Goal: Use online tool/utility: Use online tool/utility

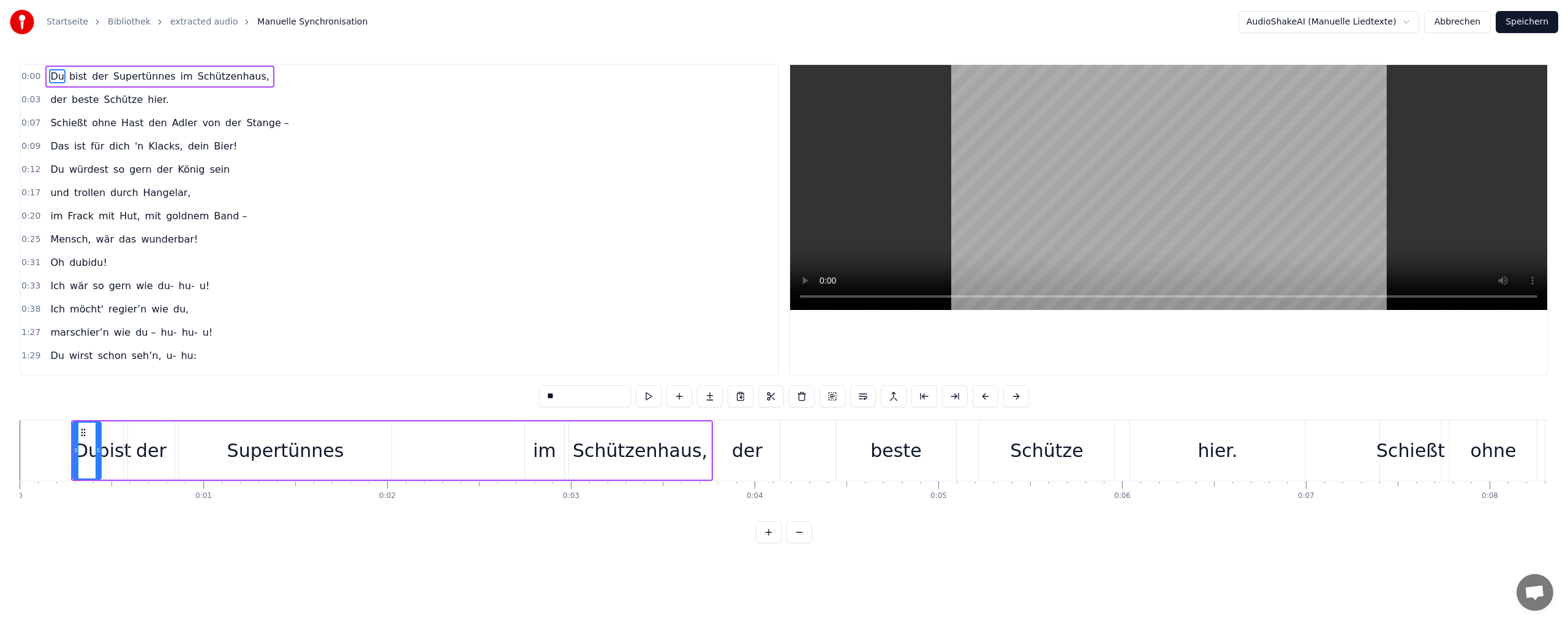
scroll to position [0, 41131]
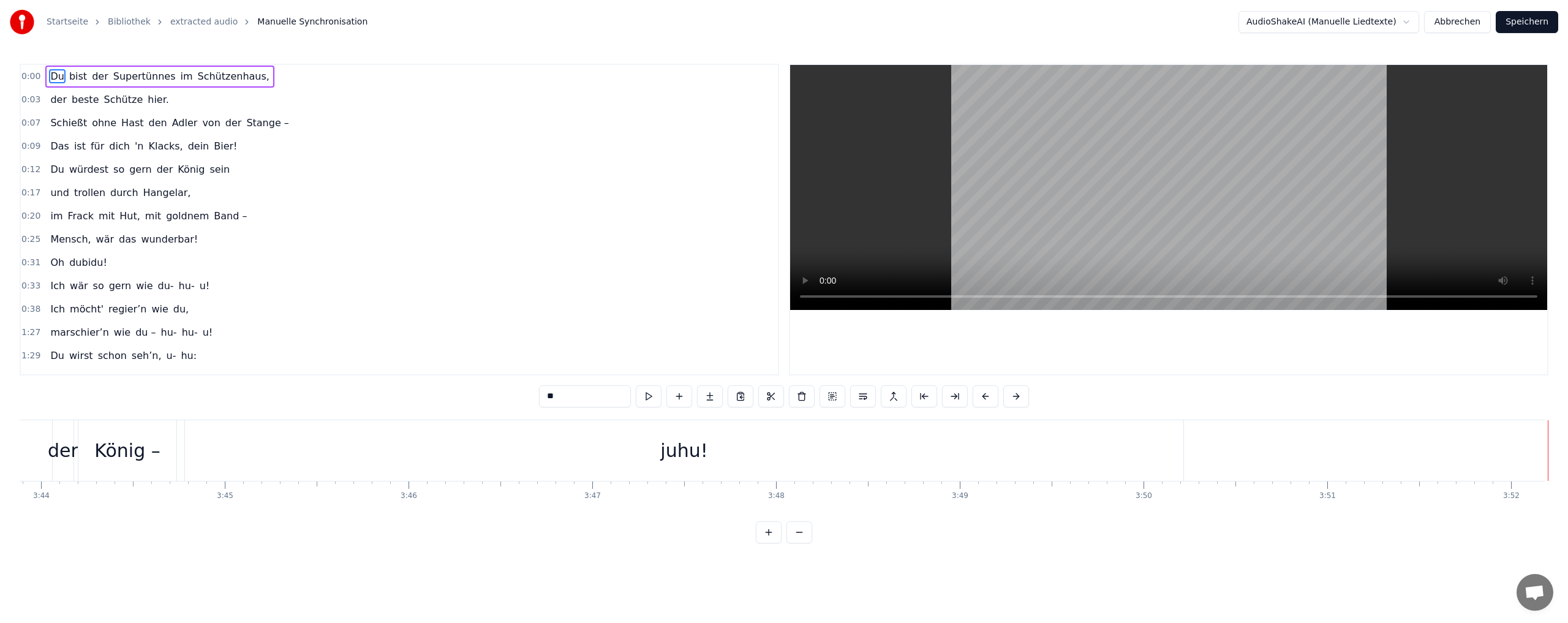
click at [574, 244] on div "0:00 Du bist der Supertünnes im Schützenhaus, 0:03 der beste Schütze hier. 0:07…" at bounding box center [783, 219] width 1529 height 312
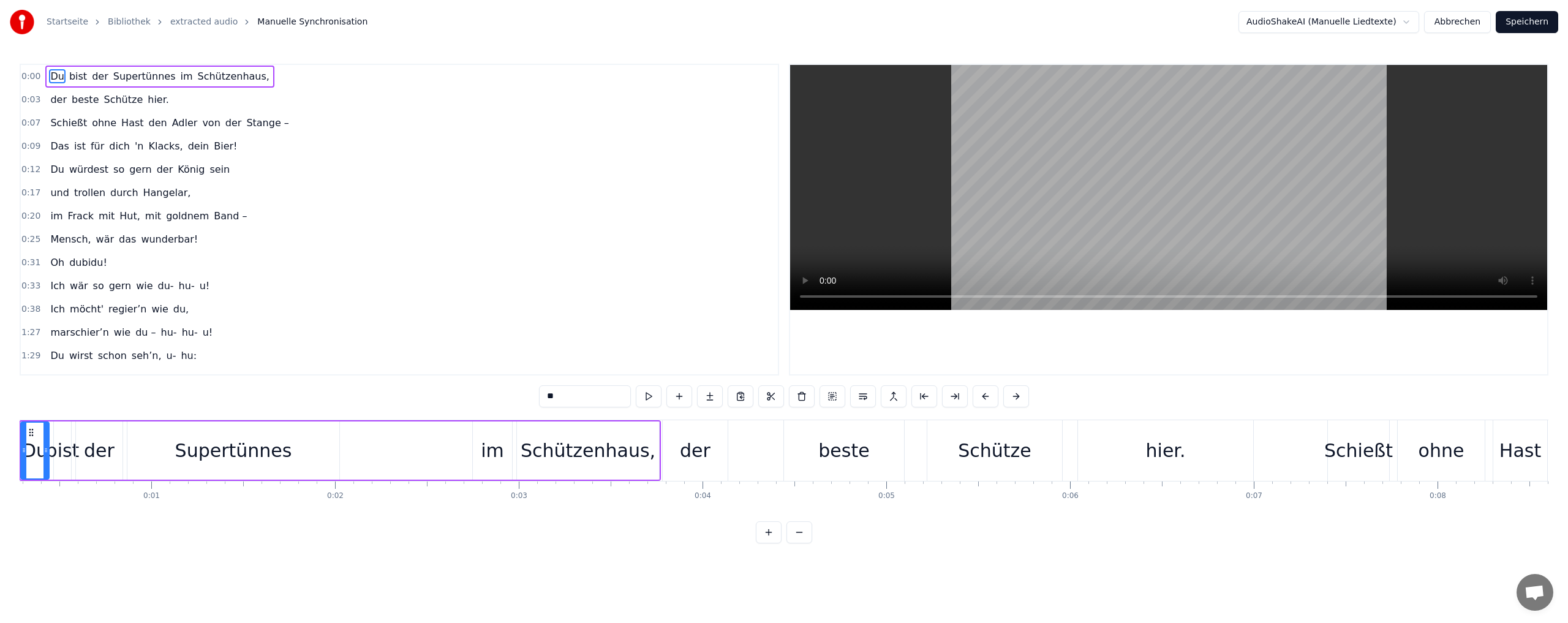
scroll to position [0, 0]
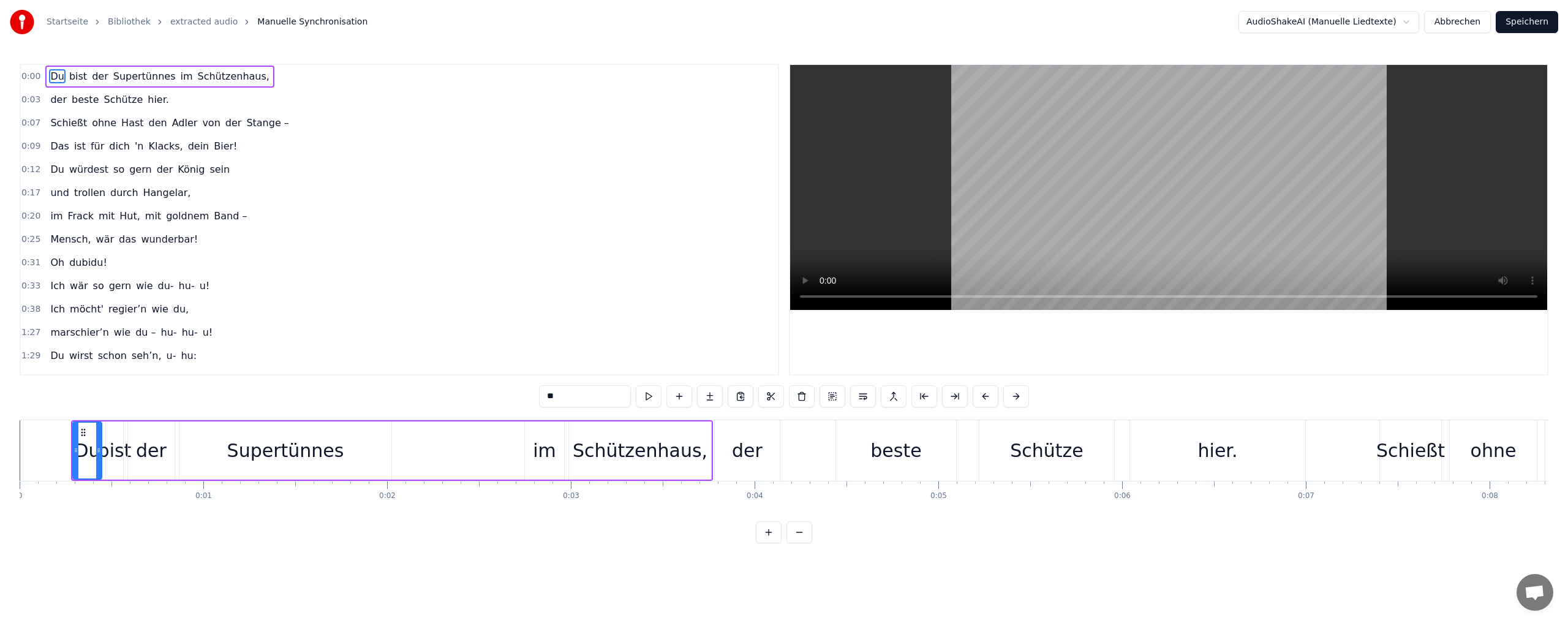
click at [98, 472] on div at bounding box center [98, 450] width 5 height 55
drag, startPoint x: 146, startPoint y: 461, endPoint x: 167, endPoint y: 461, distance: 21.0
click at [167, 461] on div "der" at bounding box center [151, 451] width 47 height 58
click at [167, 461] on div "der" at bounding box center [151, 450] width 45 height 55
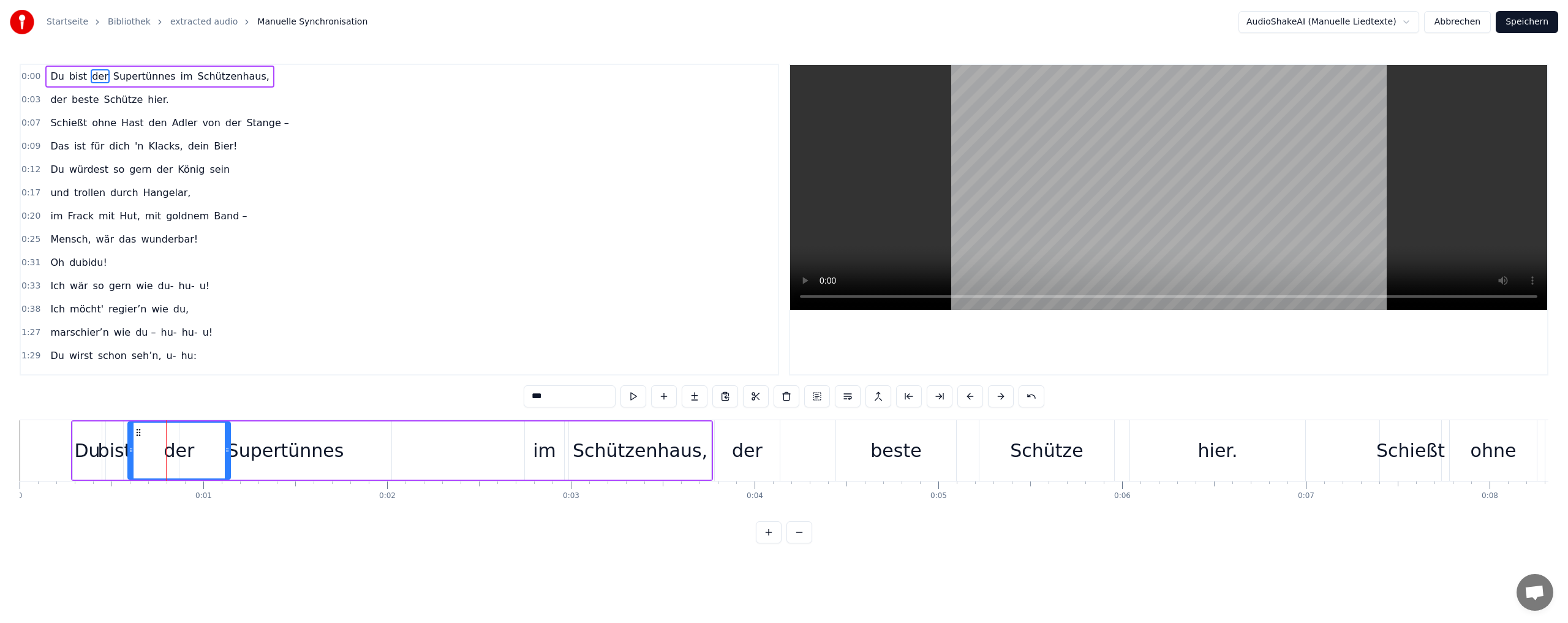
drag, startPoint x: 172, startPoint y: 461, endPoint x: 228, endPoint y: 459, distance: 56.0
click at [228, 459] on div at bounding box center [227, 450] width 5 height 55
click at [107, 454] on div "bist" at bounding box center [115, 450] width 34 height 27
drag, startPoint x: 122, startPoint y: 464, endPoint x: 165, endPoint y: 459, distance: 43.3
click at [165, 459] on div at bounding box center [163, 450] width 5 height 55
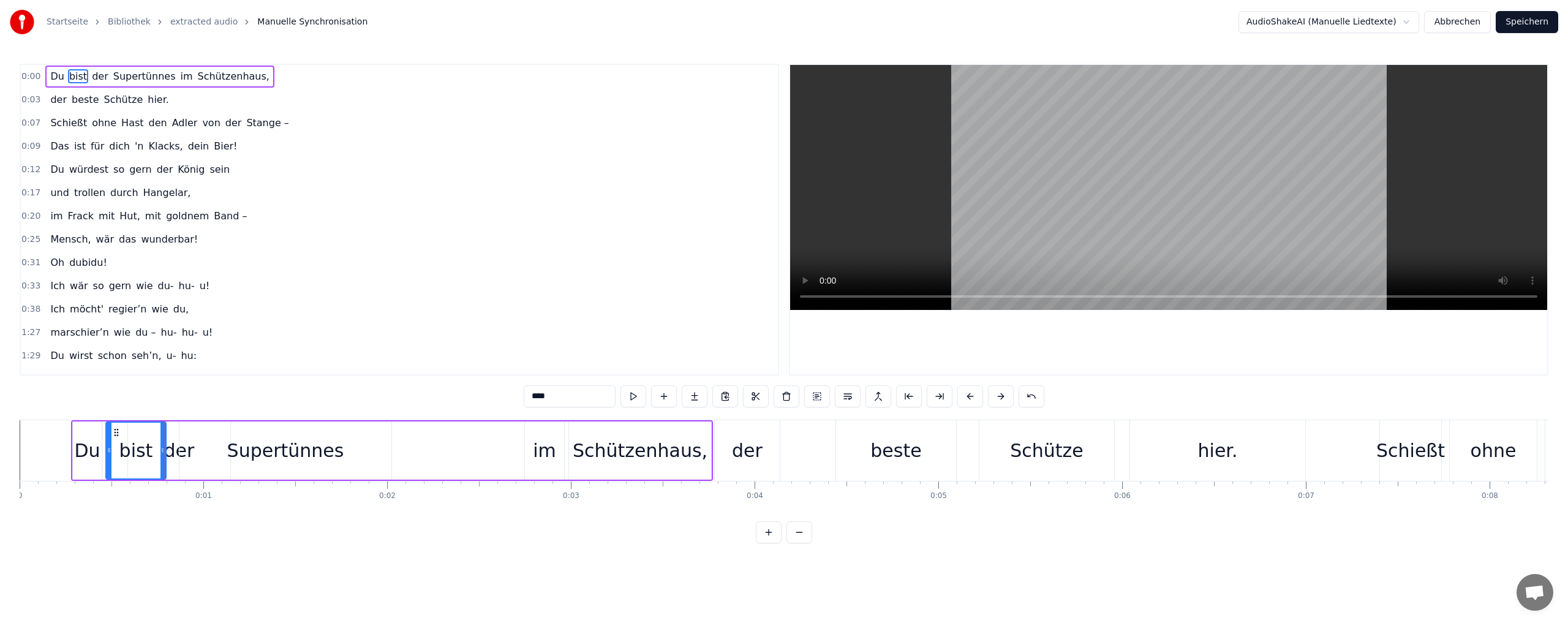
click at [88, 454] on div "Du" at bounding box center [87, 450] width 26 height 27
drag, startPoint x: 98, startPoint y: 459, endPoint x: 129, endPoint y: 459, distance: 31.0
click at [129, 459] on div at bounding box center [129, 450] width 5 height 55
click at [285, 450] on div "Supertünnes" at bounding box center [285, 450] width 117 height 27
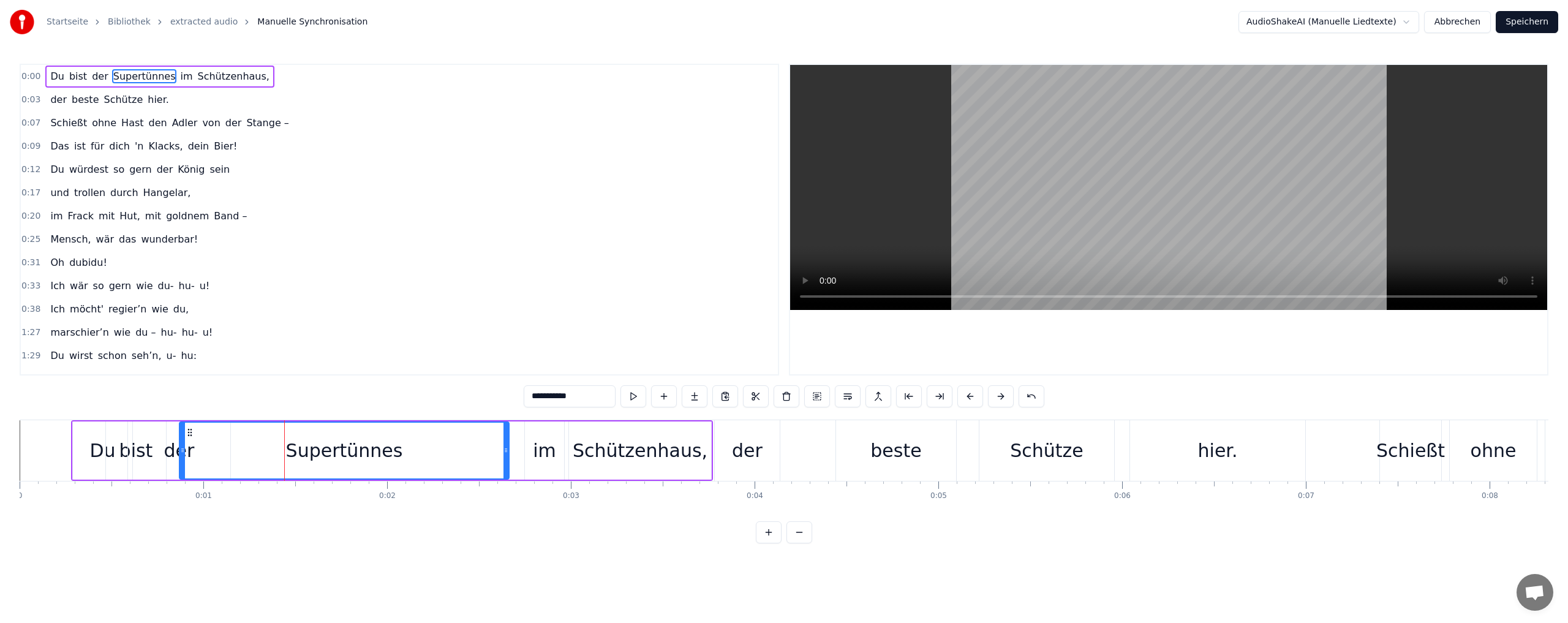
drag, startPoint x: 390, startPoint y: 457, endPoint x: 399, endPoint y: 455, distance: 9.2
click at [504, 453] on div at bounding box center [506, 450] width 5 height 55
drag, startPoint x: 183, startPoint y: 457, endPoint x: 262, endPoint y: 456, distance: 79.0
click at [262, 456] on div at bounding box center [260, 450] width 5 height 55
click at [183, 449] on div "der" at bounding box center [179, 450] width 30 height 27
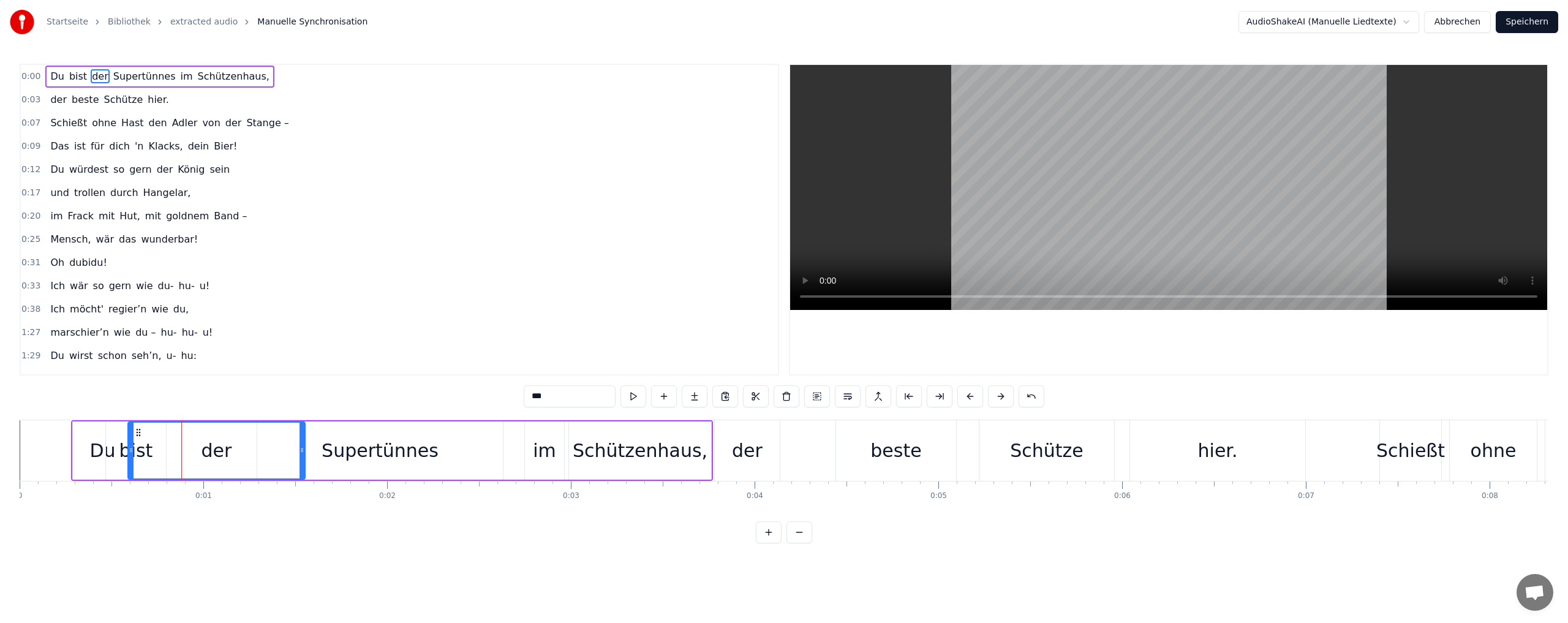
drag, startPoint x: 229, startPoint y: 462, endPoint x: 303, endPoint y: 459, distance: 74.1
click at [303, 459] on div at bounding box center [302, 450] width 5 height 55
drag, startPoint x: 131, startPoint y: 464, endPoint x: 234, endPoint y: 462, distance: 103.0
click at [234, 462] on div at bounding box center [234, 450] width 5 height 55
click at [122, 440] on div "bist" at bounding box center [136, 450] width 34 height 27
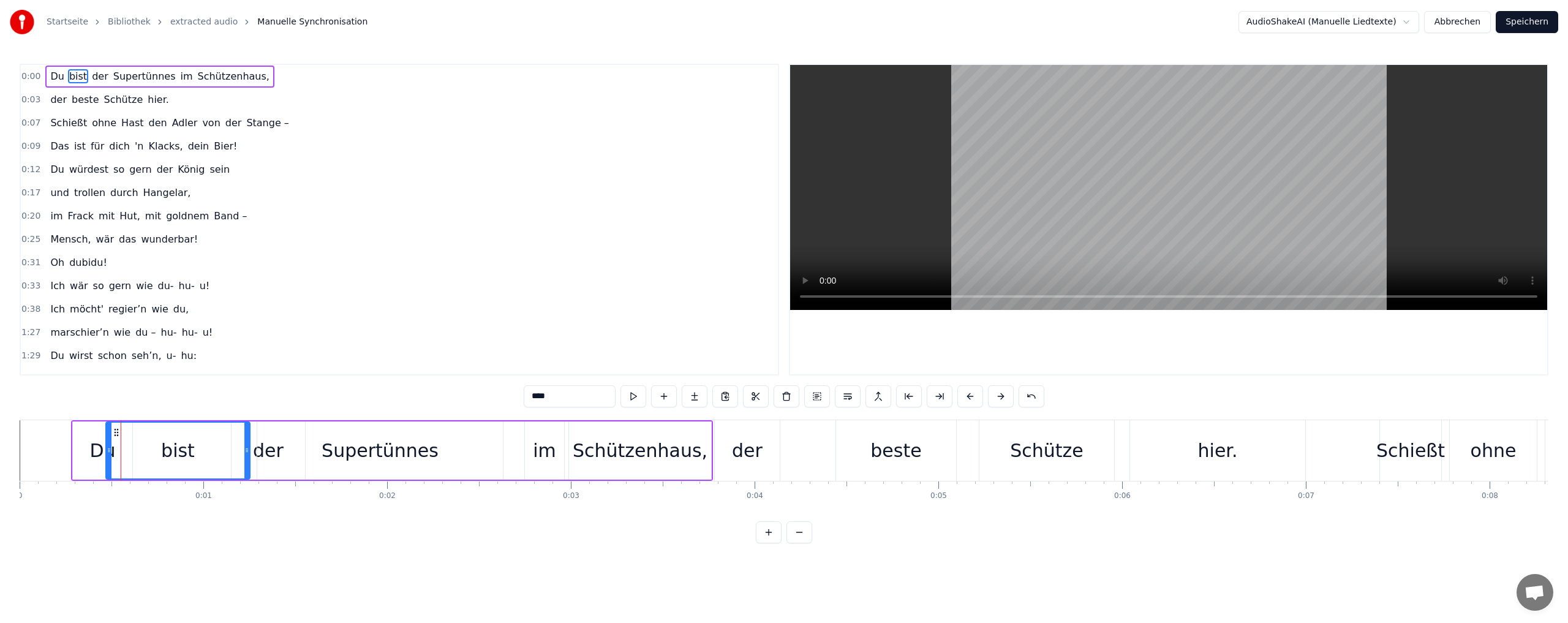
drag, startPoint x: 163, startPoint y: 465, endPoint x: 248, endPoint y: 461, distance: 85.1
click at [248, 461] on div at bounding box center [246, 450] width 5 height 55
drag, startPoint x: 109, startPoint y: 467, endPoint x: 177, endPoint y: 465, distance: 68.0
click at [177, 465] on div at bounding box center [178, 450] width 5 height 55
click at [98, 447] on div "Du" at bounding box center [102, 450] width 26 height 27
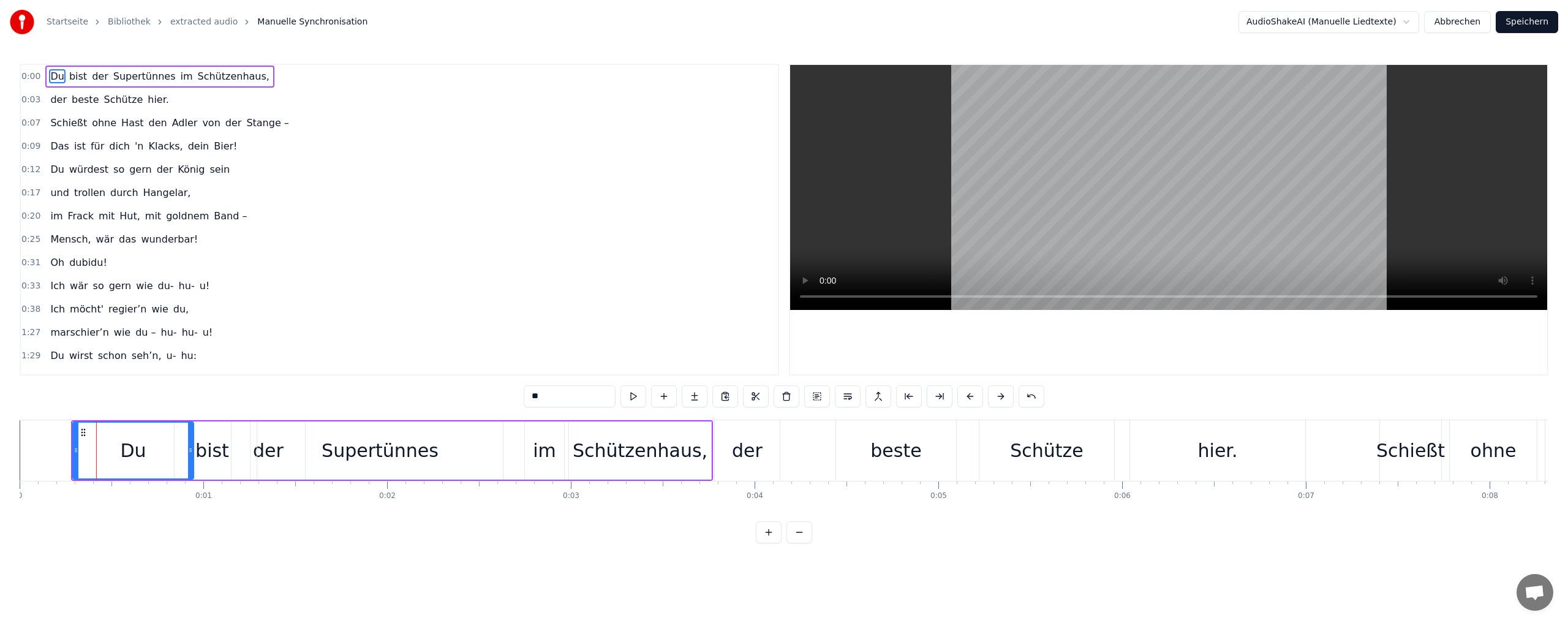
drag, startPoint x: 130, startPoint y: 465, endPoint x: 158, endPoint y: 463, distance: 28.1
click at [191, 462] on div at bounding box center [190, 450] width 5 height 55
drag, startPoint x: 73, startPoint y: 466, endPoint x: 144, endPoint y: 463, distance: 71.1
click at [144, 463] on div "Du" at bounding box center [133, 451] width 121 height 58
drag, startPoint x: 74, startPoint y: 463, endPoint x: 141, endPoint y: 461, distance: 67.0
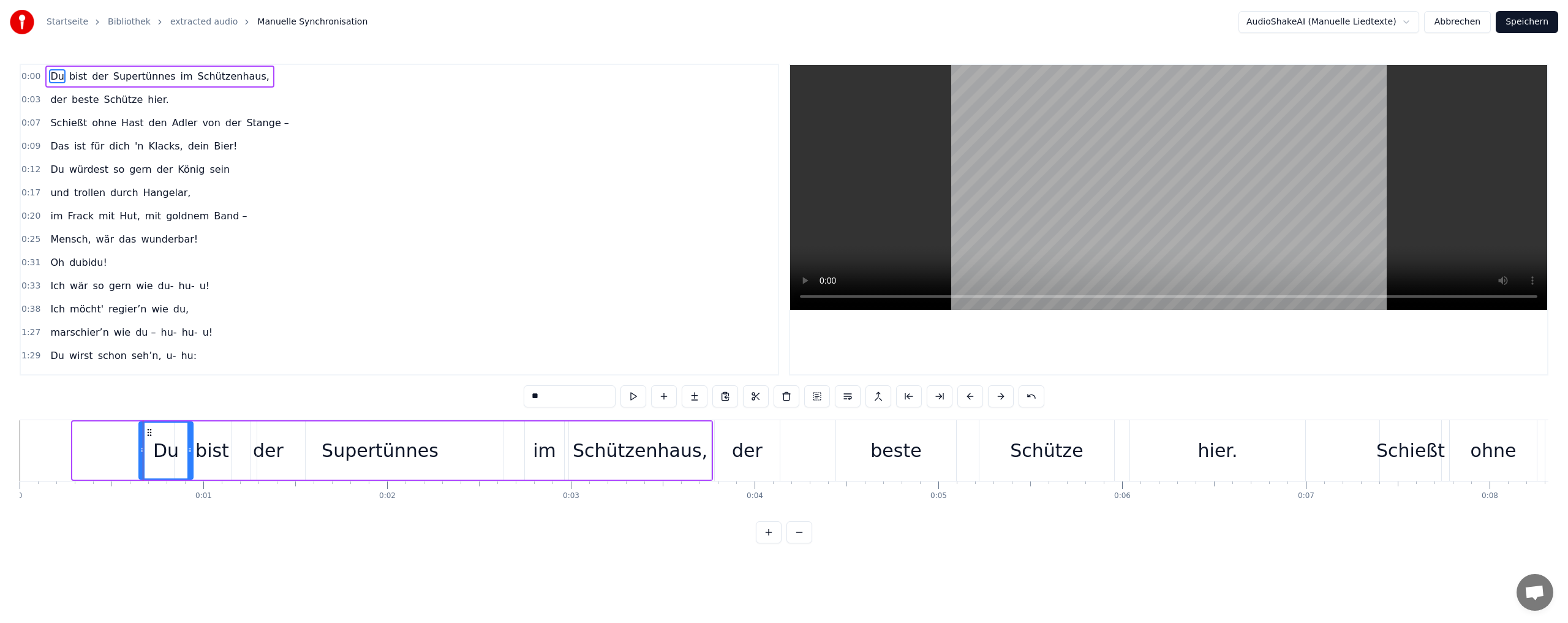
click at [141, 461] on div at bounding box center [142, 450] width 5 height 55
click at [745, 446] on div "der" at bounding box center [746, 450] width 30 height 27
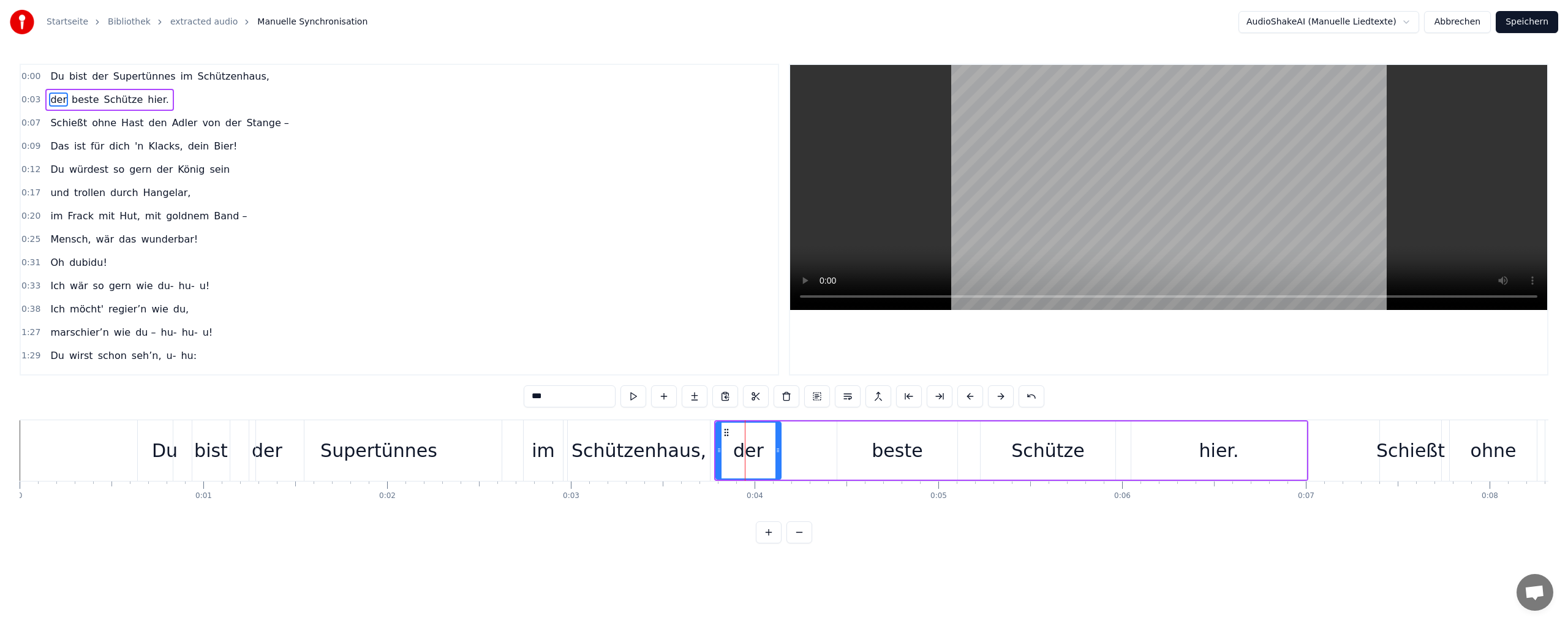
click at [1235, 445] on div "hier." at bounding box center [1219, 450] width 40 height 27
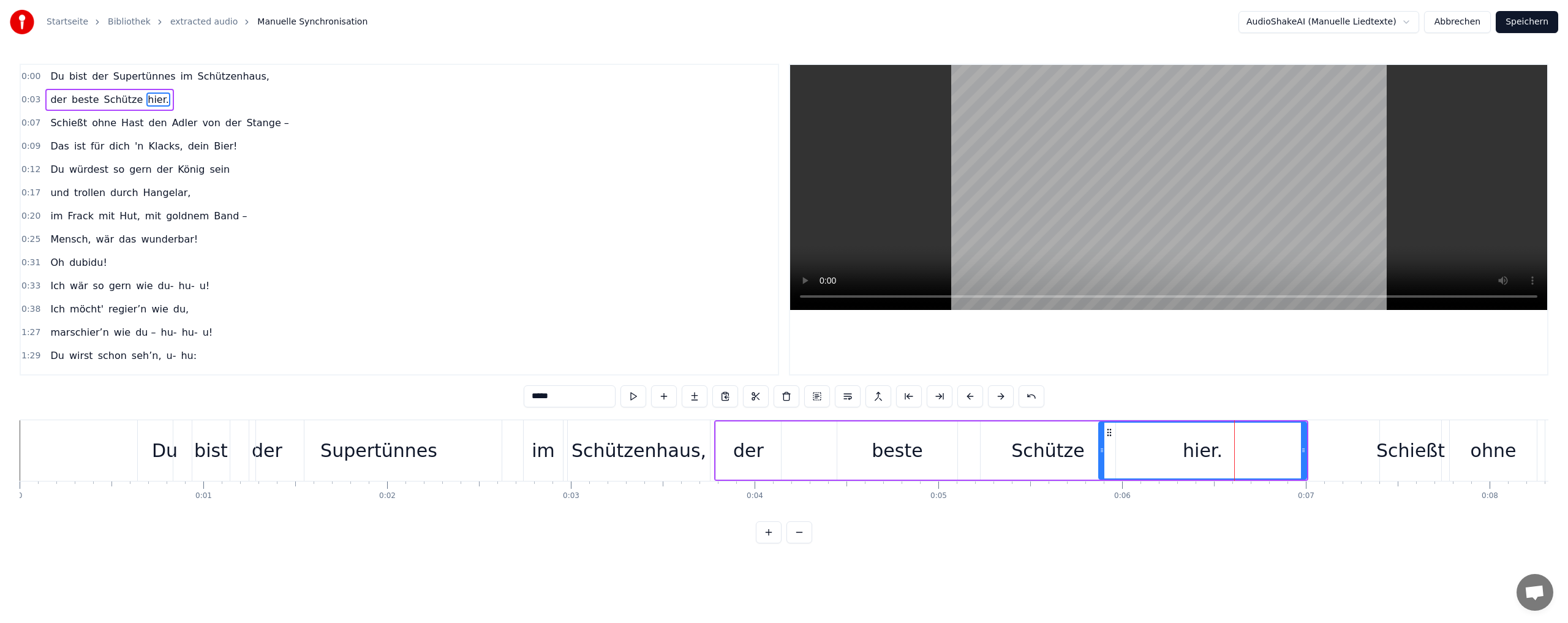
drag, startPoint x: 1133, startPoint y: 455, endPoint x: 1101, endPoint y: 454, distance: 32.0
click at [1101, 454] on div at bounding box center [1101, 450] width 5 height 55
drag, startPoint x: 1305, startPoint y: 450, endPoint x: 1179, endPoint y: 454, distance: 126.1
click at [1179, 454] on icon at bounding box center [1177, 450] width 5 height 10
click at [155, 451] on div "Du" at bounding box center [164, 450] width 26 height 27
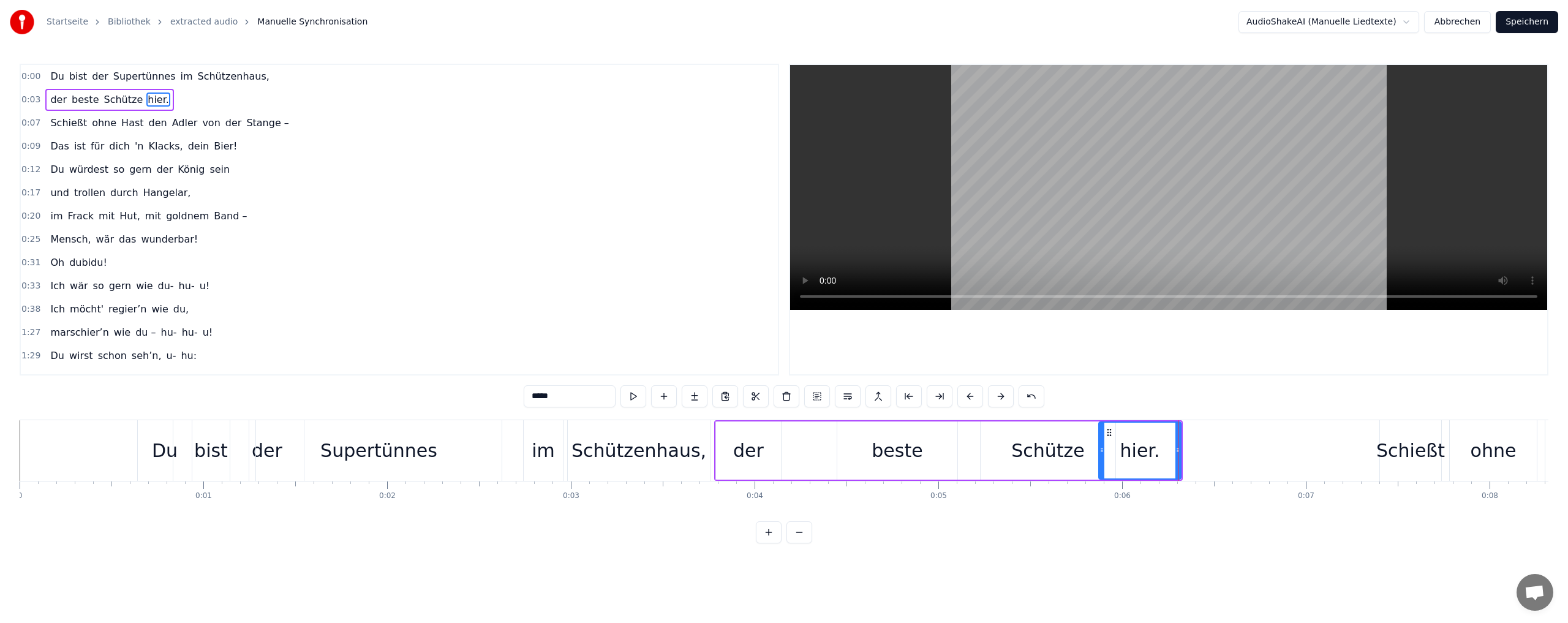
type input "**"
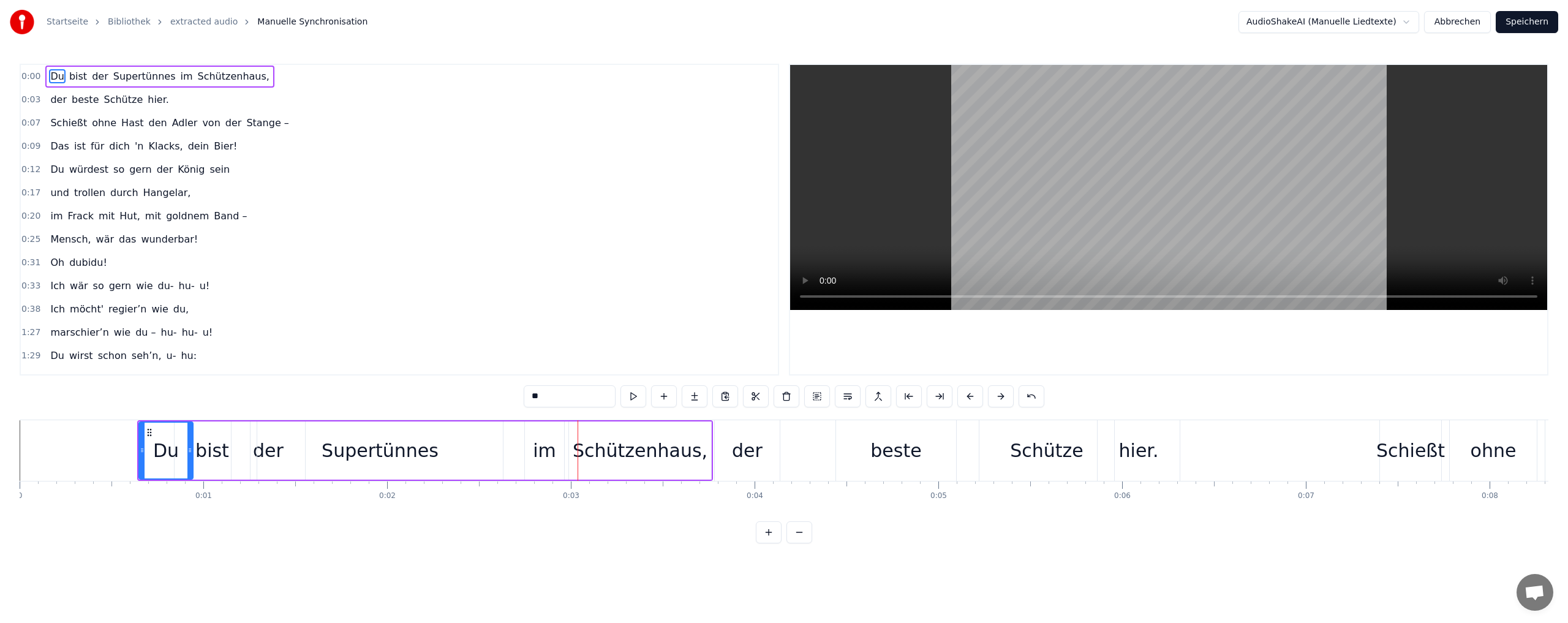
click at [1135, 445] on div "hier." at bounding box center [1139, 450] width 40 height 27
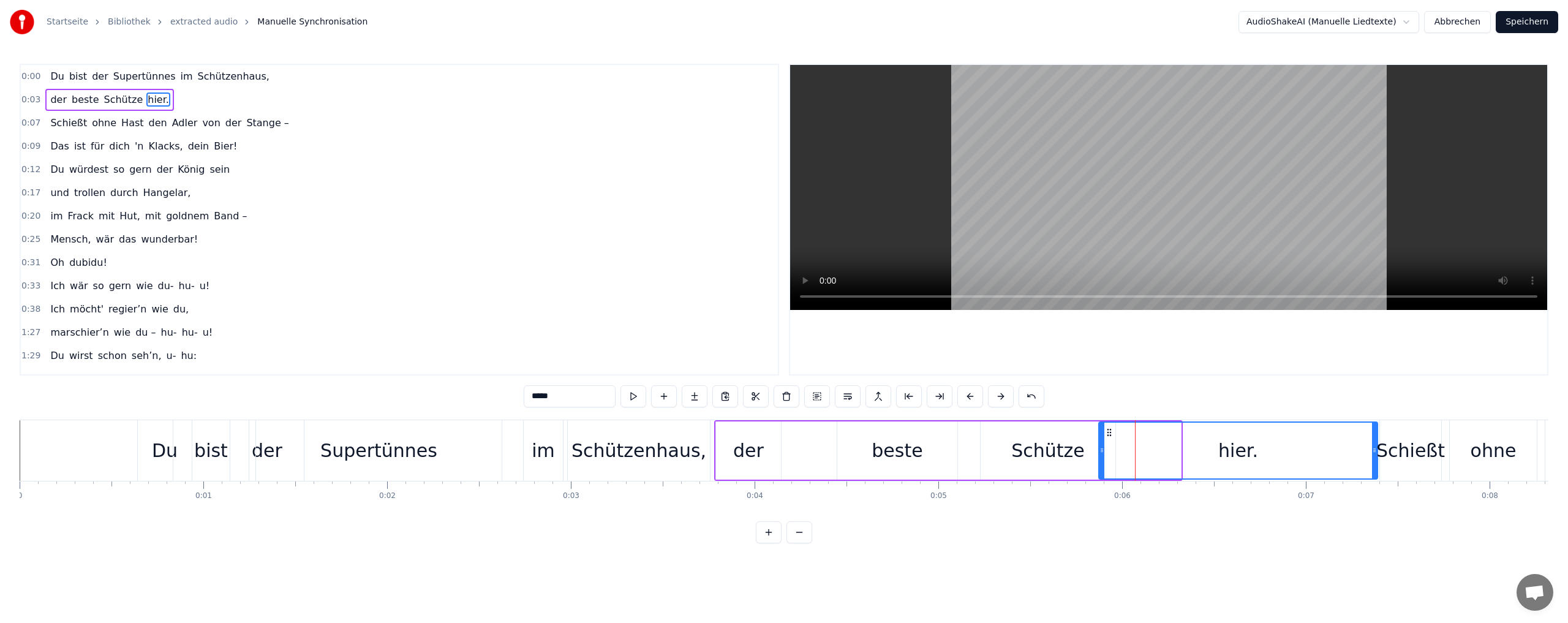
drag, startPoint x: 1179, startPoint y: 455, endPoint x: 1376, endPoint y: 454, distance: 197.0
click at [1376, 454] on div at bounding box center [1374, 450] width 5 height 55
drag, startPoint x: 1101, startPoint y: 461, endPoint x: 1267, endPoint y: 457, distance: 166.0
click at [1308, 458] on div at bounding box center [1309, 450] width 5 height 55
click at [1048, 447] on div "Schütze" at bounding box center [1047, 450] width 73 height 27
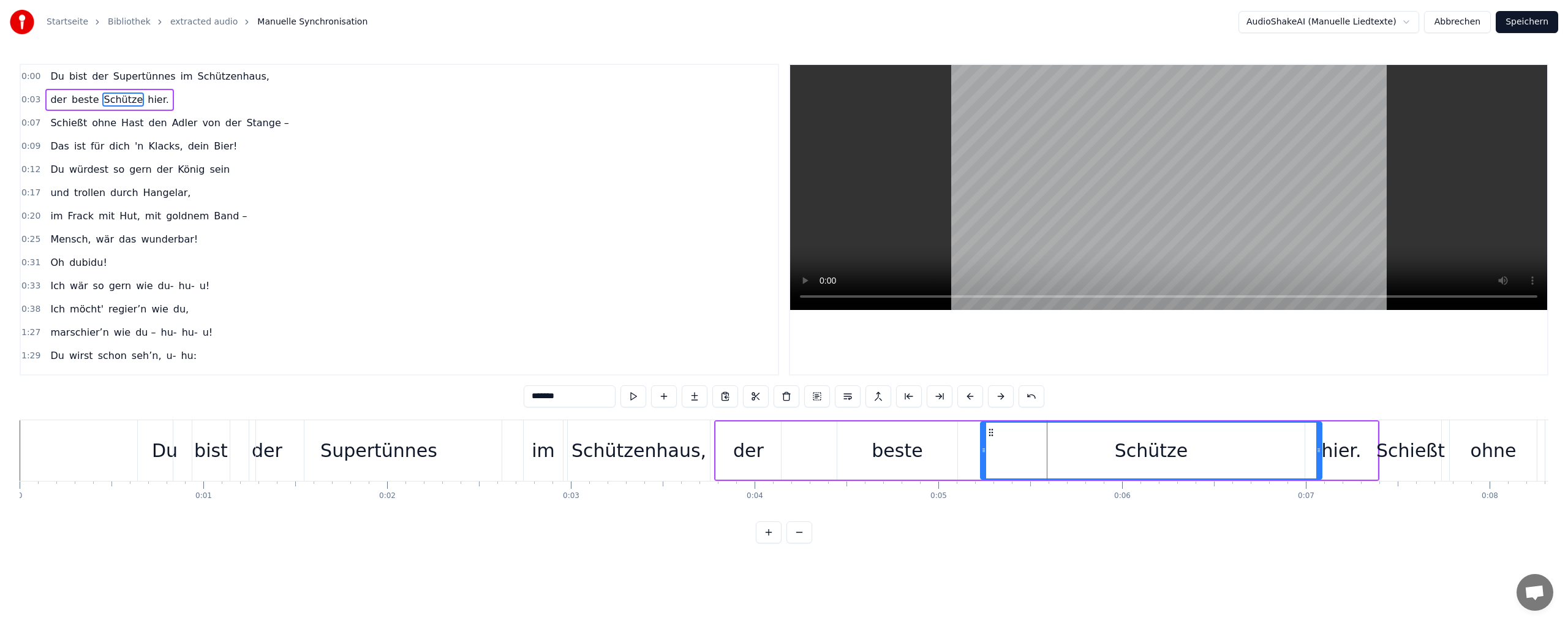
drag, startPoint x: 1110, startPoint y: 457, endPoint x: 1201, endPoint y: 456, distance: 91.0
click at [1315, 459] on div "Schütze" at bounding box center [1151, 450] width 340 height 55
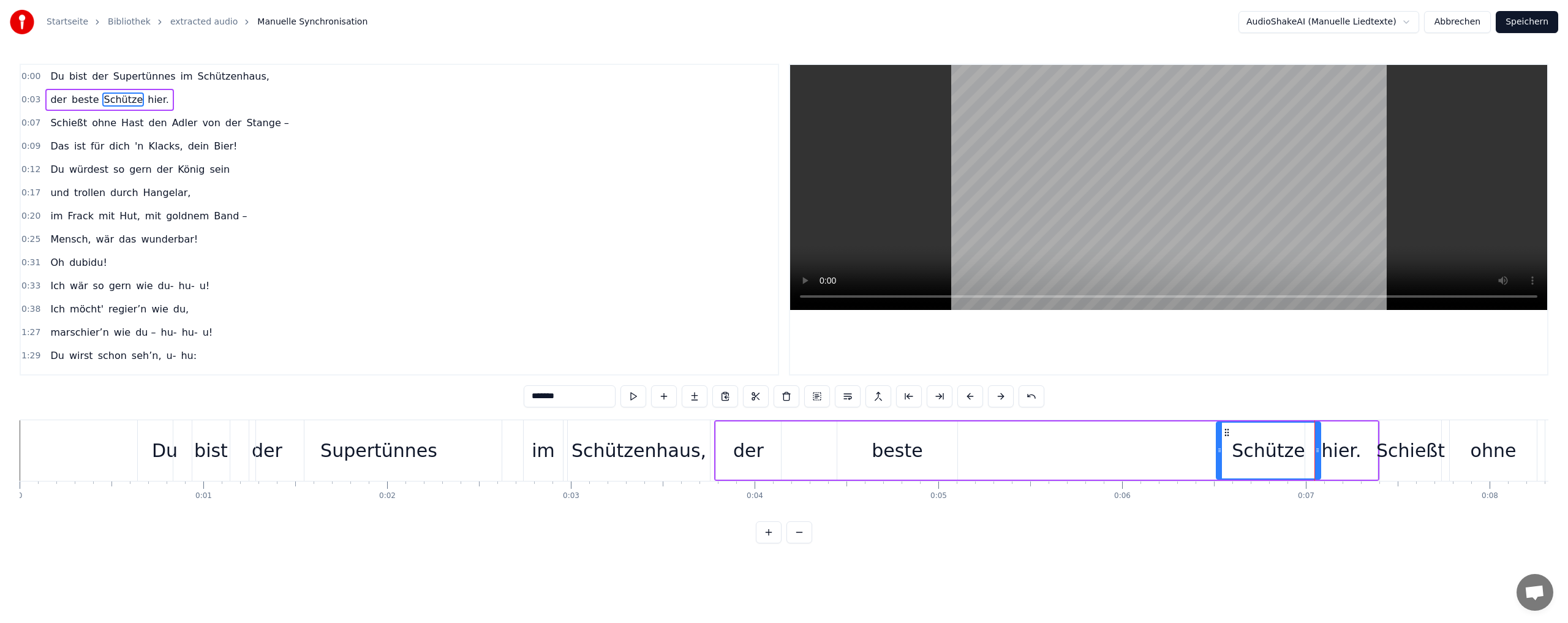
drag, startPoint x: 982, startPoint y: 459, endPoint x: 1058, endPoint y: 457, distance: 76.0
click at [1216, 460] on div "Schütze" at bounding box center [1268, 451] width 105 height 58
click at [914, 450] on div "beste" at bounding box center [896, 450] width 51 height 27
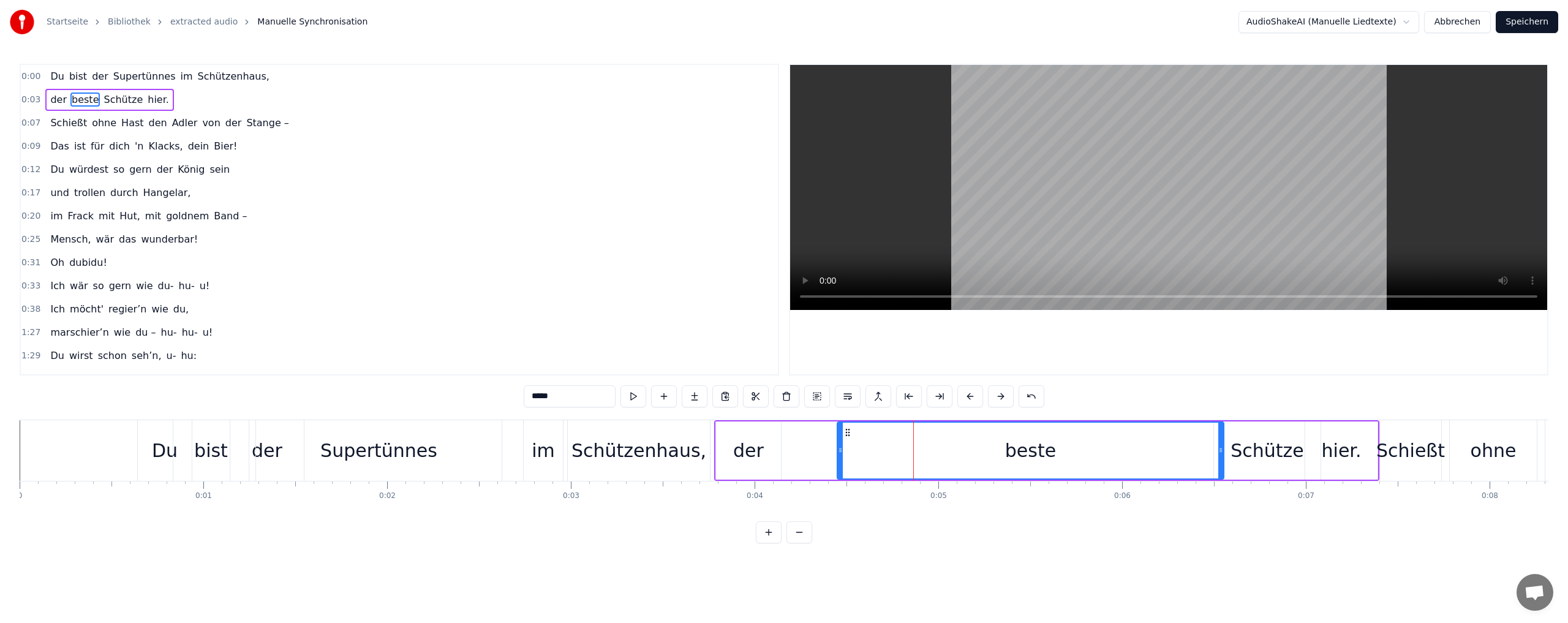
drag, startPoint x: 955, startPoint y: 461, endPoint x: 1221, endPoint y: 457, distance: 266.0
click at [1221, 457] on div at bounding box center [1220, 450] width 5 height 55
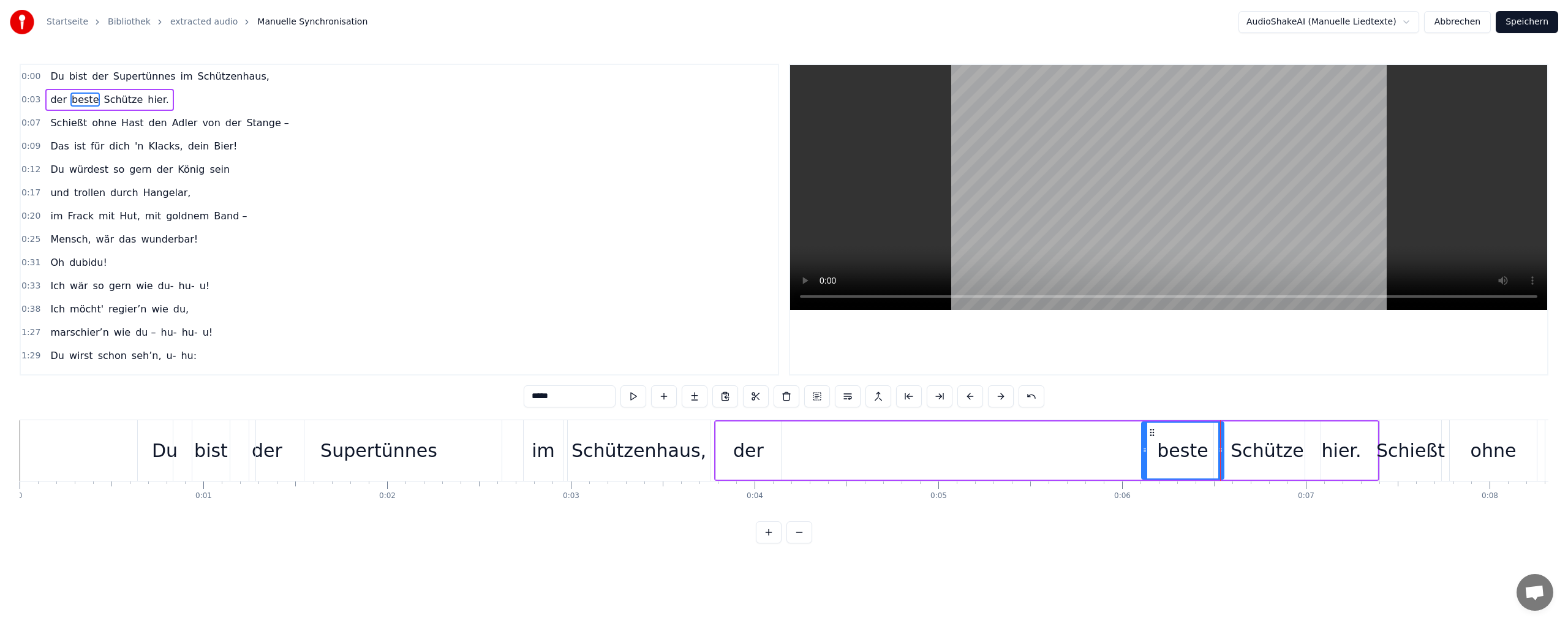
drag, startPoint x: 841, startPoint y: 460, endPoint x: 976, endPoint y: 468, distance: 135.2
click at [1141, 462] on div "beste" at bounding box center [1183, 451] width 84 height 58
click at [750, 451] on div "der" at bounding box center [748, 450] width 30 height 27
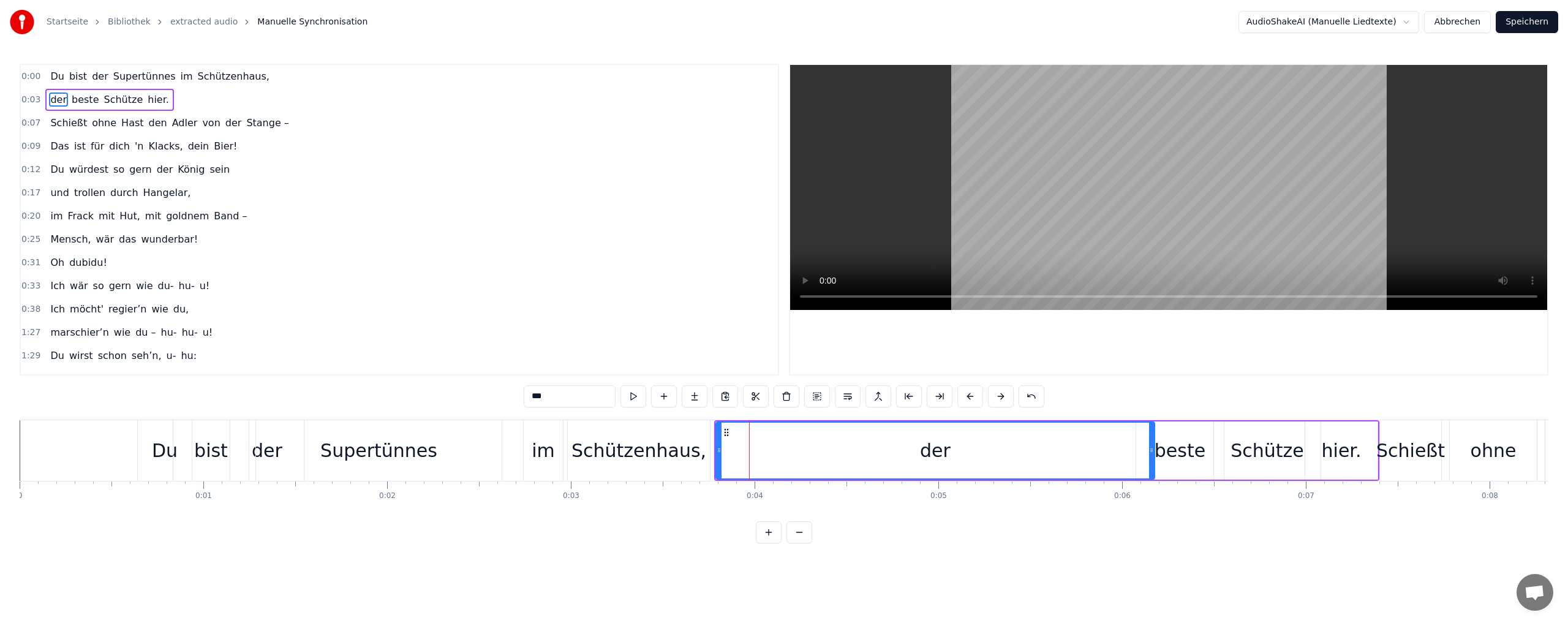
drag, startPoint x: 779, startPoint y: 461, endPoint x: 922, endPoint y: 461, distance: 143.0
click at [1147, 462] on div "der" at bounding box center [935, 450] width 437 height 55
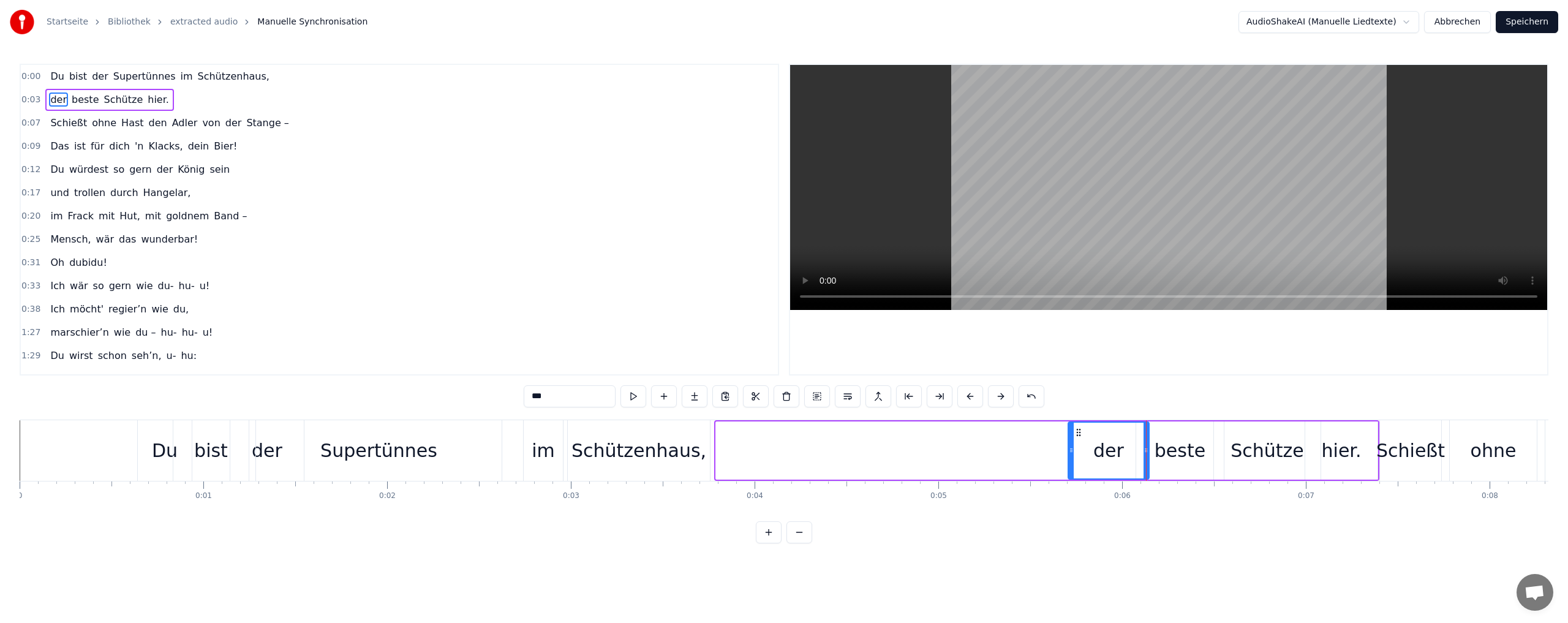
drag, startPoint x: 717, startPoint y: 462, endPoint x: 1068, endPoint y: 466, distance: 351.0
click at [1069, 466] on div at bounding box center [1071, 450] width 5 height 55
click at [709, 470] on div "Schützenhaus," at bounding box center [639, 451] width 142 height 61
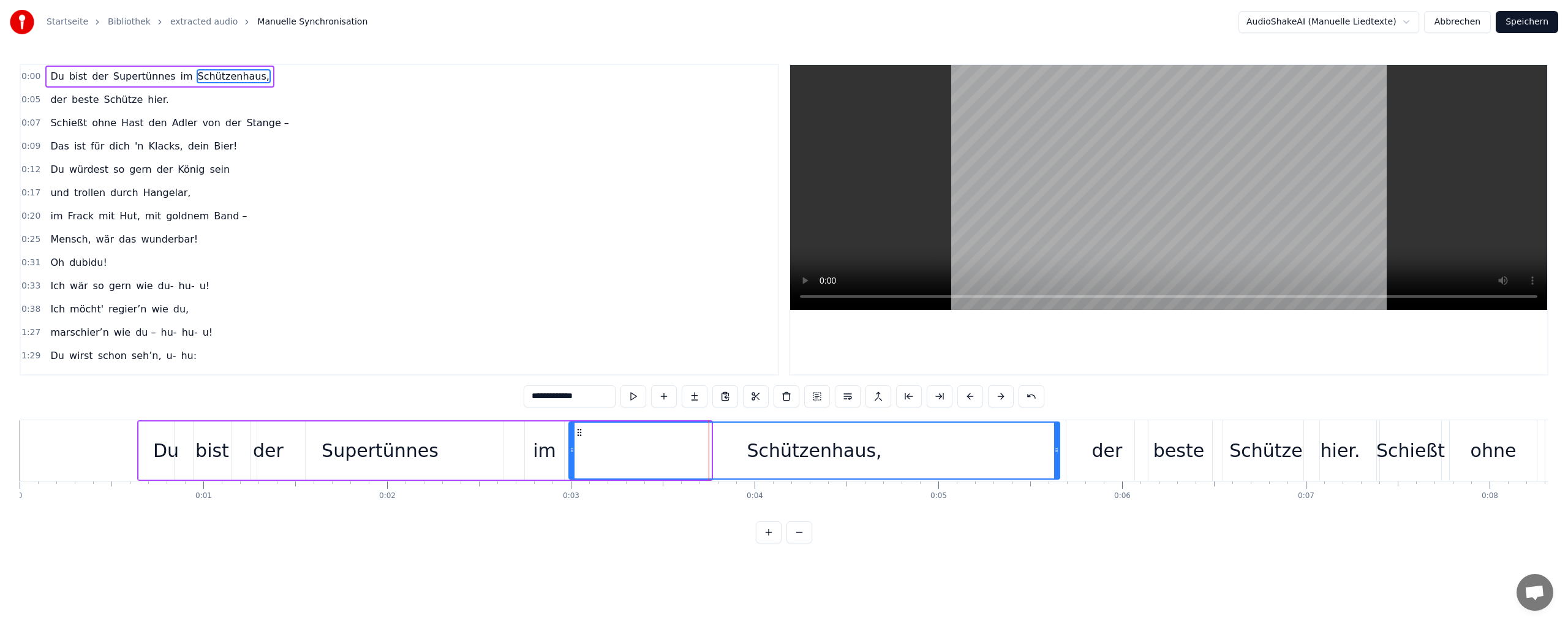
drag, startPoint x: 710, startPoint y: 464, endPoint x: 956, endPoint y: 455, distance: 246.2
click at [1057, 454] on div at bounding box center [1056, 450] width 5 height 55
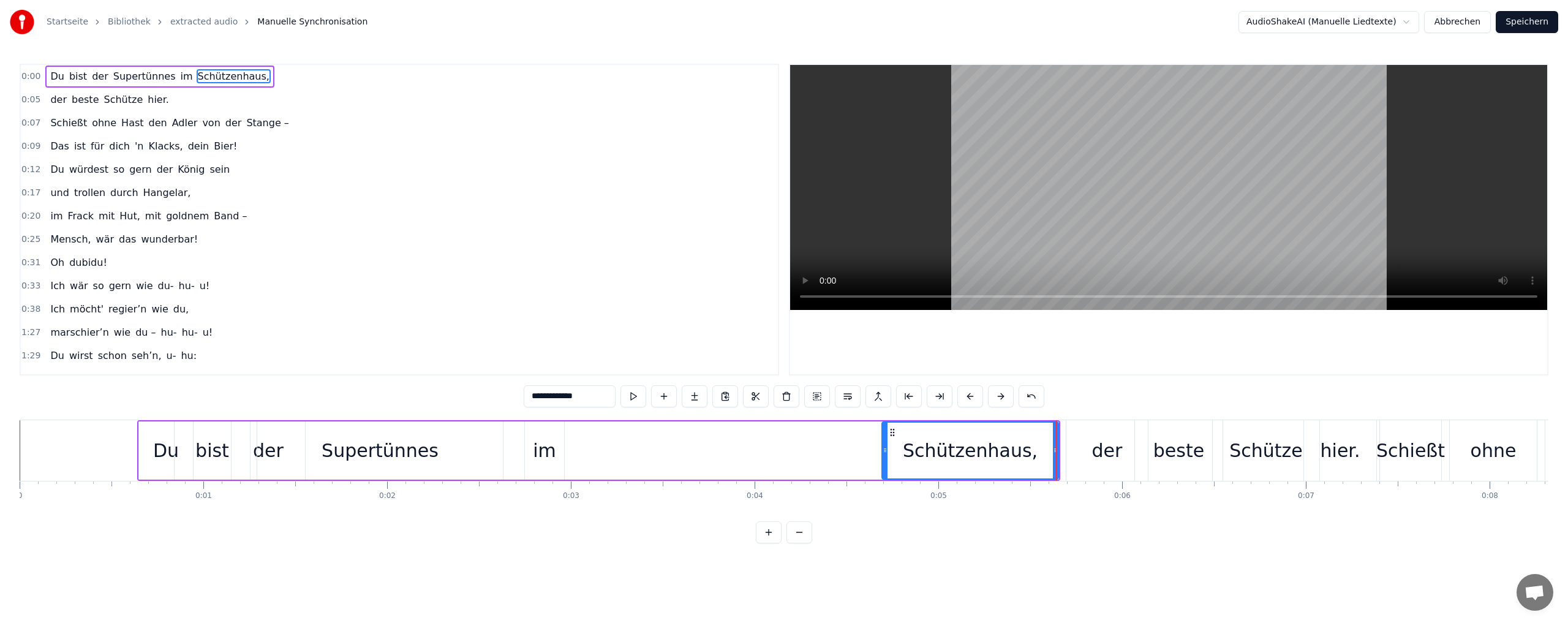
drag, startPoint x: 572, startPoint y: 462, endPoint x: 641, endPoint y: 459, distance: 69.1
click at [883, 459] on div at bounding box center [885, 450] width 5 height 55
click at [544, 457] on div "im" at bounding box center [544, 450] width 23 height 27
type input "**"
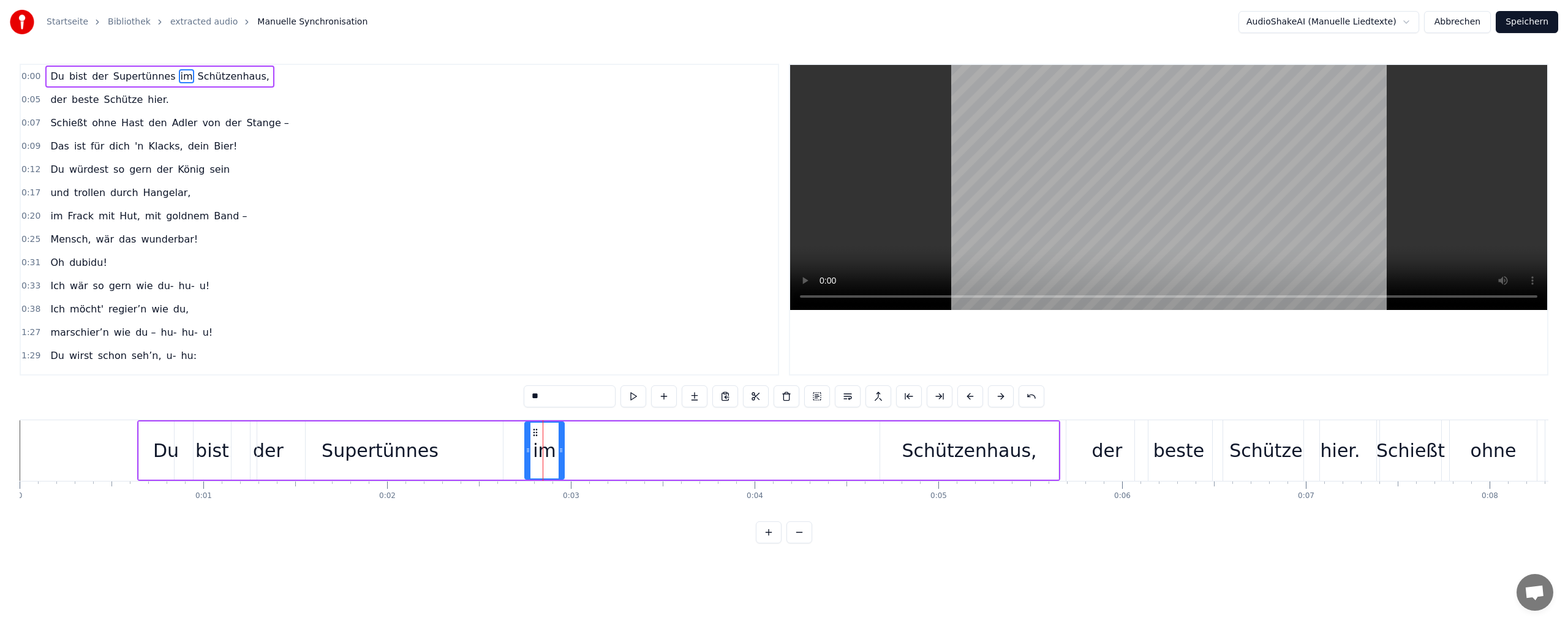
drag, startPoint x: 542, startPoint y: 468, endPoint x: 573, endPoint y: 465, distance: 31.1
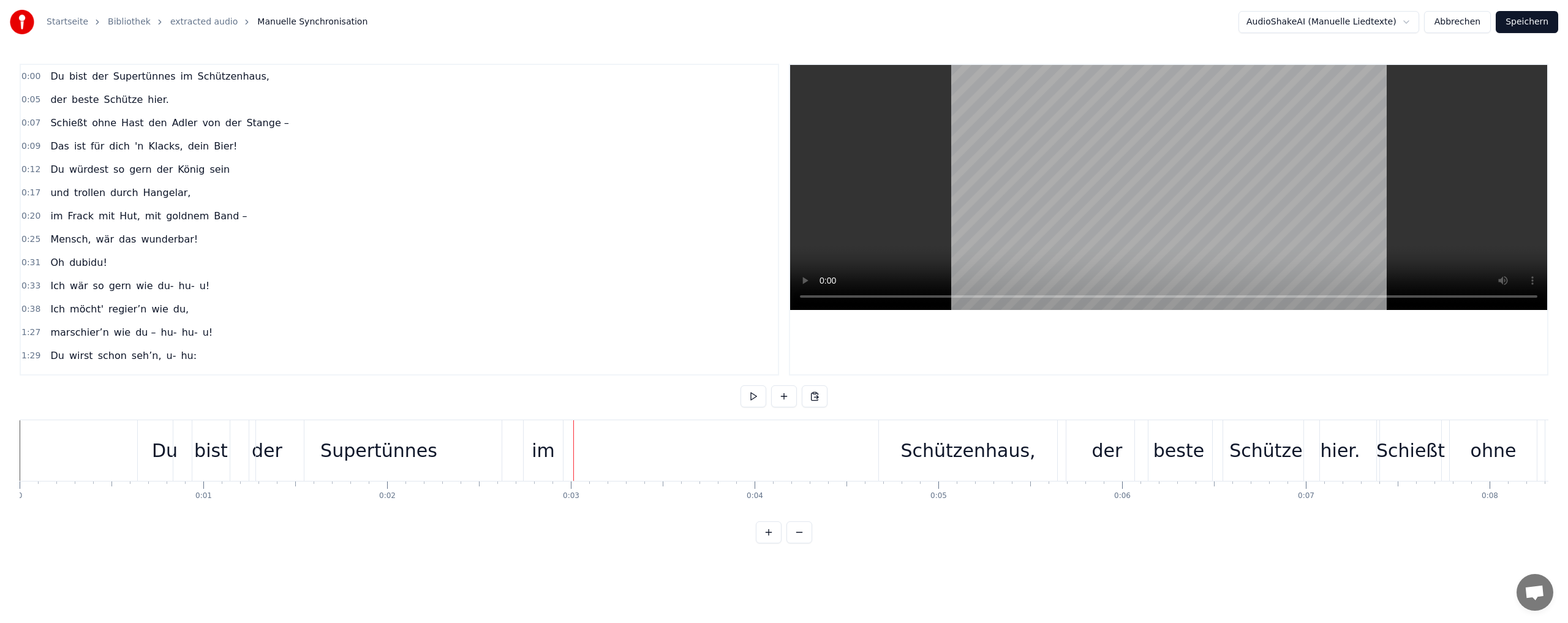
click at [546, 452] on div "im" at bounding box center [543, 450] width 23 height 27
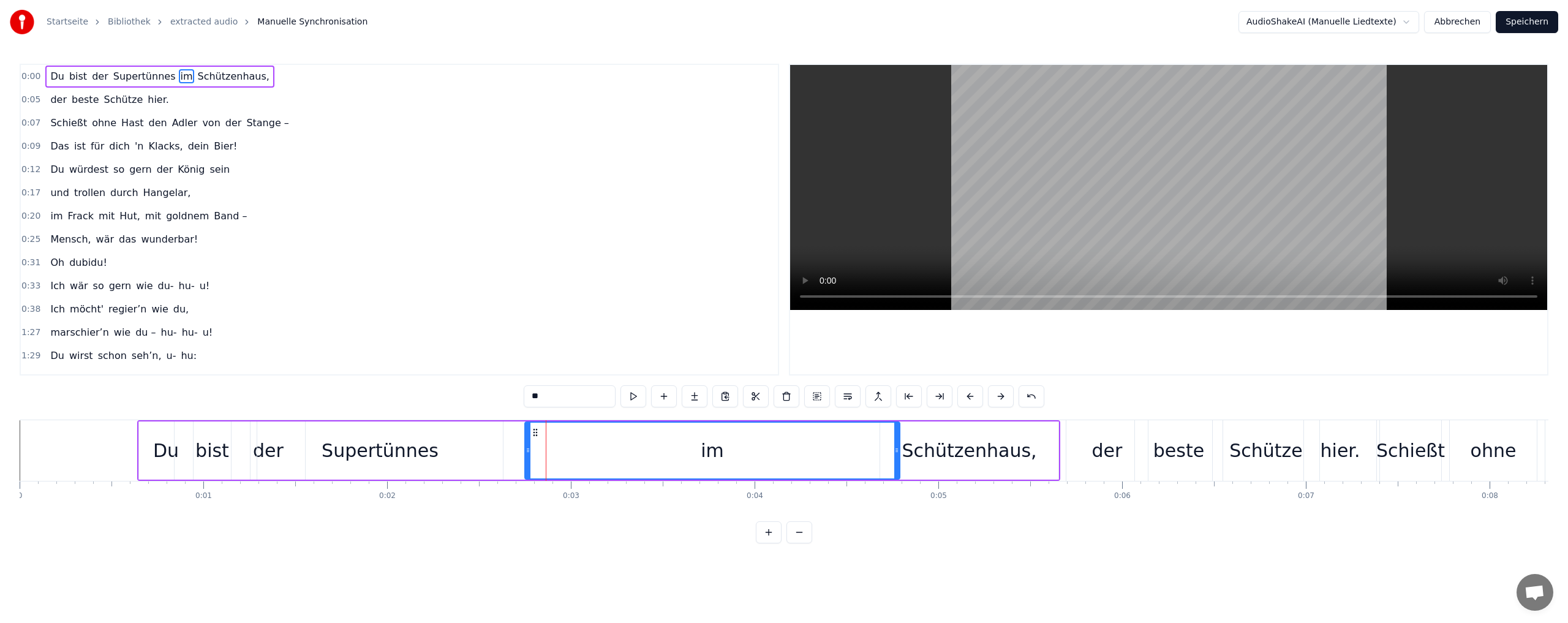
drag, startPoint x: 560, startPoint y: 460, endPoint x: 739, endPoint y: 454, distance: 179.1
click at [894, 459] on div at bounding box center [896, 450] width 5 height 55
drag, startPoint x: 528, startPoint y: 462, endPoint x: 631, endPoint y: 458, distance: 103.1
click at [826, 462] on div at bounding box center [828, 450] width 5 height 55
click at [408, 451] on div "Supertünnes" at bounding box center [380, 450] width 117 height 27
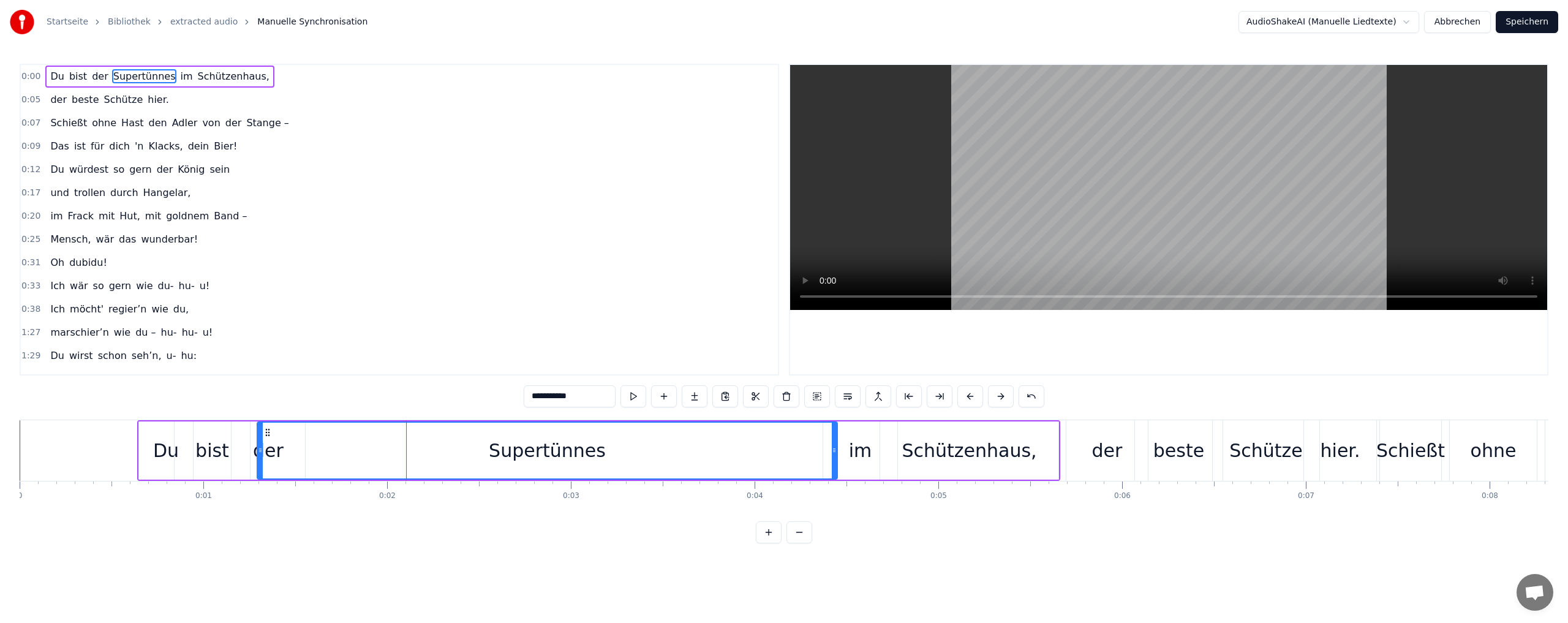
drag, startPoint x: 500, startPoint y: 459, endPoint x: 756, endPoint y: 459, distance: 256.0
click at [829, 461] on div "Supertünnes" at bounding box center [547, 450] width 578 height 55
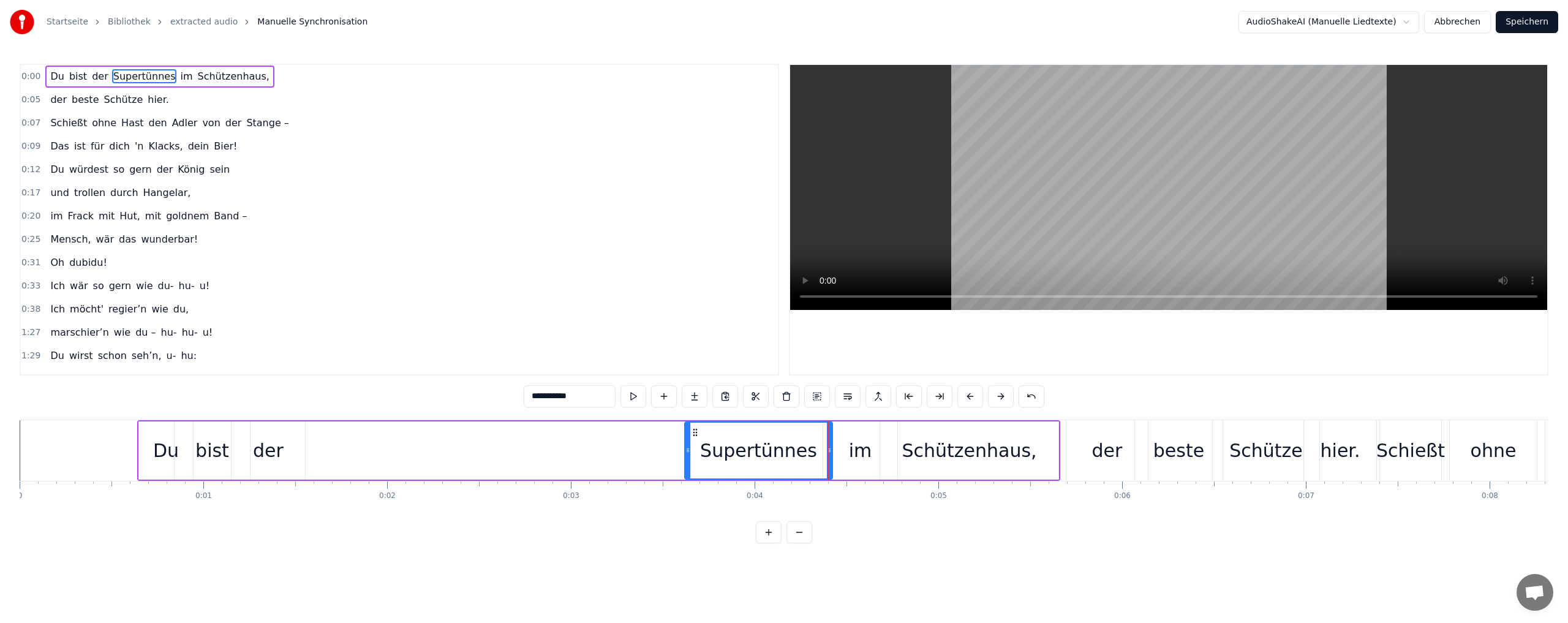
drag, startPoint x: 260, startPoint y: 468, endPoint x: 680, endPoint y: 474, distance: 420.0
click at [686, 476] on div at bounding box center [688, 450] width 5 height 55
click at [264, 457] on div "der" at bounding box center [268, 450] width 30 height 27
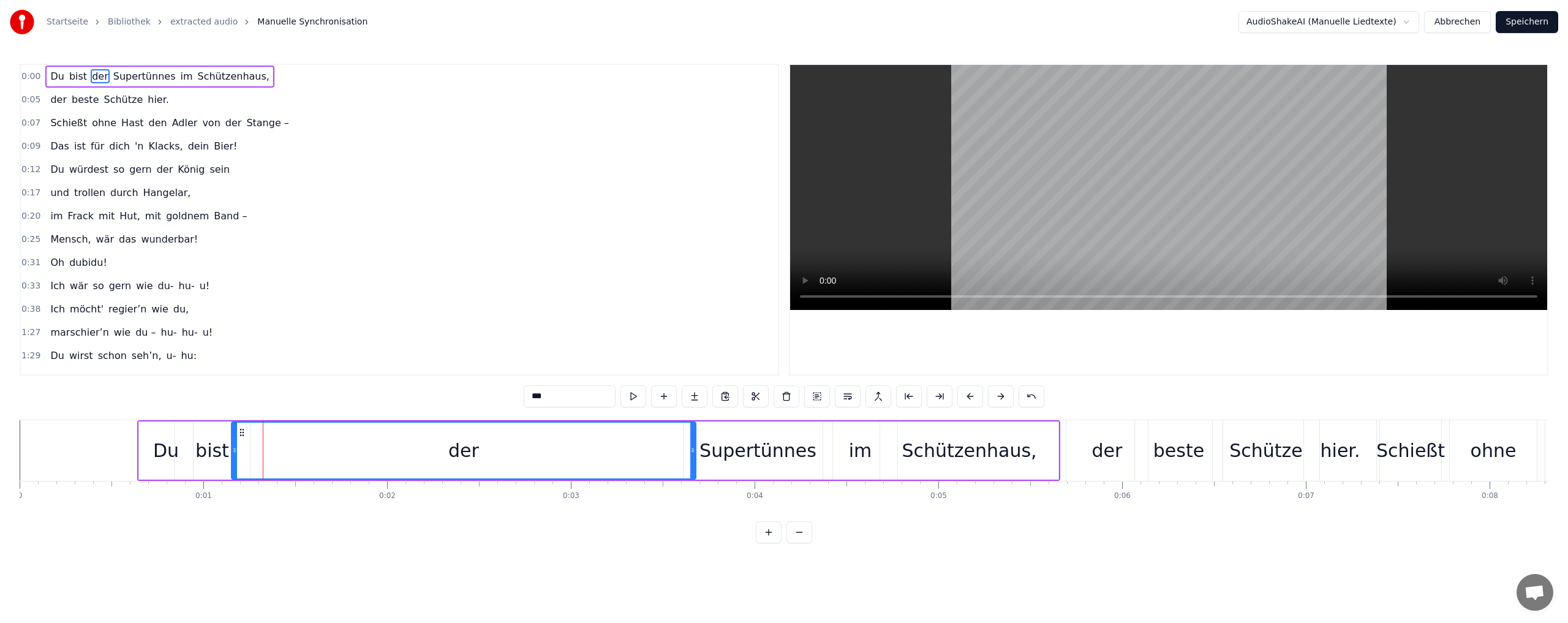
drag, startPoint x: 302, startPoint y: 464, endPoint x: 578, endPoint y: 472, distance: 276.1
click at [690, 476] on div at bounding box center [692, 450] width 5 height 55
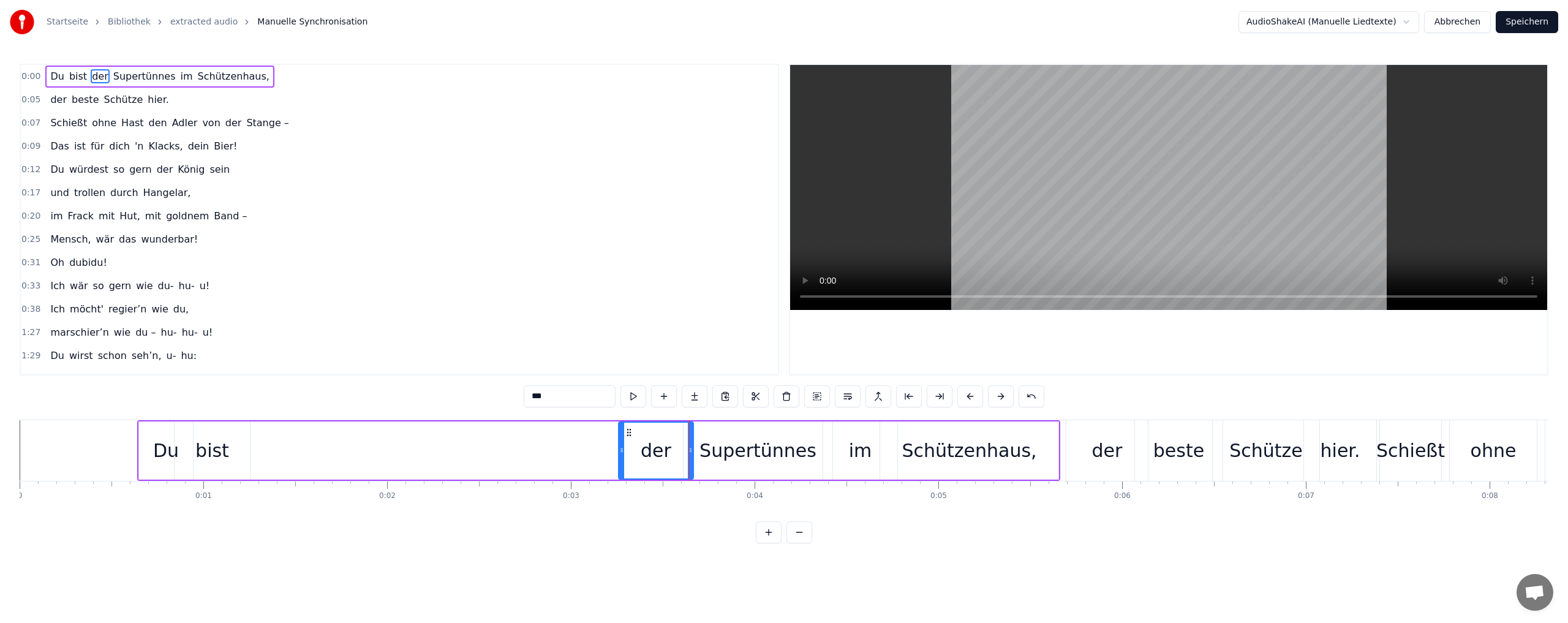
drag, startPoint x: 234, startPoint y: 466, endPoint x: 516, endPoint y: 468, distance: 282.0
click at [621, 471] on div at bounding box center [621, 450] width 5 height 55
click at [220, 452] on div "bist" at bounding box center [212, 450] width 34 height 27
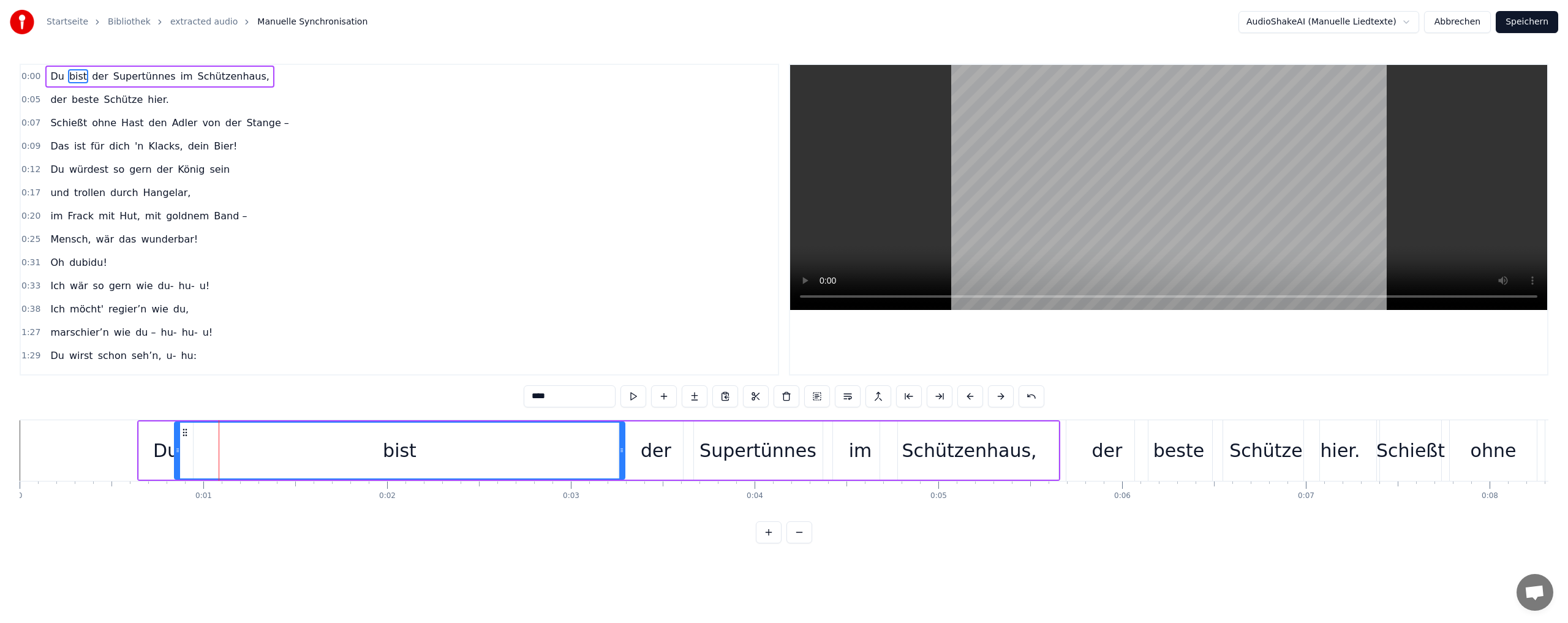
drag, startPoint x: 245, startPoint y: 457, endPoint x: 539, endPoint y: 450, distance: 294.1
click at [618, 454] on div "bist" at bounding box center [399, 450] width 449 height 55
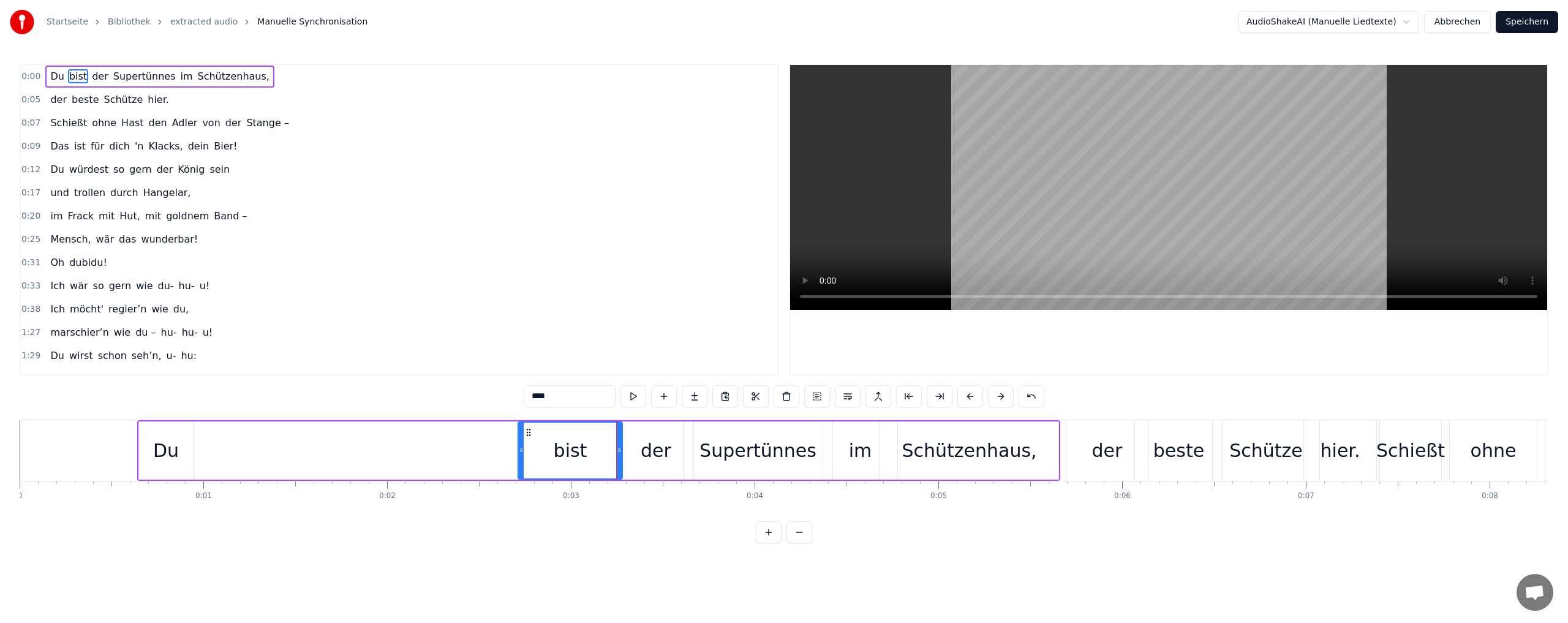
drag, startPoint x: 176, startPoint y: 461, endPoint x: 516, endPoint y: 461, distance: 340.0
click at [519, 462] on div at bounding box center [521, 450] width 5 height 55
click at [176, 453] on div "Du" at bounding box center [166, 450] width 26 height 27
type input "**"
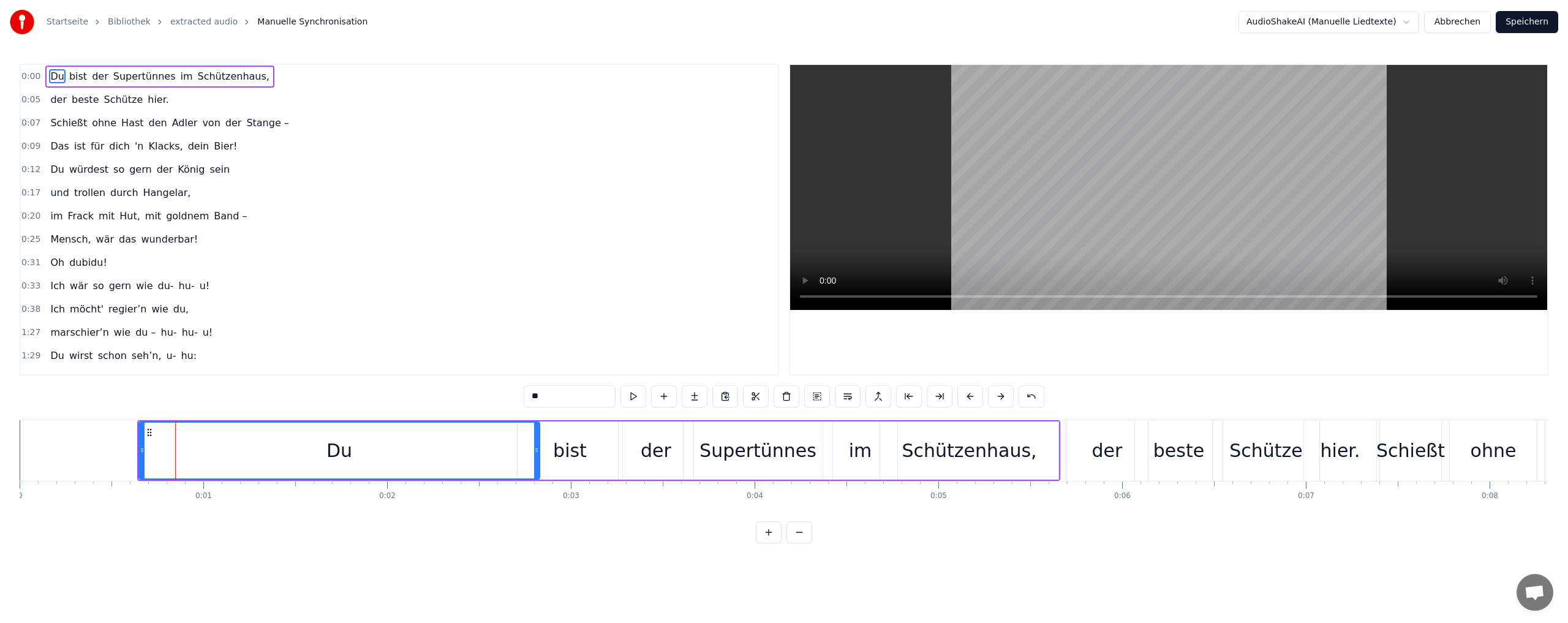
drag, startPoint x: 191, startPoint y: 462, endPoint x: 289, endPoint y: 471, distance: 98.4
click at [534, 468] on div at bounding box center [536, 450] width 5 height 55
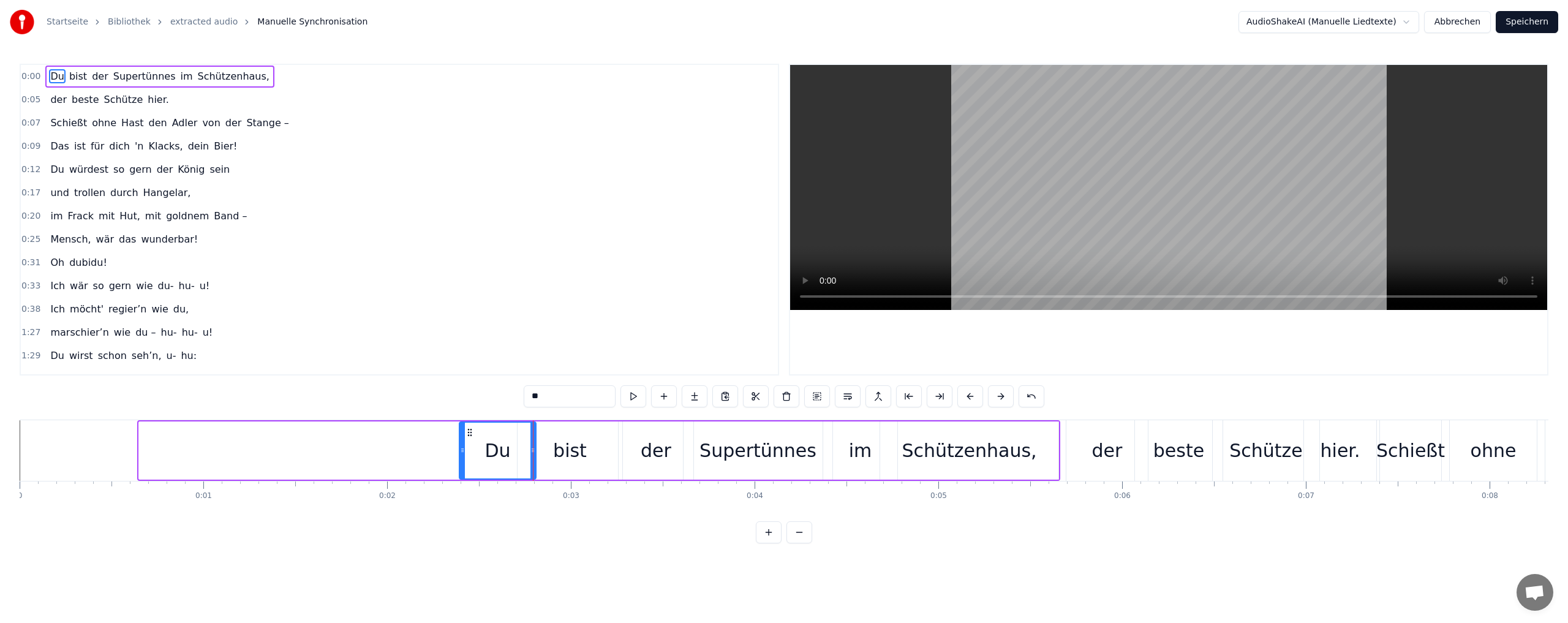
drag, startPoint x: 141, startPoint y: 462, endPoint x: 455, endPoint y: 472, distance: 314.2
click at [455, 472] on div "Du" at bounding box center [337, 451] width 398 height 58
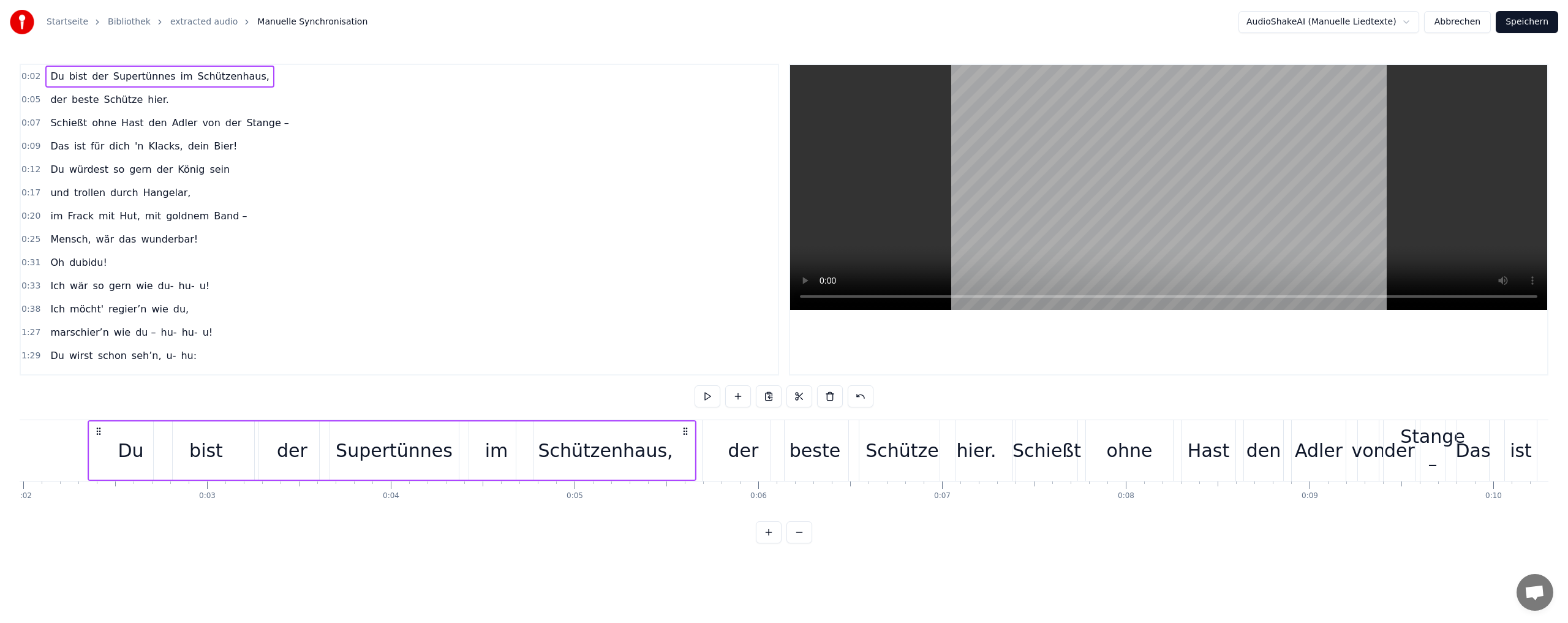
scroll to position [0, 572]
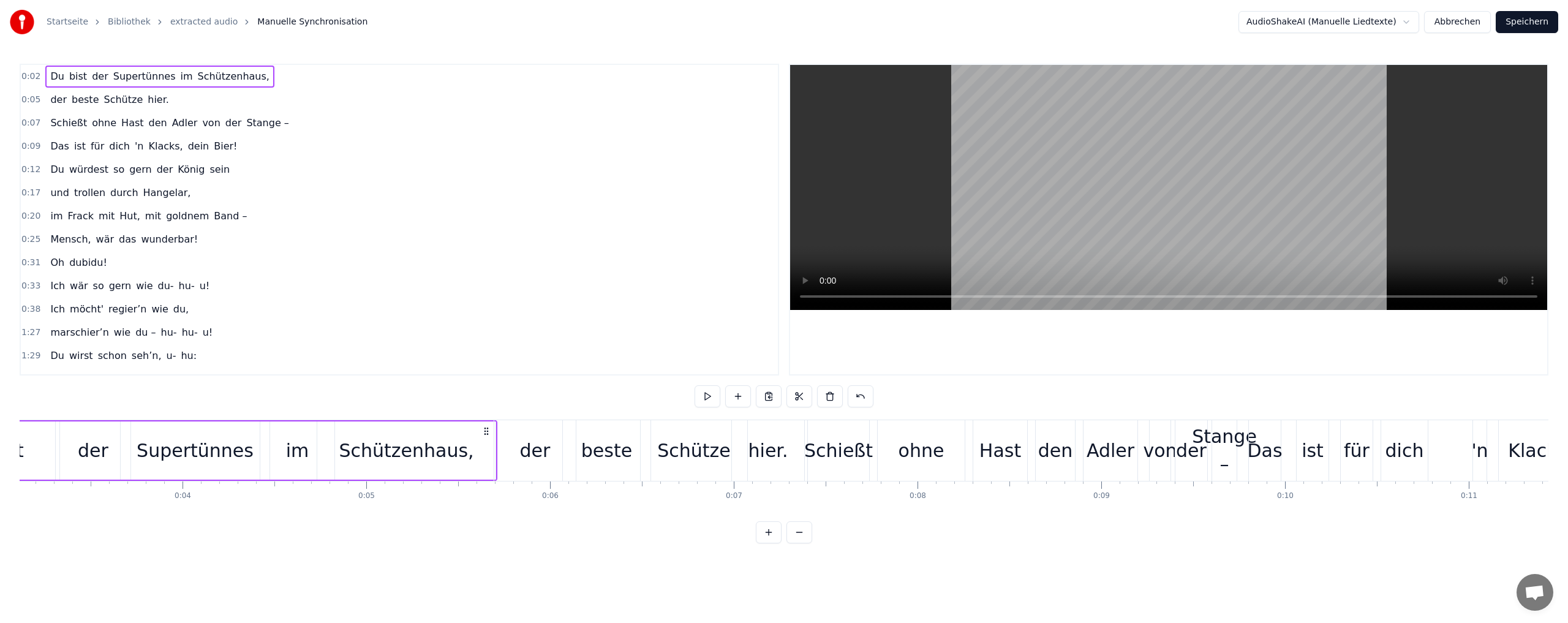
drag, startPoint x: 476, startPoint y: 431, endPoint x: 486, endPoint y: 429, distance: 10.2
click at [486, 429] on icon at bounding box center [486, 431] width 10 height 10
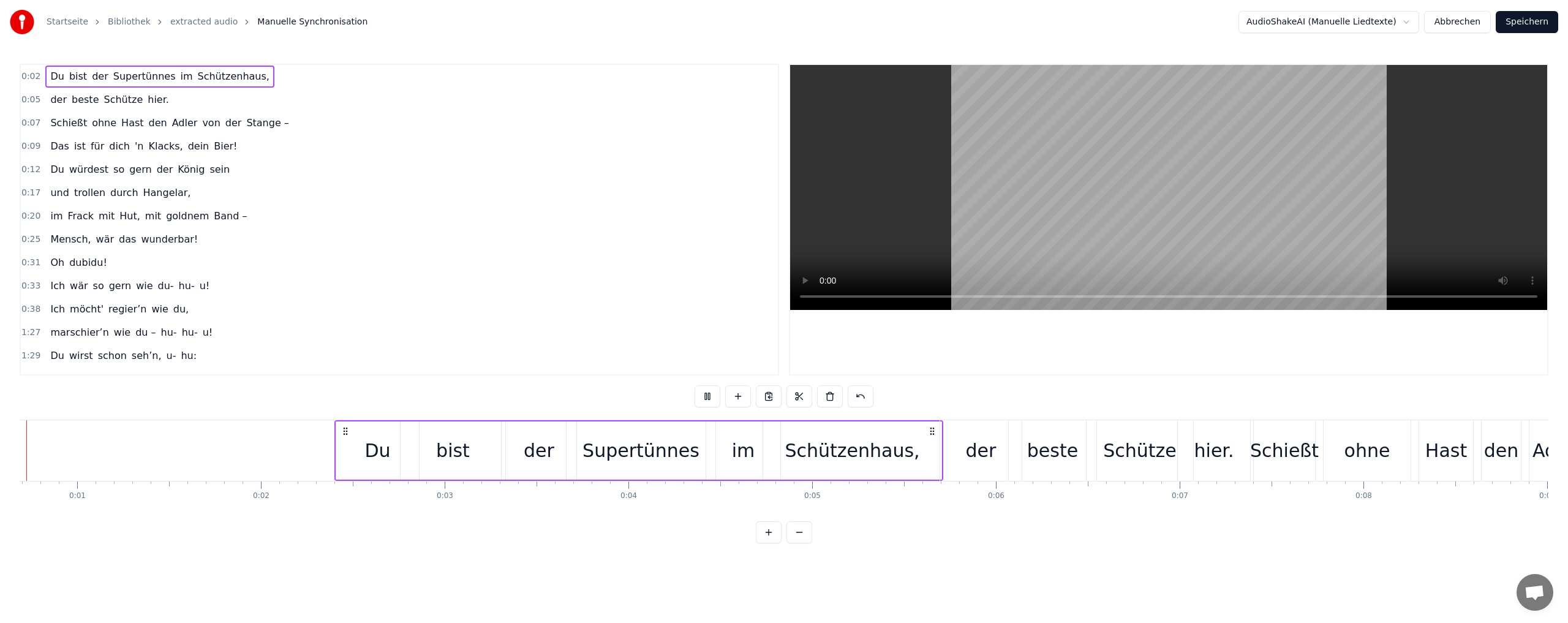
scroll to position [0, 71]
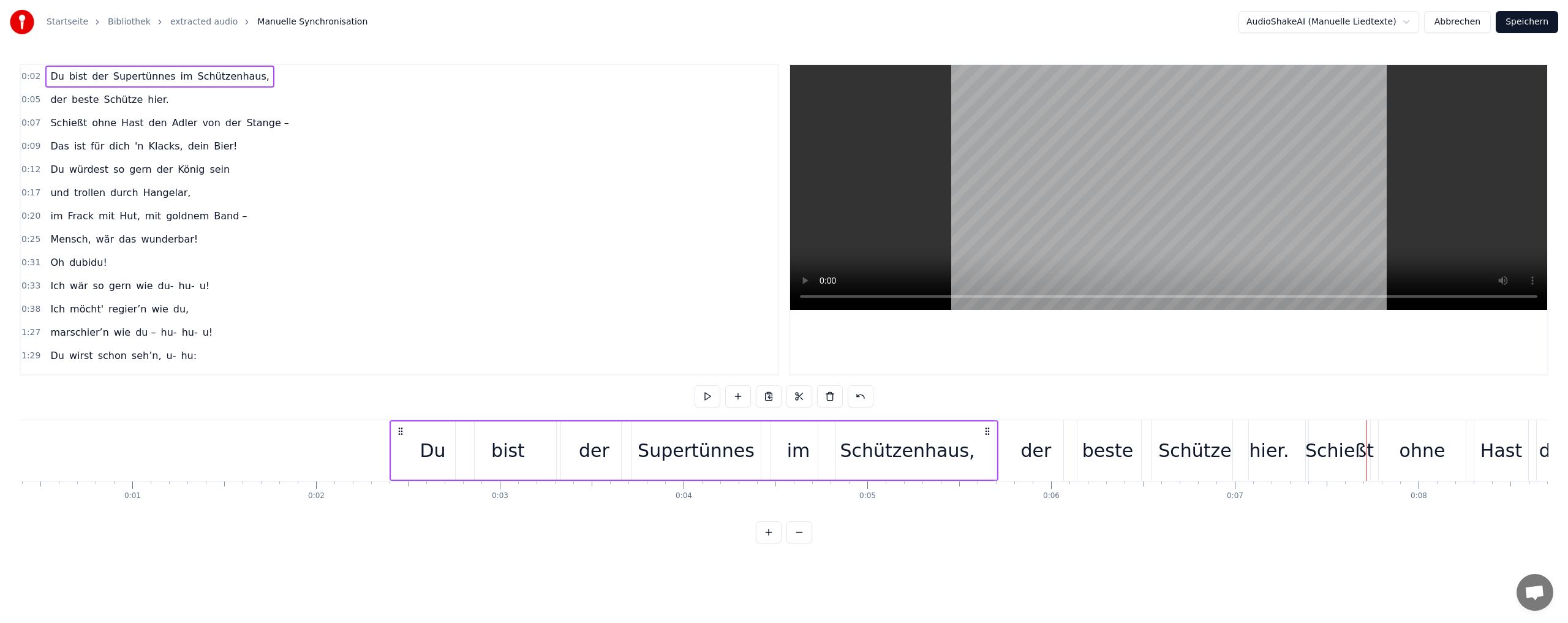
click at [1025, 456] on div "der" at bounding box center [1035, 450] width 30 height 27
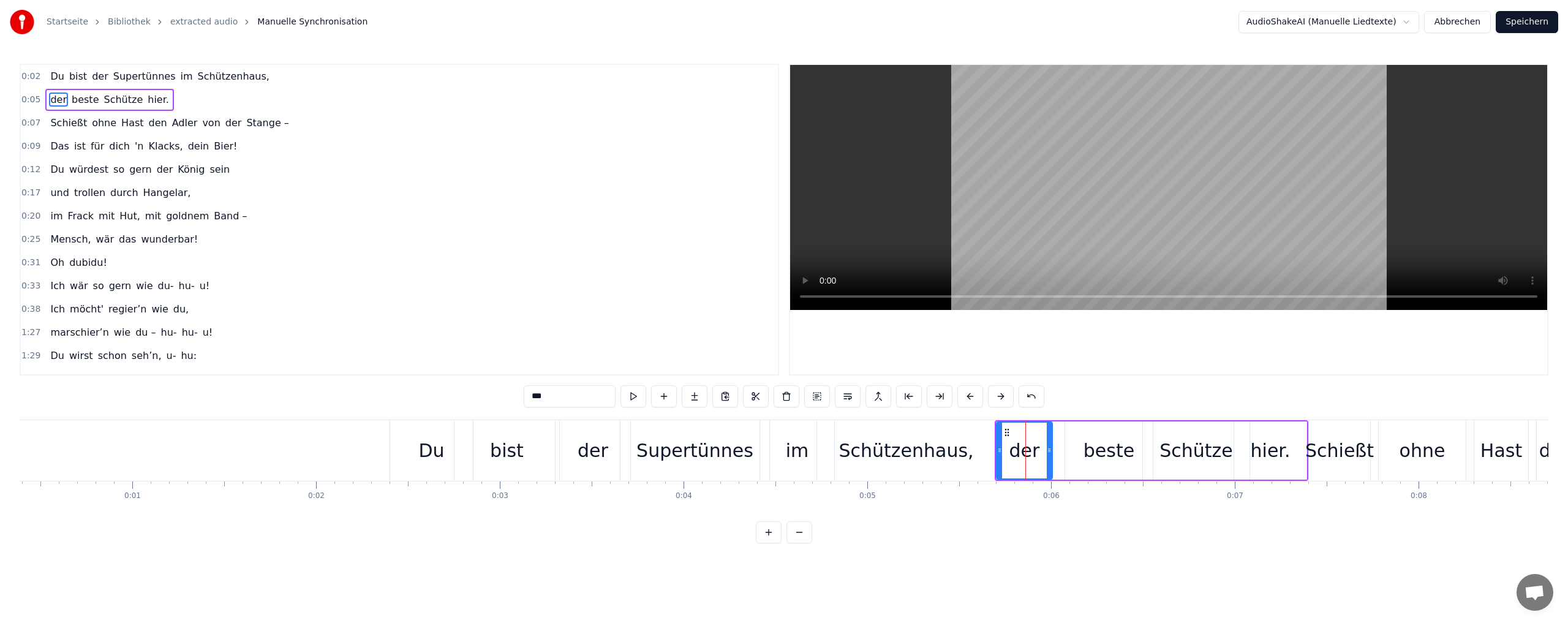
drag, startPoint x: 1076, startPoint y: 453, endPoint x: 1050, endPoint y: 452, distance: 26.0
click at [1050, 452] on icon at bounding box center [1049, 450] width 5 height 10
click at [1109, 451] on div "beste" at bounding box center [1109, 450] width 51 height 27
drag, startPoint x: 1067, startPoint y: 451, endPoint x: 1046, endPoint y: 451, distance: 21.0
click at [1046, 451] on icon at bounding box center [1047, 450] width 5 height 10
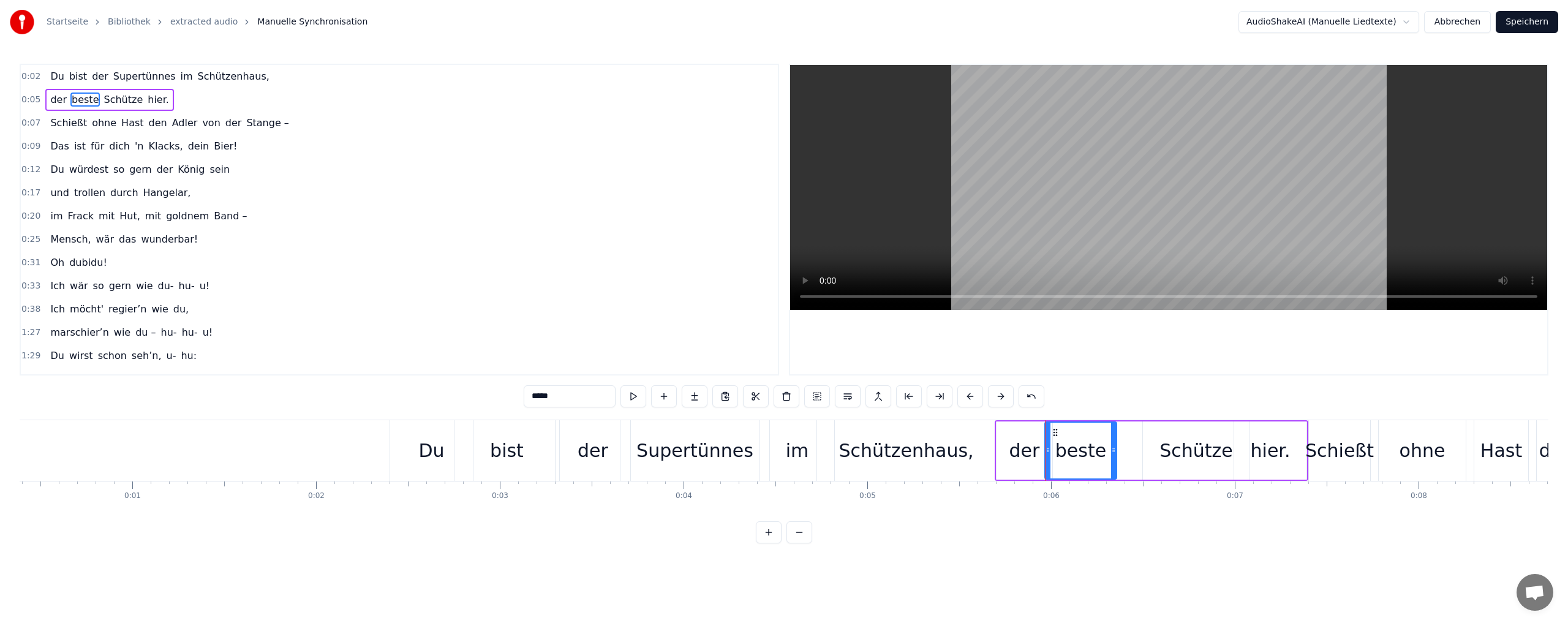
drag, startPoint x: 1150, startPoint y: 451, endPoint x: 1114, endPoint y: 451, distance: 36.0
click at [1114, 451] on icon at bounding box center [1113, 450] width 5 height 10
click at [1173, 450] on div "Schütze" at bounding box center [1195, 450] width 73 height 27
drag, startPoint x: 1151, startPoint y: 429, endPoint x: 1112, endPoint y: 430, distance: 39.0
click at [1112, 430] on icon at bounding box center [1115, 432] width 10 height 10
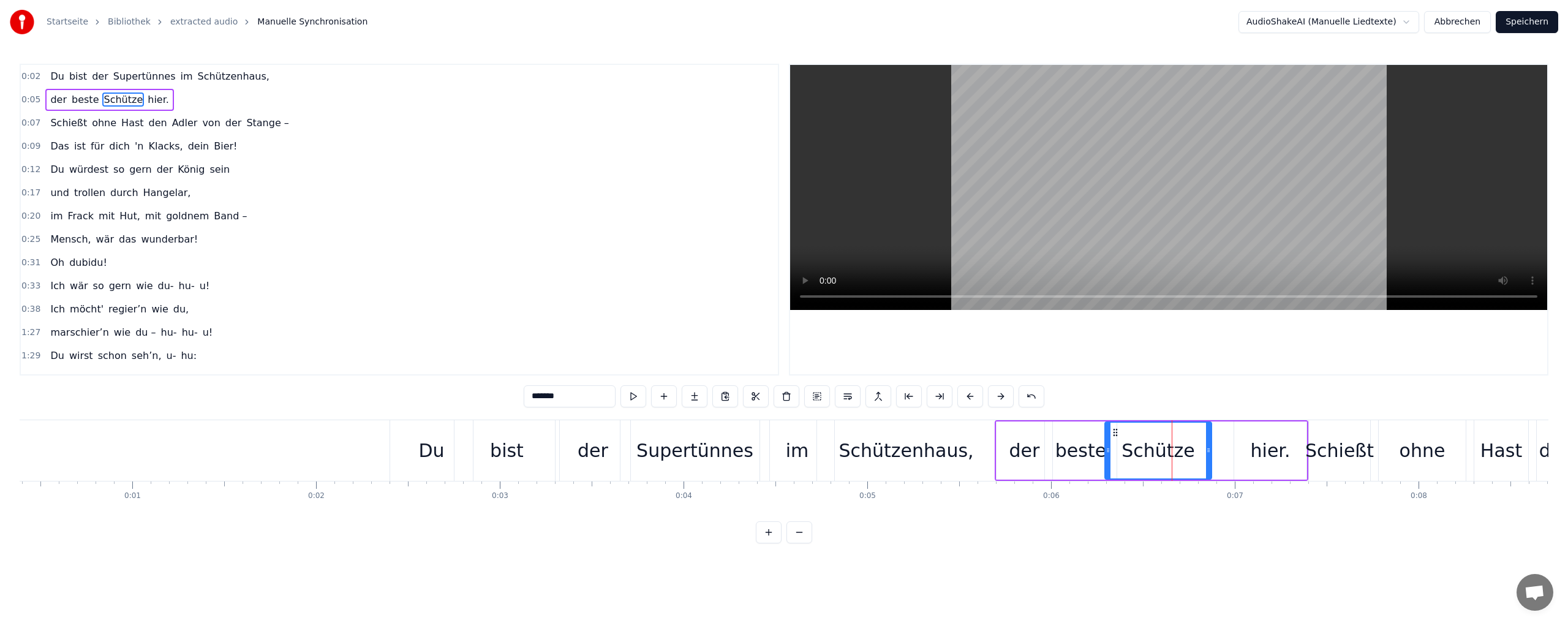
click at [1257, 447] on div "hier." at bounding box center [1271, 450] width 40 height 27
drag, startPoint x: 1238, startPoint y: 429, endPoint x: 1203, endPoint y: 430, distance: 35.0
click at [1203, 430] on icon at bounding box center [1203, 432] width 10 height 10
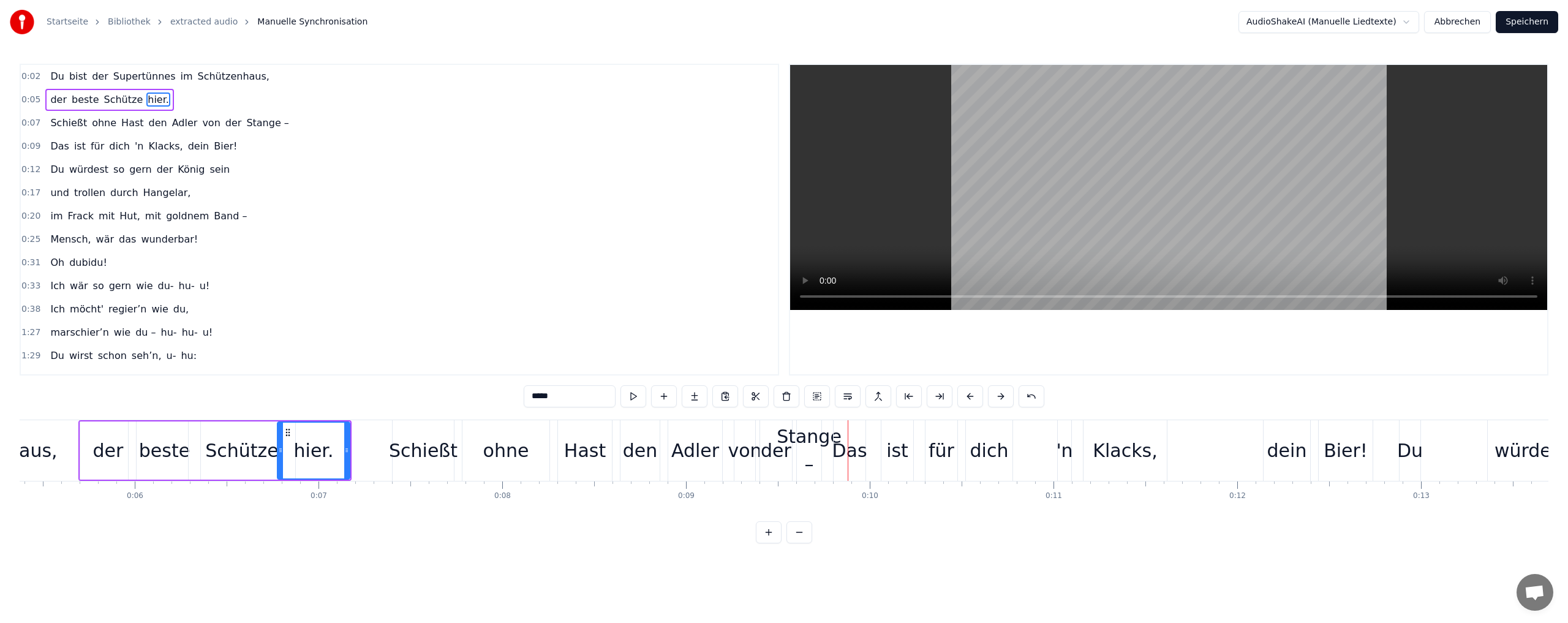
scroll to position [0, 918]
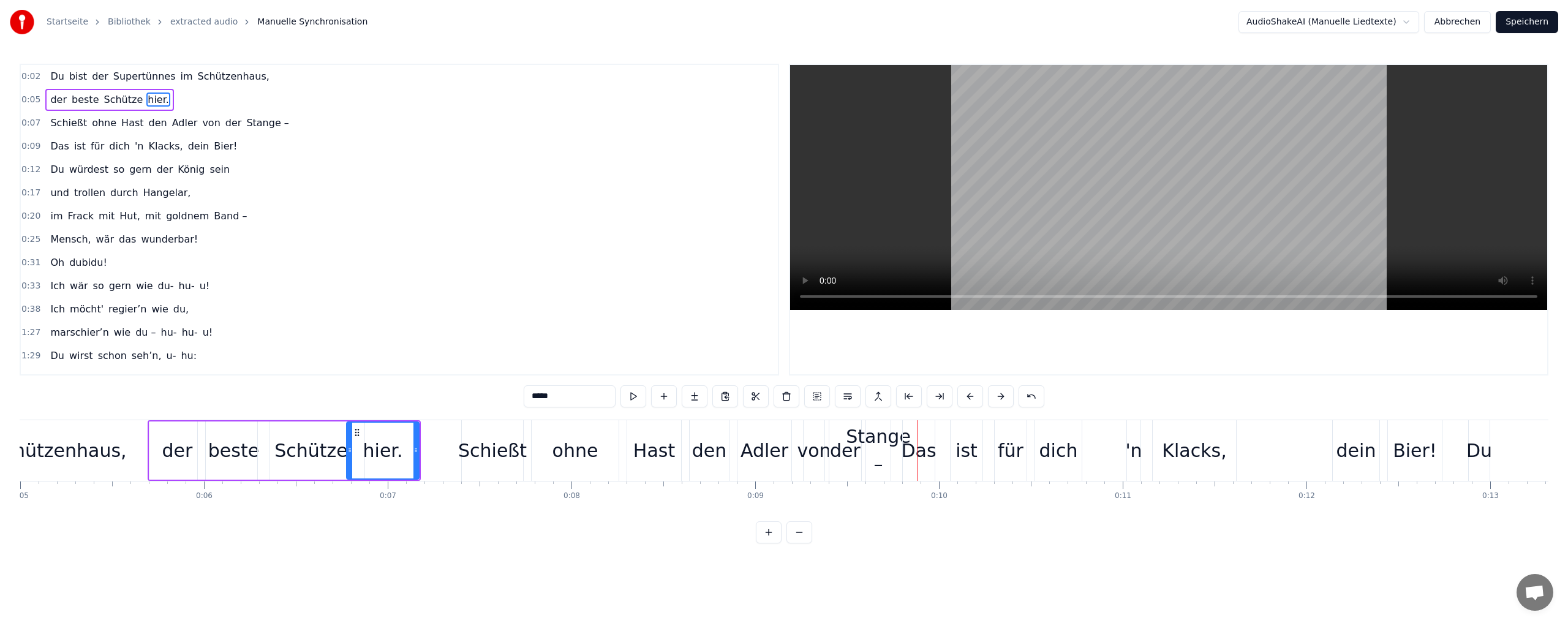
click at [494, 454] on div "Schießt" at bounding box center [492, 450] width 69 height 27
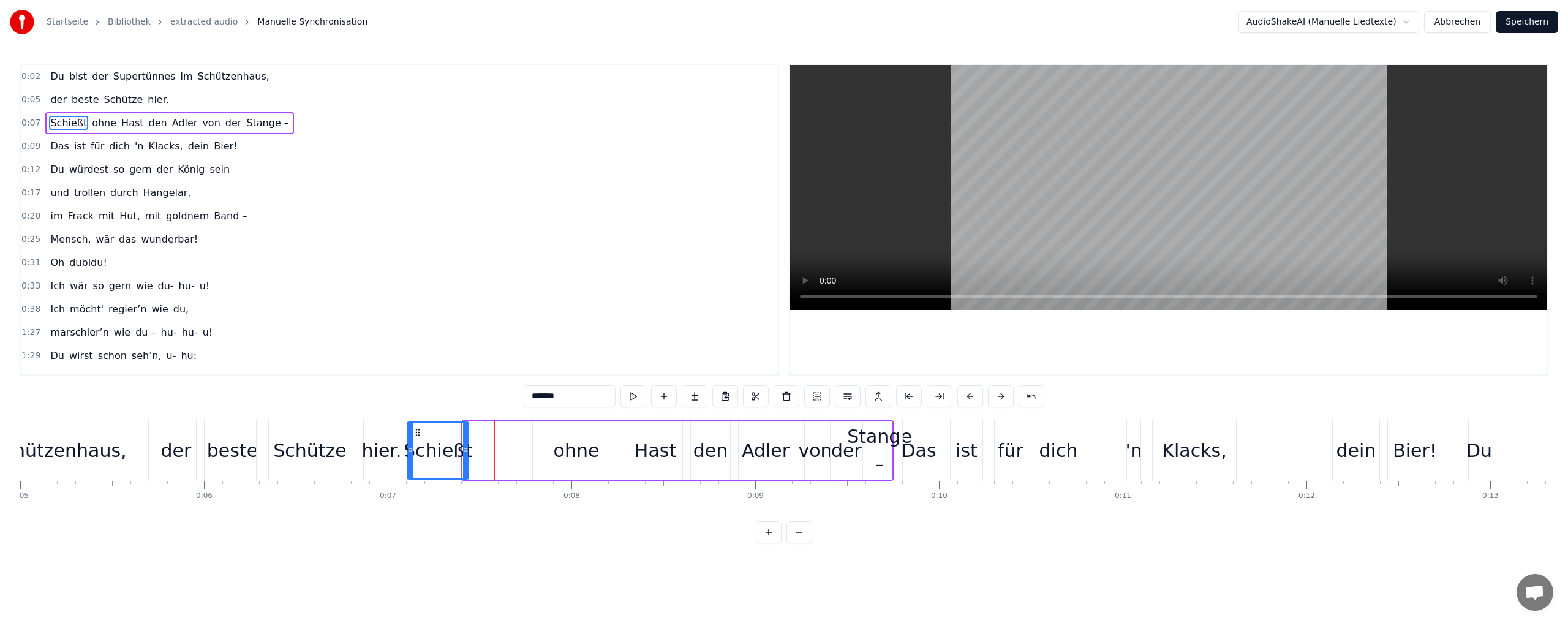
drag, startPoint x: 472, startPoint y: 431, endPoint x: 416, endPoint y: 431, distance: 56.0
click at [416, 431] on icon at bounding box center [417, 432] width 10 height 10
click at [570, 454] on div "ohne" at bounding box center [576, 450] width 46 height 27
drag, startPoint x: 541, startPoint y: 430, endPoint x: 467, endPoint y: 428, distance: 74.0
click at [467, 428] on icon at bounding box center [469, 432] width 10 height 10
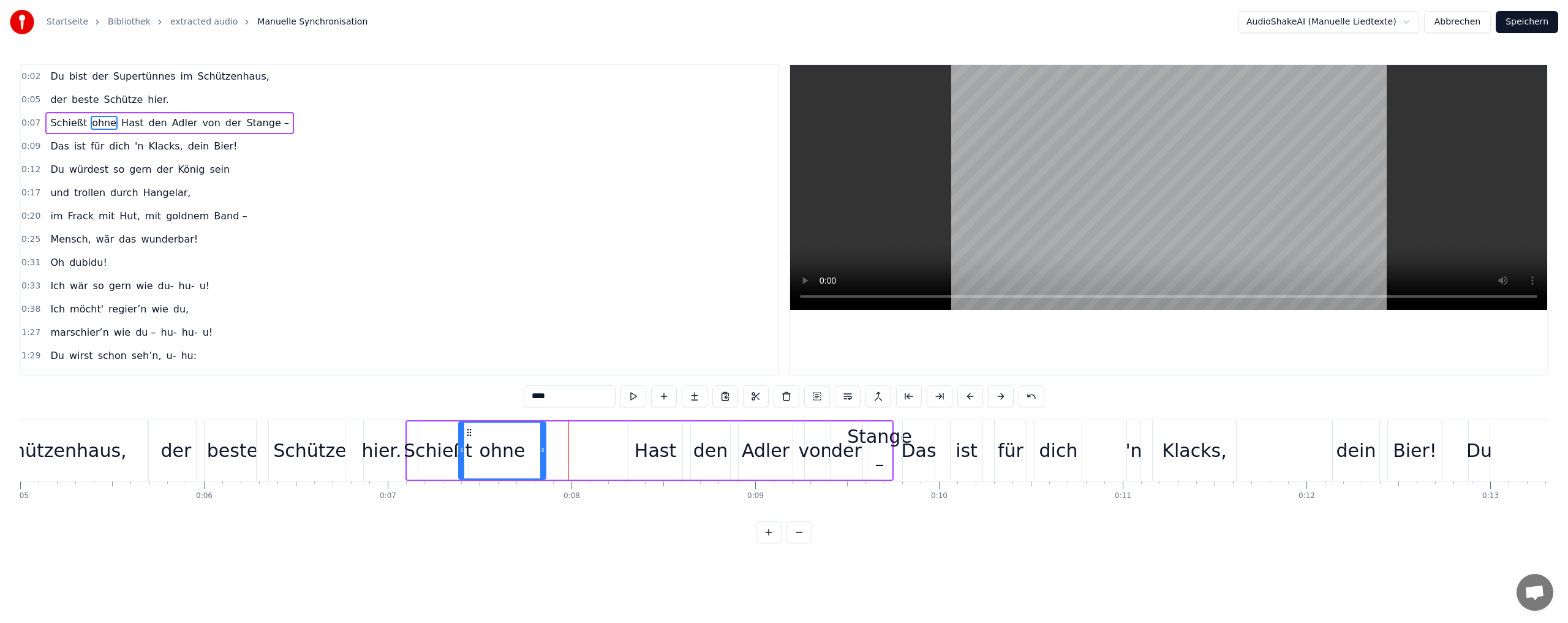
click at [648, 455] on div "Hast" at bounding box center [655, 450] width 41 height 27
drag, startPoint x: 639, startPoint y: 429, endPoint x: 538, endPoint y: 425, distance: 101.1
click at [538, 425] on div "Hast" at bounding box center [554, 450] width 53 height 55
click at [705, 451] on div "den" at bounding box center [710, 450] width 35 height 27
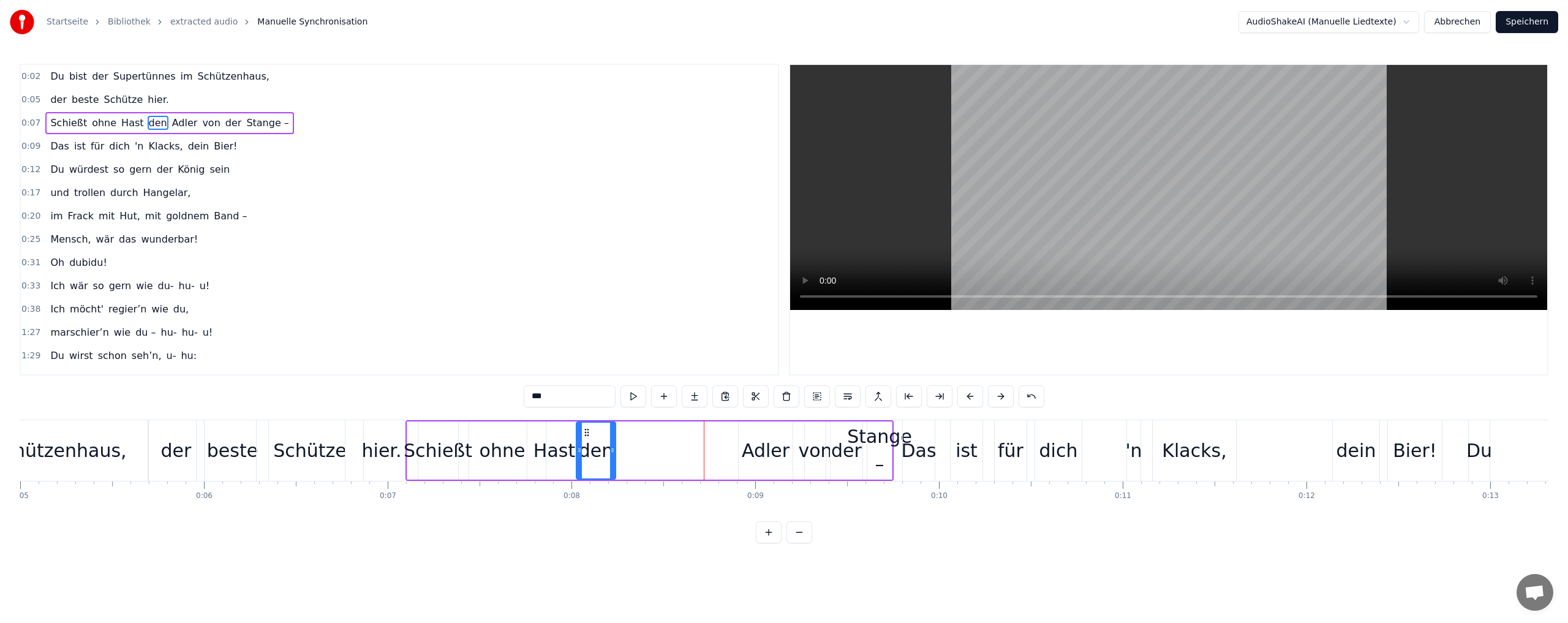
drag, startPoint x: 701, startPoint y: 431, endPoint x: 587, endPoint y: 428, distance: 114.0
click at [587, 428] on icon at bounding box center [587, 432] width 10 height 10
click at [754, 455] on div "Adler" at bounding box center [766, 450] width 48 height 27
drag, startPoint x: 748, startPoint y: 432, endPoint x: 622, endPoint y: 430, distance: 126.0
click at [622, 430] on icon at bounding box center [622, 432] width 10 height 10
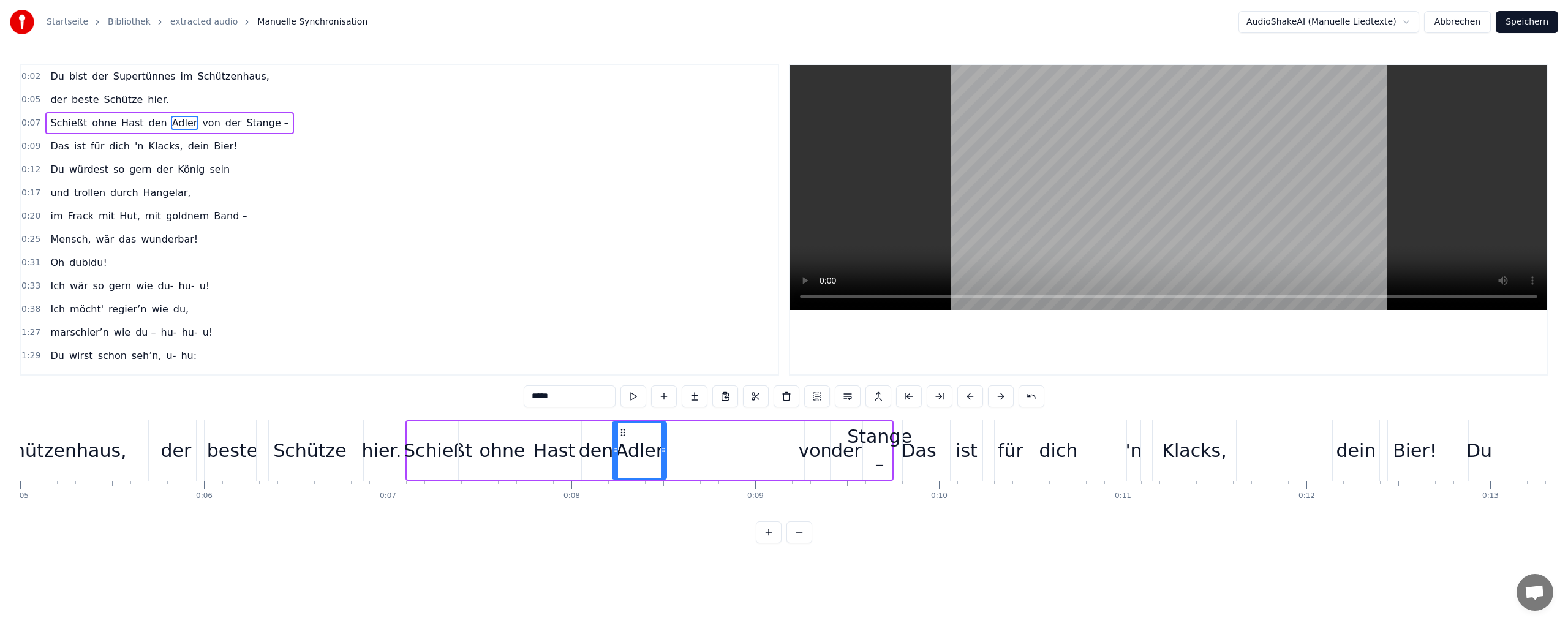
click at [812, 451] on div "von" at bounding box center [815, 450] width 34 height 27
drag, startPoint x: 814, startPoint y: 429, endPoint x: 682, endPoint y: 433, distance: 132.1
click at [682, 433] on icon at bounding box center [683, 432] width 10 height 10
click at [843, 454] on div "der" at bounding box center [846, 450] width 30 height 27
drag, startPoint x: 839, startPoint y: 433, endPoint x: 797, endPoint y: 434, distance: 42.0
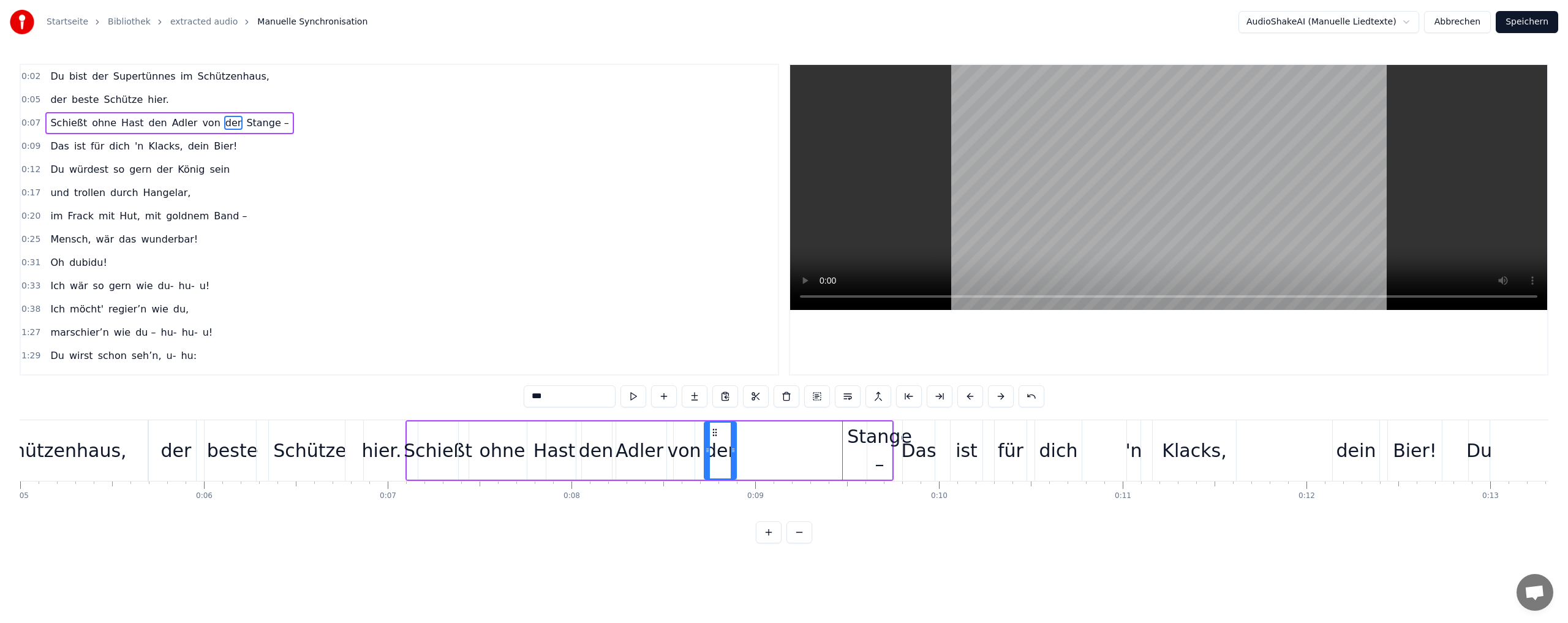
click at [714, 433] on icon at bounding box center [714, 432] width 10 height 10
click at [869, 438] on div "Stange –" at bounding box center [879, 450] width 65 height 55
drag, startPoint x: 876, startPoint y: 431, endPoint x: 751, endPoint y: 433, distance: 125.0
click at [751, 433] on icon at bounding box center [752, 432] width 10 height 10
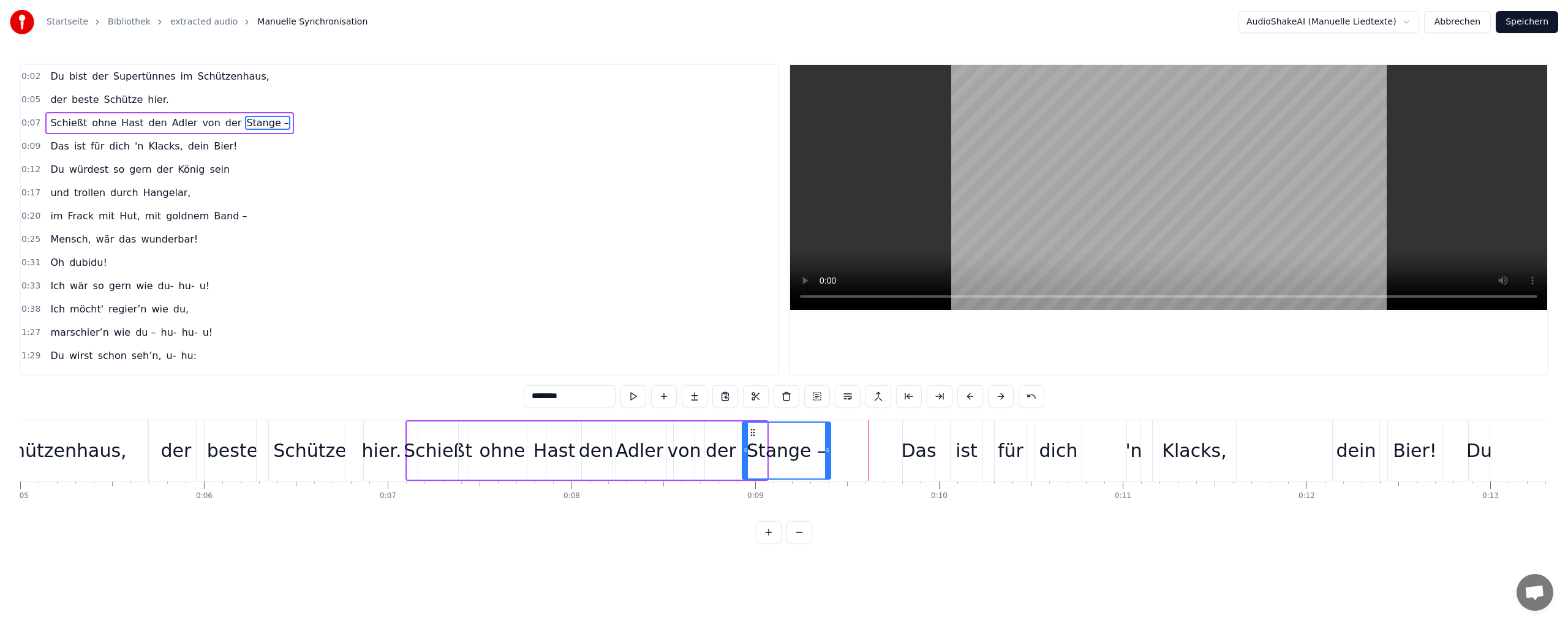
drag, startPoint x: 766, startPoint y: 451, endPoint x: 829, endPoint y: 451, distance: 63.0
click at [829, 451] on icon at bounding box center [827, 450] width 5 height 10
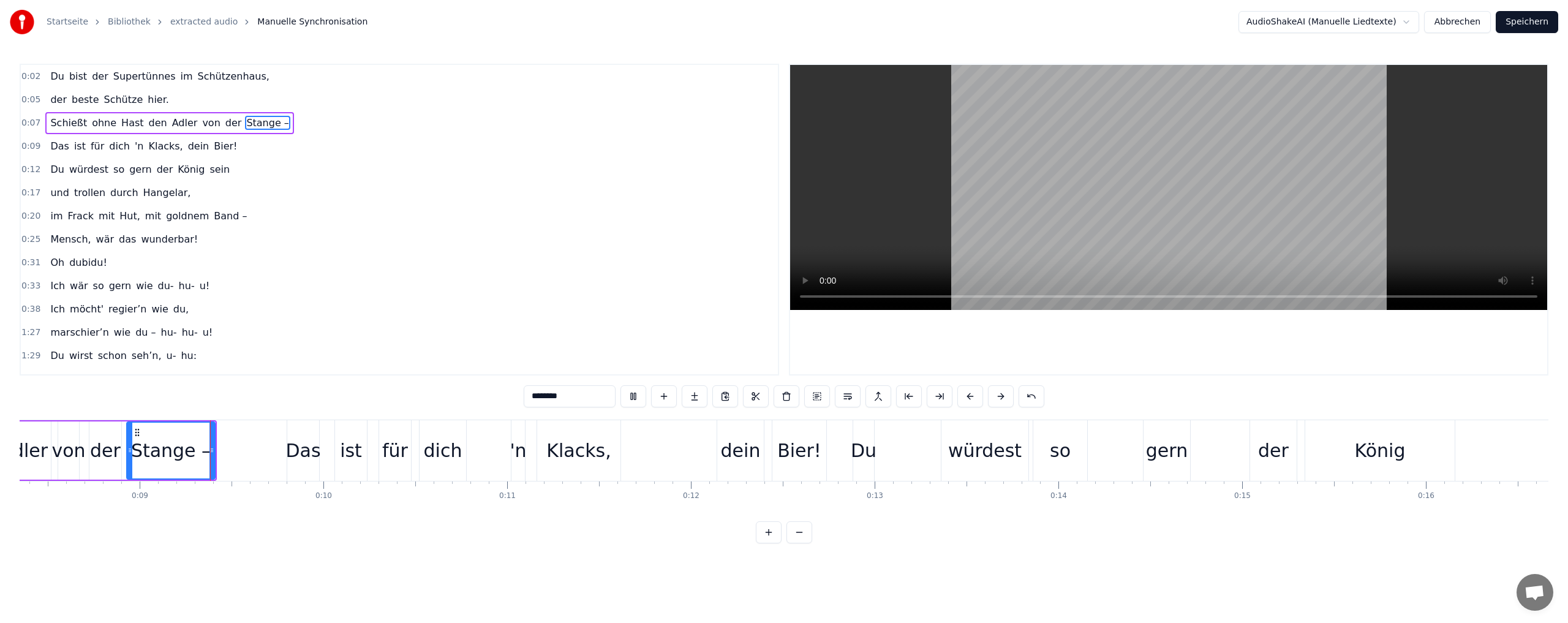
scroll to position [0, 1535]
click at [308, 451] on div "Das" at bounding box center [301, 450] width 35 height 27
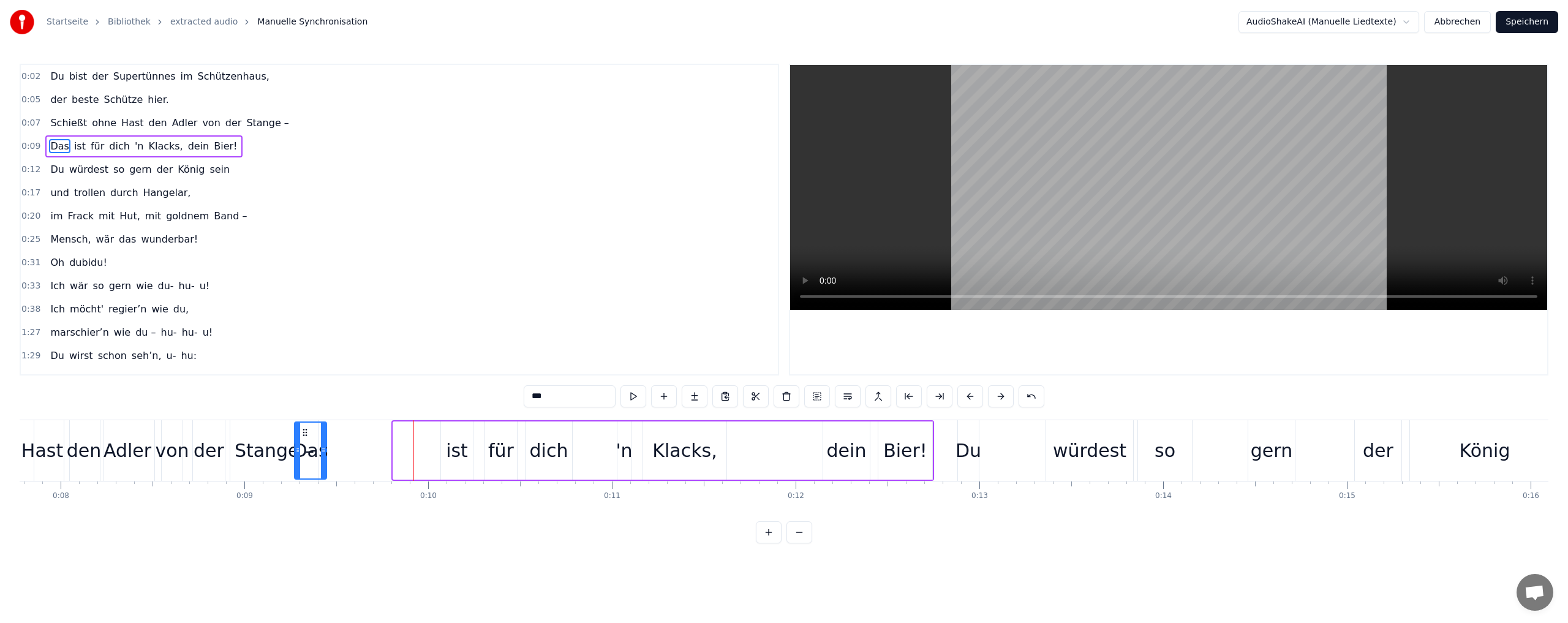
scroll to position [0, 1425]
drag, startPoint x: 297, startPoint y: 433, endPoint x: 382, endPoint y: 440, distance: 85.3
click at [348, 435] on icon at bounding box center [348, 432] width 10 height 10
click at [463, 455] on div "ist" at bounding box center [462, 450] width 22 height 27
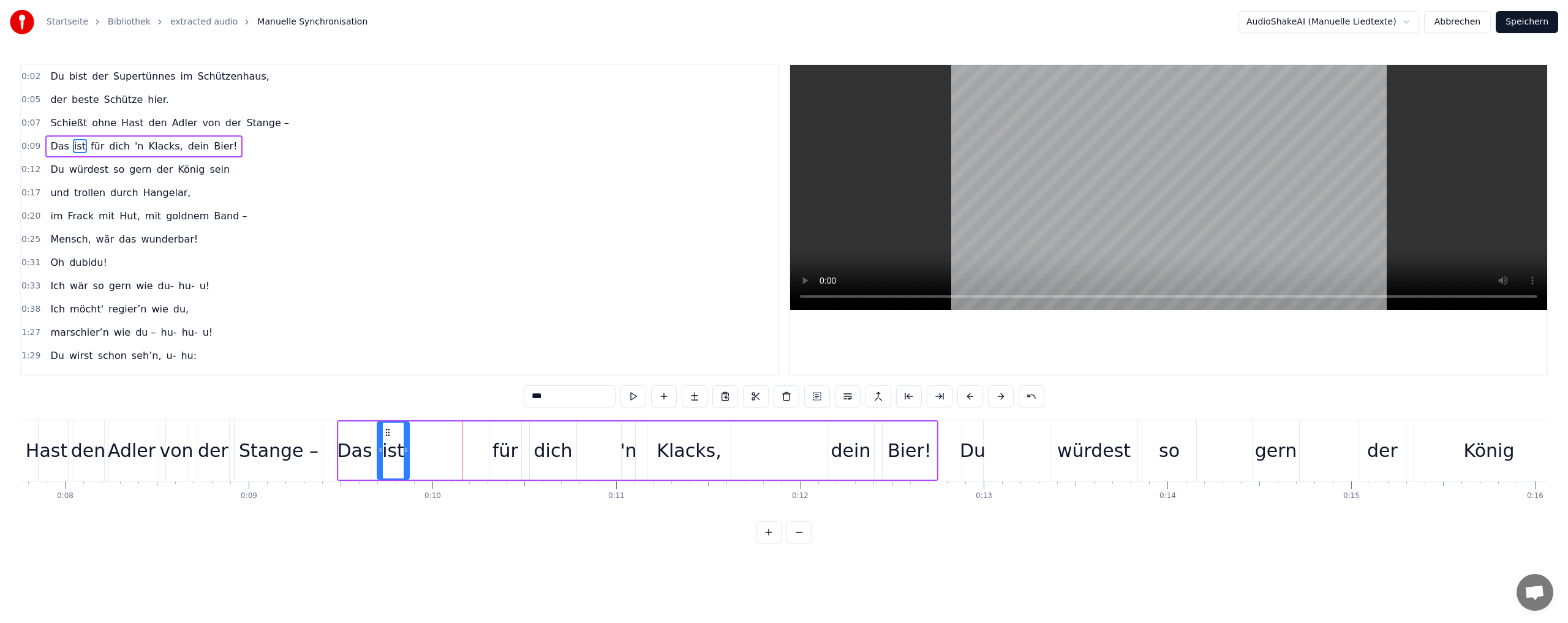
drag, startPoint x: 455, startPoint y: 431, endPoint x: 387, endPoint y: 433, distance: 68.0
click at [387, 433] on icon at bounding box center [387, 432] width 10 height 10
click at [500, 454] on div "für" at bounding box center [505, 450] width 26 height 27
type input "***"
drag, startPoint x: 499, startPoint y: 433, endPoint x: 459, endPoint y: 433, distance: 40.0
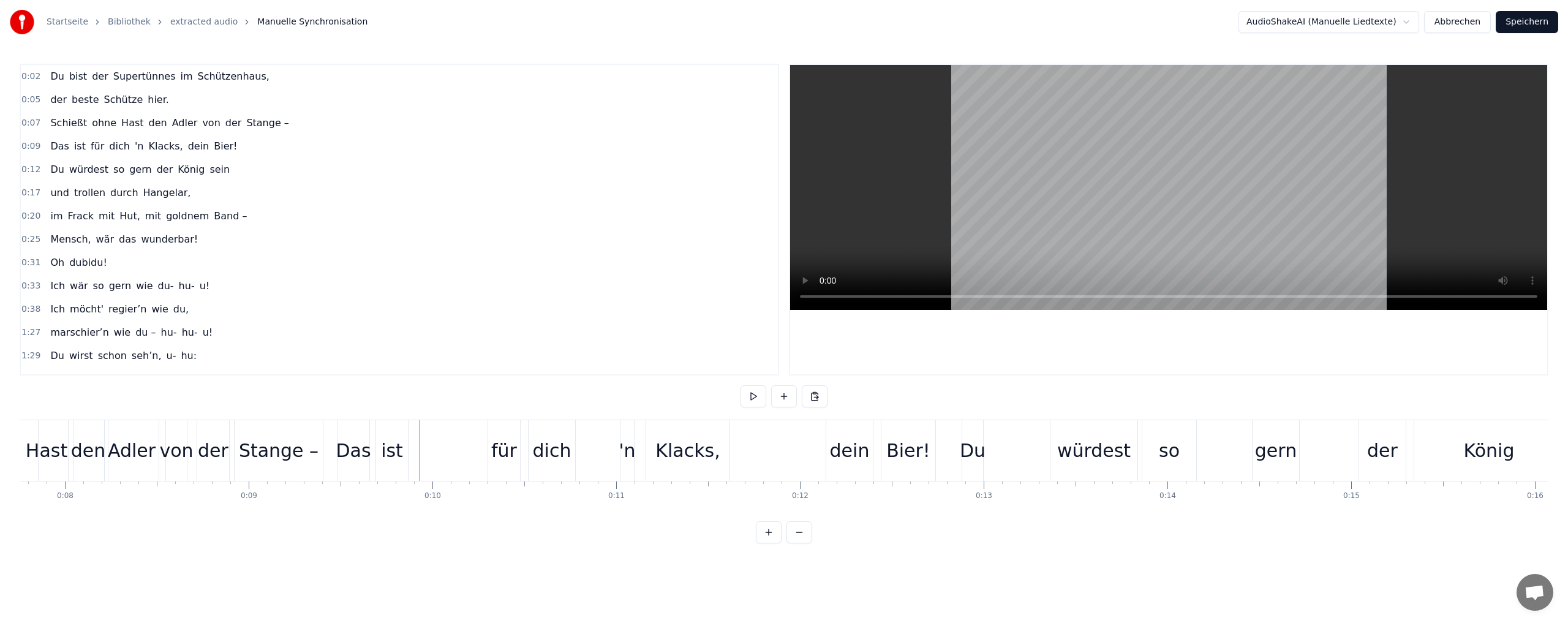
click at [507, 448] on div "für" at bounding box center [504, 450] width 26 height 27
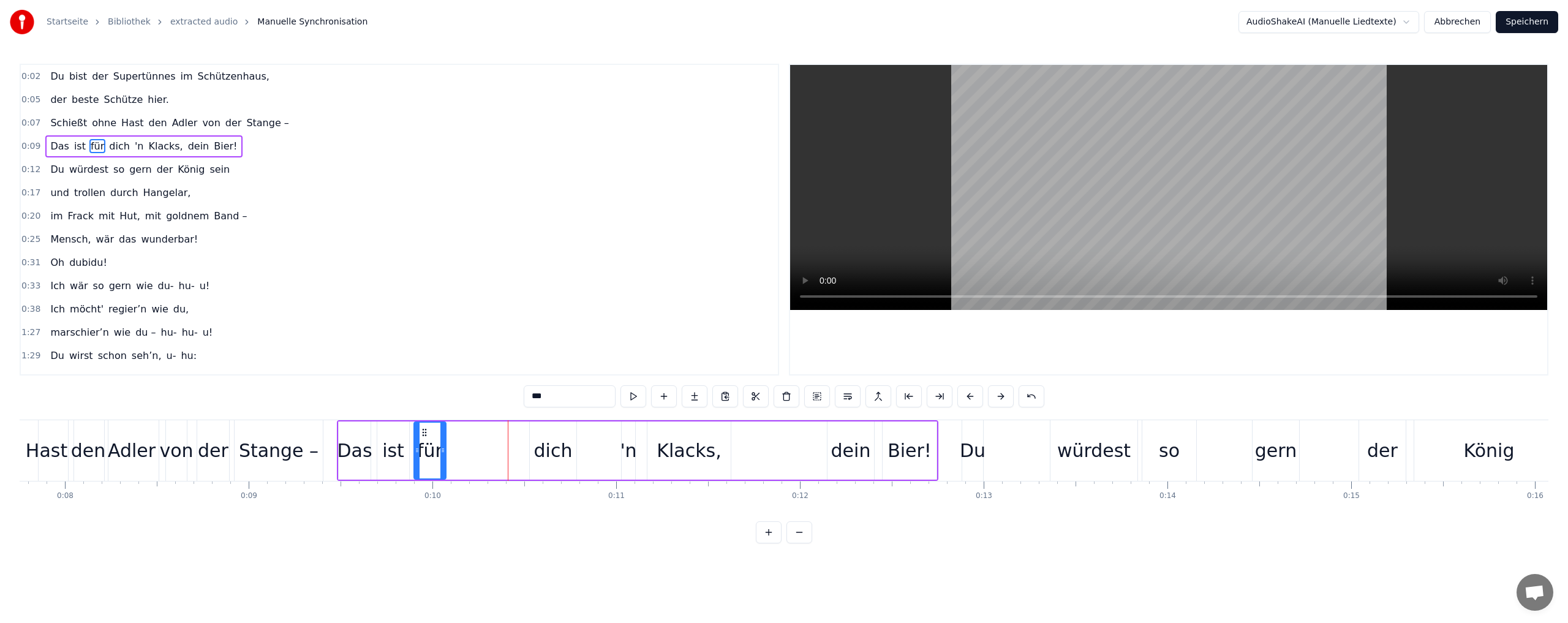
drag, startPoint x: 500, startPoint y: 431, endPoint x: 425, endPoint y: 433, distance: 75.0
click at [425, 433] on icon at bounding box center [424, 432] width 10 height 10
click at [550, 451] on div "dich" at bounding box center [553, 450] width 38 height 27
drag, startPoint x: 539, startPoint y: 432, endPoint x: 460, endPoint y: 434, distance: 79.0
click at [460, 434] on icon at bounding box center [460, 432] width 10 height 10
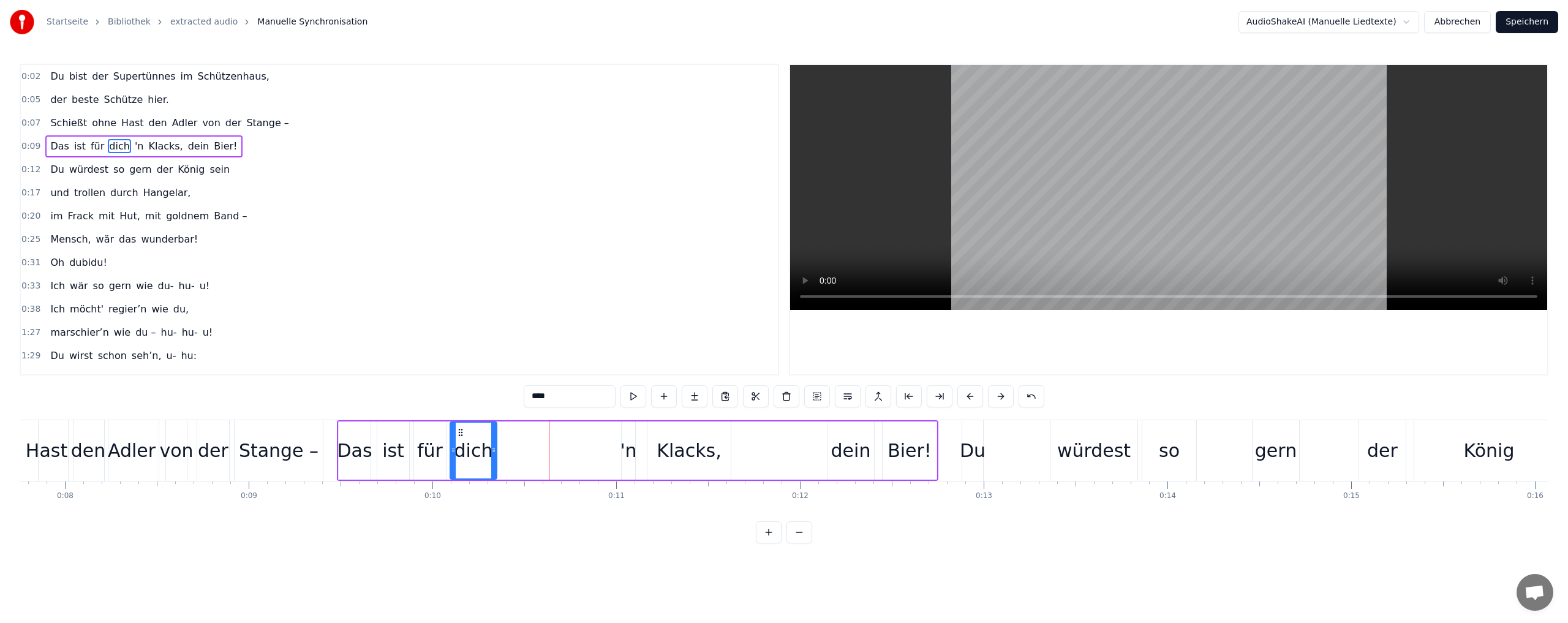
click at [626, 451] on div "'n" at bounding box center [628, 450] width 16 height 27
drag, startPoint x: 624, startPoint y: 454, endPoint x: 543, endPoint y: 452, distance: 81.0
click at [498, 452] on icon at bounding box center [499, 450] width 5 height 10
drag, startPoint x: 632, startPoint y: 448, endPoint x: 519, endPoint y: 448, distance: 113.0
click at [519, 448] on icon at bounding box center [520, 450] width 5 height 10
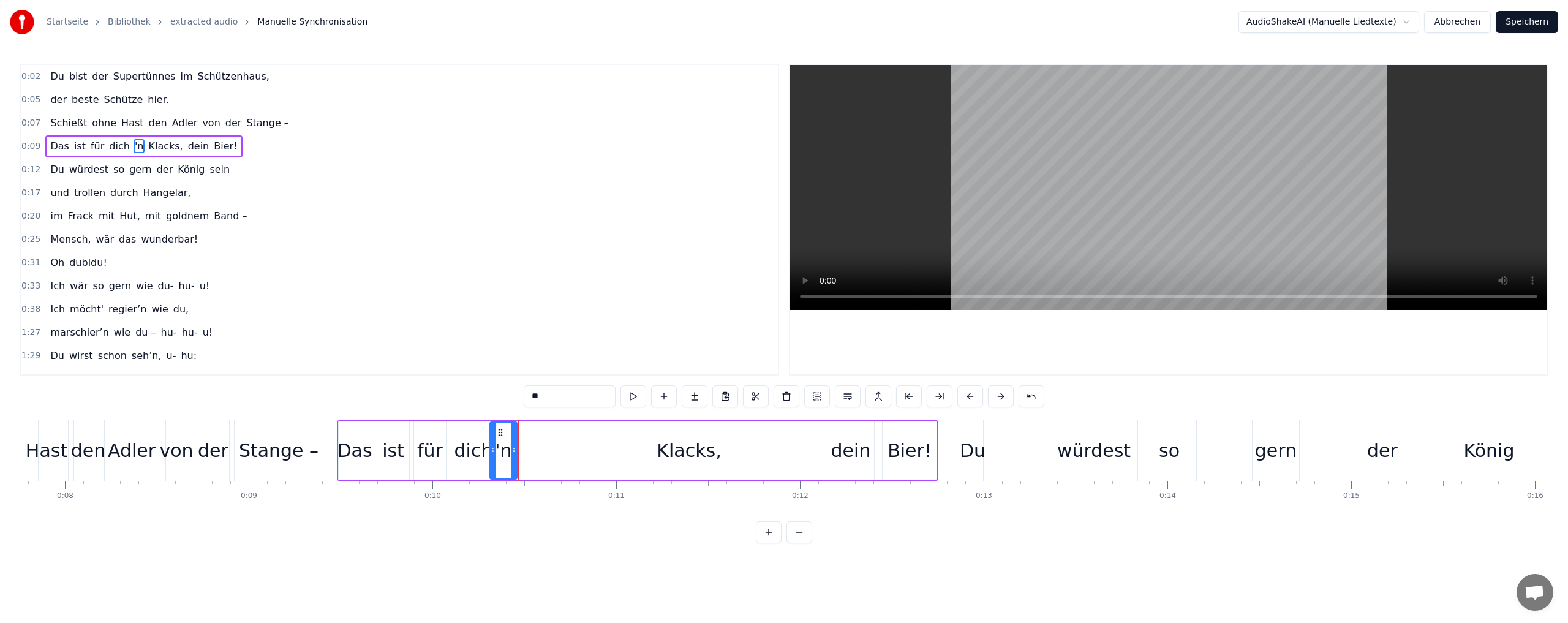
click at [501, 431] on icon at bounding box center [500, 432] width 10 height 10
click at [663, 451] on div "Klacks," at bounding box center [689, 450] width 64 height 27
drag, startPoint x: 657, startPoint y: 431, endPoint x: 524, endPoint y: 434, distance: 133.0
click at [524, 434] on icon at bounding box center [524, 432] width 10 height 10
click at [838, 455] on div "dein" at bounding box center [851, 450] width 40 height 27
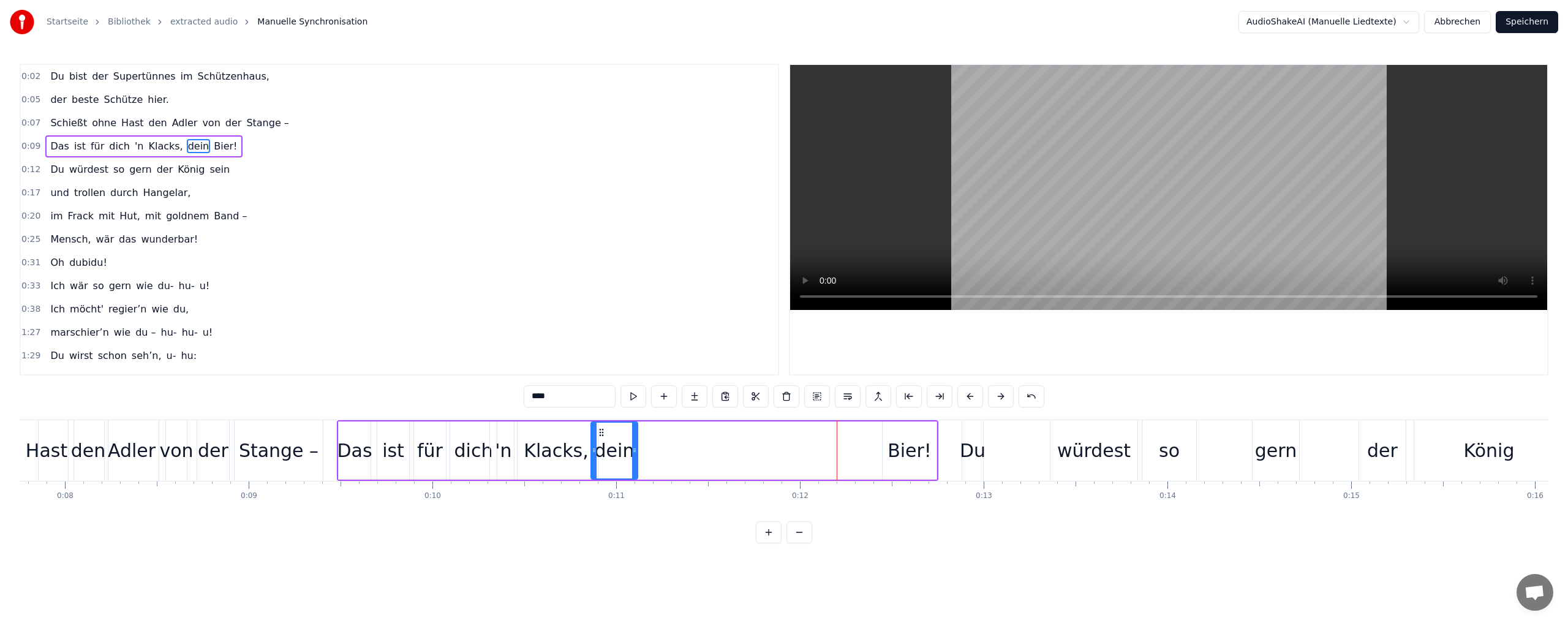
drag, startPoint x: 837, startPoint y: 432, endPoint x: 601, endPoint y: 425, distance: 236.1
click at [601, 425] on div "dein" at bounding box center [614, 450] width 45 height 55
click at [900, 453] on div "Bier!" at bounding box center [910, 450] width 44 height 27
drag, startPoint x: 892, startPoint y: 433, endPoint x: 646, endPoint y: 431, distance: 246.0
click at [646, 431] on icon at bounding box center [647, 432] width 10 height 10
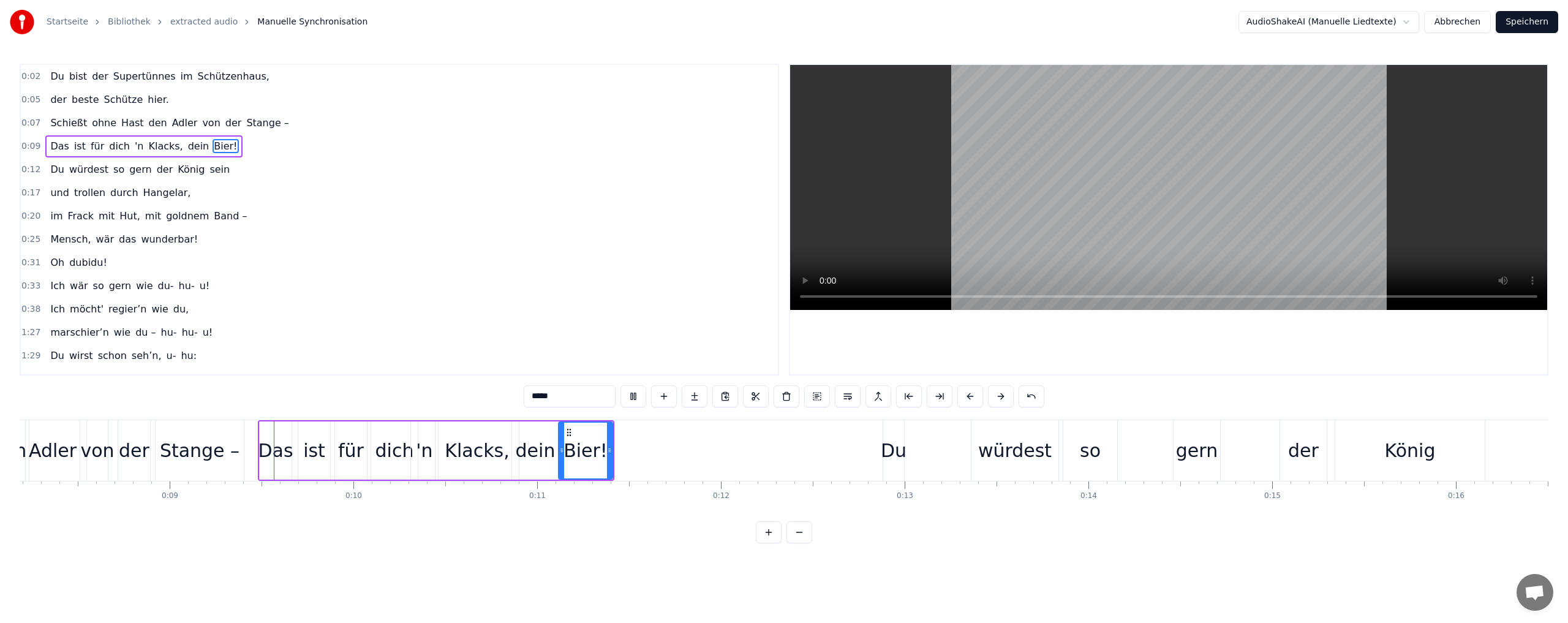
scroll to position [0, 1582]
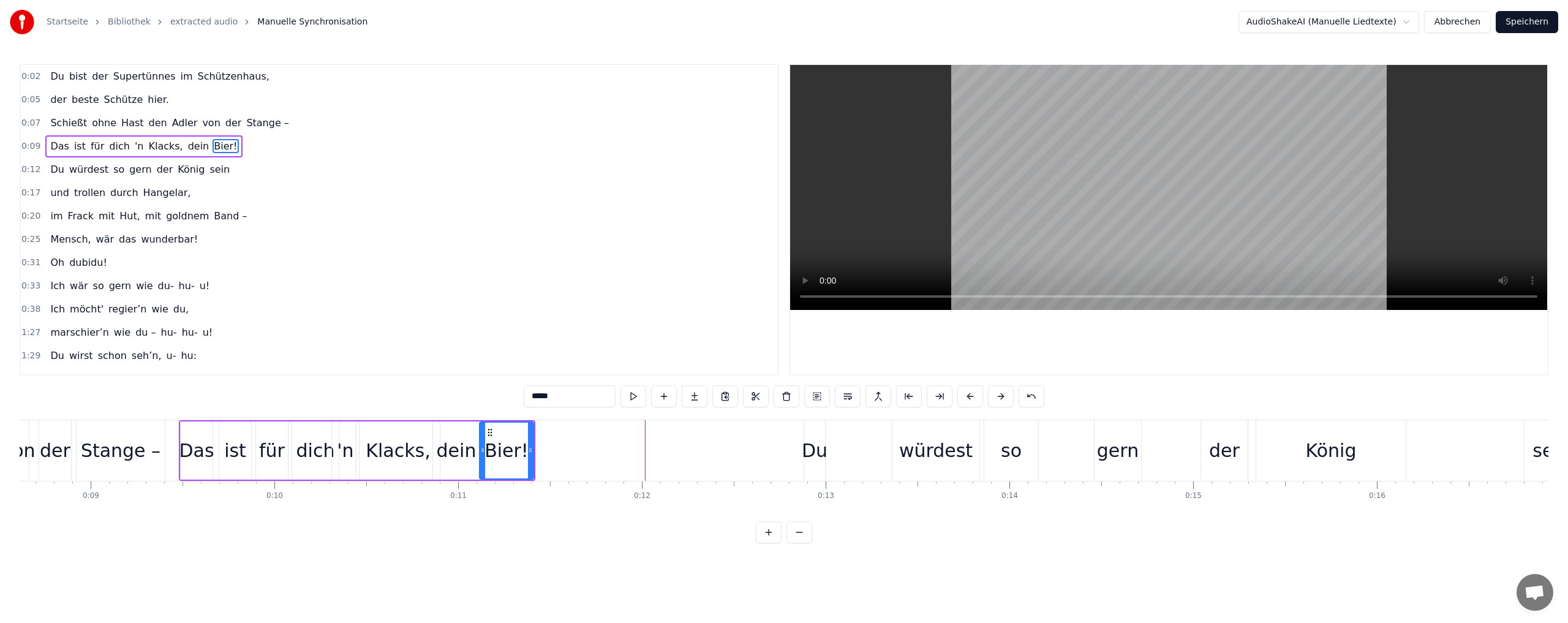
click at [494, 432] on icon at bounding box center [490, 432] width 10 height 10
click at [450, 452] on div "dein" at bounding box center [456, 450] width 40 height 27
click at [501, 451] on div "Bier!" at bounding box center [507, 450] width 44 height 27
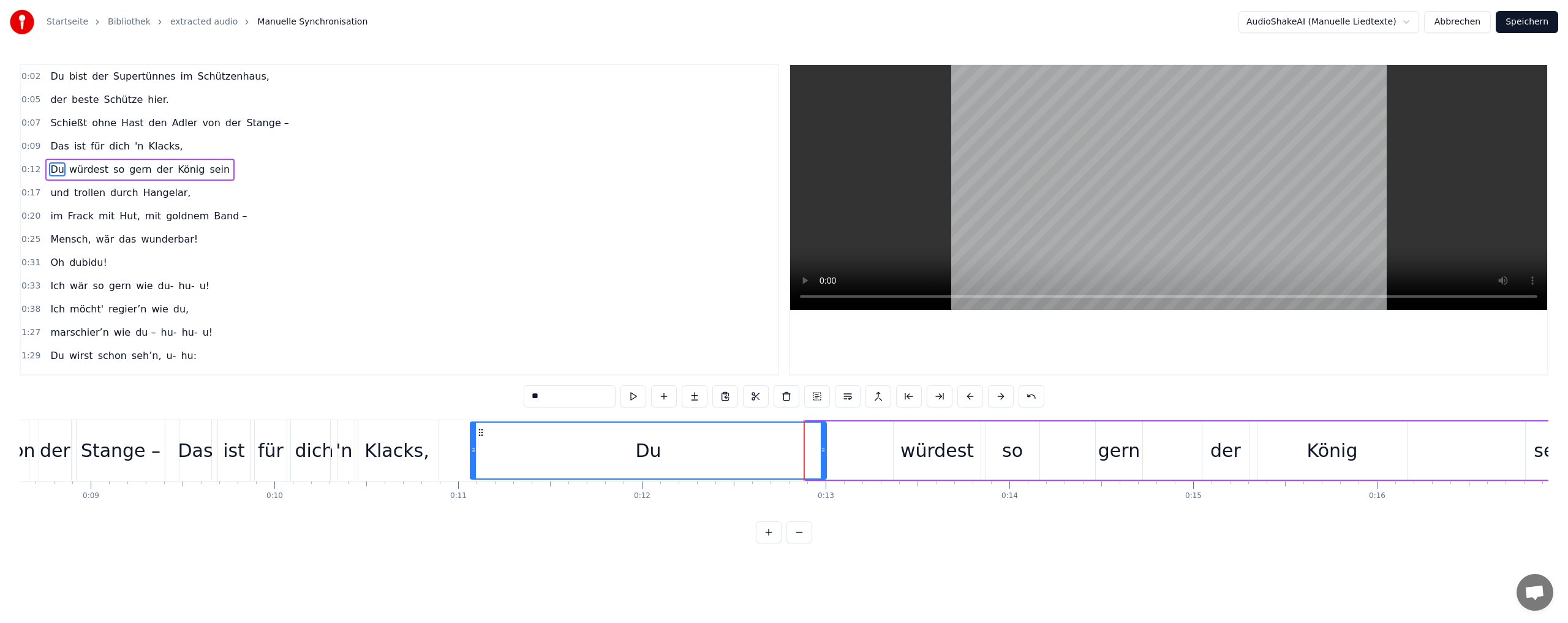
drag, startPoint x: 806, startPoint y: 431, endPoint x: 472, endPoint y: 447, distance: 334.4
click at [472, 447] on div at bounding box center [473, 450] width 5 height 55
drag, startPoint x: 823, startPoint y: 451, endPoint x: 527, endPoint y: 450, distance: 296.0
click at [527, 450] on icon at bounding box center [527, 450] width 5 height 10
click at [928, 454] on div "würdest" at bounding box center [936, 450] width 73 height 27
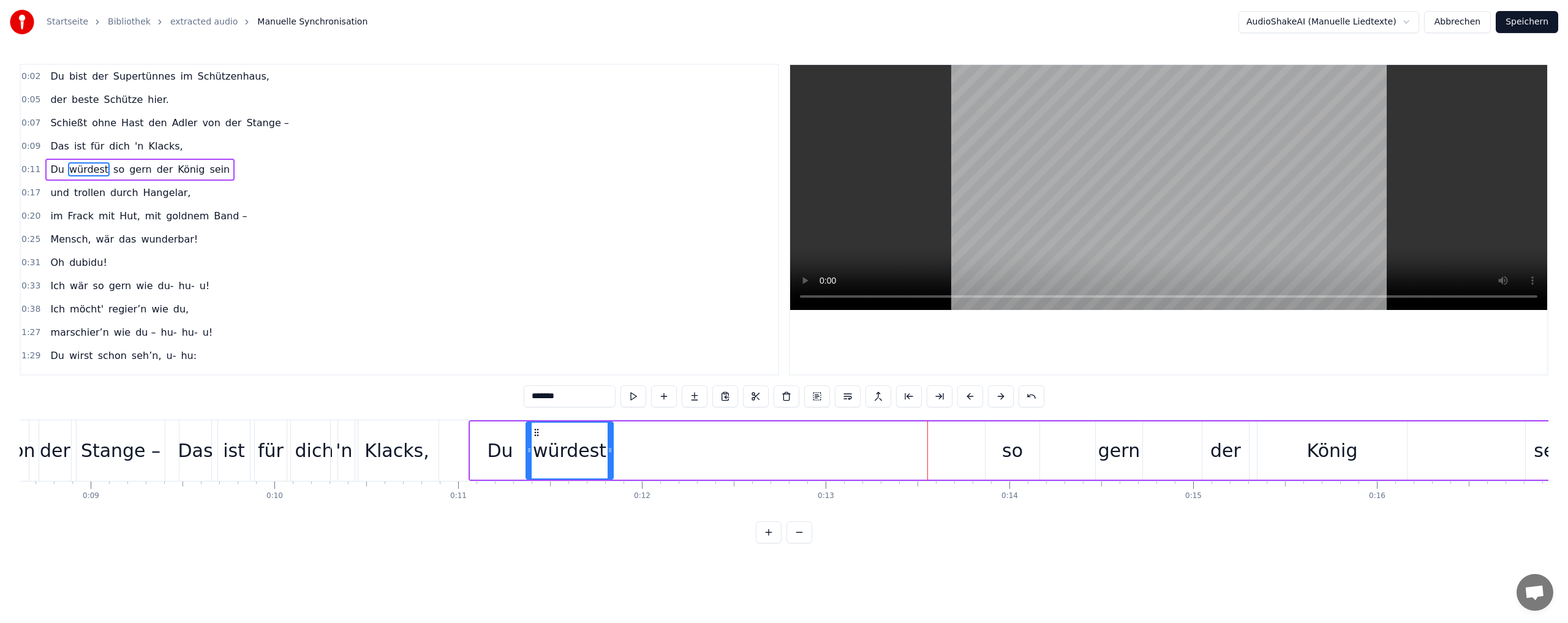
drag, startPoint x: 904, startPoint y: 431, endPoint x: 550, endPoint y: 436, distance: 354.0
click at [537, 433] on icon at bounding box center [536, 432] width 10 height 10
click at [1005, 451] on div "so" at bounding box center [1013, 450] width 21 height 27
drag, startPoint x: 995, startPoint y: 429, endPoint x: 646, endPoint y: 440, distance: 349.2
click at [619, 436] on icon at bounding box center [618, 432] width 10 height 10
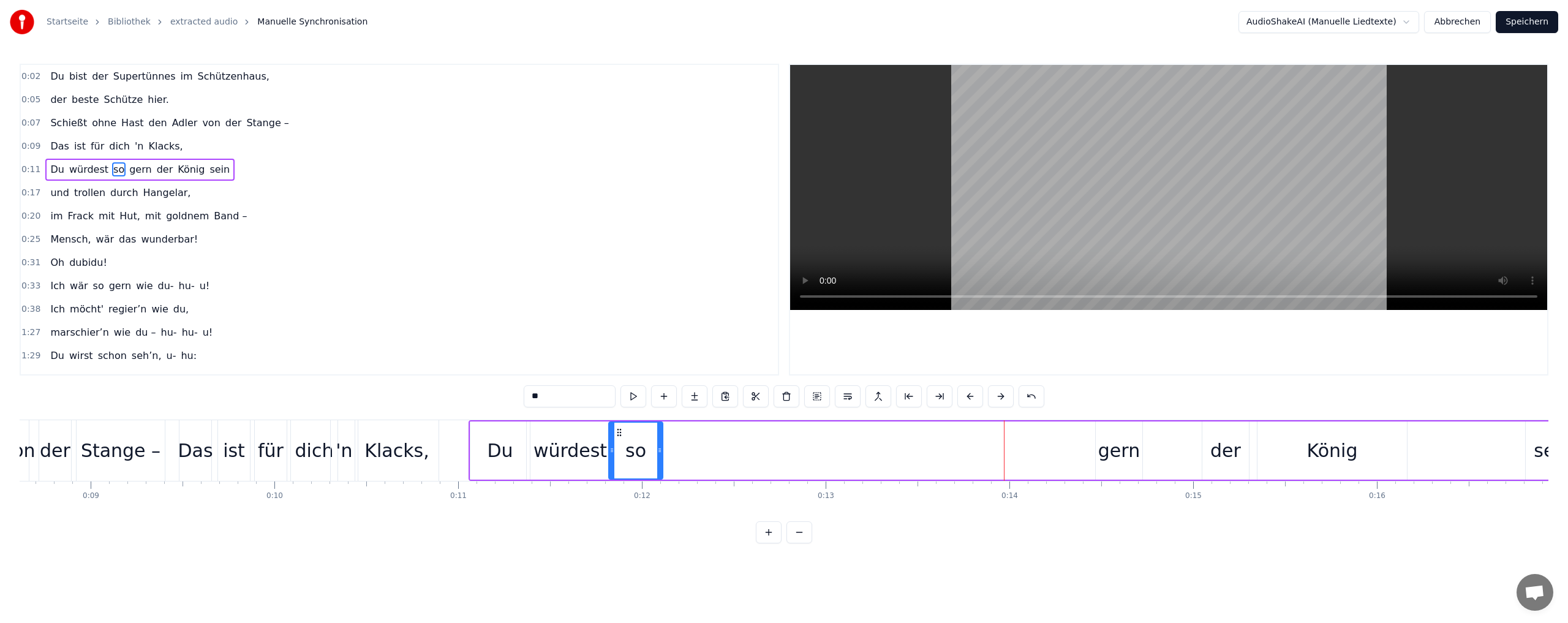
click at [1102, 457] on div "gern" at bounding box center [1119, 450] width 41 height 27
drag, startPoint x: 1105, startPoint y: 429, endPoint x: 721, endPoint y: 444, distance: 384.3
click at [669, 442] on div "gern" at bounding box center [680, 450] width 45 height 55
click at [1228, 451] on div "der" at bounding box center [1225, 450] width 30 height 27
drag, startPoint x: 1213, startPoint y: 433, endPoint x: 720, endPoint y: 440, distance: 493.0
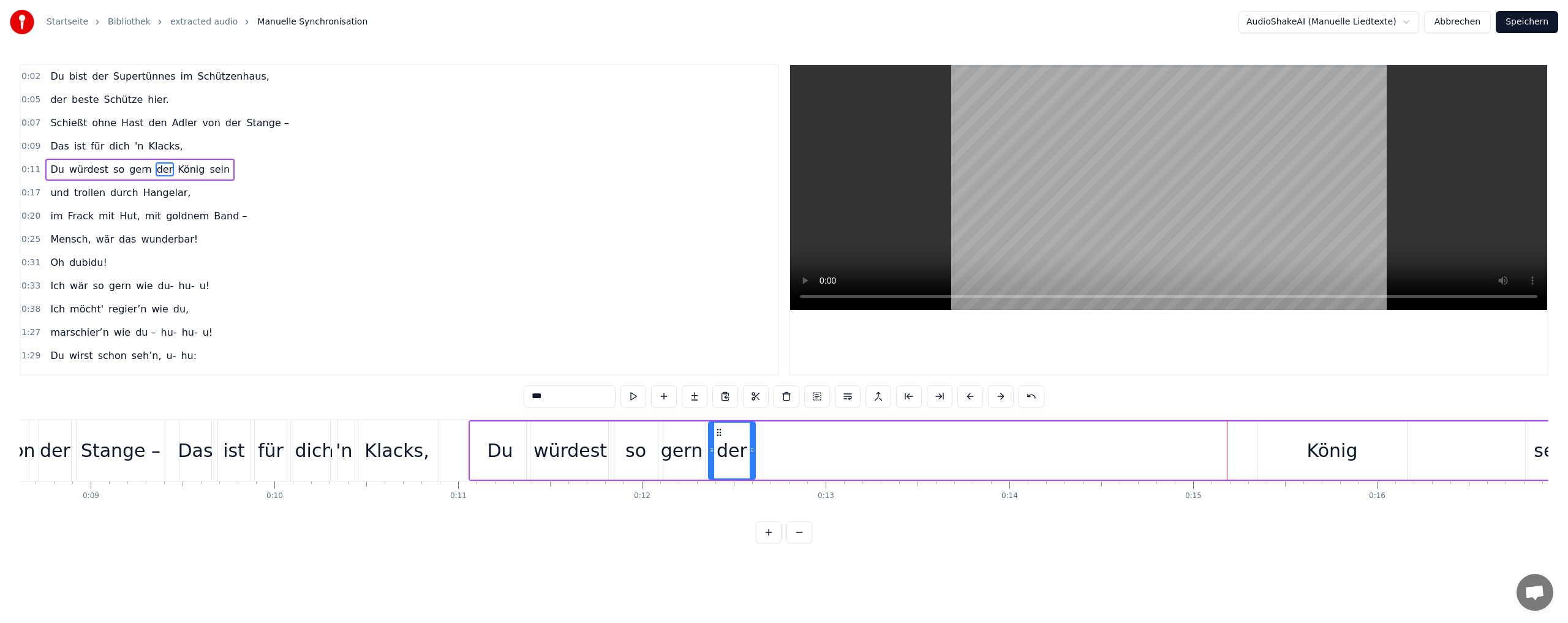
click at [720, 440] on div "der" at bounding box center [731, 450] width 45 height 55
click at [1327, 455] on div "König" at bounding box center [1332, 450] width 51 height 27
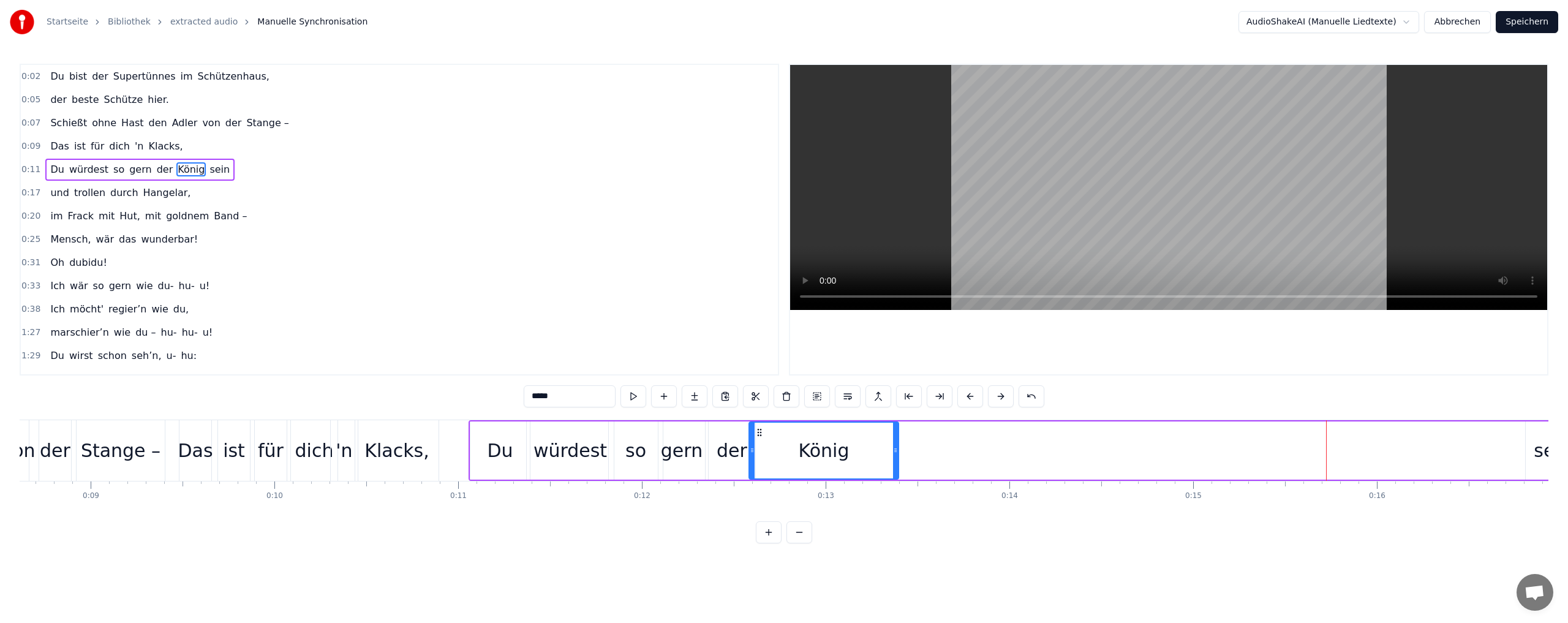
drag, startPoint x: 1268, startPoint y: 431, endPoint x: 760, endPoint y: 431, distance: 508.0
click at [760, 431] on icon at bounding box center [759, 432] width 10 height 10
click at [1542, 446] on div "sein" at bounding box center [1552, 450] width 38 height 27
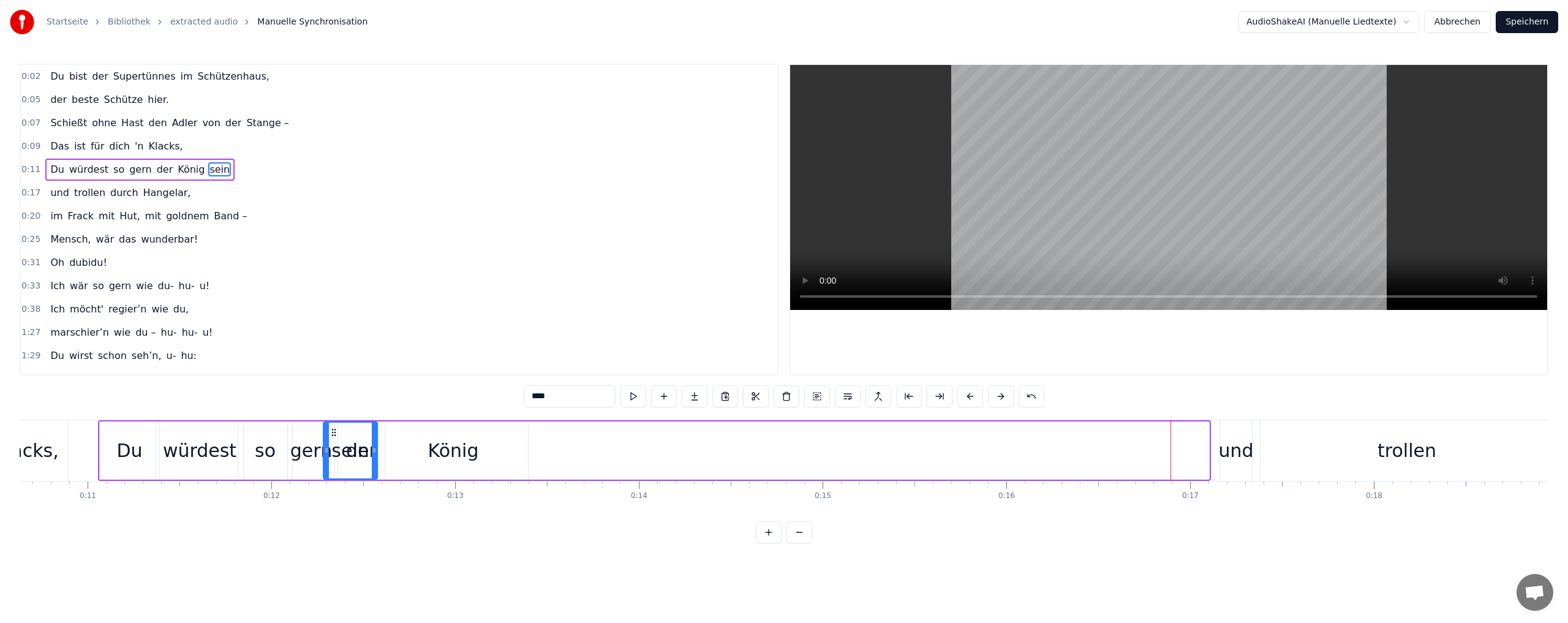
scroll to position [0, 1952]
drag, startPoint x: 75, startPoint y: 433, endPoint x: 469, endPoint y: 449, distance: 394.3
click at [513, 448] on div "sein" at bounding box center [531, 450] width 53 height 55
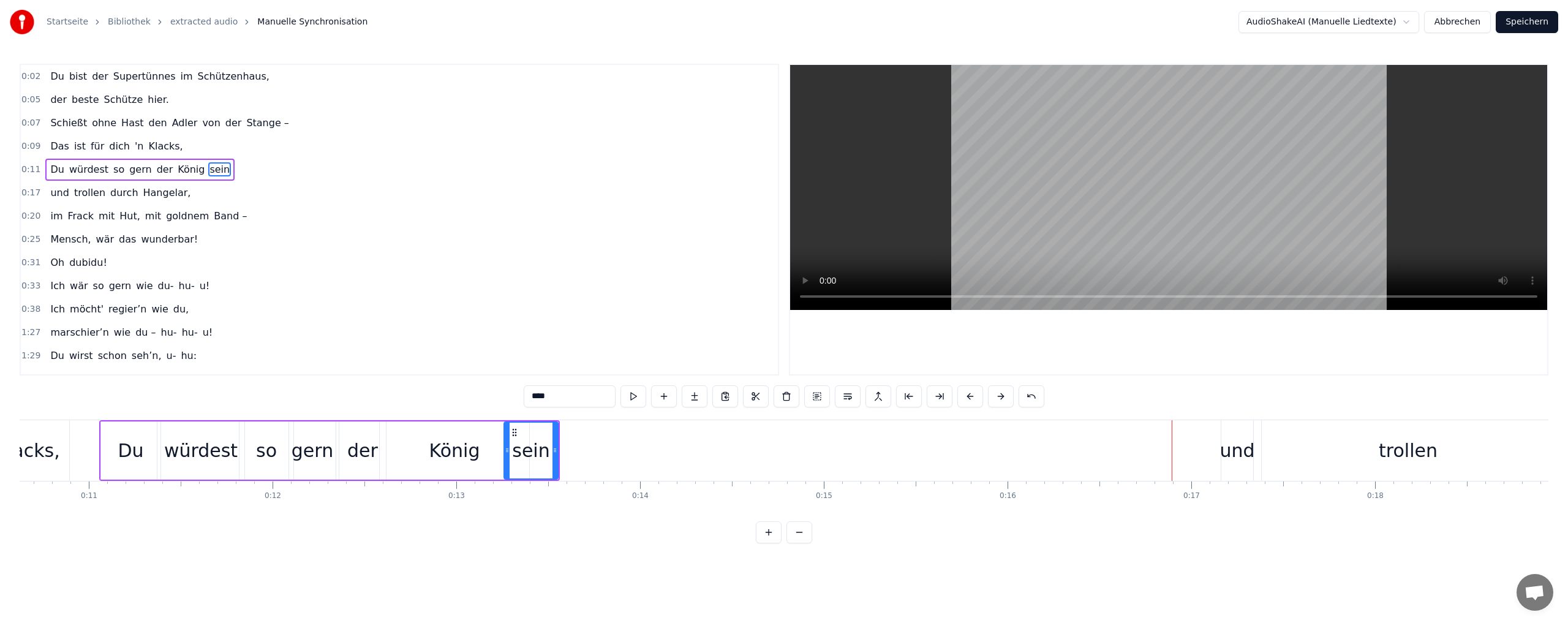
click at [442, 451] on div "König" at bounding box center [454, 450] width 51 height 27
drag, startPoint x: 382, startPoint y: 449, endPoint x: 404, endPoint y: 448, distance: 22.0
click at [404, 448] on icon at bounding box center [404, 450] width 5 height 10
drag, startPoint x: 410, startPoint y: 430, endPoint x: 399, endPoint y: 429, distance: 11.0
click at [399, 429] on icon at bounding box center [400, 432] width 10 height 10
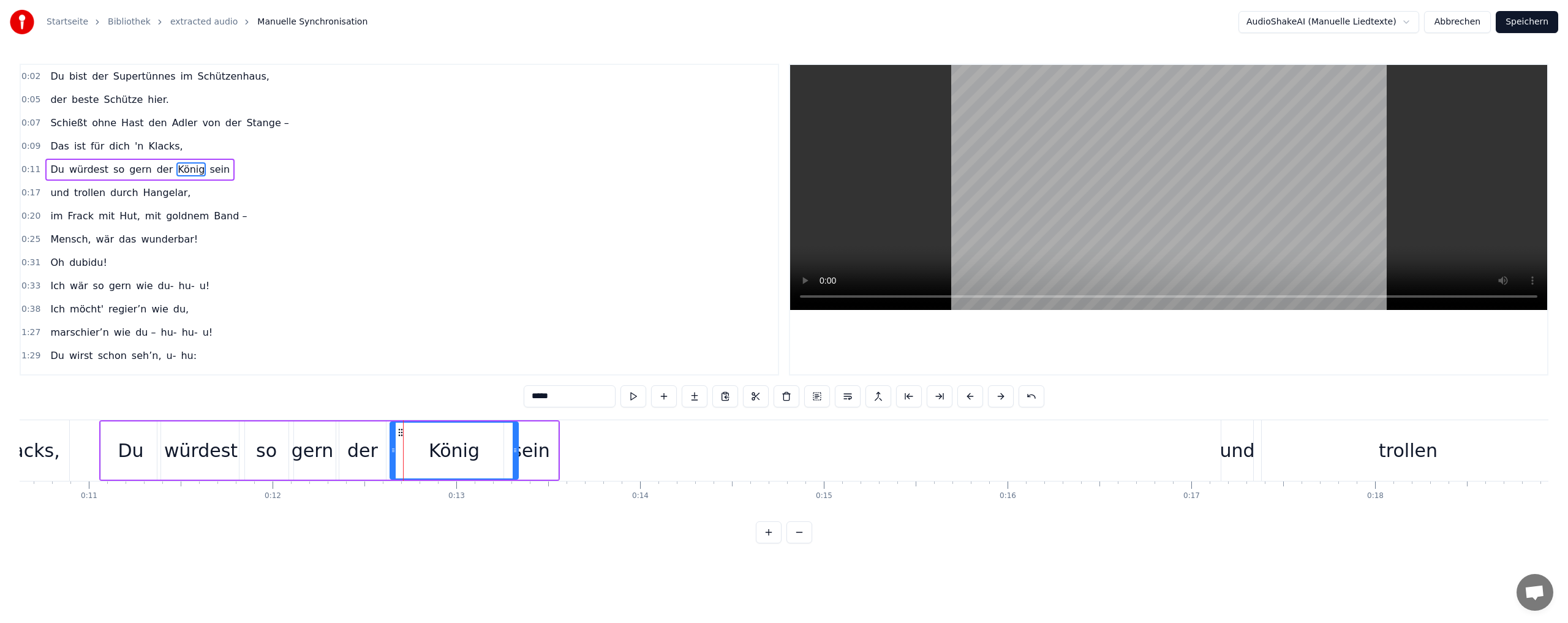
click at [539, 445] on div "sein" at bounding box center [530, 450] width 38 height 27
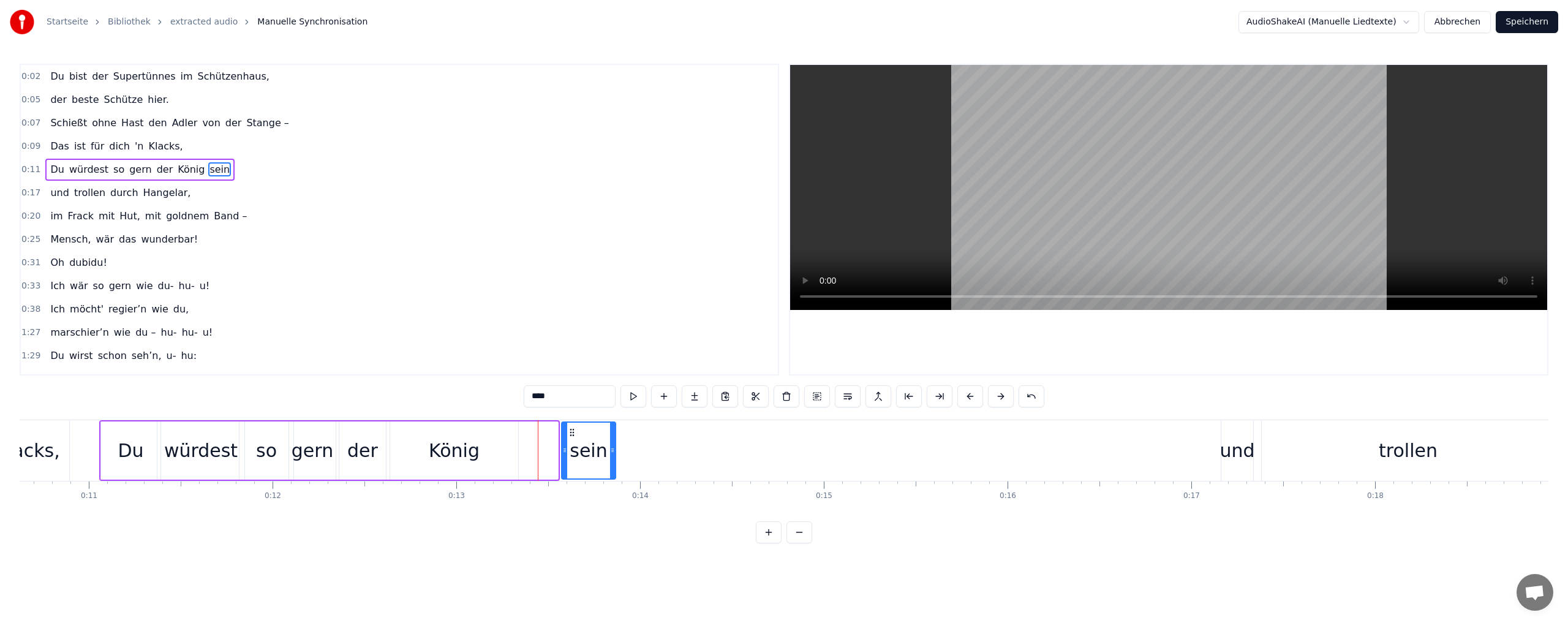
drag, startPoint x: 515, startPoint y: 433, endPoint x: 572, endPoint y: 432, distance: 57.0
click at [572, 432] on icon at bounding box center [572, 432] width 10 height 10
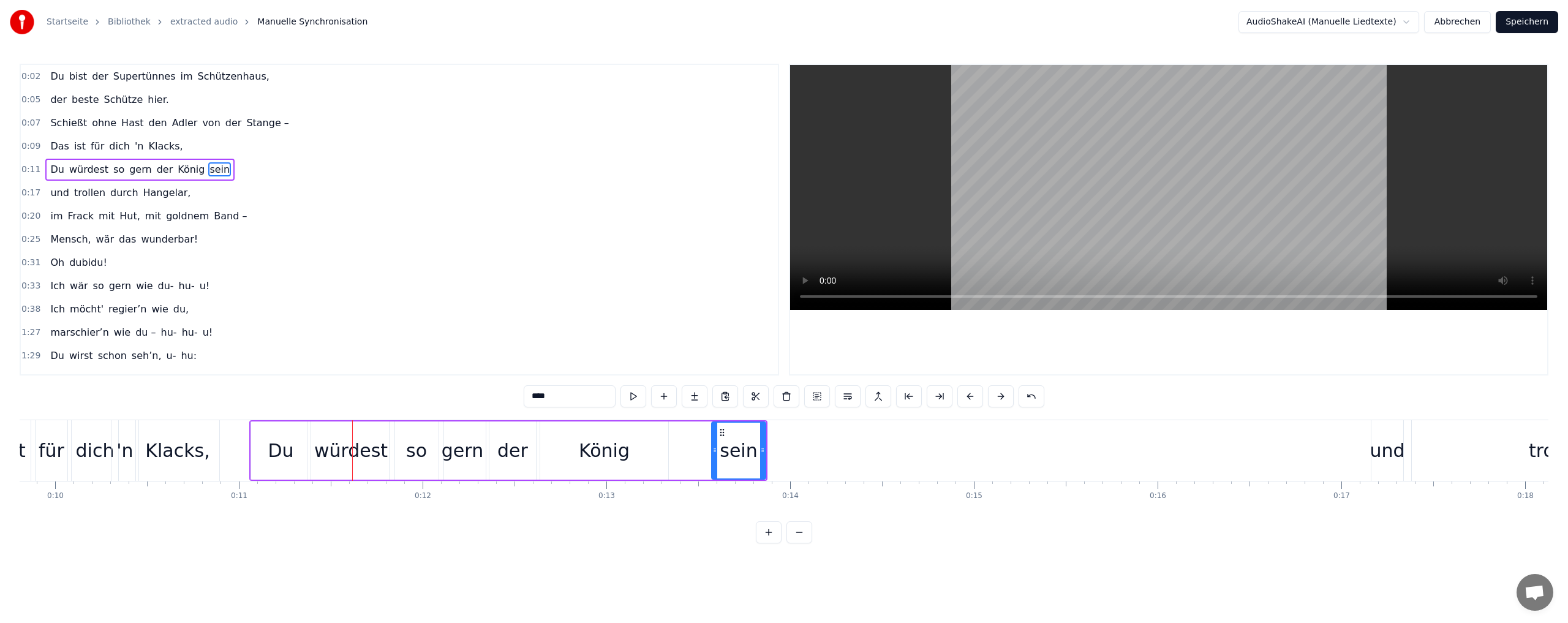
scroll to position [0, 1750]
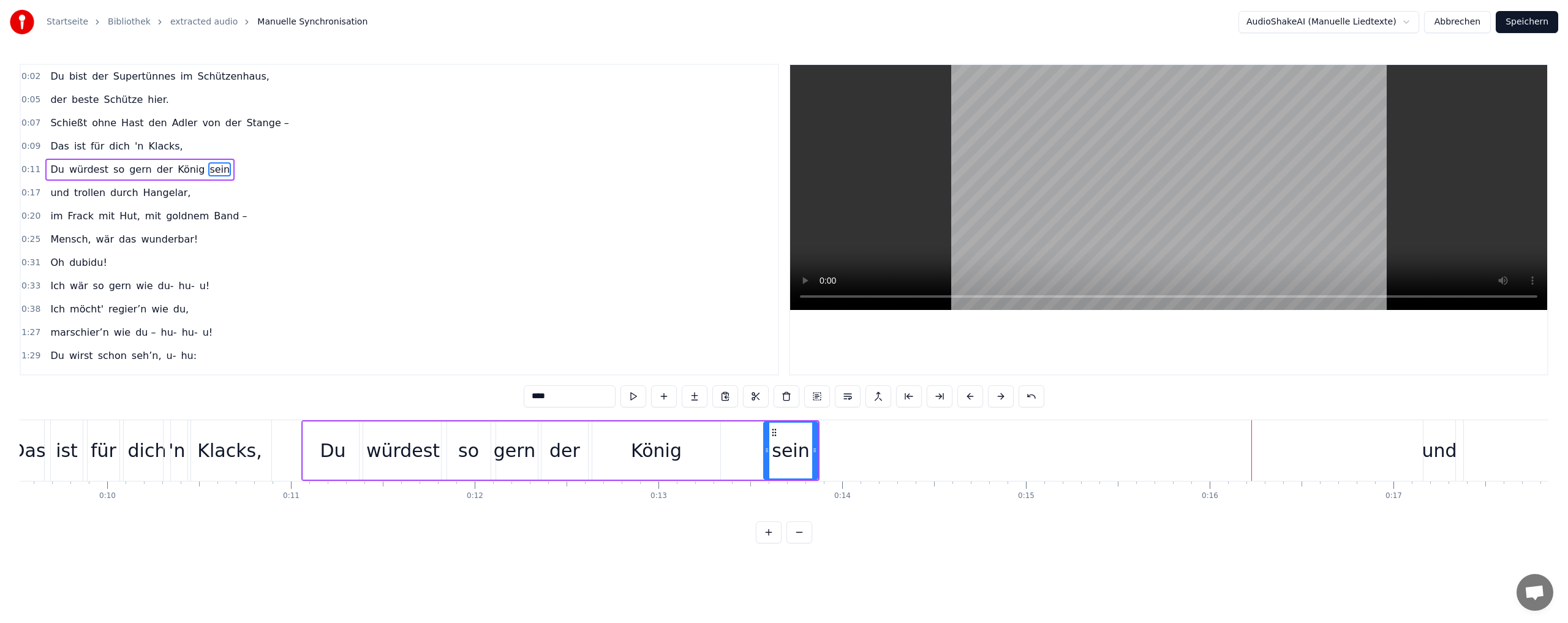
click at [1431, 454] on div "und" at bounding box center [1439, 450] width 35 height 27
type input "***"
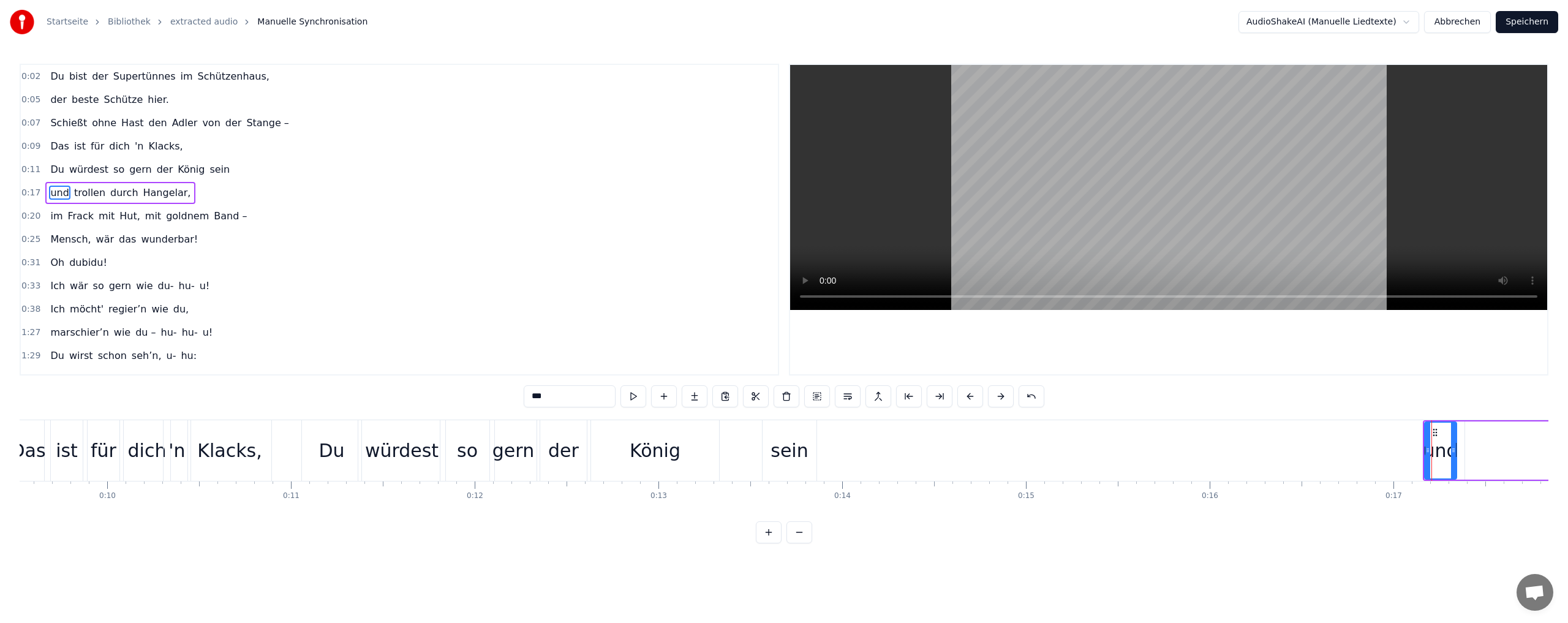
click at [1433, 447] on div "und" at bounding box center [1439, 450] width 35 height 27
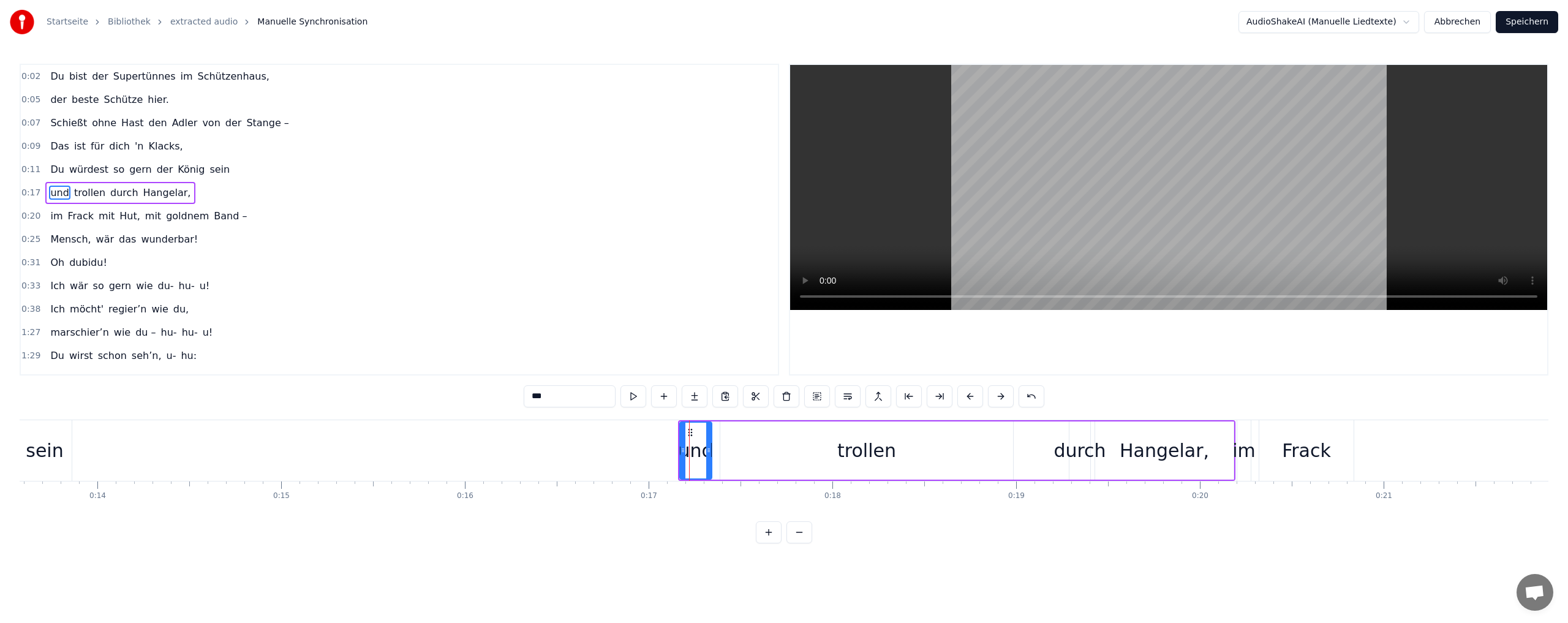
scroll to position [0, 2564]
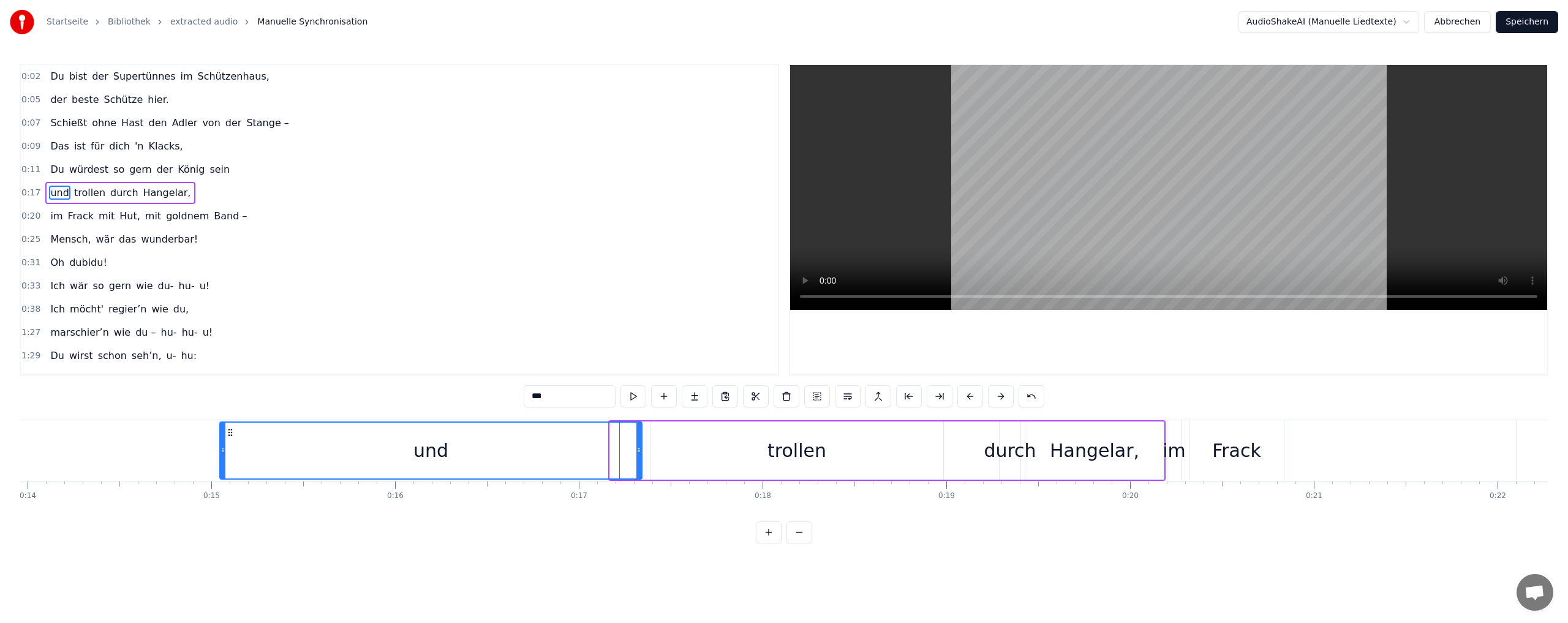
drag, startPoint x: 611, startPoint y: 453, endPoint x: 267, endPoint y: 451, distance: 344.0
click at [220, 451] on icon at bounding box center [223, 450] width 5 height 10
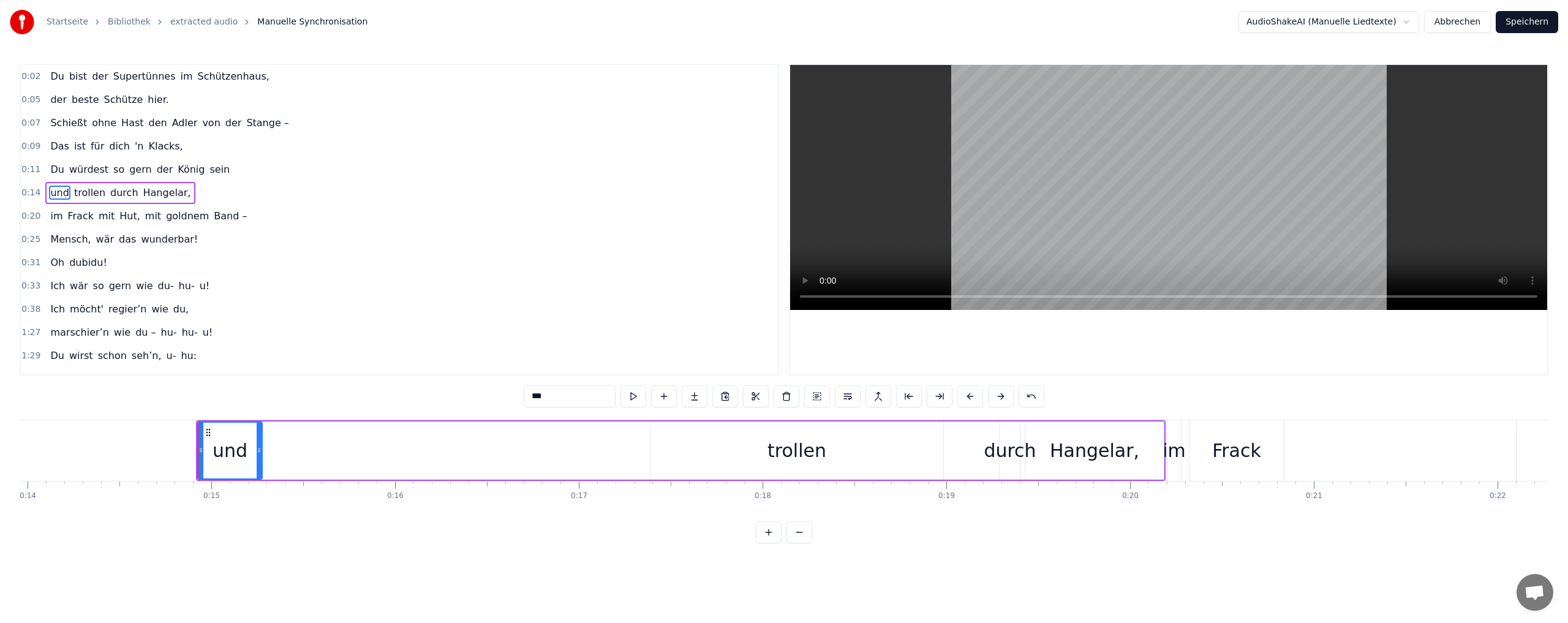
drag, startPoint x: 639, startPoint y: 448, endPoint x: 260, endPoint y: 452, distance: 379.0
click at [260, 452] on icon at bounding box center [259, 450] width 5 height 10
click at [669, 450] on div "trollen" at bounding box center [797, 451] width 293 height 58
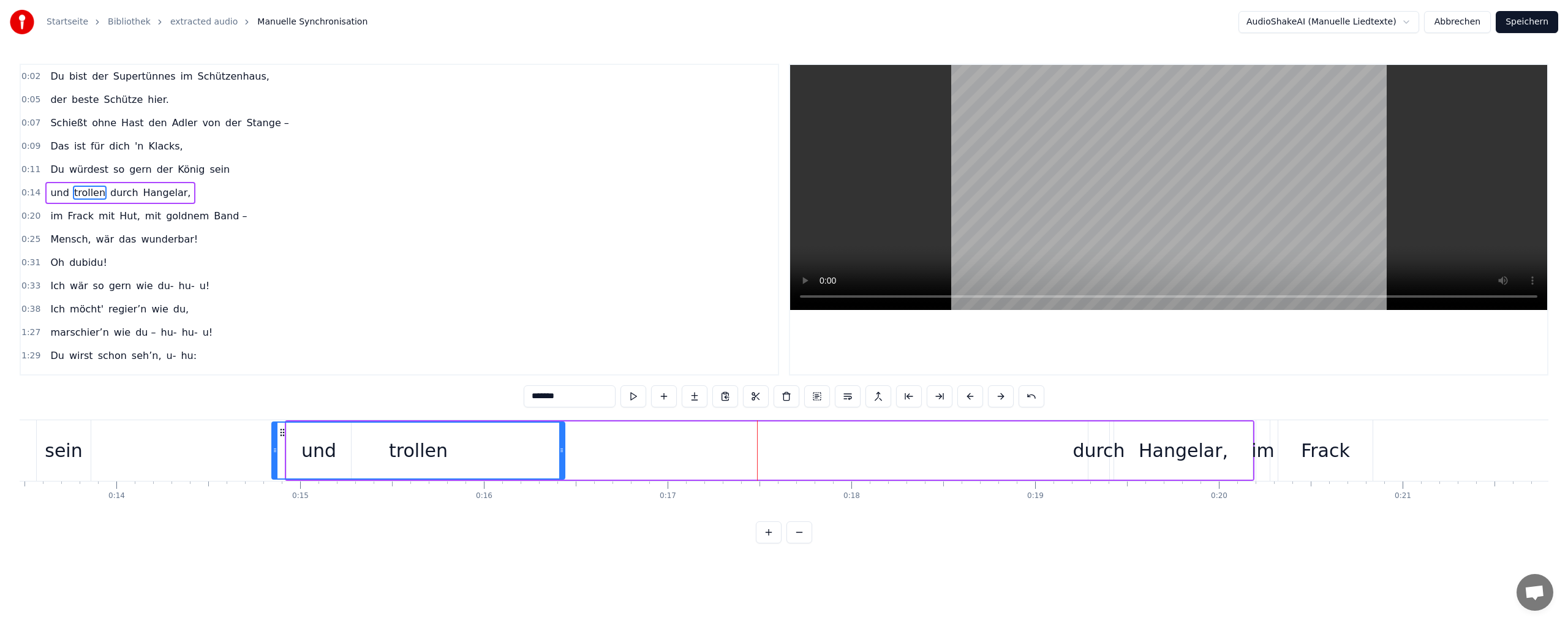
scroll to position [0, 2466]
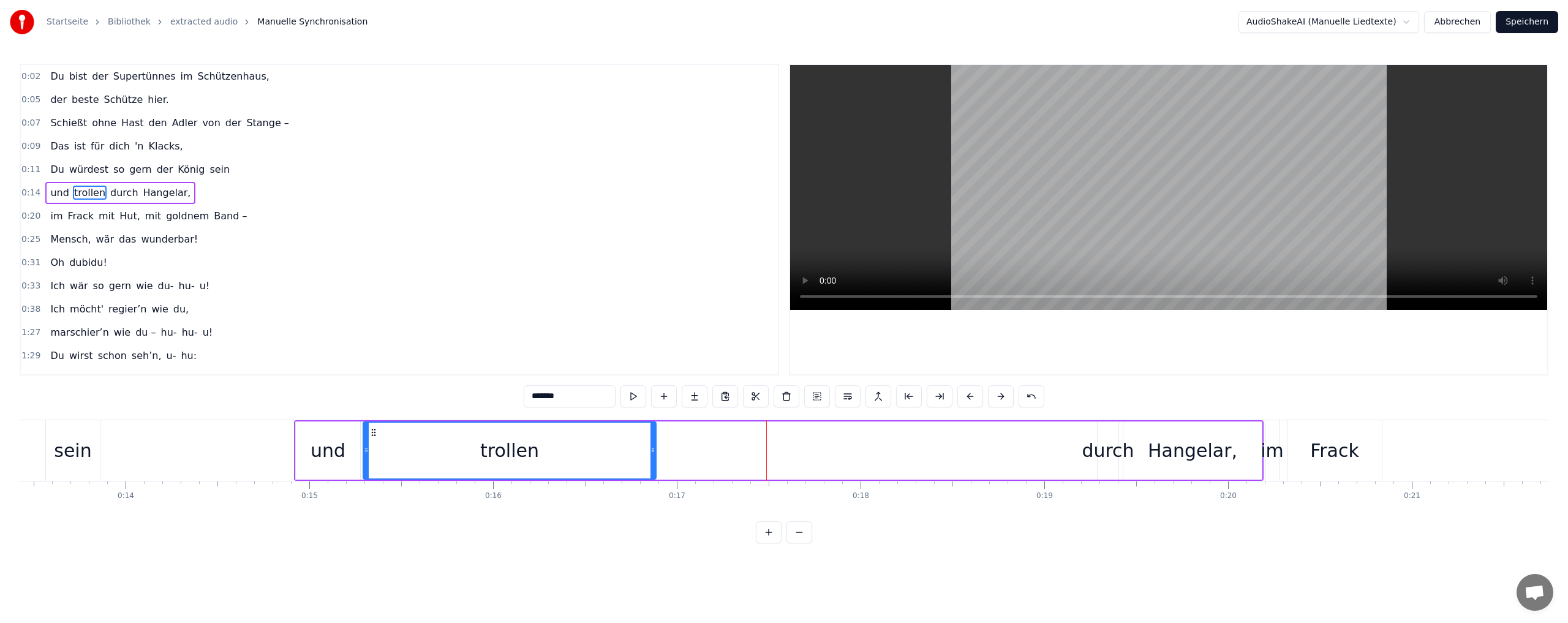
drag, startPoint x: 660, startPoint y: 432, endPoint x: 376, endPoint y: 432, distance: 284.0
click at [373, 432] on icon at bounding box center [373, 432] width 10 height 10
click at [1106, 443] on div "durch" at bounding box center [1107, 450] width 52 height 27
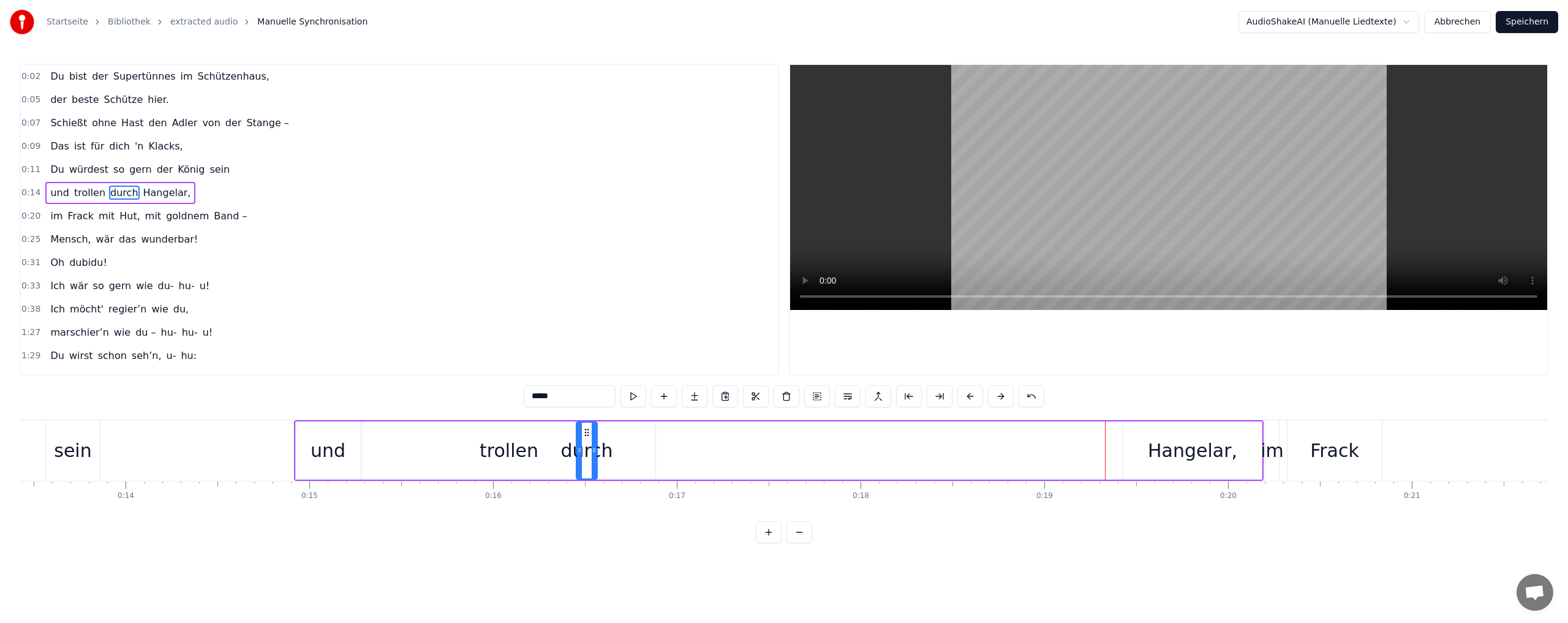
drag, startPoint x: 1106, startPoint y: 430, endPoint x: 876, endPoint y: 441, distance: 230.3
click at [592, 435] on icon at bounding box center [587, 432] width 10 height 10
click at [1183, 451] on div "Hangelar," at bounding box center [1192, 450] width 89 height 27
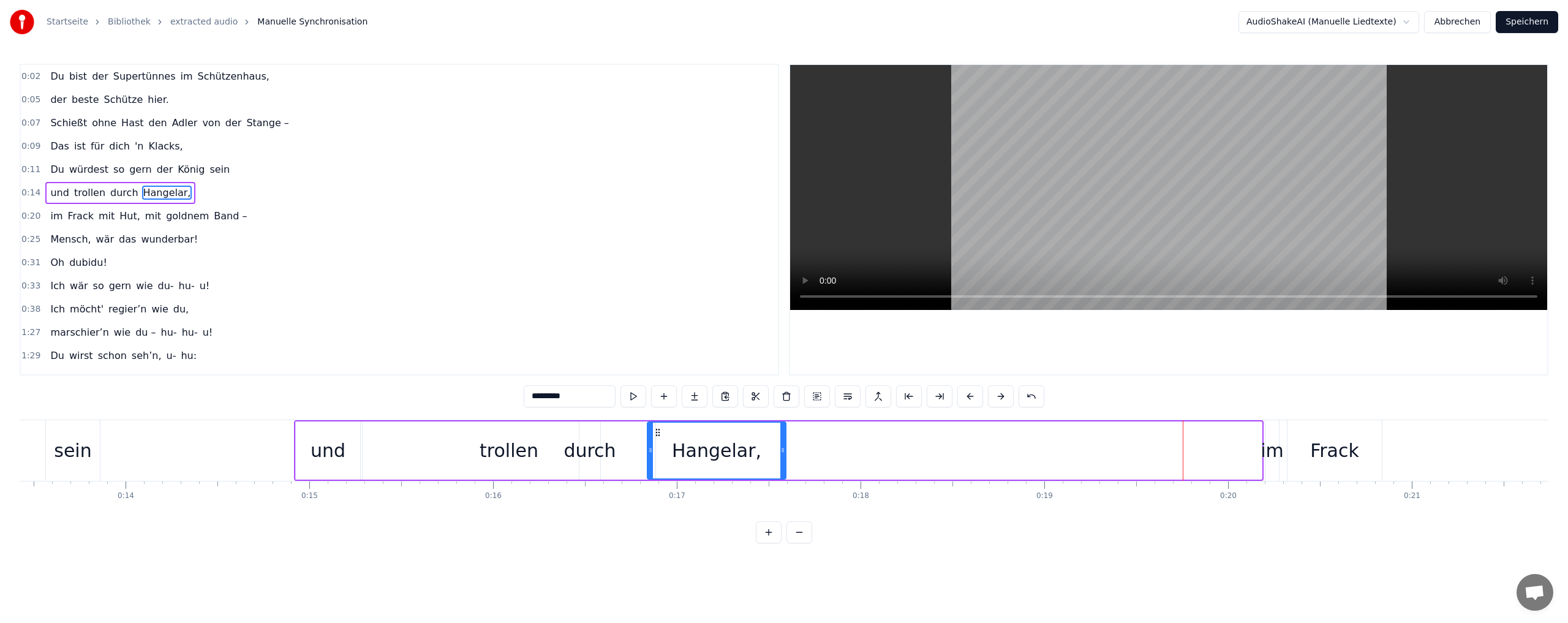
drag, startPoint x: 1131, startPoint y: 434, endPoint x: 655, endPoint y: 447, distance: 476.2
click at [655, 447] on div "Hangelar," at bounding box center [716, 450] width 137 height 55
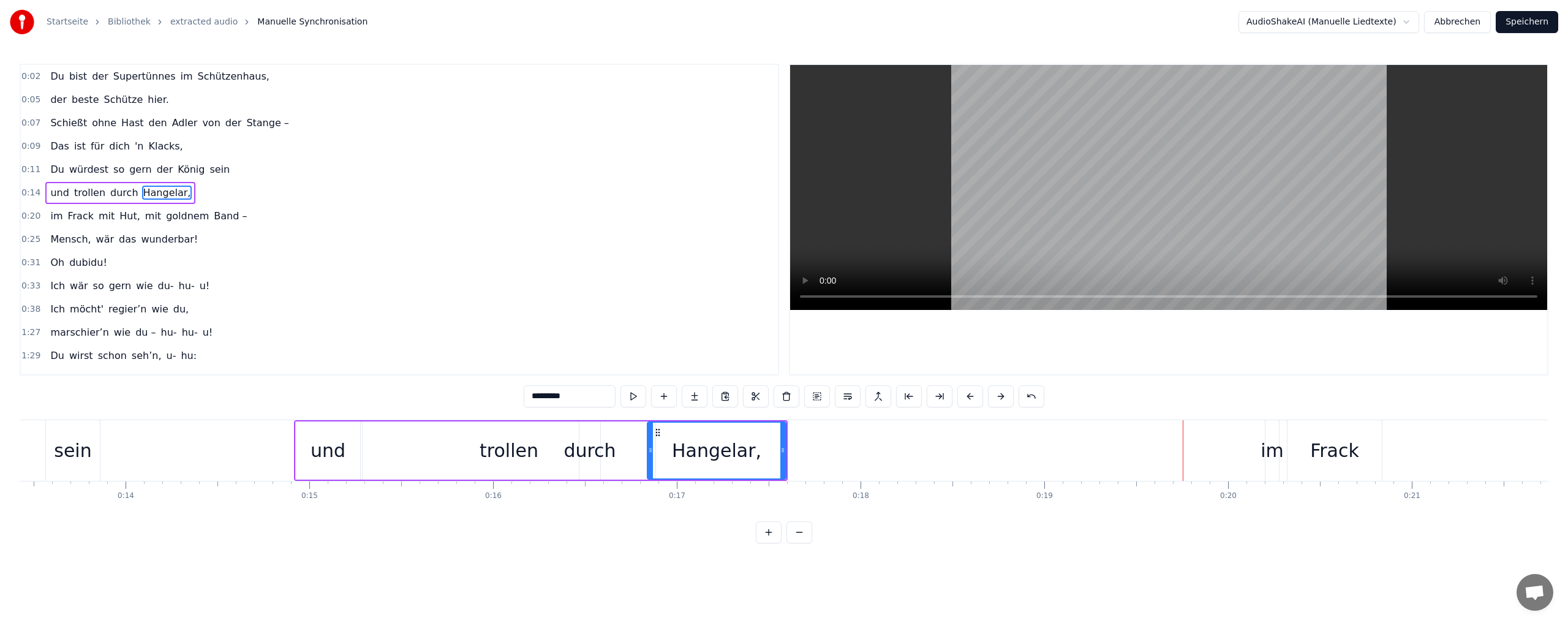
click at [340, 451] on div "und" at bounding box center [328, 450] width 35 height 27
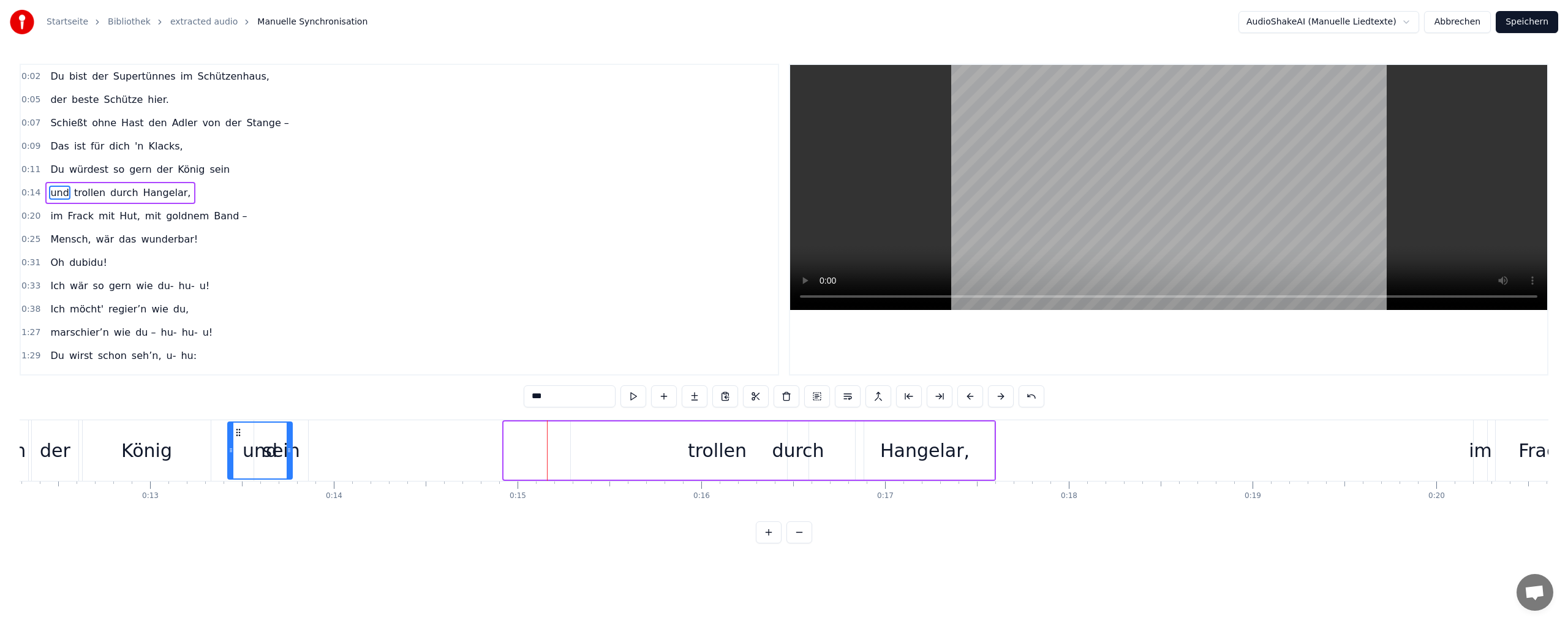
scroll to position [0, 2238]
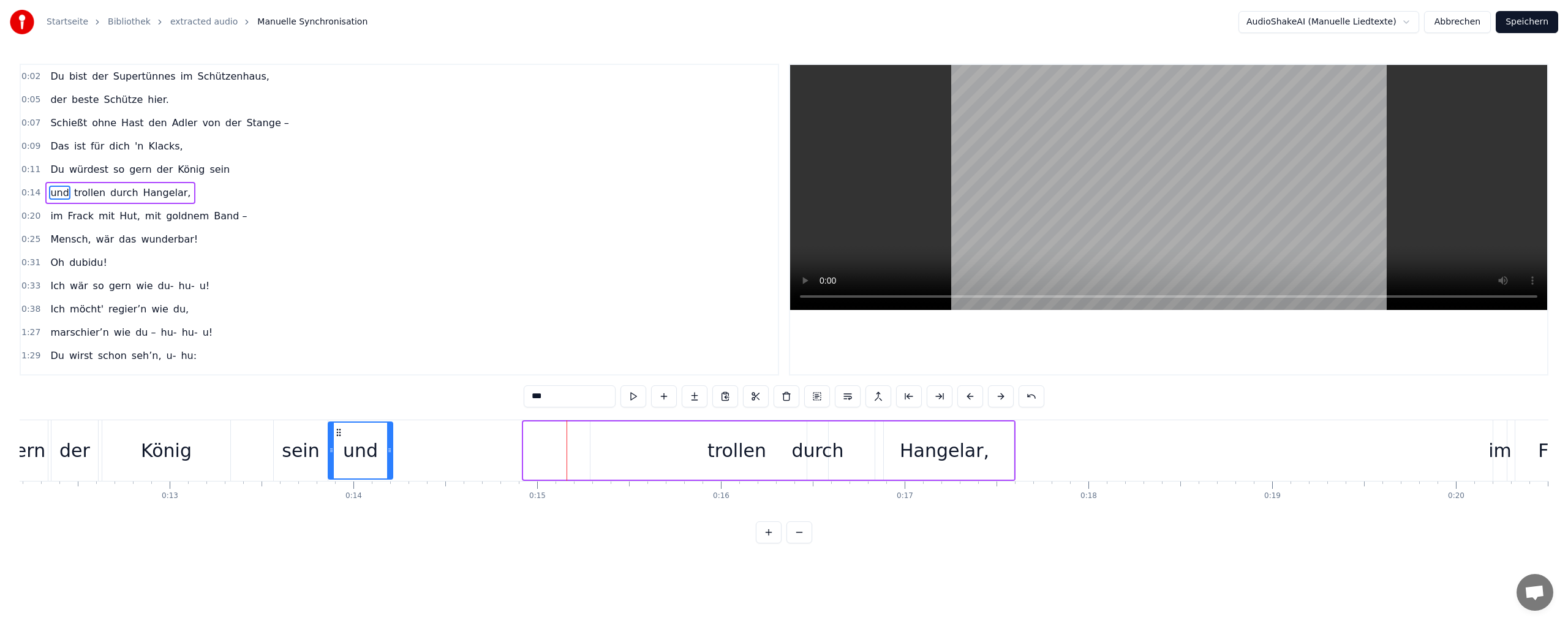
drag, startPoint x: 306, startPoint y: 431, endPoint x: 339, endPoint y: 435, distance: 33.2
click at [339, 435] on icon at bounding box center [338, 432] width 10 height 10
click at [717, 454] on div "trollen" at bounding box center [736, 450] width 58 height 27
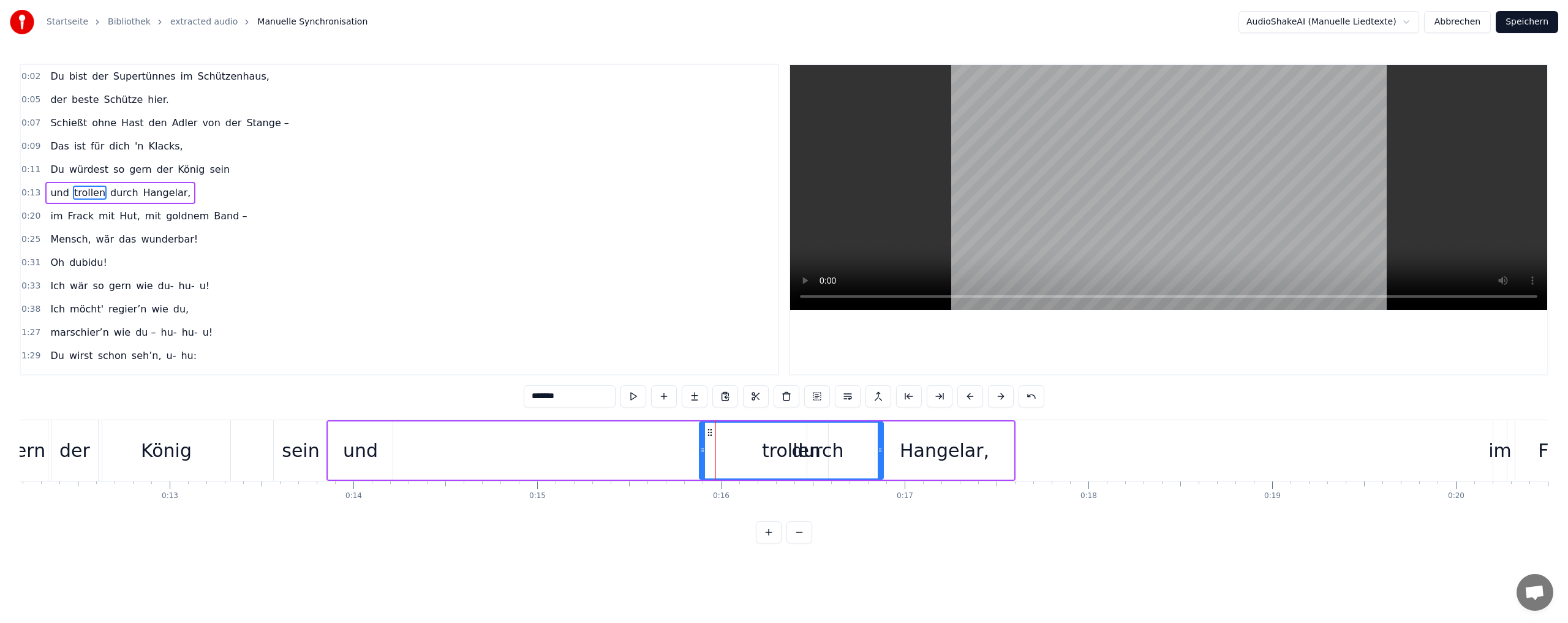
drag, startPoint x: 592, startPoint y: 453, endPoint x: 700, endPoint y: 451, distance: 108.0
click at [700, 451] on icon at bounding box center [702, 450] width 5 height 10
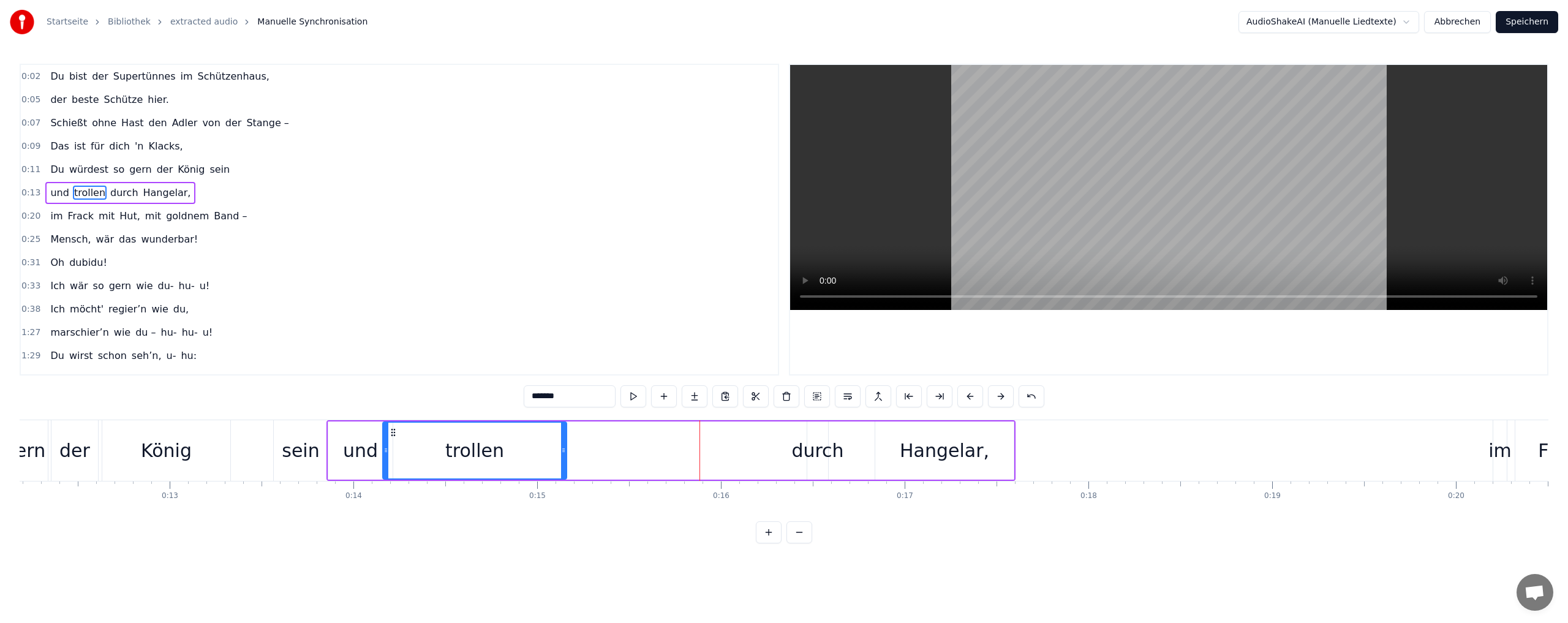
drag, startPoint x: 709, startPoint y: 431, endPoint x: 479, endPoint y: 437, distance: 230.1
click at [393, 430] on icon at bounding box center [393, 432] width 10 height 10
click at [805, 449] on div "durch" at bounding box center [817, 450] width 52 height 27
drag, startPoint x: 567, startPoint y: 451, endPoint x: 541, endPoint y: 451, distance: 26.0
click at [541, 451] on div "trollen" at bounding box center [475, 451] width 185 height 58
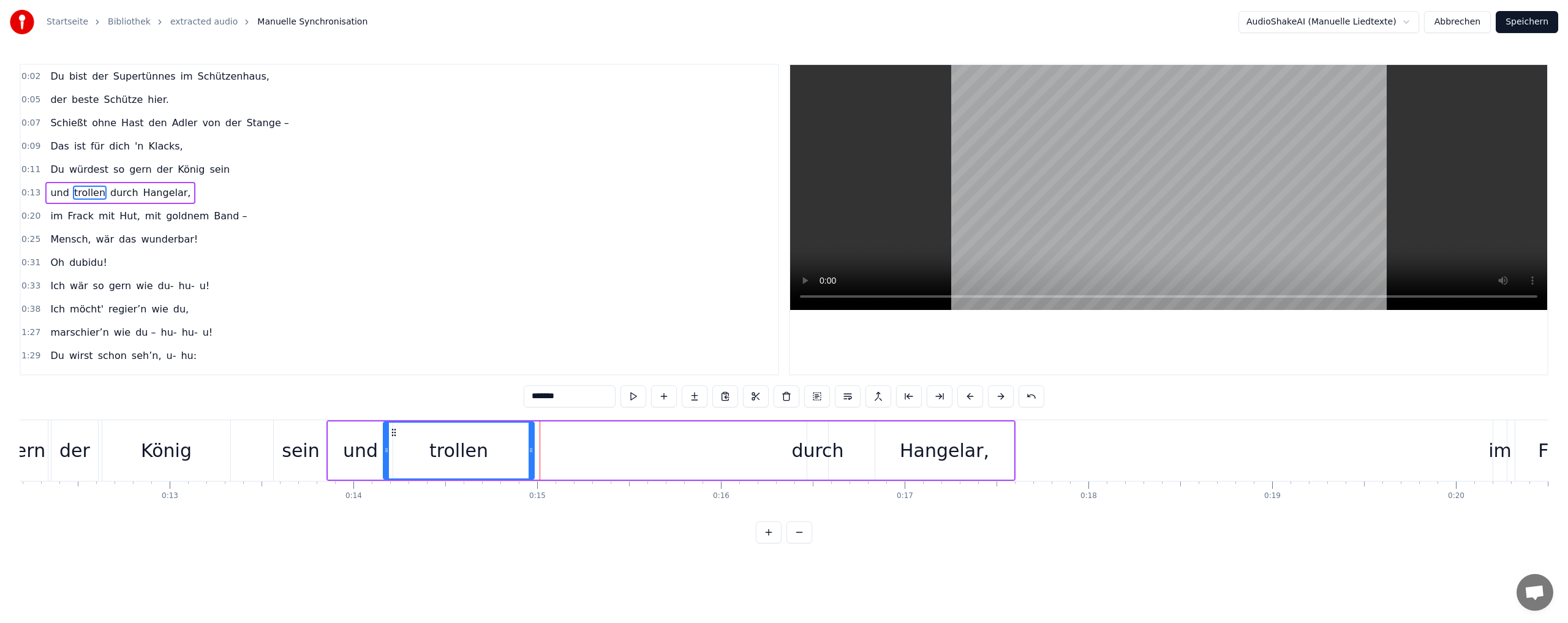
drag, startPoint x: 565, startPoint y: 452, endPoint x: 558, endPoint y: 452, distance: 7.0
click at [534, 452] on div "trollen" at bounding box center [458, 451] width 152 height 58
click at [818, 451] on div "durch" at bounding box center [817, 450] width 52 height 27
drag, startPoint x: 817, startPoint y: 430, endPoint x: 520, endPoint y: 436, distance: 297.1
click at [512, 434] on icon at bounding box center [511, 432] width 10 height 10
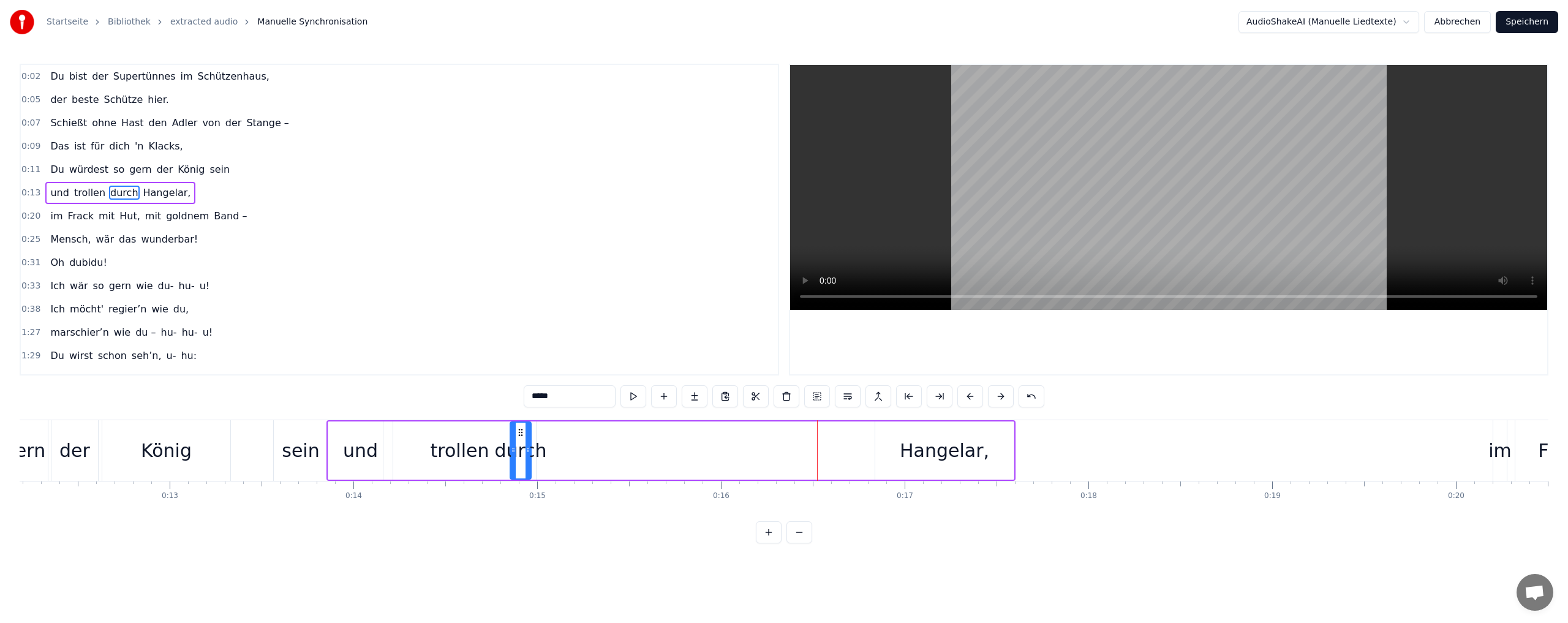
drag, startPoint x: 512, startPoint y: 433, endPoint x: 521, endPoint y: 433, distance: 9.0
click at [521, 433] on circle at bounding box center [521, 432] width 1 height 1
drag, startPoint x: 530, startPoint y: 451, endPoint x: 570, endPoint y: 450, distance: 40.0
click at [570, 450] on icon at bounding box center [568, 450] width 5 height 10
drag, startPoint x: 567, startPoint y: 449, endPoint x: 590, endPoint y: 448, distance: 23.0
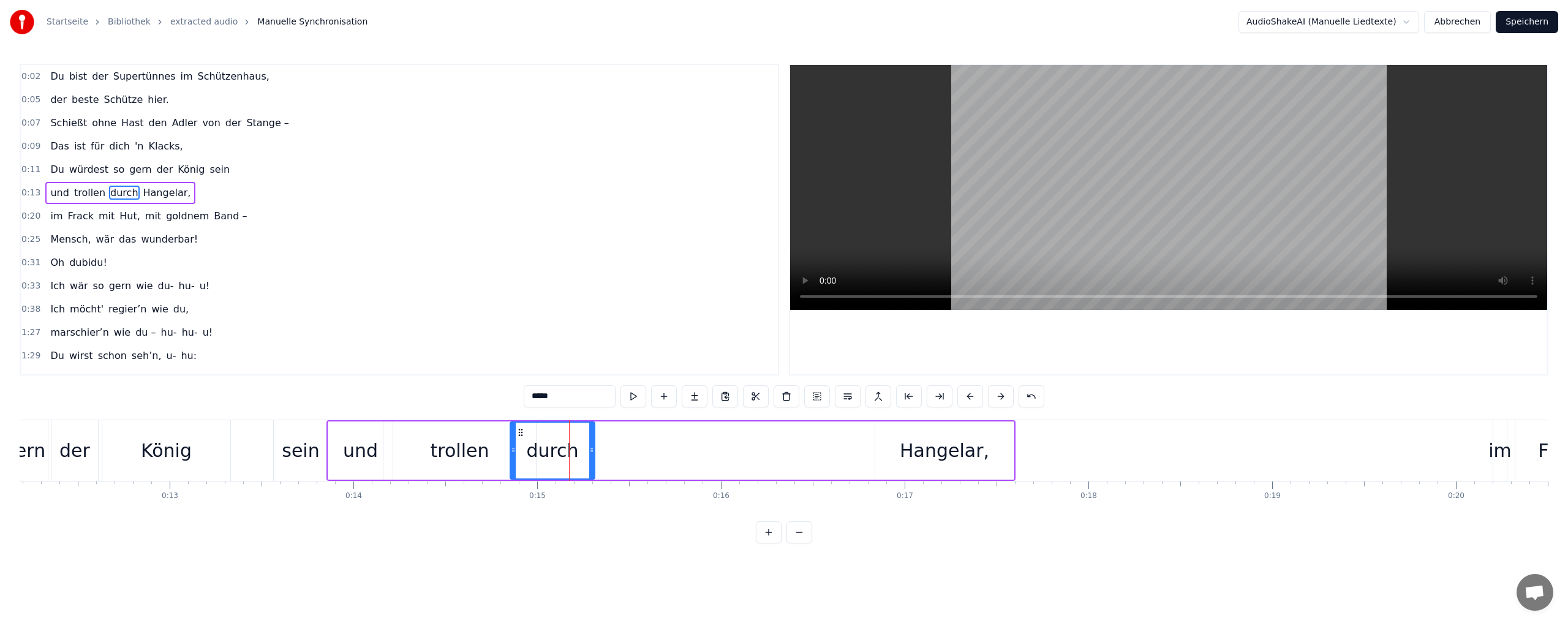
click at [590, 448] on icon at bounding box center [592, 450] width 5 height 10
drag, startPoint x: 518, startPoint y: 432, endPoint x: 572, endPoint y: 442, distance: 54.9
click at [496, 433] on icon at bounding box center [497, 432] width 10 height 10
click at [911, 455] on div "Hangelar," at bounding box center [944, 450] width 89 height 27
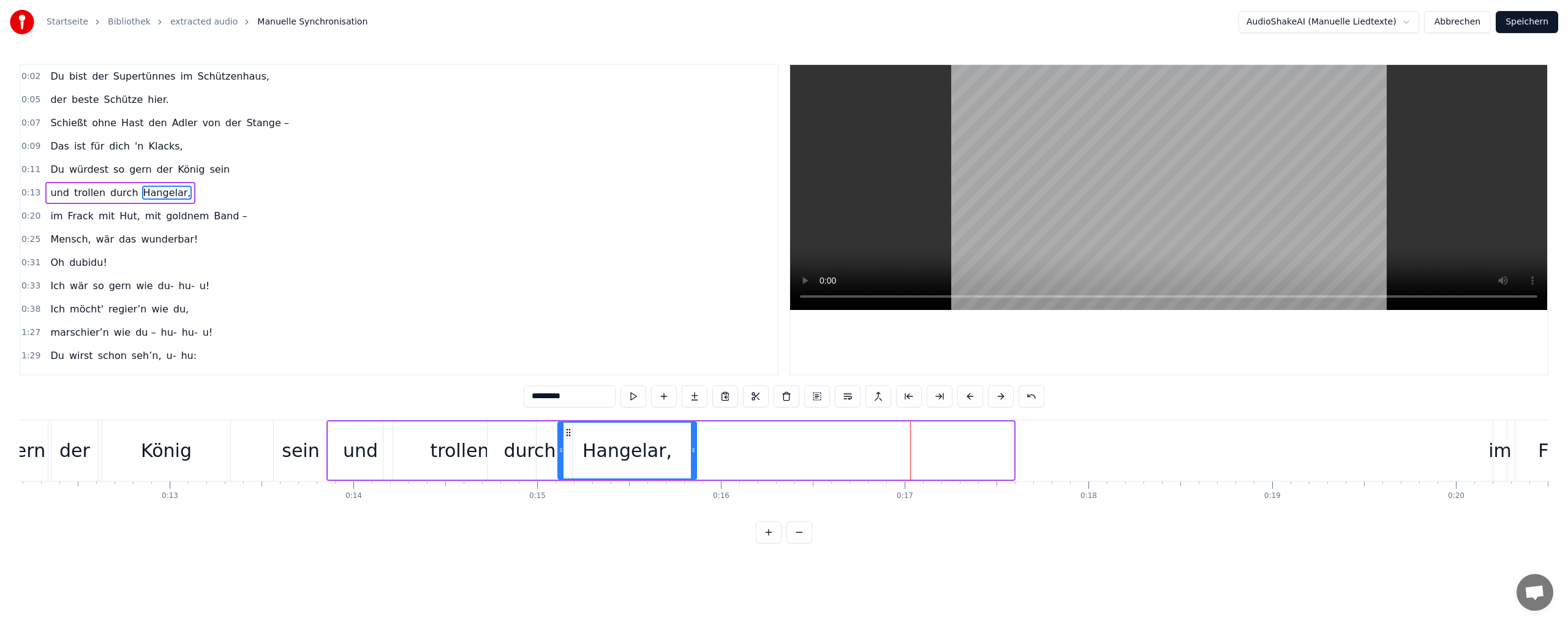
drag, startPoint x: 885, startPoint y: 430, endPoint x: 568, endPoint y: 437, distance: 317.1
click at [568, 437] on div "Hangelar," at bounding box center [626, 450] width 137 height 55
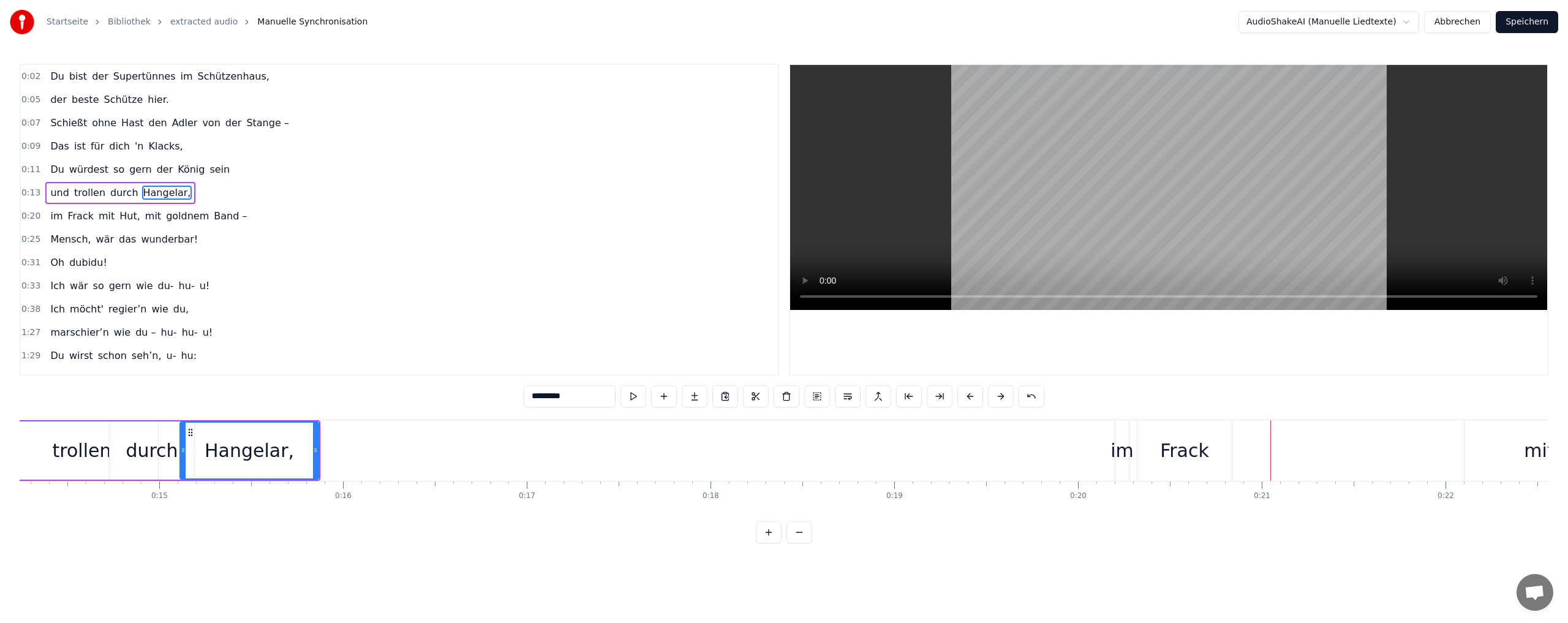
scroll to position [0, 2754]
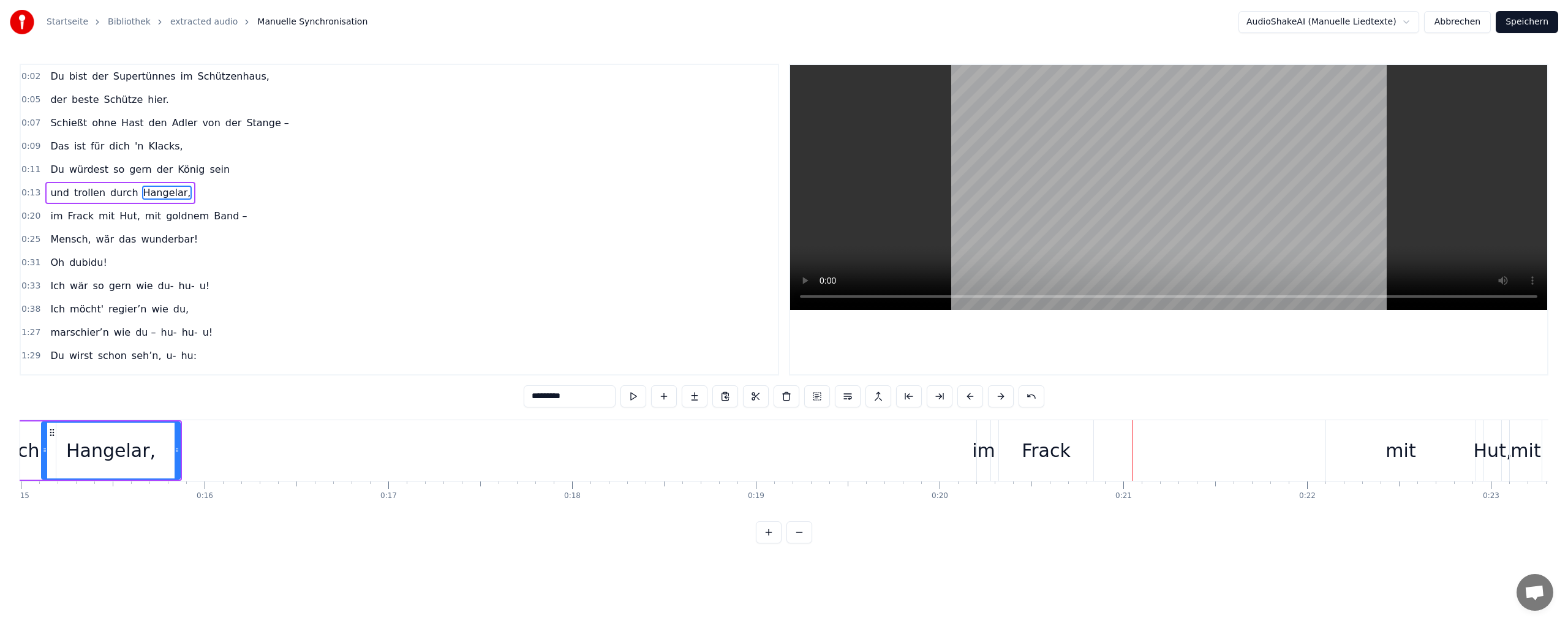
click at [985, 451] on div "im" at bounding box center [983, 450] width 23 height 27
type input "**"
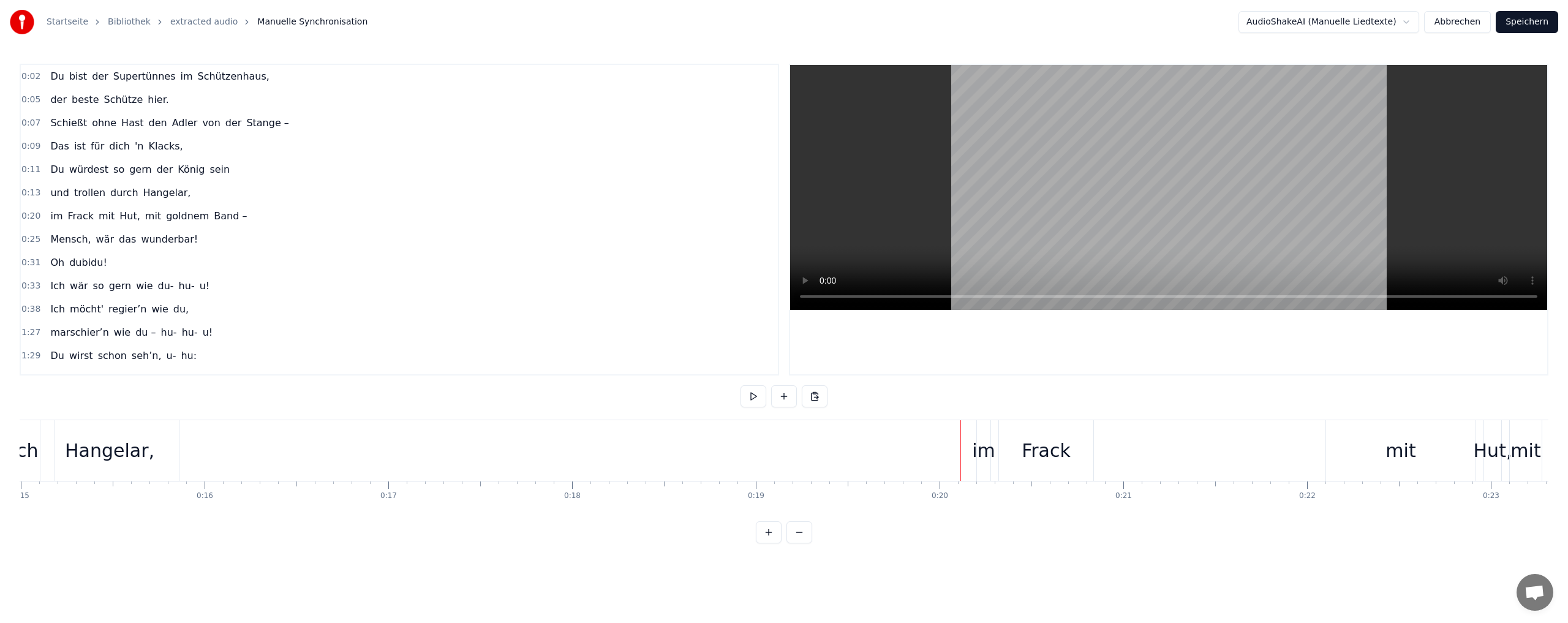
click at [981, 448] on div "im" at bounding box center [983, 450] width 23 height 27
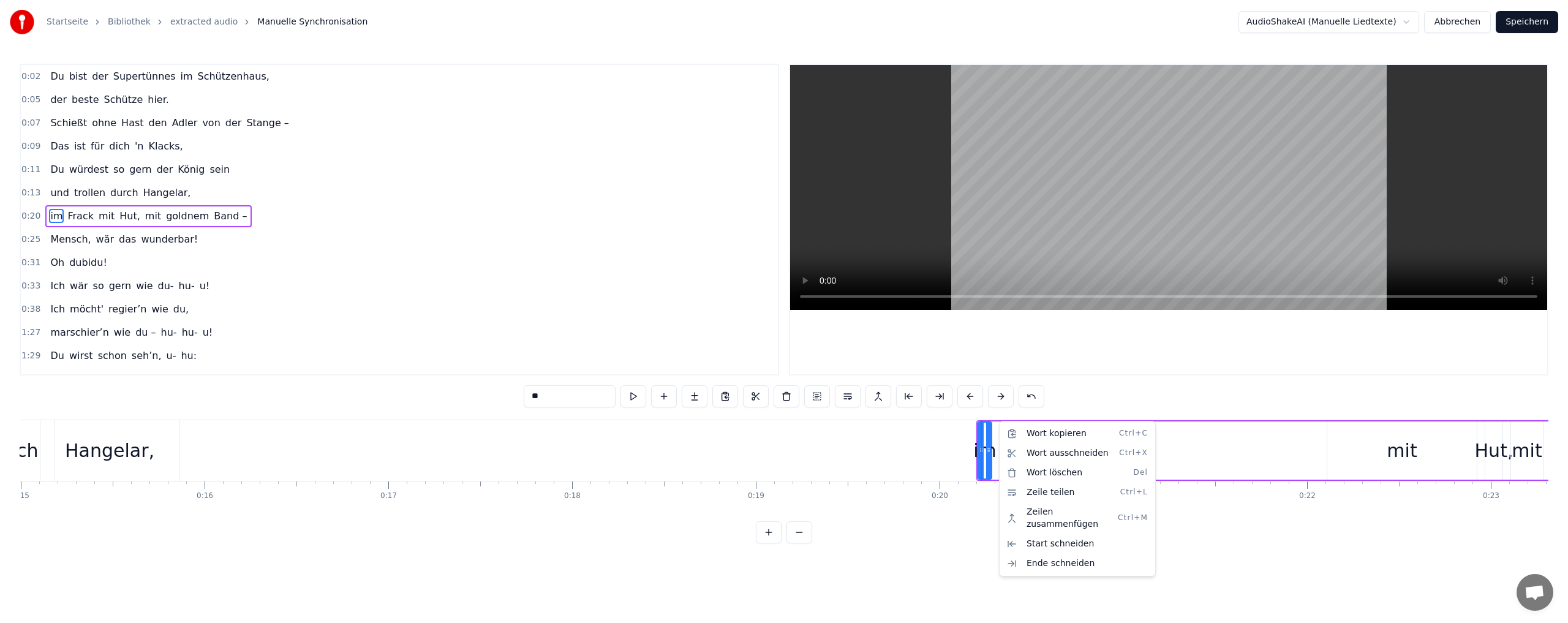
drag, startPoint x: 998, startPoint y: 421, endPoint x: 990, endPoint y: 422, distance: 8.1
drag, startPoint x: 1174, startPoint y: 423, endPoint x: 1069, endPoint y: 423, distance: 105.0
click at [1069, 424] on html "Startseite Bibliothek extracted audio Manuelle Synchronisation AudioShakeAI (Ma…" at bounding box center [784, 281] width 1568 height 563
drag, startPoint x: 1113, startPoint y: 422, endPoint x: 1044, endPoint y: 422, distance: 69.0
click at [1044, 422] on div "im Frack mit Hut, mit goldnem Band –" at bounding box center [1477, 451] width 1002 height 61
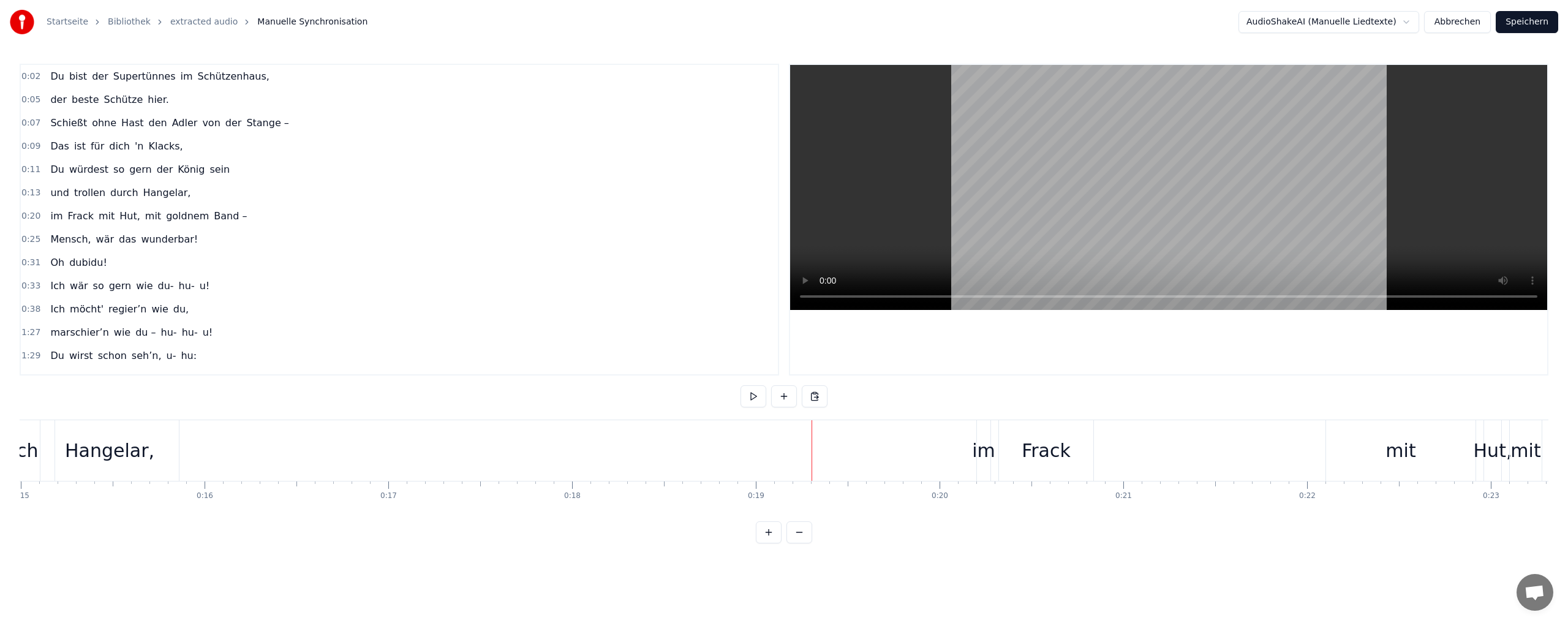
click at [984, 459] on div "im" at bounding box center [983, 450] width 23 height 27
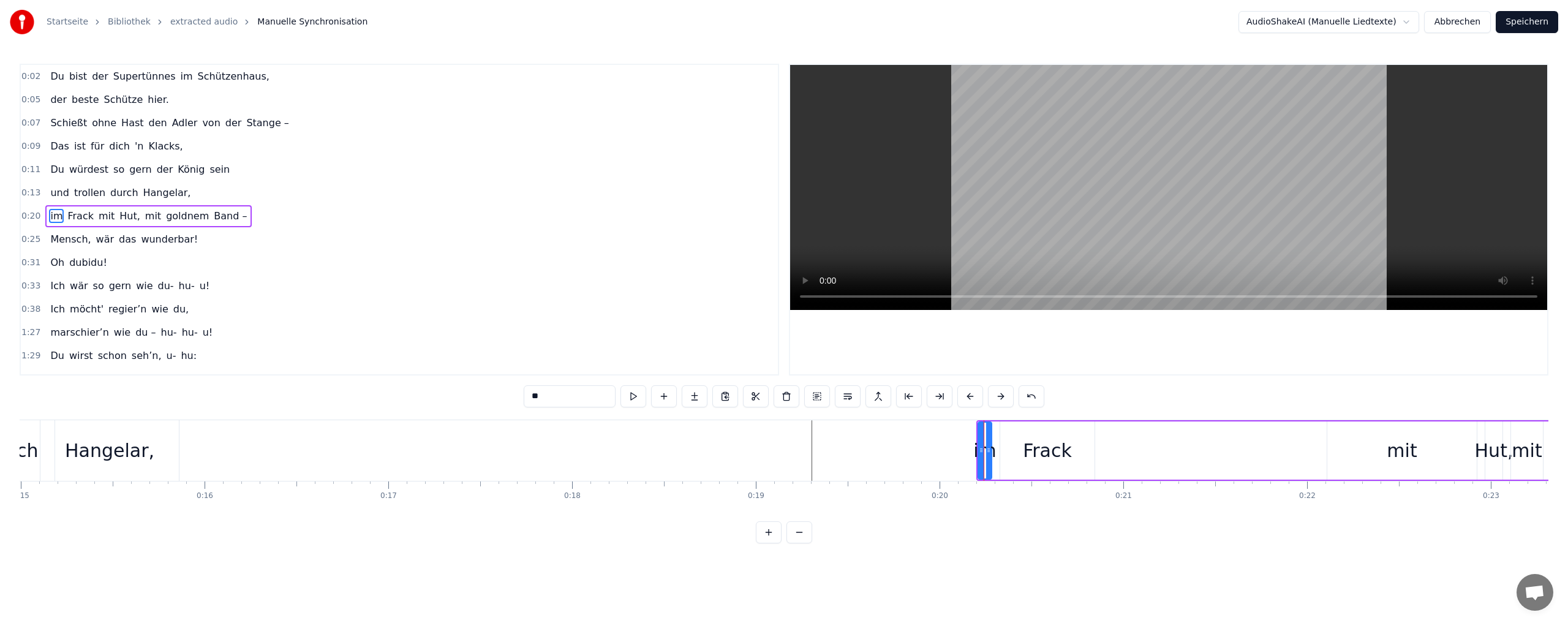
click at [984, 459] on div at bounding box center [984, 451] width 1 height 61
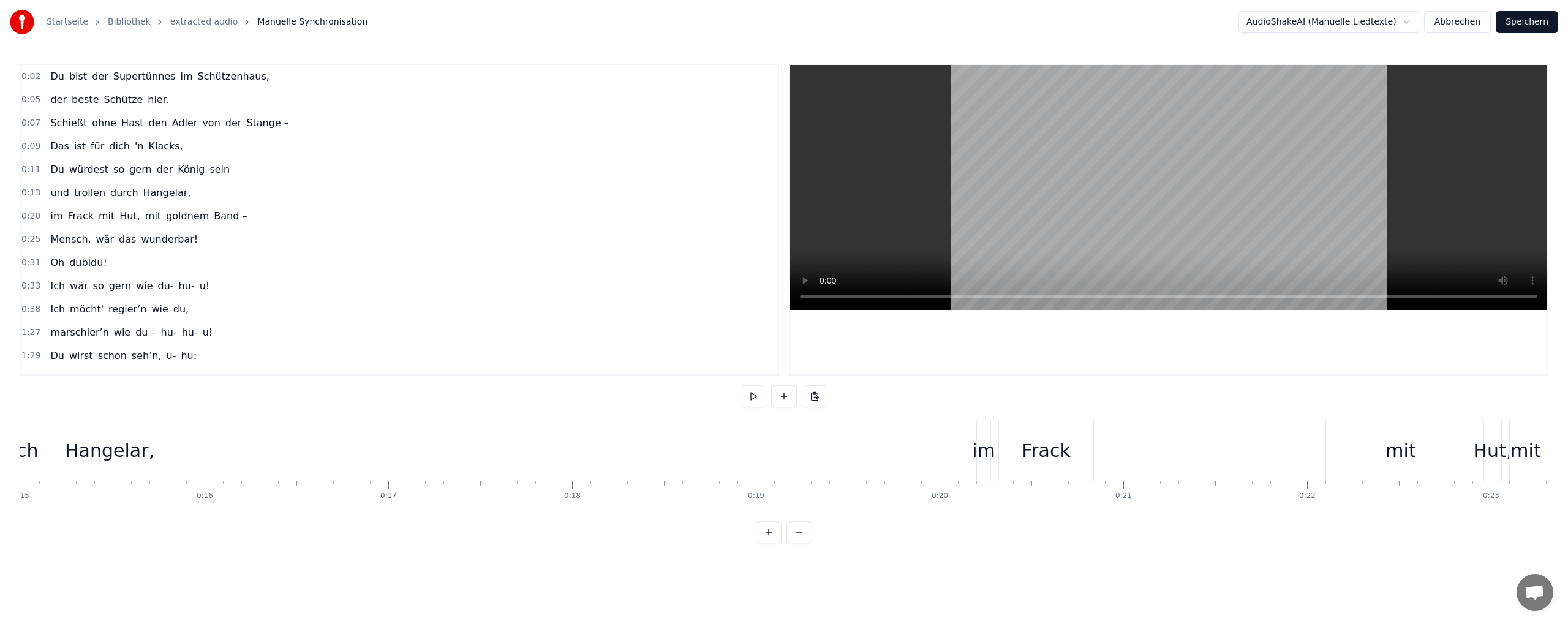
click at [984, 459] on div at bounding box center [984, 451] width 1 height 61
click at [984, 458] on div at bounding box center [984, 451] width 1 height 61
click at [984, 453] on div "im" at bounding box center [983, 450] width 23 height 27
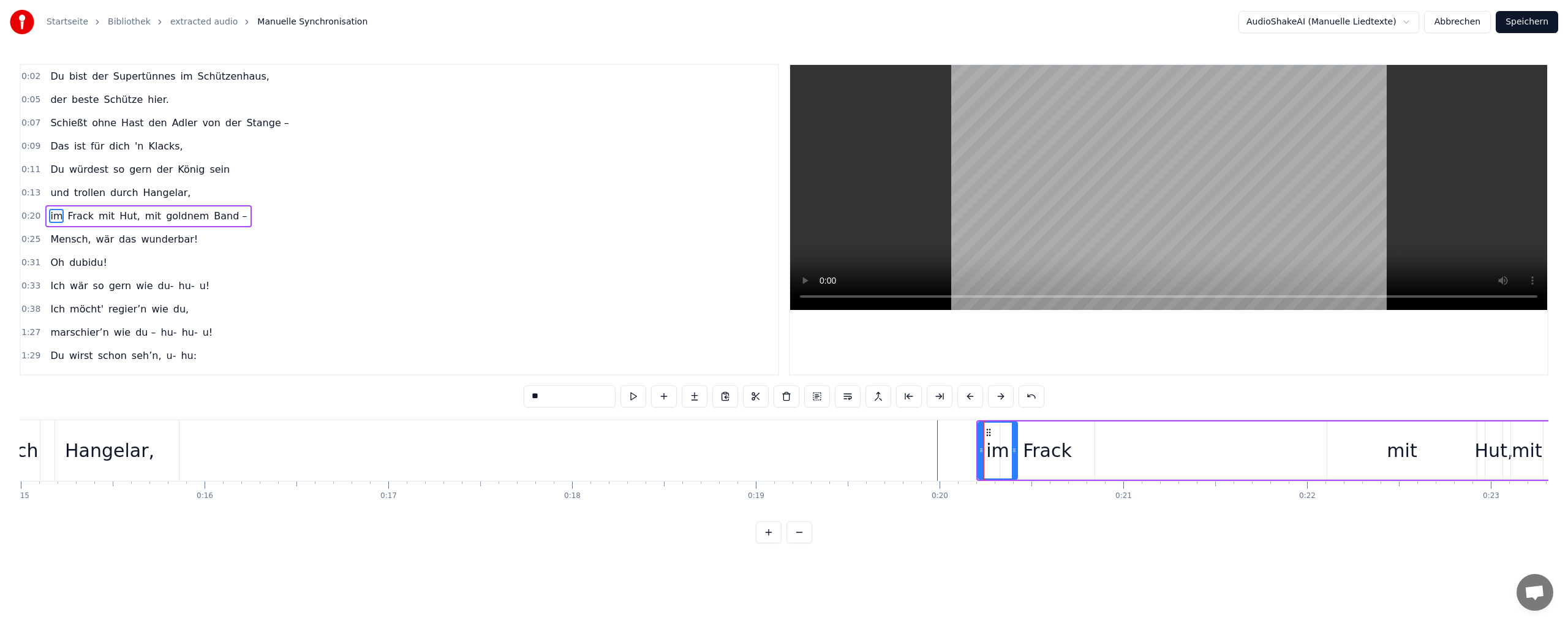
drag, startPoint x: 990, startPoint y: 451, endPoint x: 1016, endPoint y: 447, distance: 26.3
click at [1016, 447] on icon at bounding box center [1014, 450] width 5 height 10
click at [987, 433] on icon at bounding box center [987, 432] width 10 height 10
drag, startPoint x: 979, startPoint y: 433, endPoint x: 984, endPoint y: 434, distance: 5.1
click at [984, 434] on div at bounding box center [987, 450] width 5 height 55
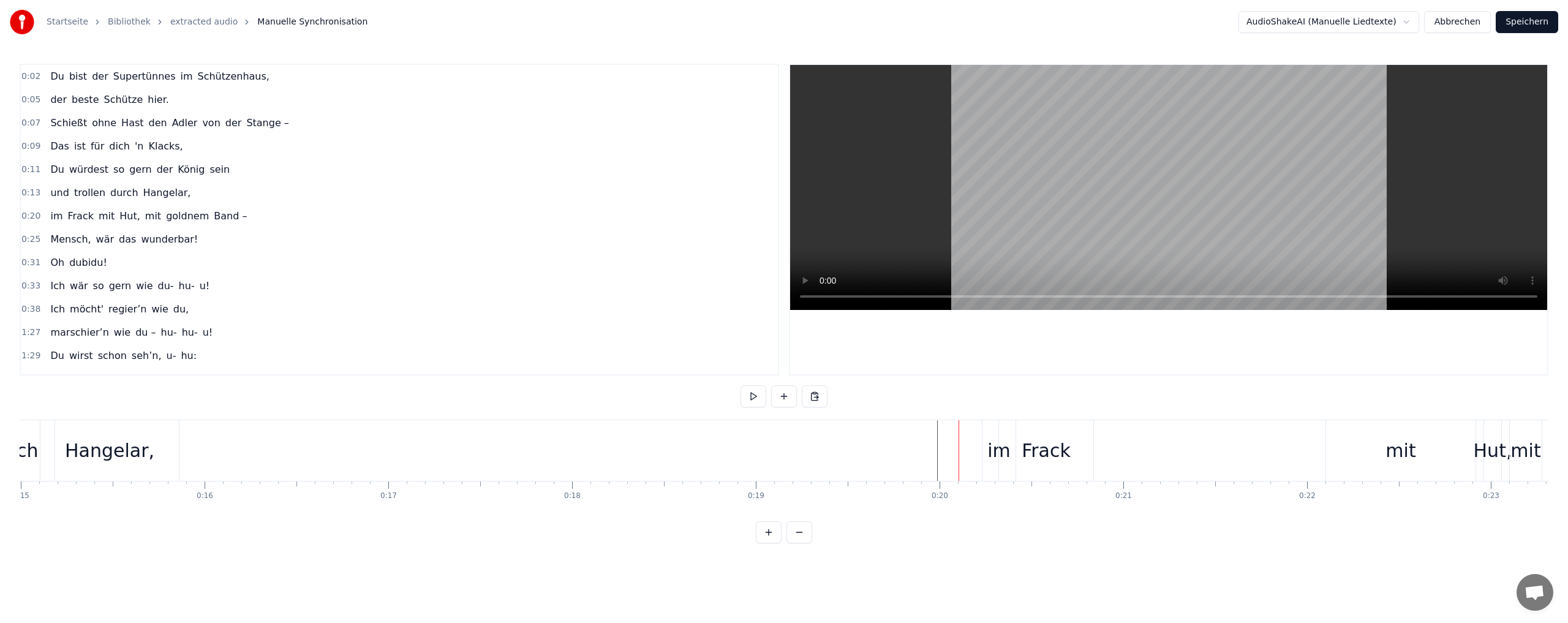
click at [990, 451] on div "im" at bounding box center [998, 450] width 23 height 27
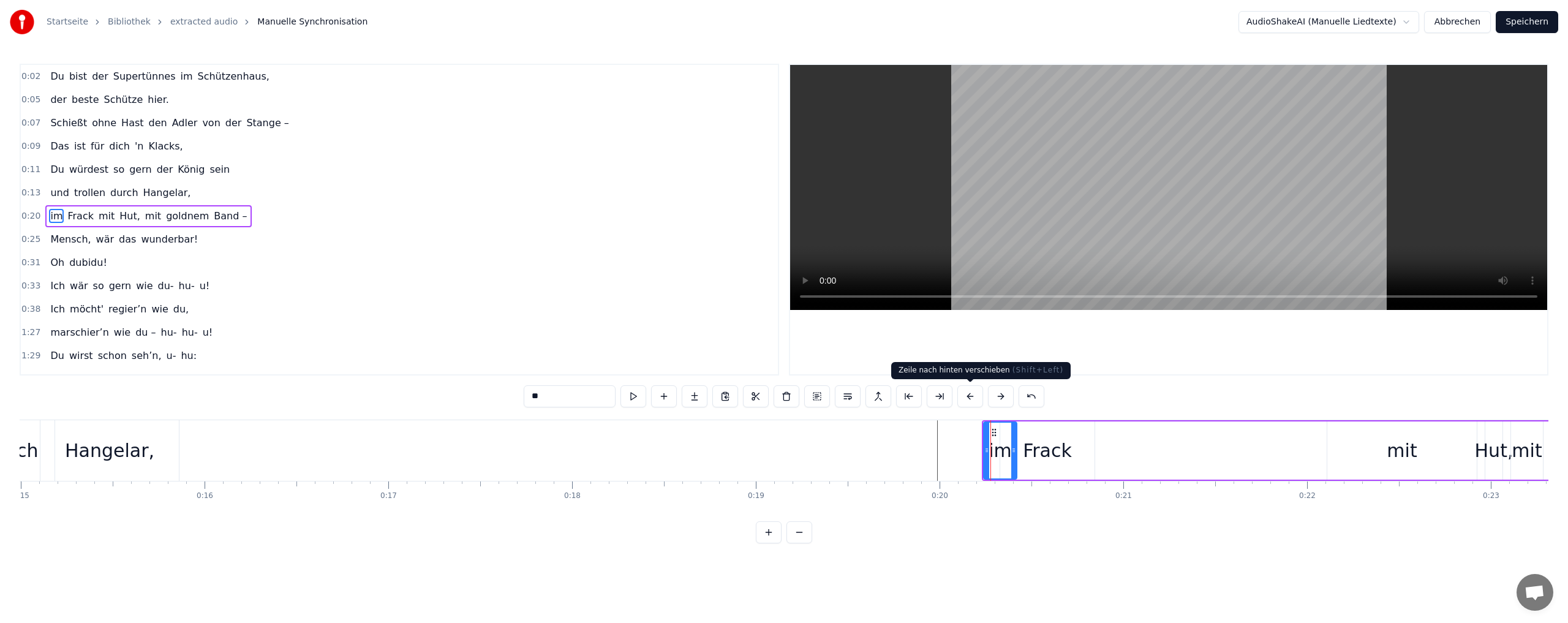
click at [973, 394] on button at bounding box center [970, 397] width 26 height 22
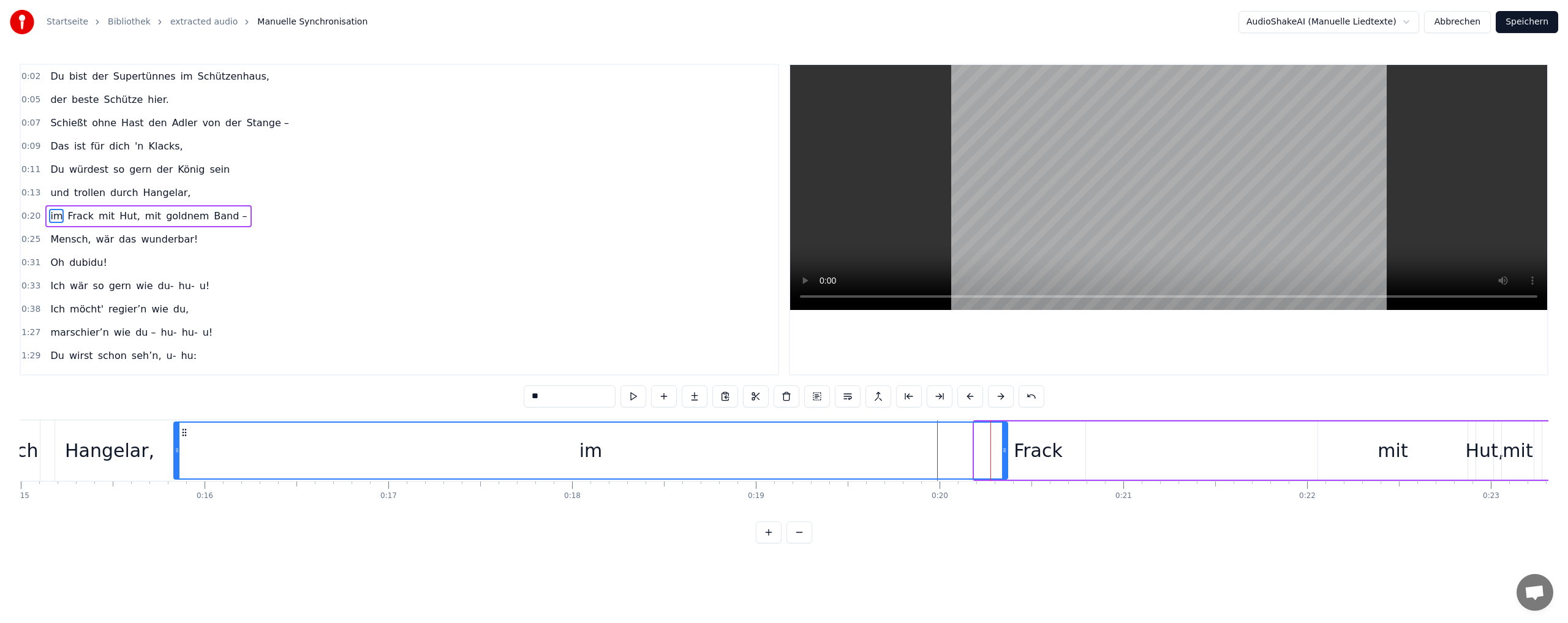
drag, startPoint x: 976, startPoint y: 448, endPoint x: 175, endPoint y: 464, distance: 801.2
click at [175, 464] on div at bounding box center [177, 450] width 5 height 55
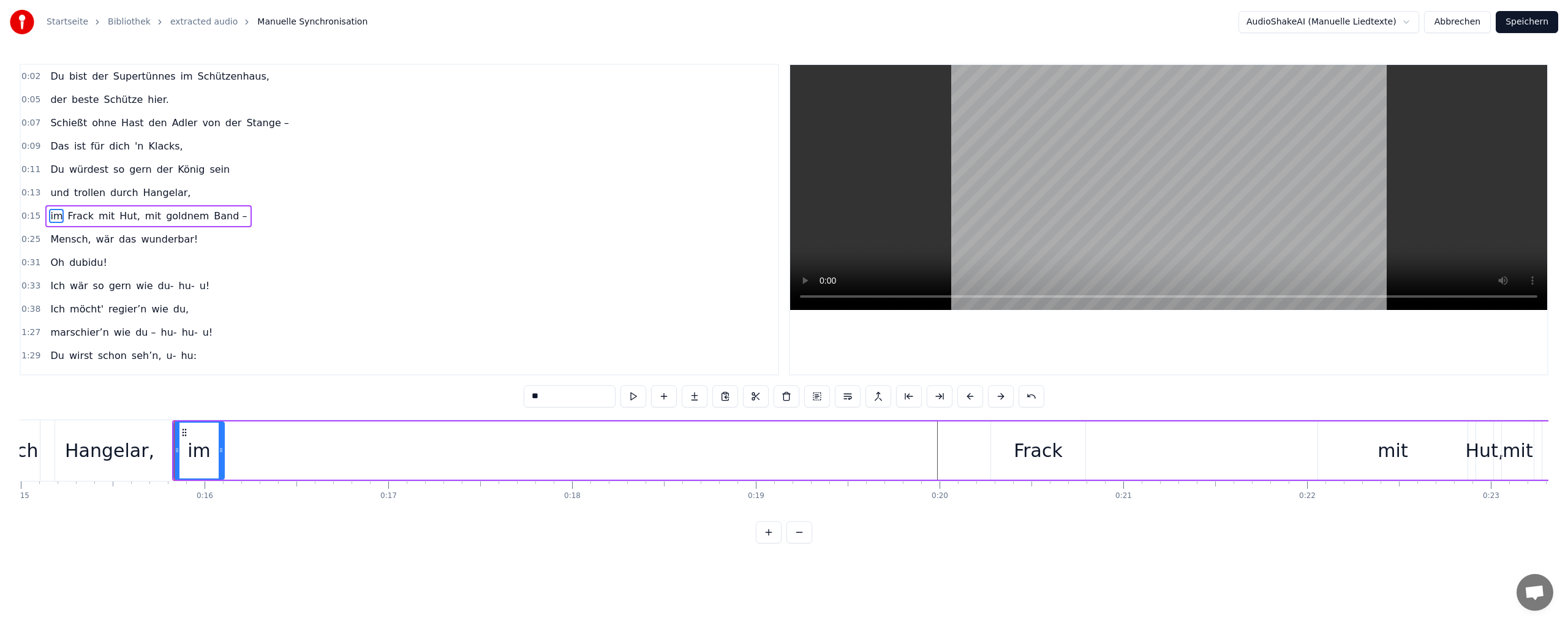
drag, startPoint x: 1003, startPoint y: 451, endPoint x: 220, endPoint y: 443, distance: 783.0
click at [220, 443] on div at bounding box center [221, 450] width 5 height 55
click at [1040, 454] on div "Frack" at bounding box center [1038, 450] width 49 height 27
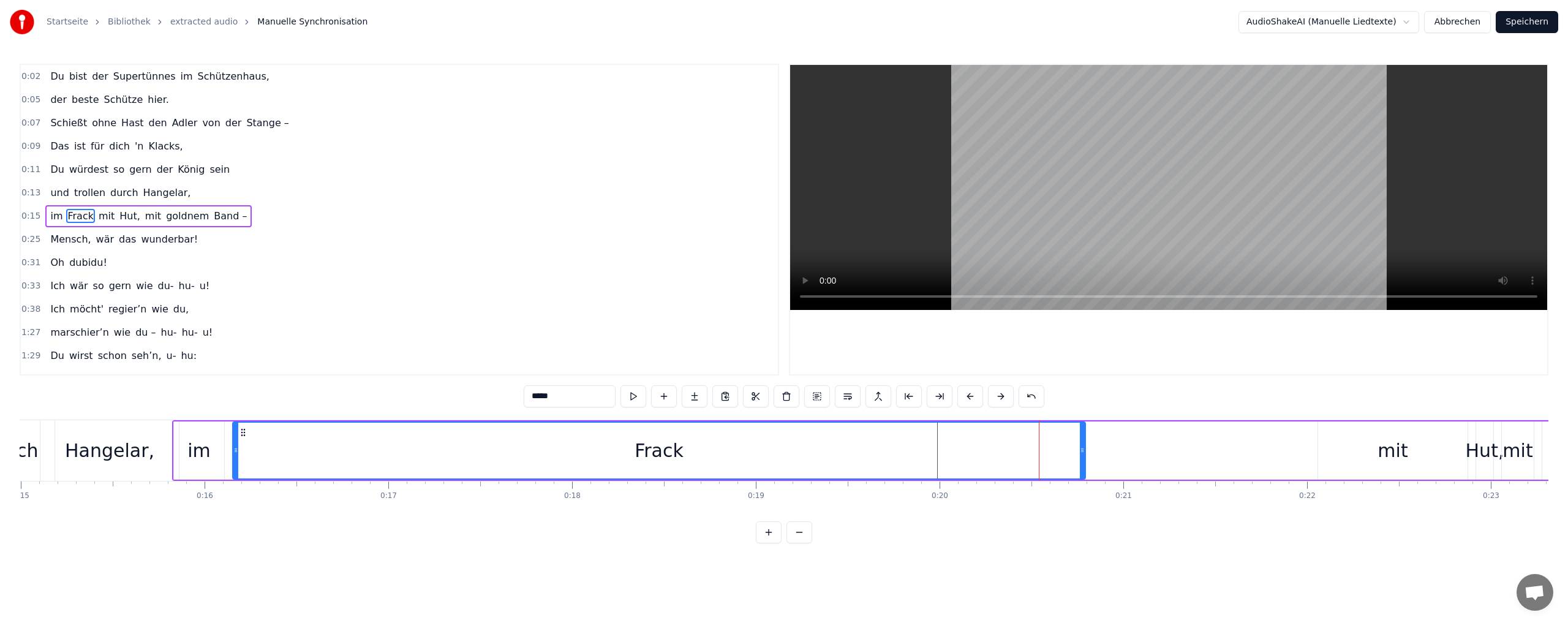
drag, startPoint x: 991, startPoint y: 451, endPoint x: 233, endPoint y: 435, distance: 758.2
click at [233, 435] on div at bounding box center [235, 450] width 5 height 55
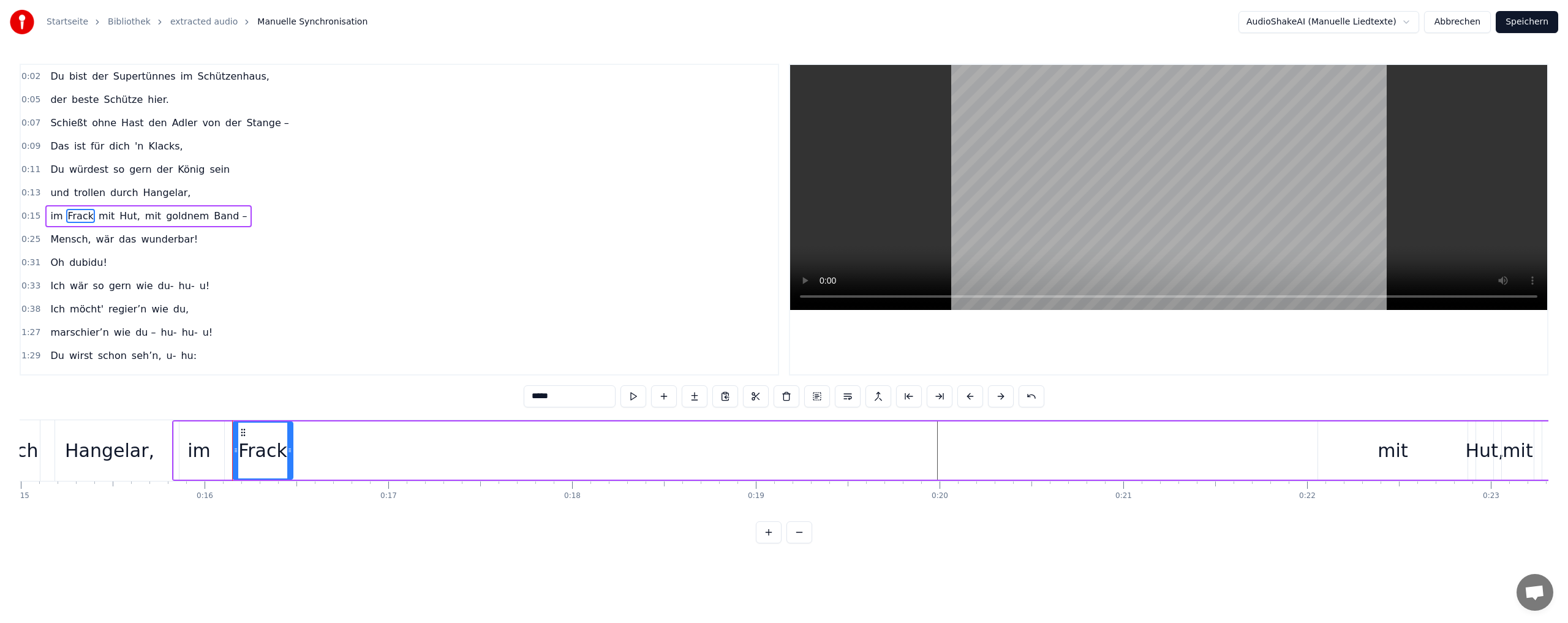
drag, startPoint x: 1081, startPoint y: 451, endPoint x: 288, endPoint y: 454, distance: 793.0
click at [288, 454] on icon at bounding box center [289, 450] width 5 height 10
click at [1390, 452] on div "mit" at bounding box center [1392, 450] width 30 height 27
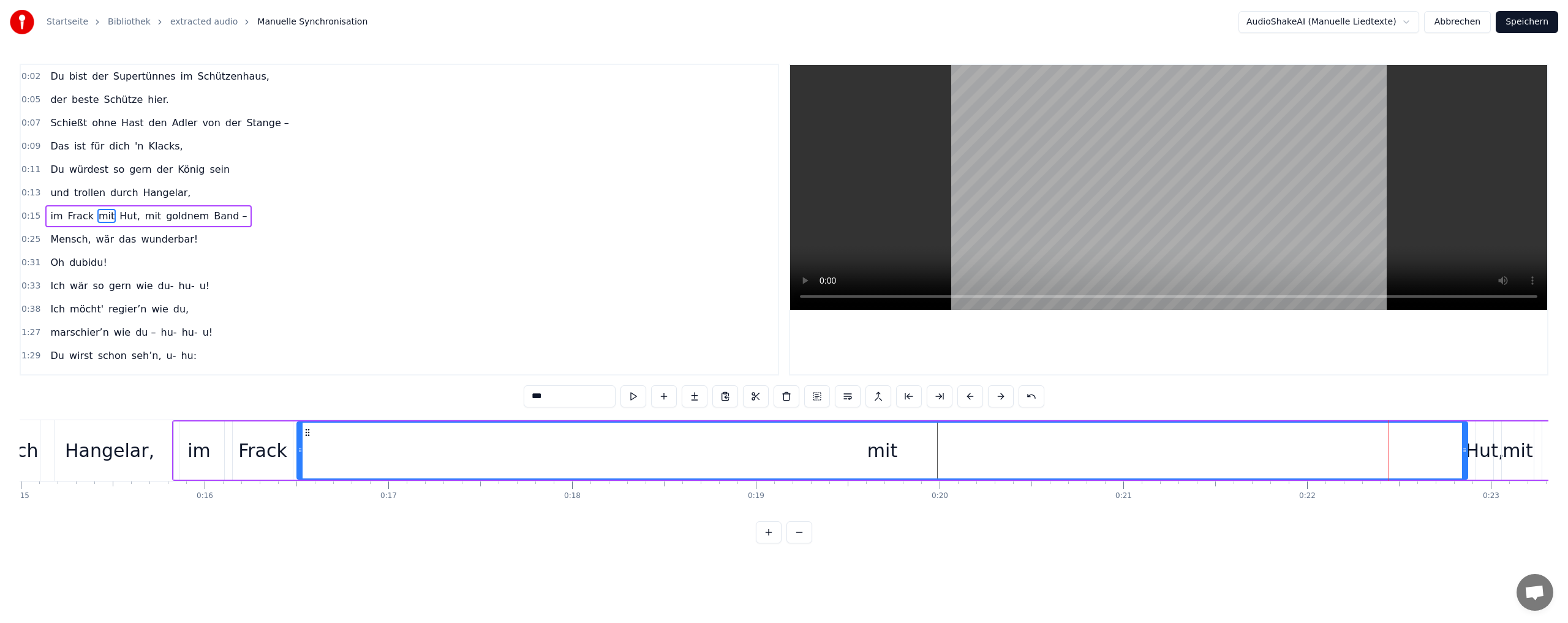
drag, startPoint x: 1319, startPoint y: 450, endPoint x: 299, endPoint y: 439, distance: 1020.1
click at [299, 439] on div at bounding box center [300, 450] width 5 height 55
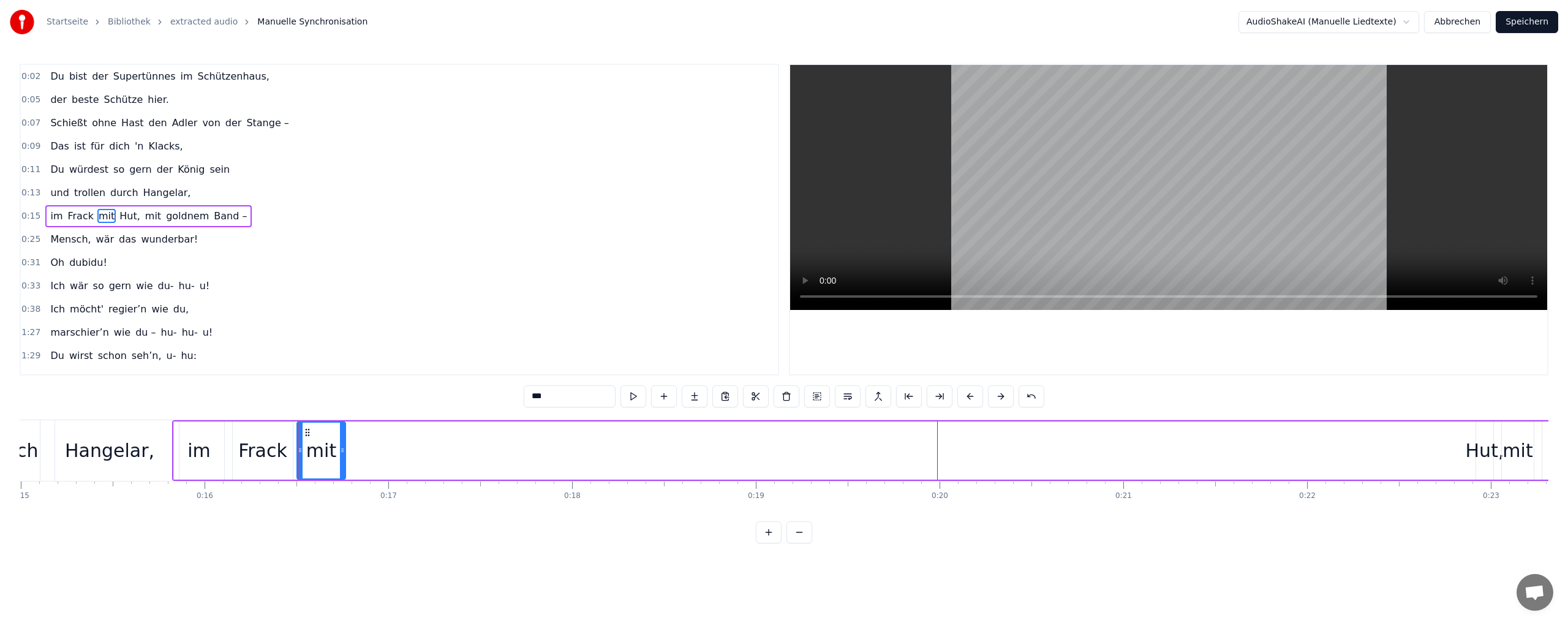
drag, startPoint x: 1466, startPoint y: 449, endPoint x: 344, endPoint y: 457, distance: 1122.0
click at [344, 457] on div at bounding box center [342, 450] width 5 height 55
click at [1473, 451] on div "Hut," at bounding box center [1484, 450] width 38 height 27
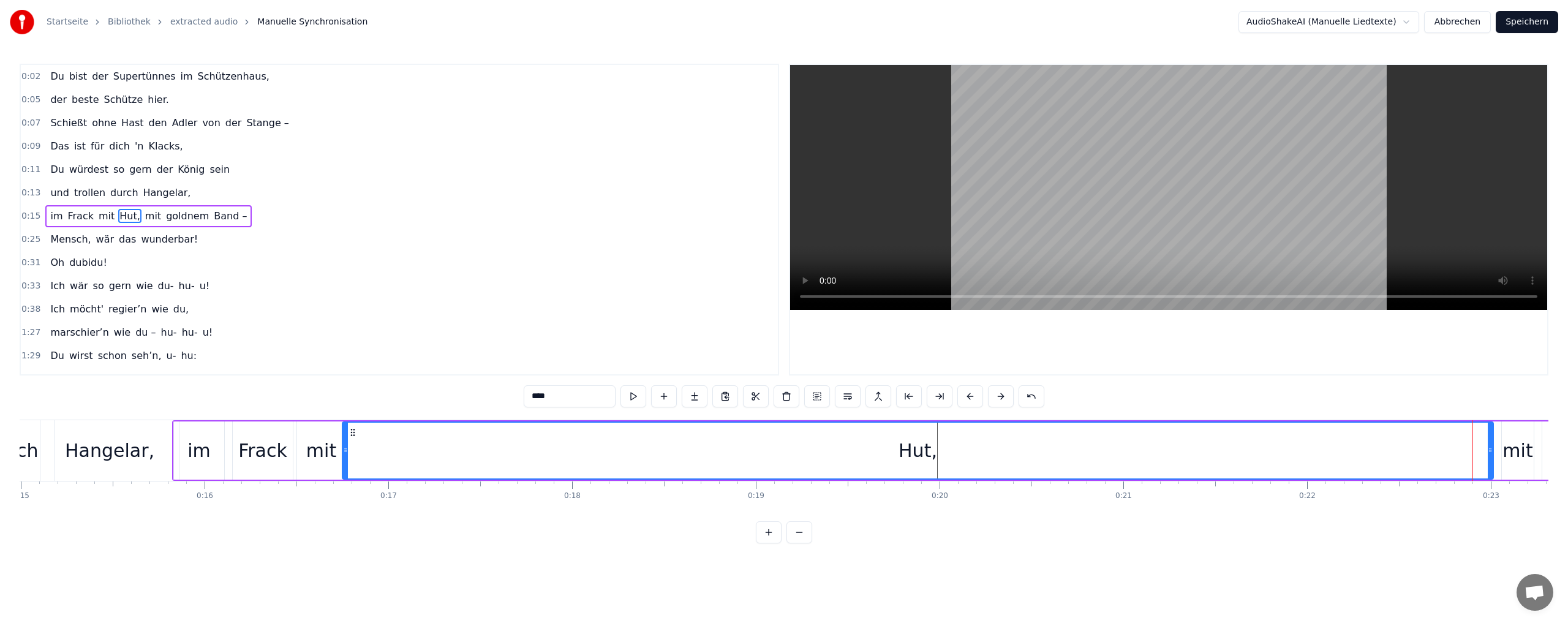
drag, startPoint x: 1479, startPoint y: 448, endPoint x: 376, endPoint y: 451, distance: 1103.0
click at [345, 451] on icon at bounding box center [345, 450] width 5 height 10
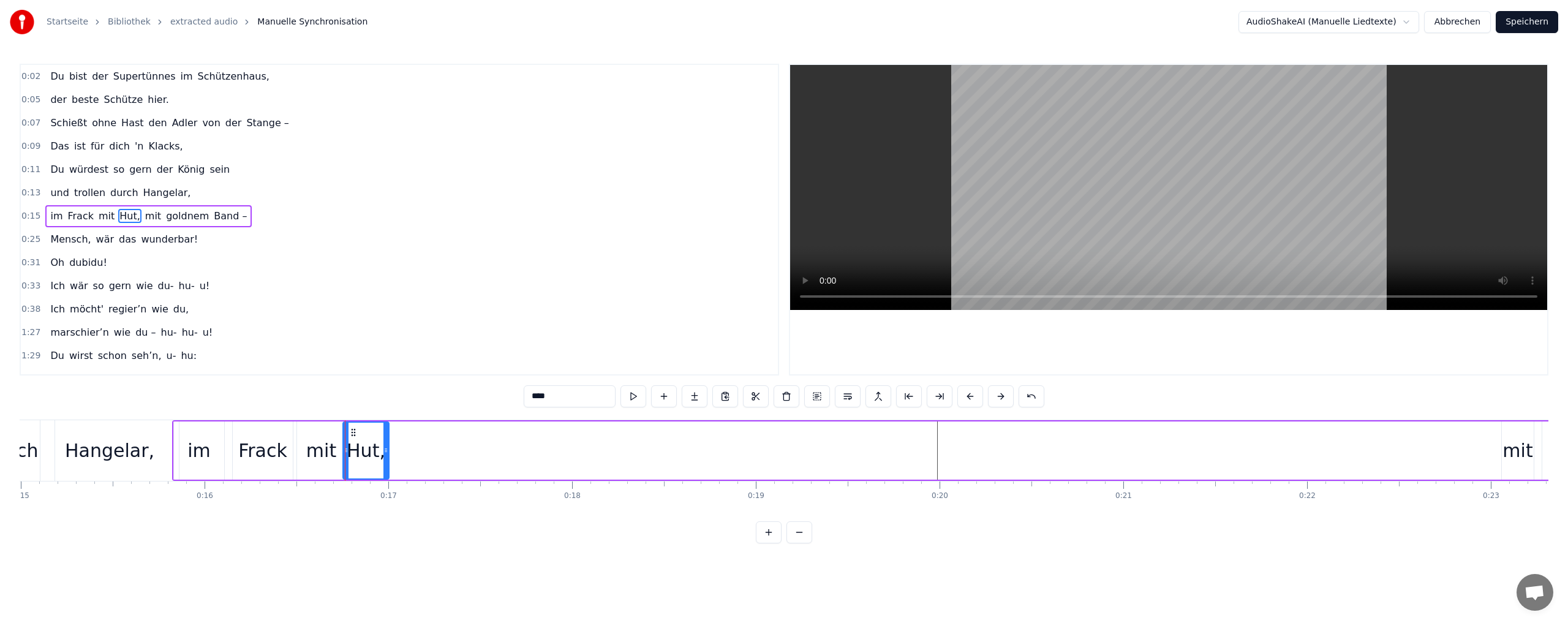
drag, startPoint x: 1490, startPoint y: 449, endPoint x: 386, endPoint y: 462, distance: 1104.1
click at [386, 462] on div at bounding box center [385, 450] width 5 height 55
click at [1513, 451] on div "mit" at bounding box center [1517, 450] width 30 height 27
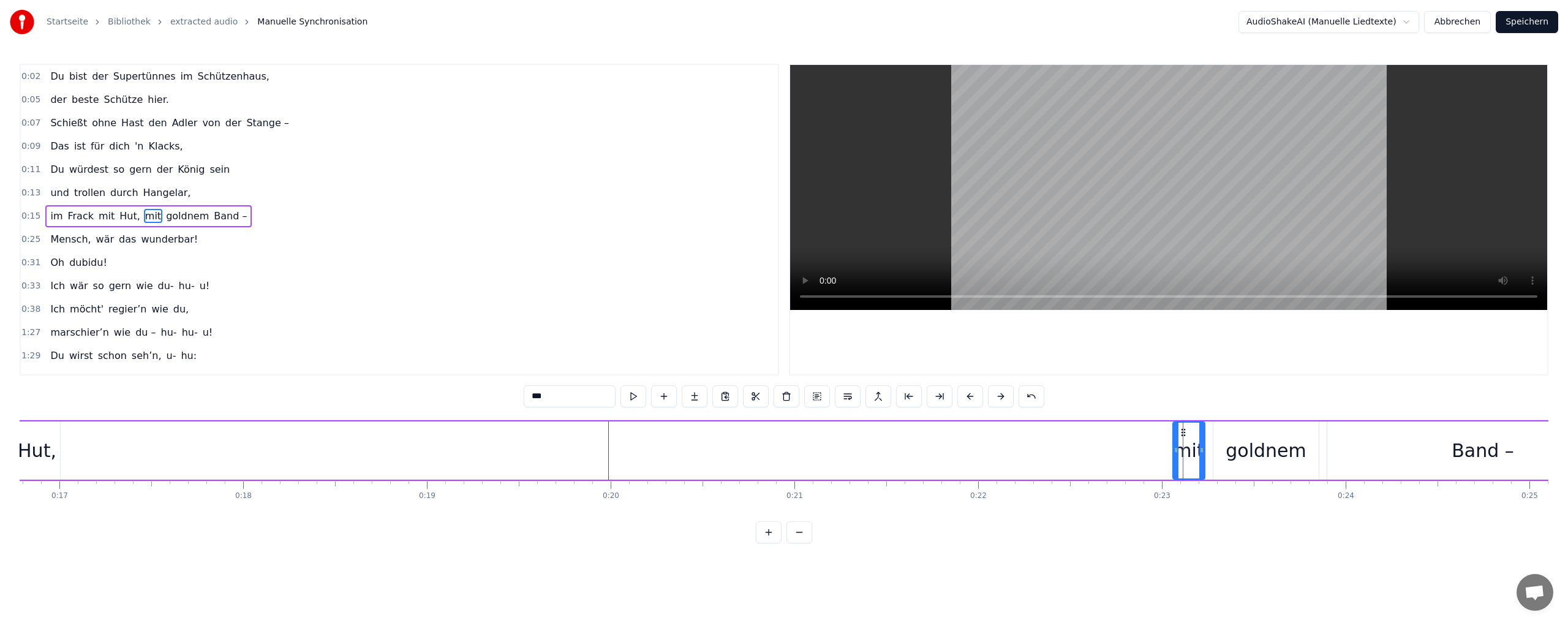
scroll to position [0, 3014]
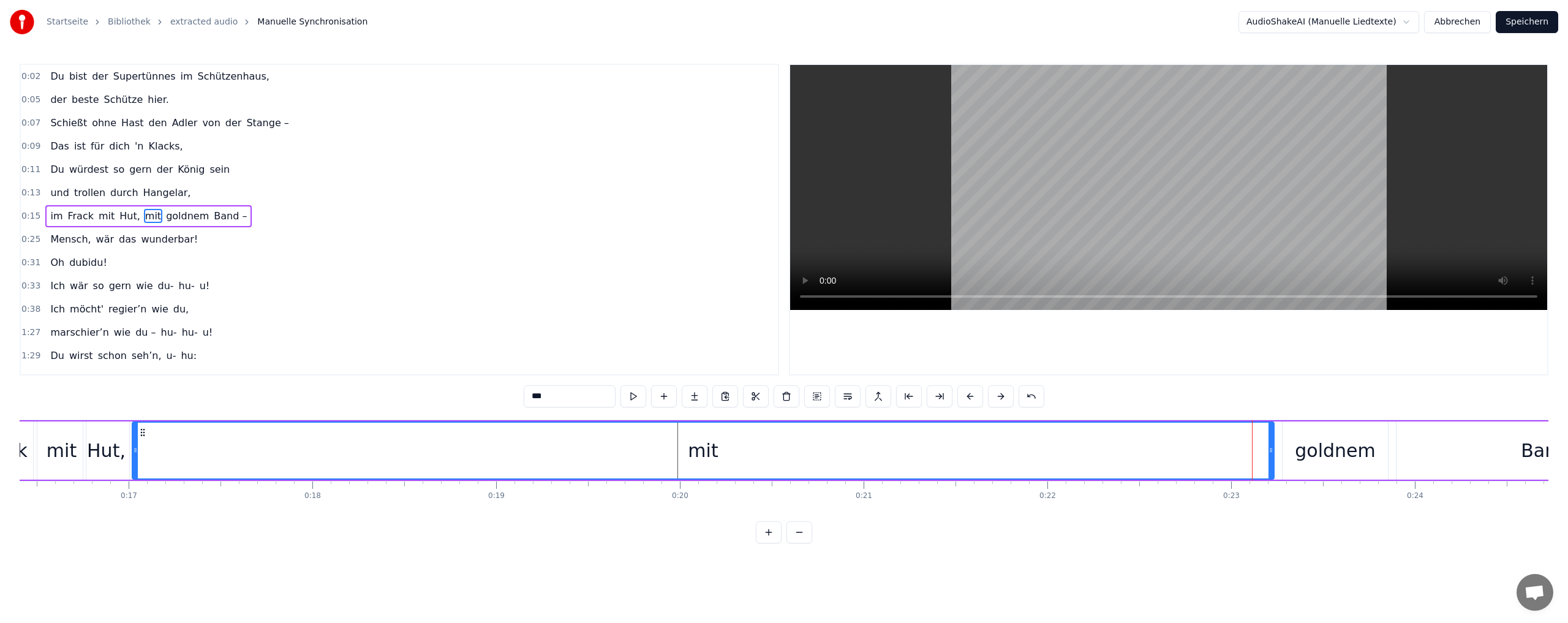
drag, startPoint x: 1247, startPoint y: 450, endPoint x: 175, endPoint y: 431, distance: 1072.2
click at [137, 423] on div at bounding box center [135, 450] width 5 height 55
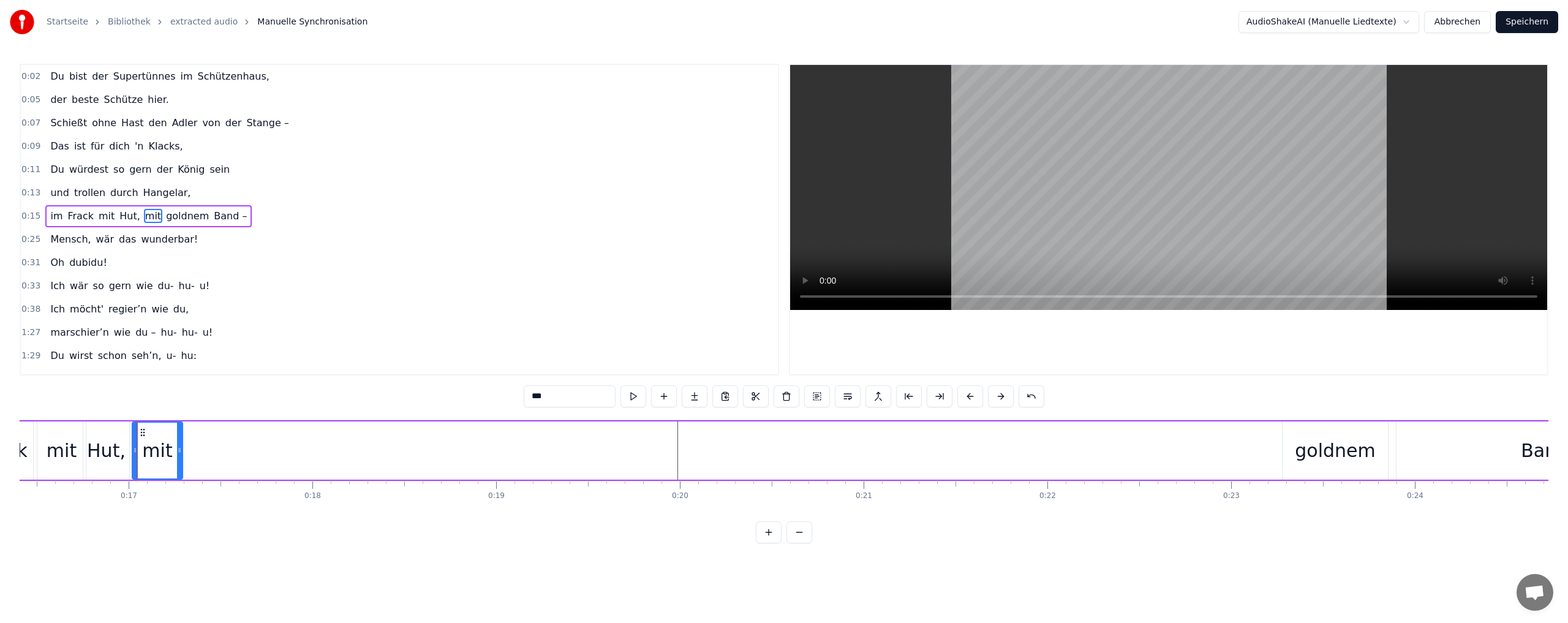
drag, startPoint x: 1270, startPoint y: 449, endPoint x: 179, endPoint y: 445, distance: 1091.0
click at [179, 445] on div at bounding box center [179, 450] width 5 height 55
click at [1326, 451] on div "goldnem" at bounding box center [1334, 450] width 80 height 27
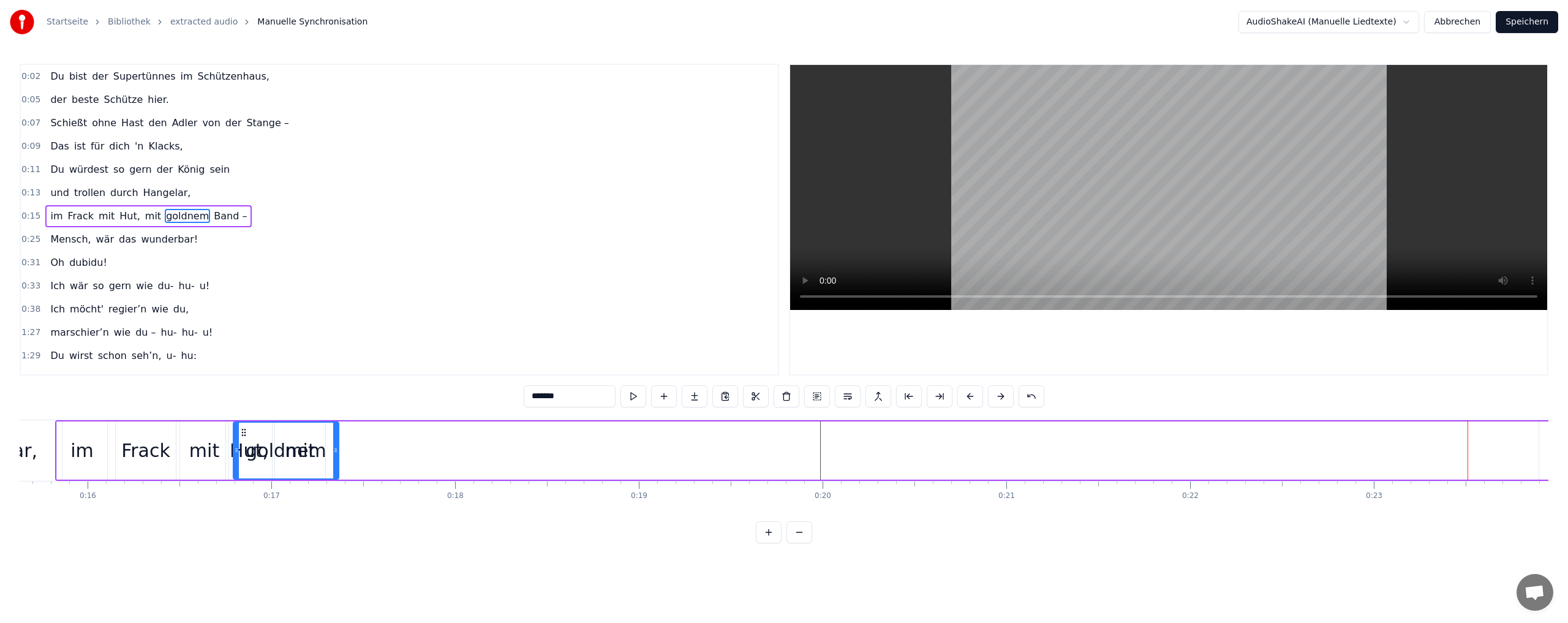
scroll to position [0, 2856]
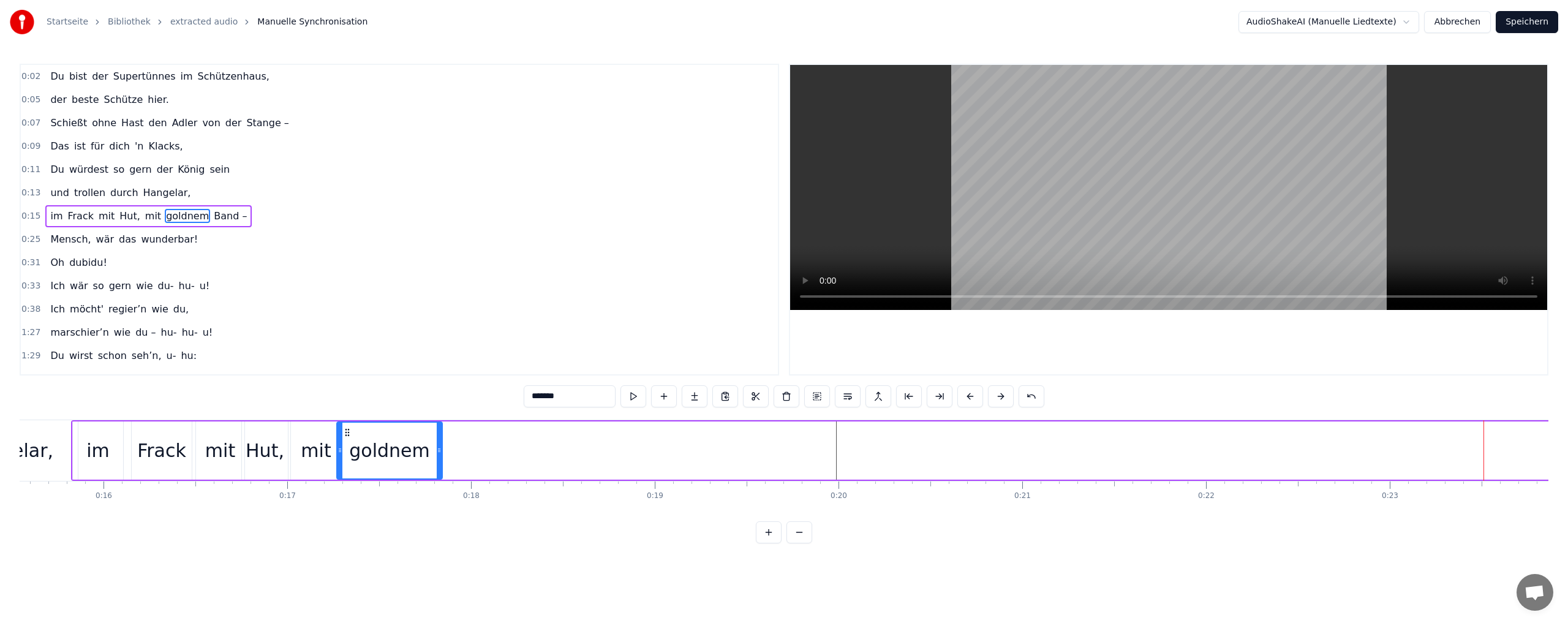
drag, startPoint x: 1290, startPoint y: 433, endPoint x: 347, endPoint y: 463, distance: 943.5
click at [347, 463] on div "goldnem" at bounding box center [389, 450] width 104 height 55
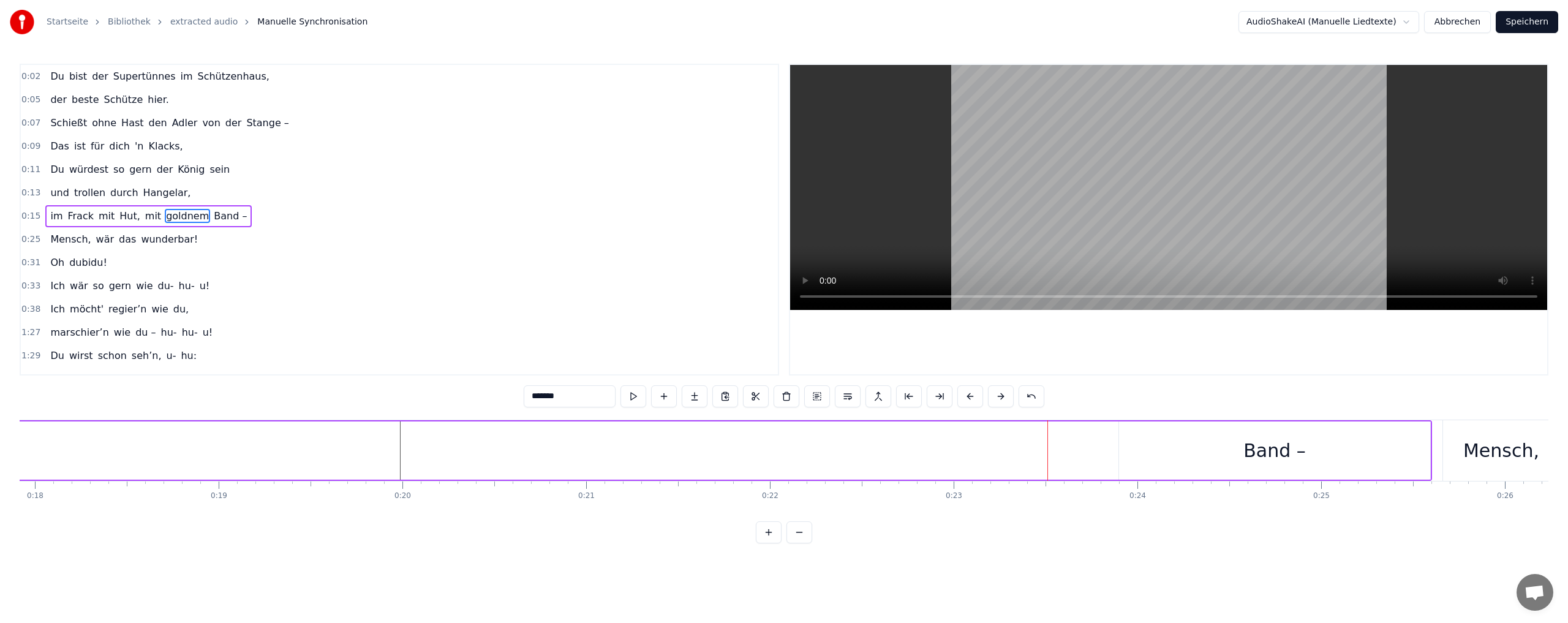
scroll to position [0, 3170]
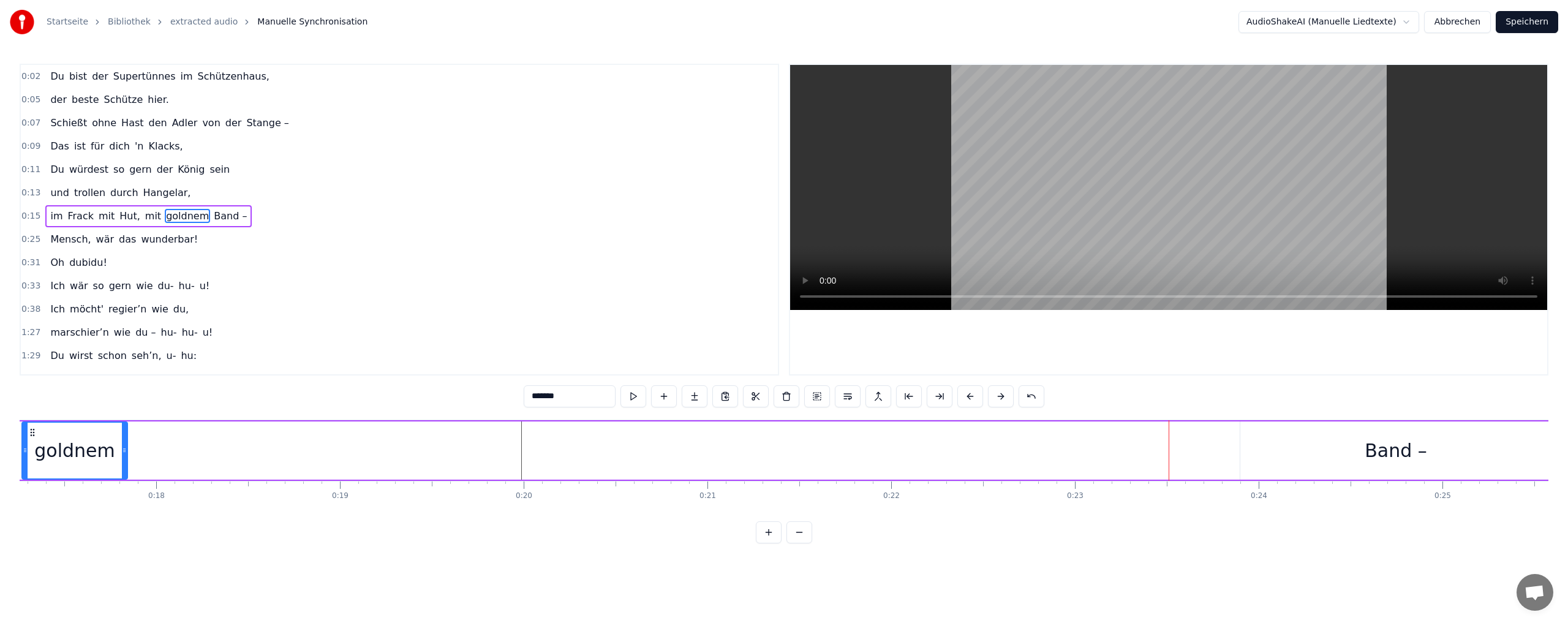
click at [1383, 451] on div "Band –" at bounding box center [1396, 450] width 62 height 27
type input "******"
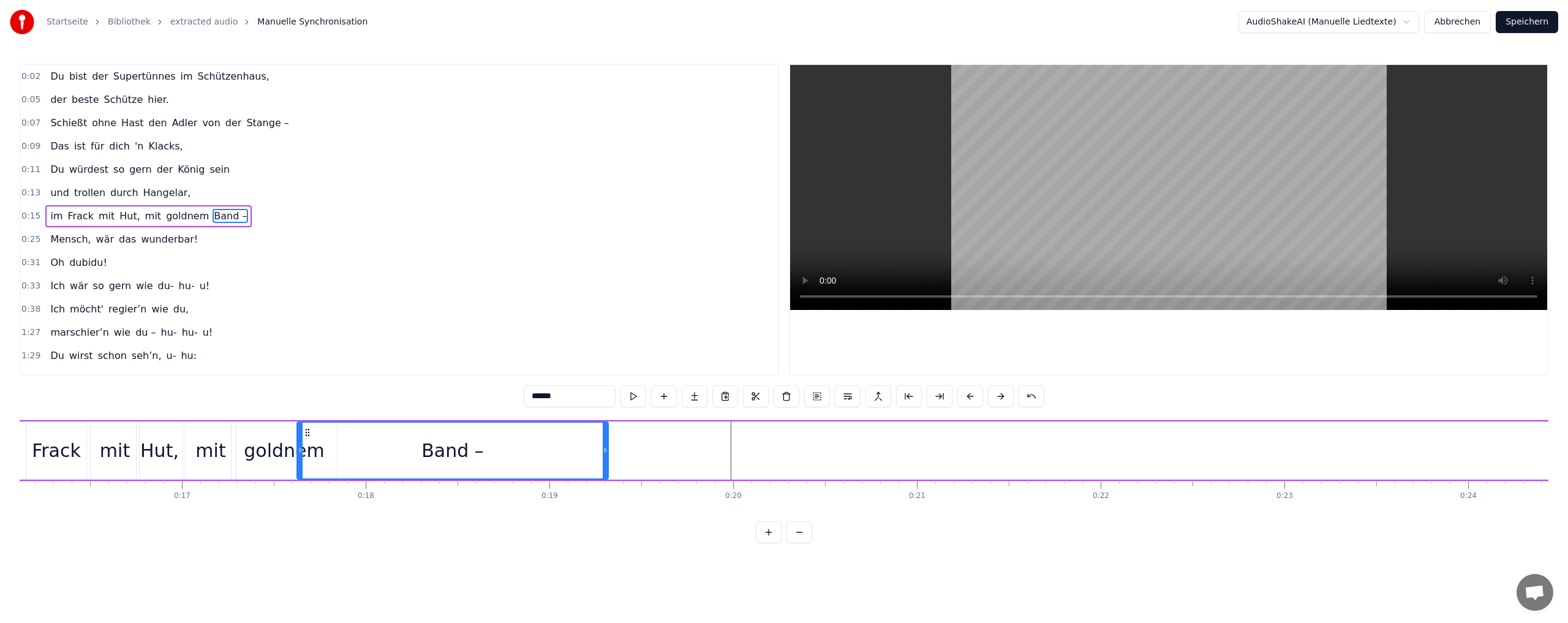
scroll to position [0, 2949]
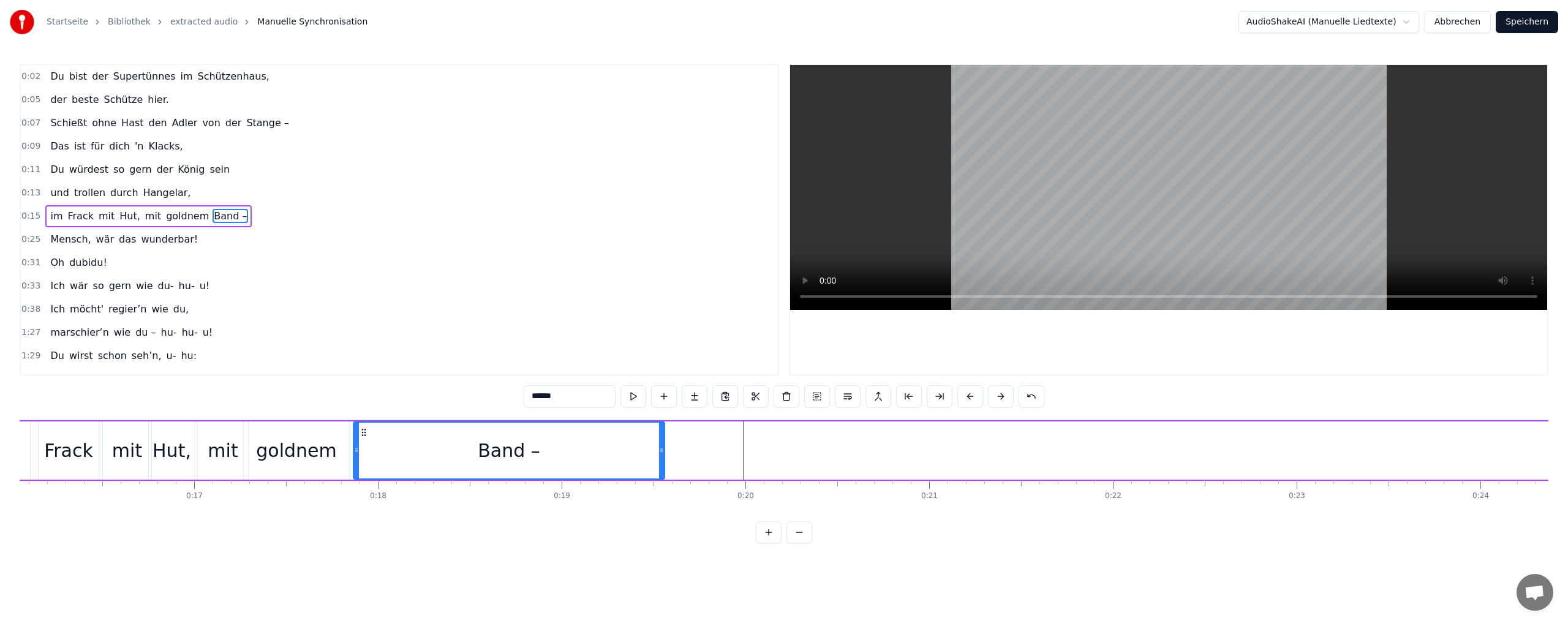
drag, startPoint x: 1248, startPoint y: 433, endPoint x: 362, endPoint y: 451, distance: 886.2
click at [362, 451] on div "Band –" at bounding box center [509, 450] width 310 height 55
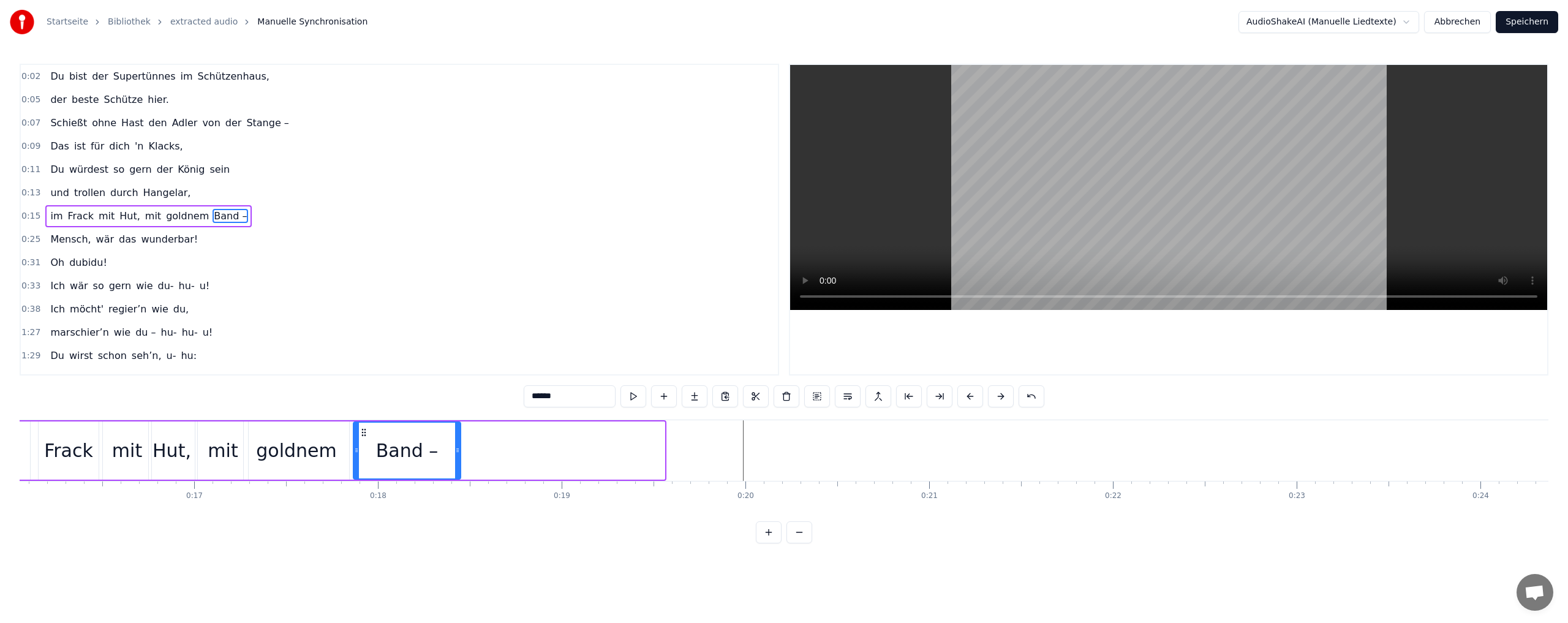
drag, startPoint x: 661, startPoint y: 451, endPoint x: 450, endPoint y: 454, distance: 211.0
click at [455, 454] on icon at bounding box center [457, 450] width 5 height 10
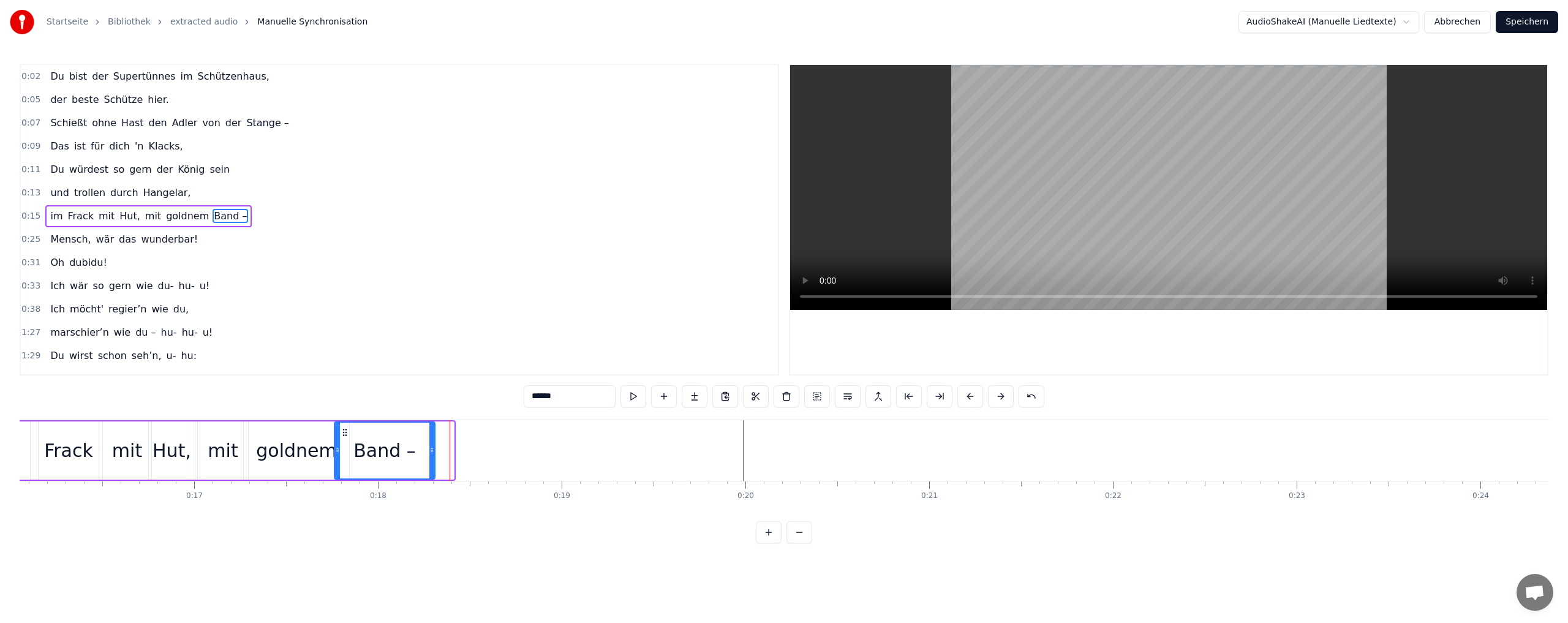
drag, startPoint x: 365, startPoint y: 428, endPoint x: 346, endPoint y: 431, distance: 19.2
click at [346, 431] on icon at bounding box center [345, 432] width 10 height 10
click at [633, 396] on button at bounding box center [633, 397] width 26 height 22
click at [633, 397] on button at bounding box center [633, 397] width 26 height 22
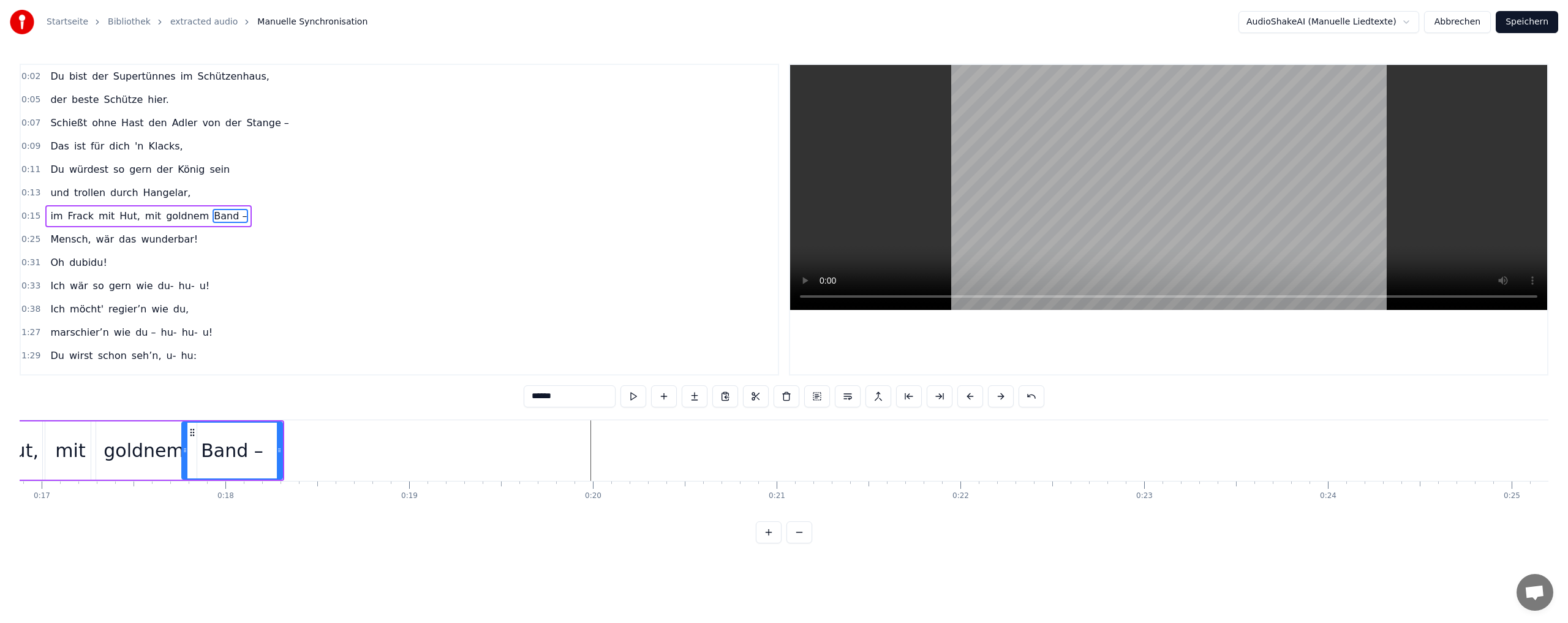
scroll to position [0, 2859]
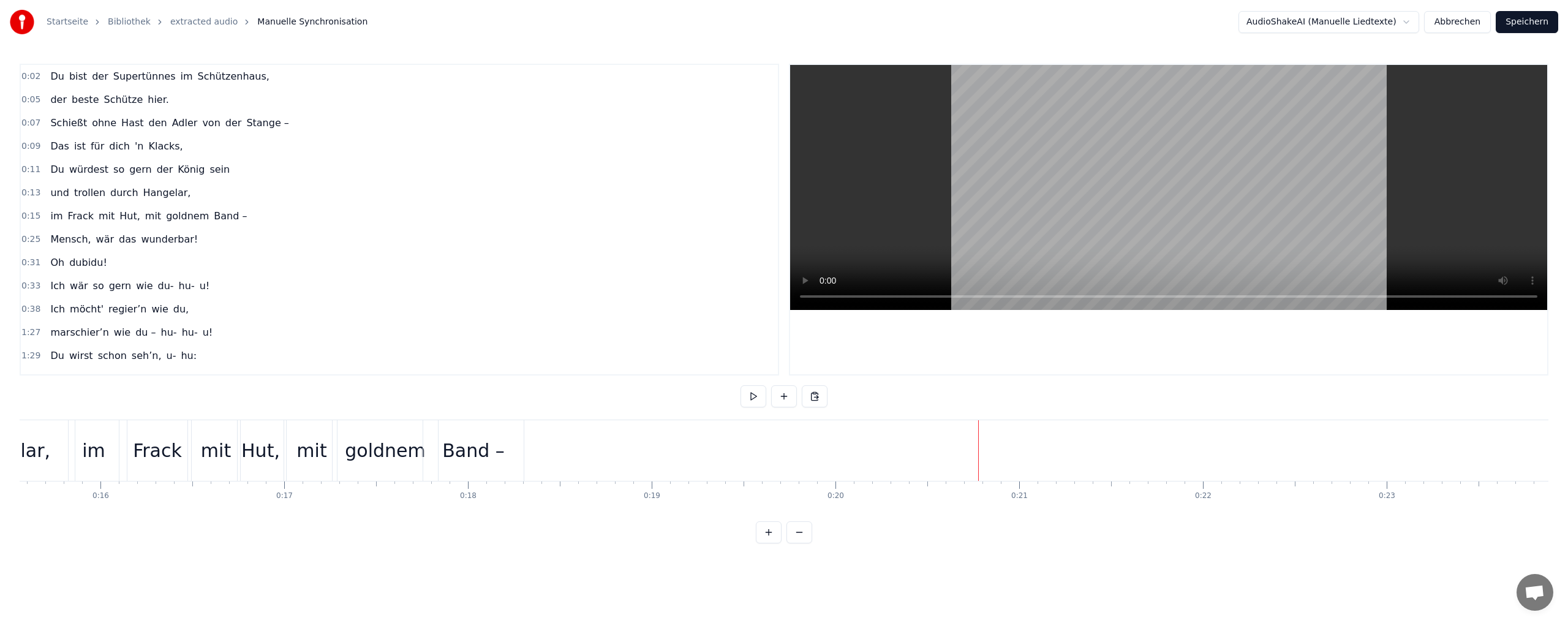
click at [1073, 457] on div "Mensch," at bounding box center [1086, 450] width 76 height 27
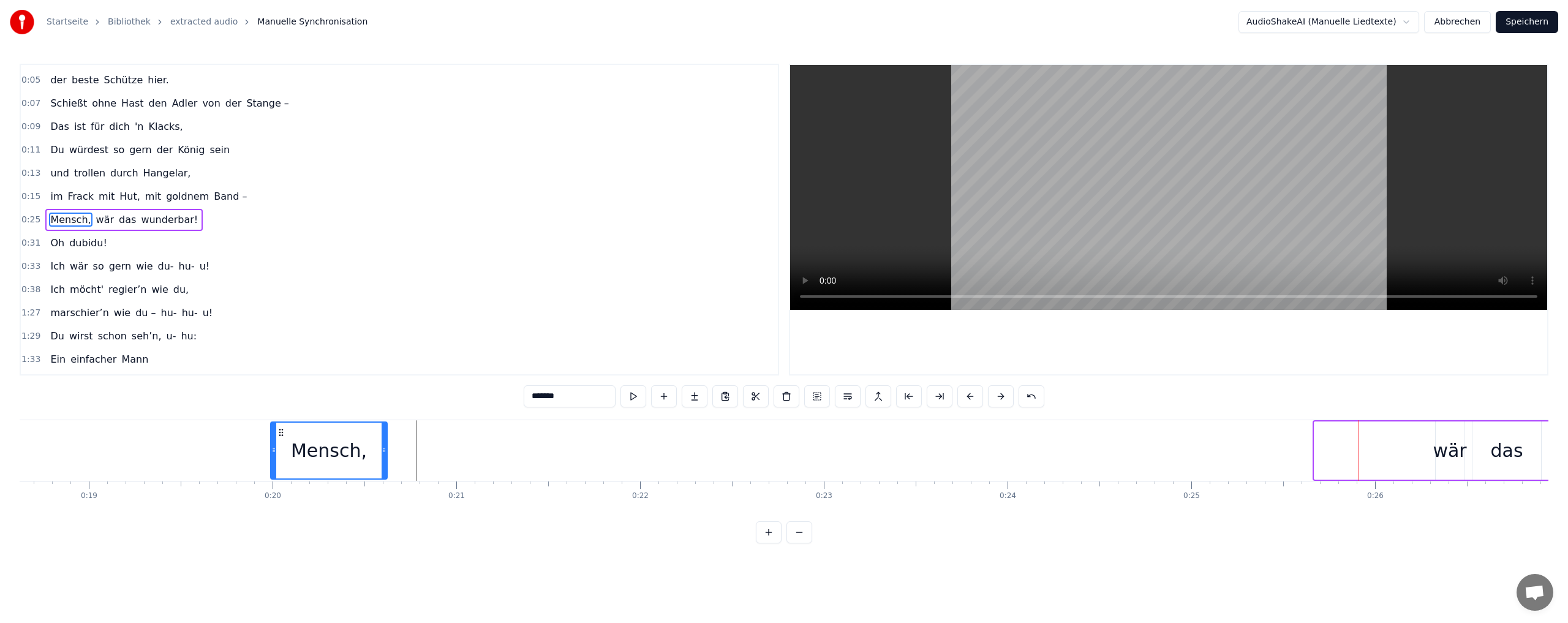
scroll to position [0, 3409]
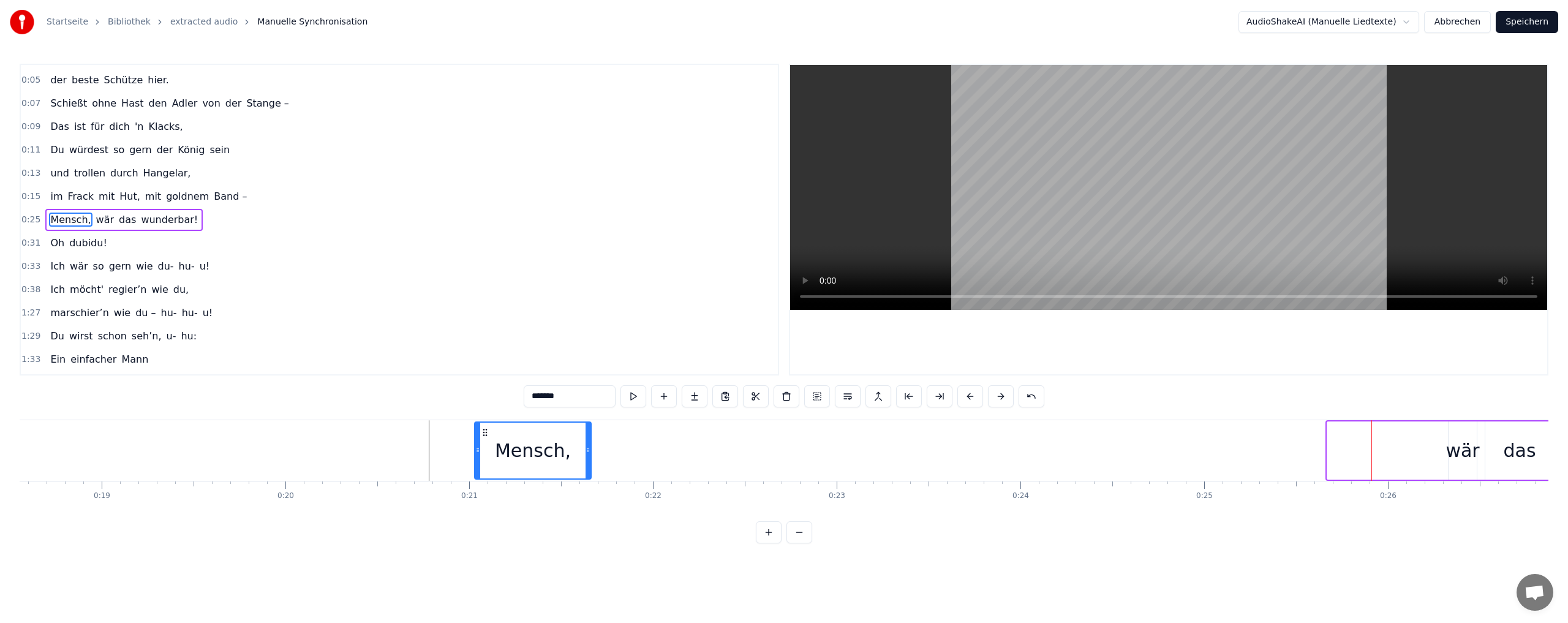
drag, startPoint x: 1039, startPoint y: 430, endPoint x: 485, endPoint y: 425, distance: 554.0
click at [485, 425] on div "Mensch," at bounding box center [533, 450] width 115 height 55
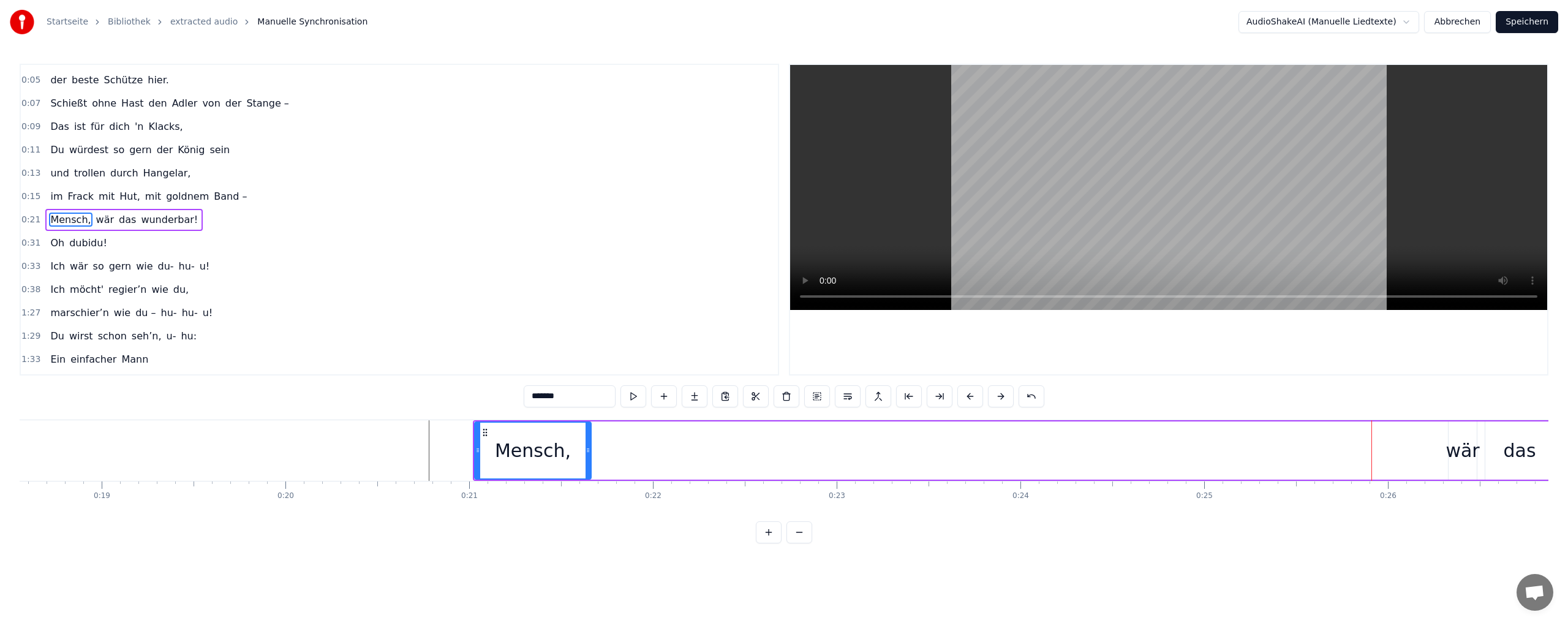
click at [1455, 453] on div "wär" at bounding box center [1462, 450] width 34 height 27
drag, startPoint x: 1456, startPoint y: 430, endPoint x: 579, endPoint y: 438, distance: 877.0
click at [579, 438] on div "wär" at bounding box center [585, 450] width 27 height 55
click at [1515, 456] on div "das" at bounding box center [1519, 450] width 33 height 27
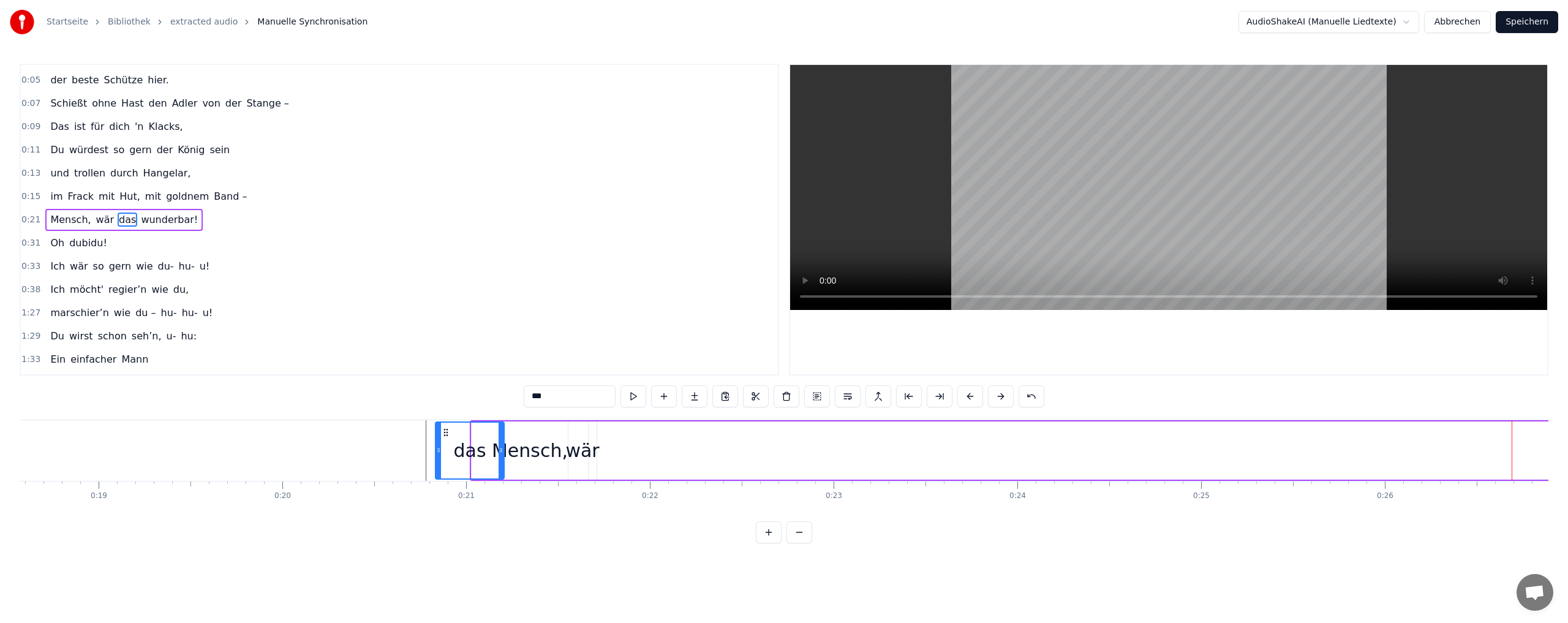
scroll to position [0, 3410]
drag, startPoint x: 61, startPoint y: 433, endPoint x: 624, endPoint y: 458, distance: 563.6
click at [624, 458] on div "das" at bounding box center [649, 450] width 67 height 55
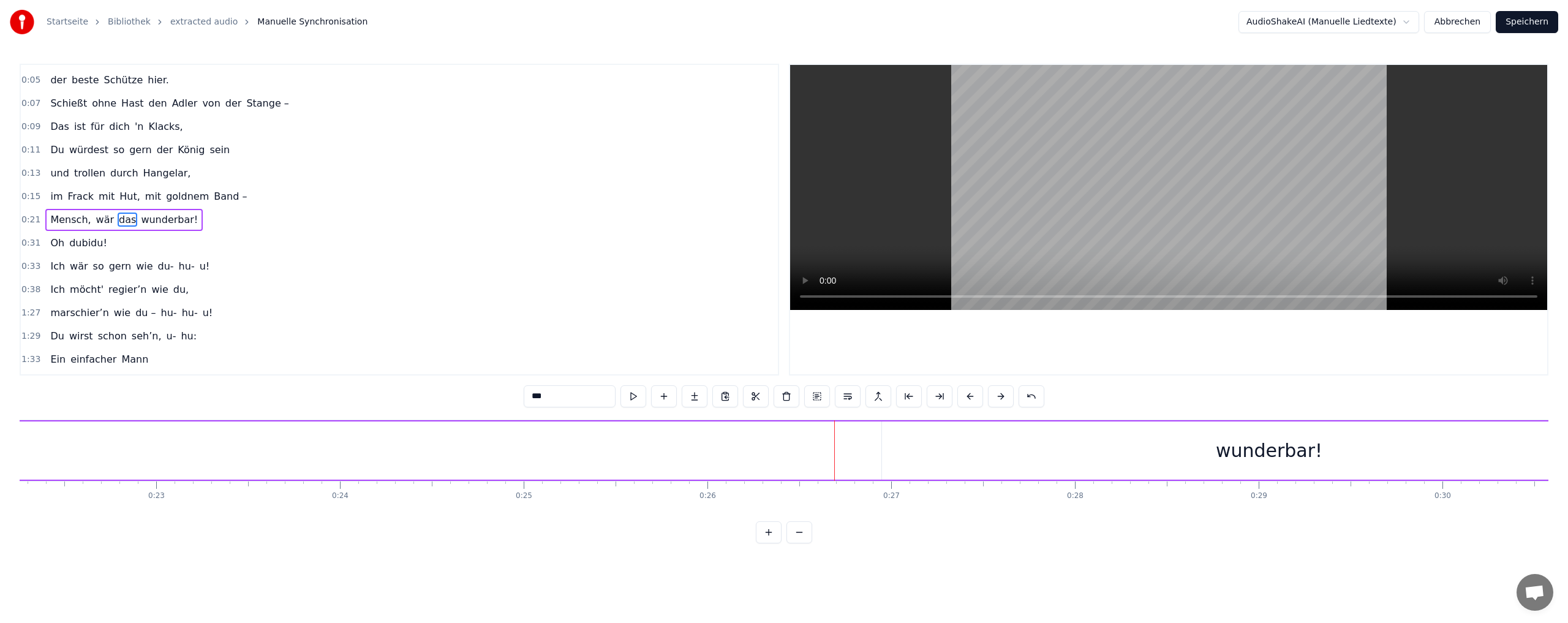
scroll to position [0, 4140]
click at [1175, 452] on div "wunderbar!" at bounding box center [1217, 450] width 107 height 27
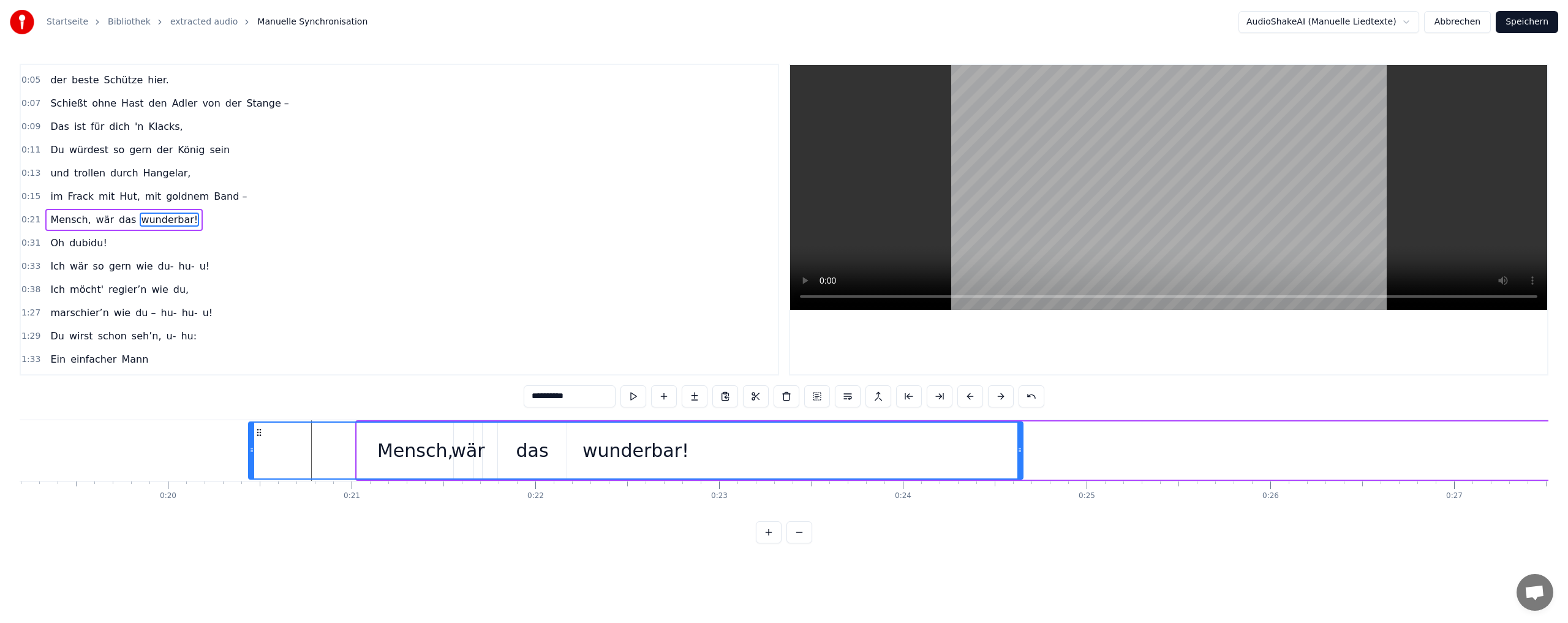
scroll to position [0, 3519]
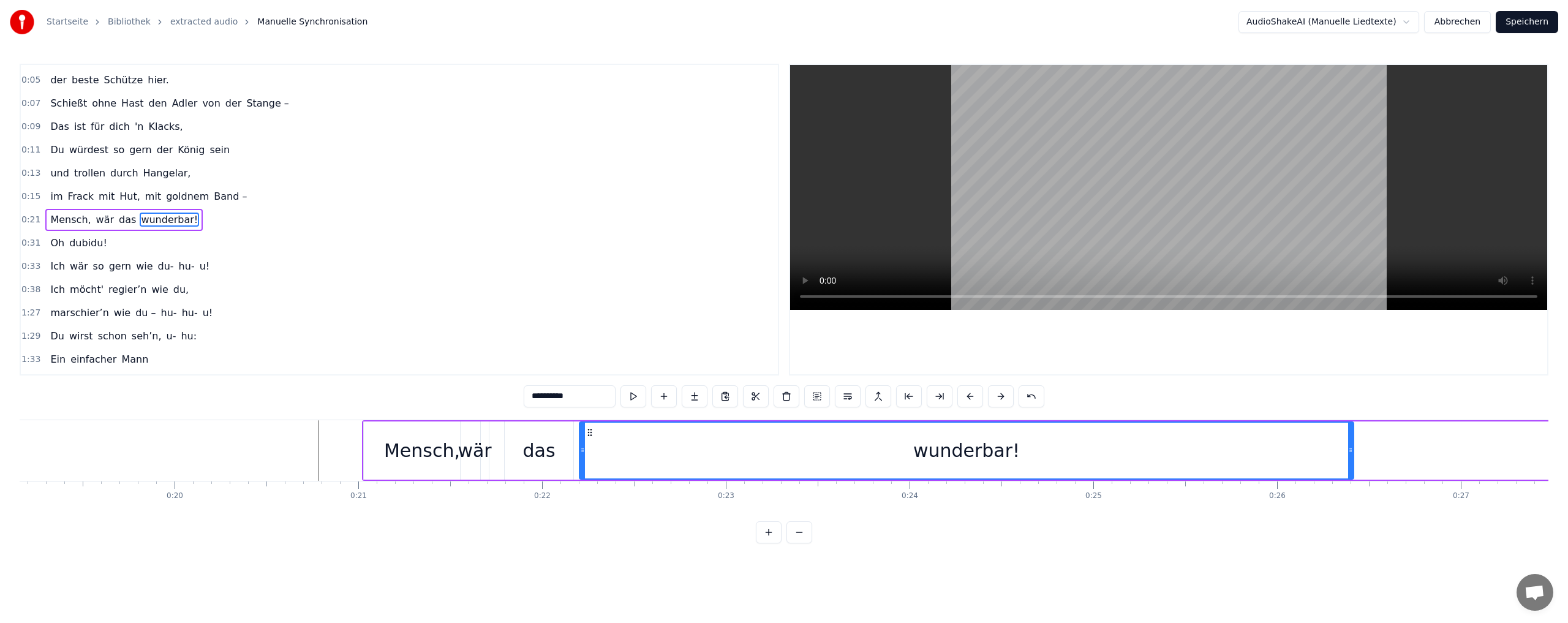
drag, startPoint x: 839, startPoint y: 431, endPoint x: 589, endPoint y: 433, distance: 250.0
click at [589, 433] on icon at bounding box center [589, 432] width 10 height 10
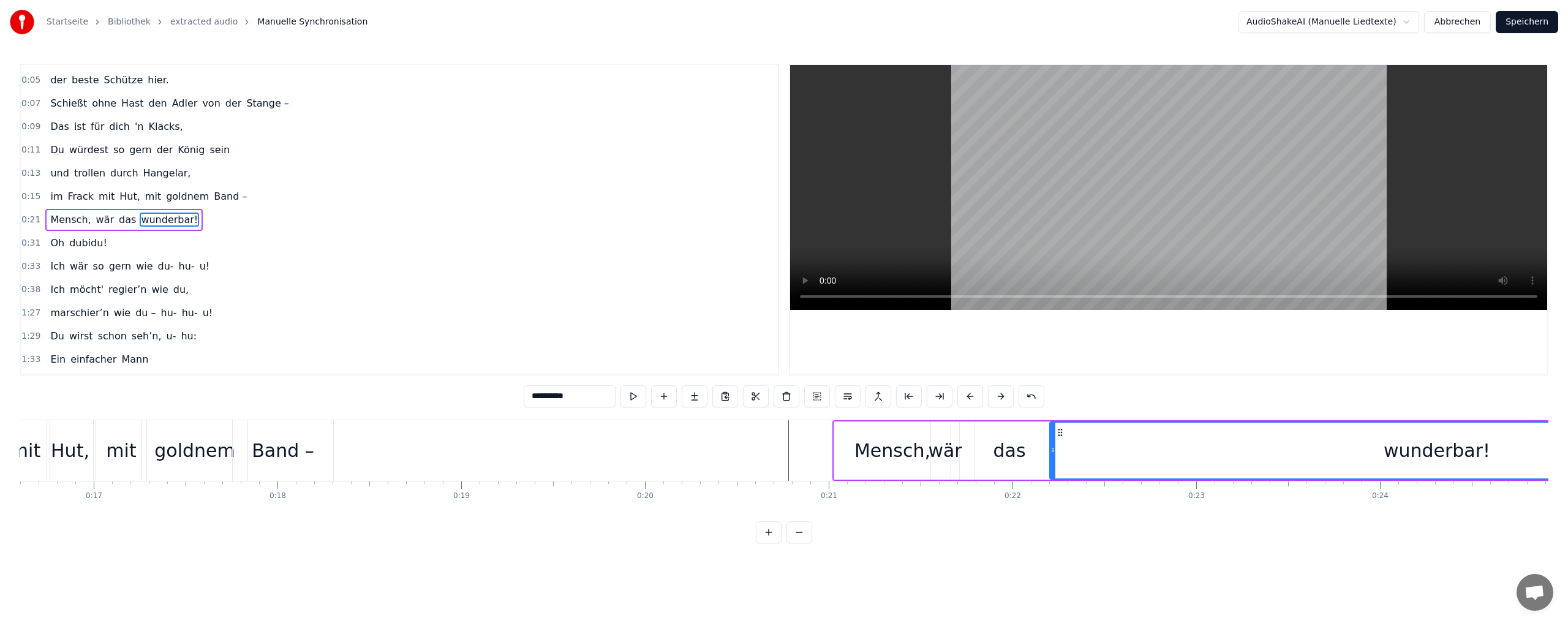
scroll to position [0, 3066]
click at [882, 451] on div "Mensch," at bounding box center [875, 450] width 76 height 27
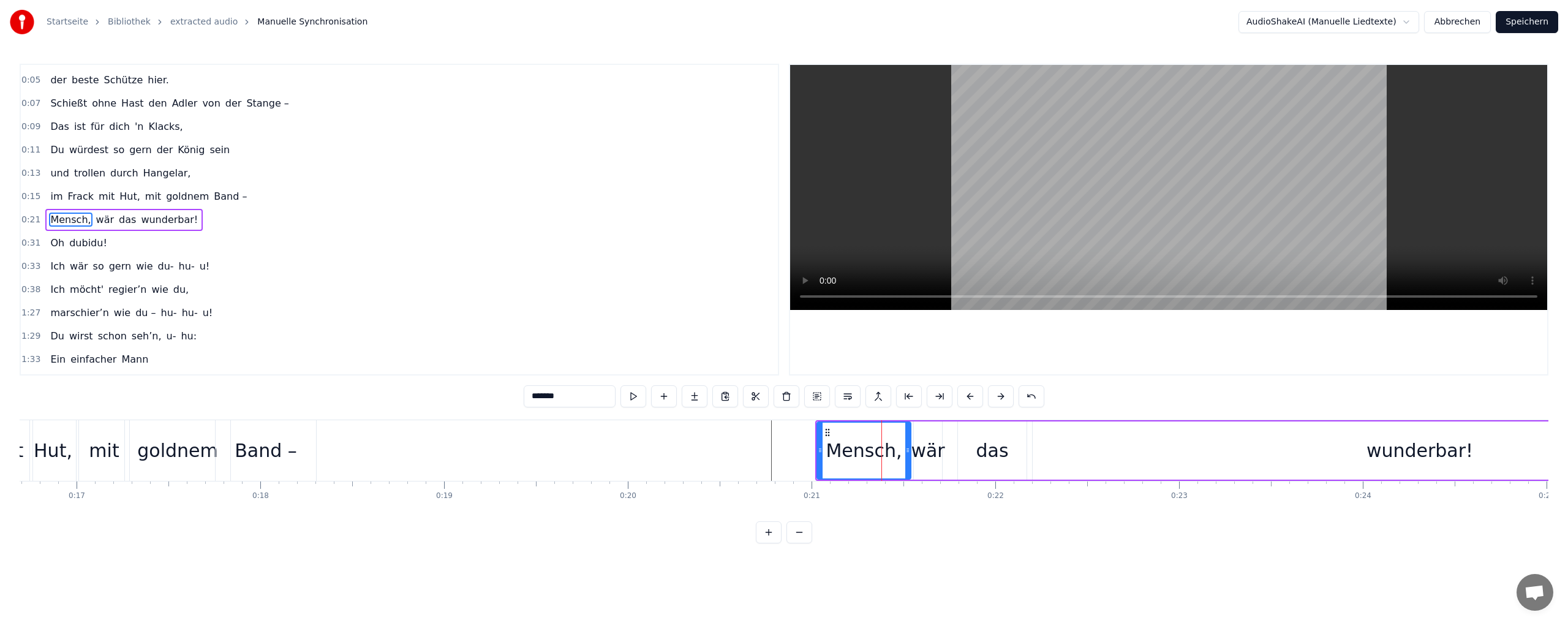
drag, startPoint x: 931, startPoint y: 451, endPoint x: 905, endPoint y: 448, distance: 26.2
click at [908, 451] on icon at bounding box center [908, 450] width 5 height 10
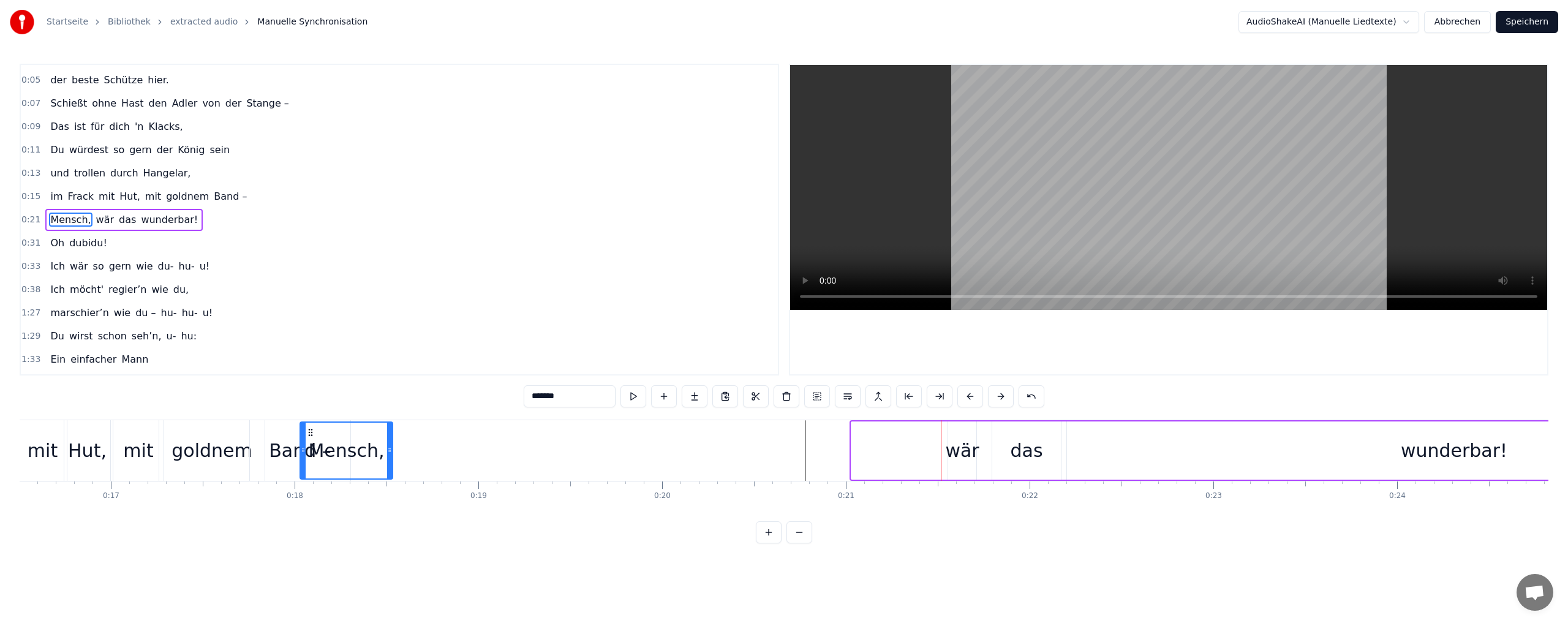
scroll to position [0, 3024]
drag, startPoint x: 824, startPoint y: 433, endPoint x: 343, endPoint y: 444, distance: 481.1
click at [343, 444] on div "Mensch," at bounding box center [382, 450] width 91 height 55
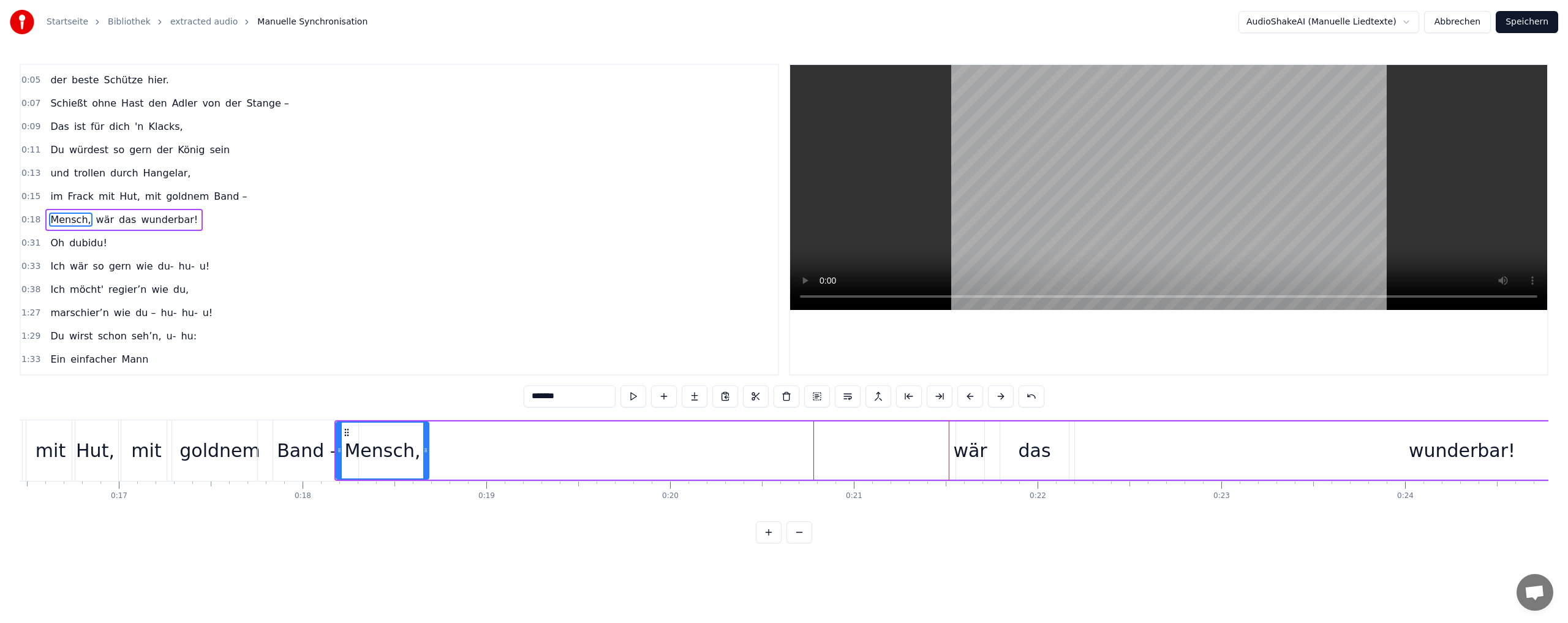
click at [981, 448] on div "wär" at bounding box center [970, 450] width 34 height 27
drag, startPoint x: 964, startPoint y: 429, endPoint x: 430, endPoint y: 429, distance: 534.0
click at [430, 429] on circle at bounding box center [430, 429] width 1 height 1
drag, startPoint x: 447, startPoint y: 451, endPoint x: 472, endPoint y: 448, distance: 25.2
click at [472, 448] on icon at bounding box center [471, 450] width 5 height 10
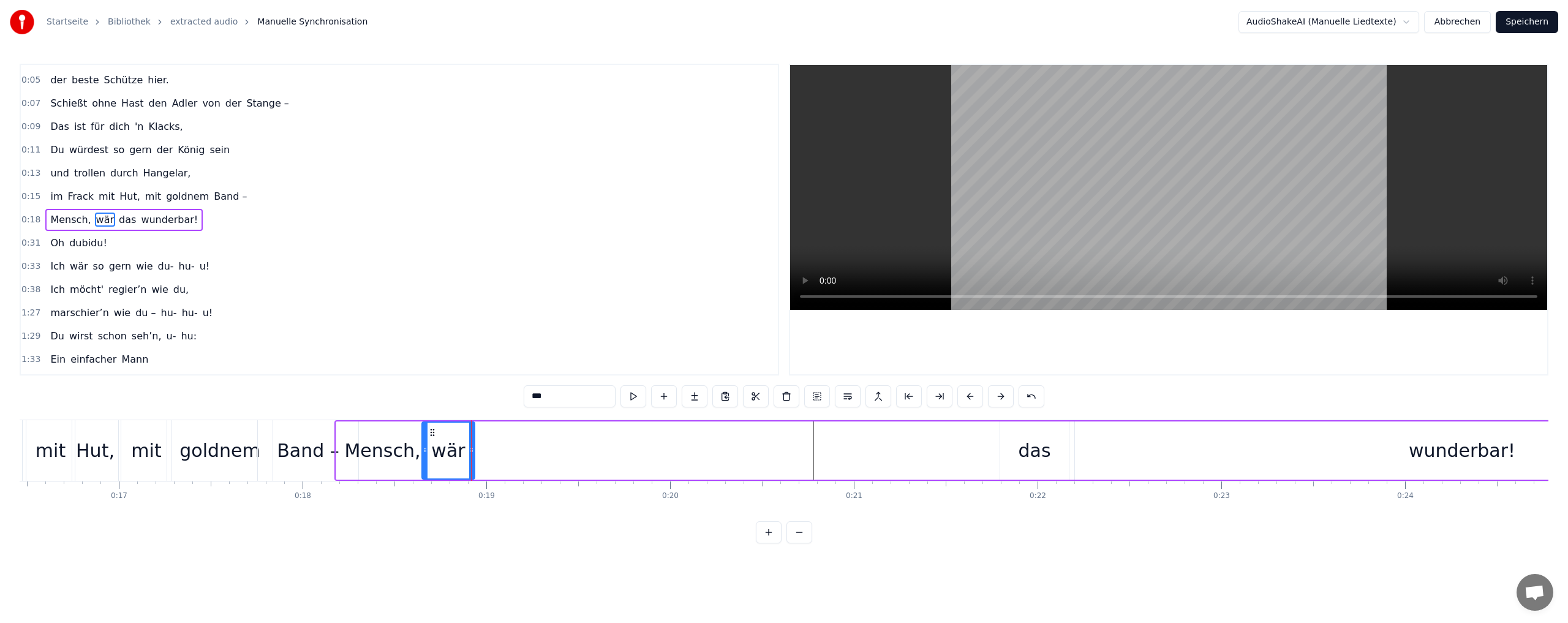
click at [1033, 455] on div "das" at bounding box center [1034, 450] width 33 height 27
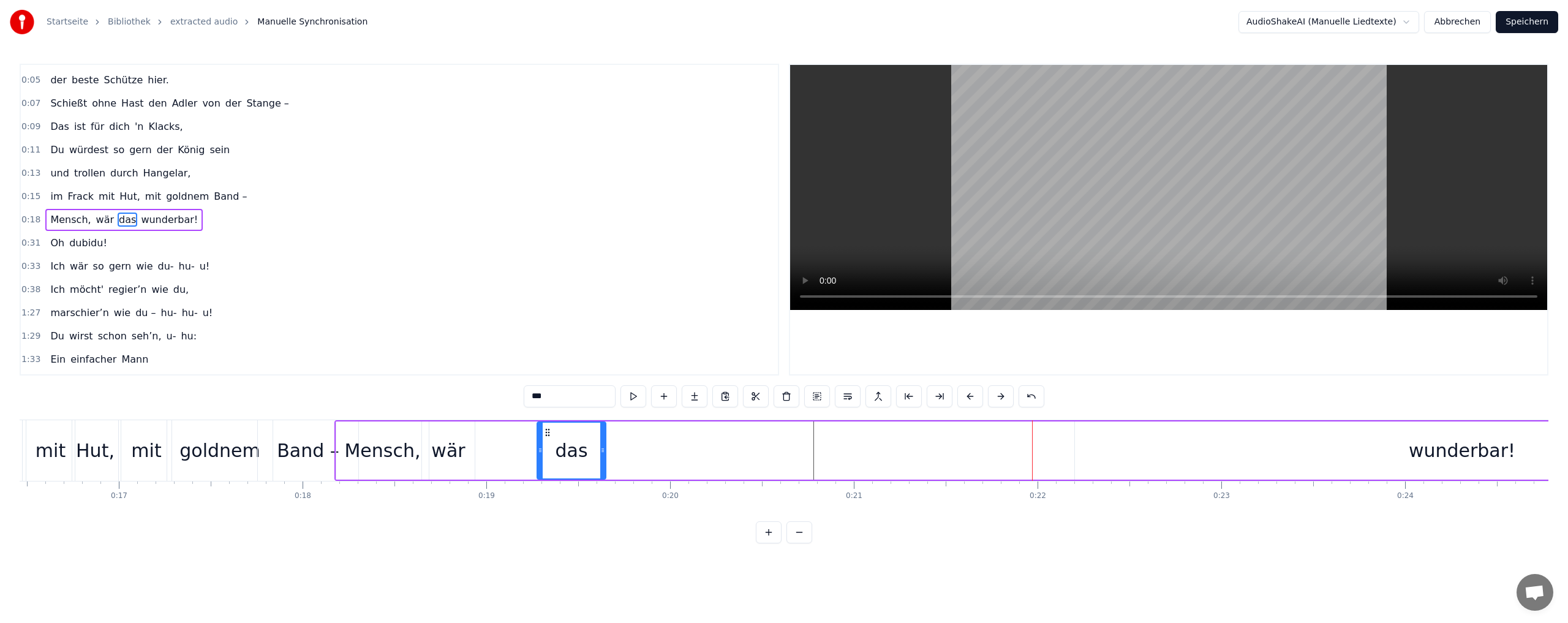
drag, startPoint x: 1009, startPoint y: 432, endPoint x: 546, endPoint y: 435, distance: 463.0
click at [546, 435] on icon at bounding box center [547, 432] width 10 height 10
click at [1444, 457] on div "wunderbar!" at bounding box center [1461, 450] width 107 height 27
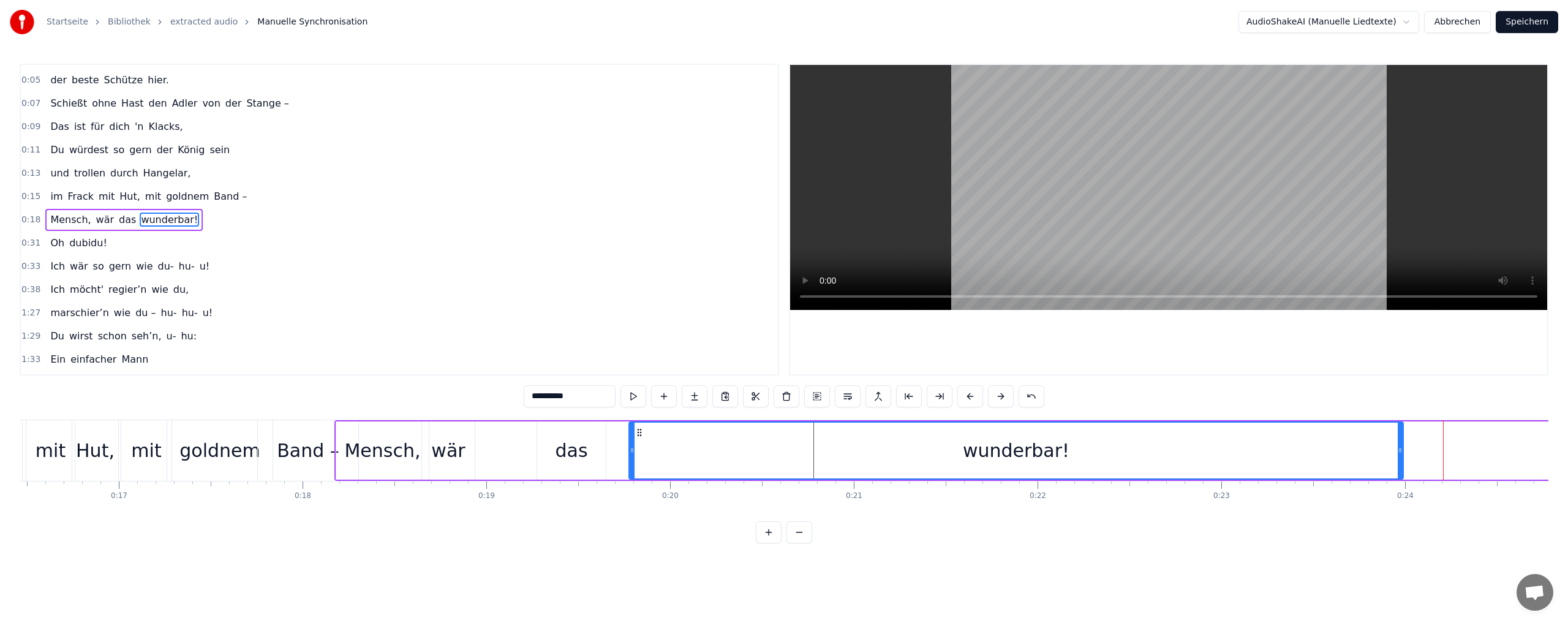
drag, startPoint x: 1078, startPoint y: 433, endPoint x: 640, endPoint y: 443, distance: 438.1
click at [640, 443] on div "wunderbar!" at bounding box center [1016, 450] width 773 height 55
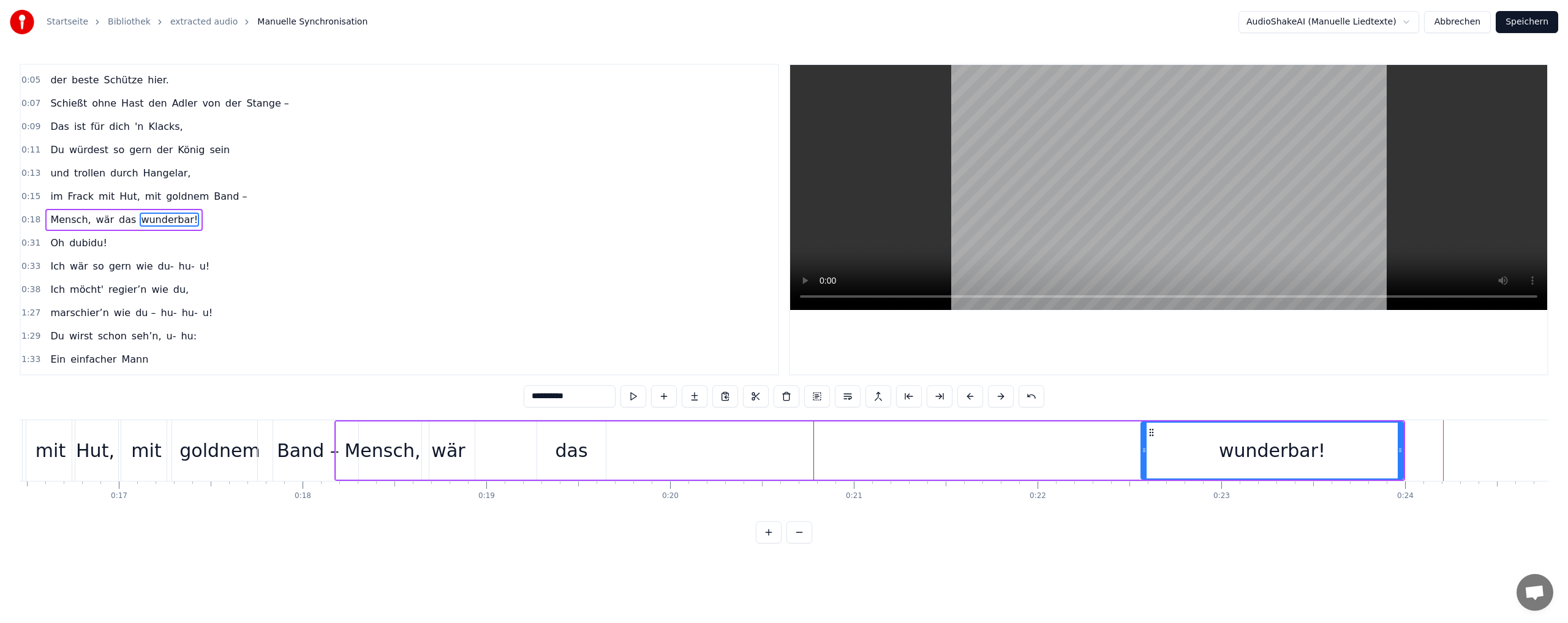
drag, startPoint x: 631, startPoint y: 451, endPoint x: 1143, endPoint y: 454, distance: 512.0
click at [1143, 454] on icon at bounding box center [1143, 450] width 5 height 10
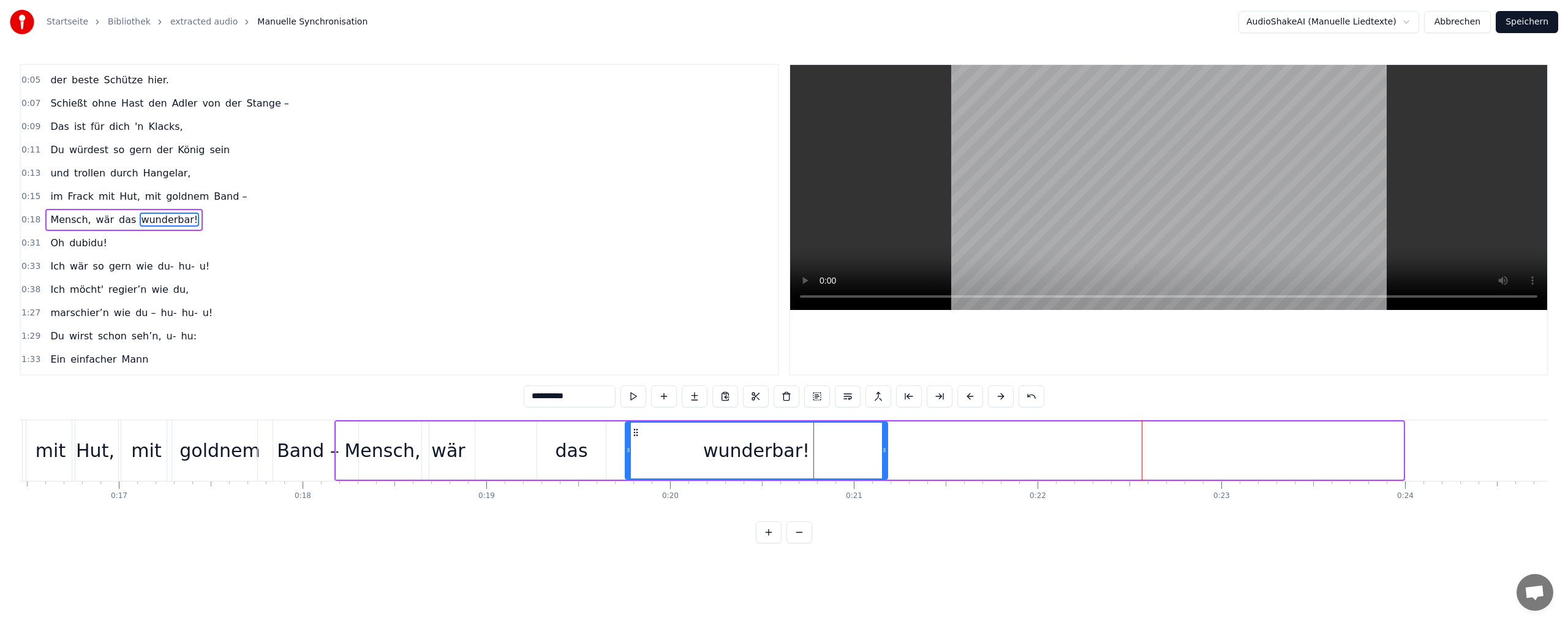
drag, startPoint x: 1149, startPoint y: 427, endPoint x: 633, endPoint y: 440, distance: 516.2
click at [633, 440] on div "wunderbar!" at bounding box center [756, 450] width 261 height 55
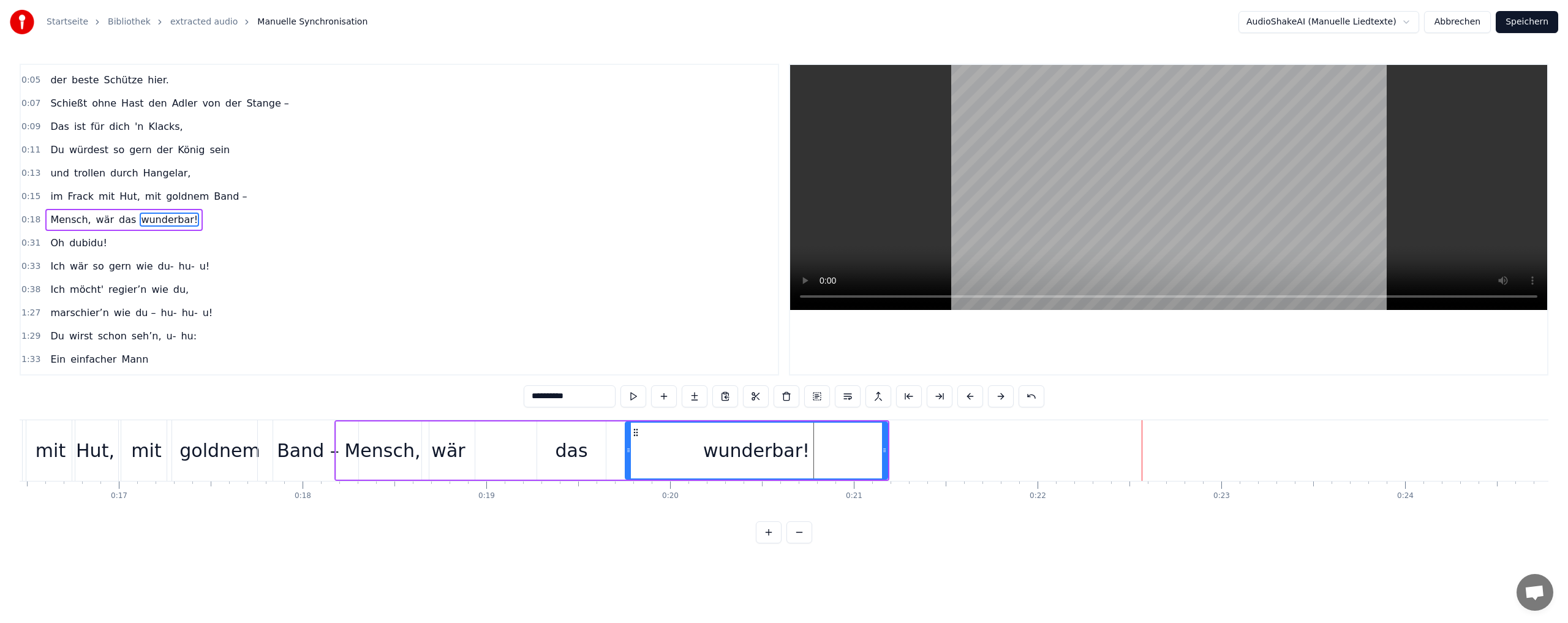
click at [574, 454] on div "das" at bounding box center [571, 450] width 33 height 27
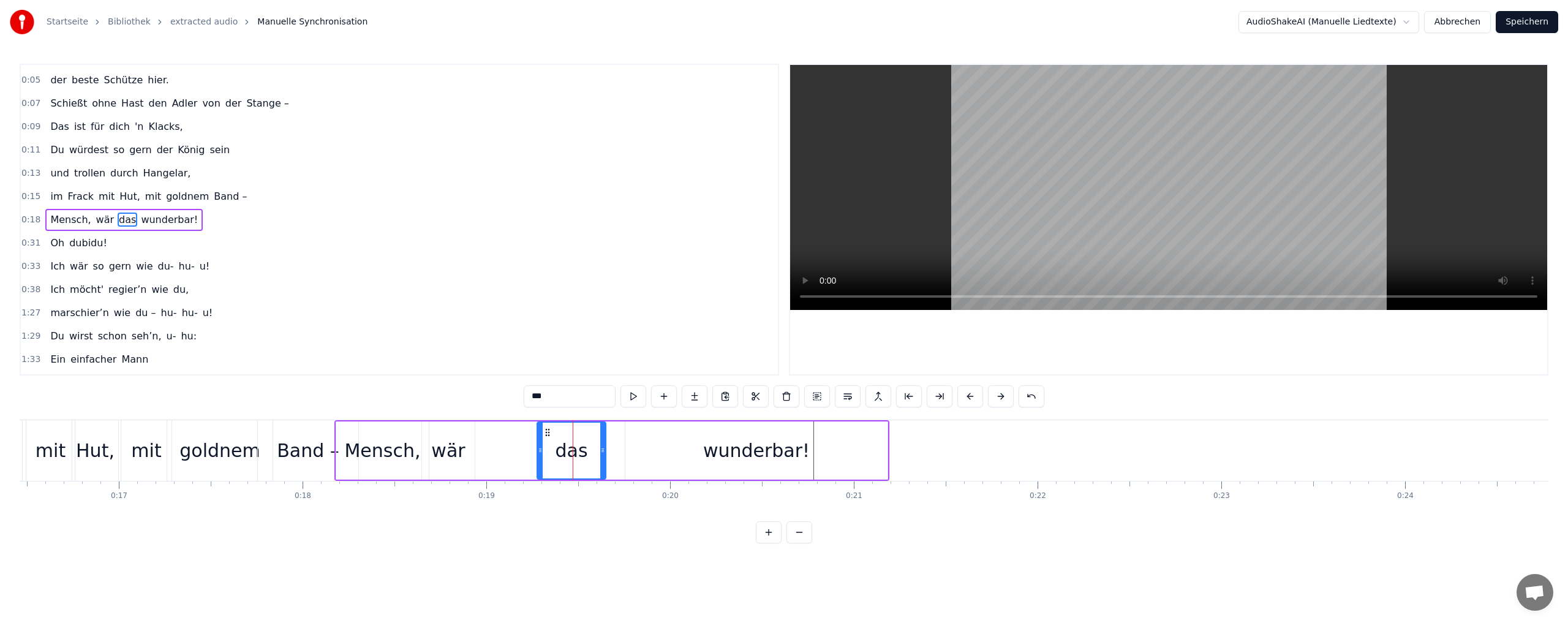
click at [740, 448] on div "wunderbar!" at bounding box center [757, 450] width 107 height 27
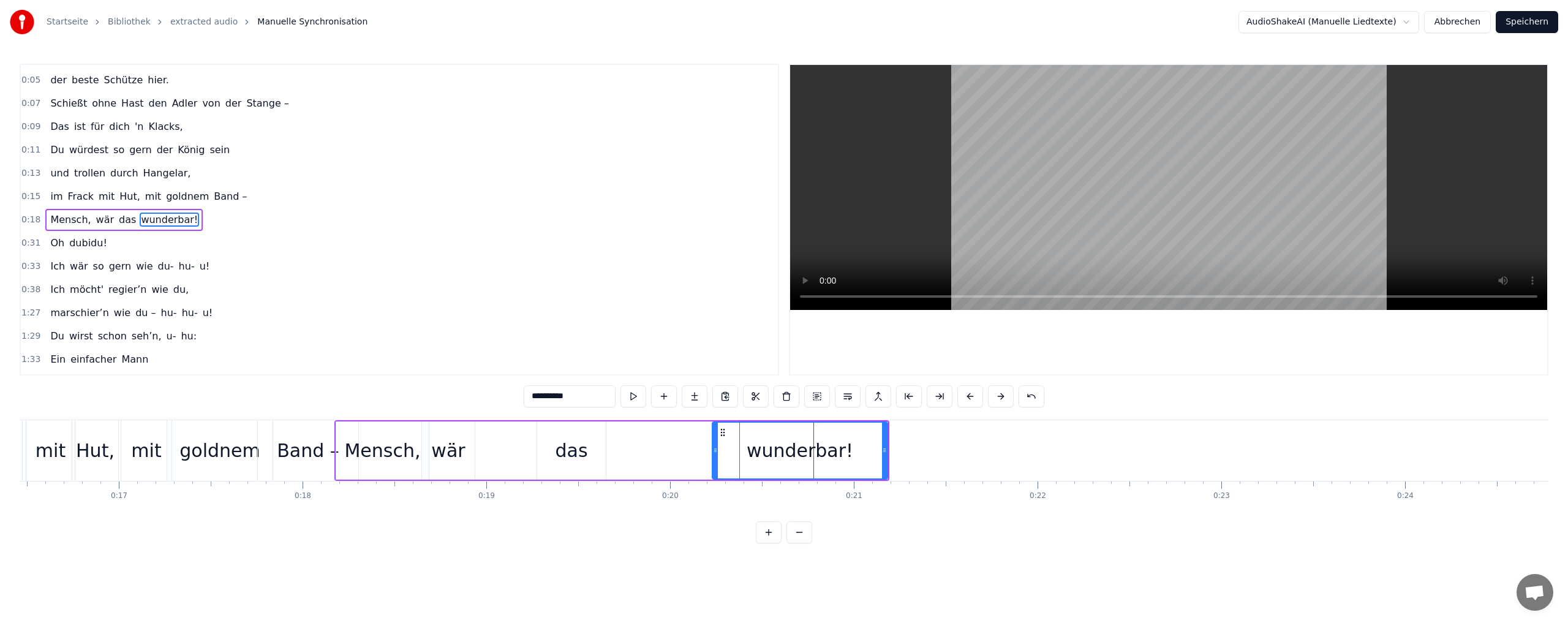
drag, startPoint x: 626, startPoint y: 451, endPoint x: 714, endPoint y: 447, distance: 88.1
click at [714, 447] on icon at bounding box center [715, 450] width 5 height 10
drag, startPoint x: 725, startPoint y: 433, endPoint x: 680, endPoint y: 434, distance: 45.0
click at [680, 434] on icon at bounding box center [677, 432] width 10 height 10
click at [575, 454] on div "das" at bounding box center [571, 450] width 33 height 27
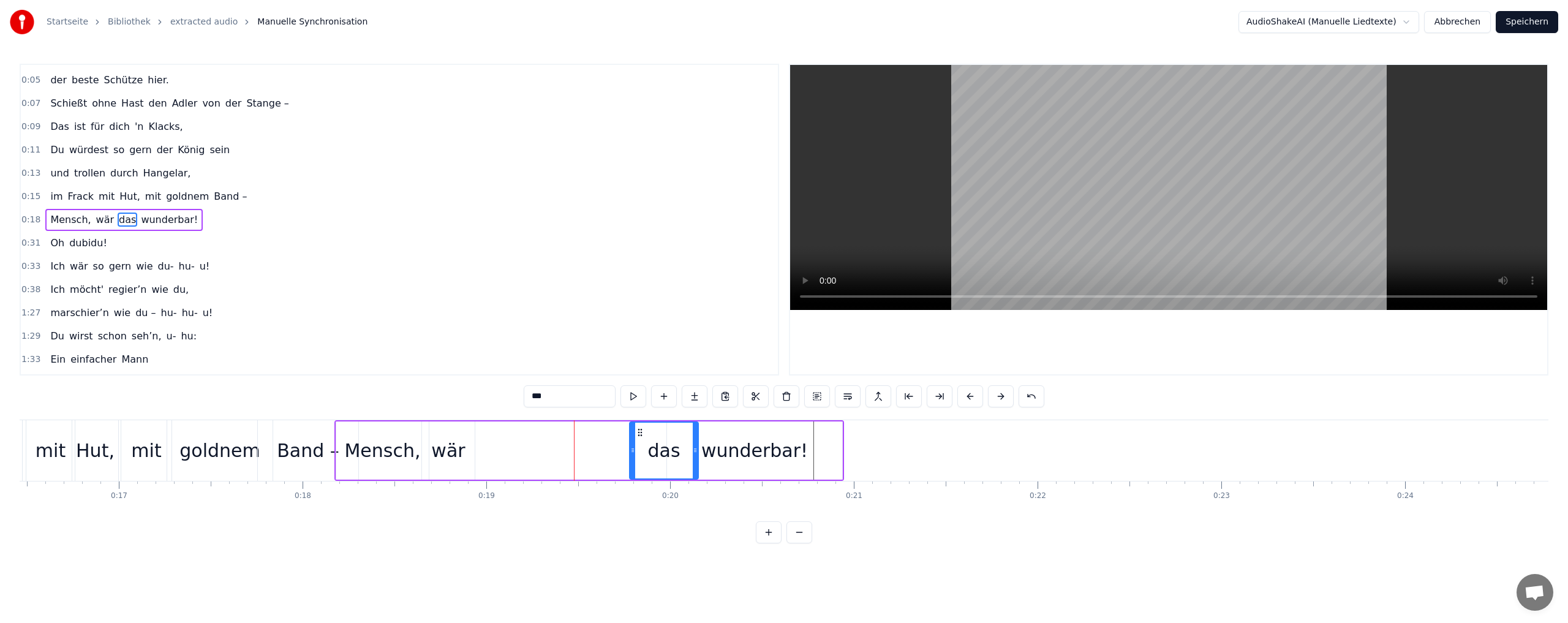
drag, startPoint x: 547, startPoint y: 433, endPoint x: 639, endPoint y: 431, distance: 92.0
click at [639, 431] on icon at bounding box center [640, 432] width 10 height 10
click at [453, 452] on div "wär" at bounding box center [448, 450] width 34 height 27
drag, startPoint x: 433, startPoint y: 428, endPoint x: 604, endPoint y: 427, distance: 171.0
click at [604, 428] on icon at bounding box center [604, 432] width 10 height 10
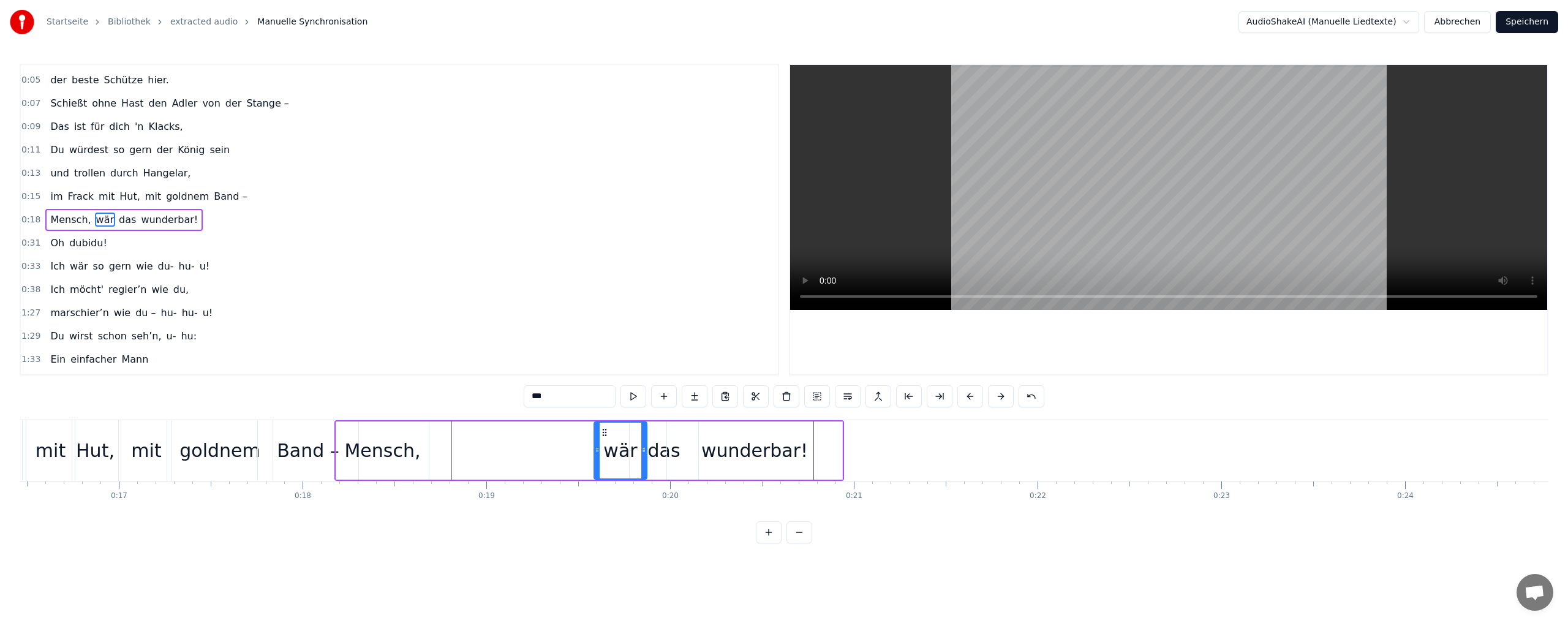
click at [389, 454] on div "Mensch," at bounding box center [382, 450] width 76 height 27
drag, startPoint x: 348, startPoint y: 434, endPoint x: 529, endPoint y: 434, distance: 181.0
click at [529, 434] on icon at bounding box center [527, 432] width 10 height 10
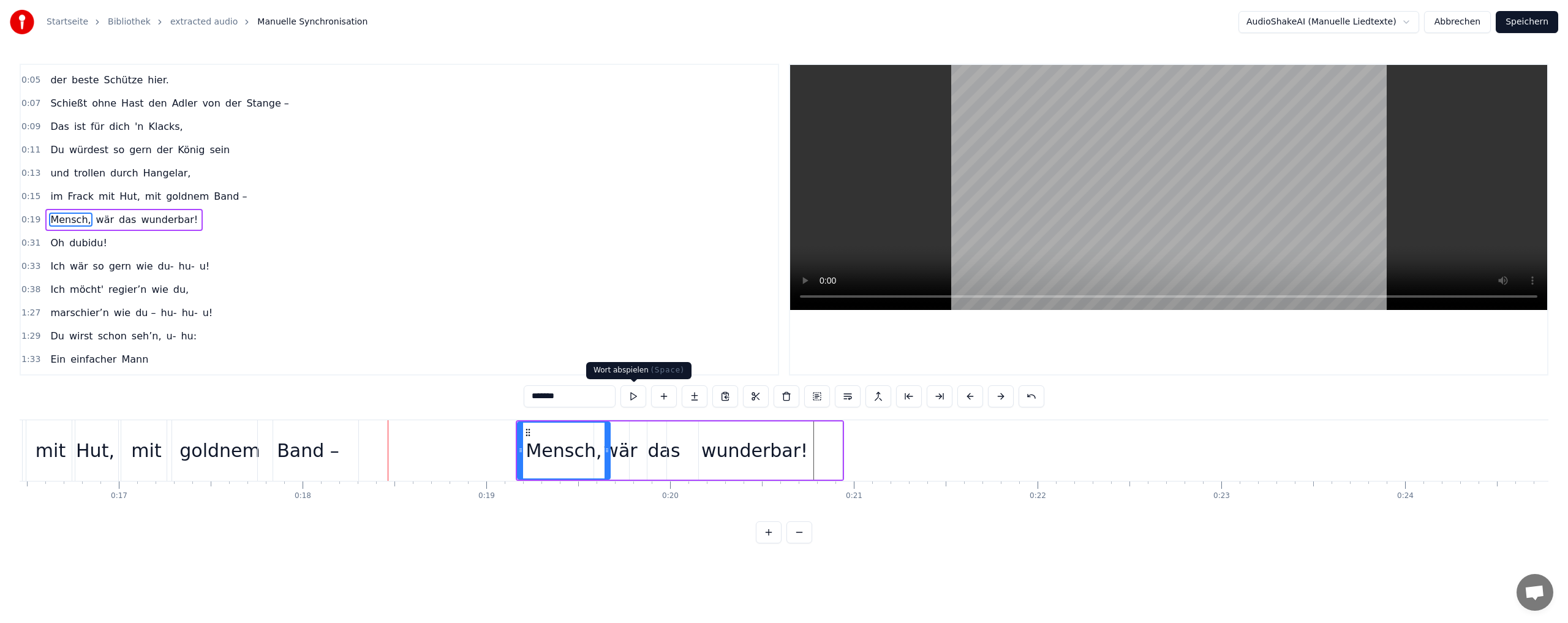
click at [630, 397] on button at bounding box center [633, 397] width 26 height 22
click at [749, 428] on div "wunderbar!" at bounding box center [754, 451] width 175 height 58
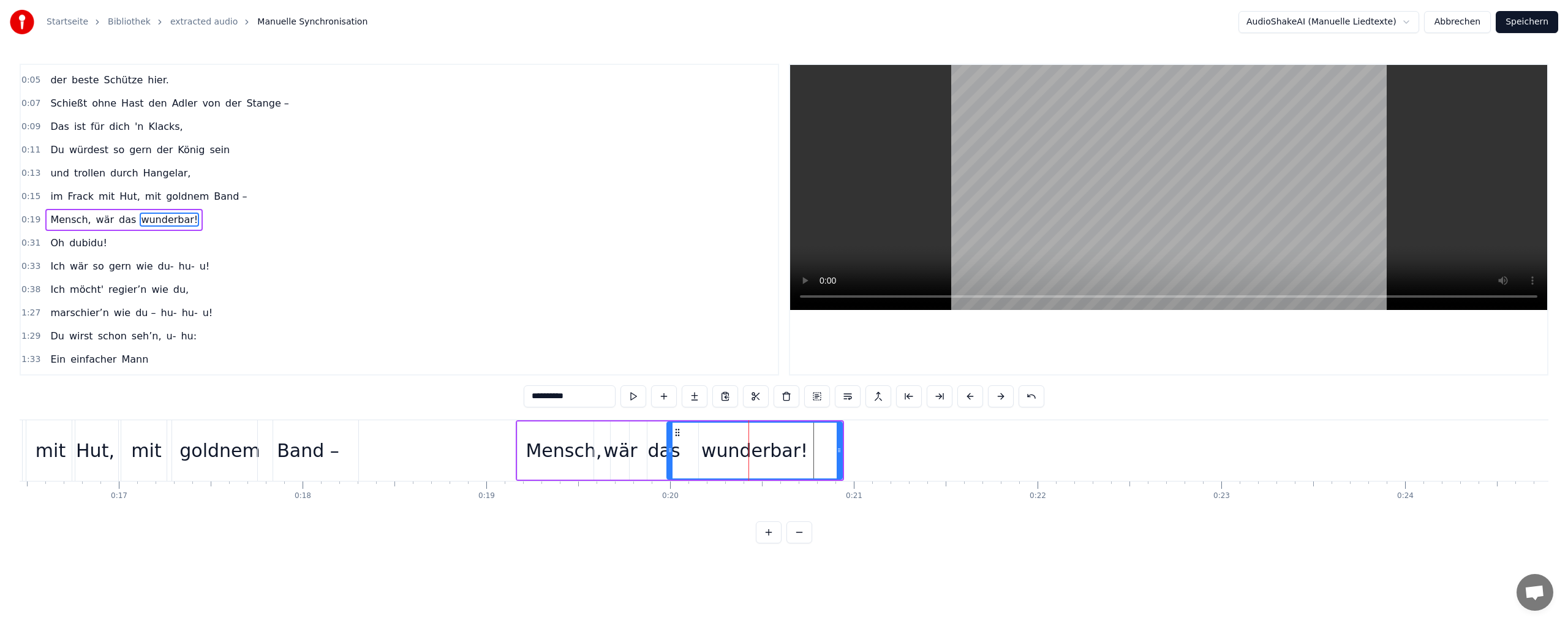
click at [597, 425] on div "wär" at bounding box center [620, 451] width 53 height 58
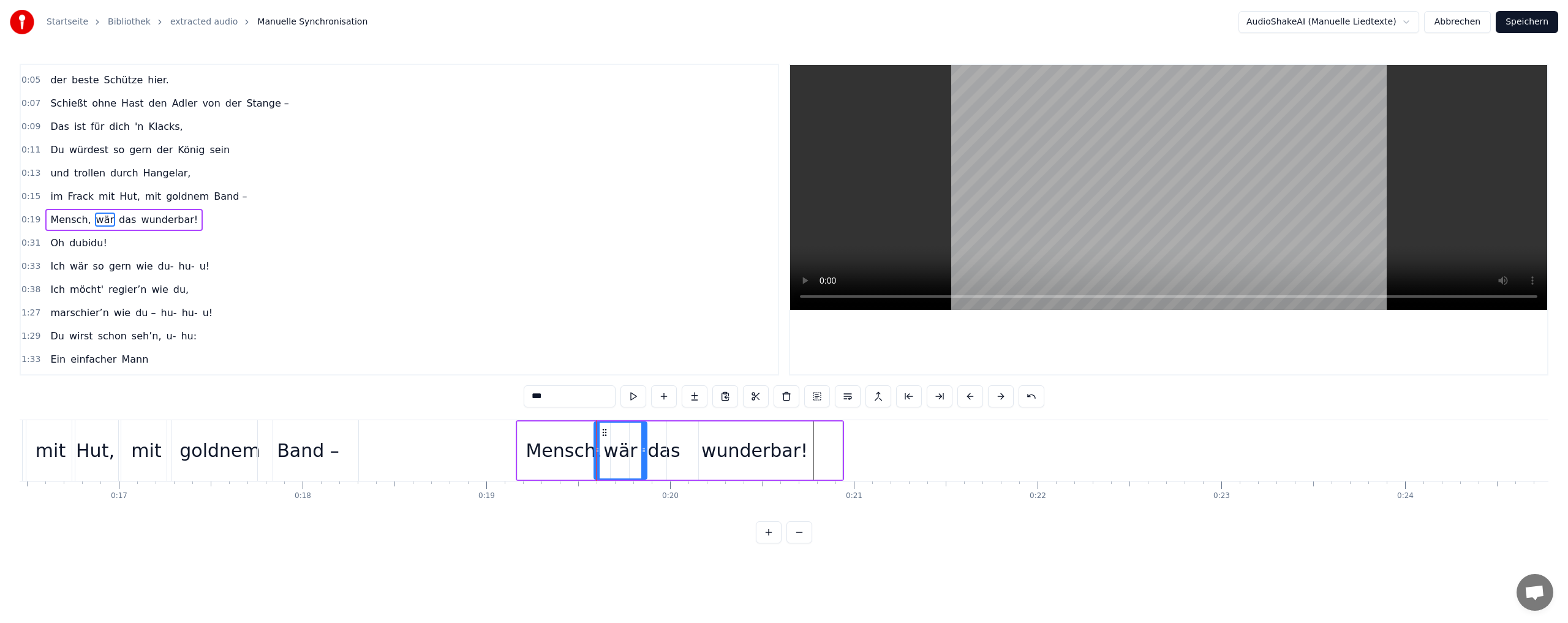
click at [527, 476] on div "Mensch," at bounding box center [564, 451] width 92 height 58
click at [555, 392] on input "*******" at bounding box center [570, 397] width 92 height 22
click at [785, 478] on div "wunderbar!" at bounding box center [754, 451] width 175 height 58
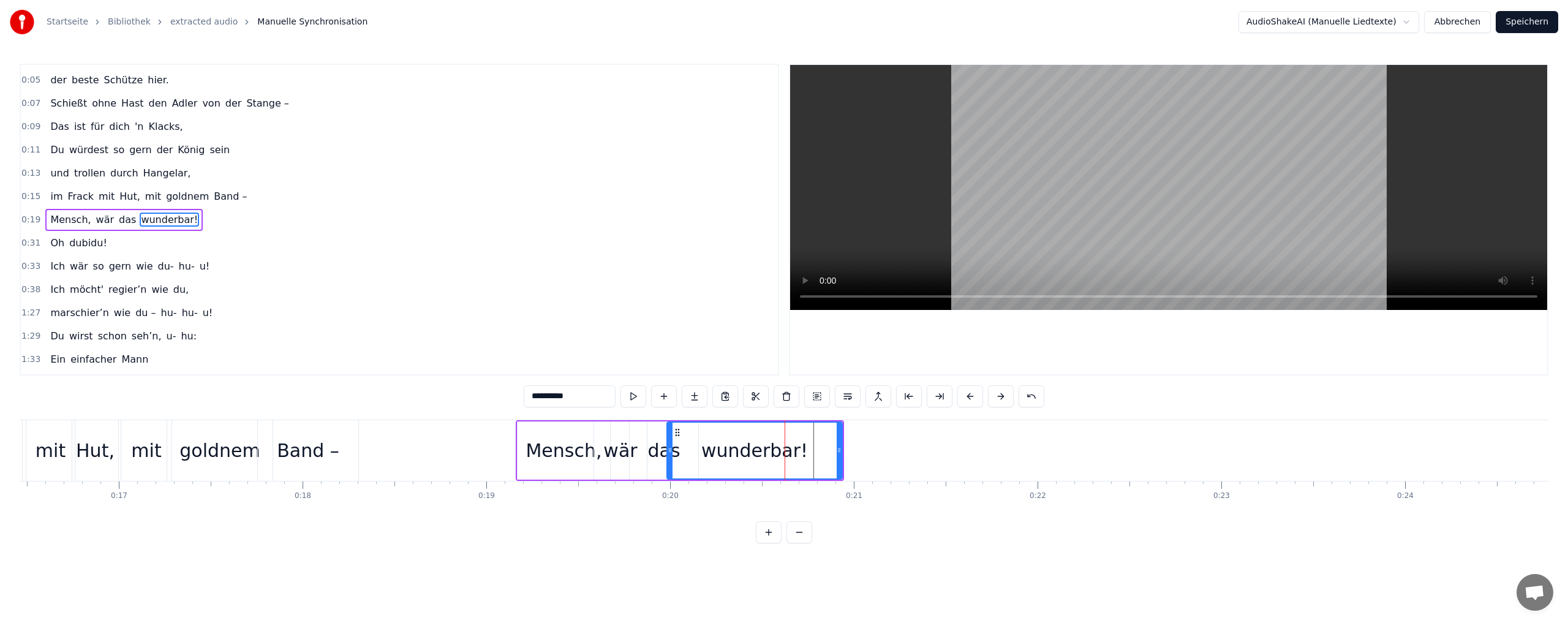
click at [785, 478] on div "wunderbar!" at bounding box center [754, 450] width 174 height 55
click at [547, 446] on div "Mensch," at bounding box center [563, 450] width 76 height 27
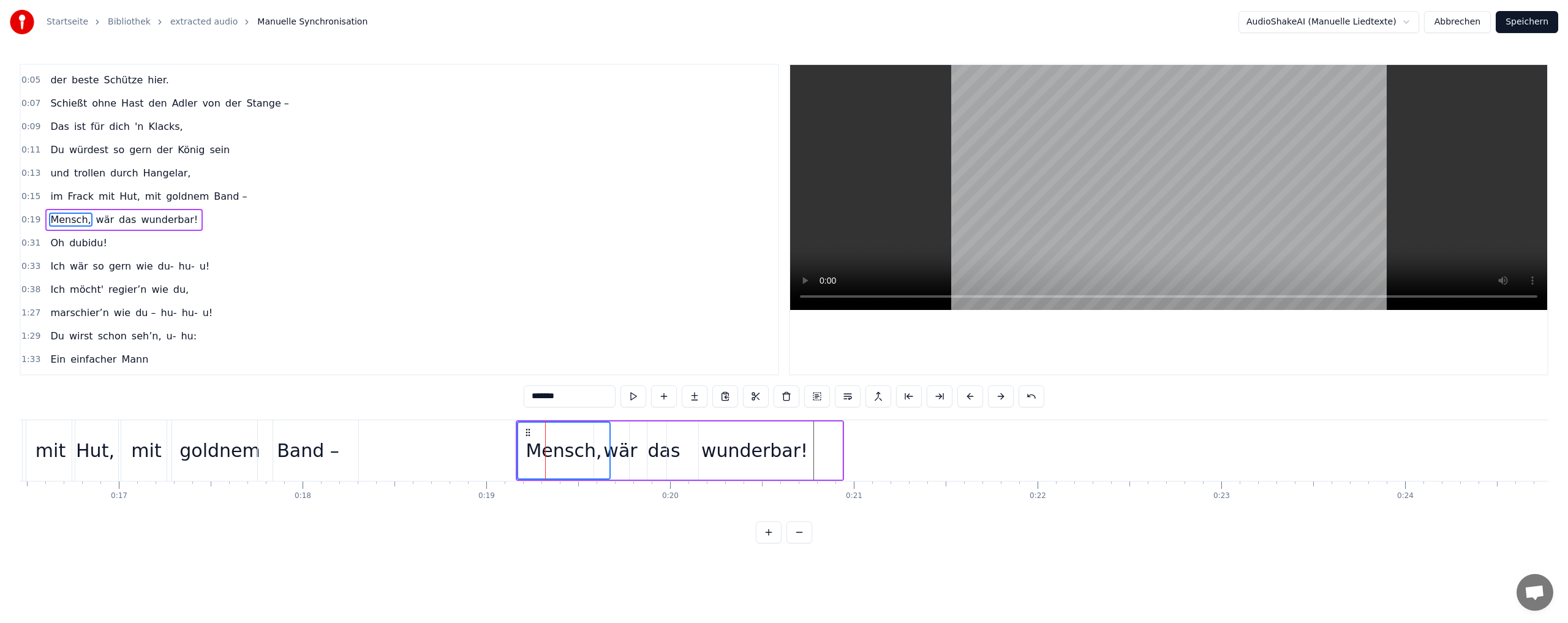
click at [783, 452] on div "wunderbar!" at bounding box center [754, 450] width 107 height 27
click at [547, 451] on div "Mensch," at bounding box center [563, 450] width 76 height 27
click at [618, 445] on div "wär" at bounding box center [621, 450] width 34 height 27
click at [660, 445] on div "das" at bounding box center [663, 450] width 33 height 27
click at [735, 447] on div "wunderbar!" at bounding box center [754, 450] width 107 height 27
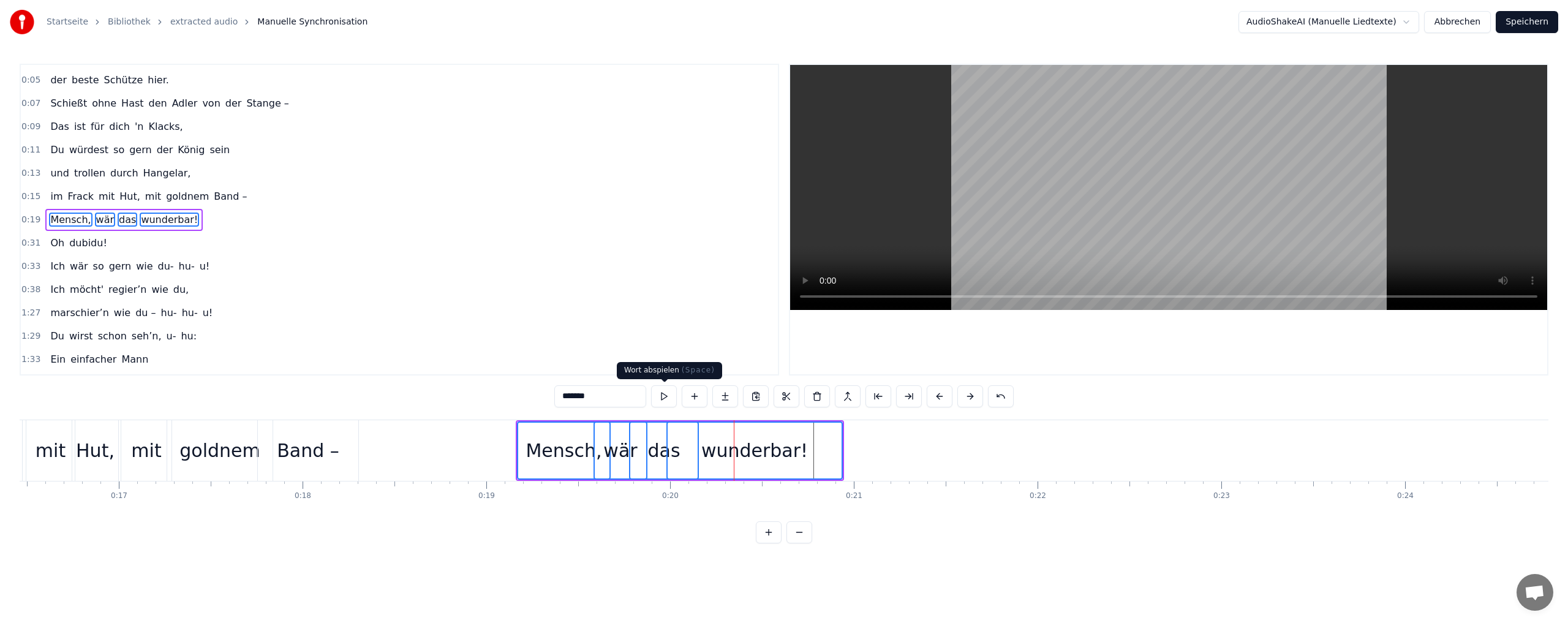
click at [665, 395] on button at bounding box center [663, 397] width 26 height 22
click at [646, 505] on div "Du bist der Supertünnes im Schützenhaus, der beste Schütze hier. Schießt ohne H…" at bounding box center [783, 465] width 1529 height 92
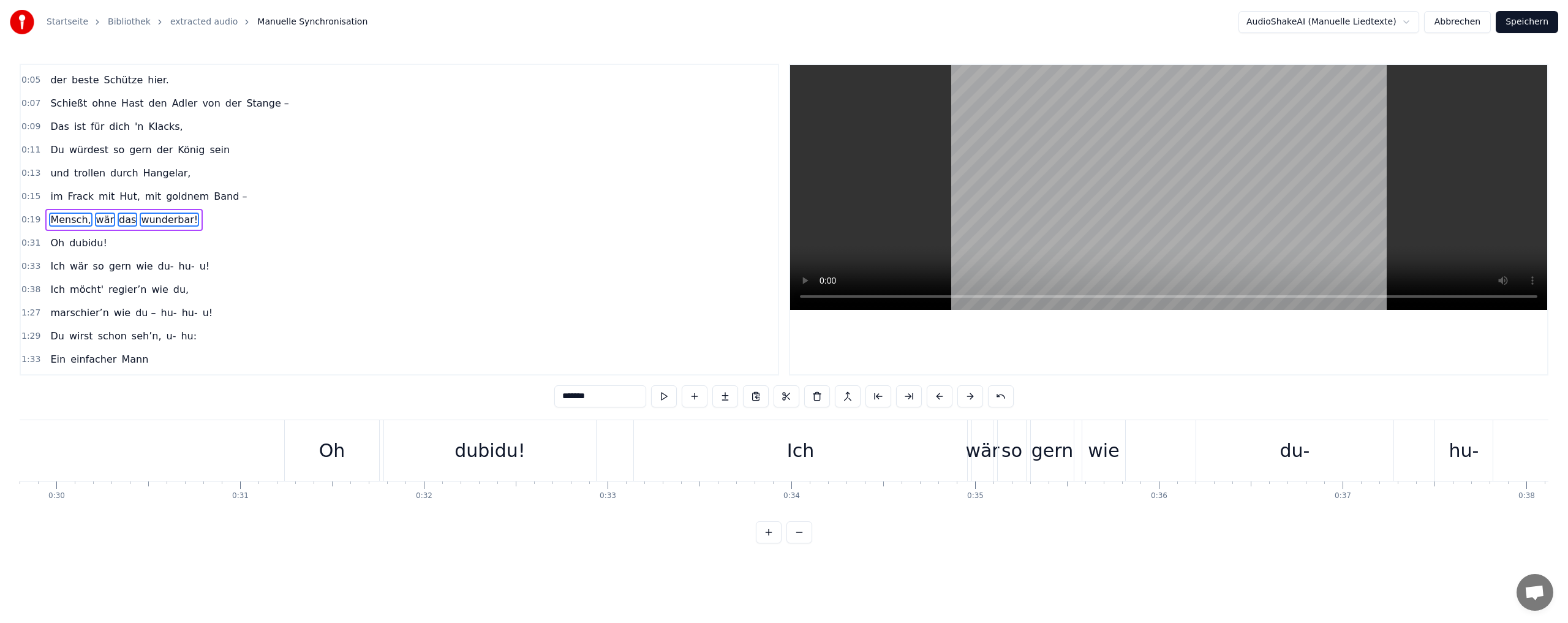
scroll to position [0, 5457]
click at [340, 453] on div "Oh" at bounding box center [350, 450] width 27 height 27
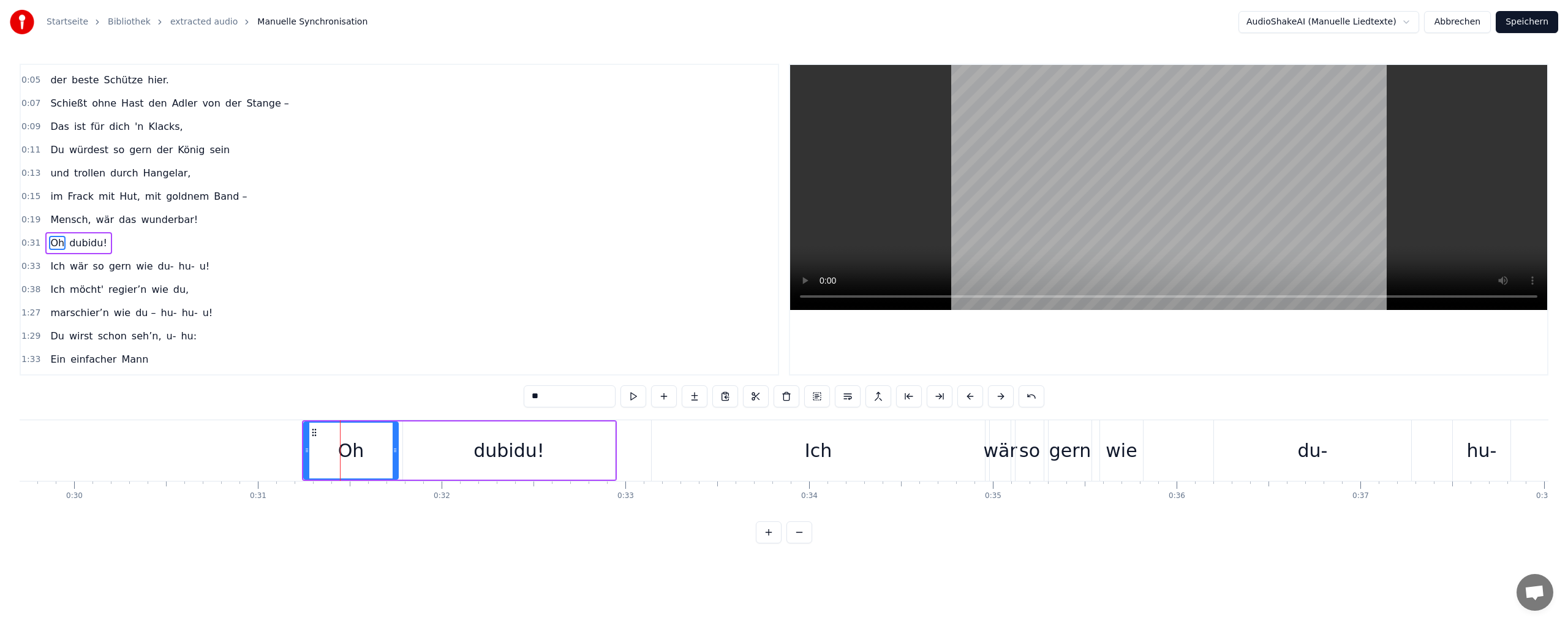
scroll to position [43, 0]
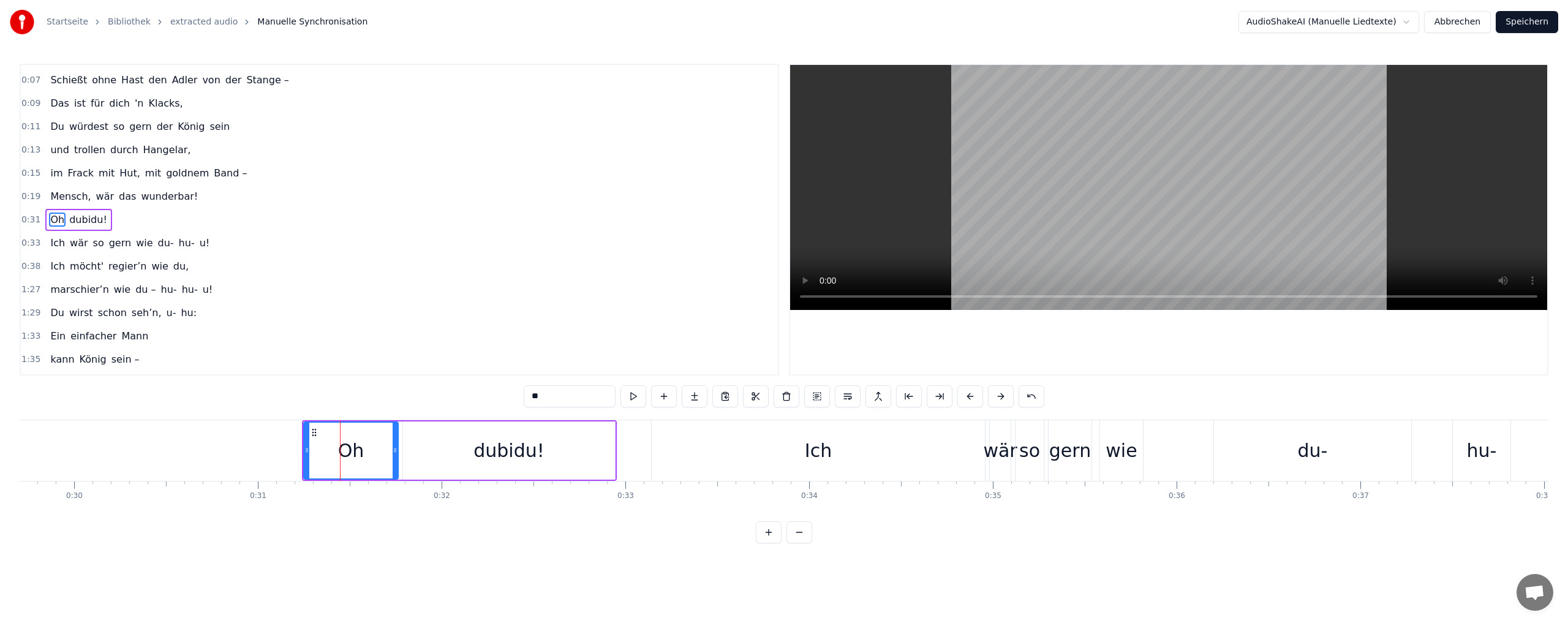
click at [768, 541] on button at bounding box center [768, 533] width 26 height 22
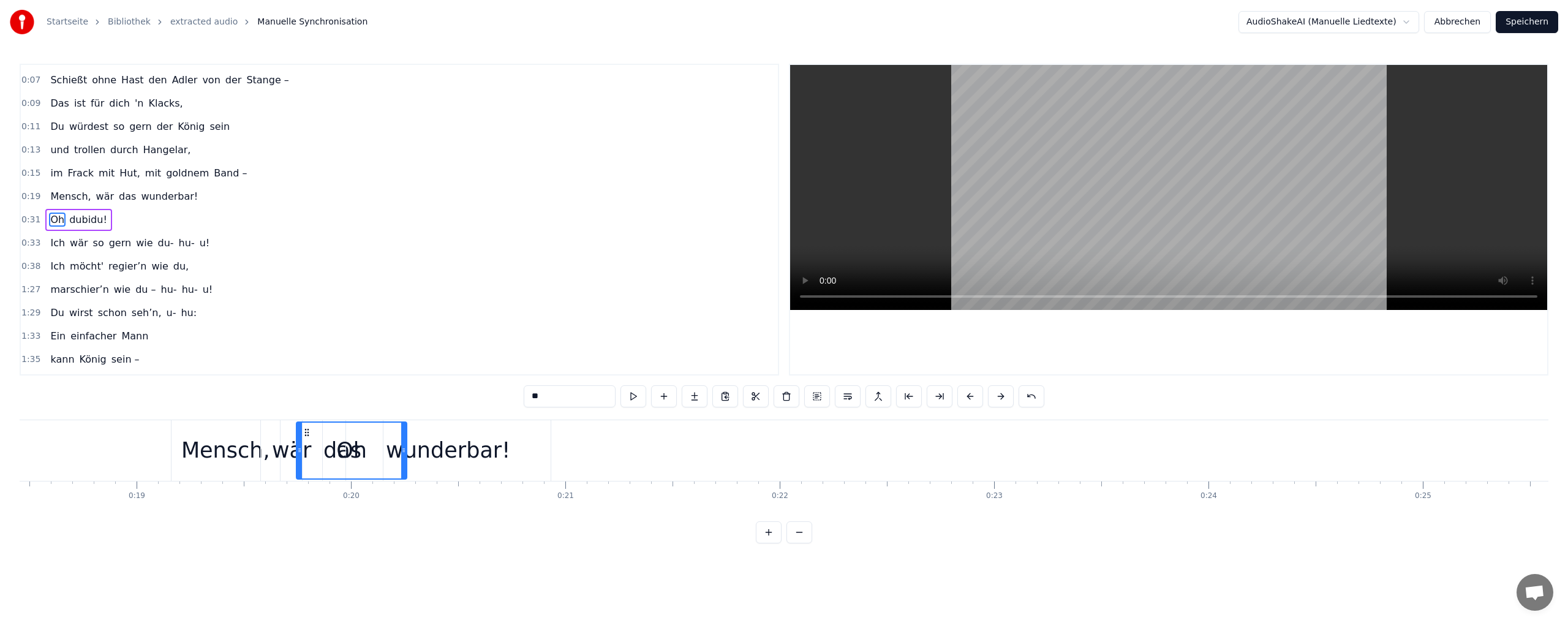
scroll to position [0, 3950]
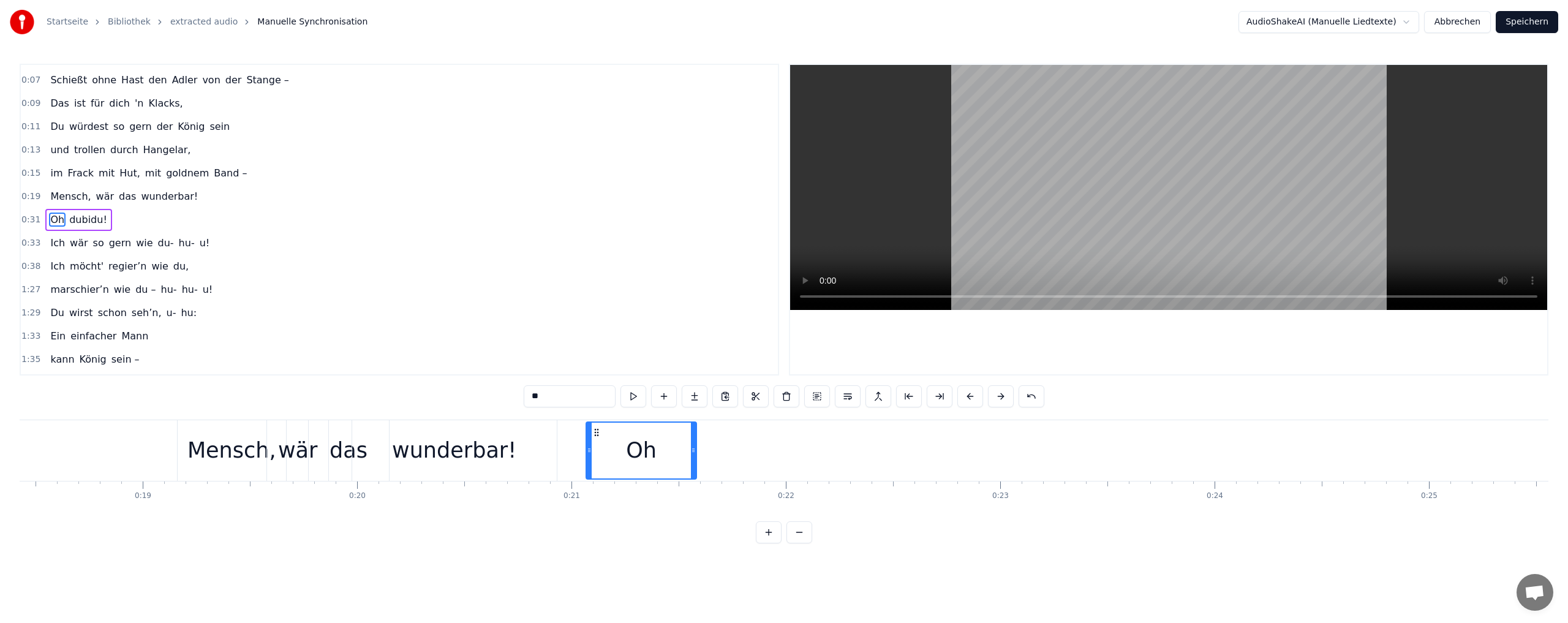
drag, startPoint x: 1272, startPoint y: 434, endPoint x: 597, endPoint y: 507, distance: 678.9
click at [597, 507] on div "Du bist der Supertünnes im Schützenhaus, der beste Schütze hier. Schießt ohne H…" at bounding box center [783, 465] width 1529 height 92
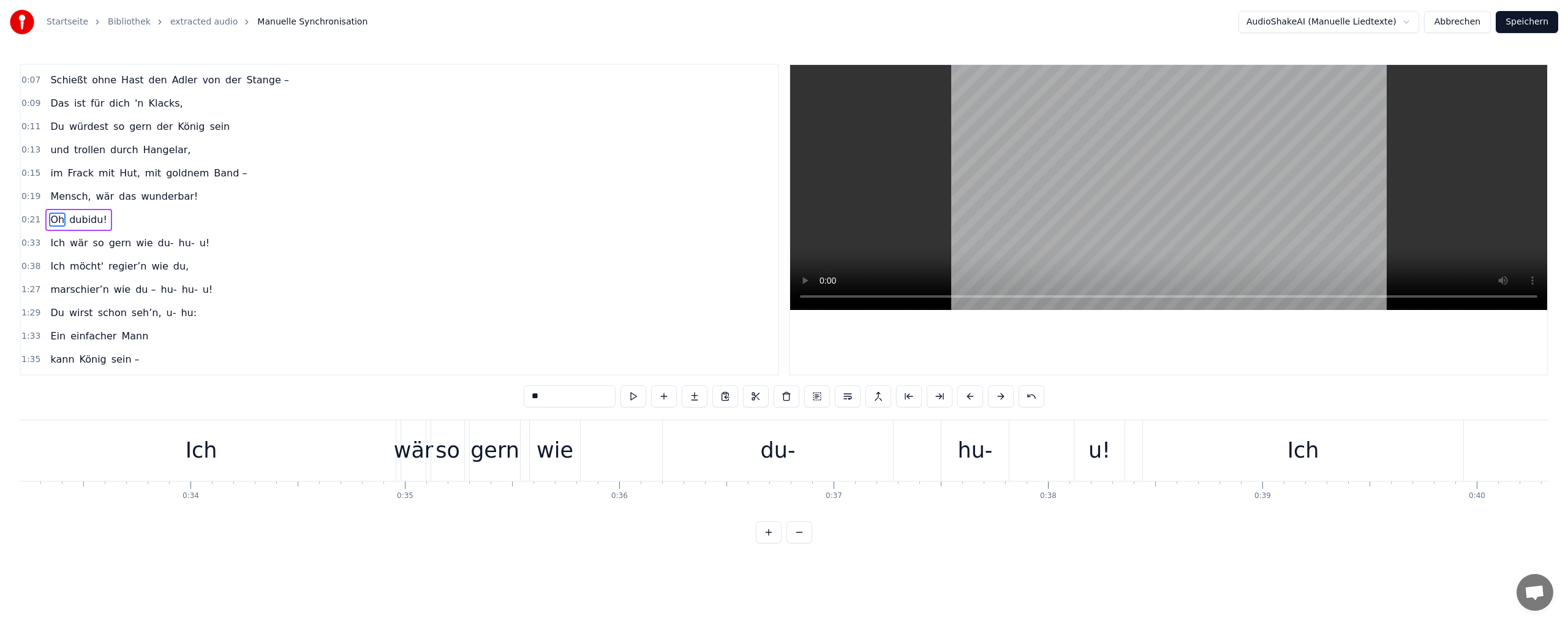
scroll to position [0, 7096]
click at [278, 457] on div "Ich" at bounding box center [222, 451] width 389 height 61
type input "***"
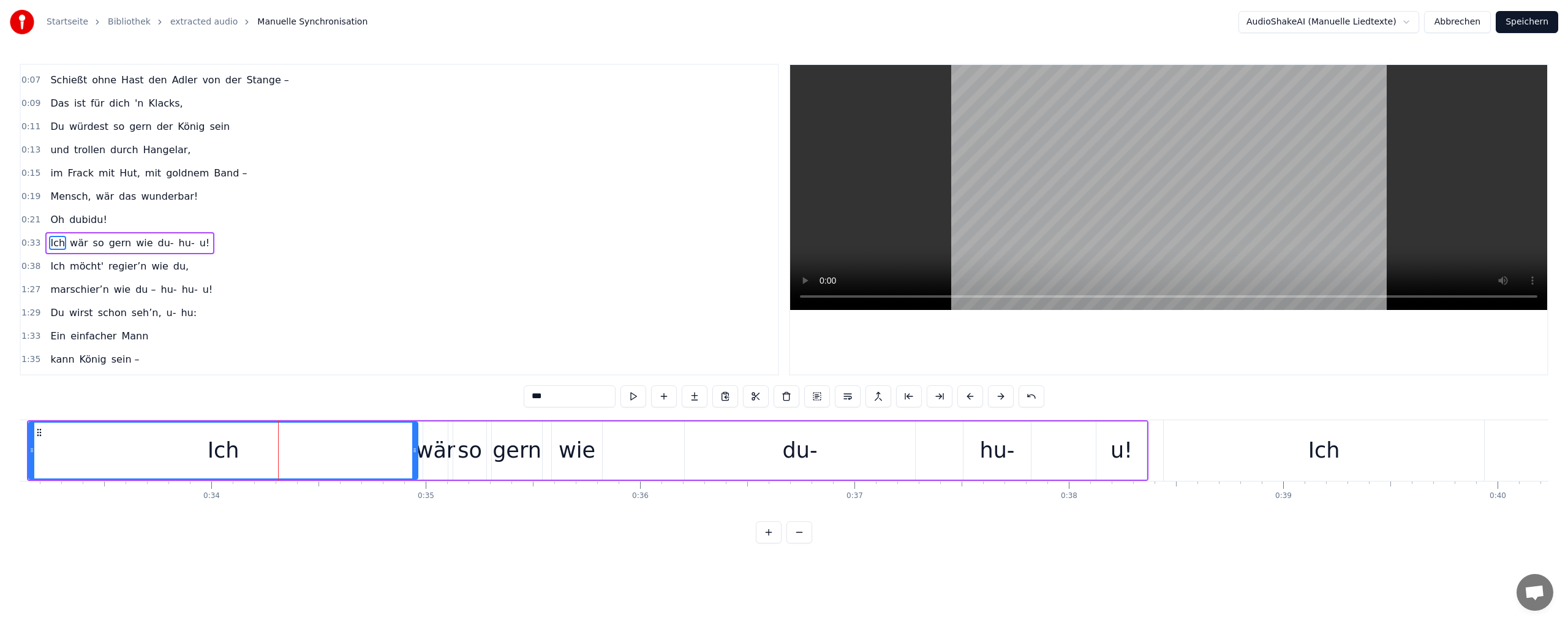
scroll to position [66, 0]
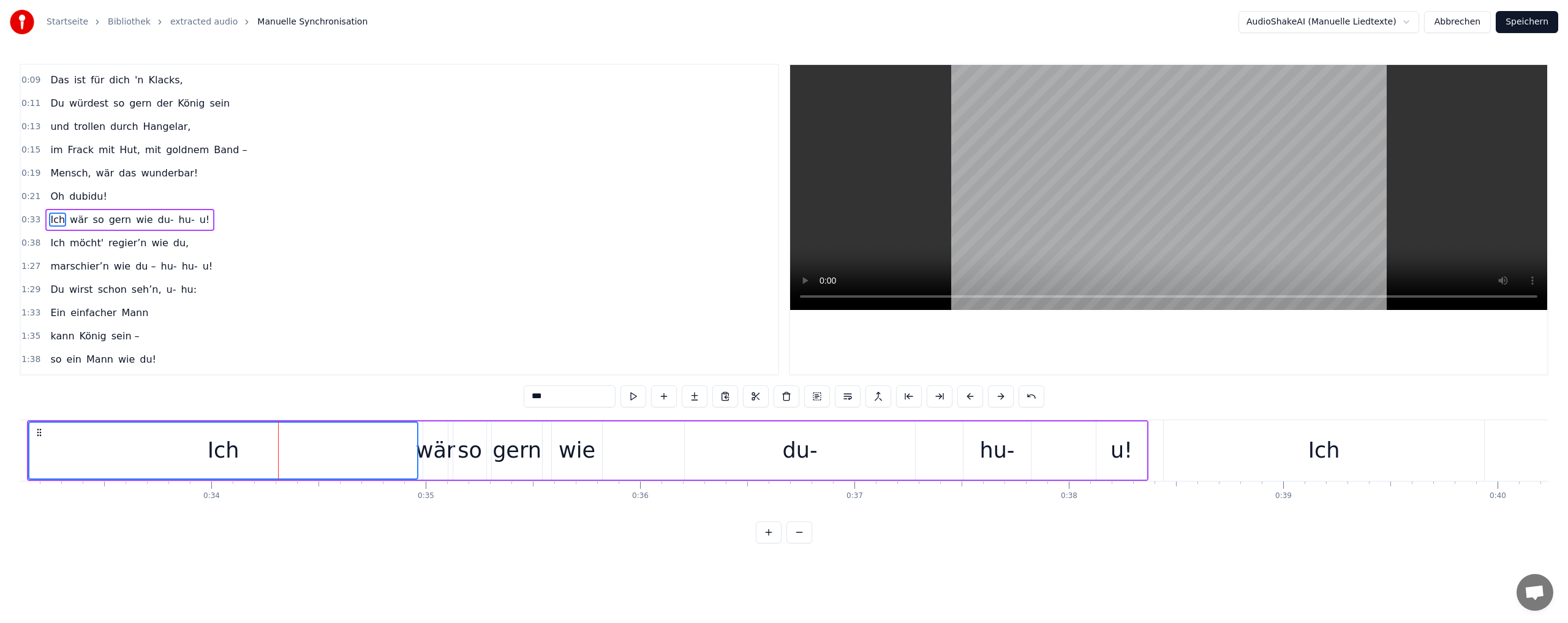
click at [439, 454] on div "wär" at bounding box center [435, 451] width 39 height 33
click at [366, 455] on div "Ich" at bounding box center [223, 450] width 388 height 55
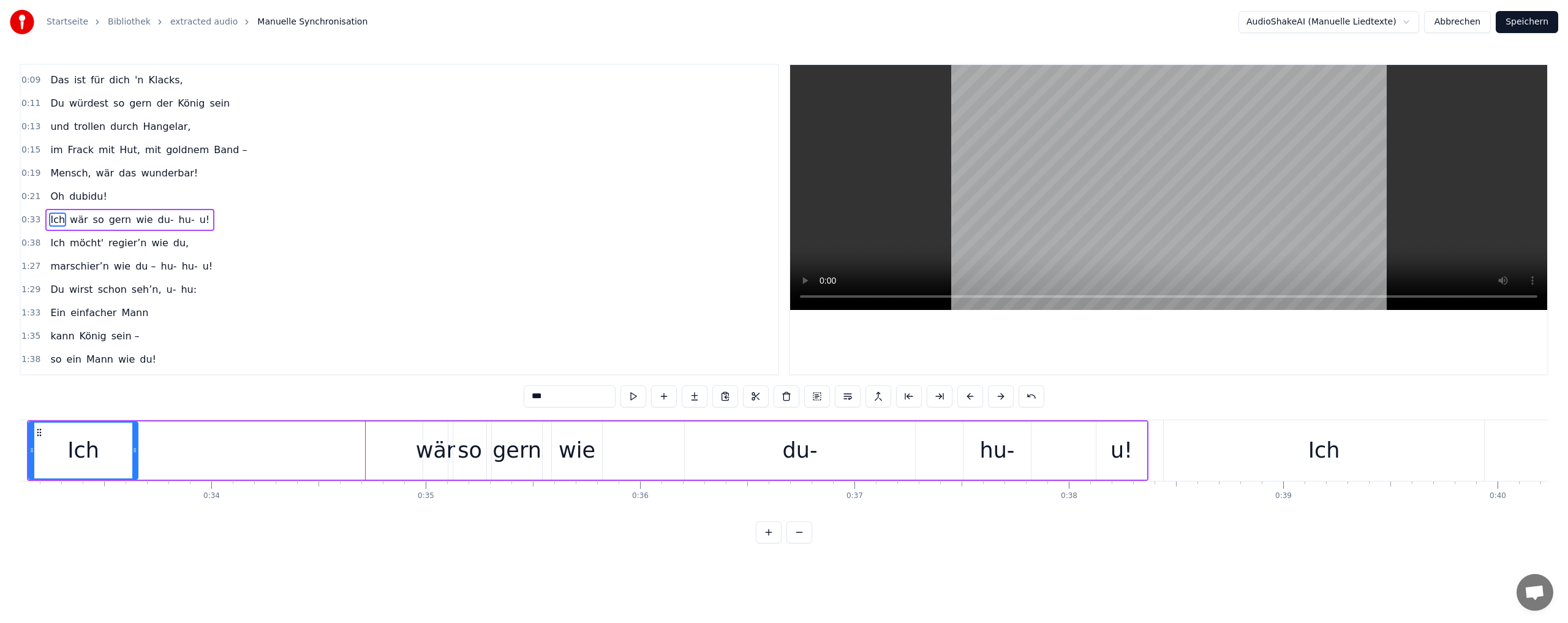
drag, startPoint x: 413, startPoint y: 447, endPoint x: 133, endPoint y: 447, distance: 280.0
click at [133, 447] on icon at bounding box center [135, 450] width 5 height 10
drag, startPoint x: 1147, startPoint y: 481, endPoint x: 1136, endPoint y: 479, distance: 11.2
click at [1136, 479] on div "Du bist der Supertünnes im Schützenhaus, der beste Schütze hier. Schießt ohne H…" at bounding box center [783, 465] width 1529 height 92
drag, startPoint x: 1148, startPoint y: 467, endPoint x: 1116, endPoint y: 465, distance: 32.1
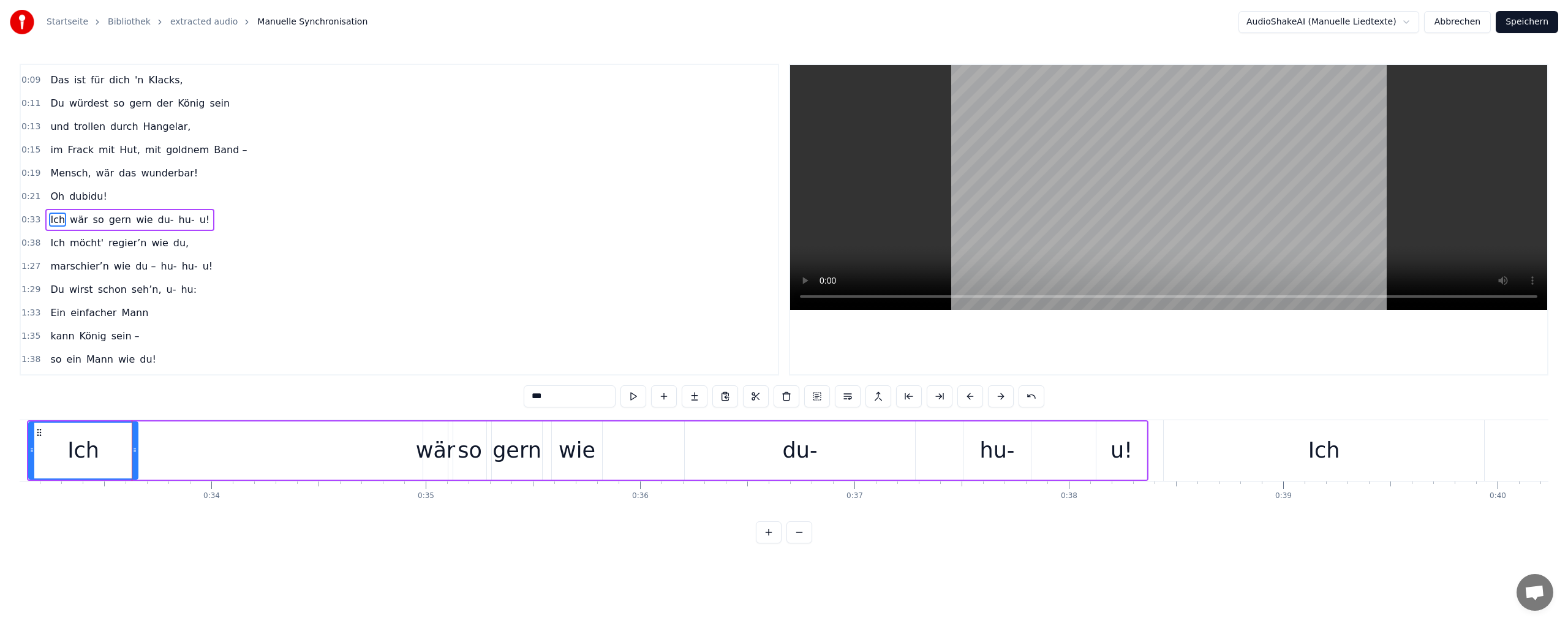
click at [1116, 465] on div "Ich wär so gern wie du- hu- u!" at bounding box center [587, 451] width 1121 height 61
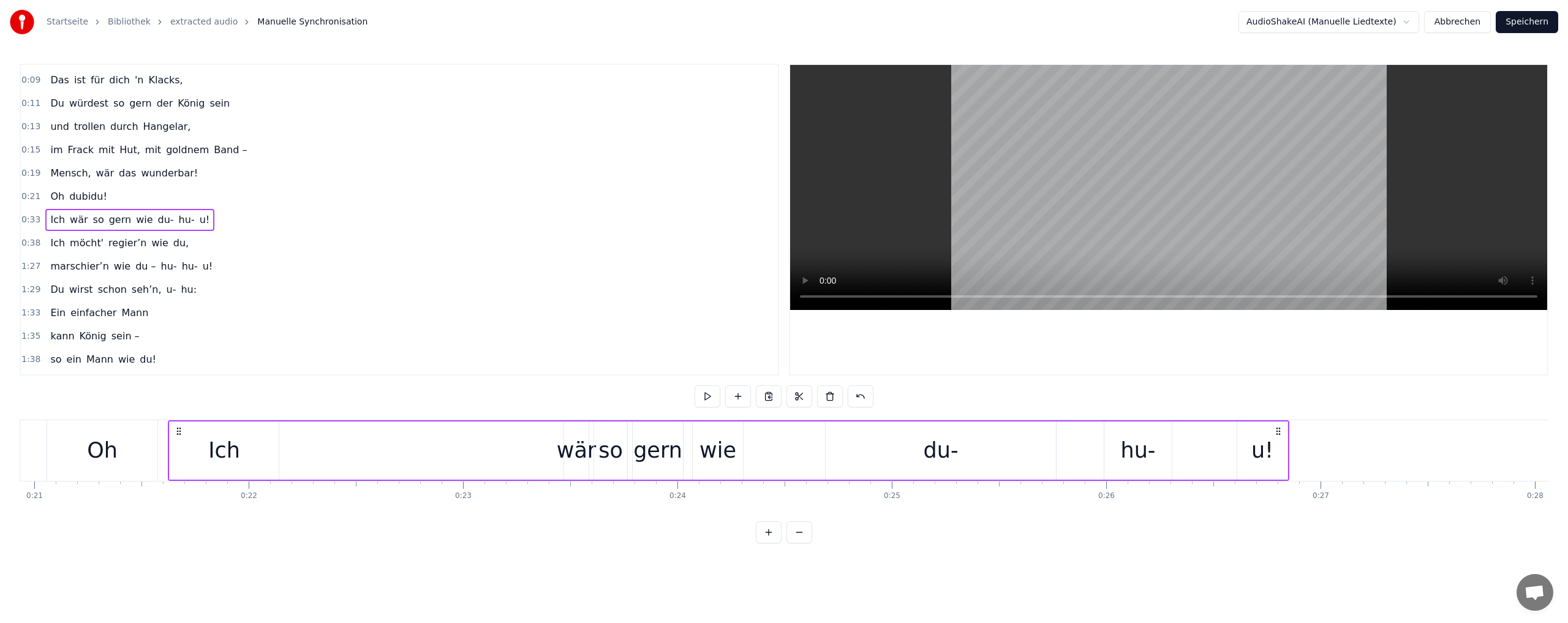
scroll to position [0, 4495]
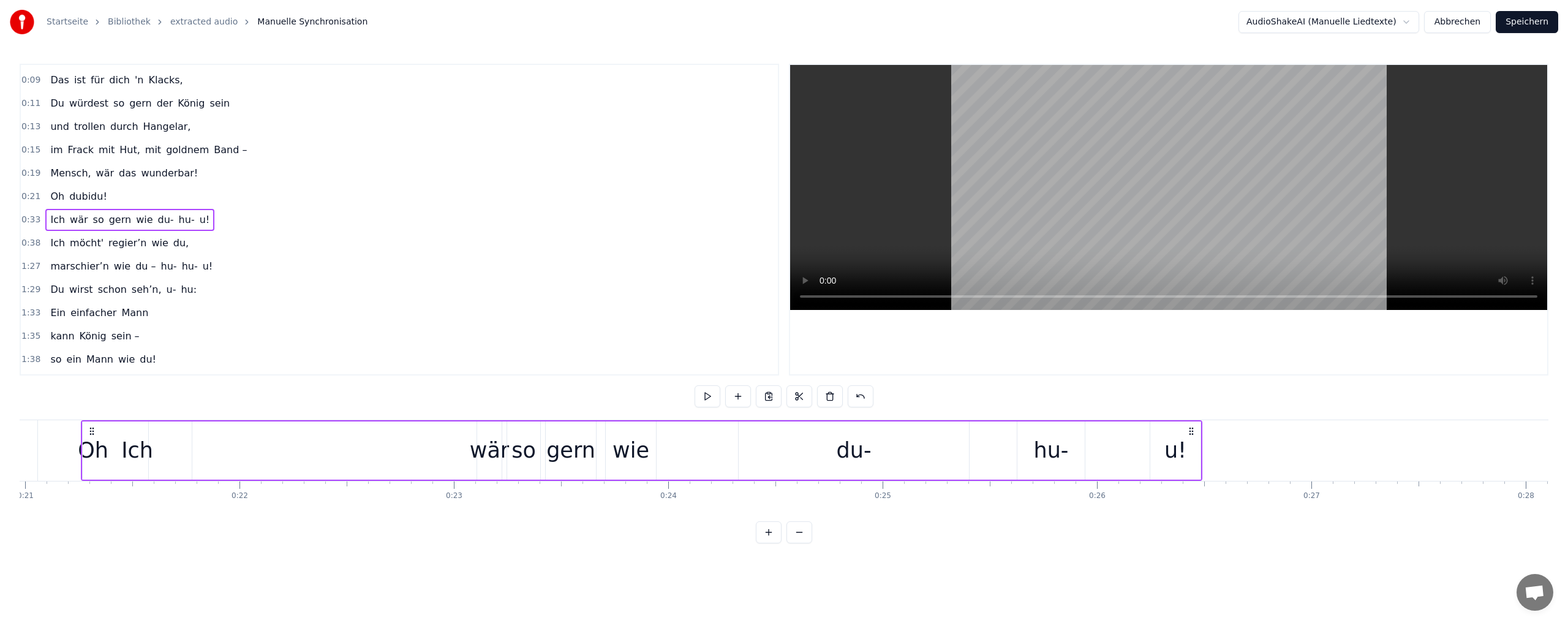
drag, startPoint x: 1140, startPoint y: 428, endPoint x: 1194, endPoint y: 489, distance: 81.5
click at [1194, 489] on div "Du bist der Supertünnes im Schützenhaus, der beste Schütze hier. Schießt ohne H…" at bounding box center [783, 465] width 1529 height 92
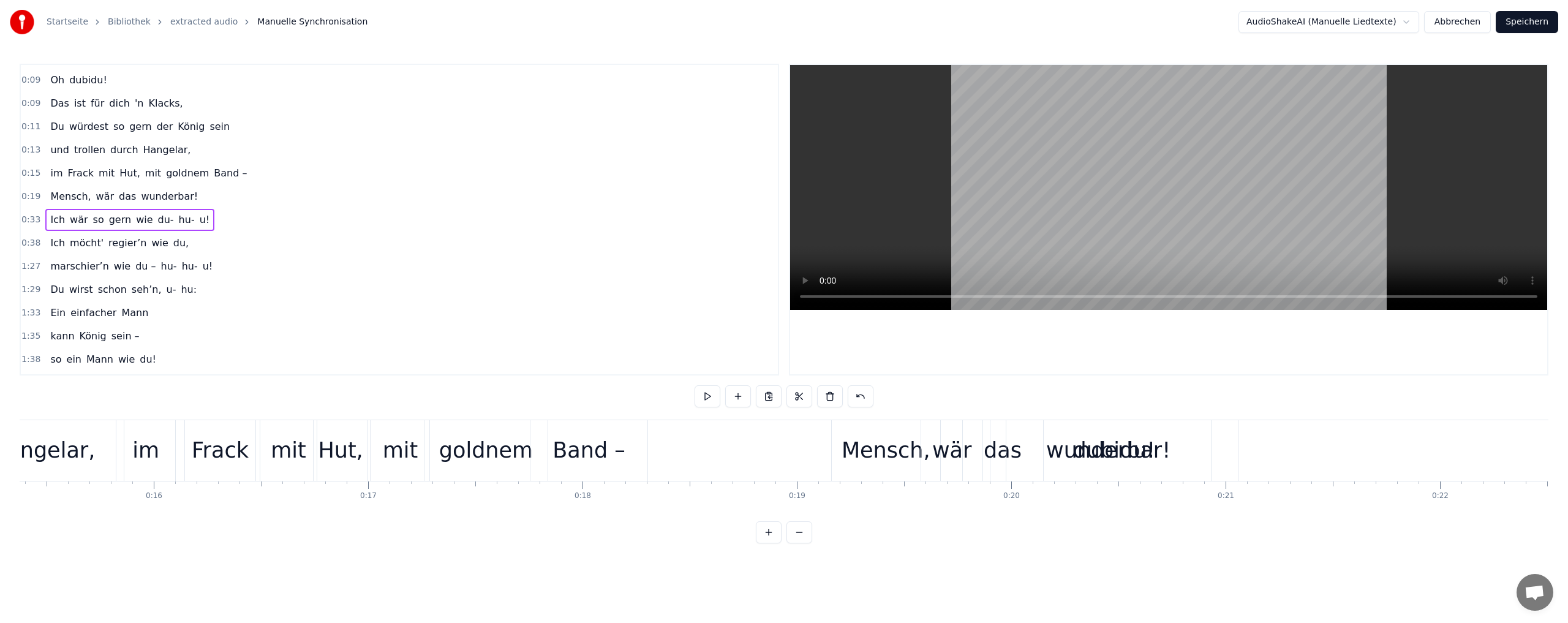
scroll to position [0, 3558]
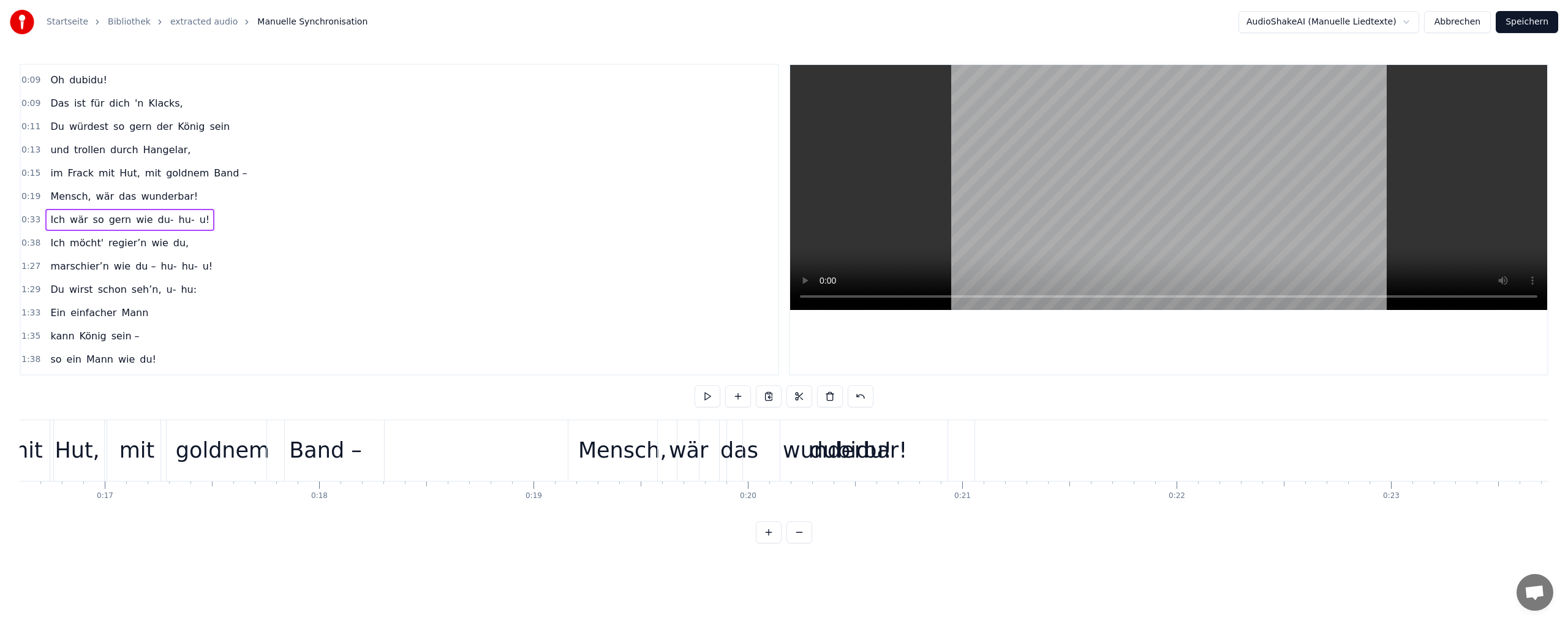
click at [841, 456] on div "wunderbar!" at bounding box center [845, 451] width 124 height 33
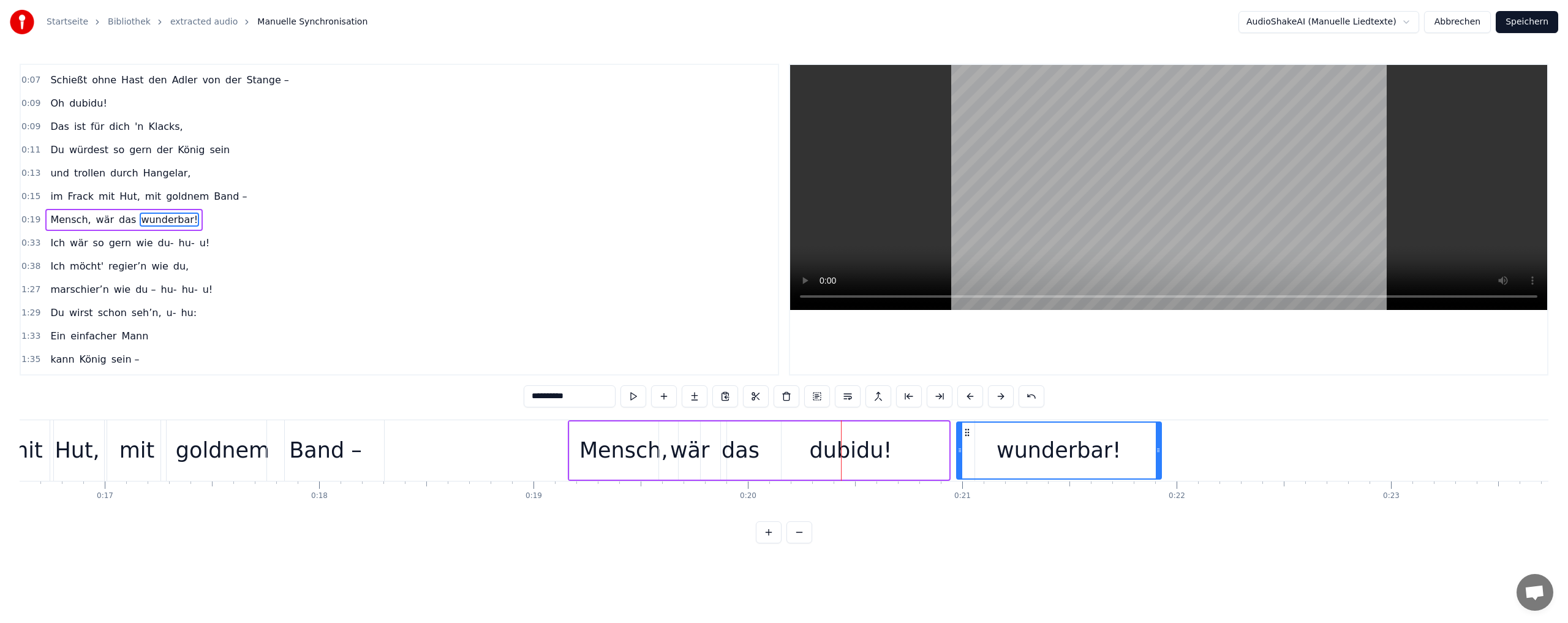
drag, startPoint x: 753, startPoint y: 429, endPoint x: 965, endPoint y: 434, distance: 212.1
click at [965, 434] on icon at bounding box center [967, 432] width 10 height 10
click at [872, 452] on div "Mensch, wär das wunderbar!" at bounding box center [865, 451] width 595 height 61
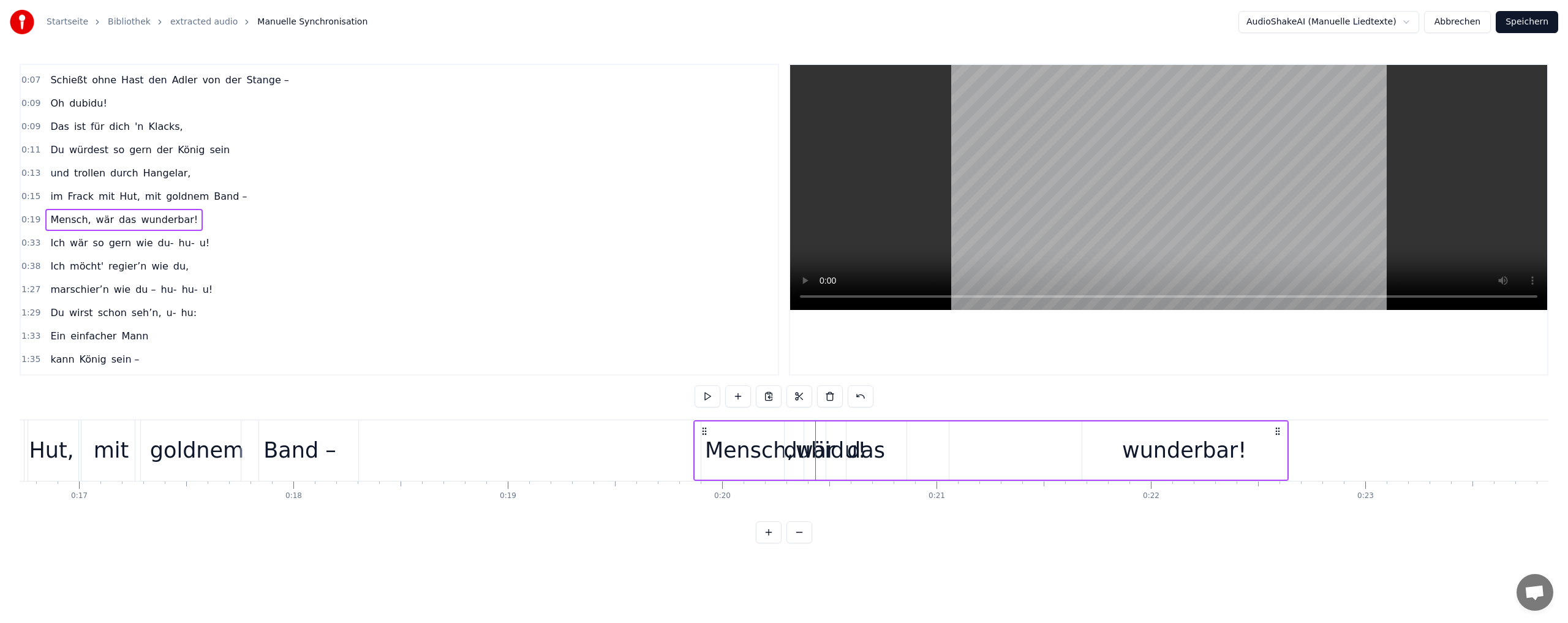
scroll to position [0, 3588]
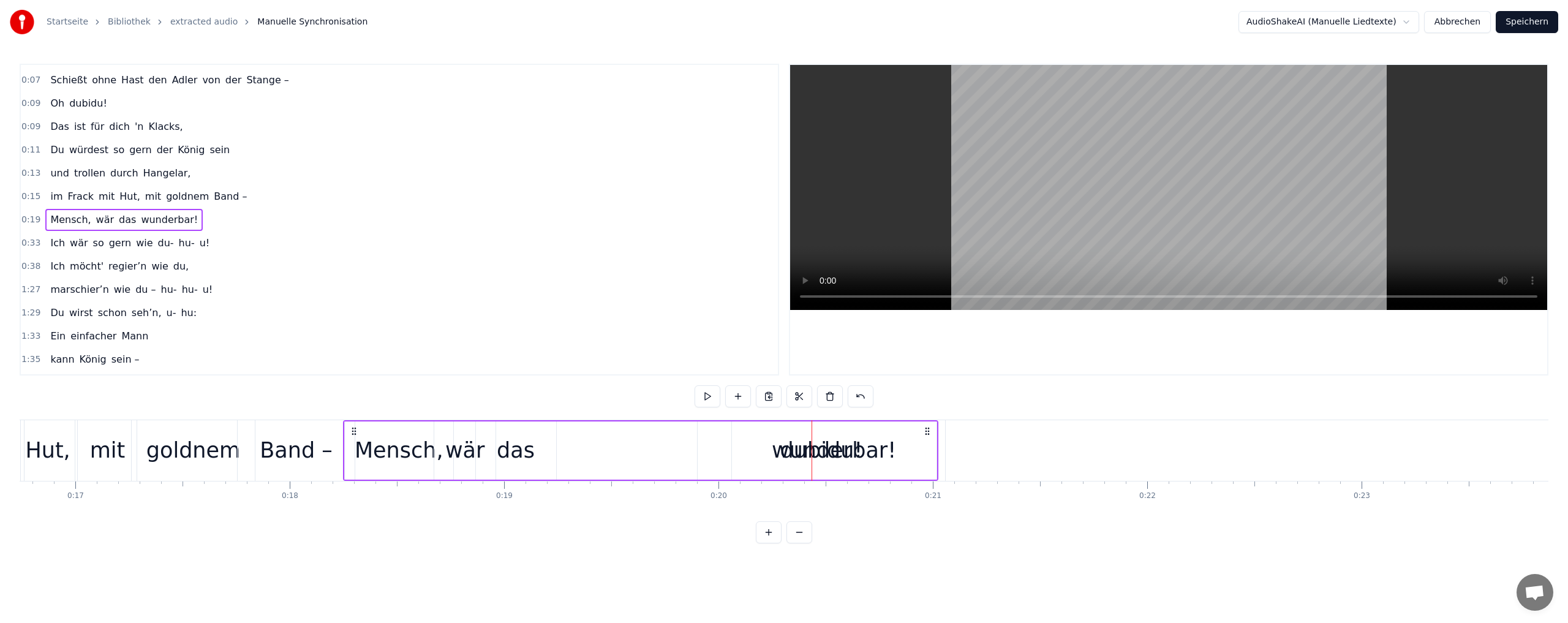
drag, startPoint x: 1152, startPoint y: 429, endPoint x: 927, endPoint y: 442, distance: 225.4
click at [927, 442] on div "Mensch, wär das wunderbar!" at bounding box center [641, 451] width 595 height 61
drag, startPoint x: 1007, startPoint y: 318, endPoint x: 1009, endPoint y: 357, distance: 39.1
click at [1008, 326] on div at bounding box center [1168, 220] width 757 height 309
click at [1010, 364] on div at bounding box center [1168, 220] width 757 height 309
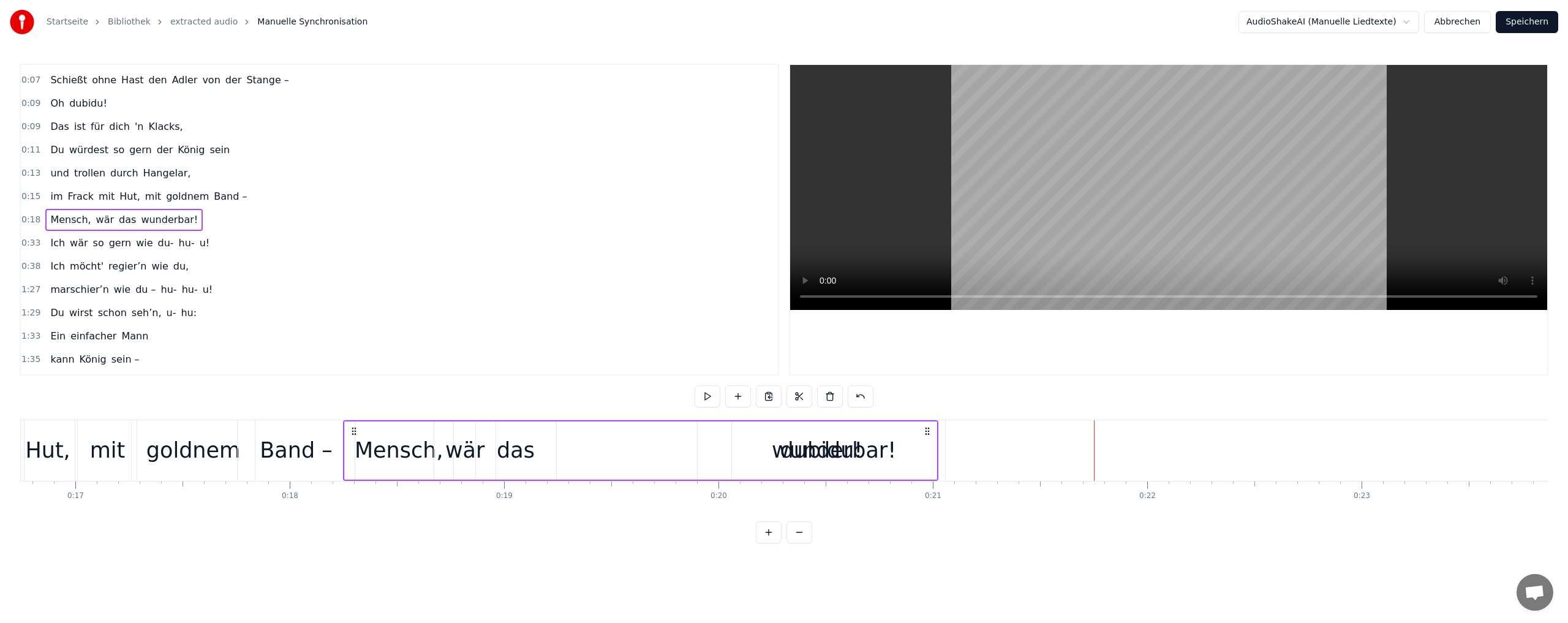
click at [932, 406] on div "0:02 Du bist der Supertünnes im Schützenhaus, 0:05 der beste Schütze hier. 0:07…" at bounding box center [783, 303] width 1529 height 479
click at [681, 455] on div "Mensch, wär das wunderbar!" at bounding box center [641, 451] width 595 height 61
click at [523, 447] on div "das" at bounding box center [515, 451] width 38 height 33
click at [778, 451] on div "wunderbar!" at bounding box center [834, 451] width 205 height 58
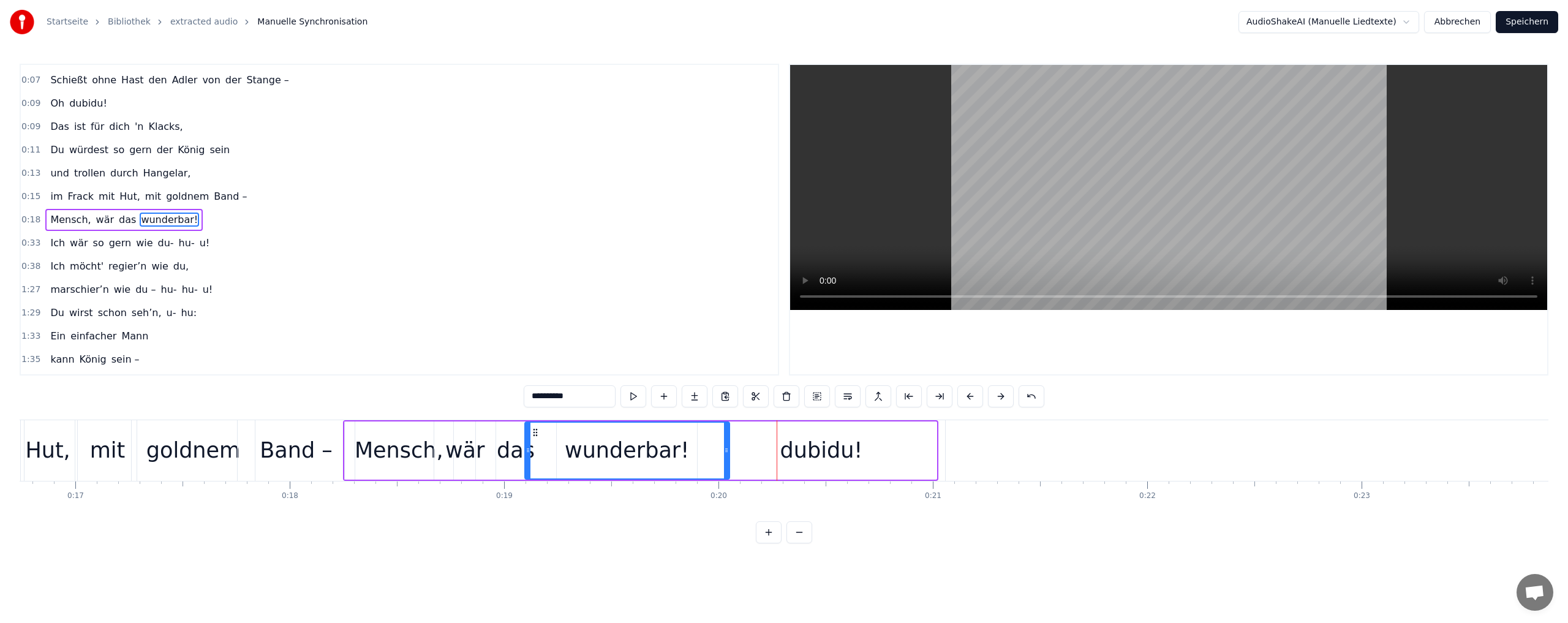
drag, startPoint x: 740, startPoint y: 432, endPoint x: 533, endPoint y: 428, distance: 207.0
click at [533, 428] on icon at bounding box center [535, 432] width 10 height 10
click at [814, 450] on div "dubidu!" at bounding box center [822, 451] width 83 height 33
type input "*******"
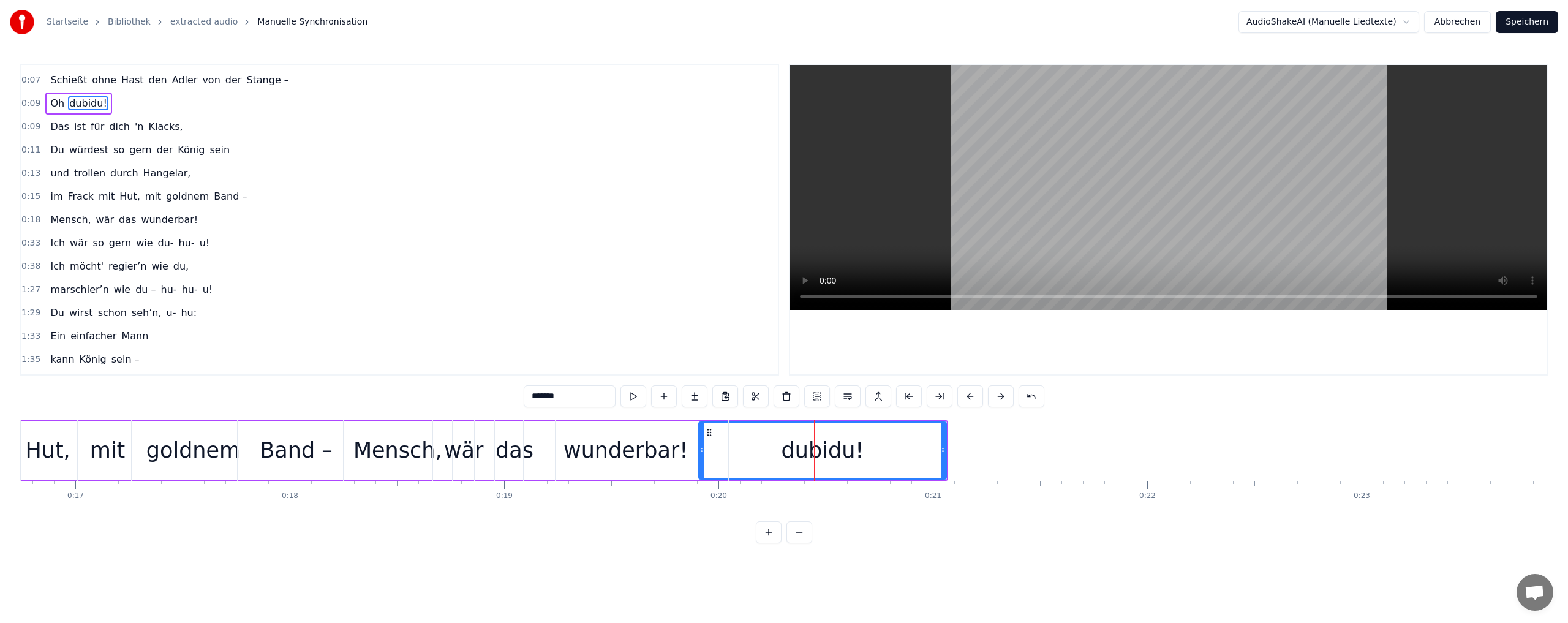
scroll to position [0, 0]
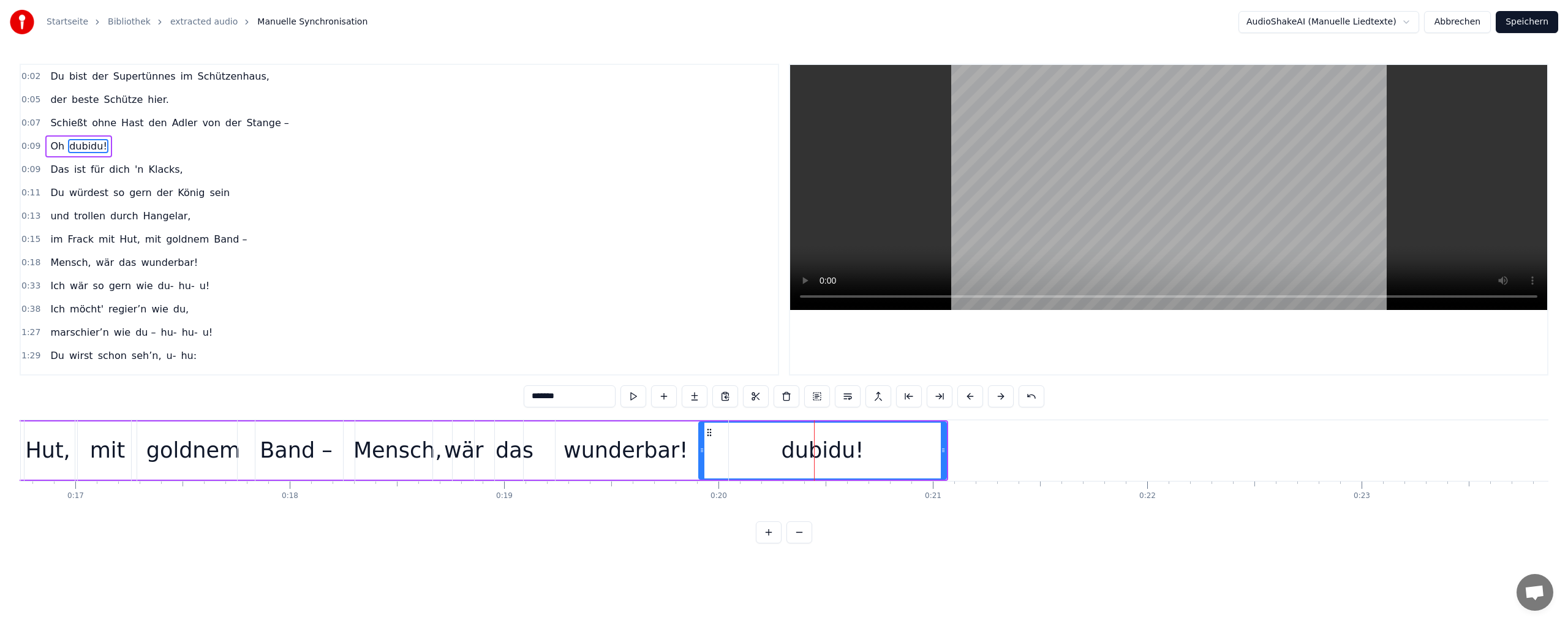
drag, startPoint x: 706, startPoint y: 430, endPoint x: 778, endPoint y: 432, distance: 72.0
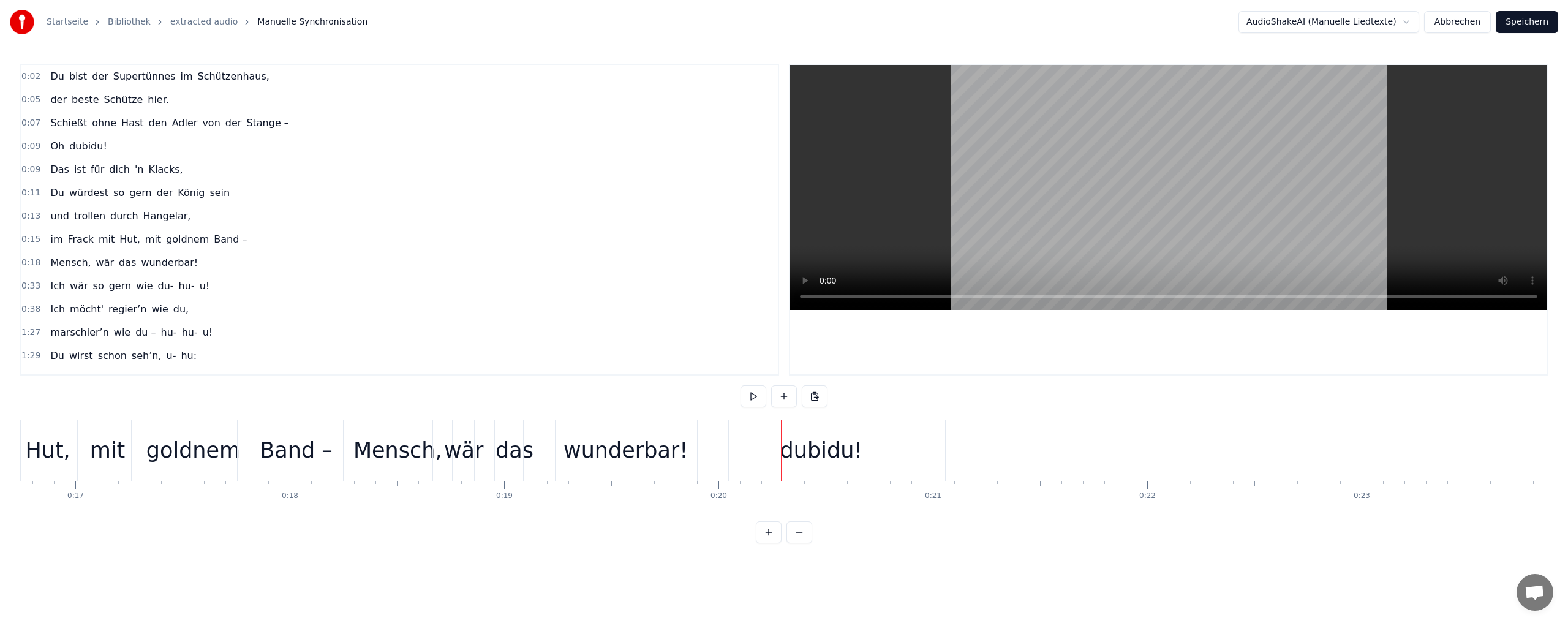
click at [799, 437] on div "dubidu!" at bounding box center [822, 451] width 83 height 33
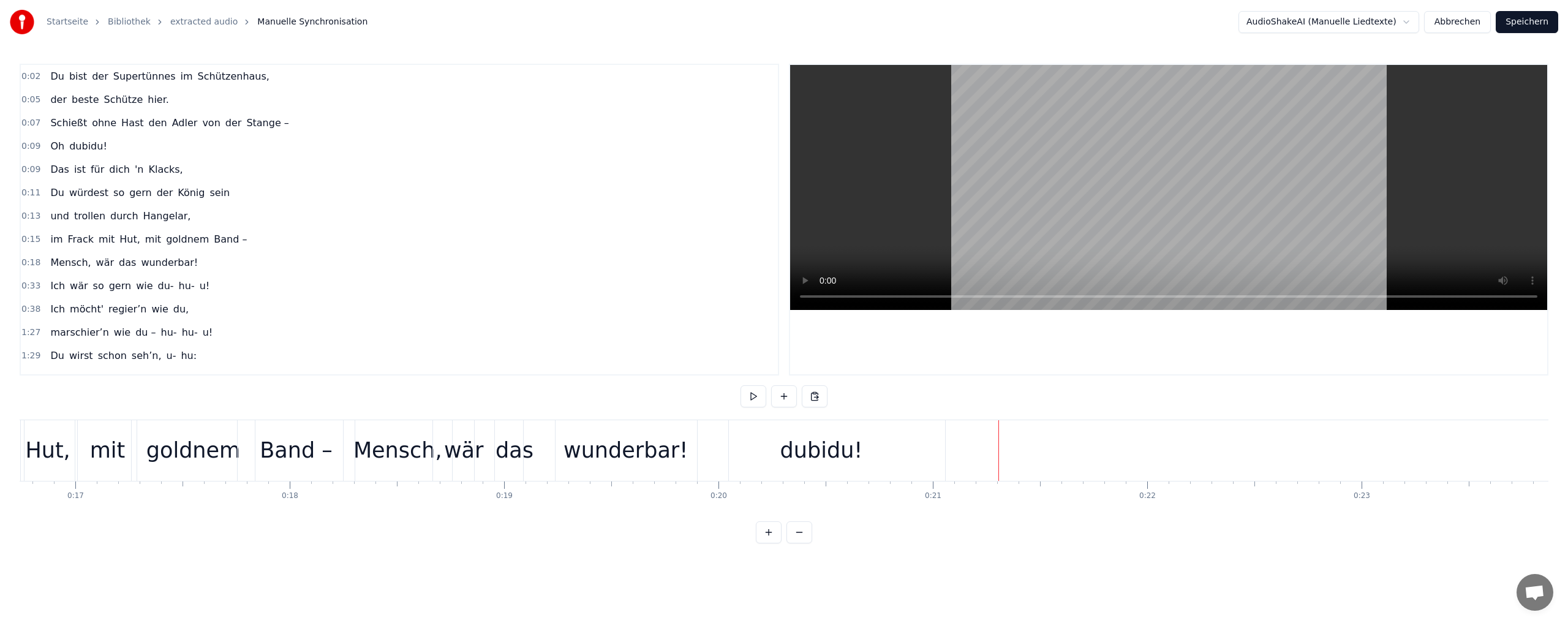
click at [814, 454] on div "dubidu!" at bounding box center [822, 451] width 83 height 33
click at [806, 451] on div "dubidu!" at bounding box center [822, 451] width 83 height 33
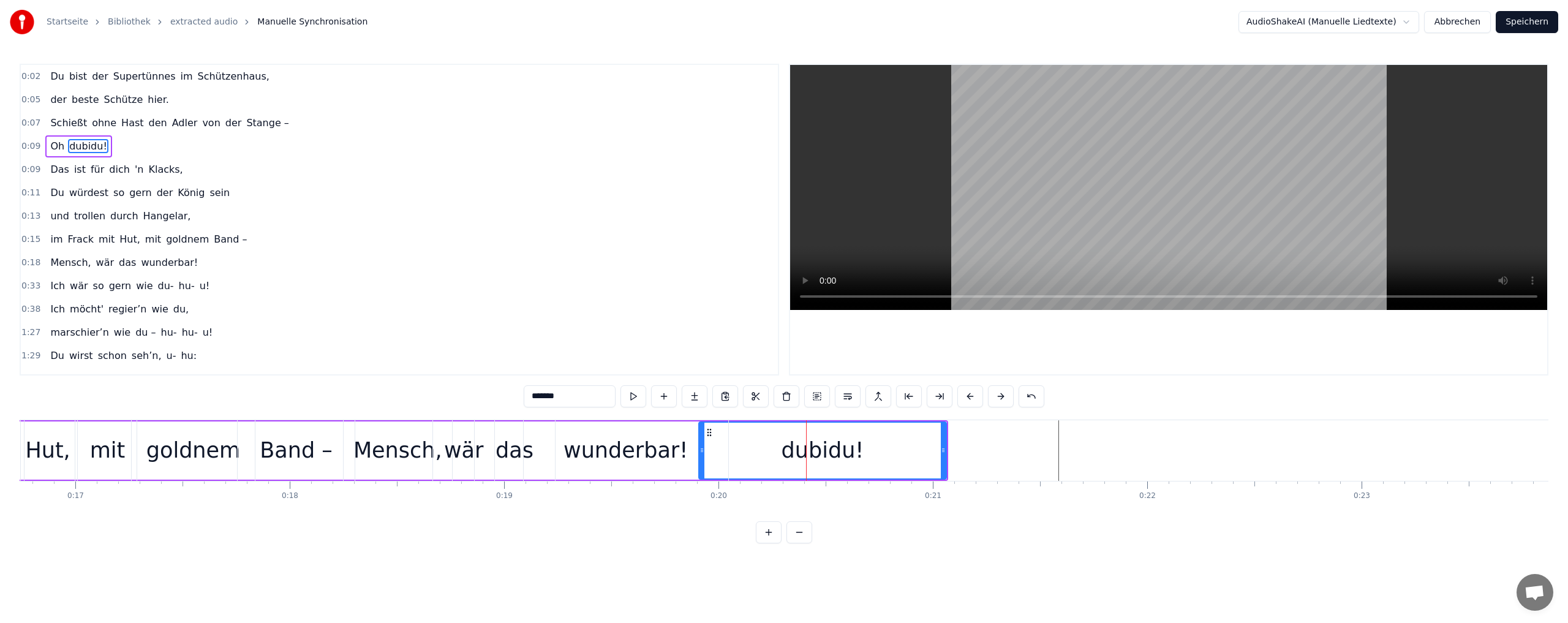
click at [825, 479] on div "dubidu!" at bounding box center [822, 451] width 249 height 58
click at [1030, 399] on button at bounding box center [1031, 397] width 26 height 22
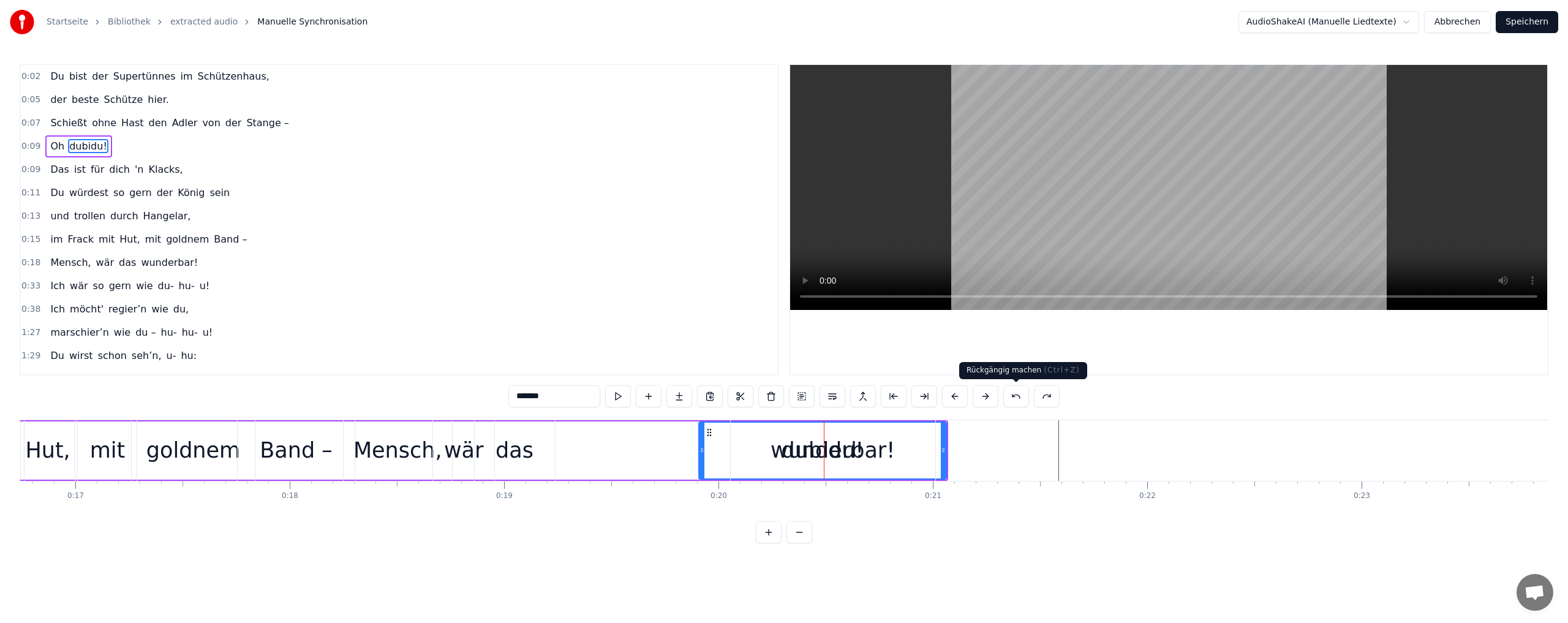
click at [1017, 397] on button at bounding box center [1016, 397] width 26 height 22
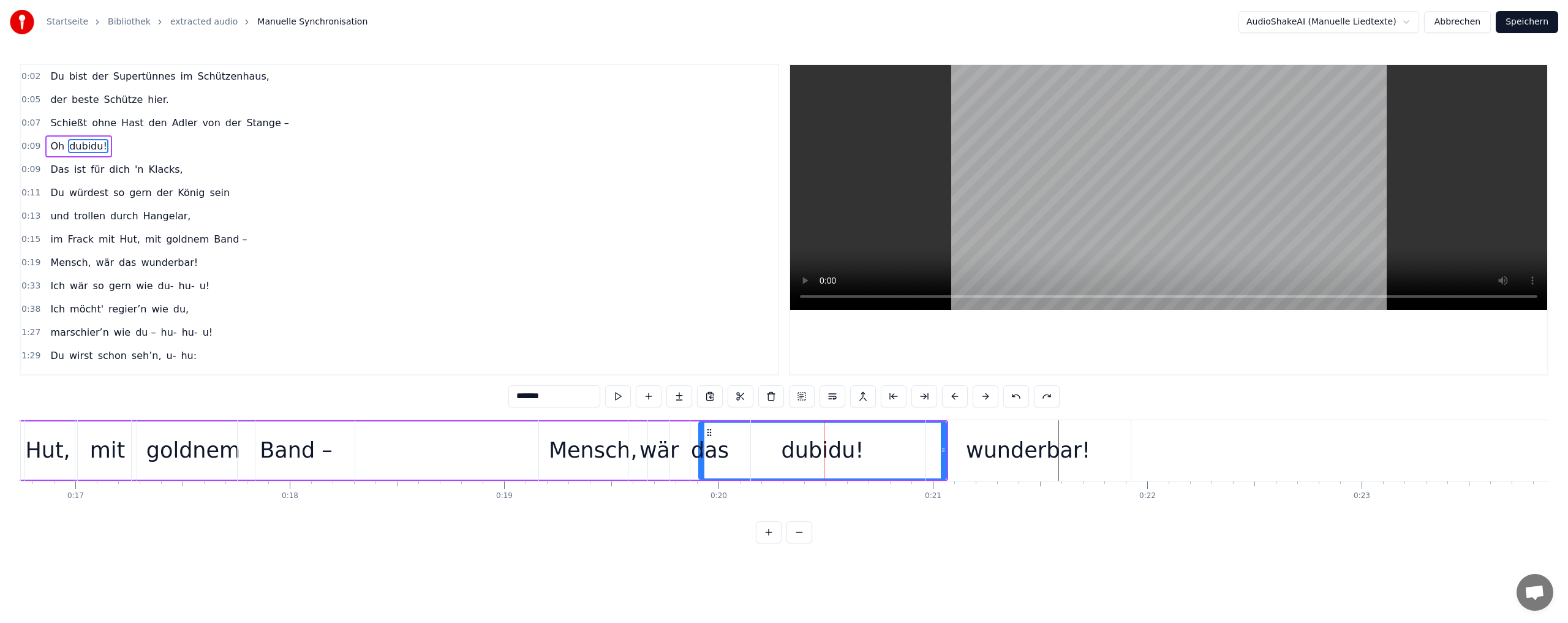
click at [1017, 397] on button at bounding box center [1016, 397] width 26 height 22
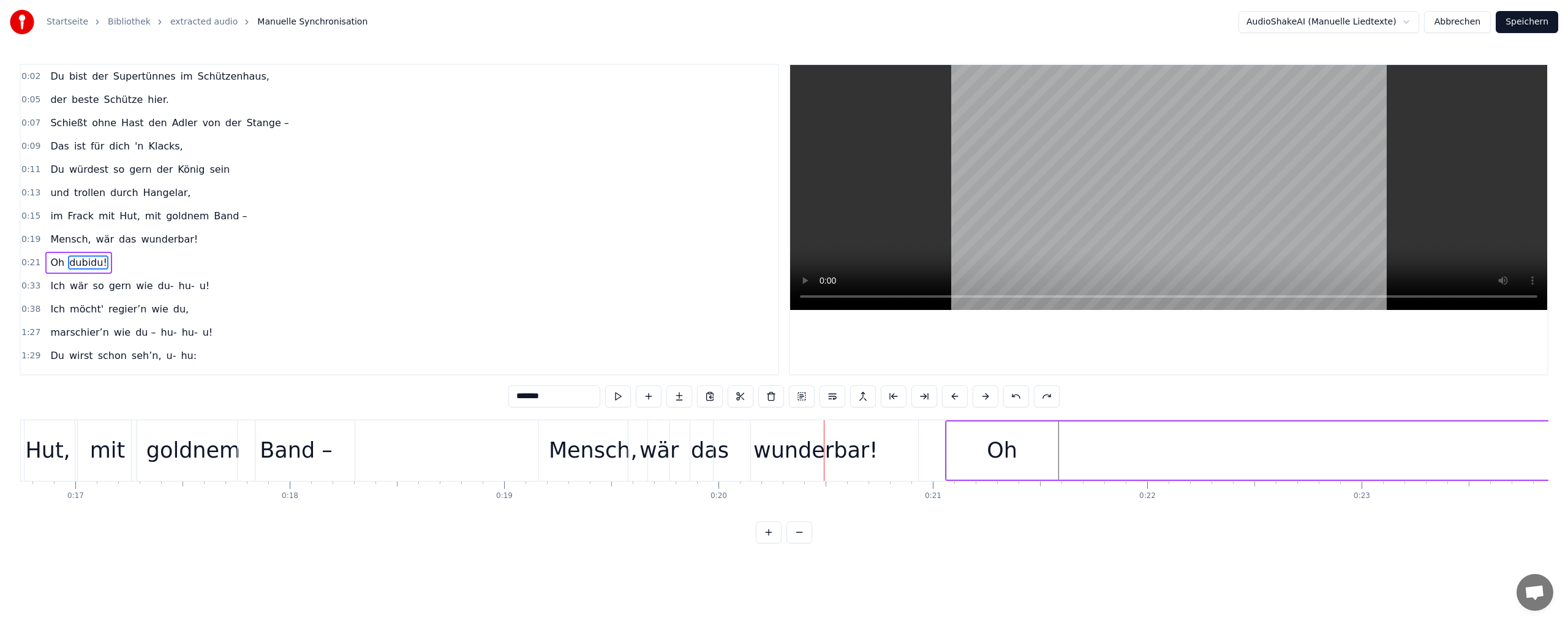
click at [1112, 388] on div "0:02 Du bist der Supertünnes im Schützenhaus, 0:05 der beste Schütze hier. 0:07…" at bounding box center [783, 303] width 1529 height 479
click at [1022, 427] on div "Oh" at bounding box center [1001, 451] width 110 height 58
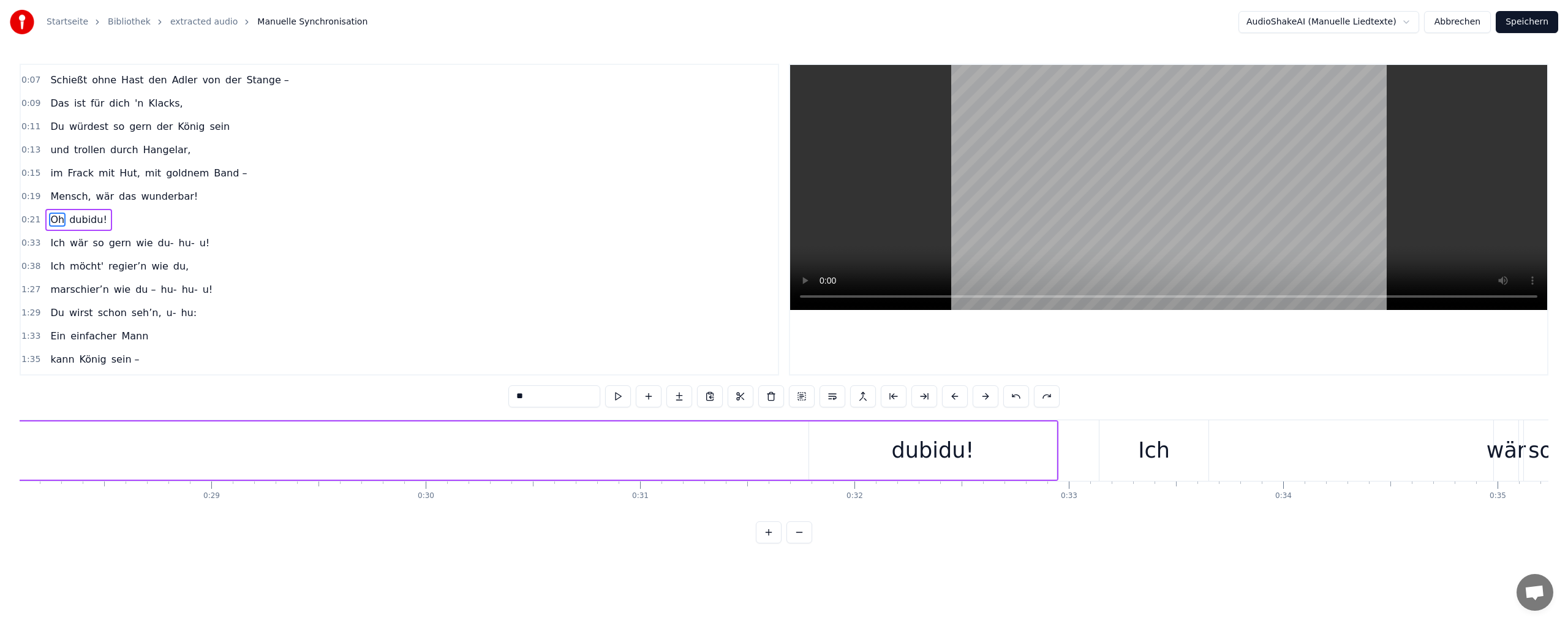
scroll to position [0, 6025]
click at [909, 448] on div "dubidu!" at bounding box center [933, 451] width 83 height 33
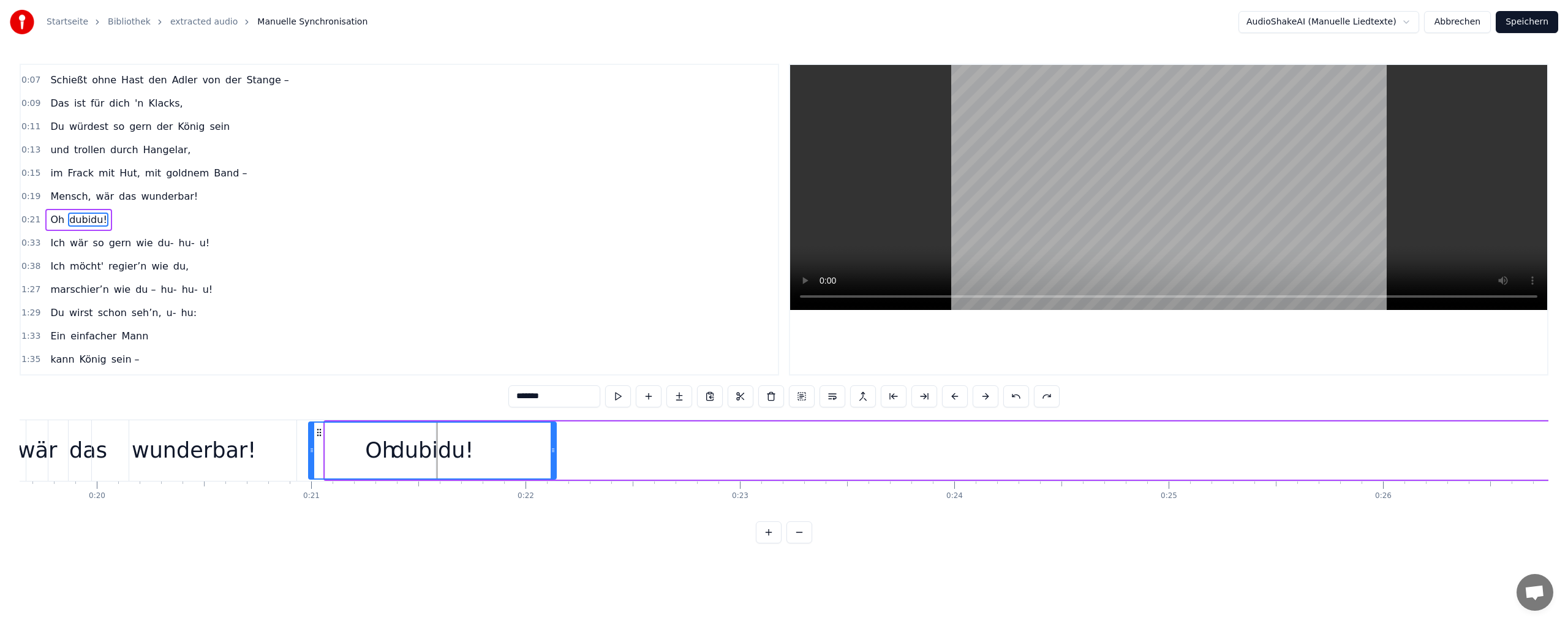
scroll to position [0, 4206]
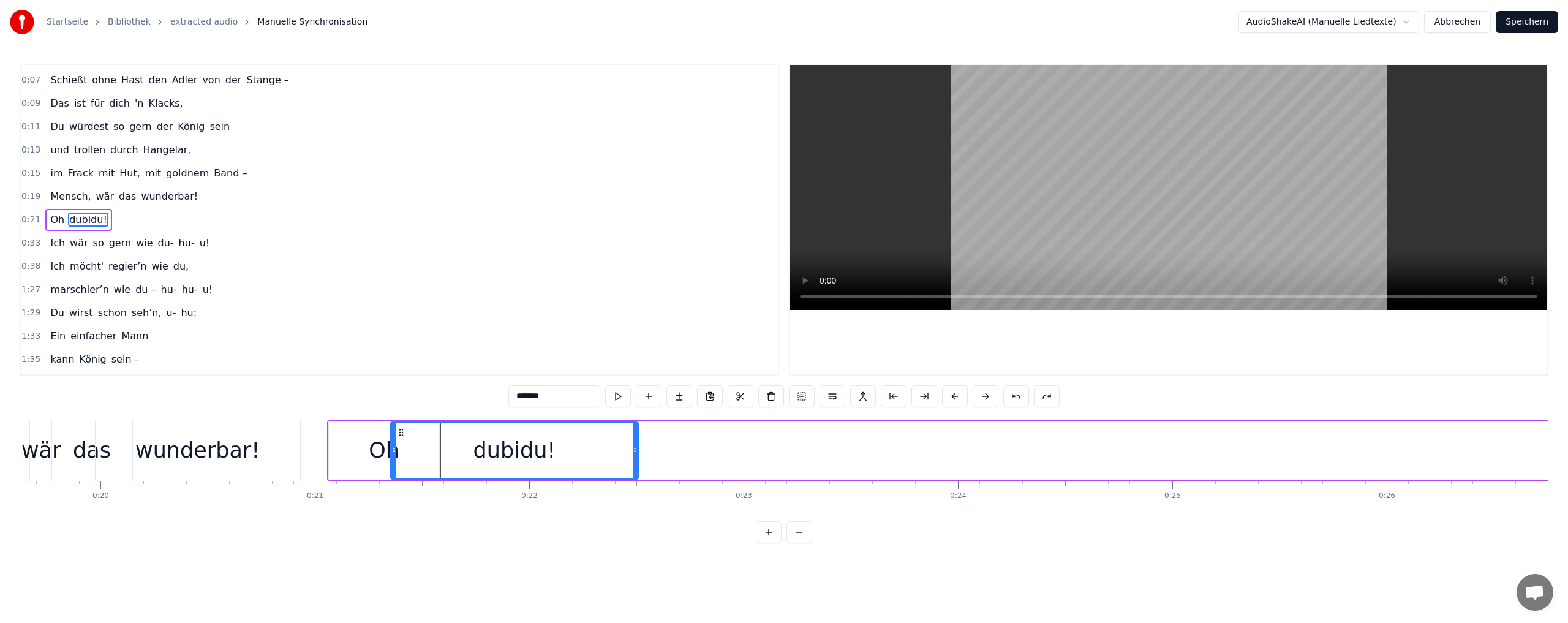
drag, startPoint x: 818, startPoint y: 431, endPoint x: 400, endPoint y: 428, distance: 418.0
click at [400, 428] on icon at bounding box center [401, 432] width 10 height 10
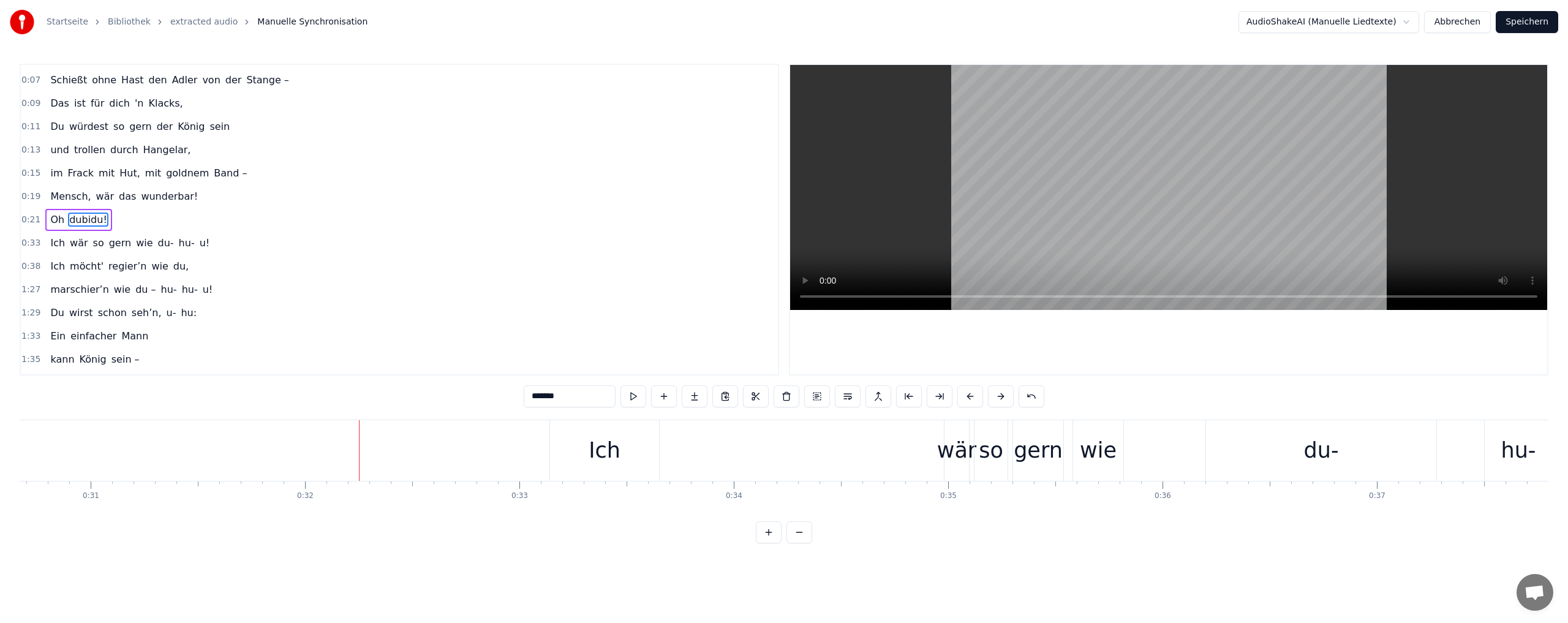
scroll to position [0, 6582]
click at [595, 451] on div "Ich" at bounding box center [595, 451] width 32 height 33
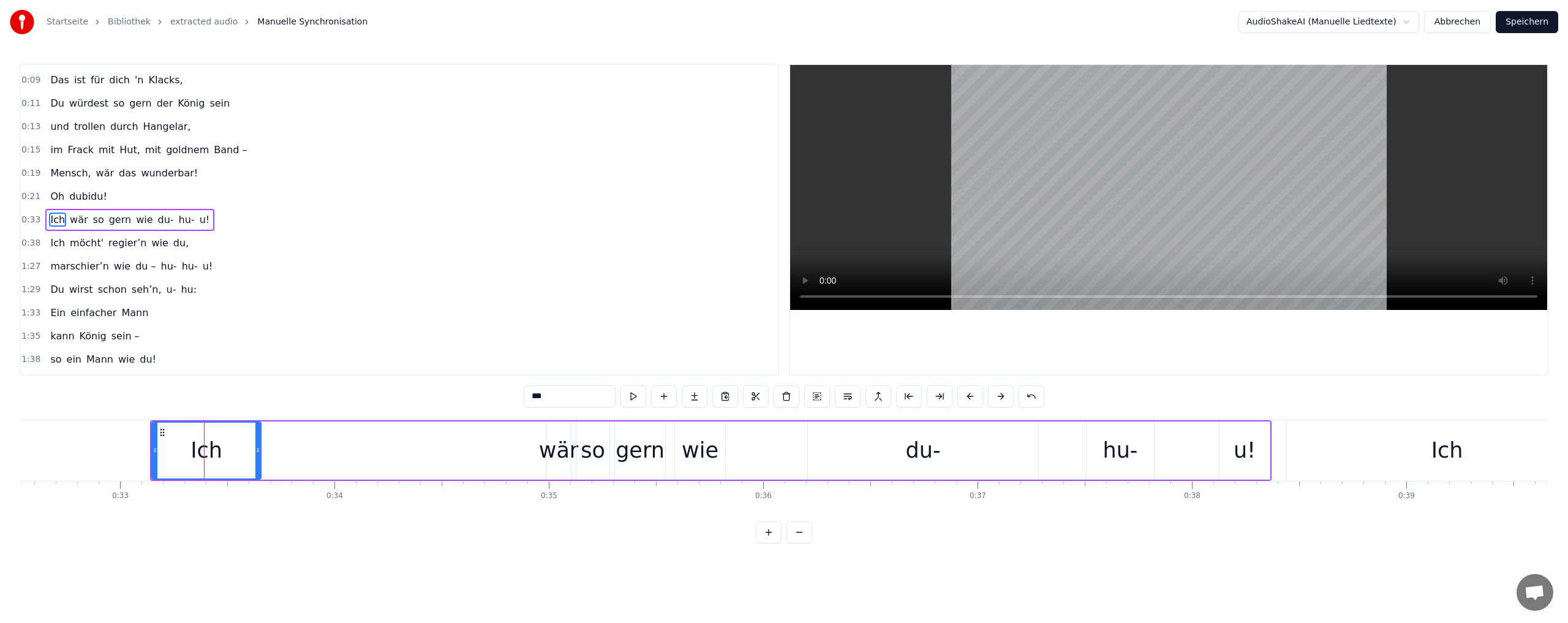
scroll to position [0, 6974]
click at [1239, 439] on div "u!" at bounding box center [1243, 451] width 22 height 33
type input "**"
click at [1267, 440] on div "u!" at bounding box center [1243, 451] width 52 height 58
click at [1267, 428] on div at bounding box center [1265, 450] width 5 height 55
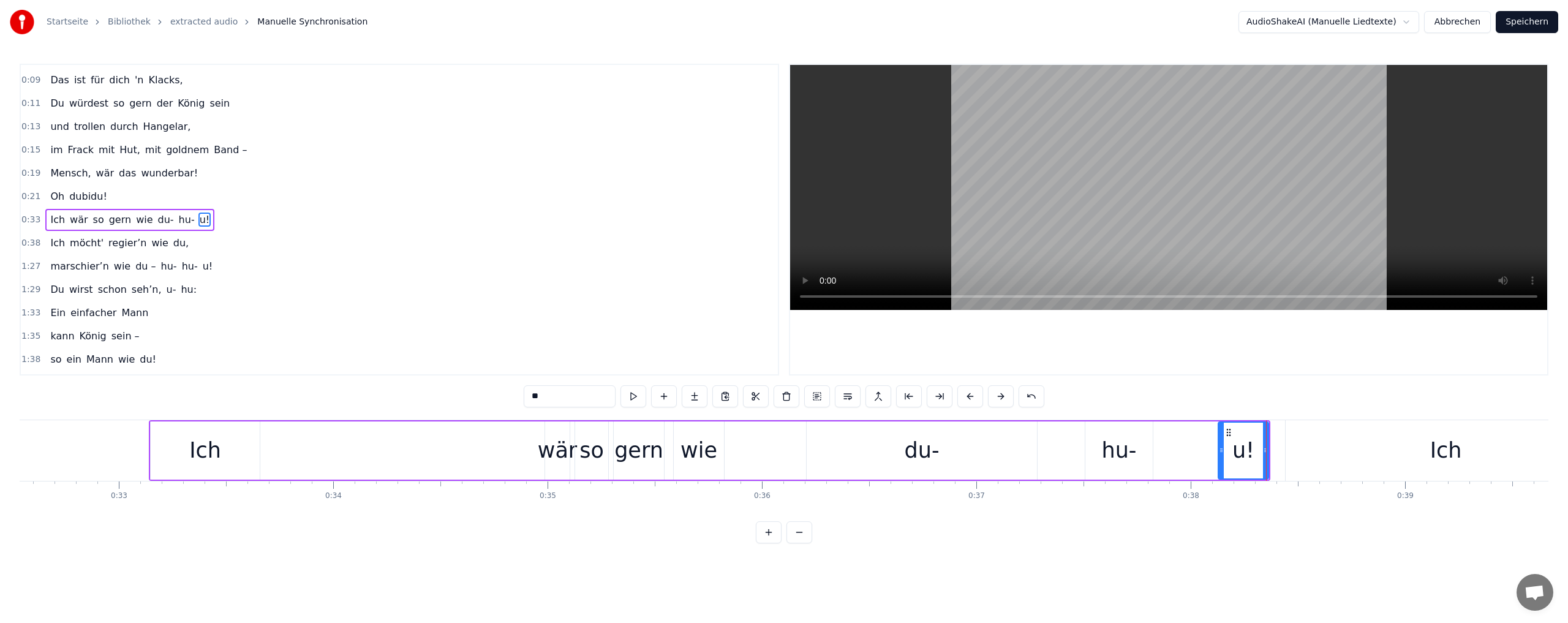
click at [1240, 428] on div "u!" at bounding box center [1243, 450] width 49 height 55
drag, startPoint x: 1181, startPoint y: 436, endPoint x: 1168, endPoint y: 436, distance: 13.0
click at [1180, 436] on div "Ich wär so gern wie du- hu- u!" at bounding box center [709, 451] width 1121 height 61
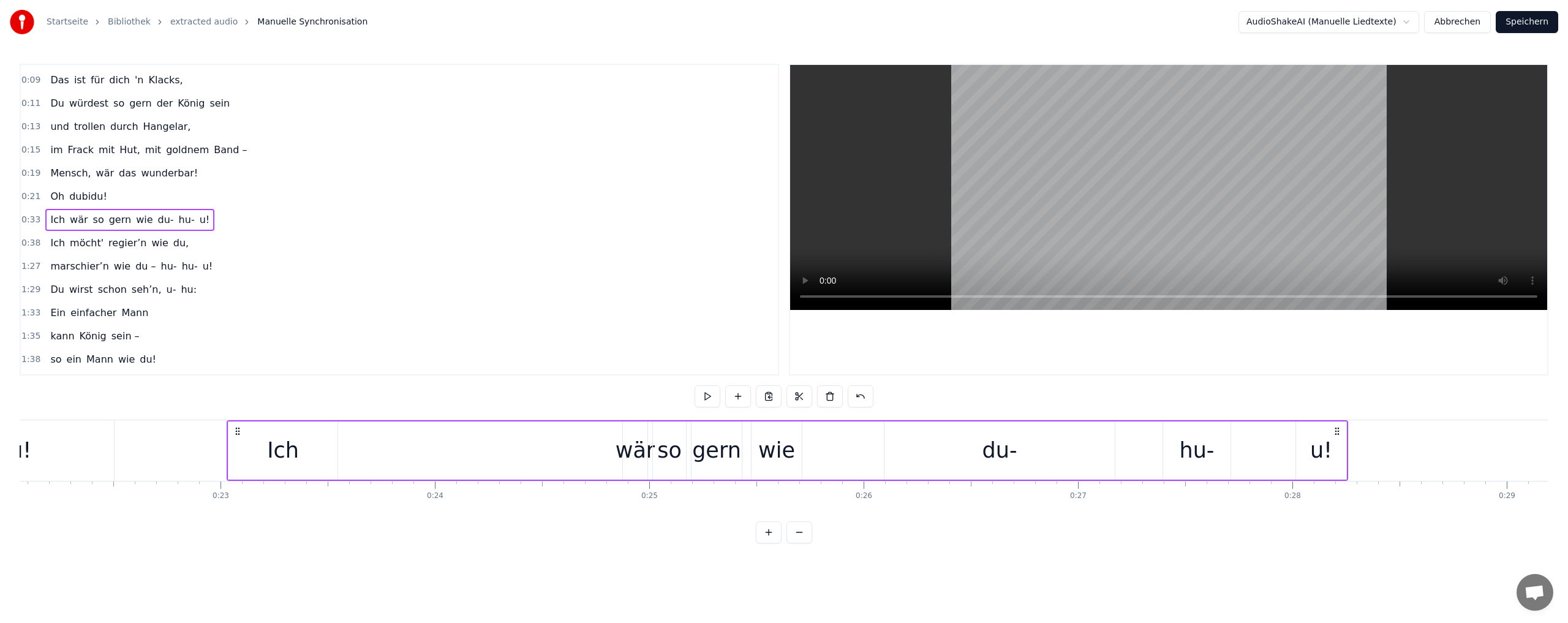
scroll to position [0, 4751]
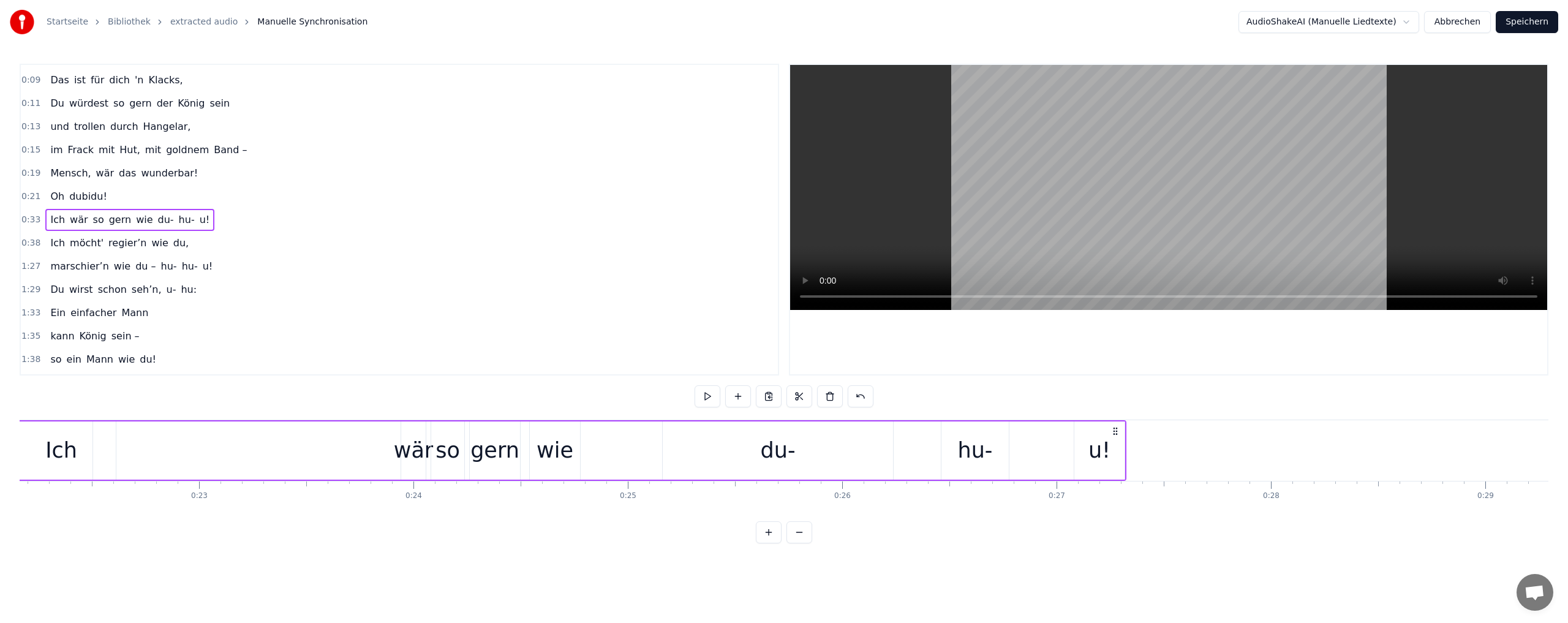
drag, startPoint x: 1259, startPoint y: 431, endPoint x: 1115, endPoint y: 486, distance: 154.1
click at [1115, 486] on div "Du bist der Supertünnes im Schützenhaus, der beste Schütze hier. Schießt ohne H…" at bounding box center [783, 465] width 1529 height 92
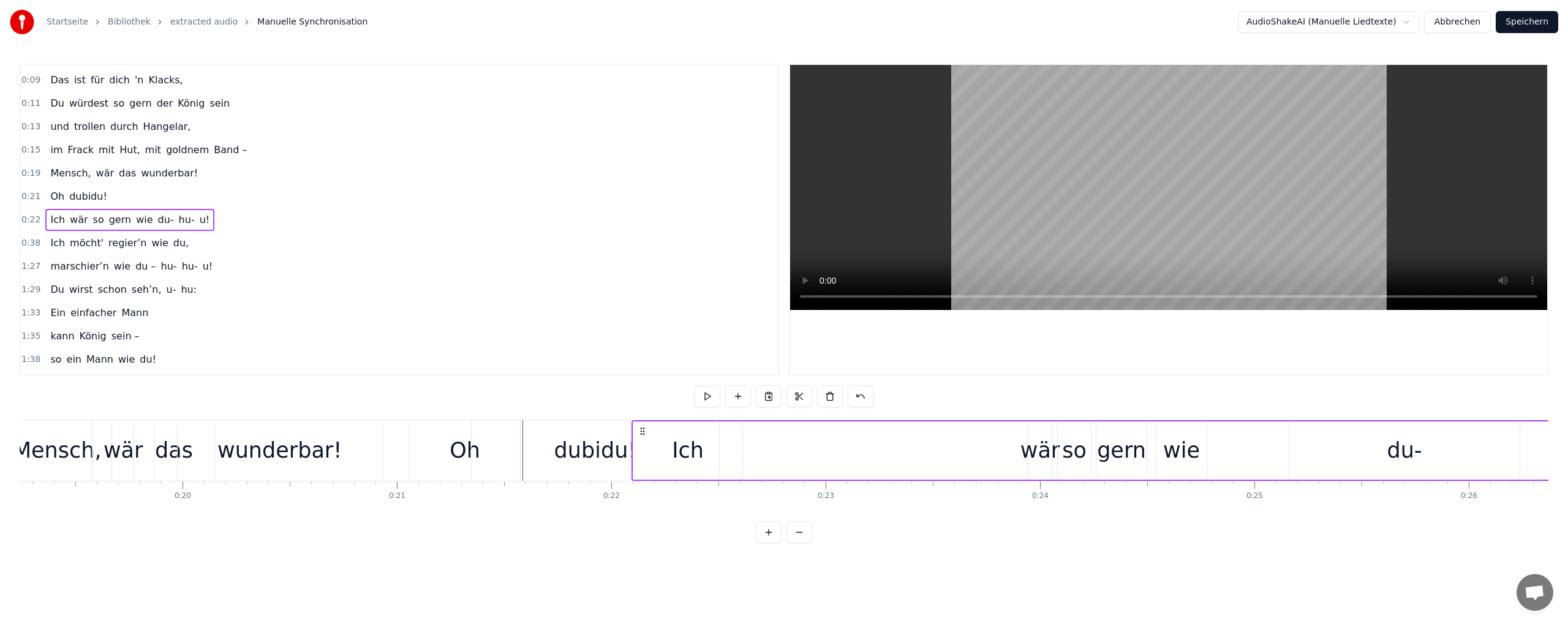
scroll to position [0, 4024]
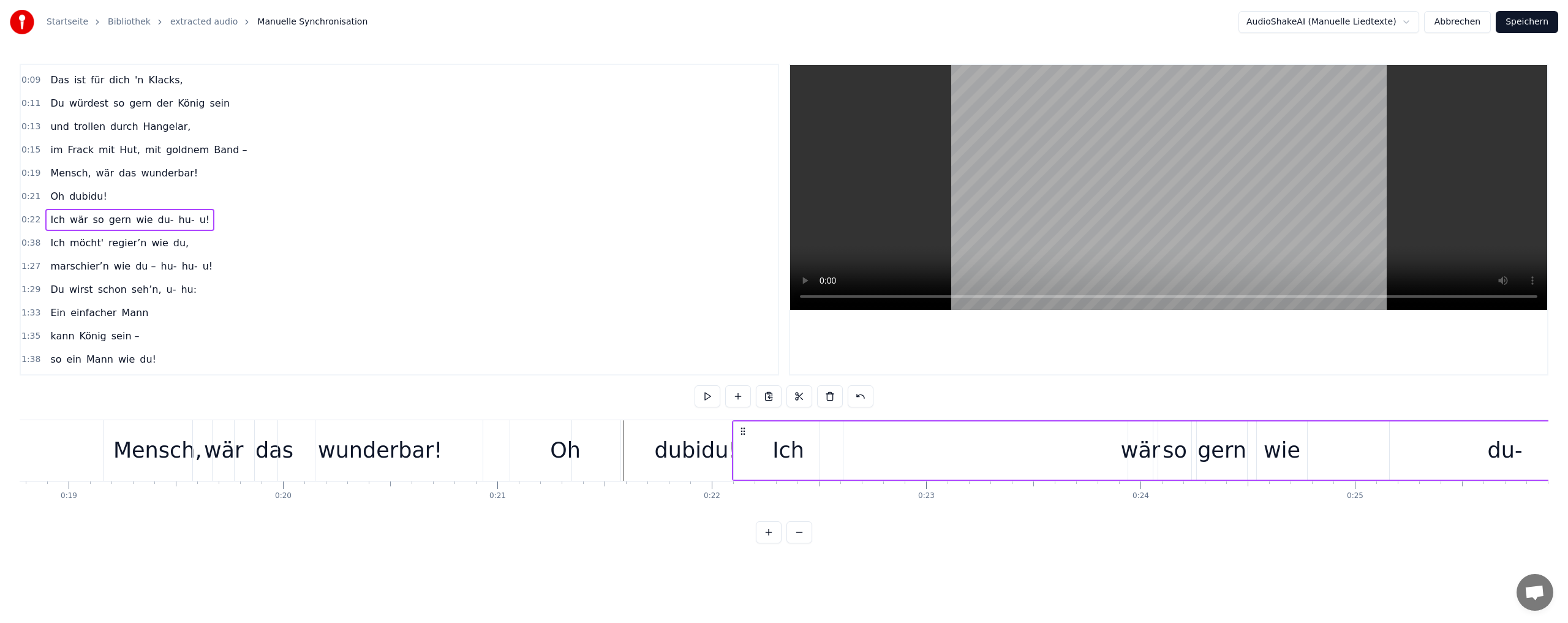
click at [785, 457] on div "Ich" at bounding box center [788, 451] width 32 height 33
click at [944, 348] on div at bounding box center [1168, 220] width 757 height 309
click at [950, 358] on div at bounding box center [1168, 220] width 757 height 309
click at [1123, 458] on div "Ich wär so gern wie du- hu- u!" at bounding box center [1292, 451] width 1121 height 61
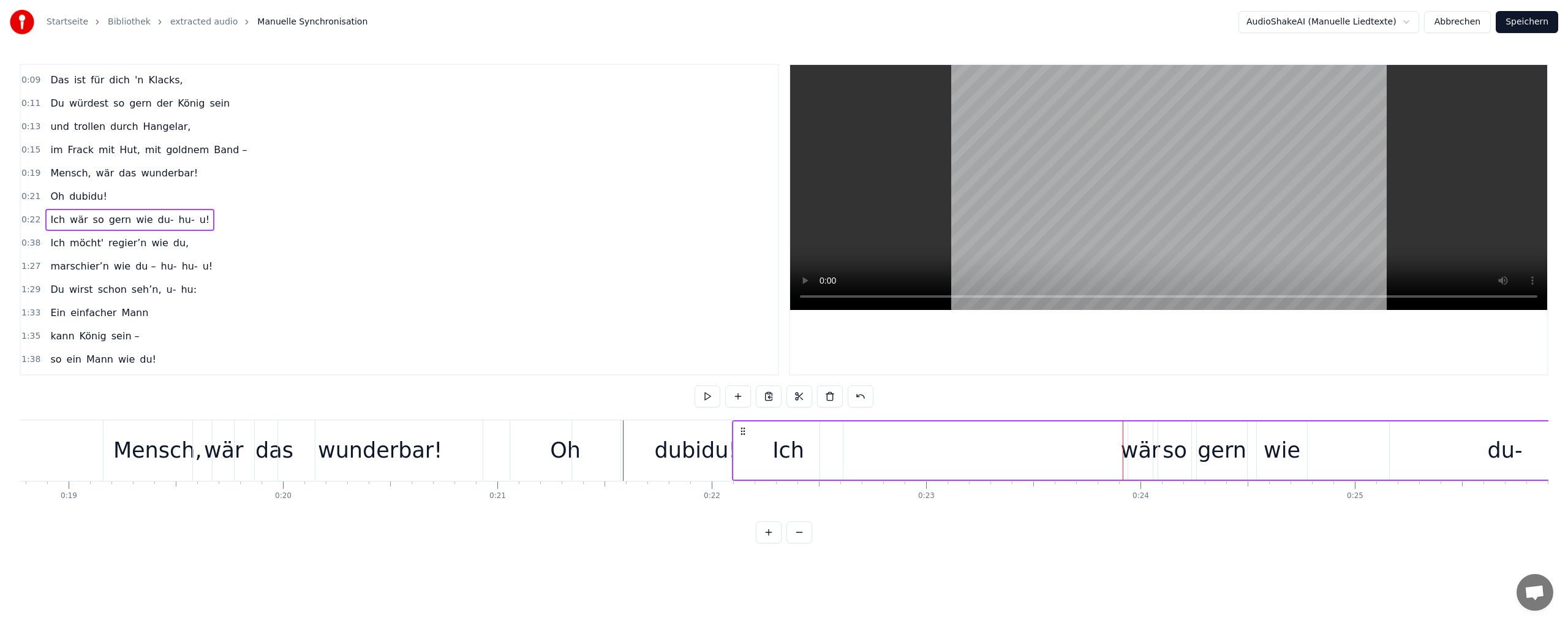
click at [1142, 451] on div "wär" at bounding box center [1140, 451] width 39 height 33
drag, startPoint x: 1138, startPoint y: 432, endPoint x: 828, endPoint y: 442, distance: 310.2
click at [828, 442] on div "wär" at bounding box center [830, 450] width 23 height 55
drag, startPoint x: 841, startPoint y: 451, endPoint x: 882, endPoint y: 448, distance: 41.1
click at [882, 448] on icon at bounding box center [880, 450] width 5 height 10
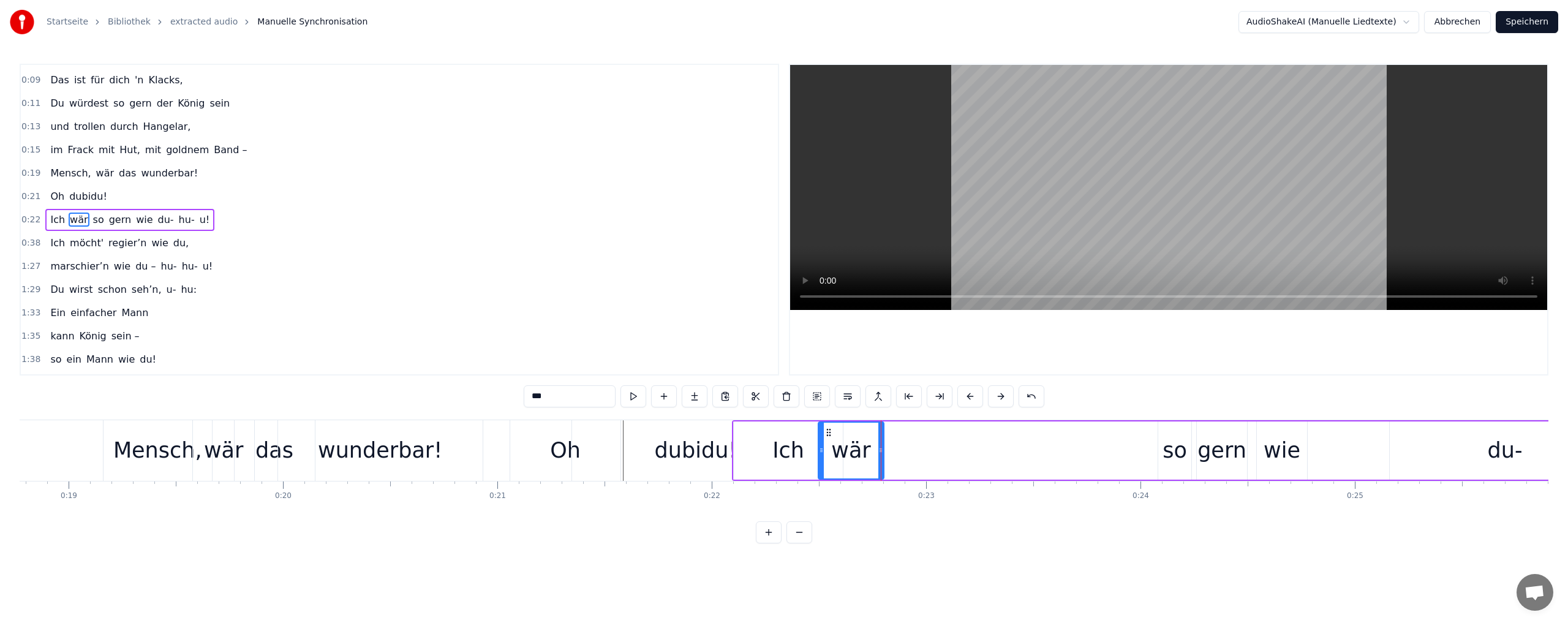
click at [1177, 454] on div "so" at bounding box center [1175, 451] width 24 height 33
drag, startPoint x: 1169, startPoint y: 433, endPoint x: 892, endPoint y: 439, distance: 277.1
click at [892, 439] on div "so" at bounding box center [898, 450] width 32 height 55
drag, startPoint x: 913, startPoint y: 448, endPoint x: 924, endPoint y: 448, distance: 11.0
click at [924, 448] on circle at bounding box center [924, 448] width 1 height 1
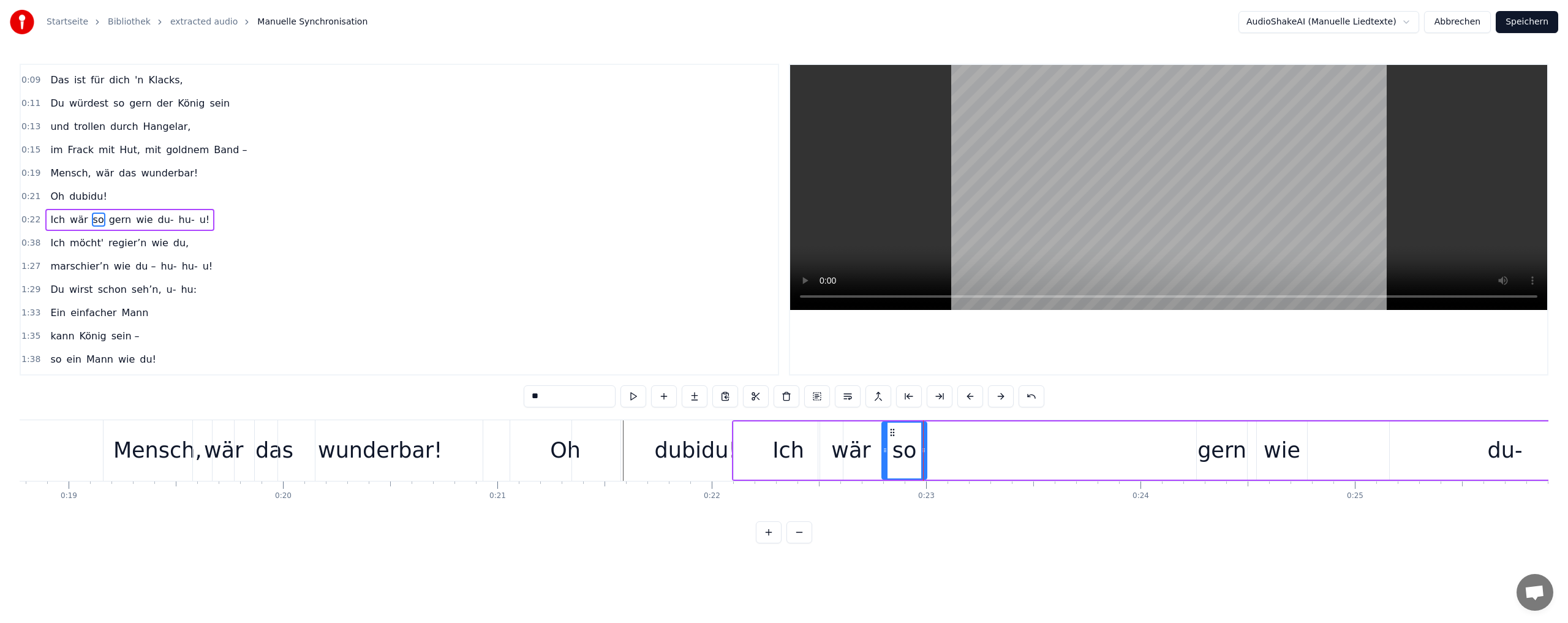
click at [1217, 454] on div "gern" at bounding box center [1222, 451] width 49 height 33
drag, startPoint x: 1206, startPoint y: 433, endPoint x: 933, endPoint y: 442, distance: 273.1
click at [933, 442] on div "gern" at bounding box center [949, 450] width 49 height 55
drag, startPoint x: 970, startPoint y: 451, endPoint x: 994, endPoint y: 448, distance: 24.2
click at [994, 448] on icon at bounding box center [995, 450] width 5 height 10
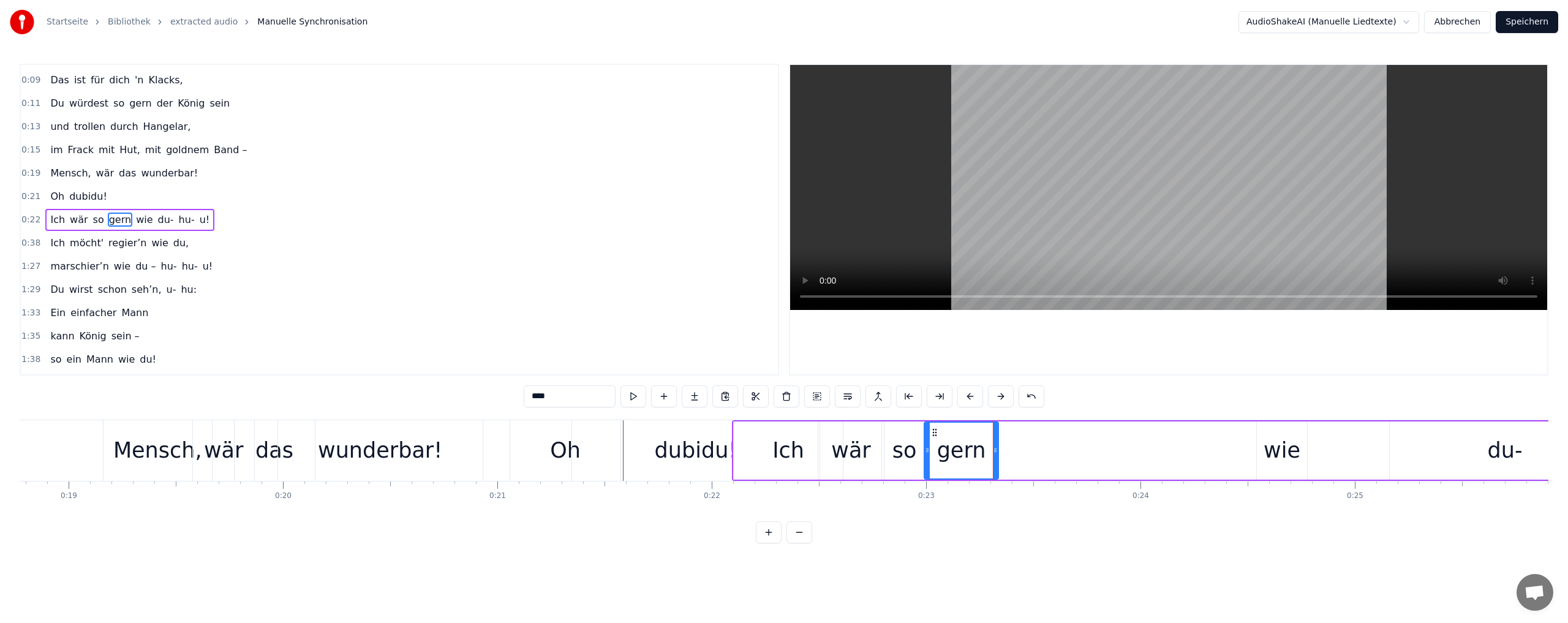
click at [1294, 454] on div "wie" at bounding box center [1282, 451] width 37 height 33
drag, startPoint x: 1265, startPoint y: 432, endPoint x: 1002, endPoint y: 442, distance: 263.2
click at [1002, 442] on div "wie" at bounding box center [1018, 450] width 49 height 55
drag, startPoint x: 1041, startPoint y: 451, endPoint x: 1055, endPoint y: 448, distance: 14.3
click at [1055, 448] on icon at bounding box center [1053, 450] width 5 height 10
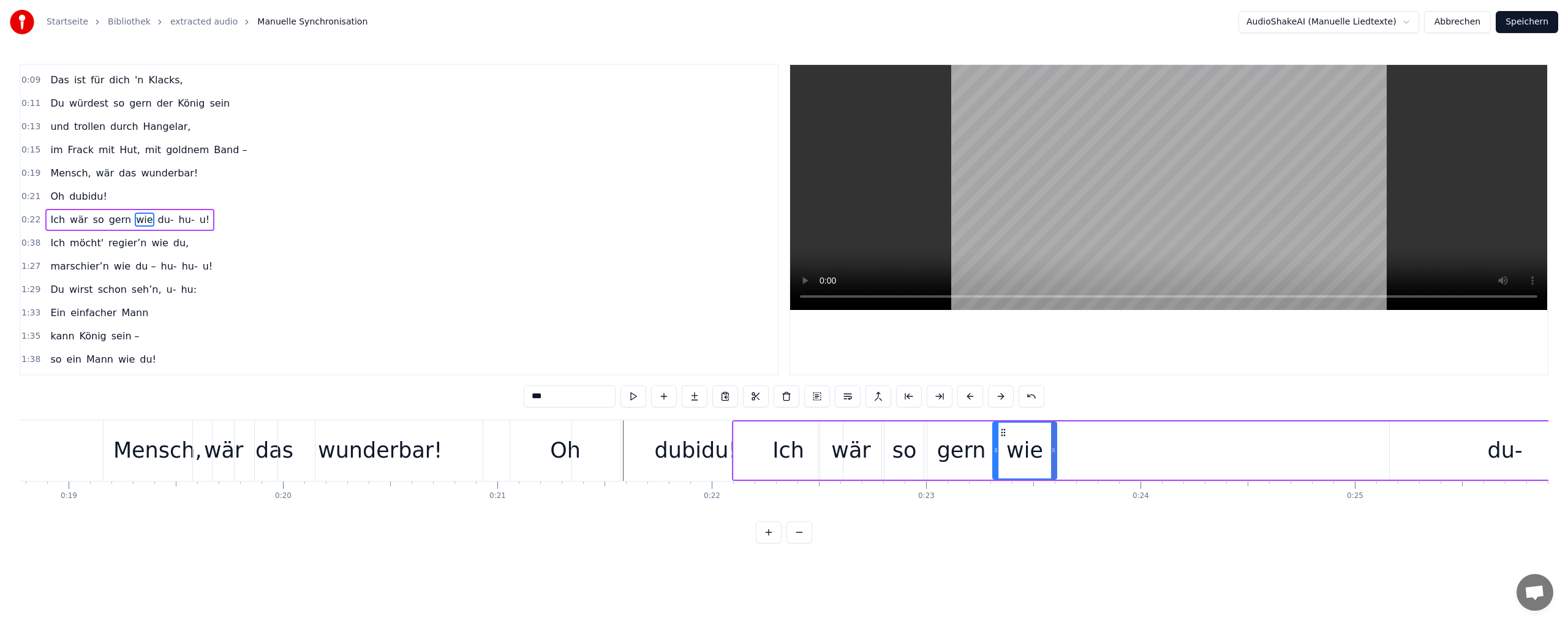
click at [1501, 455] on div "du-" at bounding box center [1504, 451] width 35 height 33
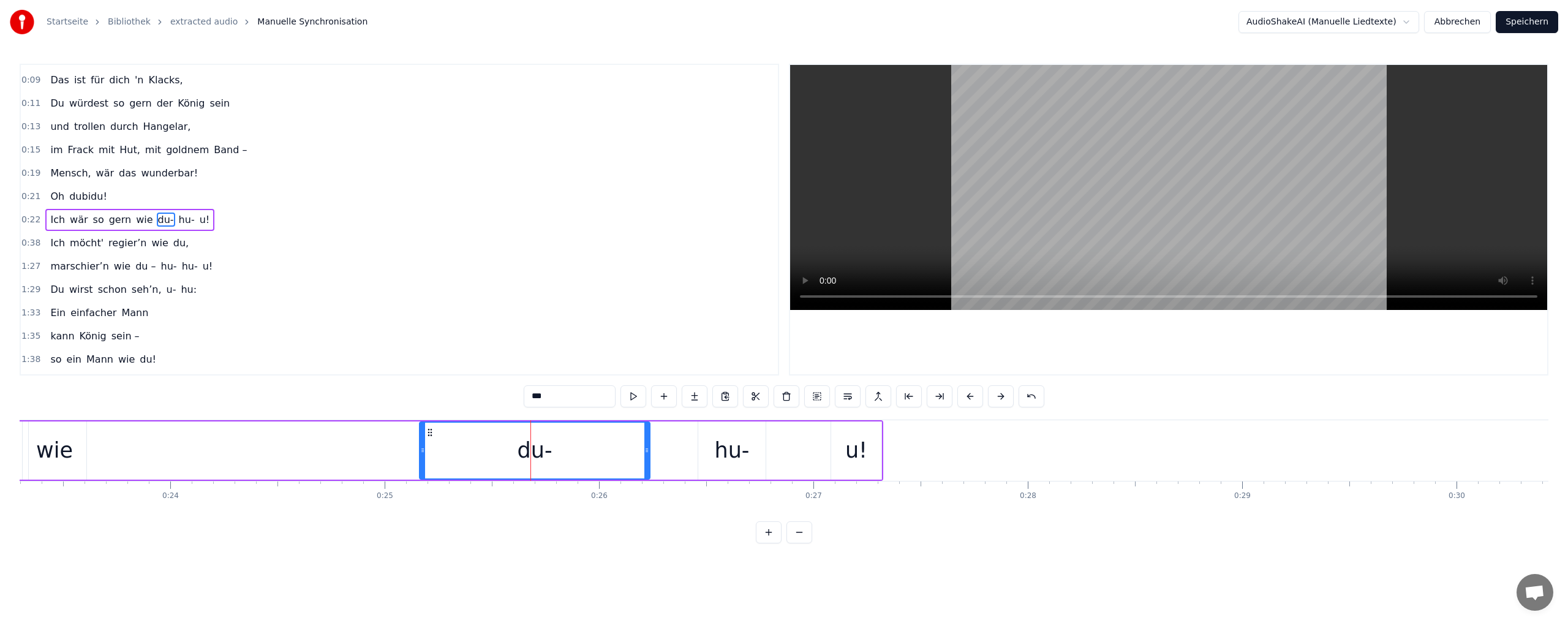
scroll to position [0, 4650]
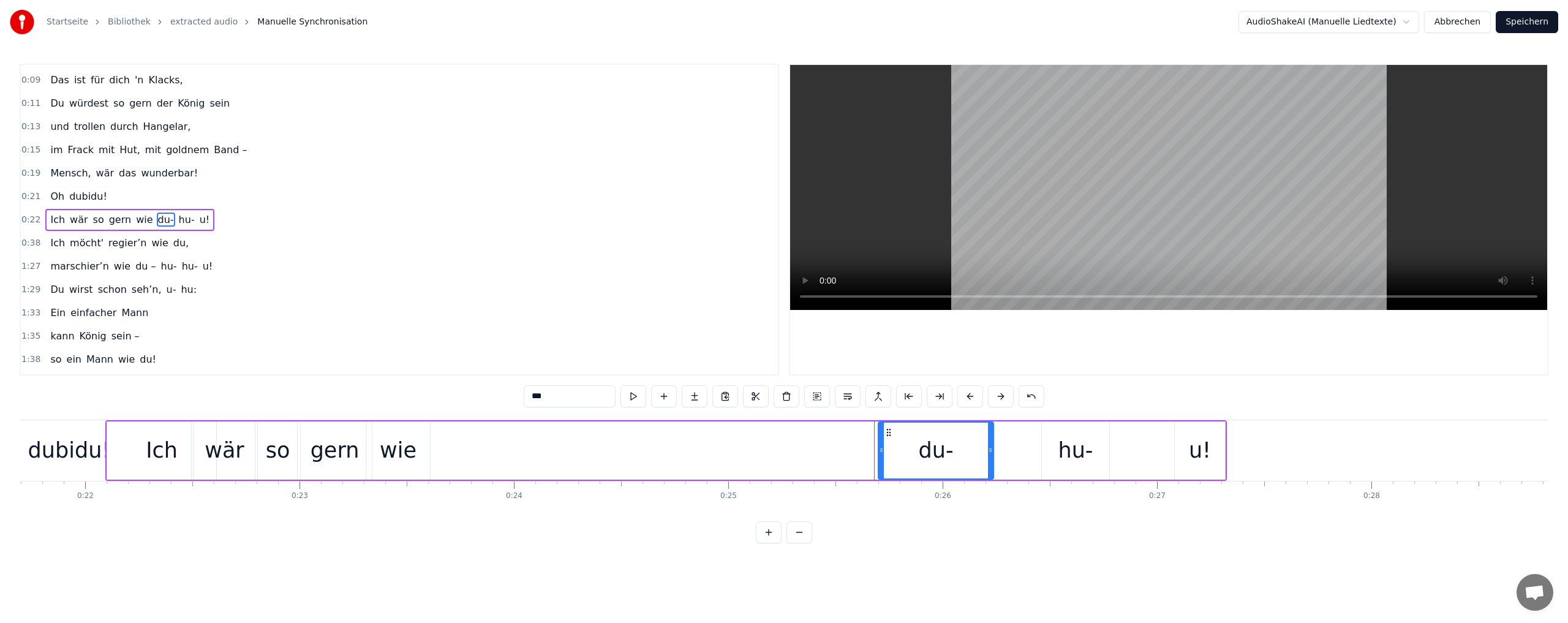
drag, startPoint x: 764, startPoint y: 448, endPoint x: 879, endPoint y: 453, distance: 115.1
click at [879, 453] on icon at bounding box center [881, 450] width 5 height 10
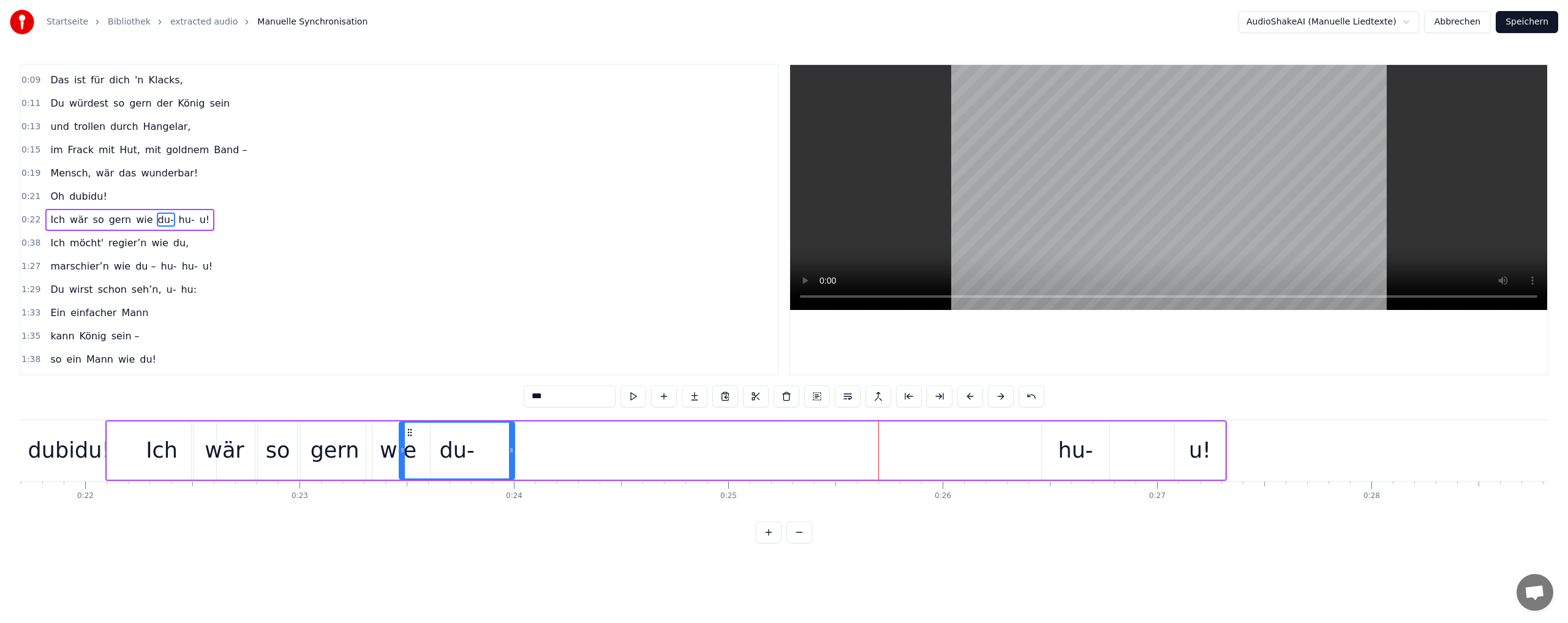
drag, startPoint x: 887, startPoint y: 431, endPoint x: 408, endPoint y: 448, distance: 479.3
click at [408, 448] on div "du-" at bounding box center [457, 450] width 114 height 55
click at [1069, 452] on div "hu-" at bounding box center [1075, 451] width 35 height 33
drag, startPoint x: 1051, startPoint y: 433, endPoint x: 495, endPoint y: 430, distance: 556.0
click at [495, 430] on icon at bounding box center [496, 432] width 10 height 10
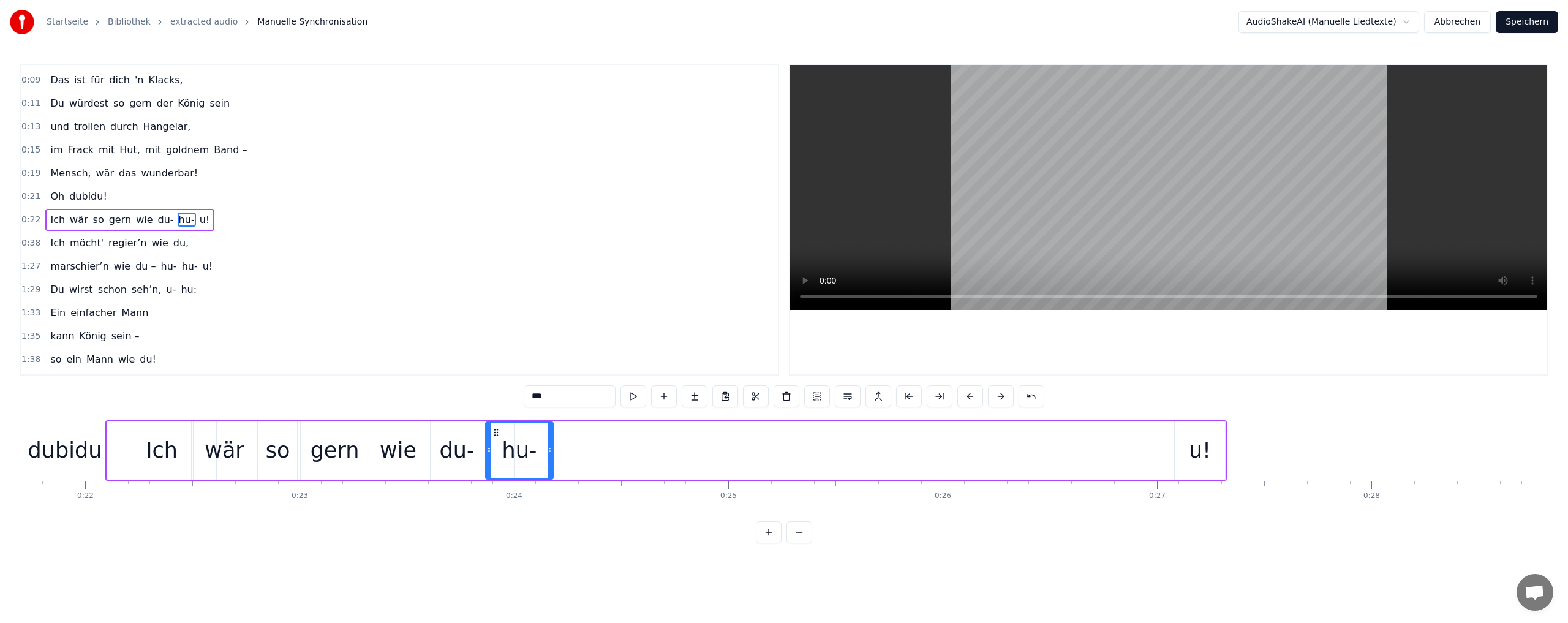
click at [1196, 456] on div "u!" at bounding box center [1200, 451] width 22 height 33
drag, startPoint x: 1186, startPoint y: 431, endPoint x: 541, endPoint y: 445, distance: 645.2
click at [541, 445] on div "u!" at bounding box center [555, 450] width 49 height 55
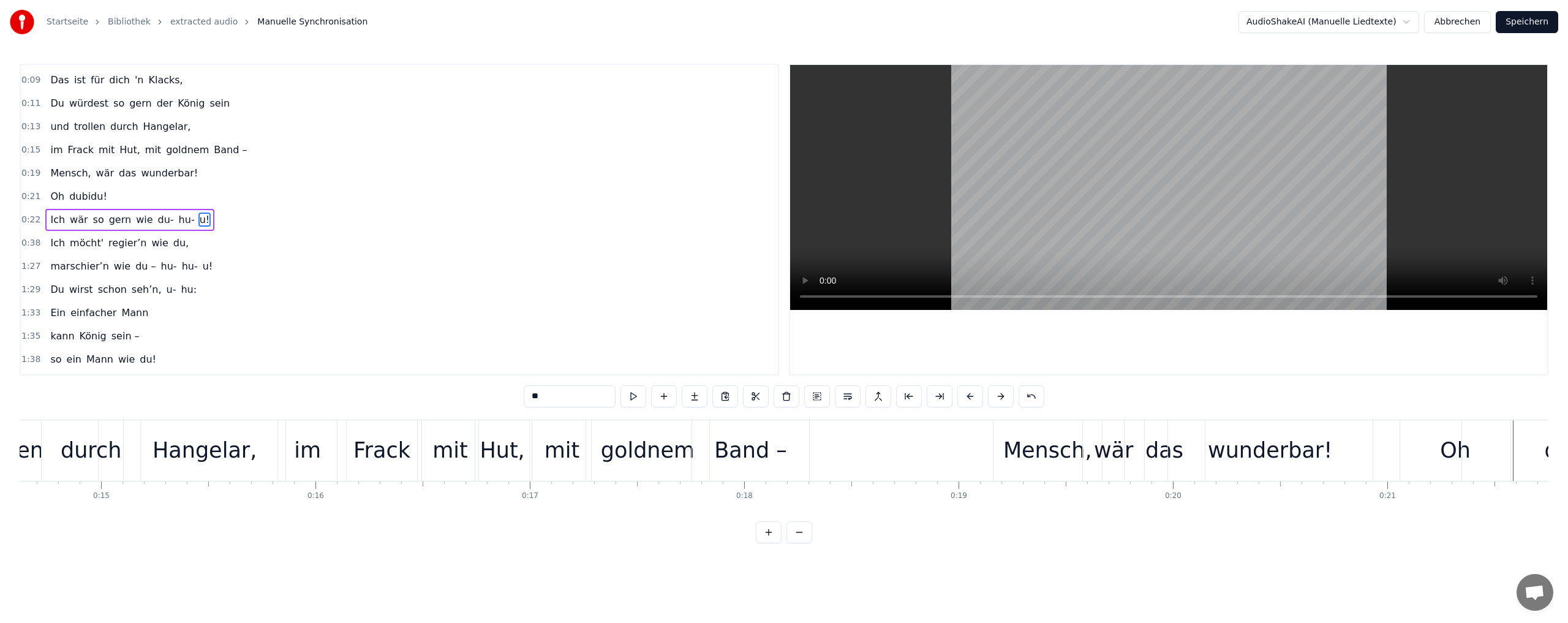
scroll to position [0, 3113]
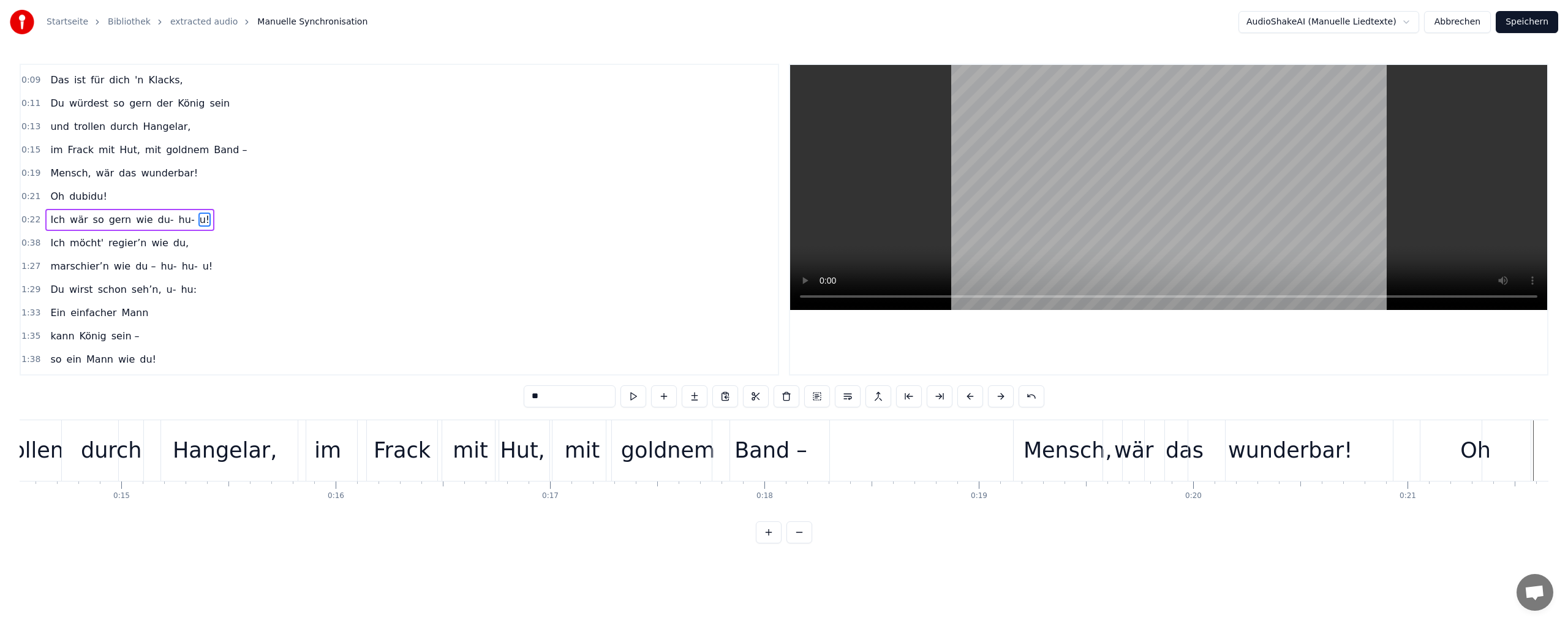
click at [214, 455] on div "Hangelar," at bounding box center [224, 451] width 104 height 33
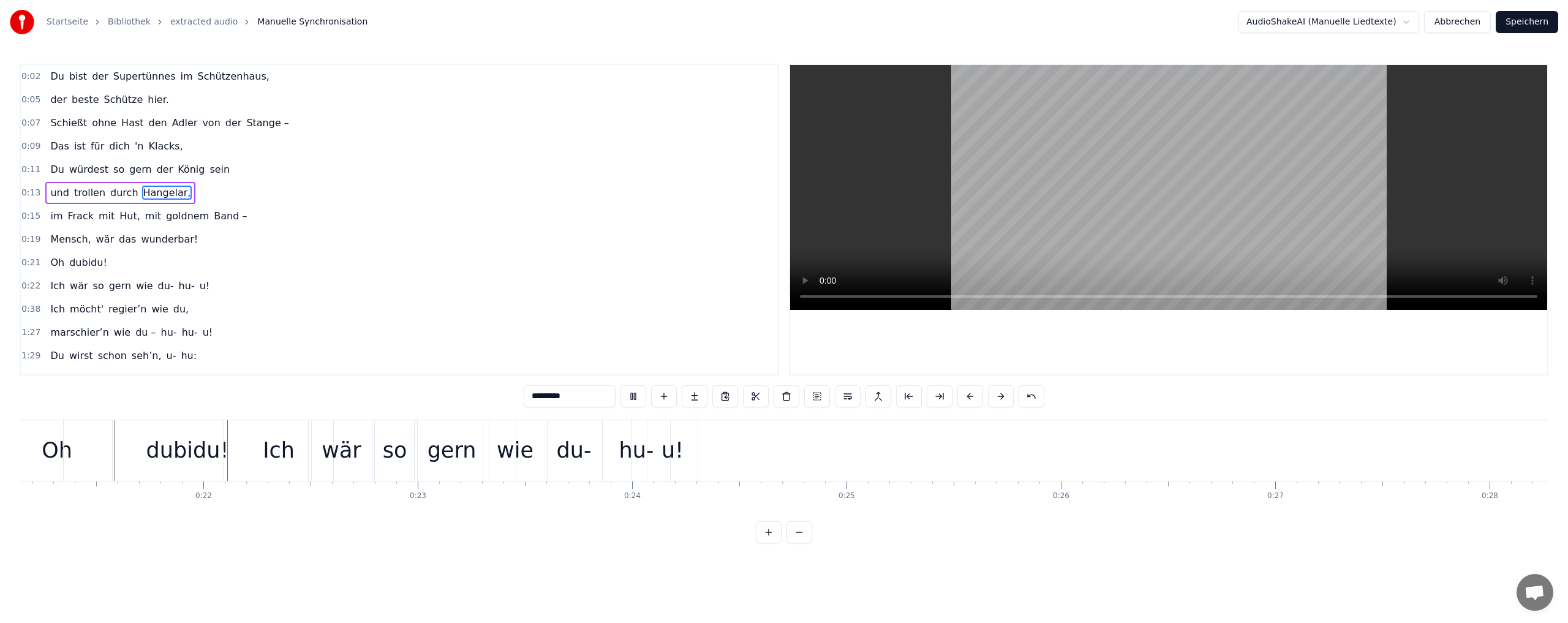
scroll to position [0, 4538]
click at [178, 289] on span "hu-" at bounding box center [186, 286] width 18 height 14
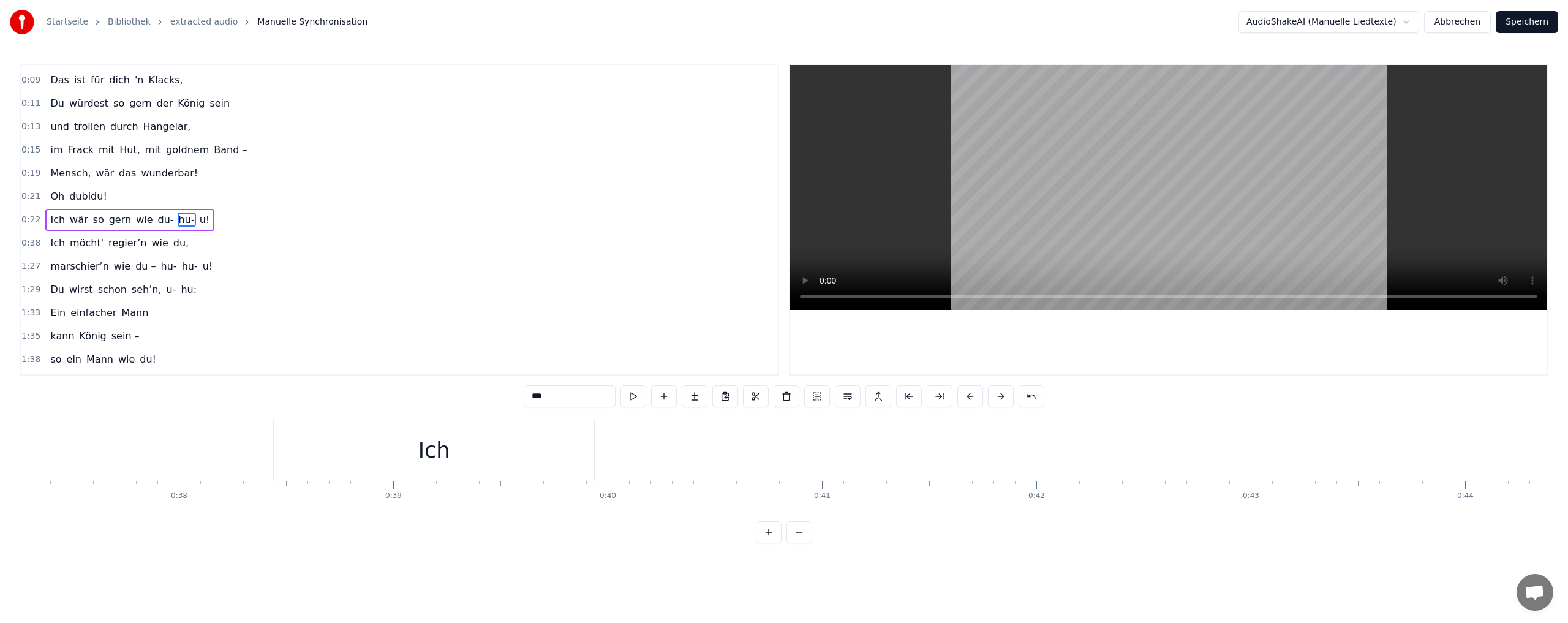
scroll to position [0, 8006]
click at [408, 454] on div "Ich" at bounding box center [413, 451] width 32 height 33
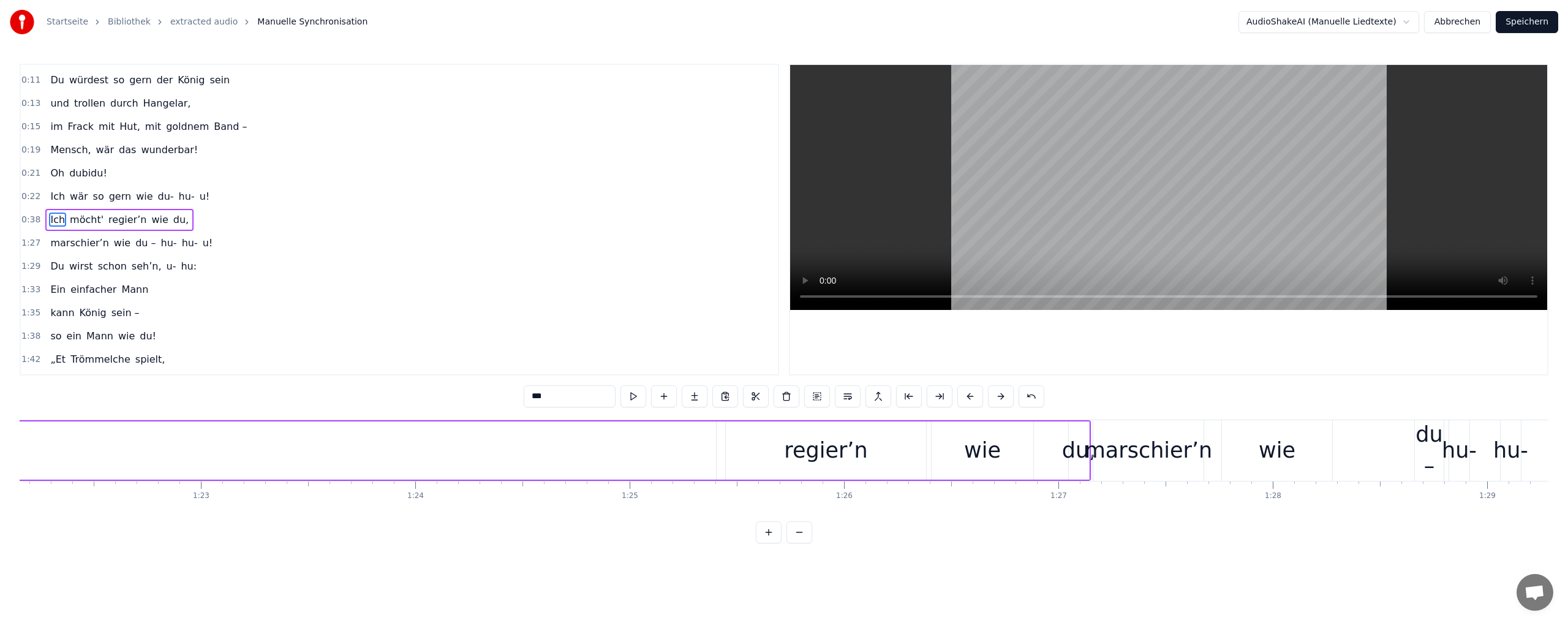
scroll to position [0, 17629]
click at [1058, 451] on div "du," at bounding box center [1058, 451] width 34 height 33
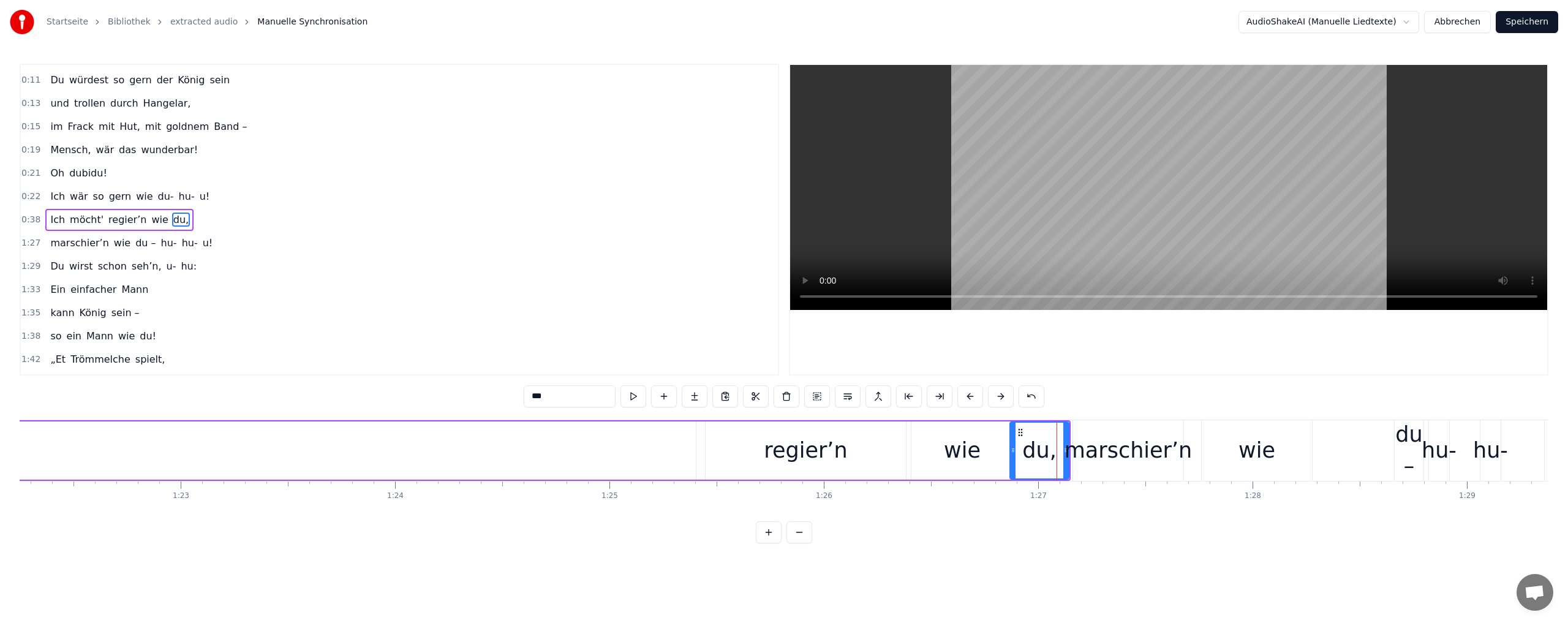
drag, startPoint x: 1049, startPoint y: 451, endPoint x: 1010, endPoint y: 450, distance: 39.0
click at [1010, 450] on icon at bounding box center [1013, 450] width 5 height 10
click at [1067, 424] on div at bounding box center [1065, 450] width 5 height 55
click at [1083, 397] on div "0:02 Du bist der Supertünnes im Schützenhaus, 0:05 der beste Schütze hier. 0:07…" at bounding box center [783, 303] width 1529 height 479
click at [1044, 429] on div "du," at bounding box center [1039, 450] width 58 height 55
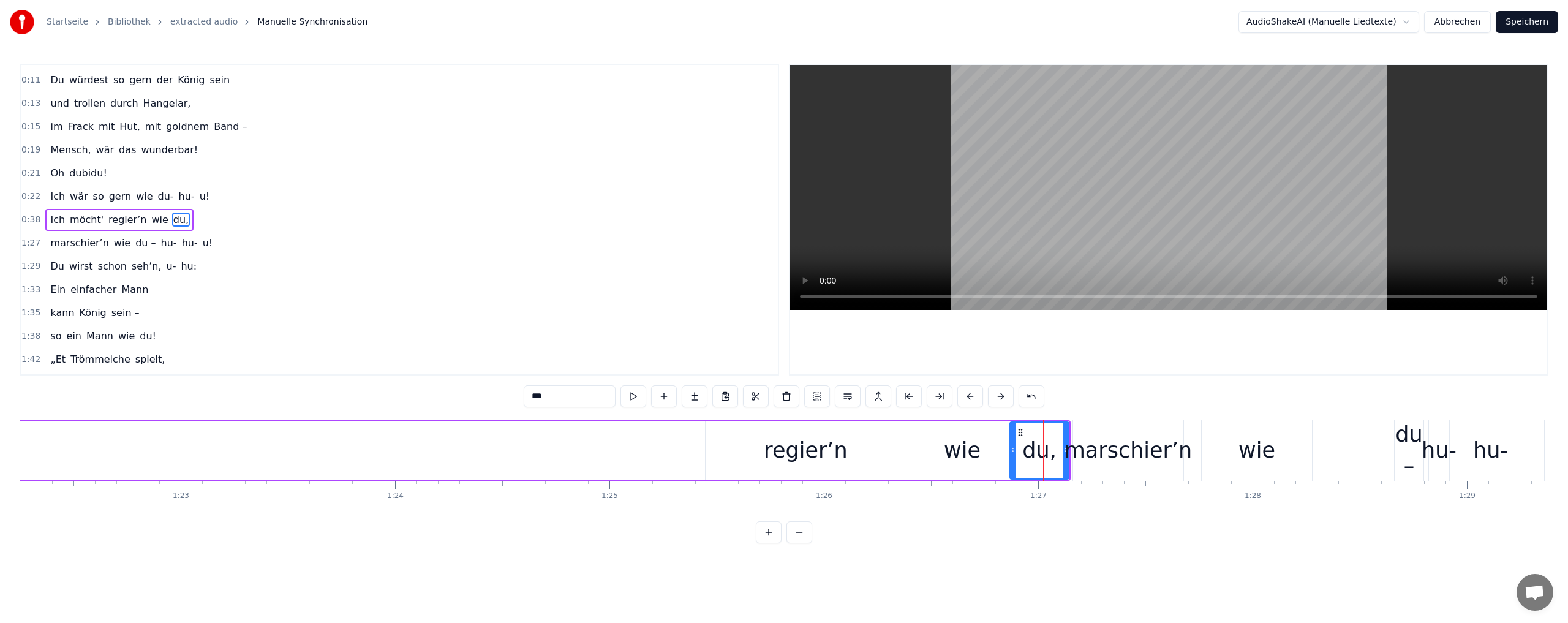
click at [1064, 433] on div at bounding box center [1065, 450] width 5 height 55
drag, startPoint x: 1065, startPoint y: 452, endPoint x: 1071, endPoint y: 449, distance: 6.7
click at [1071, 449] on icon at bounding box center [1072, 450] width 5 height 10
drag, startPoint x: 694, startPoint y: 451, endPoint x: 61, endPoint y: 459, distance: 633.1
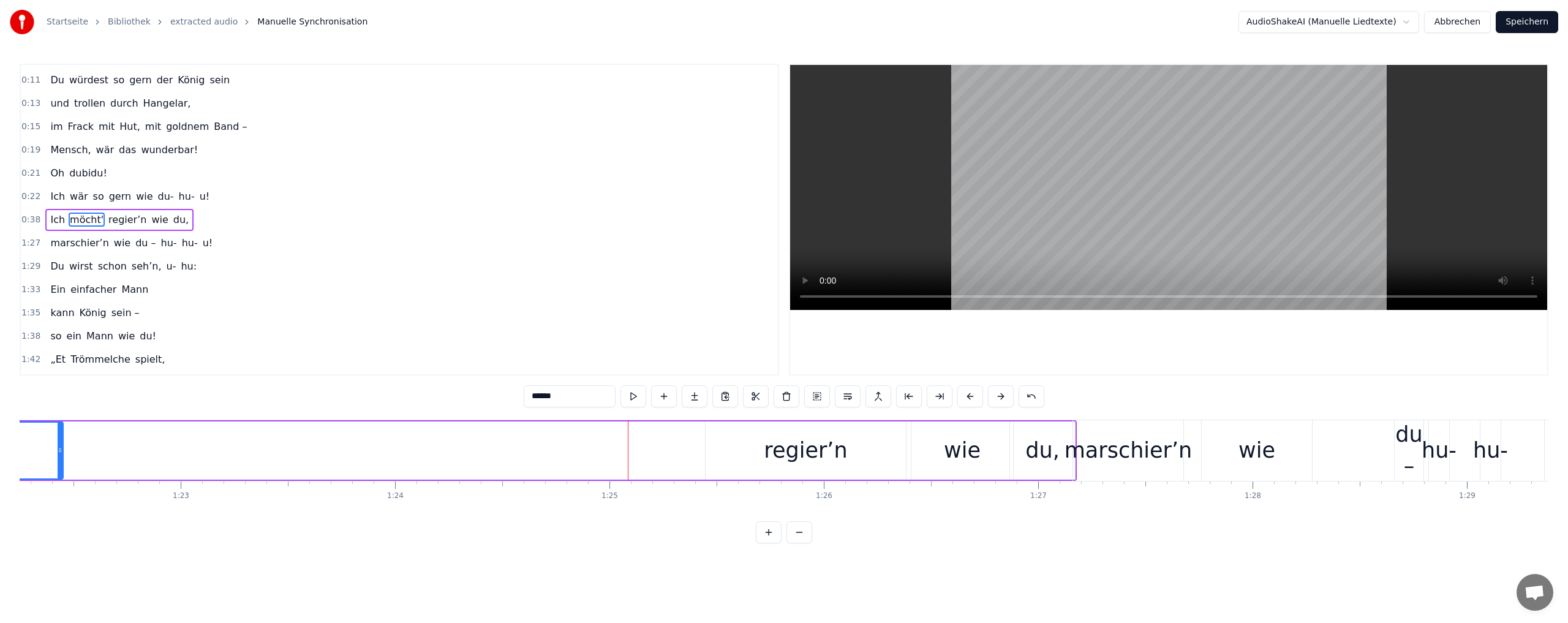
click at [61, 459] on div at bounding box center [60, 450] width 5 height 55
click at [813, 457] on div "regier’n" at bounding box center [826, 451] width 84 height 33
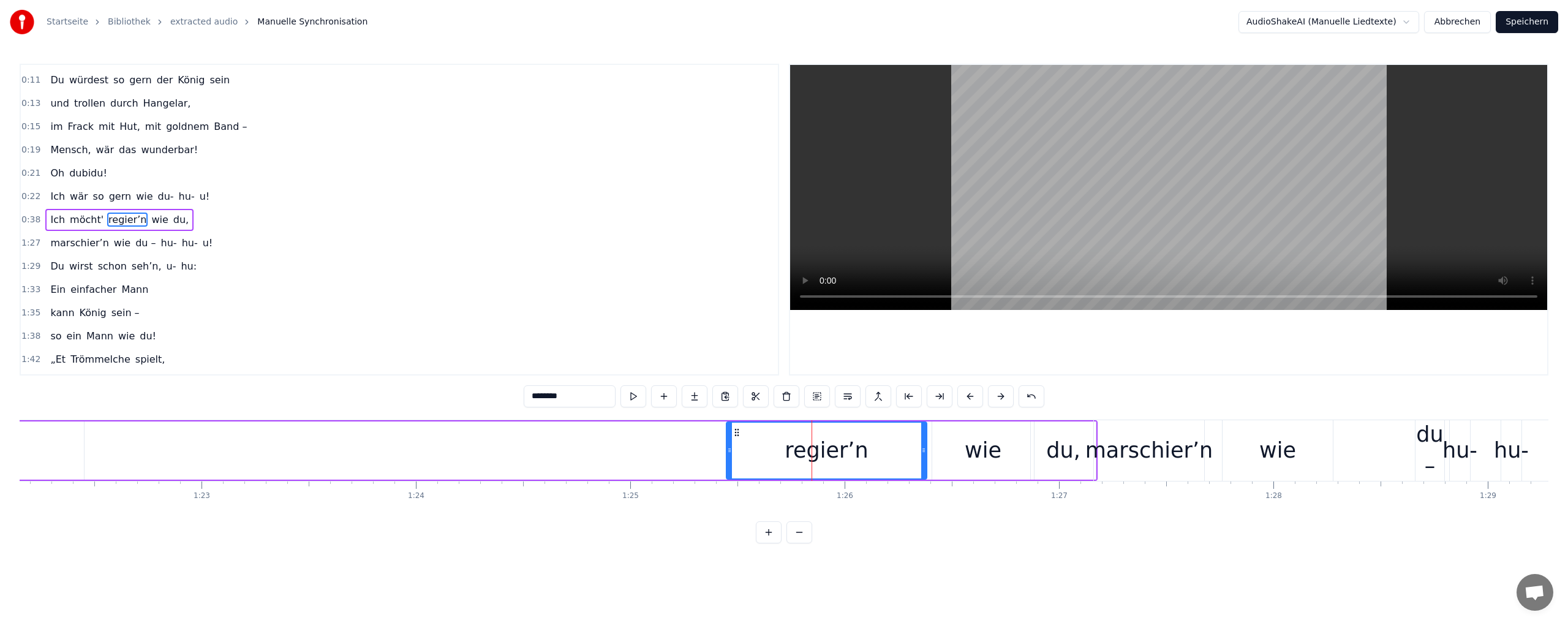
click at [1048, 434] on div "du," at bounding box center [1063, 451] width 34 height 33
type input "***"
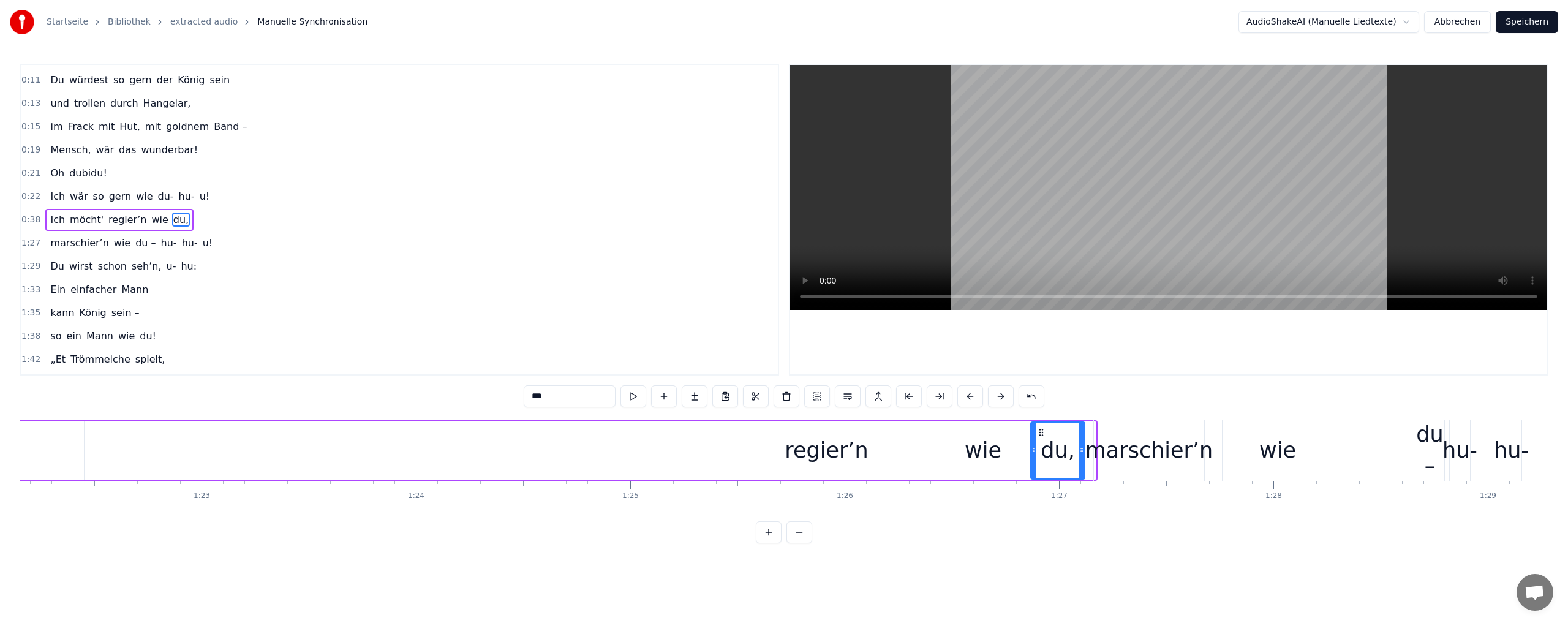
drag, startPoint x: 1092, startPoint y: 425, endPoint x: 1081, endPoint y: 426, distance: 11.0
click at [1081, 426] on div at bounding box center [1081, 450] width 5 height 55
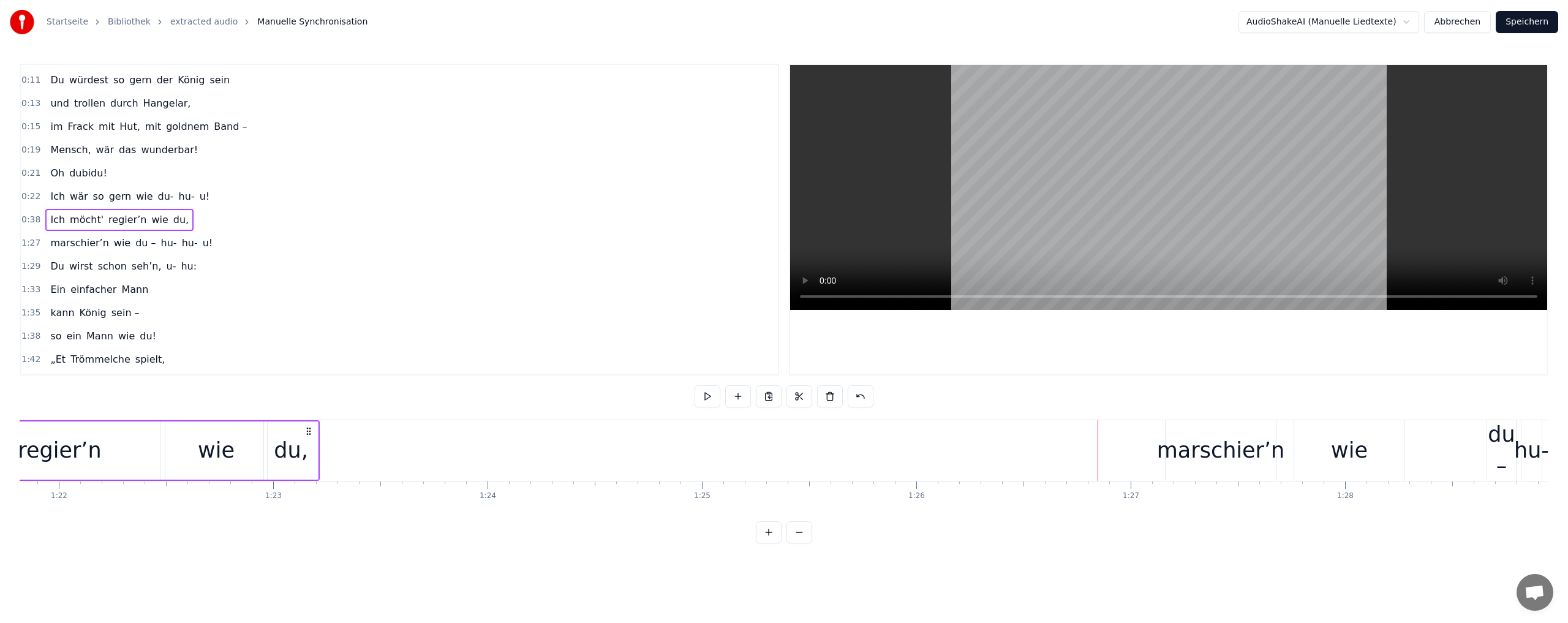
drag, startPoint x: 1076, startPoint y: 431, endPoint x: 280, endPoint y: 444, distance: 796.1
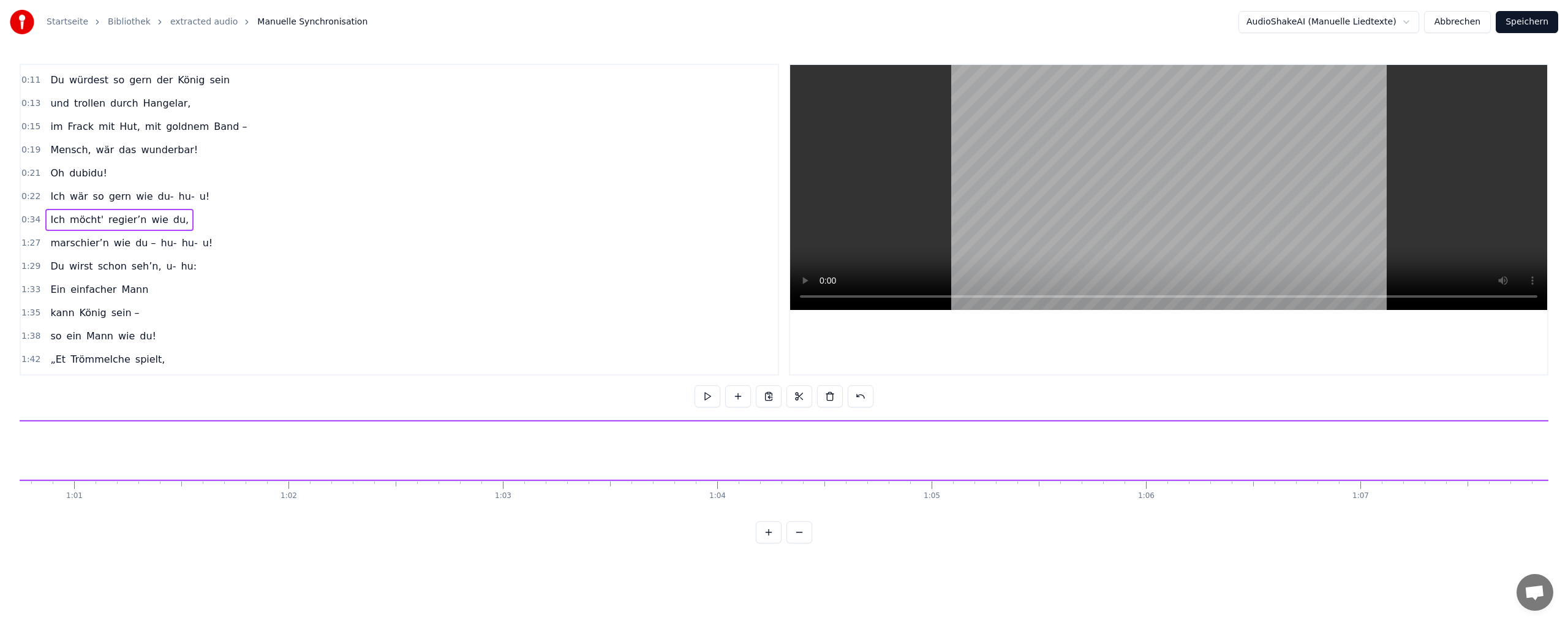
scroll to position [0, 13768]
click at [944, 448] on div "möcht'" at bounding box center [959, 451] width 73 height 33
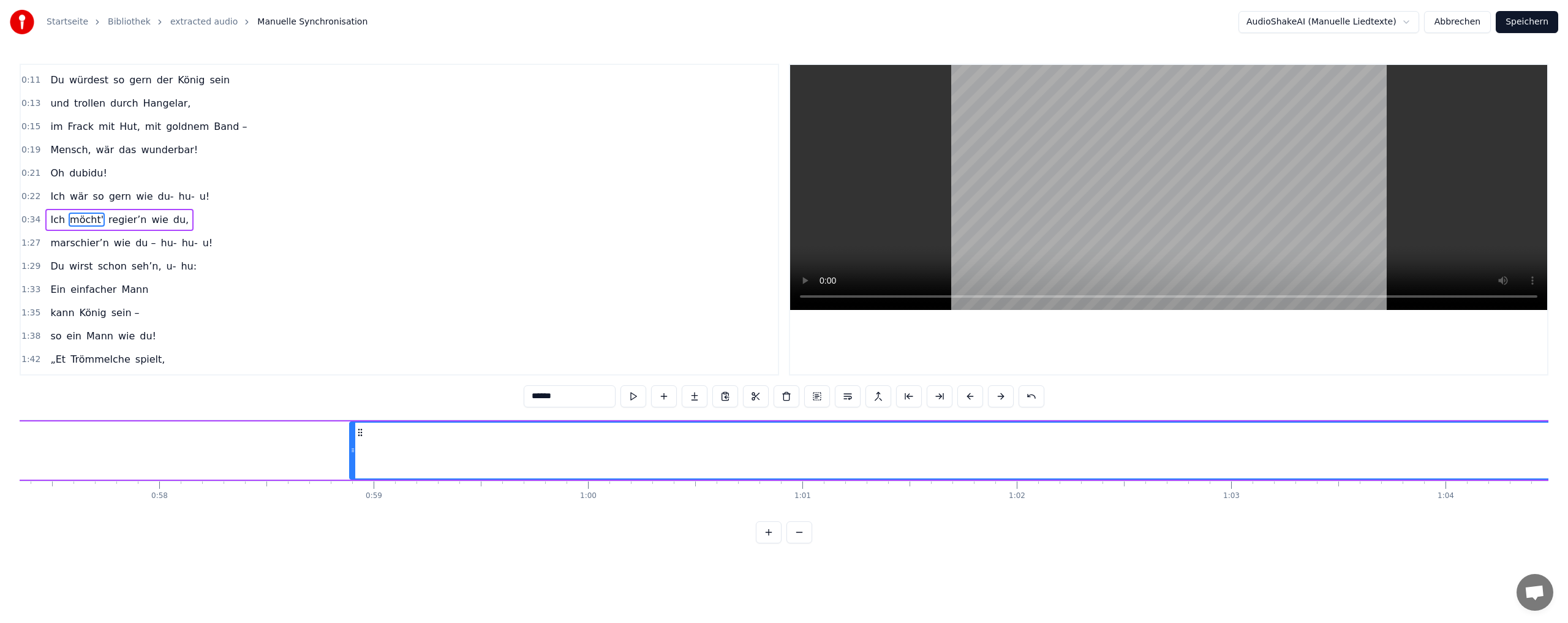
scroll to position [0, 12272]
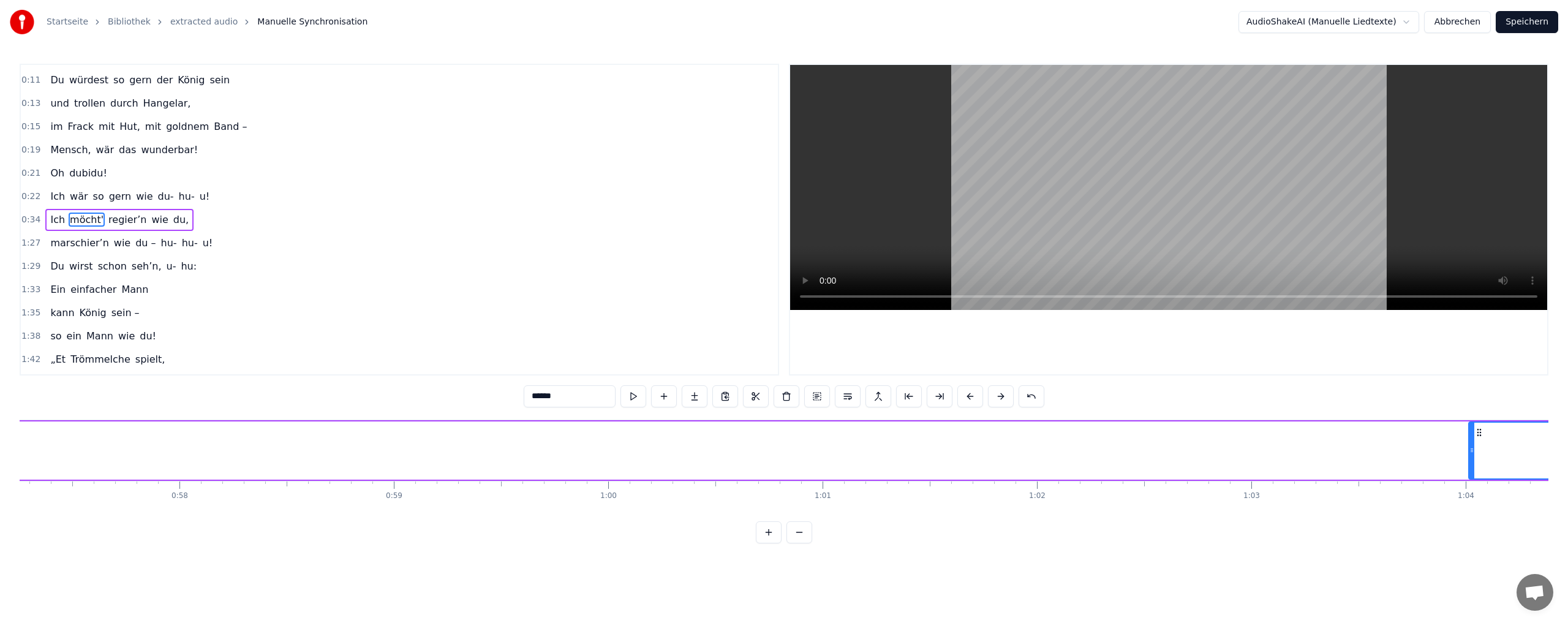
drag, startPoint x: 375, startPoint y: 449, endPoint x: 1472, endPoint y: 448, distance: 1097.0
click at [1472, 451] on icon at bounding box center [1471, 450] width 5 height 10
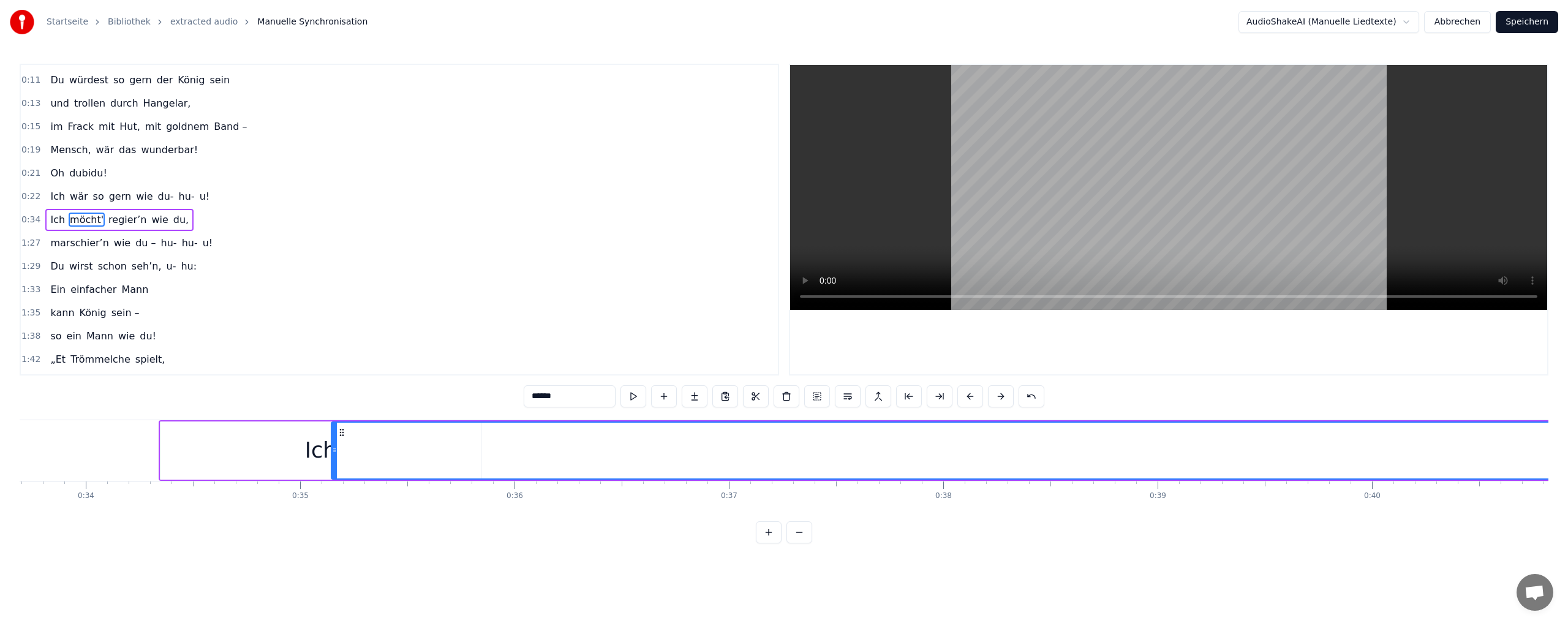
scroll to position [0, 7222]
drag, startPoint x: 1479, startPoint y: 430, endPoint x: 457, endPoint y: 448, distance: 1022.2
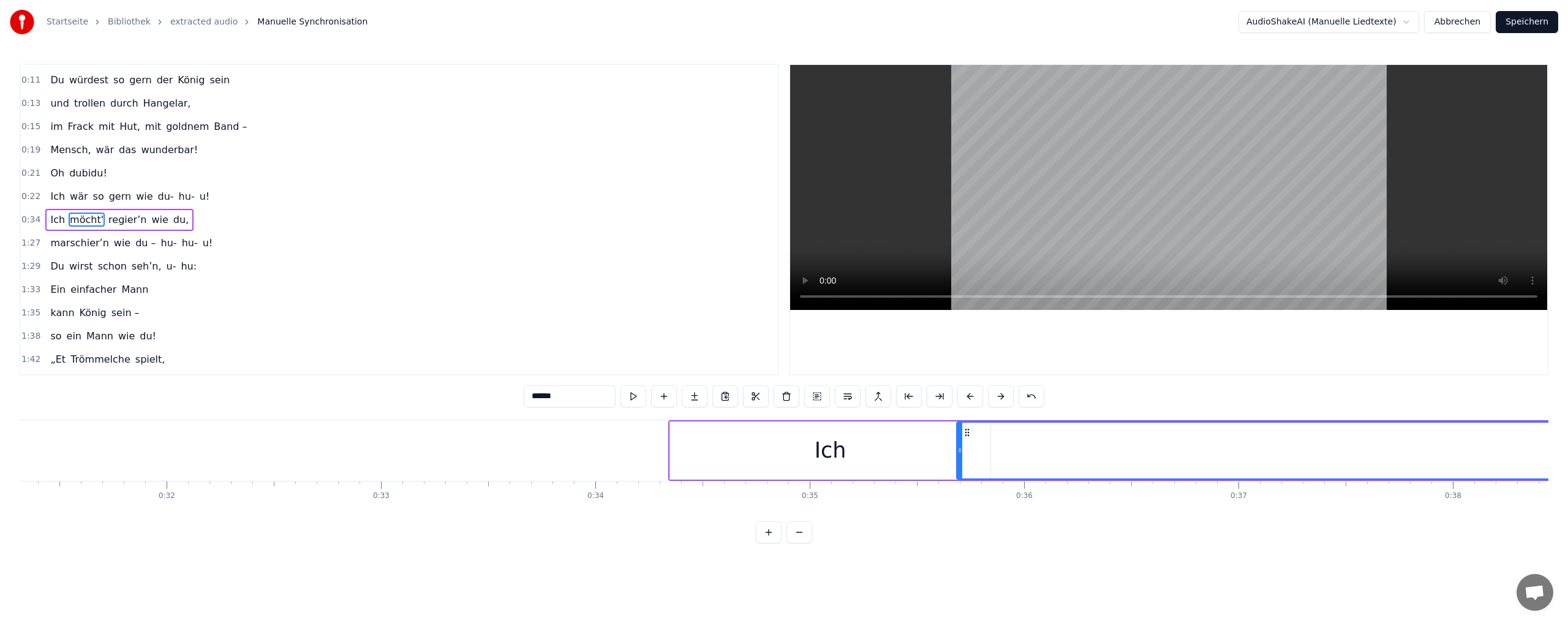
scroll to position [0, 6611]
click at [927, 451] on div "Ich" at bounding box center [931, 451] width 32 height 33
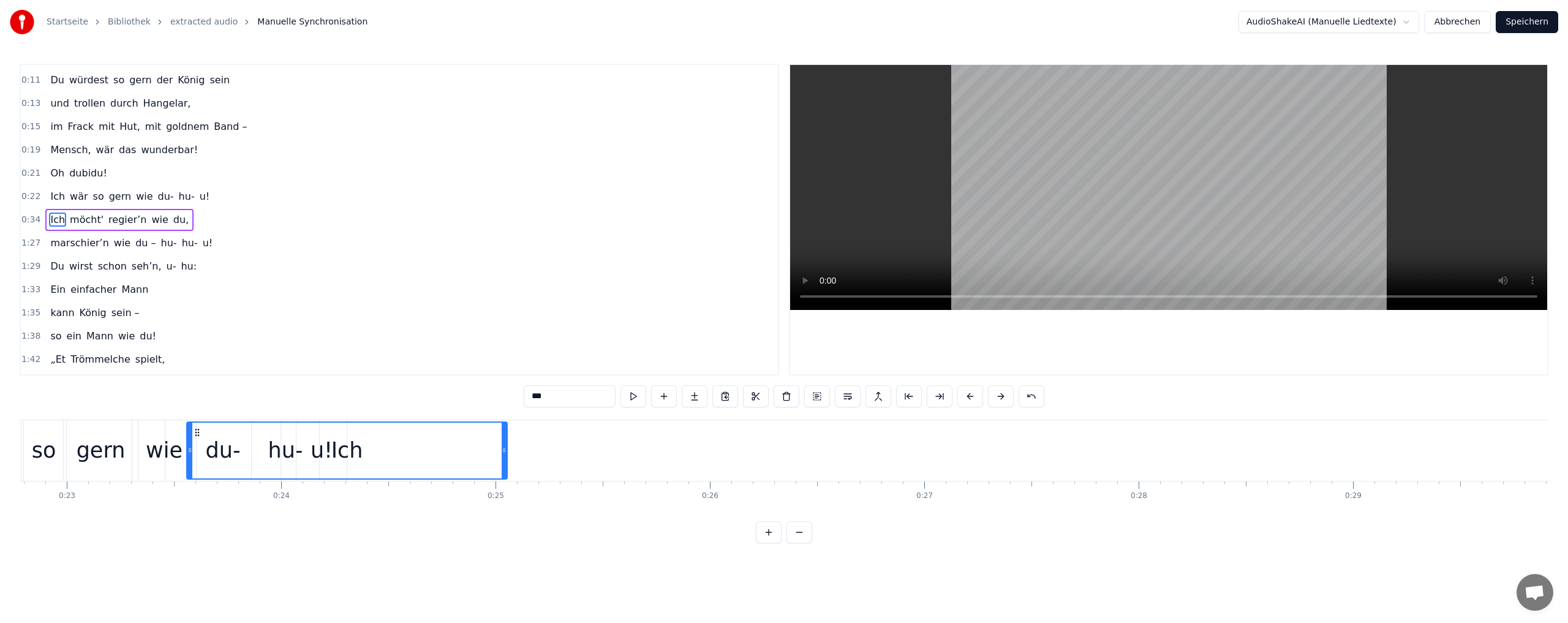
scroll to position [0, 4882]
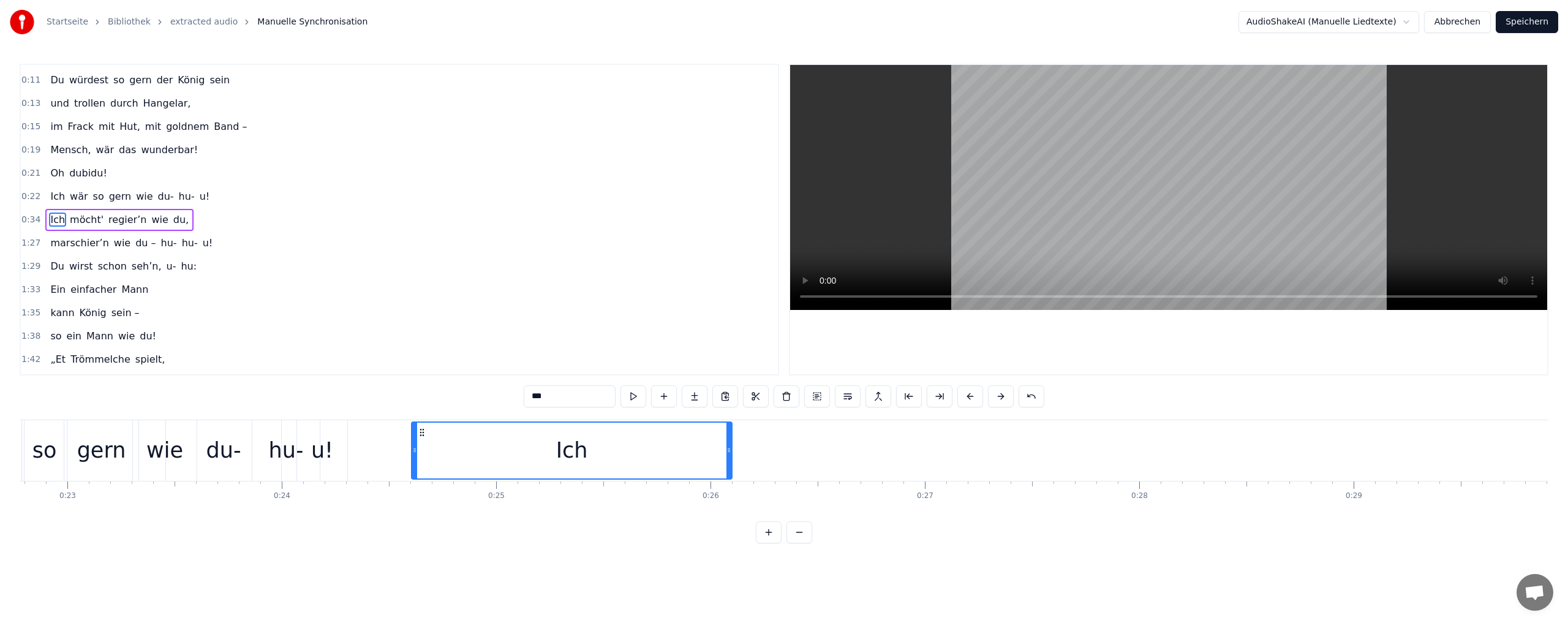
drag, startPoint x: 781, startPoint y: 430, endPoint x: 422, endPoint y: 452, distance: 359.7
click at [422, 452] on div "Ich" at bounding box center [571, 450] width 319 height 55
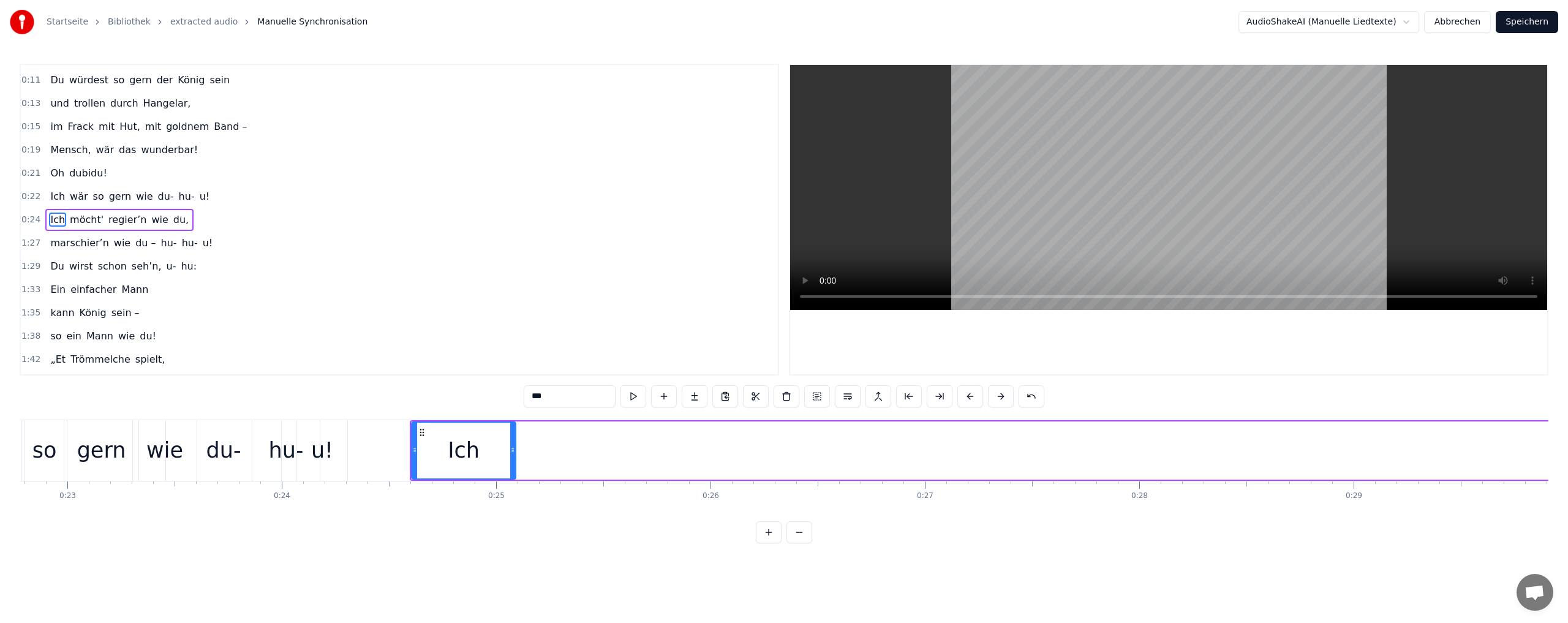
drag, startPoint x: 730, startPoint y: 450, endPoint x: 488, endPoint y: 447, distance: 242.0
click at [512, 454] on icon at bounding box center [513, 450] width 5 height 10
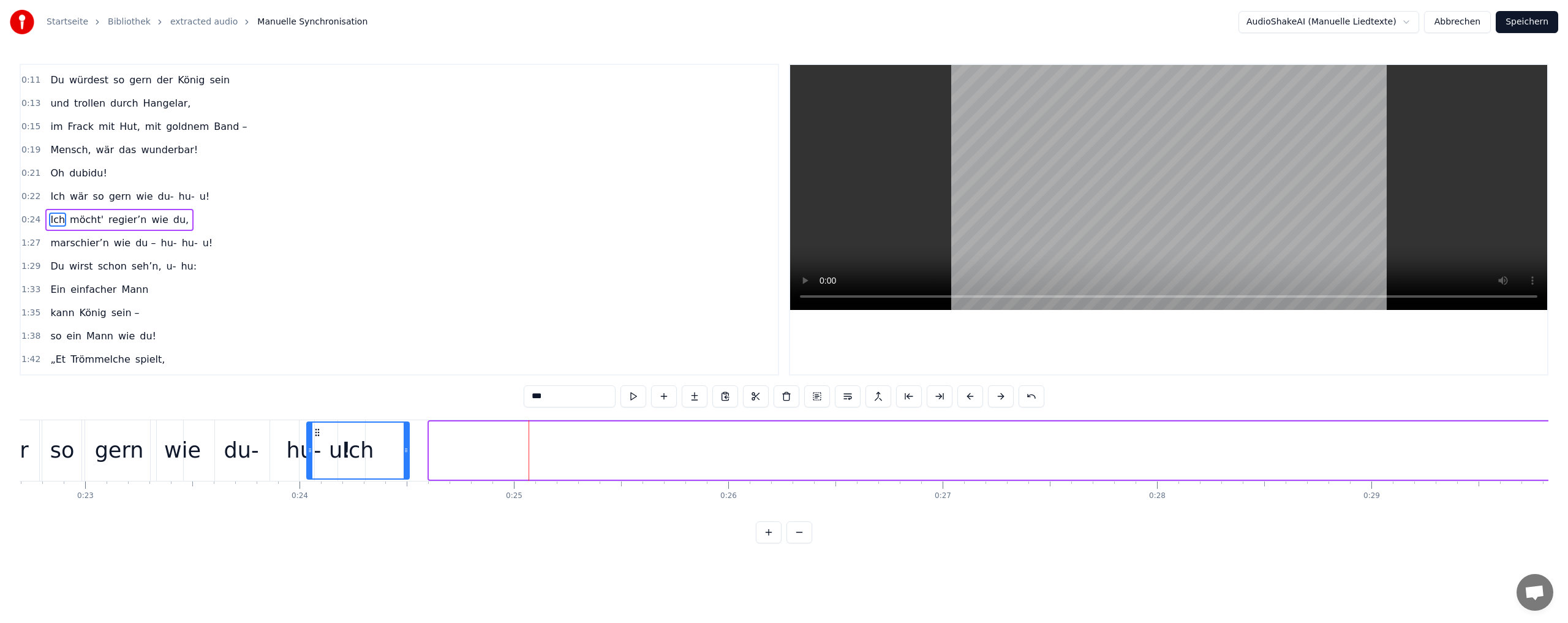
scroll to position [0, 4848]
drag, startPoint x: 423, startPoint y: 431, endPoint x: 359, endPoint y: 435, distance: 64.1
click at [359, 435] on icon at bounding box center [357, 432] width 10 height 10
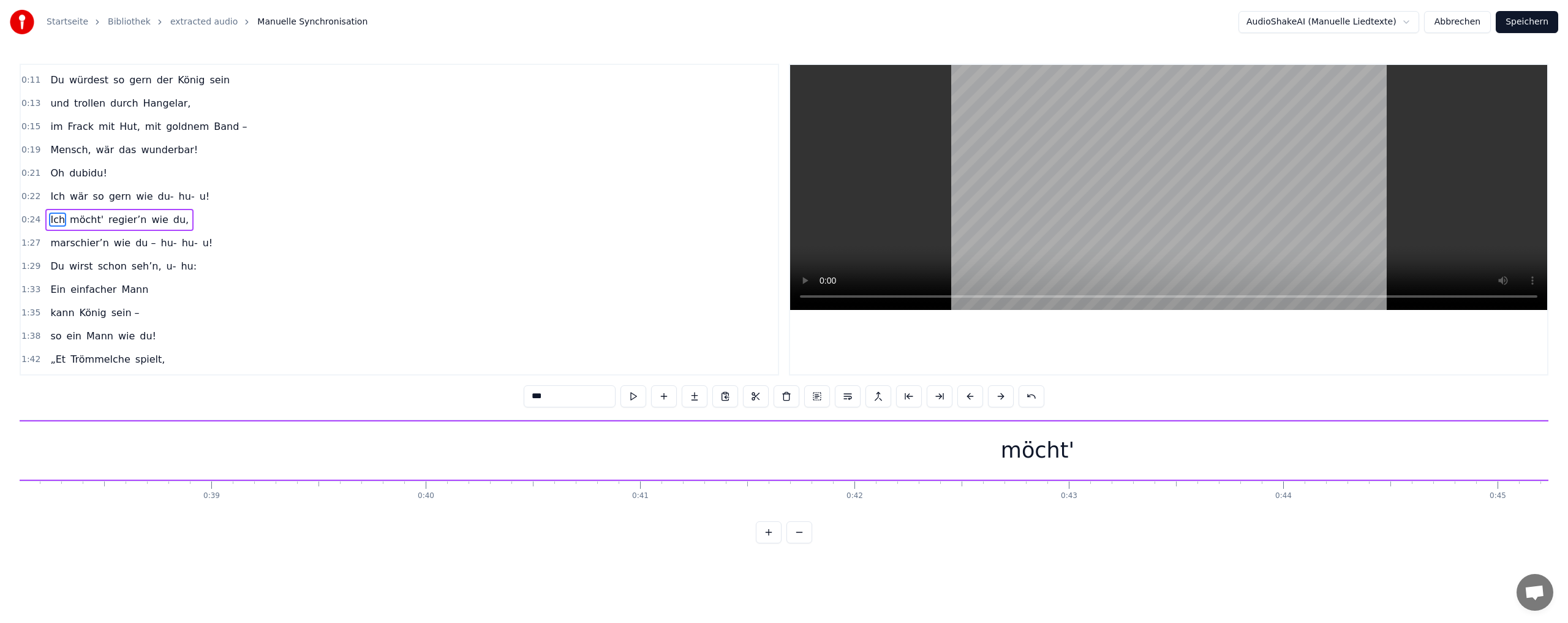
scroll to position [0, 8188]
click at [997, 451] on div "möcht'" at bounding box center [1016, 451] width 73 height 33
type input "******"
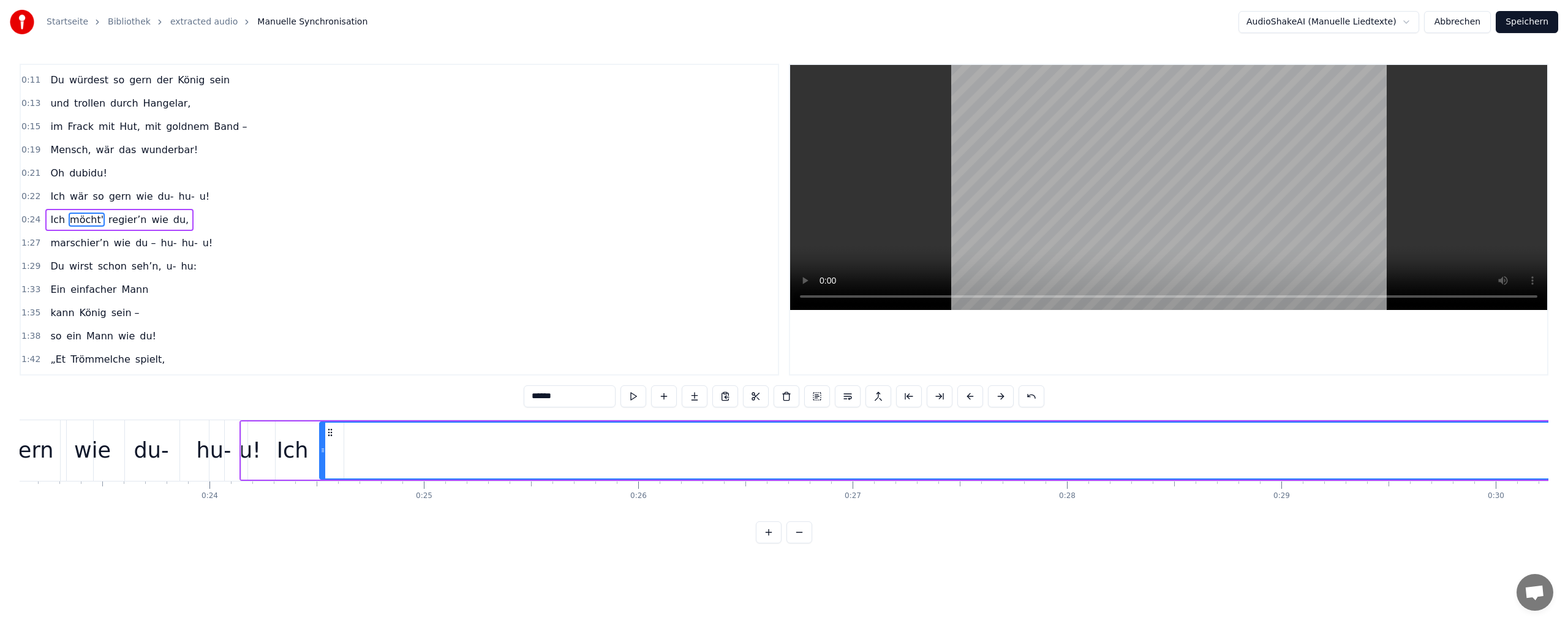
scroll to position [0, 4951]
drag, startPoint x: 400, startPoint y: 433, endPoint x: 330, endPoint y: 440, distance: 70.3
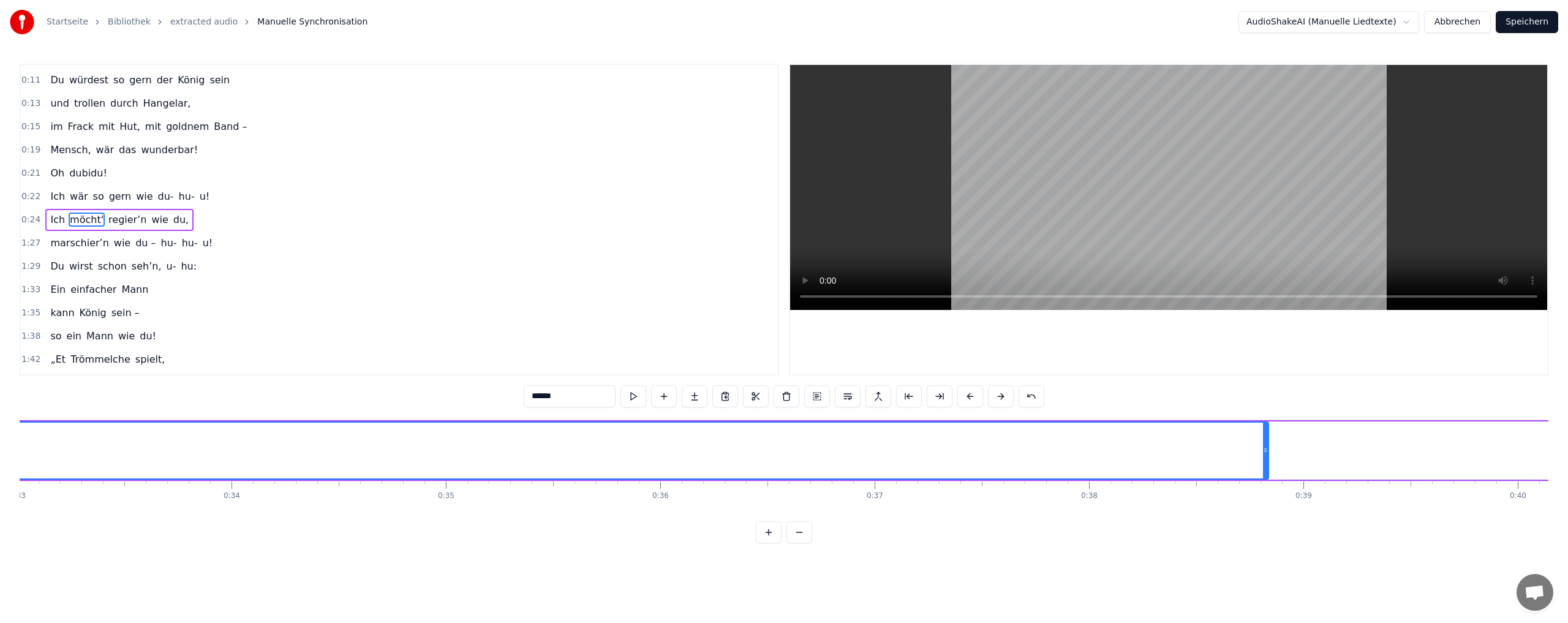
scroll to position [0, 7218]
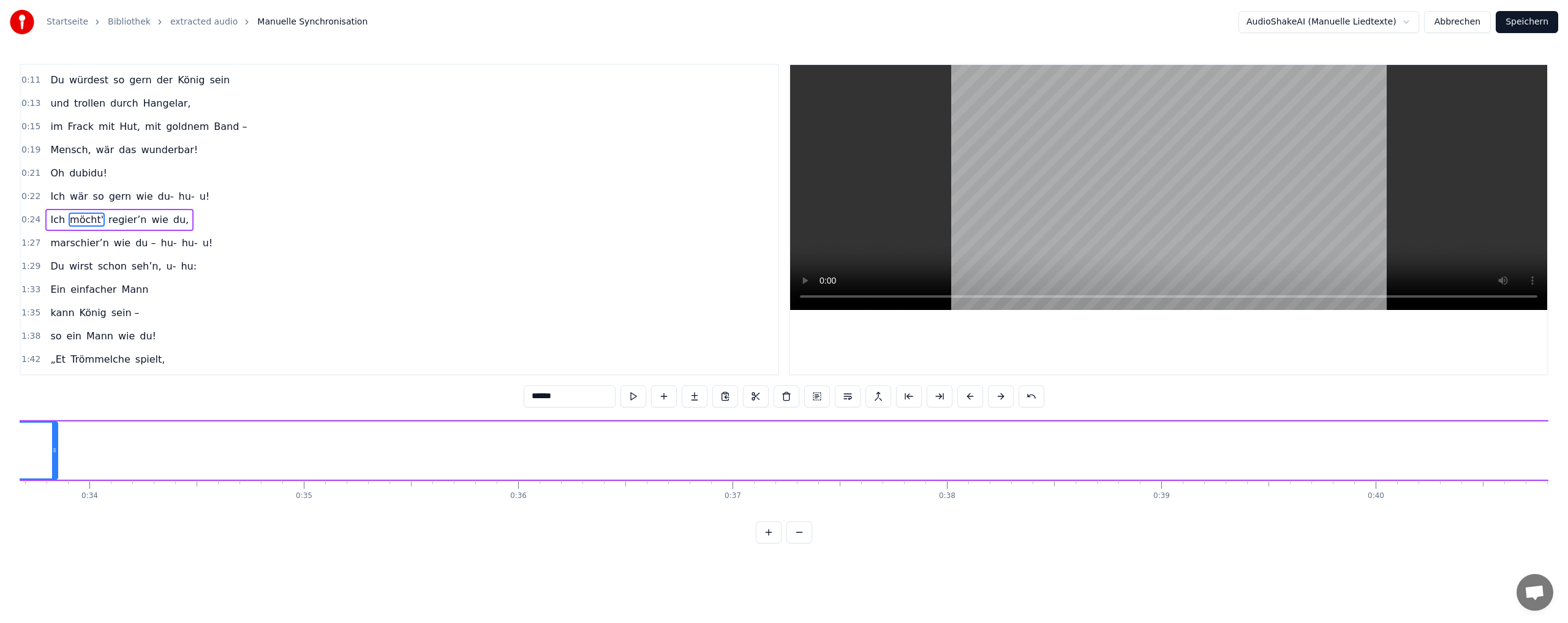
drag, startPoint x: 1123, startPoint y: 450, endPoint x: 55, endPoint y: 449, distance: 1068.0
click at [55, 449] on icon at bounding box center [54, 450] width 5 height 10
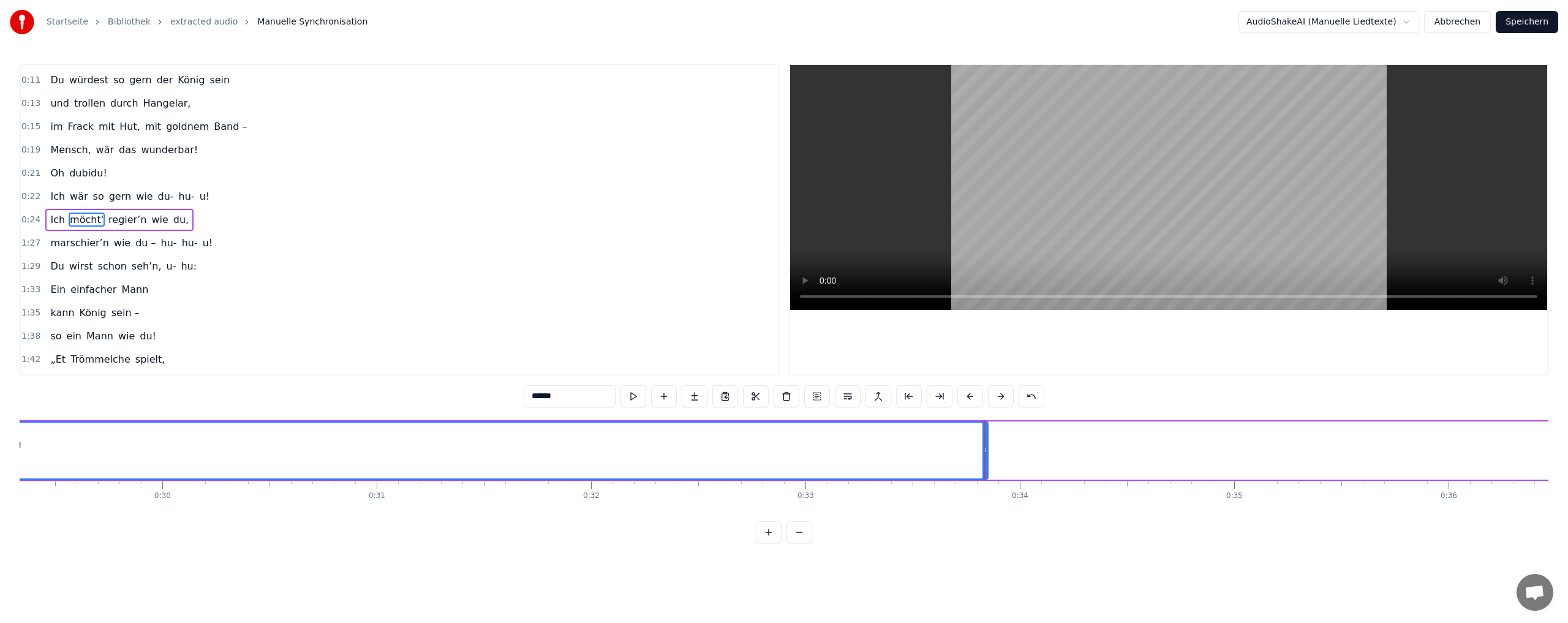
scroll to position [0, 6085]
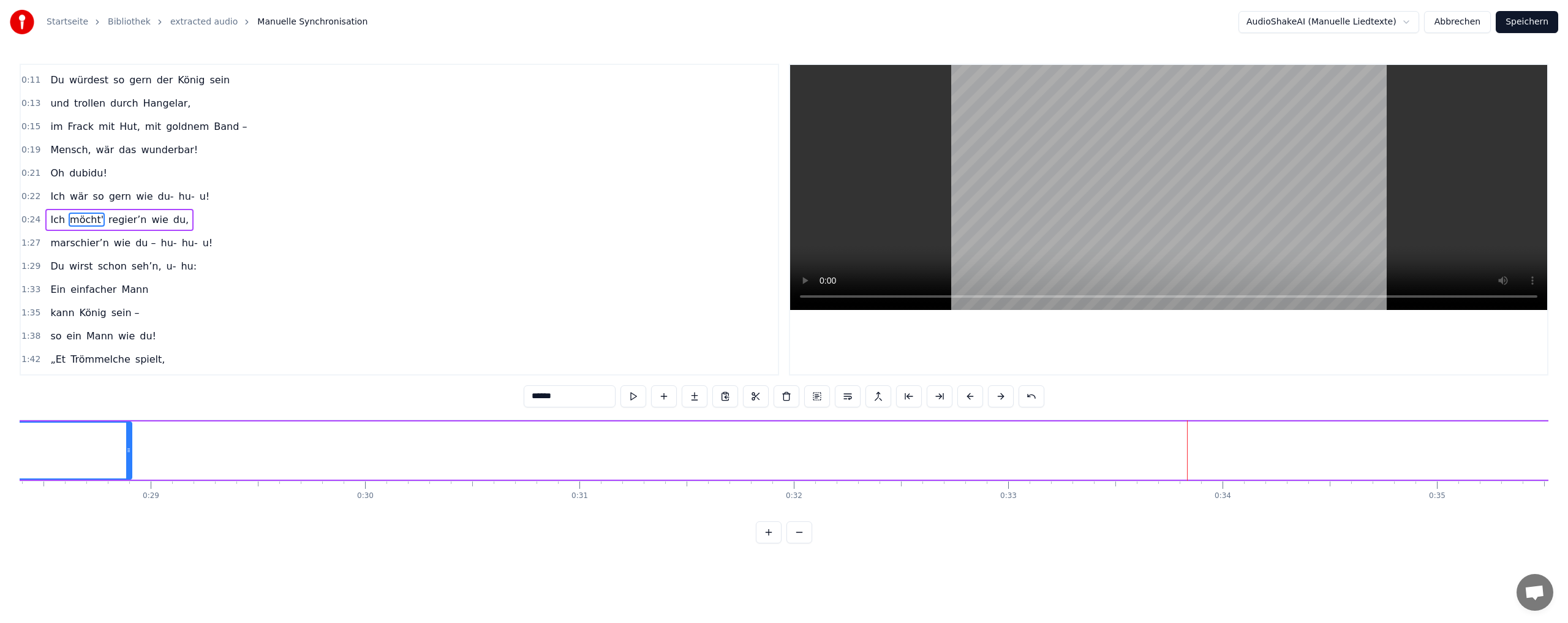
drag, startPoint x: 1189, startPoint y: 451, endPoint x: 130, endPoint y: 445, distance: 1059.0
click at [130, 445] on div at bounding box center [129, 450] width 5 height 55
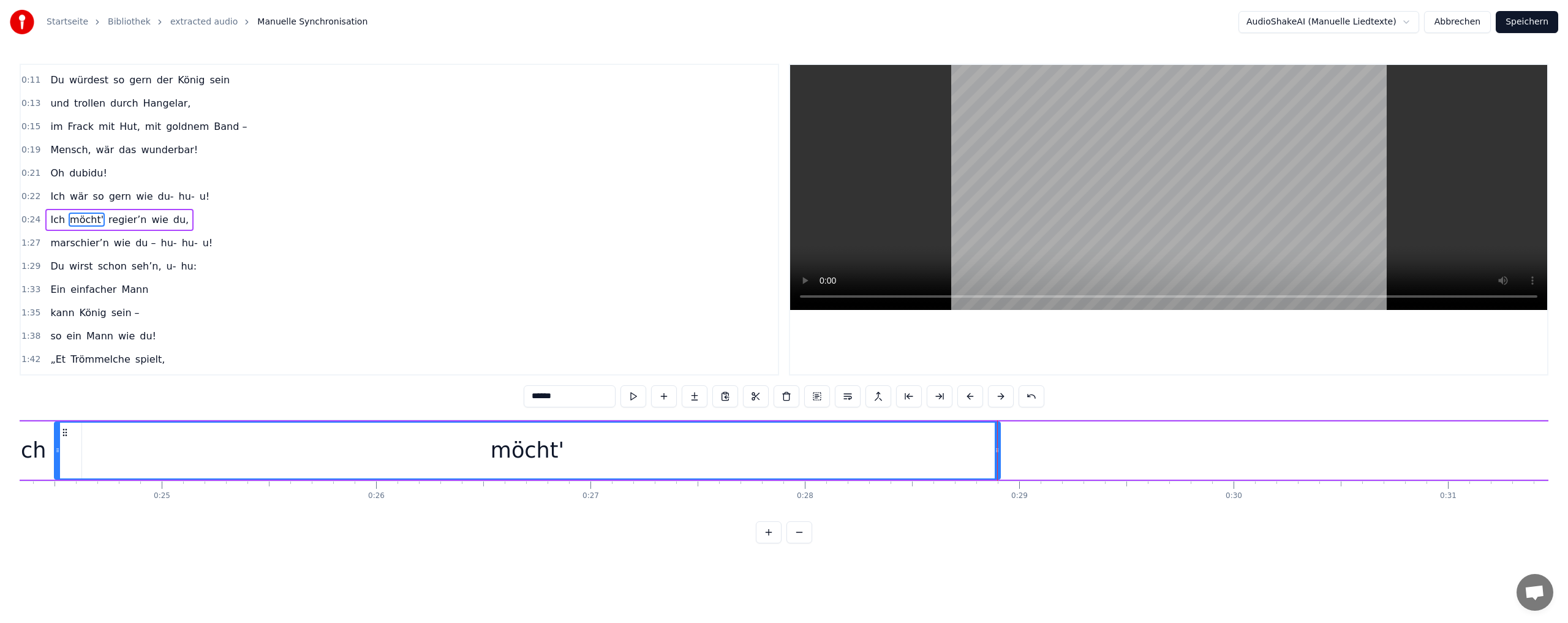
scroll to position [0, 4913]
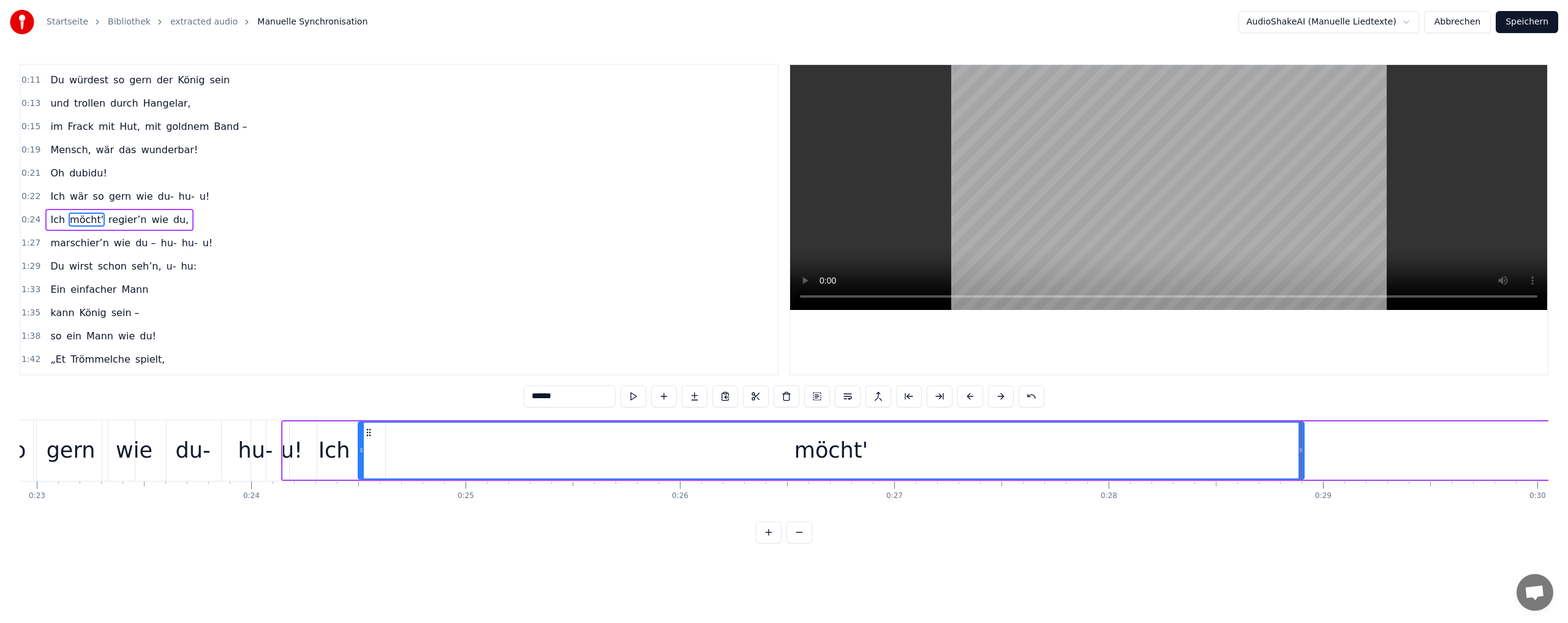
click at [1301, 450] on div at bounding box center [1301, 451] width 1 height 61
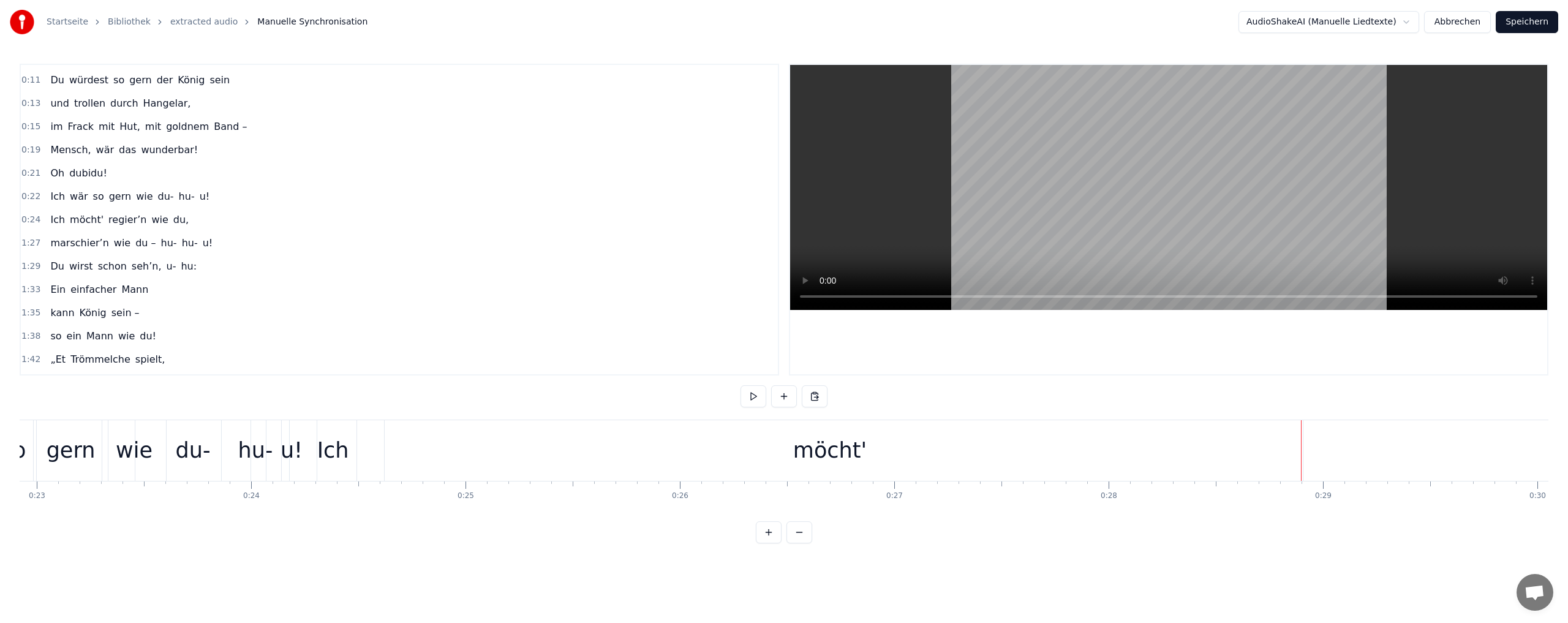
click at [1280, 459] on div "möcht'" at bounding box center [830, 451] width 945 height 61
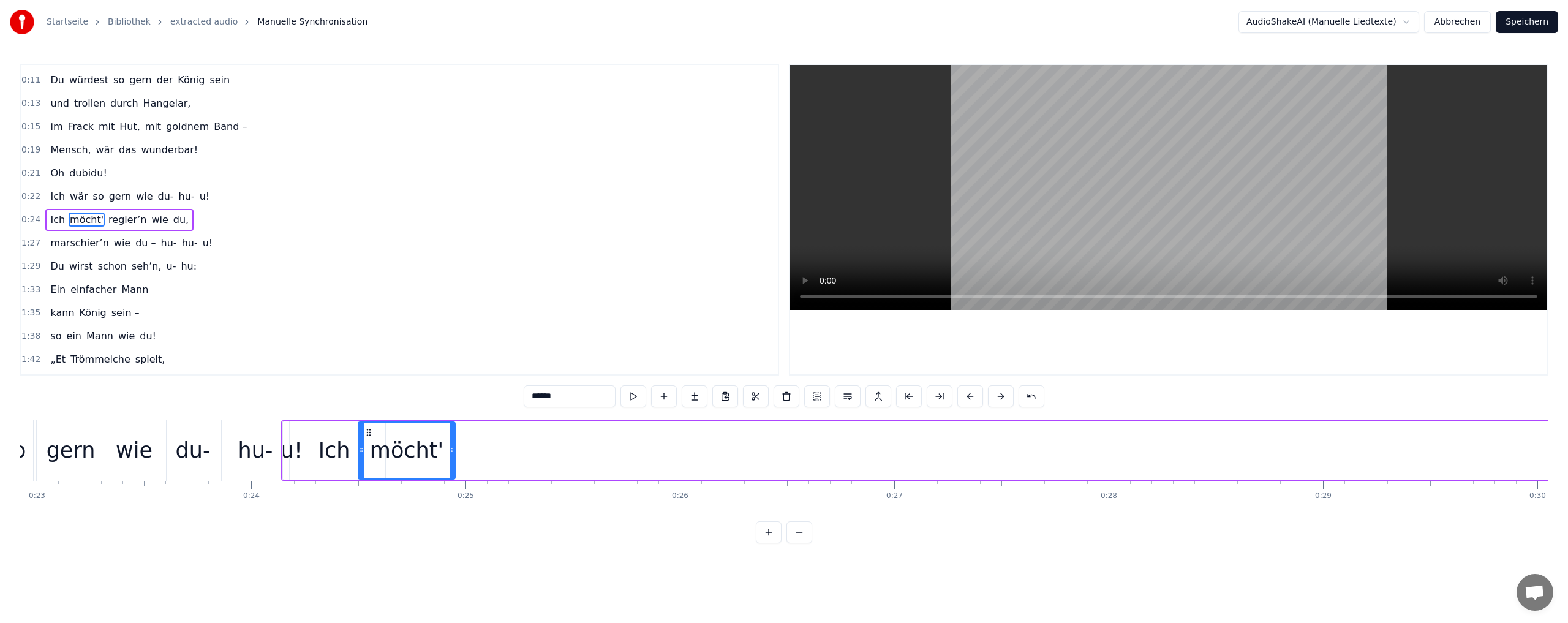
drag, startPoint x: 1302, startPoint y: 451, endPoint x: 454, endPoint y: 461, distance: 848.1
click at [454, 461] on div at bounding box center [452, 450] width 5 height 55
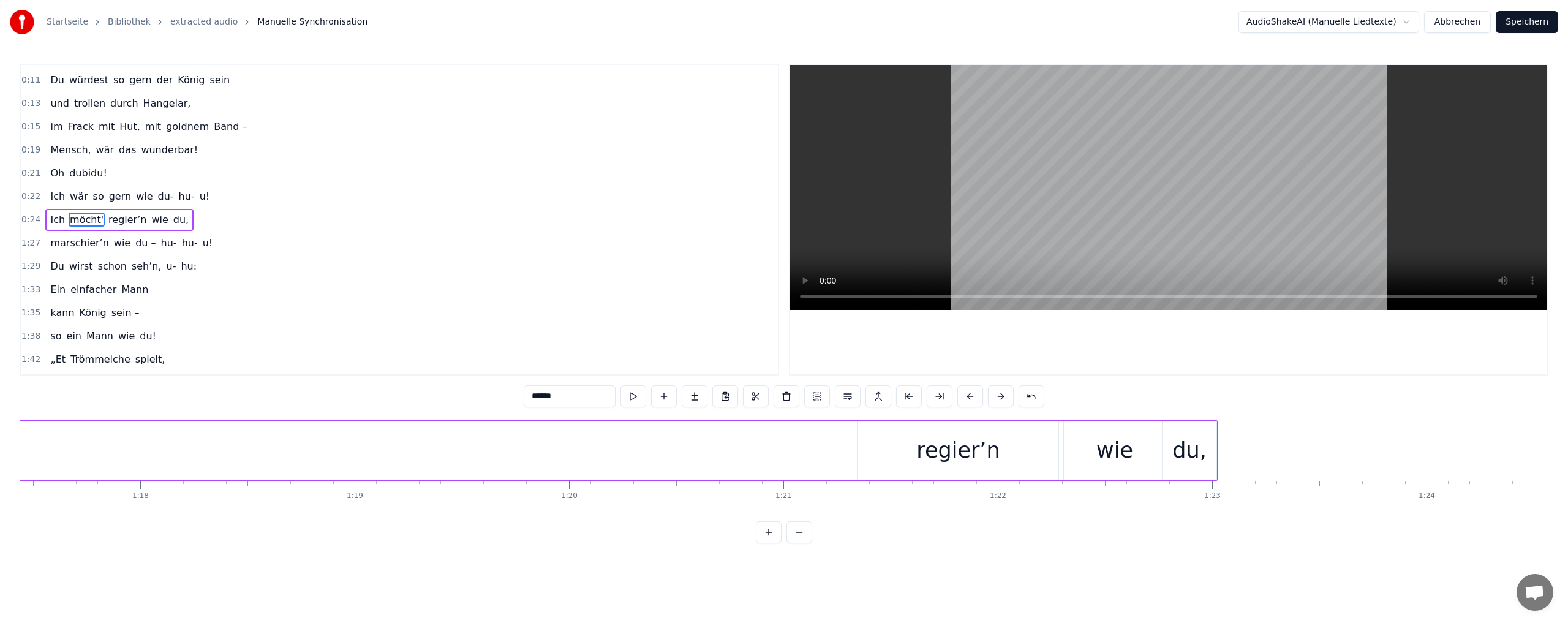
scroll to position [0, 16678]
click at [842, 451] on div "regier’n" at bounding box center [876, 451] width 84 height 33
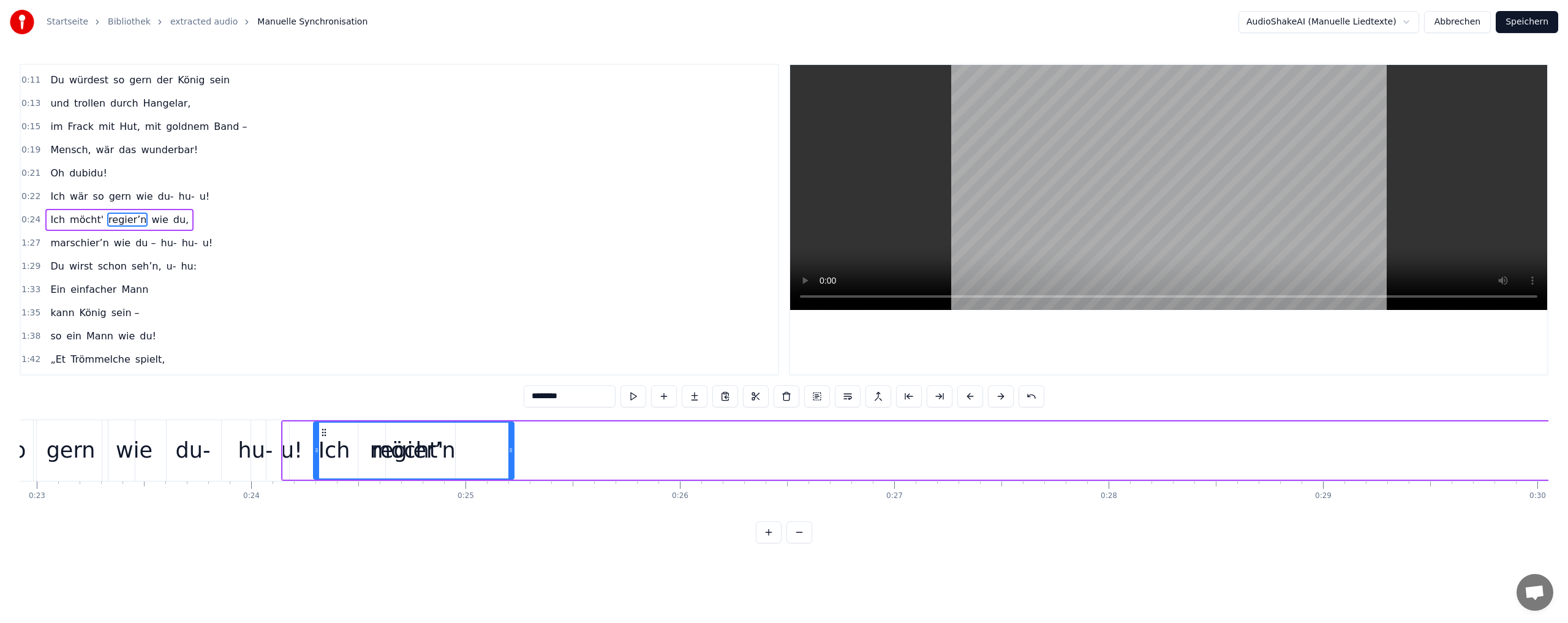
scroll to position [0, 4911]
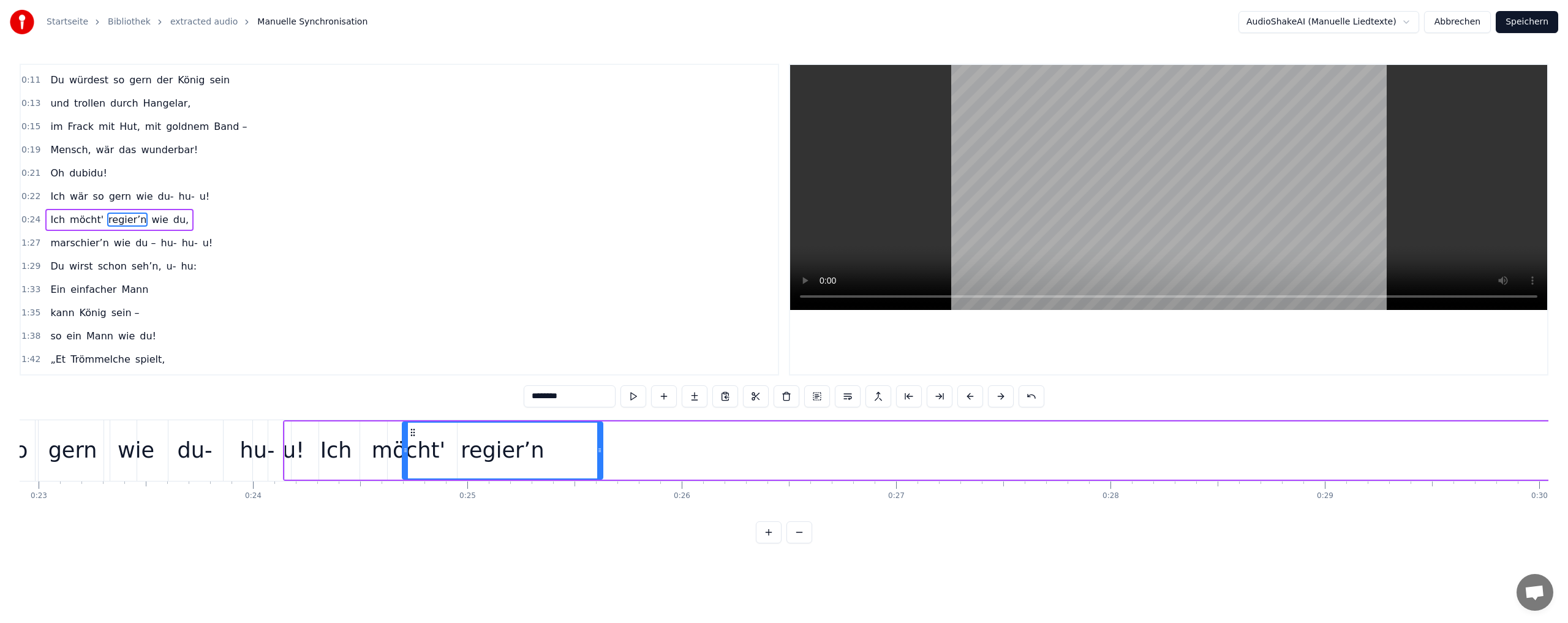
drag, startPoint x: 787, startPoint y: 431, endPoint x: 412, endPoint y: 438, distance: 375.1
click at [412, 438] on div "regier’n" at bounding box center [502, 450] width 199 height 55
click at [665, 324] on div "0:02 Du bist der Supertünnes im Schützenhaus, 0:05 der beste Schütze hier. 0:07…" at bounding box center [399, 219] width 760 height 312
click at [802, 543] on button at bounding box center [799, 533] width 26 height 22
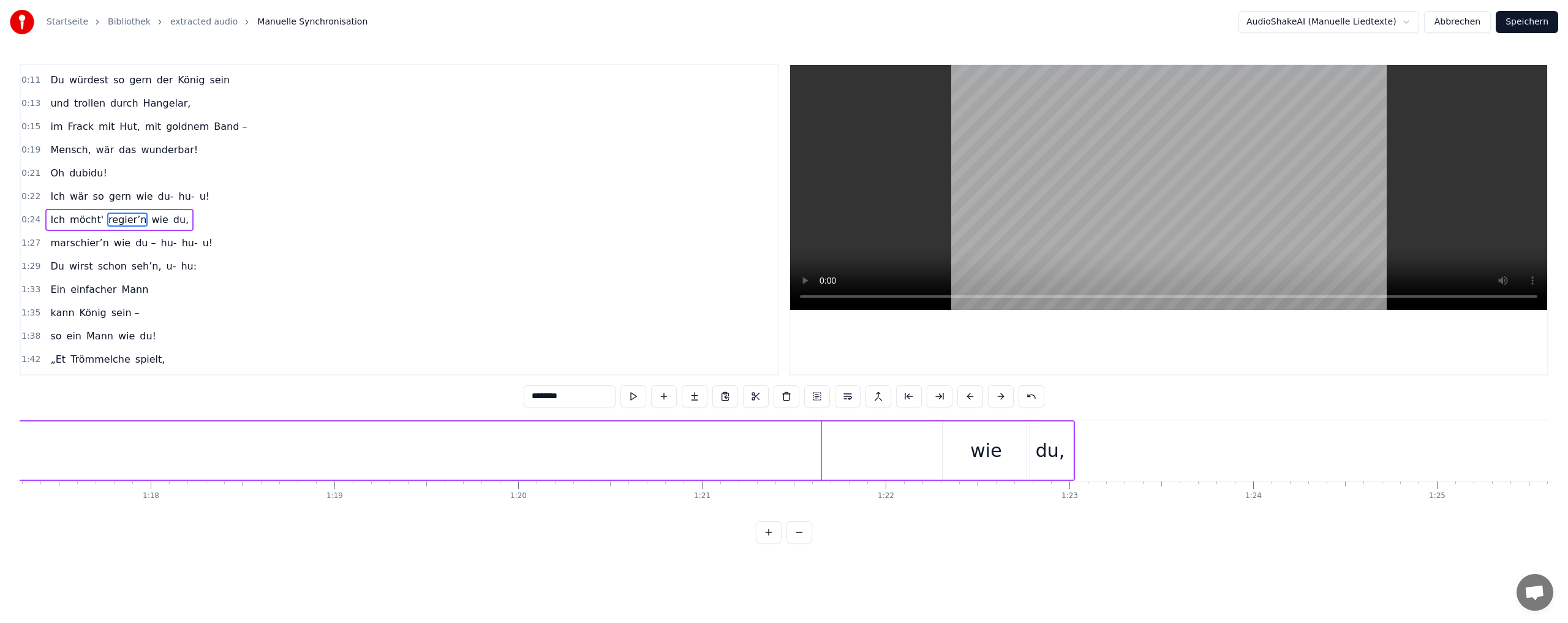
scroll to position [0, 14939]
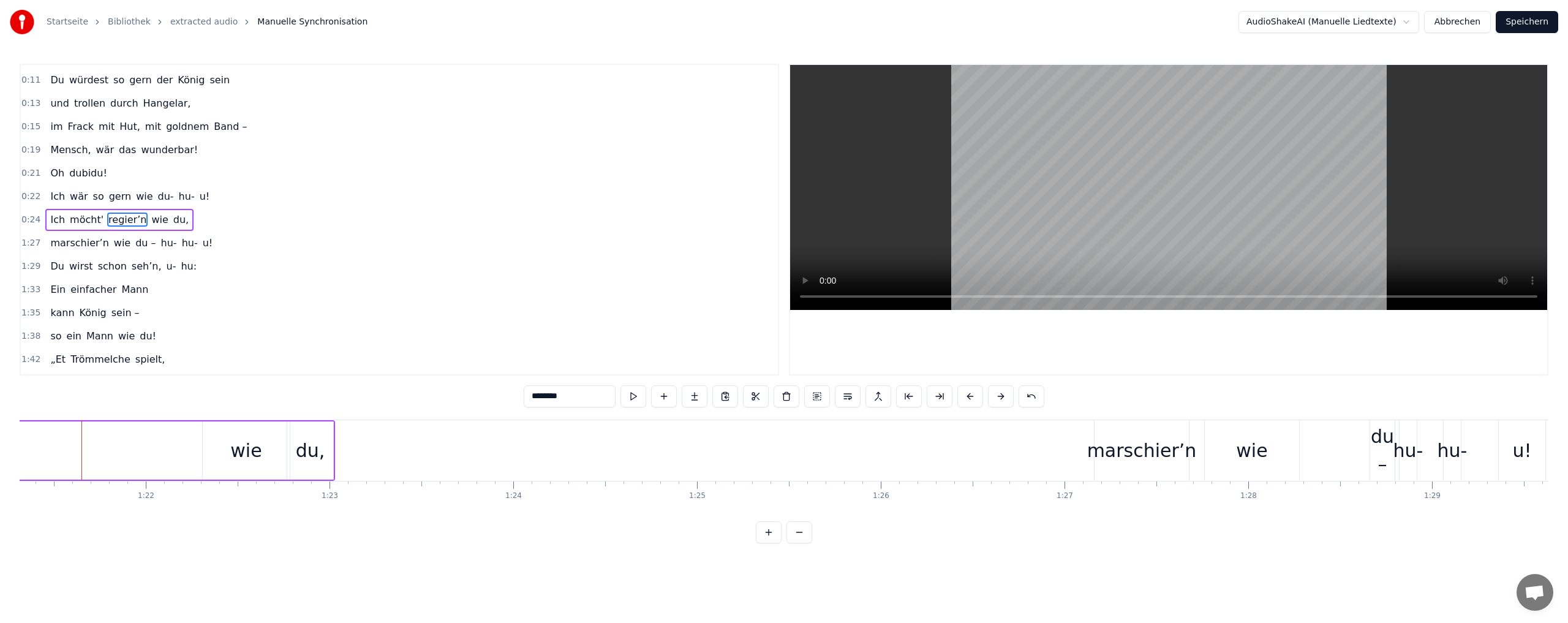
click at [801, 543] on button at bounding box center [799, 533] width 26 height 22
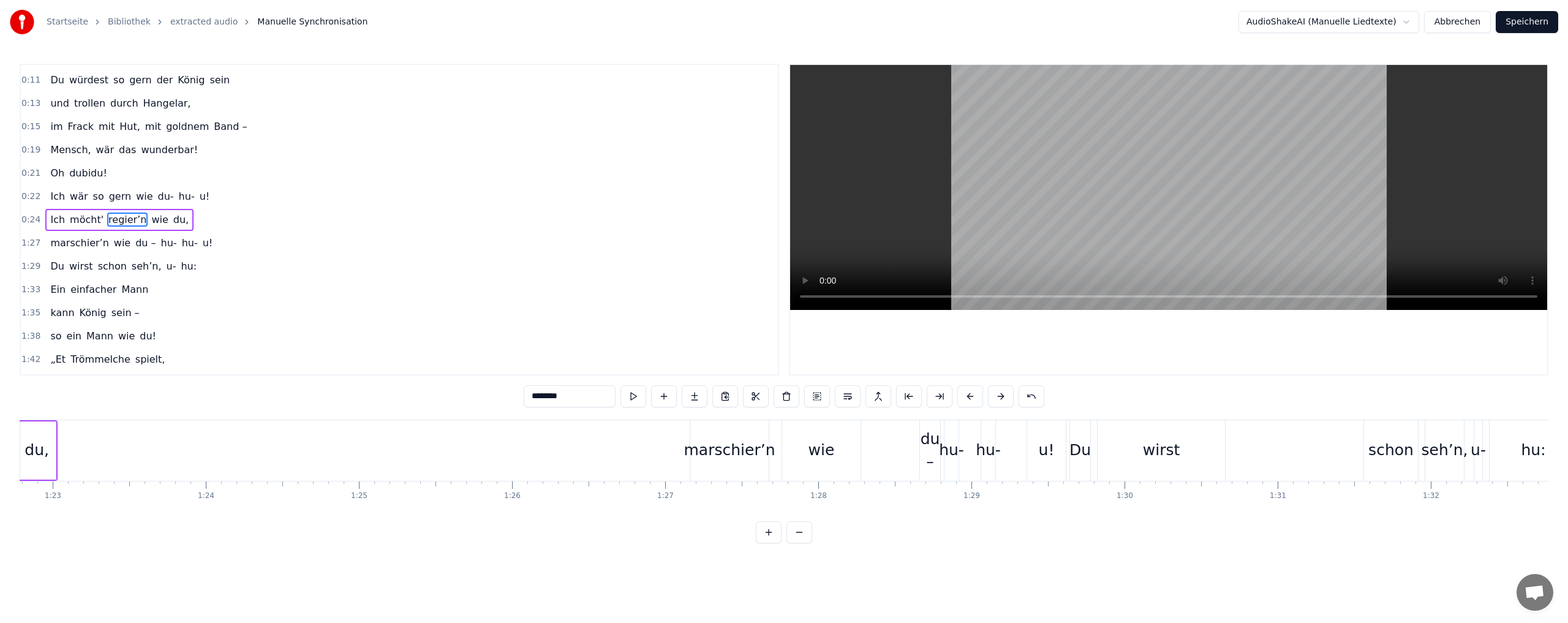
scroll to position [0, 12439]
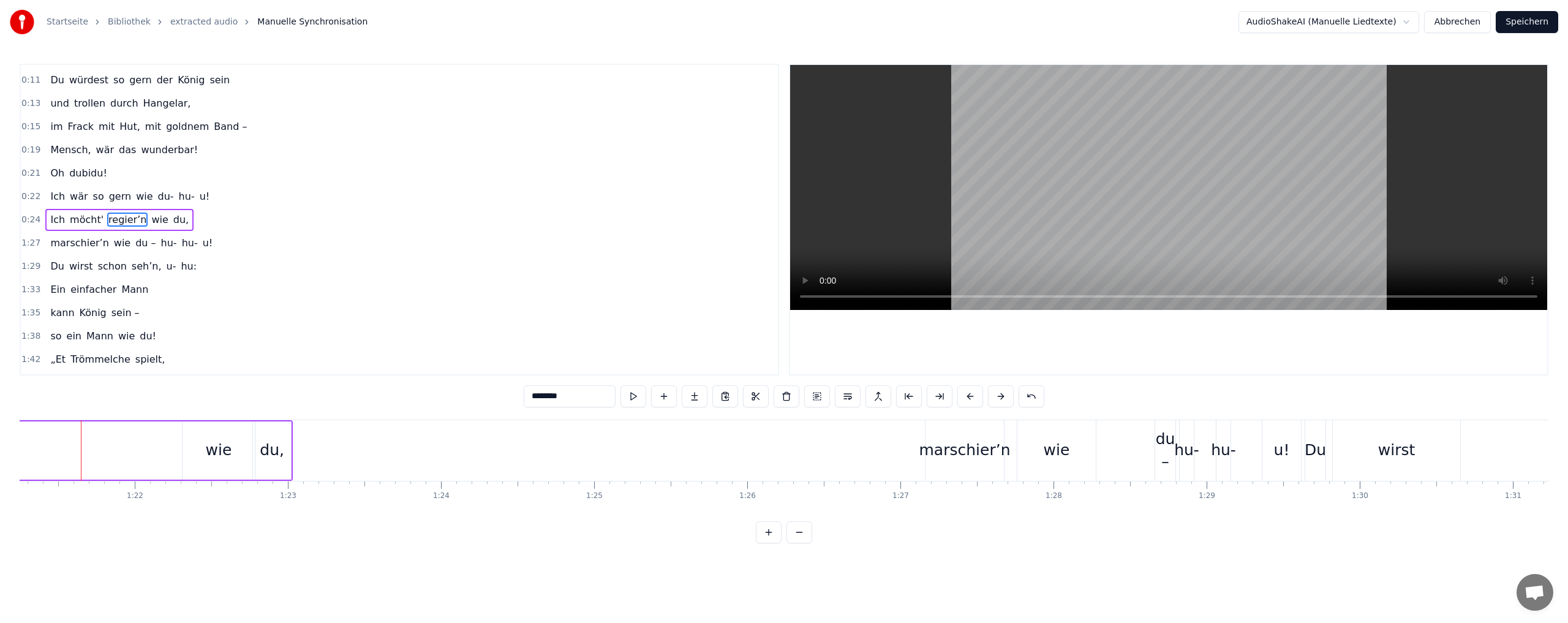
click at [801, 543] on button at bounding box center [799, 533] width 26 height 22
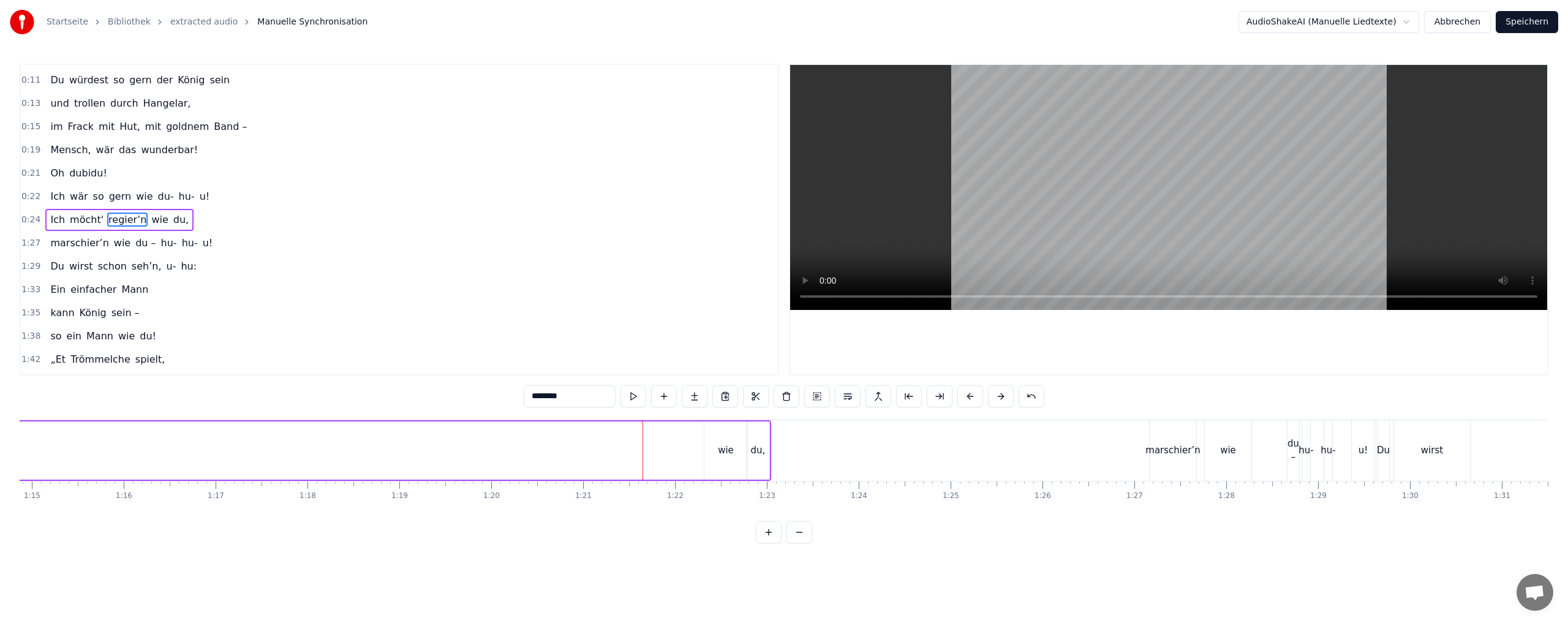
scroll to position [0, 6868]
click at [741, 447] on div "wie" at bounding box center [735, 450] width 16 height 14
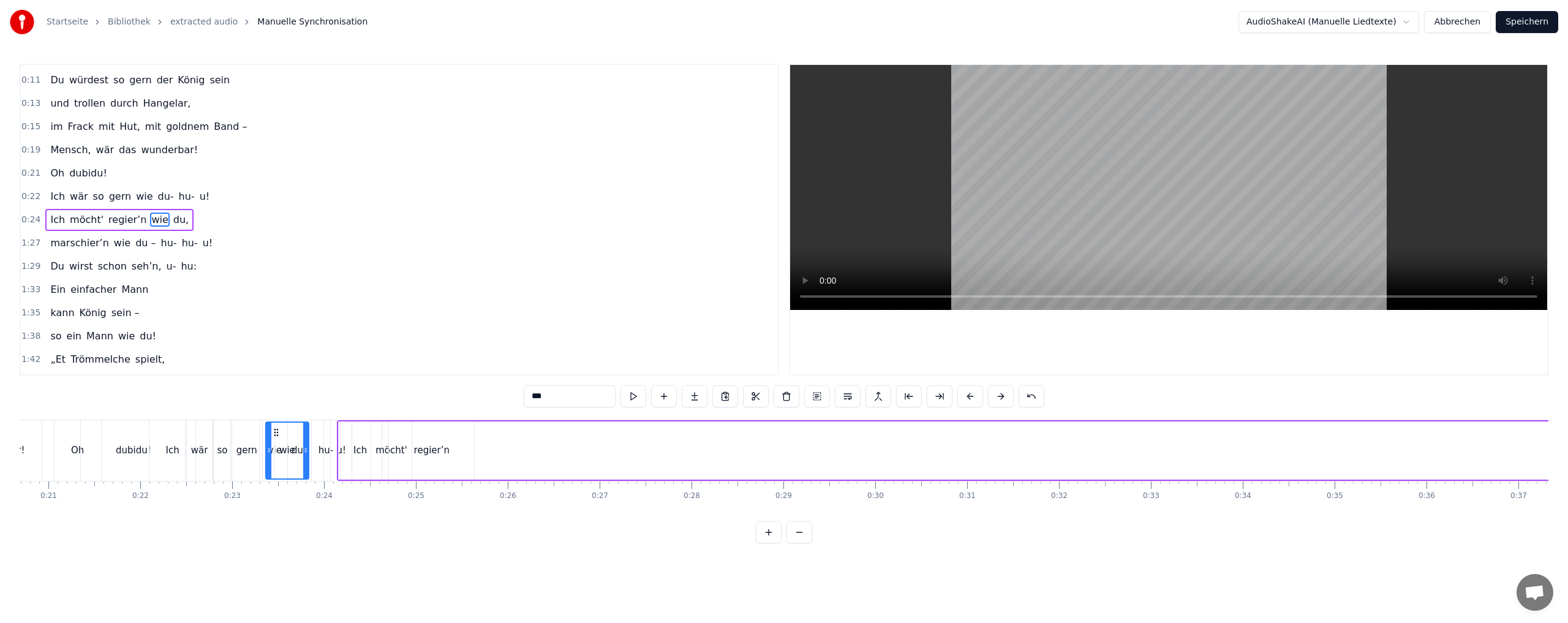
scroll to position [0, 1896]
drag, startPoint x: 723, startPoint y: 430, endPoint x: 464, endPoint y: 447, distance: 259.6
click at [464, 447] on div "wie" at bounding box center [476, 450] width 41 height 55
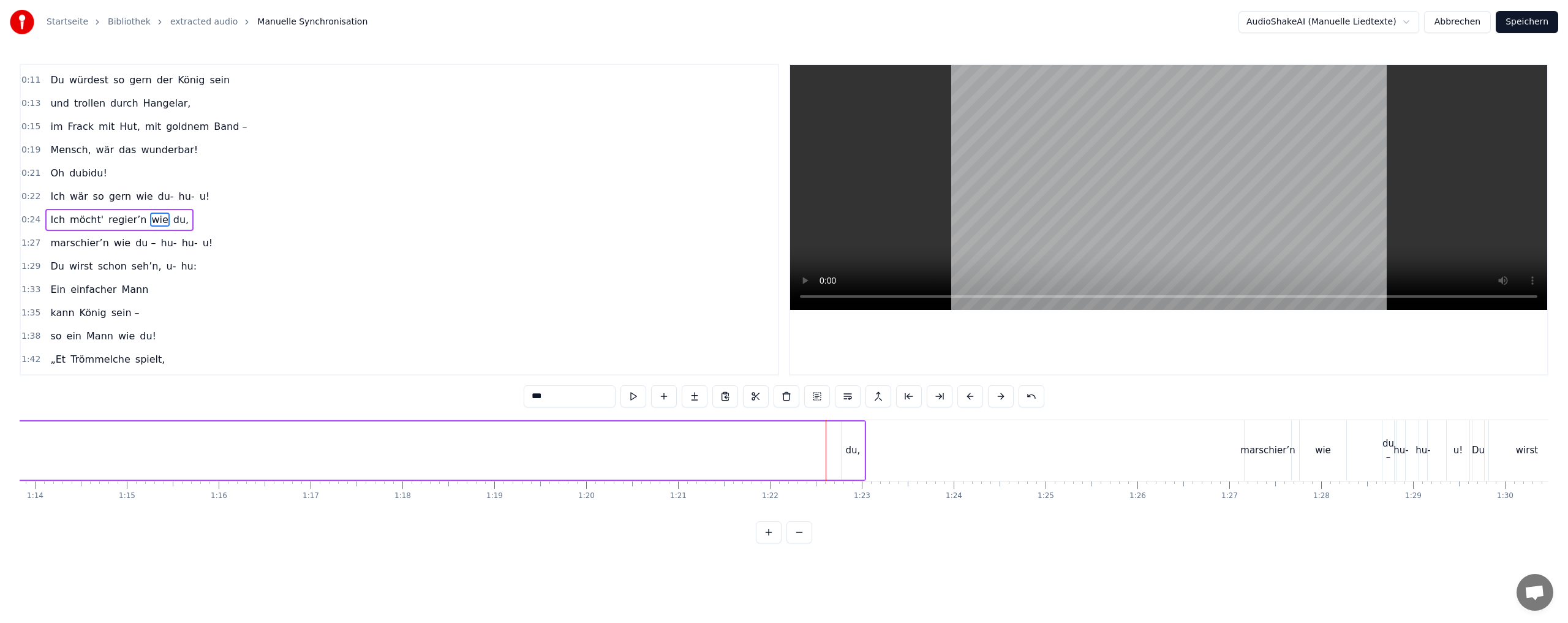
scroll to position [0, 6921]
click at [710, 451] on div "du," at bounding box center [714, 450] width 15 height 14
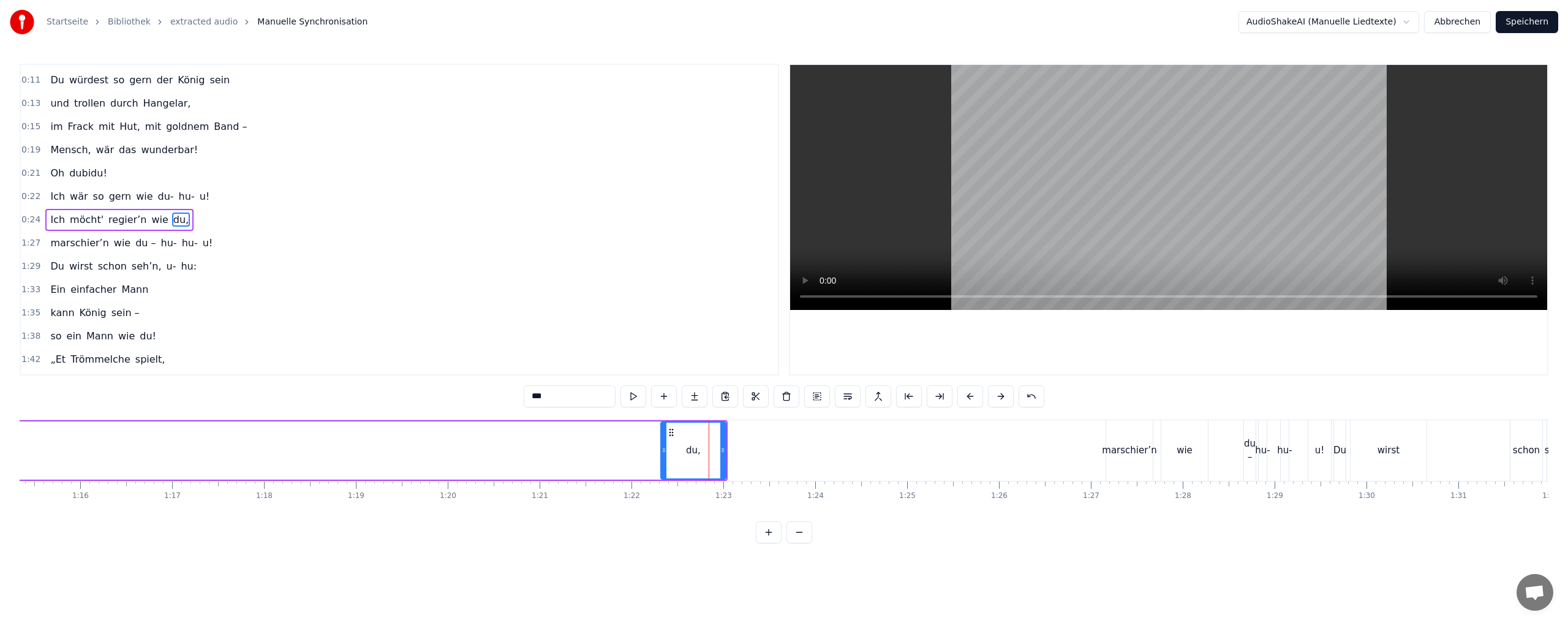
drag, startPoint x: 705, startPoint y: 448, endPoint x: 663, endPoint y: 451, distance: 42.1
click at [663, 451] on icon at bounding box center [663, 450] width 5 height 10
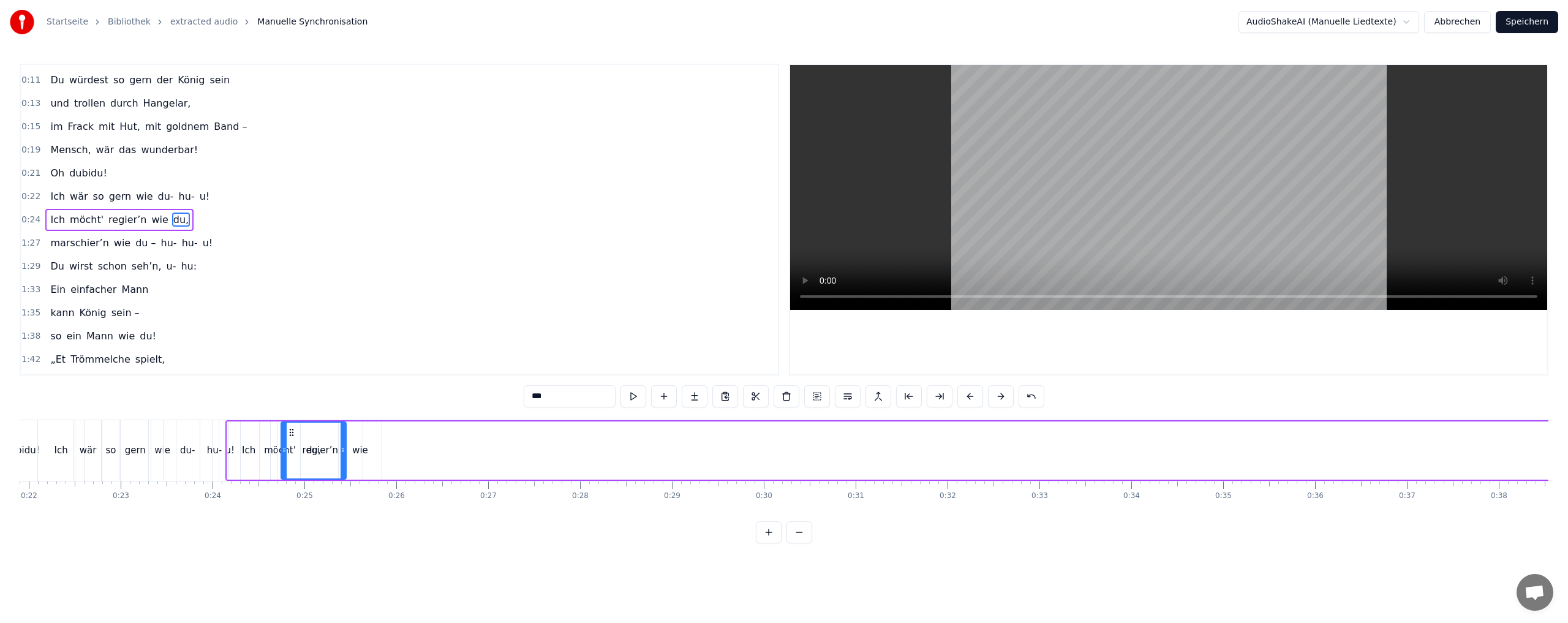
scroll to position [0, 2001]
drag, startPoint x: 671, startPoint y: 429, endPoint x: 375, endPoint y: 459, distance: 297.5
click at [375, 459] on div "du," at bounding box center [397, 450] width 64 height 55
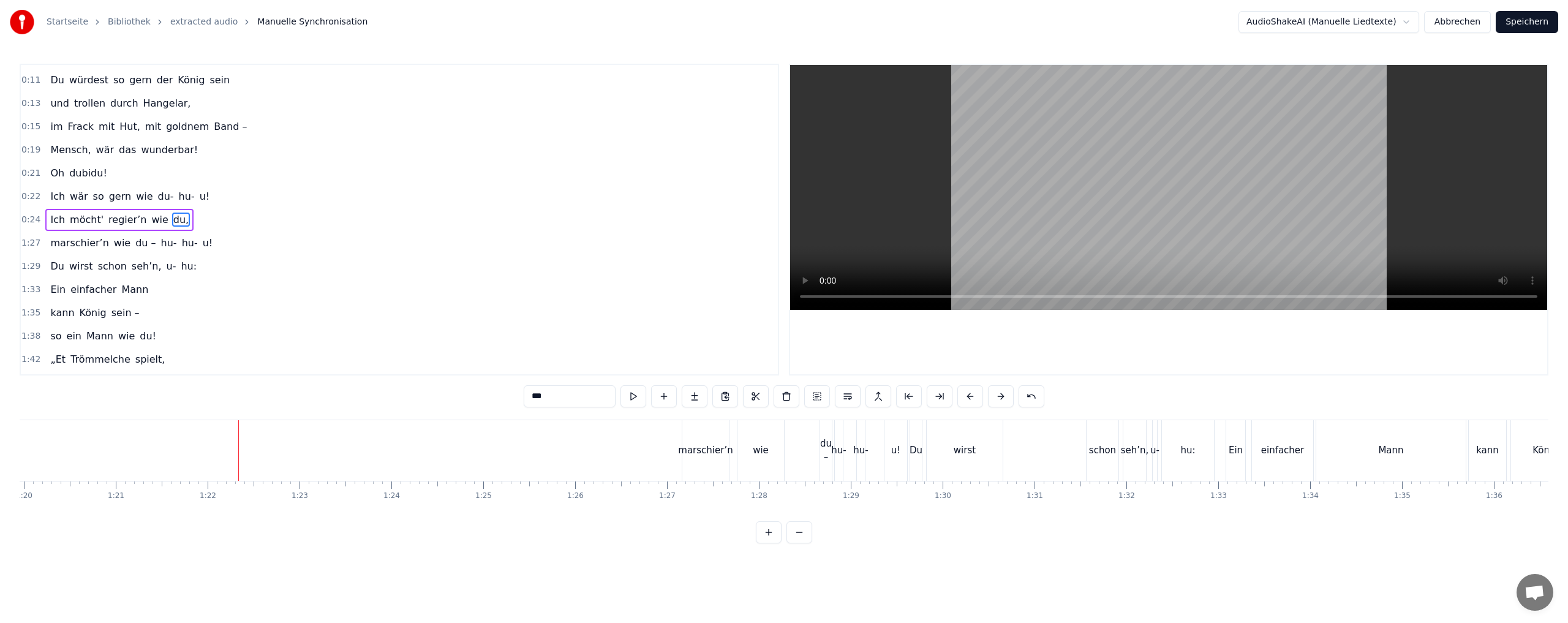
scroll to position [0, 7432]
drag, startPoint x: 612, startPoint y: 433, endPoint x: 616, endPoint y: 440, distance: 8.1
click at [614, 437] on div "marschier’n" at bounding box center [618, 451] width 47 height 61
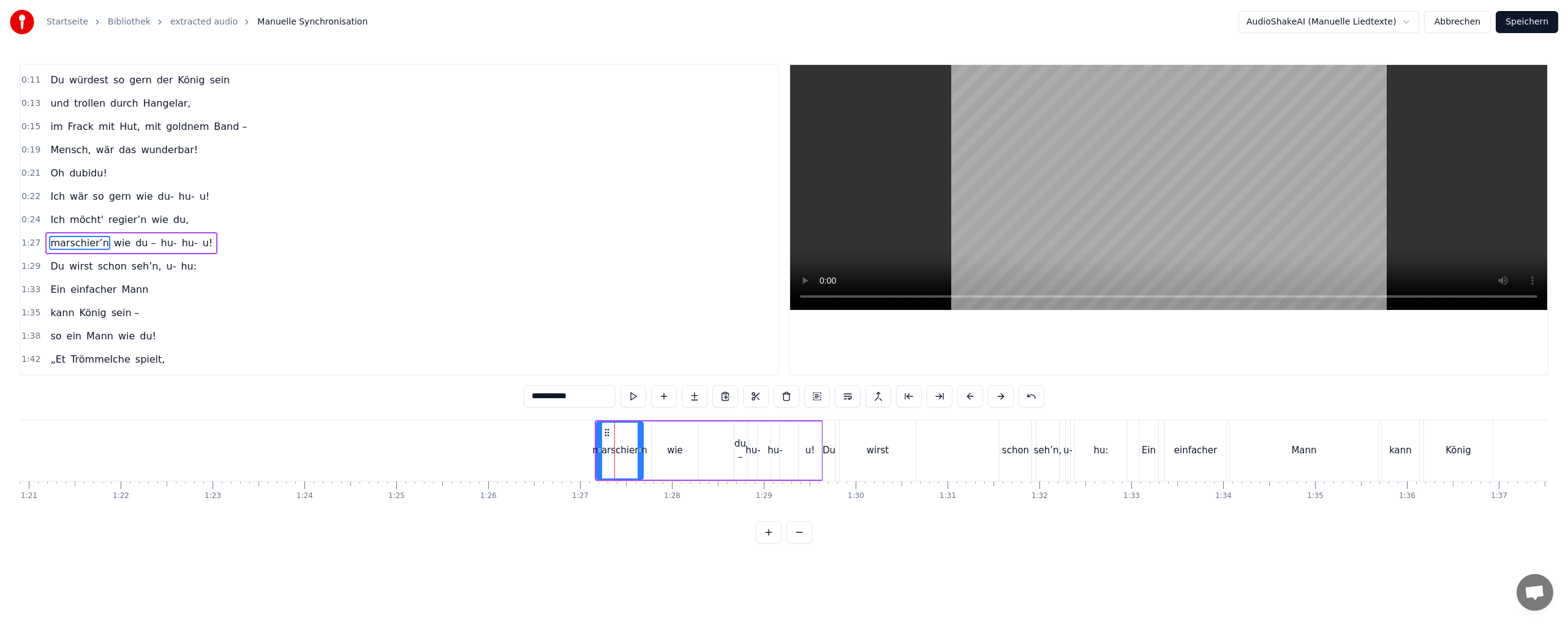
scroll to position [112, 0]
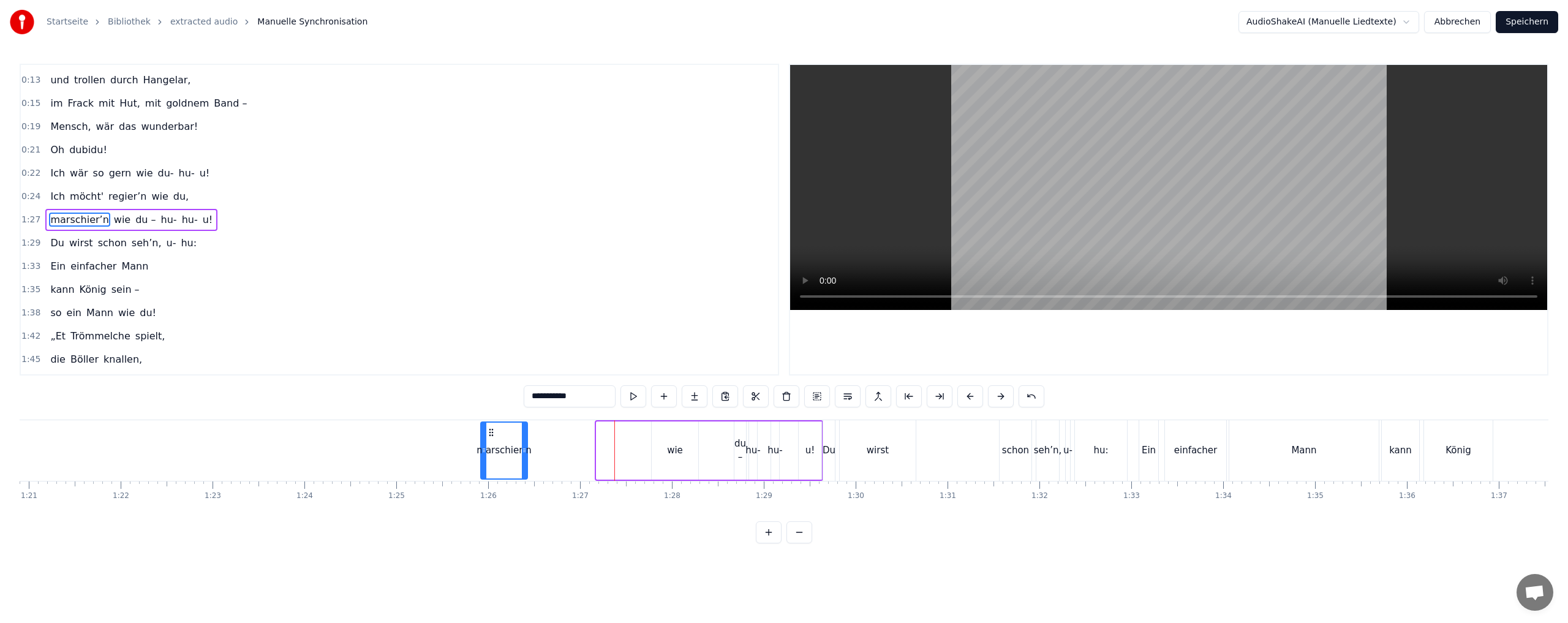
drag, startPoint x: 606, startPoint y: 431, endPoint x: 490, endPoint y: 438, distance: 116.2
click at [490, 438] on div "marschier’n" at bounding box center [504, 450] width 45 height 55
click at [674, 451] on div "wie" at bounding box center [675, 450] width 16 height 14
drag, startPoint x: 660, startPoint y: 429, endPoint x: 535, endPoint y: 433, distance: 125.1
click at [535, 433] on icon at bounding box center [537, 432] width 10 height 10
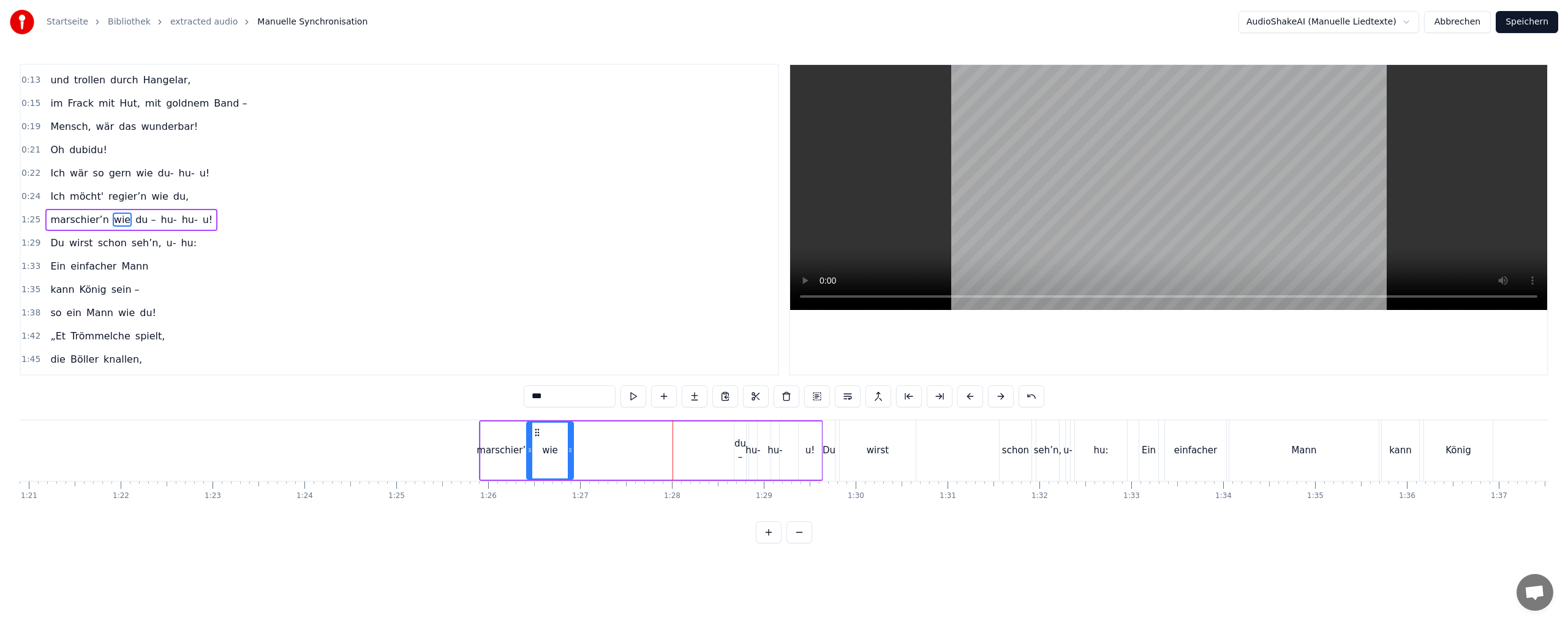
click at [737, 443] on div "du –" at bounding box center [740, 450] width 12 height 27
drag, startPoint x: 735, startPoint y: 450, endPoint x: 701, endPoint y: 450, distance: 34.0
click at [701, 450] on icon at bounding box center [702, 450] width 5 height 10
drag, startPoint x: 706, startPoint y: 433, endPoint x: 570, endPoint y: 437, distance: 136.1
click at [568, 437] on icon at bounding box center [569, 432] width 10 height 10
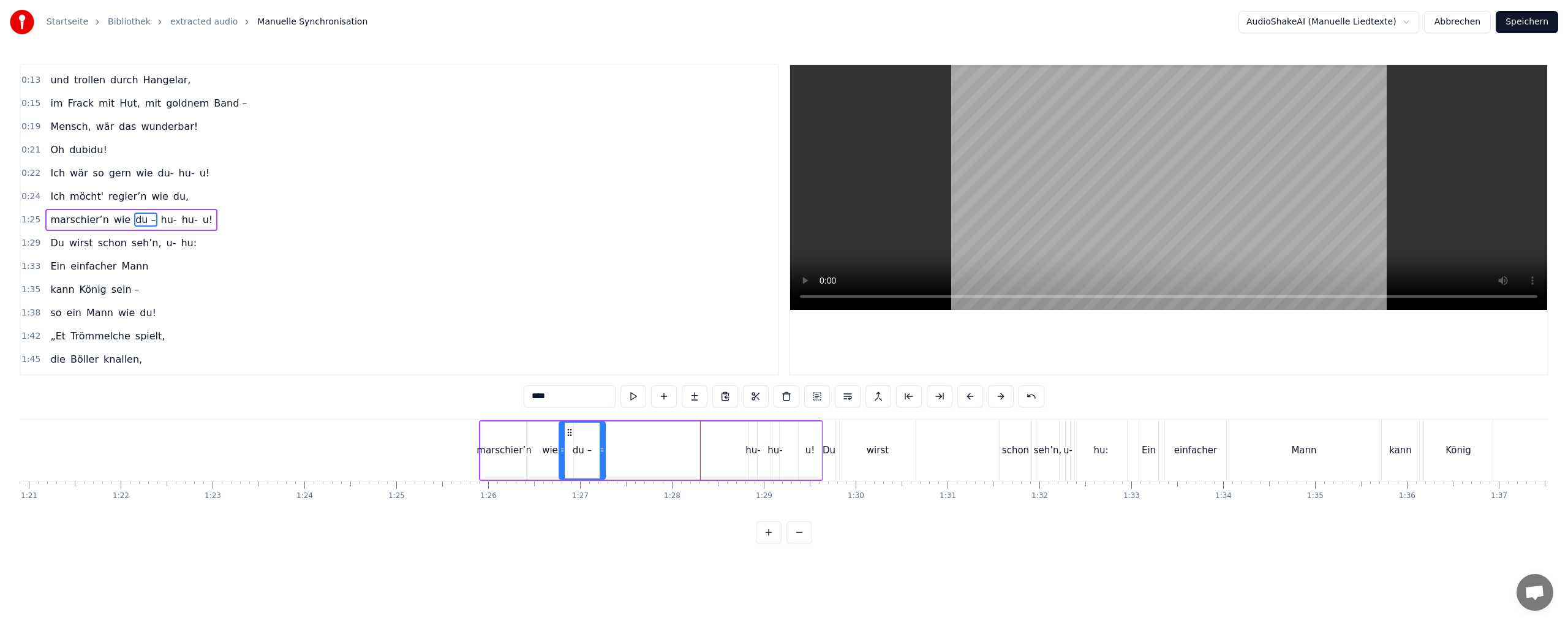
click at [749, 451] on div "hu-" at bounding box center [753, 450] width 15 height 14
type input "***"
drag, startPoint x: 751, startPoint y: 447, endPoint x: 728, endPoint y: 447, distance: 23.0
click at [728, 447] on icon at bounding box center [729, 450] width 5 height 10
drag, startPoint x: 731, startPoint y: 433, endPoint x: 598, endPoint y: 433, distance: 133.0
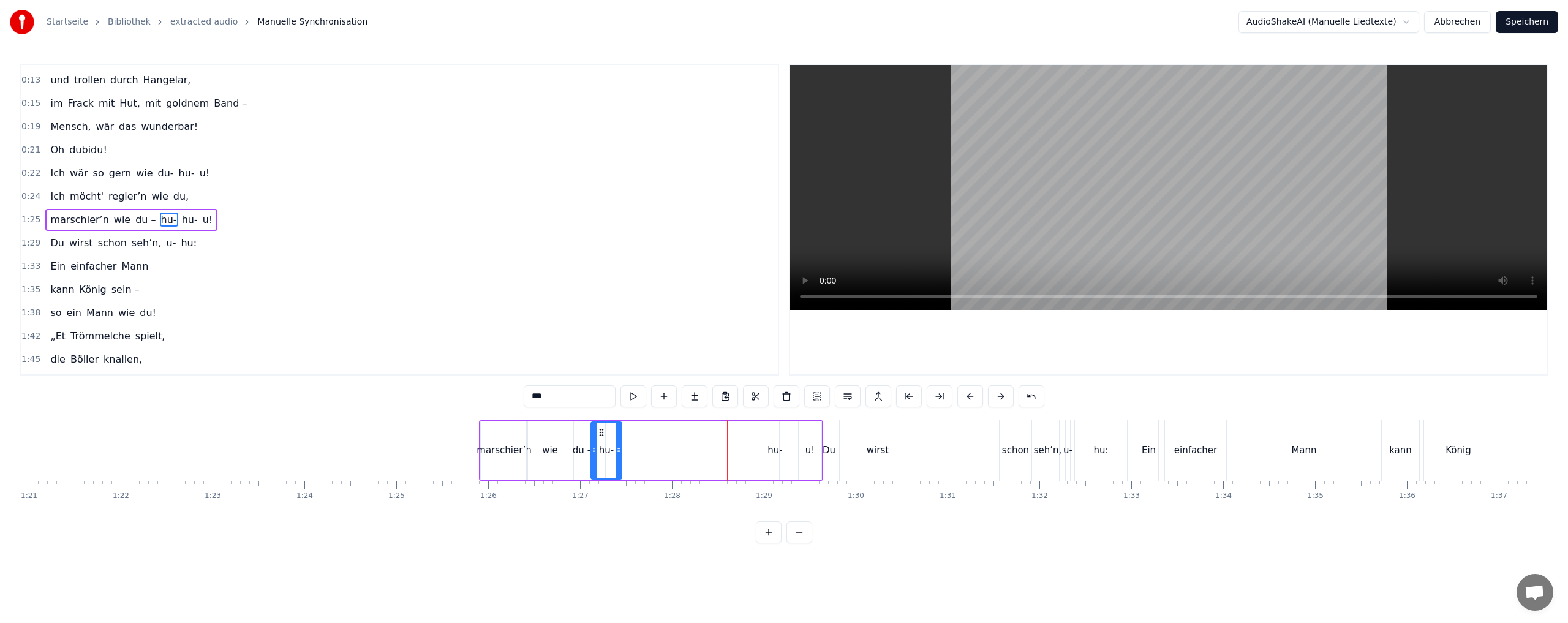
click at [598, 433] on icon at bounding box center [601, 432] width 10 height 10
click at [773, 450] on div "hu-" at bounding box center [774, 450] width 15 height 14
drag, startPoint x: 774, startPoint y: 451, endPoint x: 740, endPoint y: 451, distance: 34.0
click at [740, 451] on div "marschier’n wie du – hu- hu- u!" at bounding box center [650, 451] width 344 height 61
click at [770, 448] on div "hu-" at bounding box center [771, 450] width 15 height 14
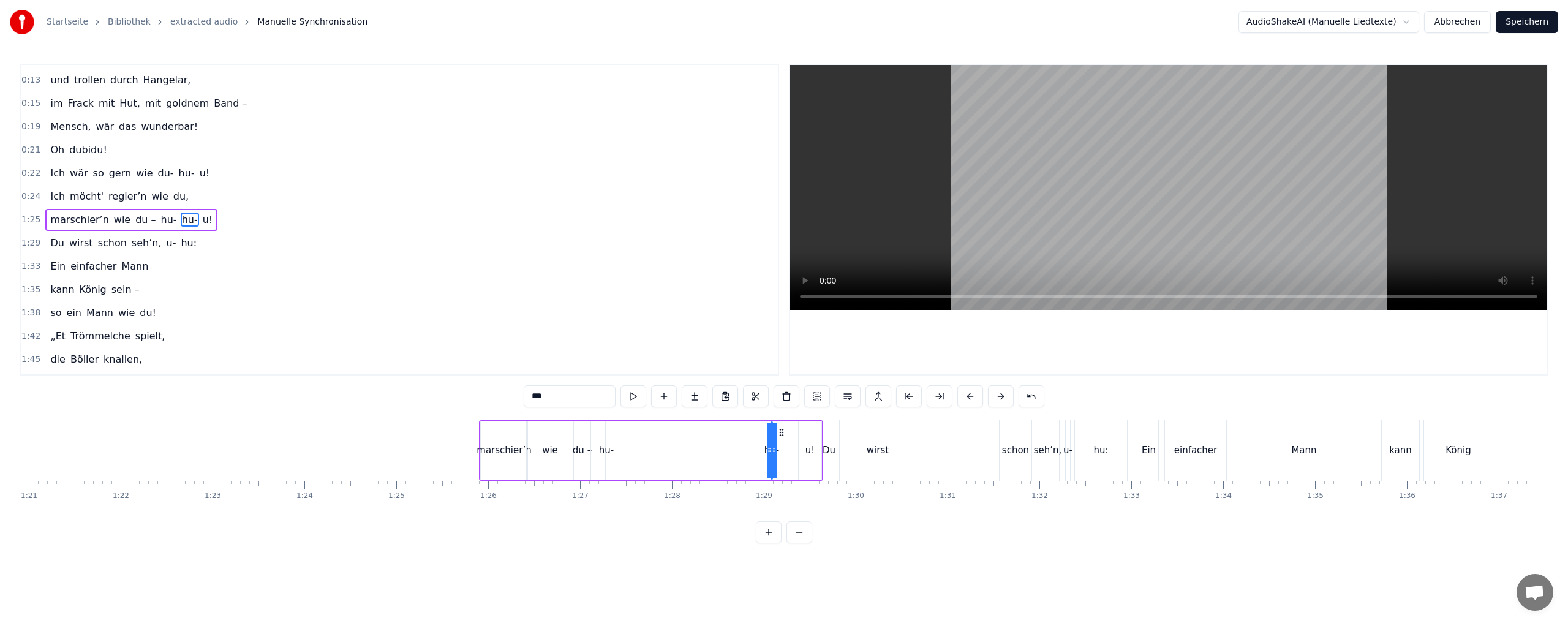
drag, startPoint x: 769, startPoint y: 449, endPoint x: 758, endPoint y: 448, distance: 11.0
click at [728, 449] on div "marschier’n wie du – hu- hu- u!" at bounding box center [650, 451] width 344 height 61
click at [768, 448] on div "hu-" at bounding box center [771, 450] width 15 height 14
drag, startPoint x: 776, startPoint y: 449, endPoint x: 784, endPoint y: 449, distance: 8.0
click at [784, 449] on div "marschier’n wie du – hu- hu- u!" at bounding box center [650, 451] width 344 height 61
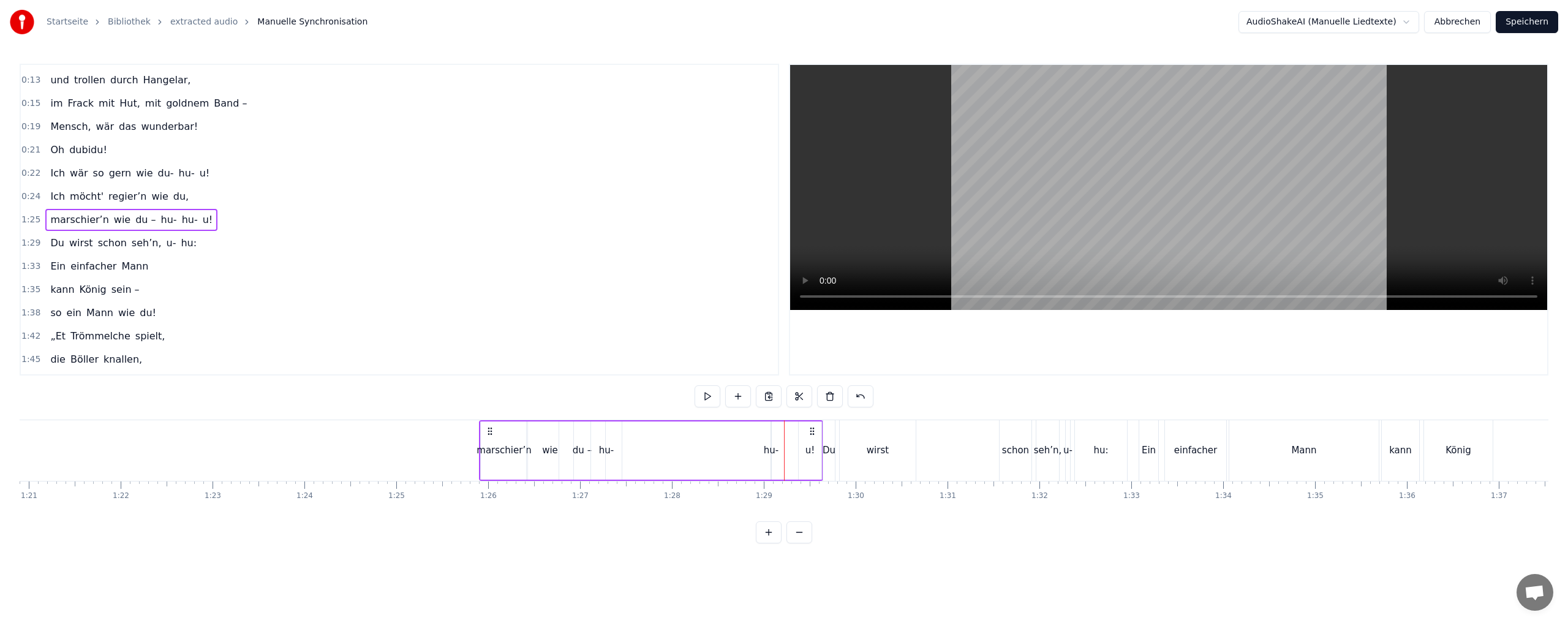
click at [771, 450] on div "hu-" at bounding box center [771, 450] width 15 height 14
drag, startPoint x: 775, startPoint y: 450, endPoint x: 790, endPoint y: 449, distance: 15.0
click at [790, 449] on div "marschier’n wie du – hu- hu- u!" at bounding box center [650, 451] width 344 height 61
click at [771, 451] on div "hu-" at bounding box center [771, 450] width 15 height 14
drag, startPoint x: 768, startPoint y: 451, endPoint x: 738, endPoint y: 448, distance: 30.1
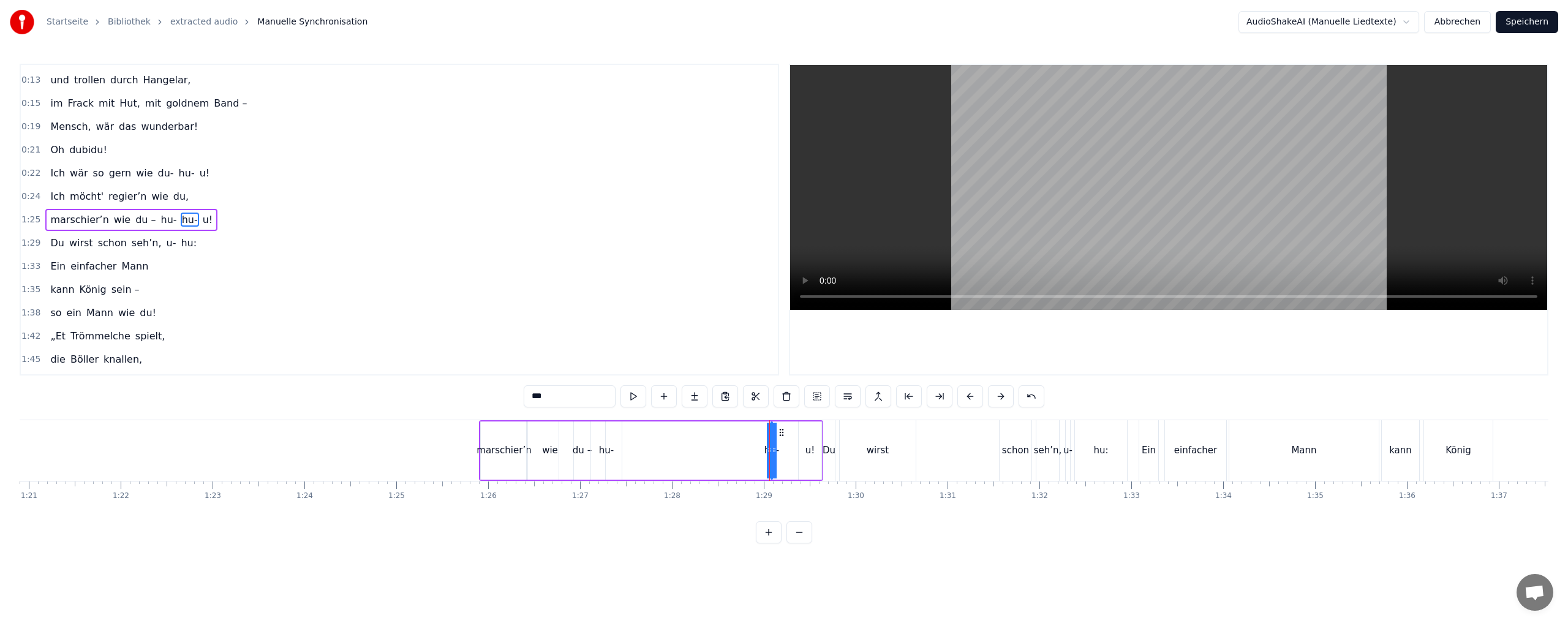
click at [737, 448] on div "marschier’n wie du – hu- hu- u!" at bounding box center [650, 451] width 344 height 61
click at [770, 448] on div "hu-" at bounding box center [771, 450] width 15 height 14
drag, startPoint x: 768, startPoint y: 457, endPoint x: 759, endPoint y: 454, distance: 9.5
click at [758, 457] on div "marschier’n wie du – hu- hu- u!" at bounding box center [650, 451] width 344 height 61
click at [769, 449] on div "hu-" at bounding box center [771, 450] width 15 height 14
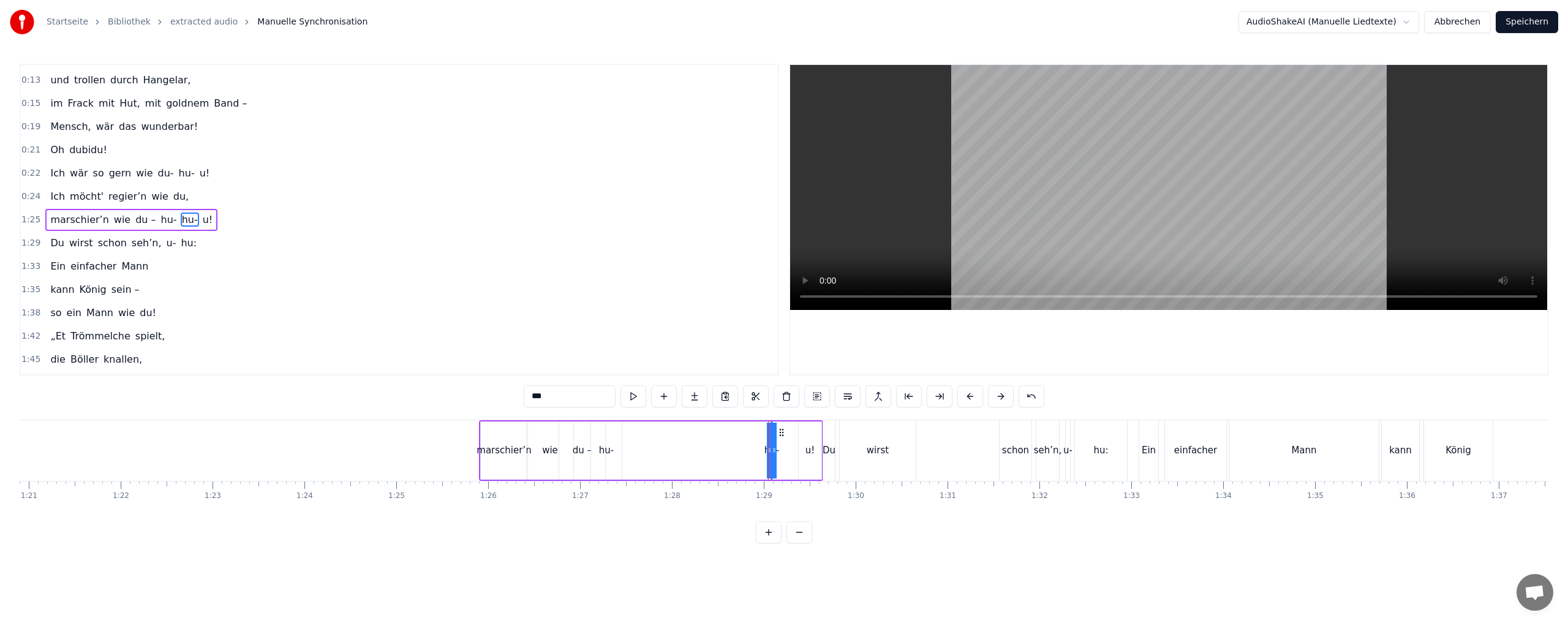
drag, startPoint x: 770, startPoint y: 449, endPoint x: 760, endPoint y: 451, distance: 10.2
click at [760, 451] on div "marschier’n wie du – hu- hu- u!" at bounding box center [650, 451] width 344 height 61
click at [770, 449] on div "hu-" at bounding box center [771, 450] width 15 height 14
click at [771, 449] on icon at bounding box center [769, 450] width 5 height 10
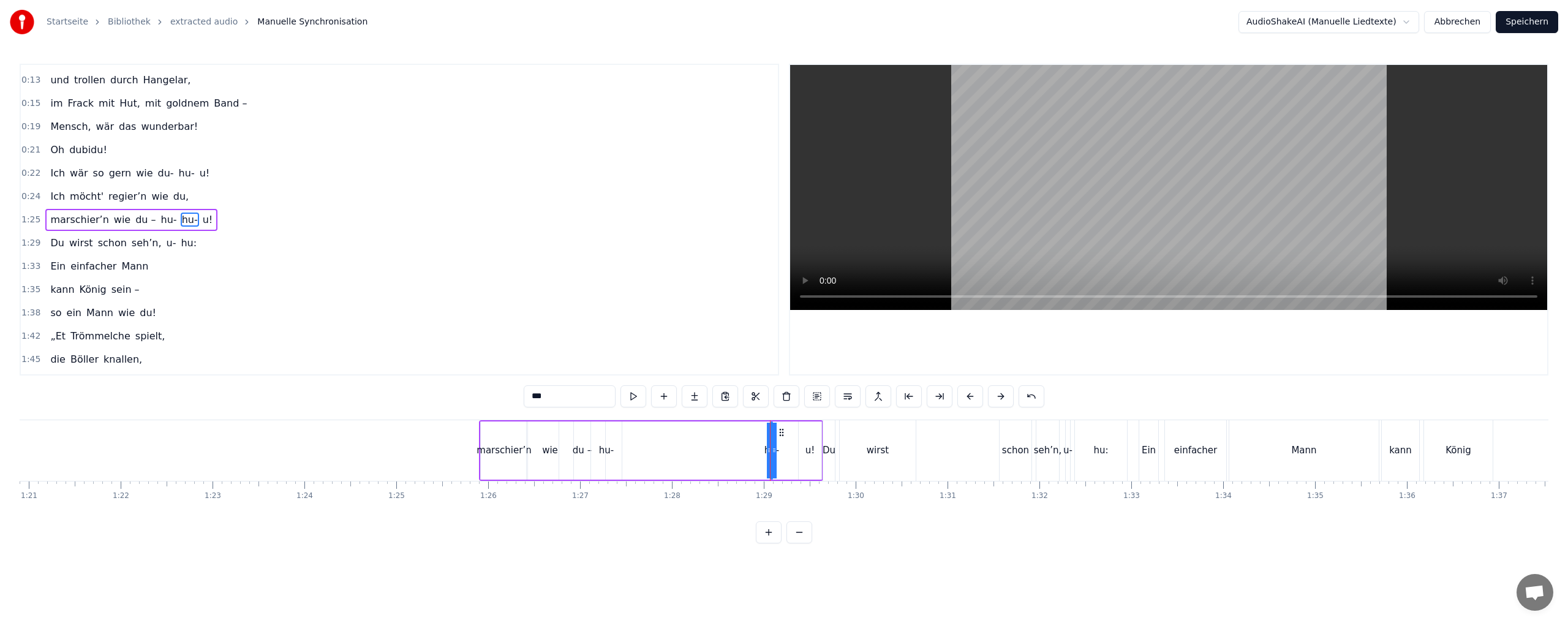
click at [771, 452] on icon at bounding box center [774, 450] width 5 height 10
drag, startPoint x: 770, startPoint y: 443, endPoint x: 746, endPoint y: 442, distance: 24.0
click at [743, 443] on div "marschier’n wie du – hu- hu- u!" at bounding box center [650, 451] width 344 height 61
click at [771, 543] on button at bounding box center [768, 533] width 26 height 22
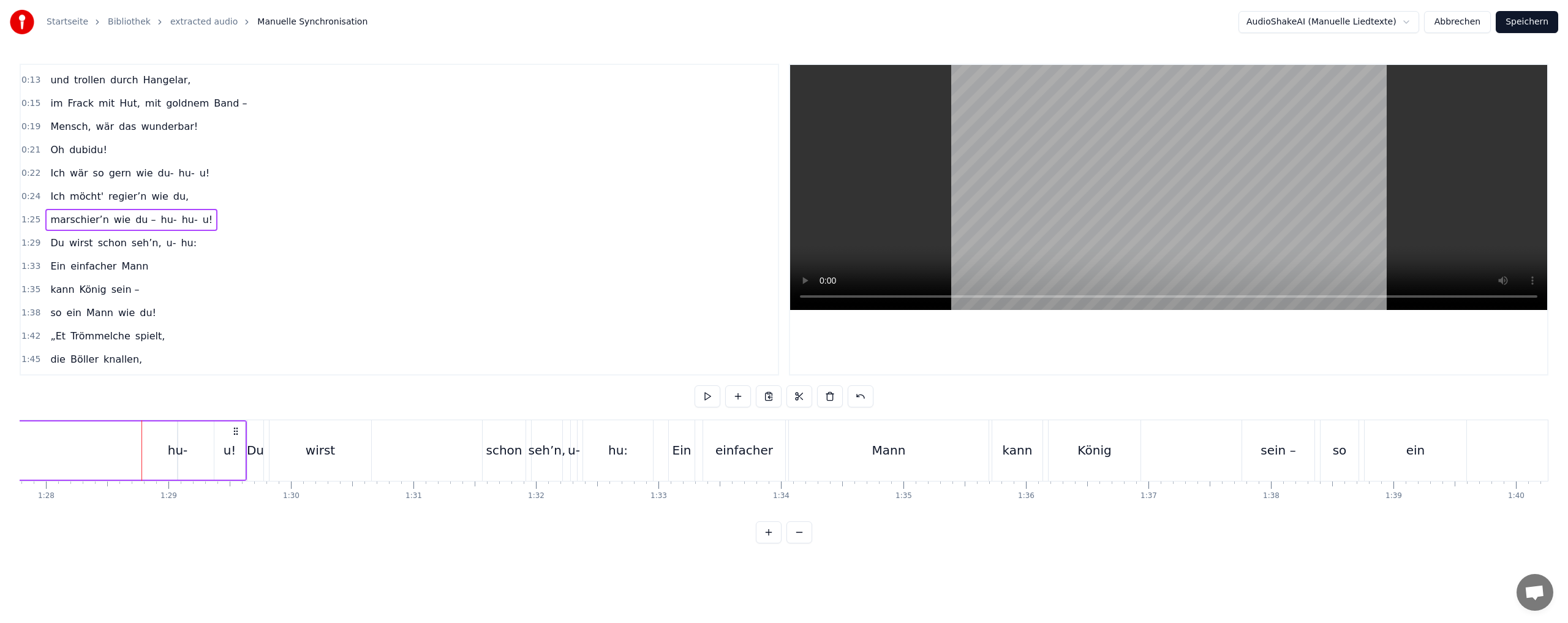
scroll to position [0, 10813]
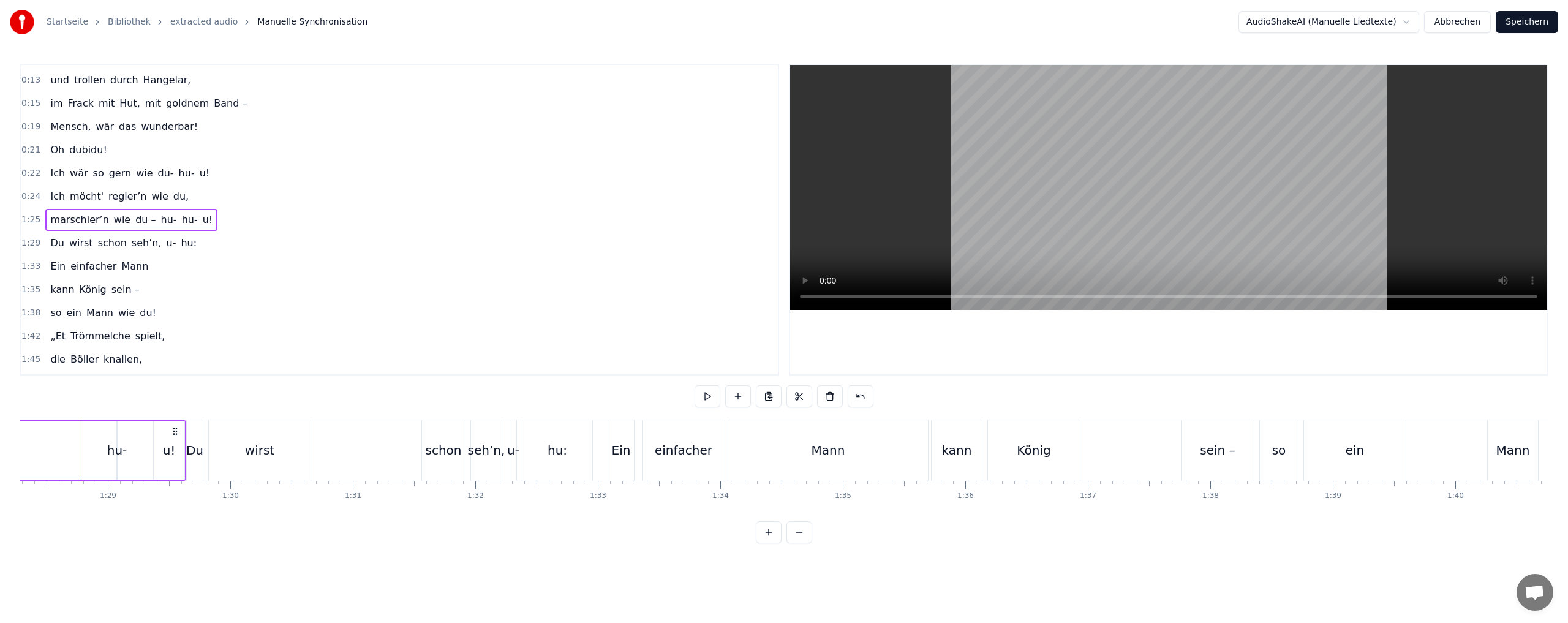
click at [442, 451] on div "schon" at bounding box center [443, 450] width 36 height 18
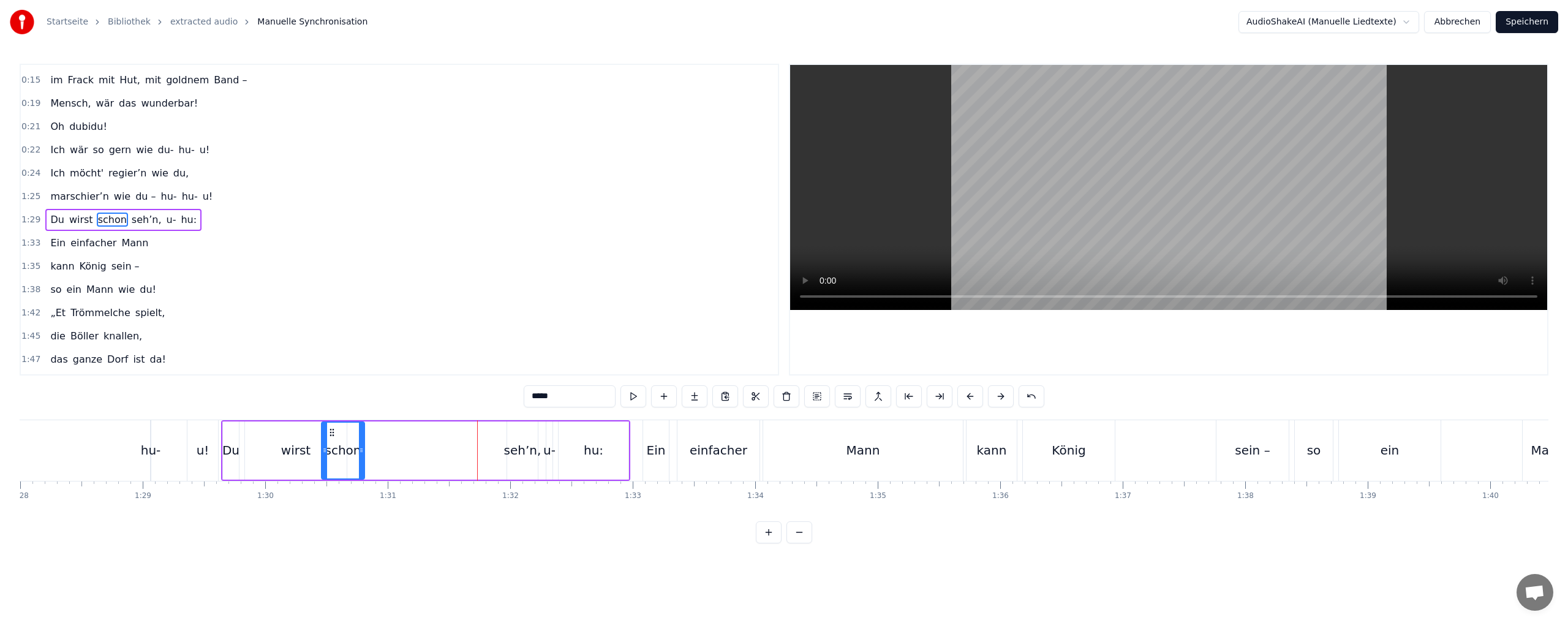
scroll to position [0, 10772]
drag, startPoint x: 432, startPoint y: 433, endPoint x: 345, endPoint y: 436, distance: 87.1
click at [345, 436] on icon at bounding box center [347, 432] width 10 height 10
click at [518, 454] on div "seh’n," at bounding box center [528, 450] width 38 height 18
drag, startPoint x: 521, startPoint y: 431, endPoint x: 397, endPoint y: 437, distance: 124.1
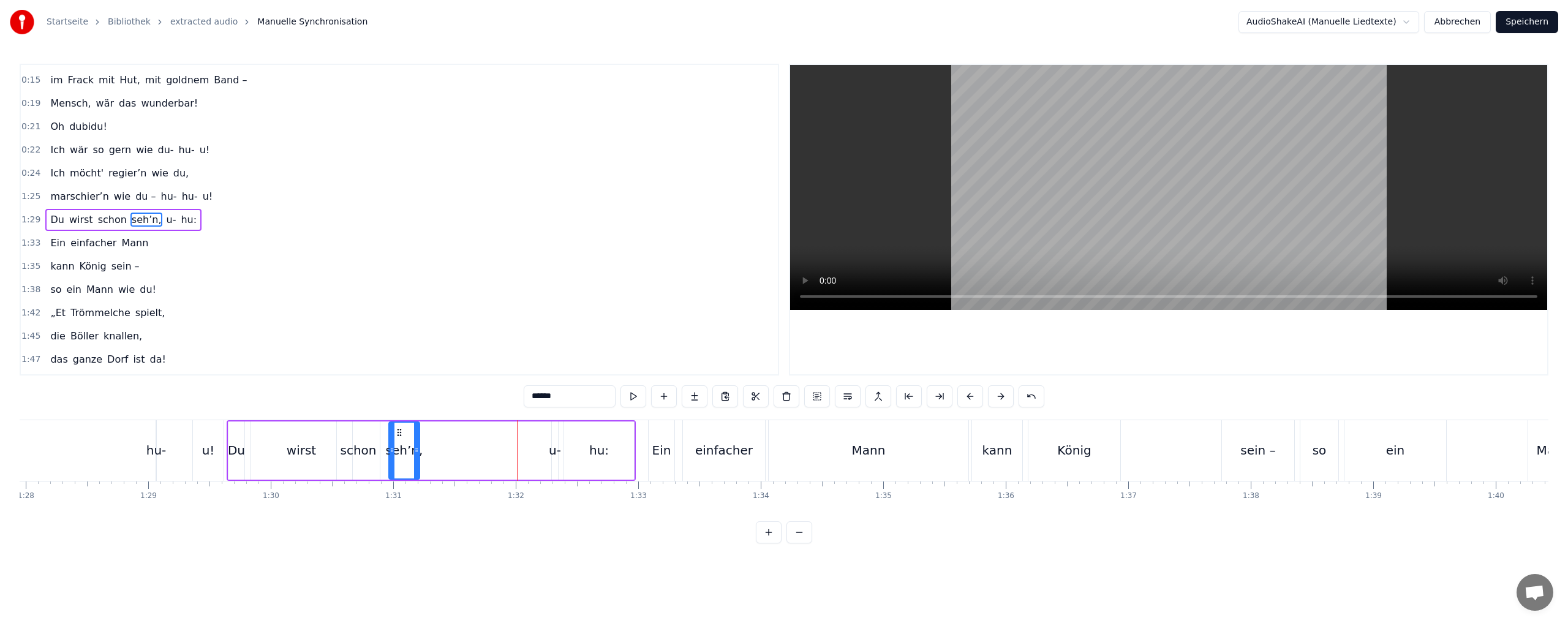
click at [397, 437] on div "seh’n," at bounding box center [405, 450] width 30 height 55
click at [554, 451] on div "u-" at bounding box center [555, 450] width 13 height 18
drag, startPoint x: 563, startPoint y: 433, endPoint x: 444, endPoint y: 430, distance: 119.0
click at [444, 430] on icon at bounding box center [443, 432] width 10 height 10
drag, startPoint x: 439, startPoint y: 442, endPoint x: 470, endPoint y: 440, distance: 31.1
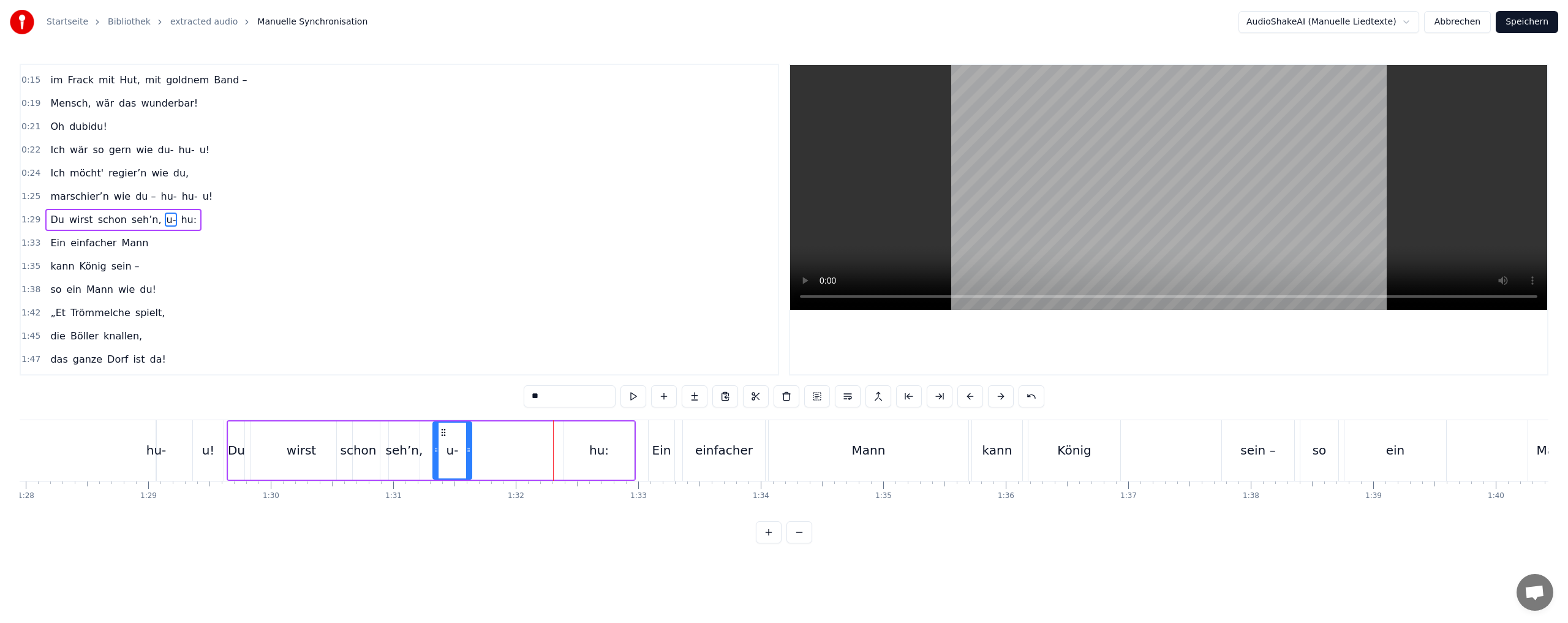
click at [470, 440] on div at bounding box center [468, 450] width 5 height 55
click at [590, 450] on div "hu:" at bounding box center [599, 450] width 19 height 18
drag, startPoint x: 572, startPoint y: 433, endPoint x: 468, endPoint y: 440, distance: 104.2
click at [468, 440] on div "hu:" at bounding box center [496, 450] width 69 height 55
drag, startPoint x: 464, startPoint y: 449, endPoint x: 484, endPoint y: 449, distance: 20.0
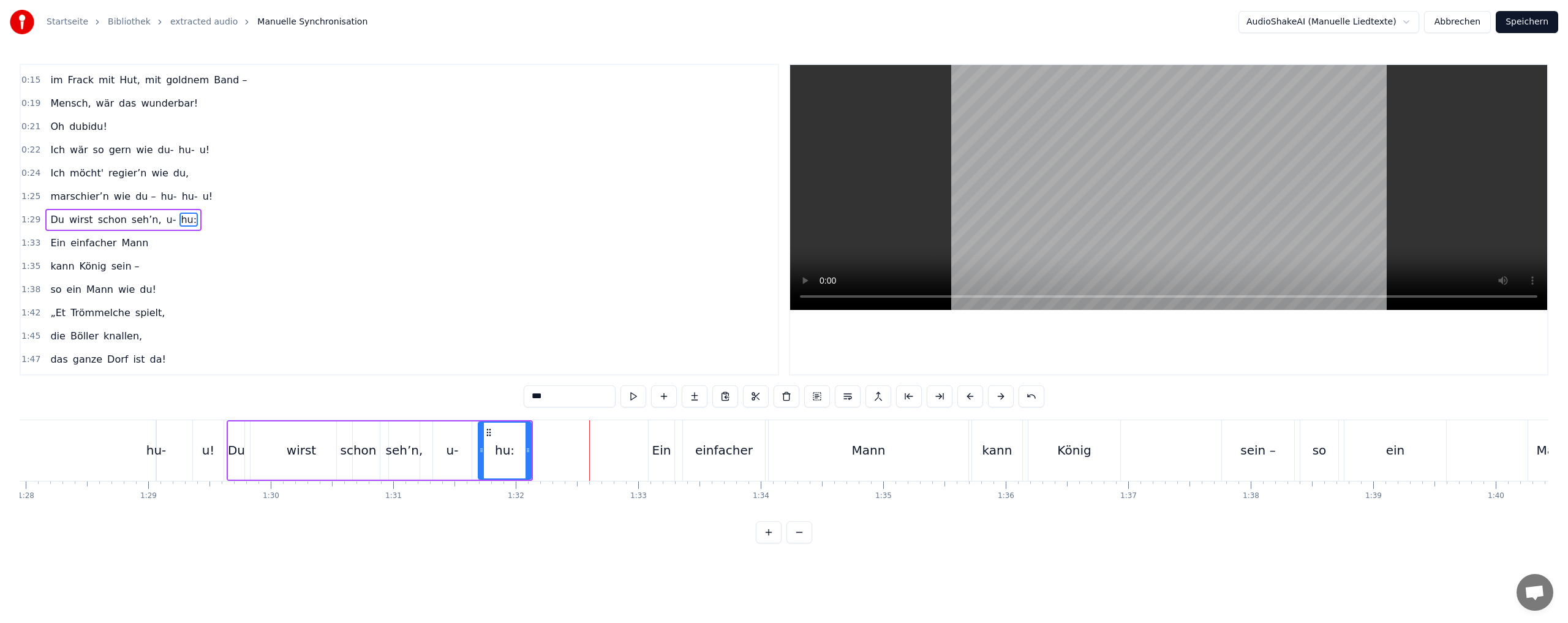
click at [482, 449] on circle at bounding box center [482, 448] width 1 height 1
drag, startPoint x: 488, startPoint y: 431, endPoint x: 476, endPoint y: 431, distance: 12.0
click at [476, 431] on icon at bounding box center [476, 432] width 10 height 10
click at [655, 453] on div "Ein" at bounding box center [662, 450] width 19 height 18
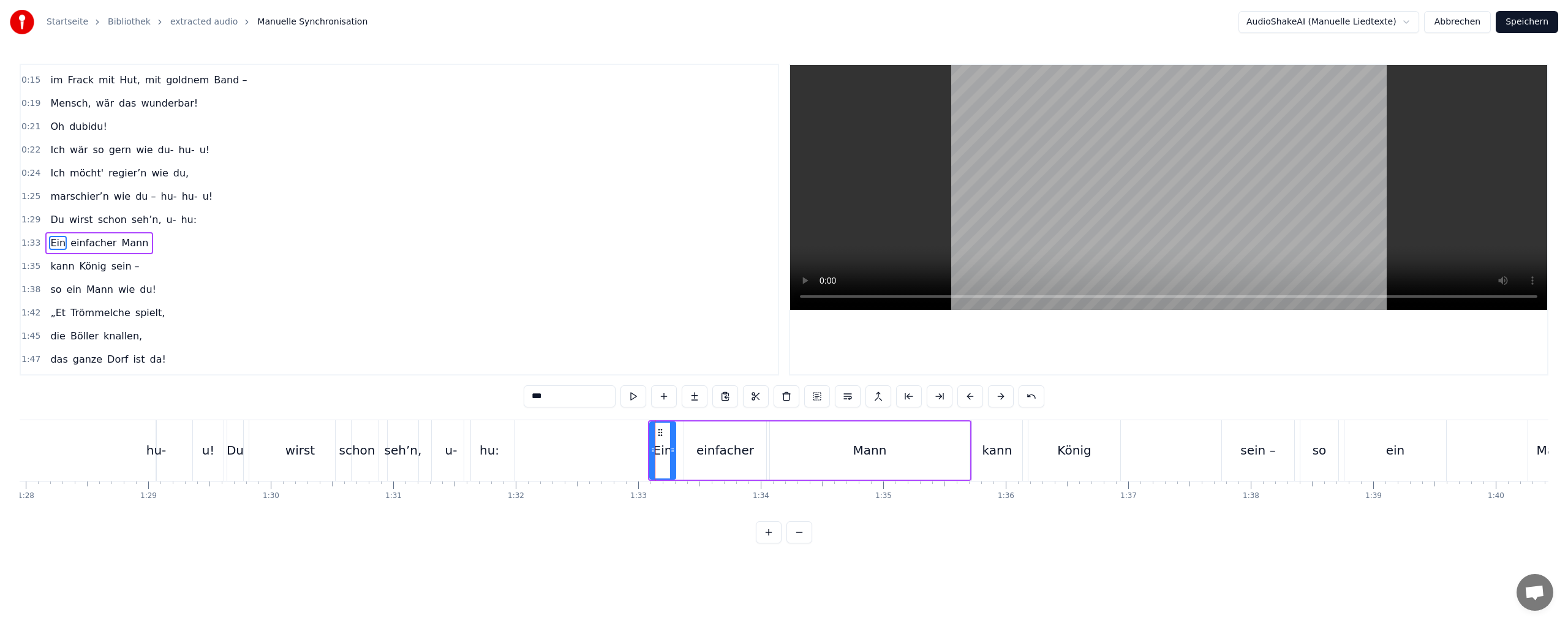
scroll to position [159, 0]
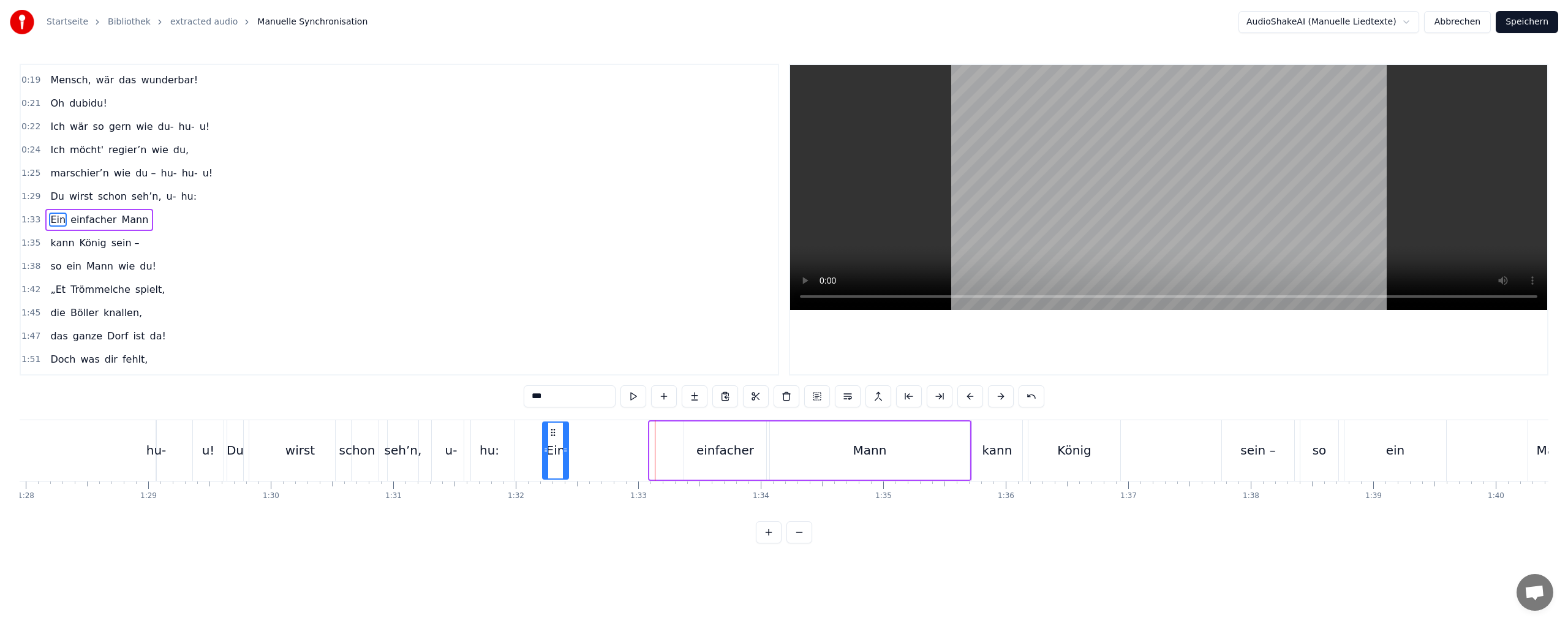
drag, startPoint x: 659, startPoint y: 429, endPoint x: 552, endPoint y: 438, distance: 107.4
click at [552, 438] on div "Ein" at bounding box center [555, 450] width 24 height 55
click at [730, 450] on div "einfacher" at bounding box center [725, 450] width 58 height 18
drag, startPoint x: 691, startPoint y: 434, endPoint x: 589, endPoint y: 437, distance: 102.0
click at [589, 437] on icon at bounding box center [590, 432] width 10 height 10
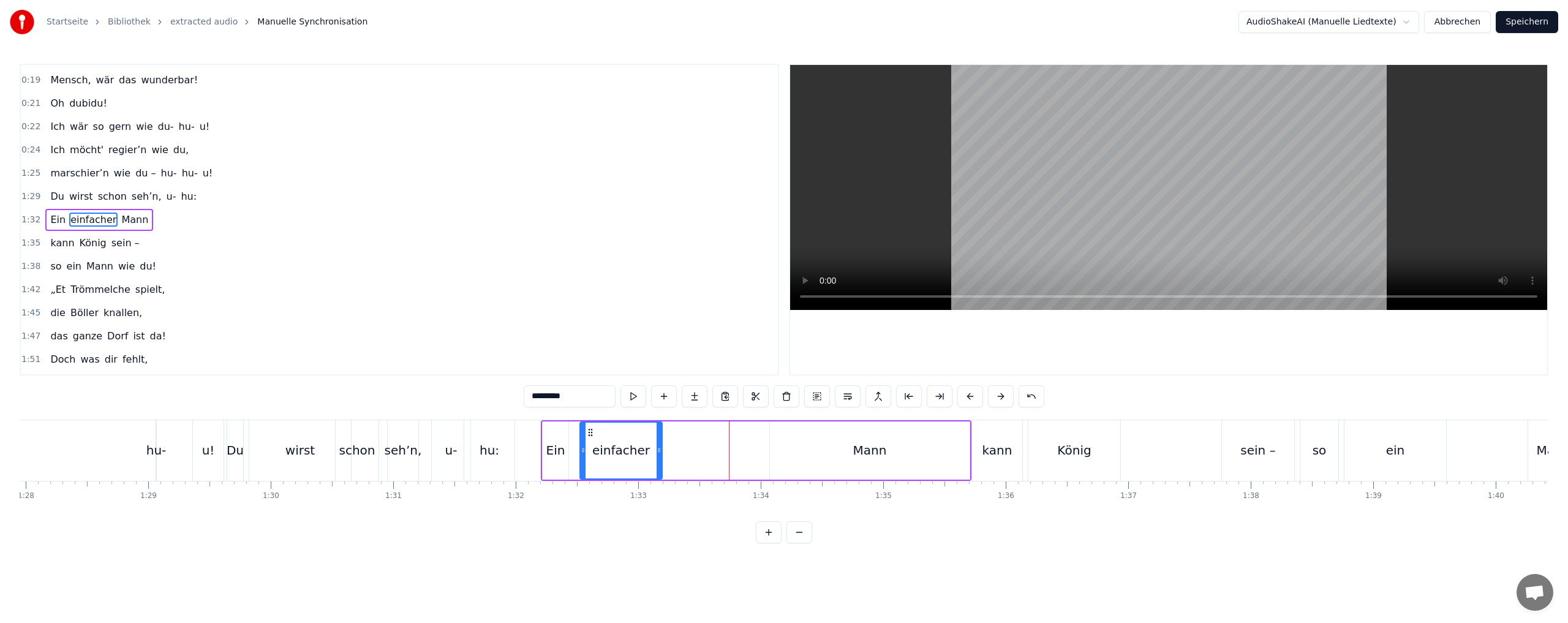
click at [864, 454] on div "Mann" at bounding box center [870, 450] width 34 height 18
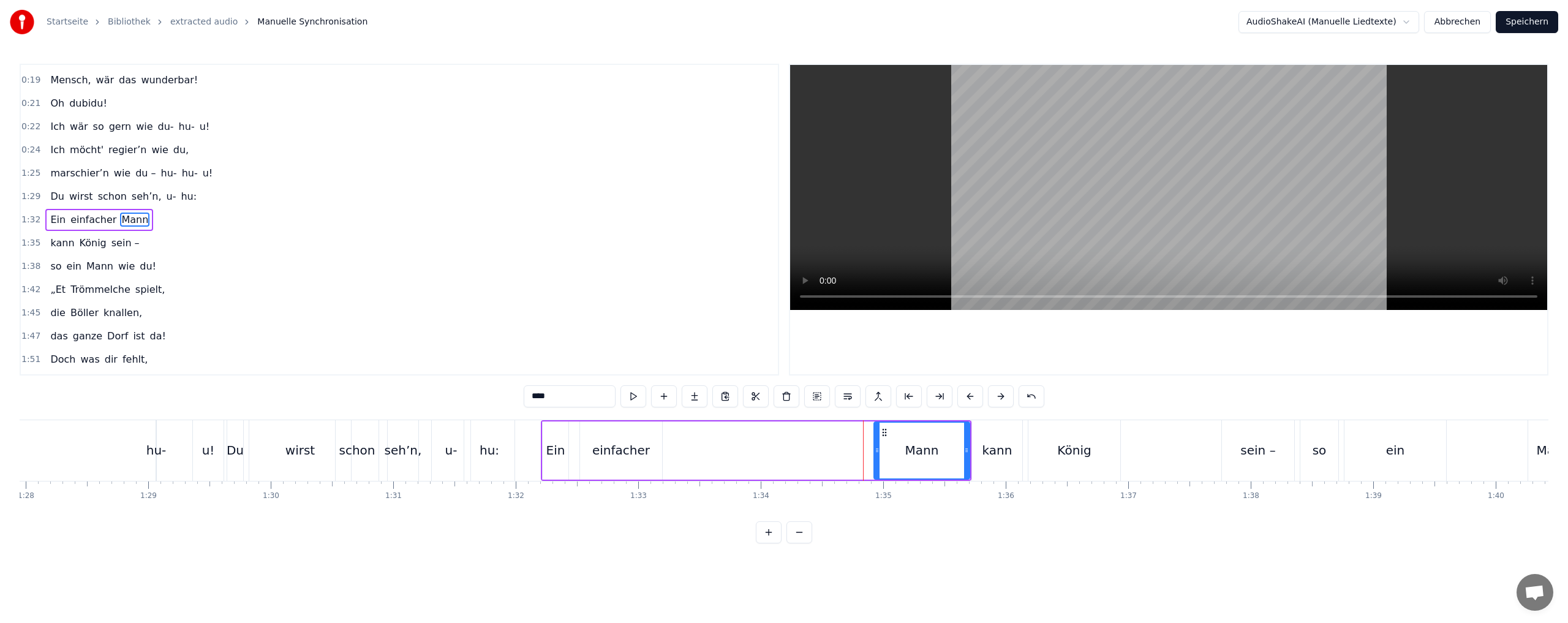
drag, startPoint x: 772, startPoint y: 448, endPoint x: 877, endPoint y: 448, distance: 105.0
click at [877, 449] on circle at bounding box center [876, 448] width 1 height 1
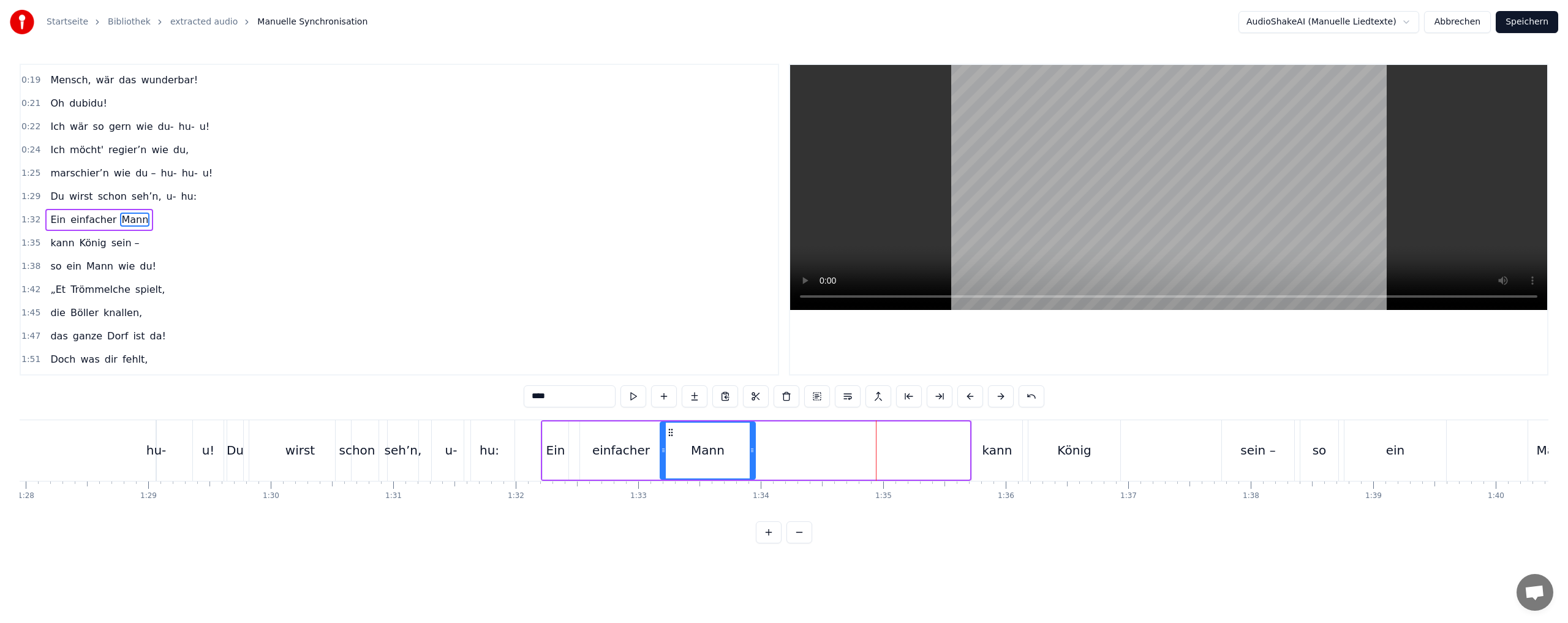
drag, startPoint x: 881, startPoint y: 431, endPoint x: 667, endPoint y: 435, distance: 214.0
click at [667, 435] on icon at bounding box center [670, 432] width 10 height 10
click at [999, 448] on div "kann" at bounding box center [997, 450] width 30 height 18
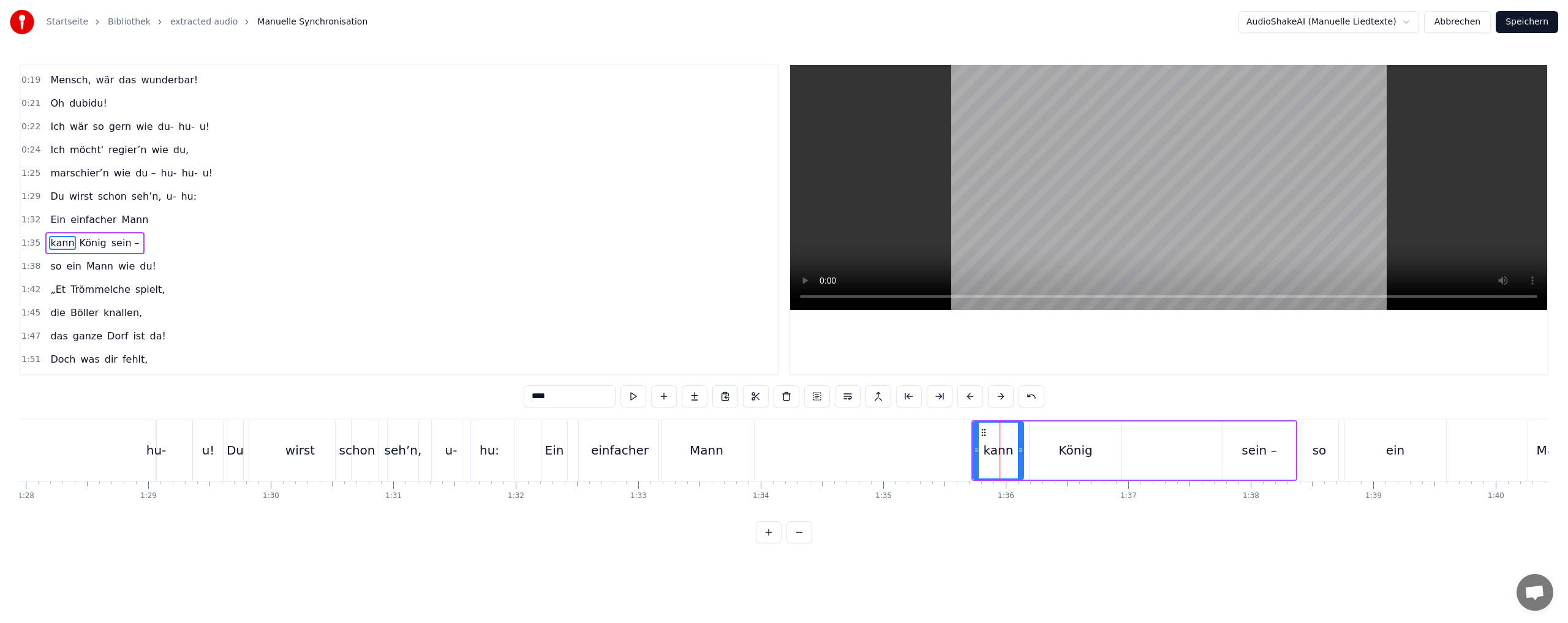
scroll to position [183, 0]
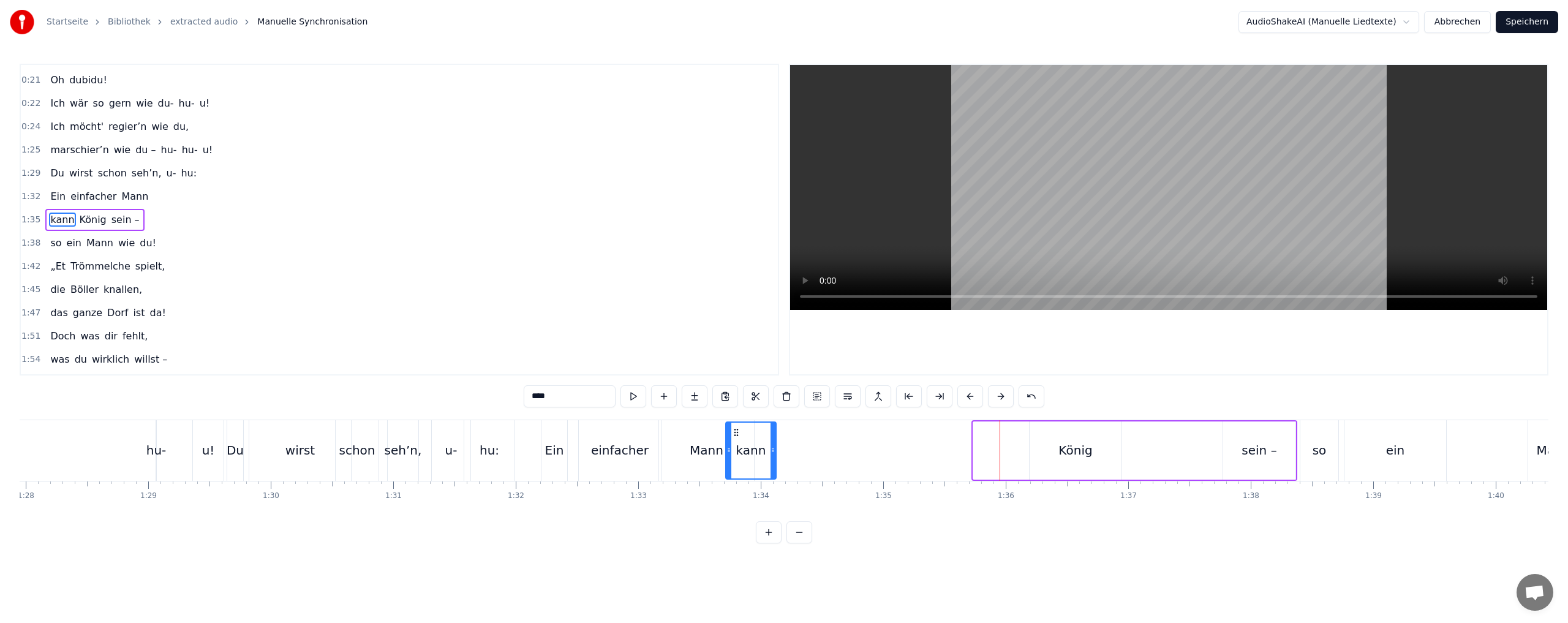
drag, startPoint x: 976, startPoint y: 433, endPoint x: 735, endPoint y: 438, distance: 241.1
click at [735, 438] on div "kann" at bounding box center [751, 450] width 49 height 55
click at [1078, 451] on div "König" at bounding box center [1075, 450] width 34 height 18
drag, startPoint x: 1038, startPoint y: 431, endPoint x: 778, endPoint y: 438, distance: 260.1
click at [778, 438] on div "König" at bounding box center [816, 450] width 91 height 55
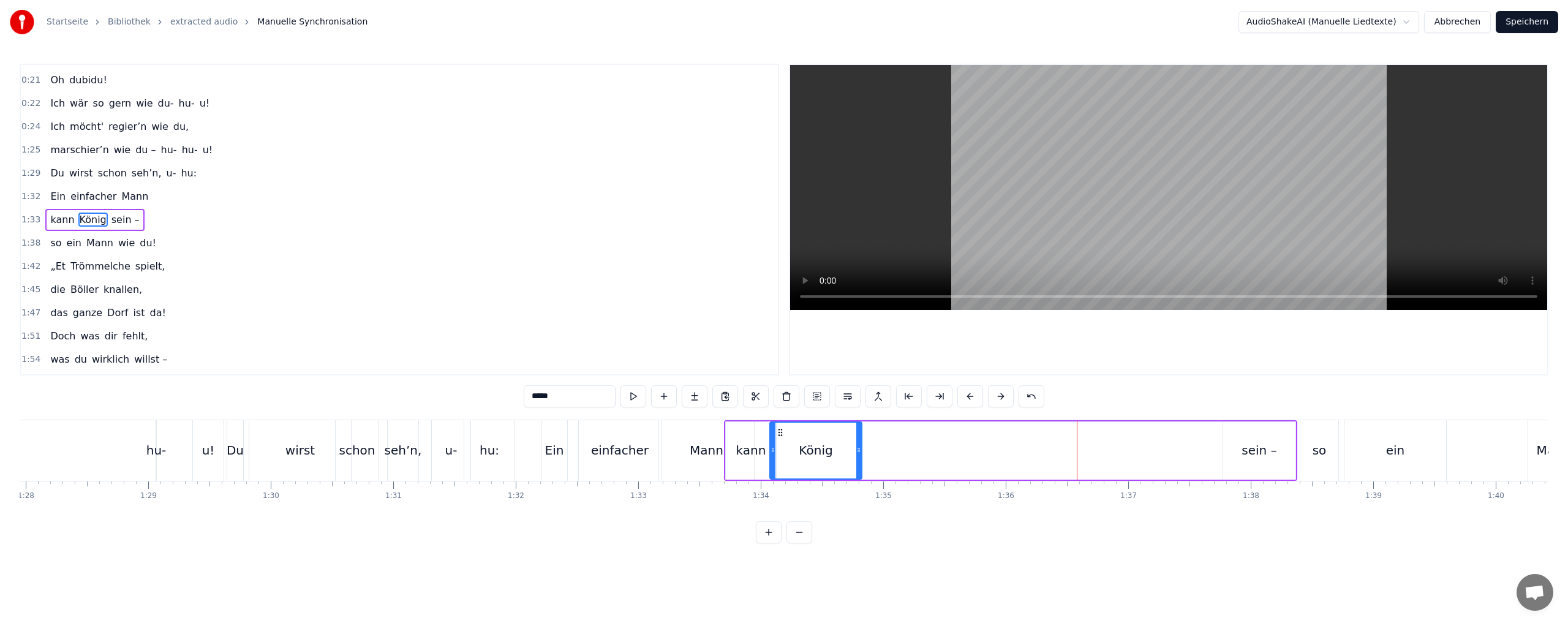
click at [1255, 454] on div "sein –" at bounding box center [1258, 450] width 35 height 18
drag, startPoint x: 1230, startPoint y: 431, endPoint x: 848, endPoint y: 440, distance: 382.1
click at [848, 440] on div "sein –" at bounding box center [877, 450] width 71 height 55
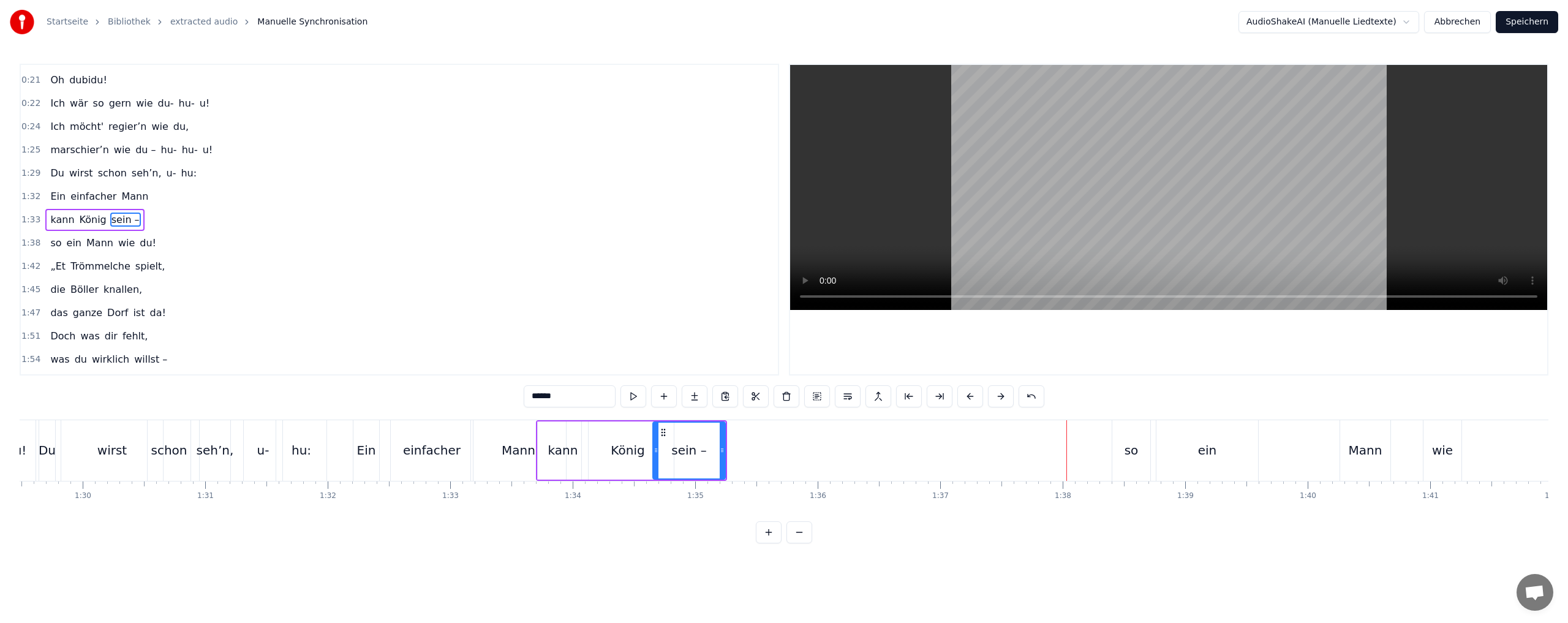
scroll to position [0, 10971]
click at [1123, 451] on div "so" at bounding box center [1120, 450] width 14 height 18
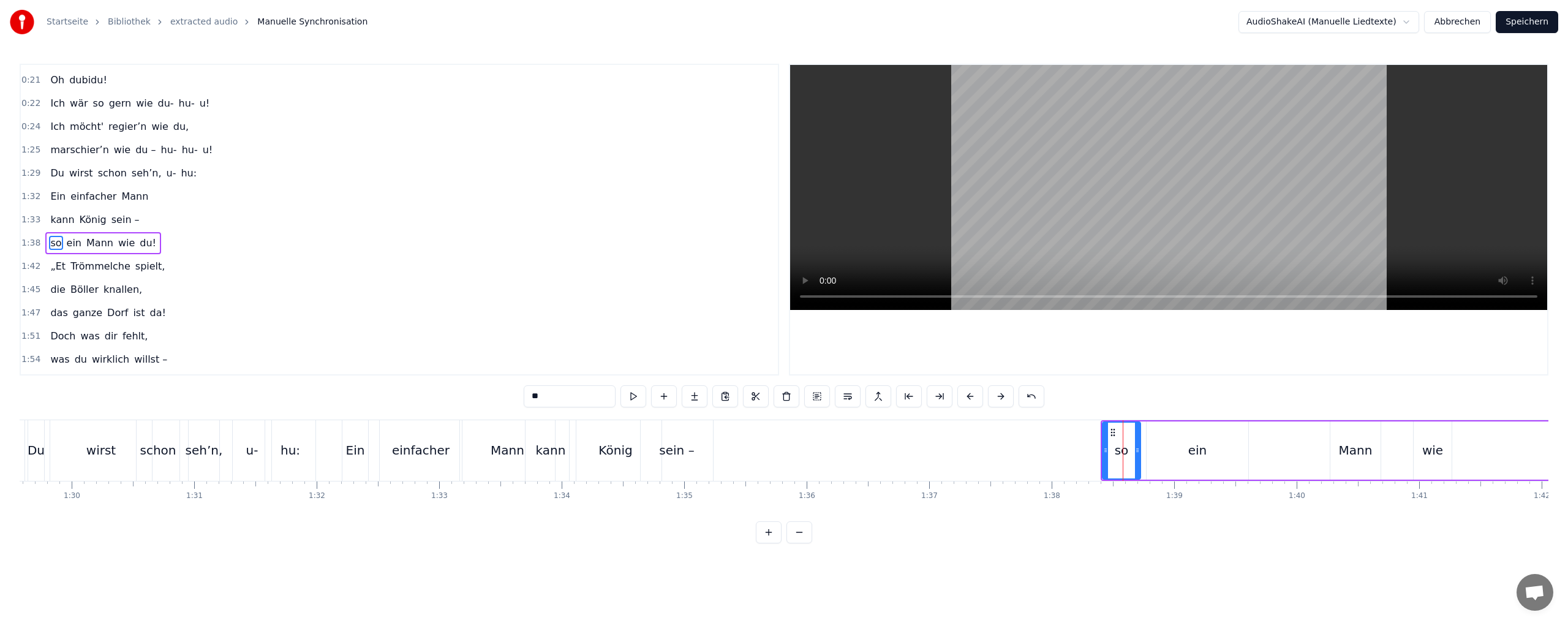
scroll to position [206, 0]
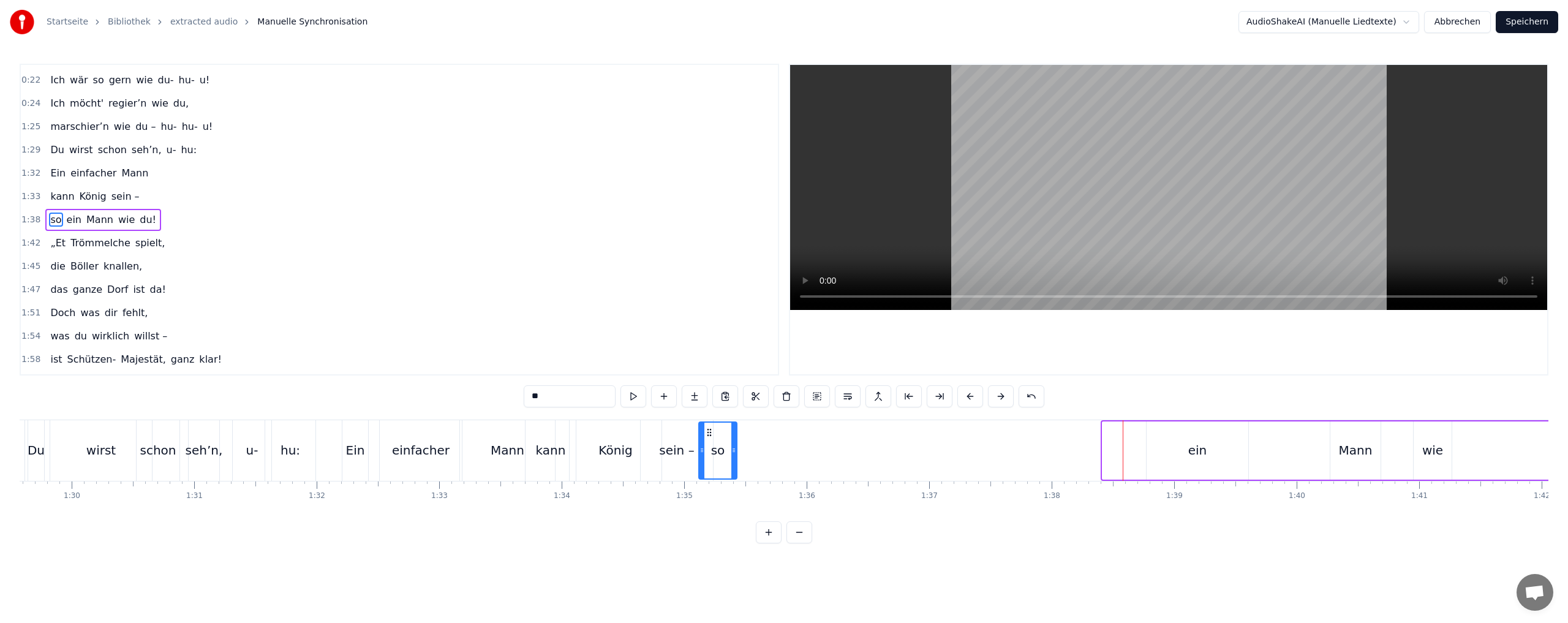
drag, startPoint x: 1115, startPoint y: 433, endPoint x: 711, endPoint y: 431, distance: 404.0
click at [711, 431] on icon at bounding box center [709, 432] width 10 height 10
click at [1198, 451] on div "ein" at bounding box center [1197, 450] width 19 height 18
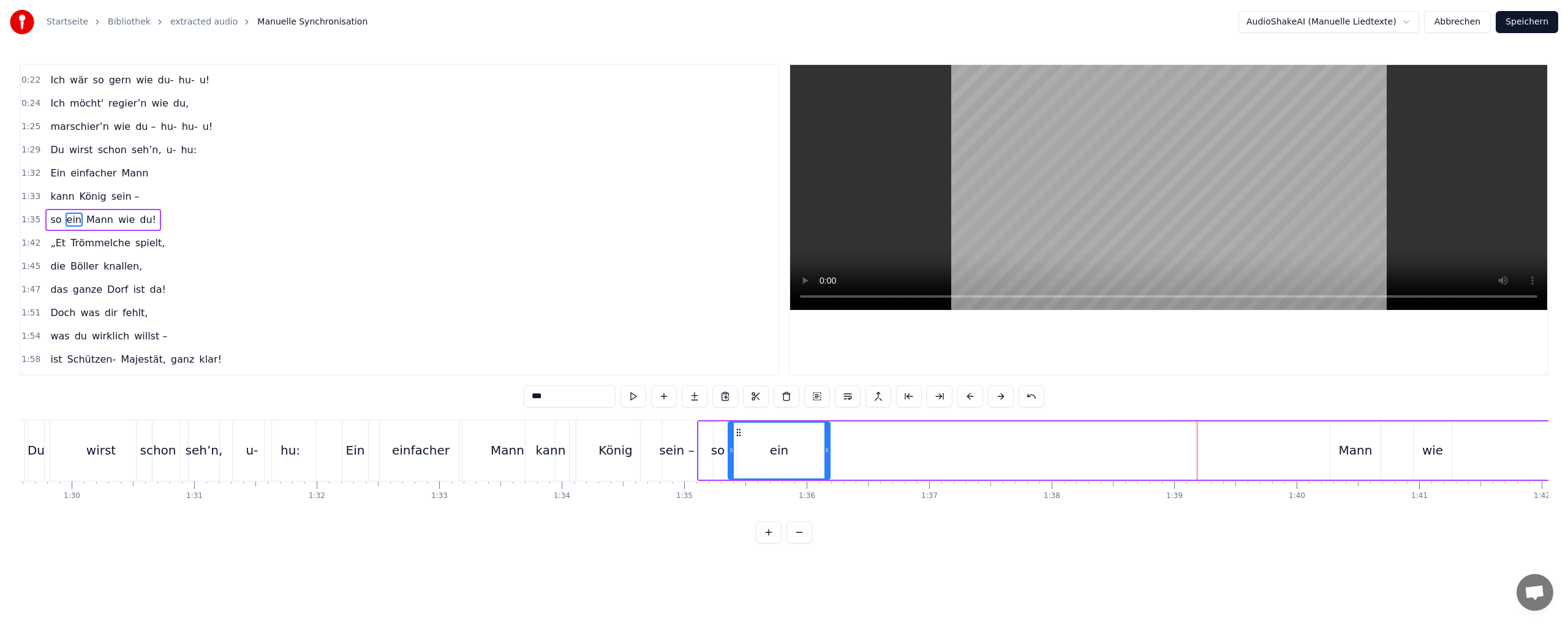
drag, startPoint x: 1157, startPoint y: 431, endPoint x: 745, endPoint y: 442, distance: 412.1
click at [738, 442] on div "ein" at bounding box center [779, 450] width 101 height 55
click at [1359, 447] on div "Mann" at bounding box center [1356, 450] width 34 height 18
drag, startPoint x: 1340, startPoint y: 430, endPoint x: 810, endPoint y: 441, distance: 530.1
click at [810, 441] on div "Mann" at bounding box center [825, 450] width 49 height 55
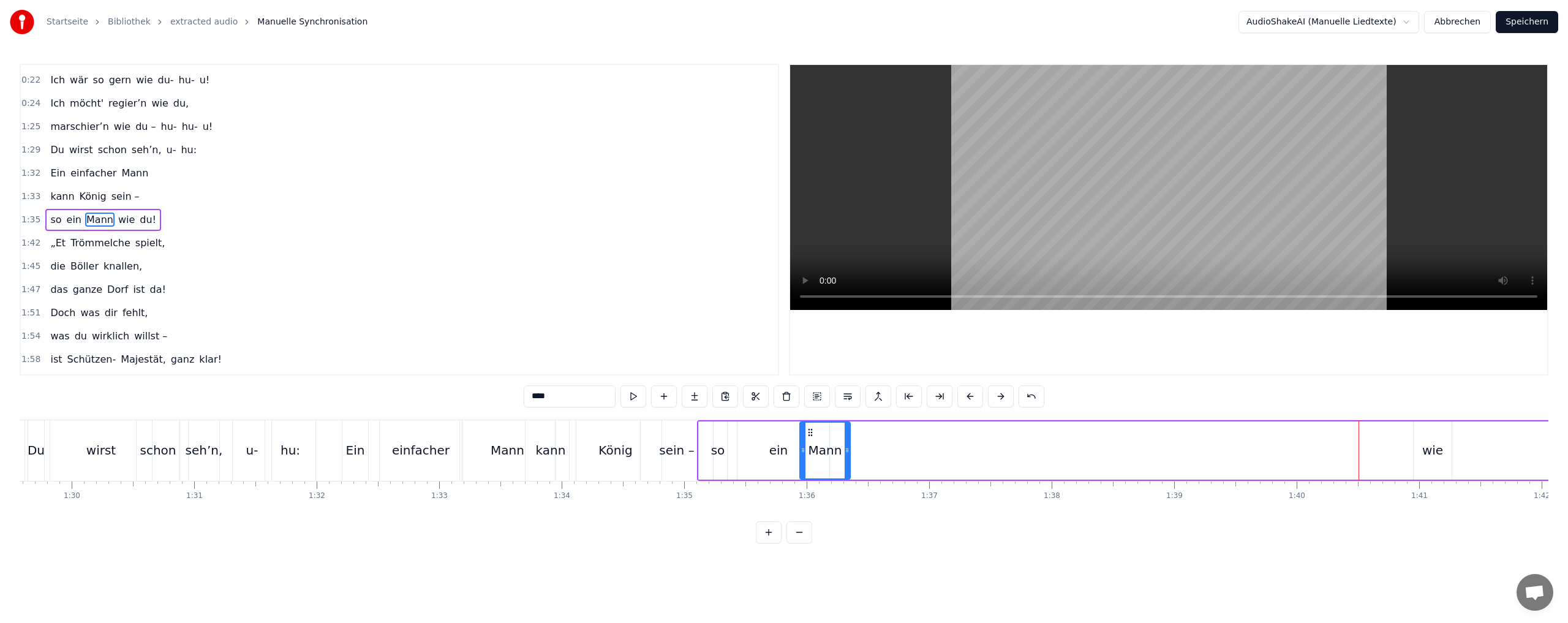
click at [1433, 451] on div "wie" at bounding box center [1433, 450] width 21 height 18
drag, startPoint x: 1422, startPoint y: 428, endPoint x: 857, endPoint y: 437, distance: 565.1
click at [856, 437] on div "wie" at bounding box center [867, 450] width 37 height 55
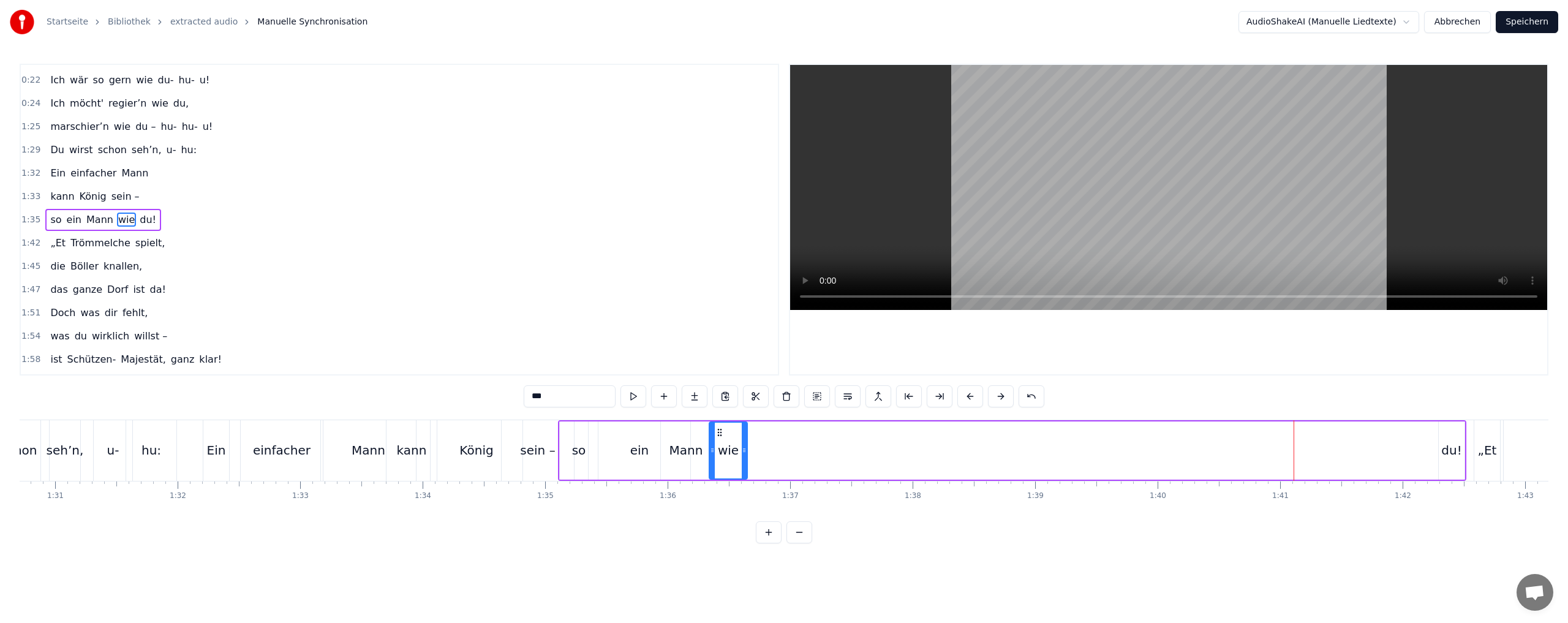
scroll to position [0, 11122]
click at [1439, 448] on div "du!" at bounding box center [1439, 450] width 20 height 18
drag, startPoint x: 1439, startPoint y: 431, endPoint x: 748, endPoint y: 430, distance: 691.0
click at [748, 430] on icon at bounding box center [746, 432] width 10 height 10
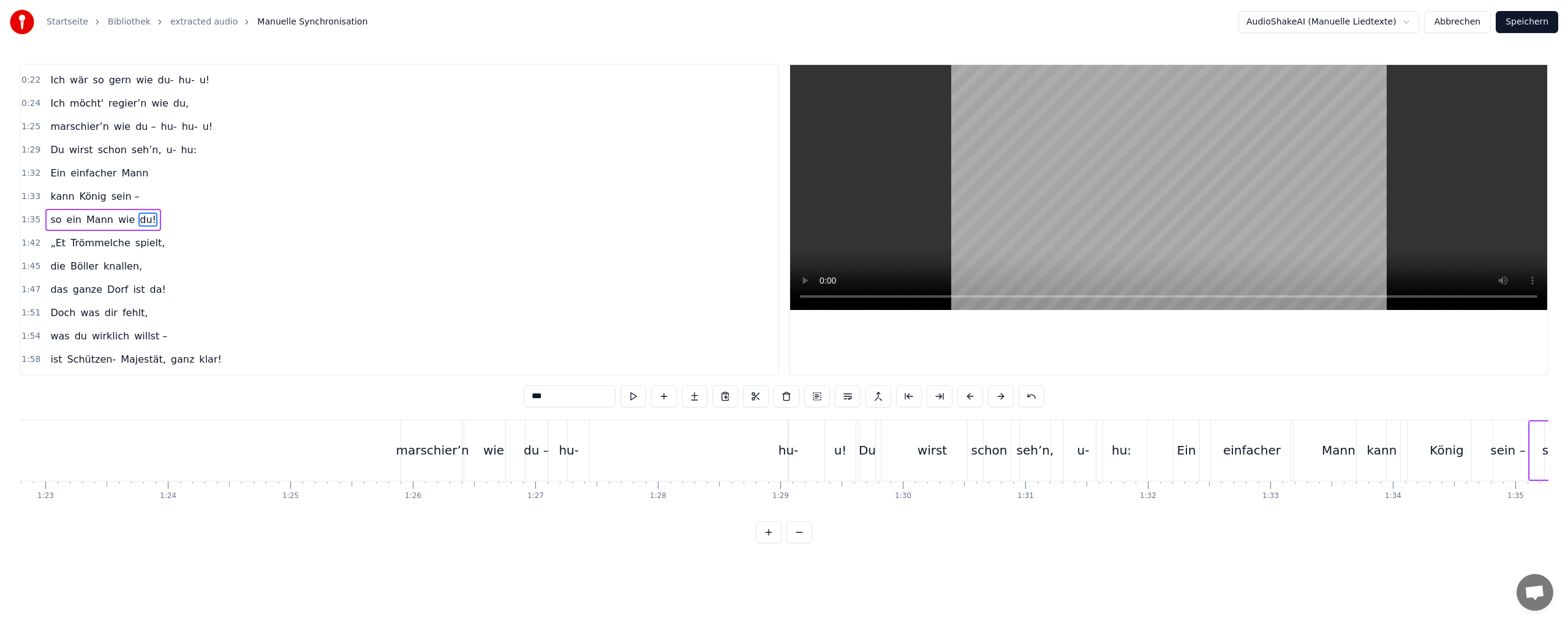
scroll to position [0, 10036]
click at [536, 461] on div "marschier’n" at bounding box center [536, 451] width 62 height 61
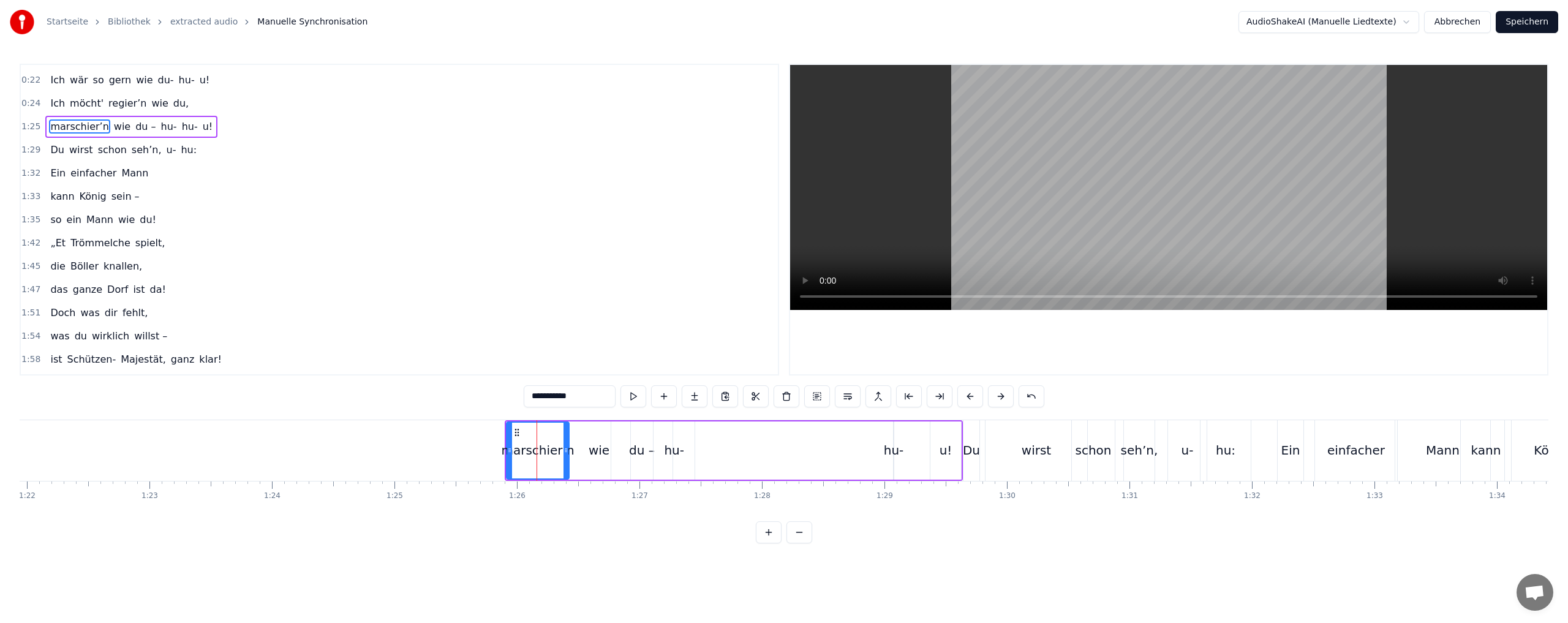
scroll to position [112, 0]
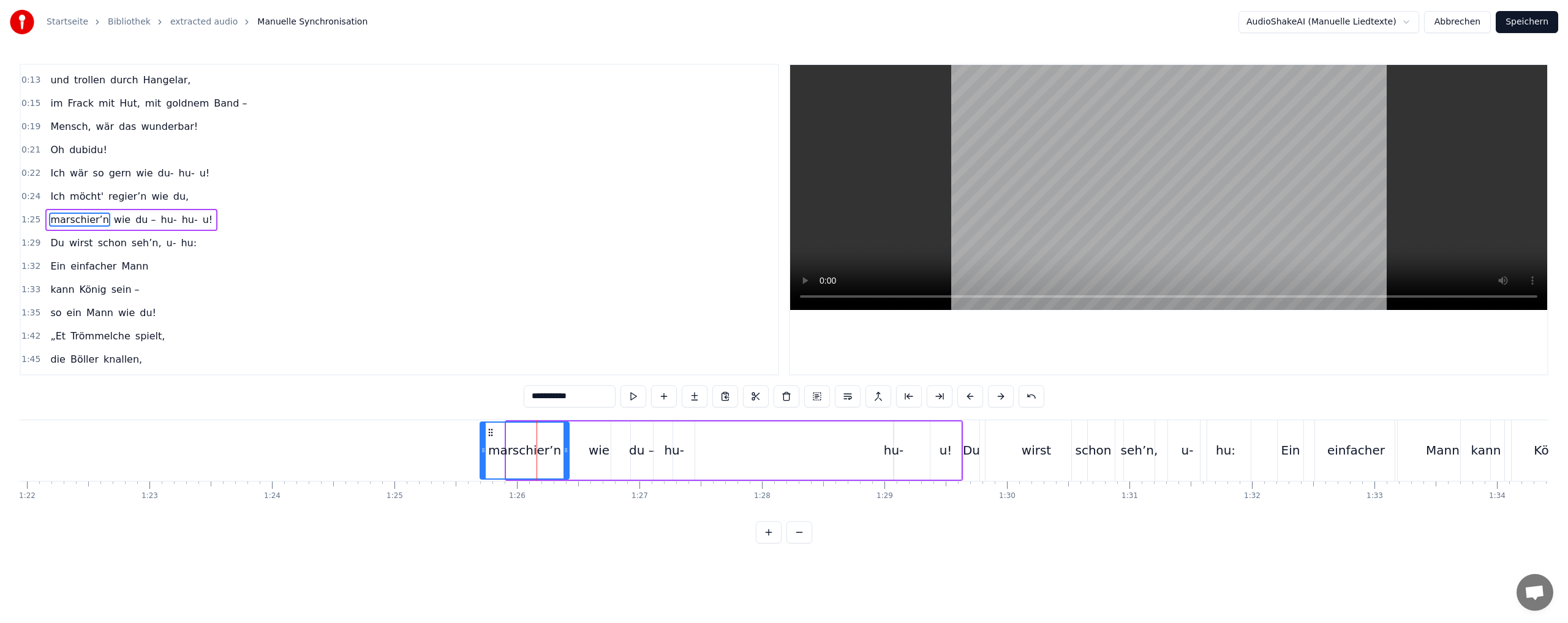
drag, startPoint x: 507, startPoint y: 450, endPoint x: 481, endPoint y: 450, distance: 26.0
click at [481, 450] on icon at bounding box center [483, 450] width 5 height 10
click at [961, 429] on div "u!" at bounding box center [945, 451] width 32 height 58
type input "**"
click at [961, 429] on div "u!" at bounding box center [945, 451] width 32 height 58
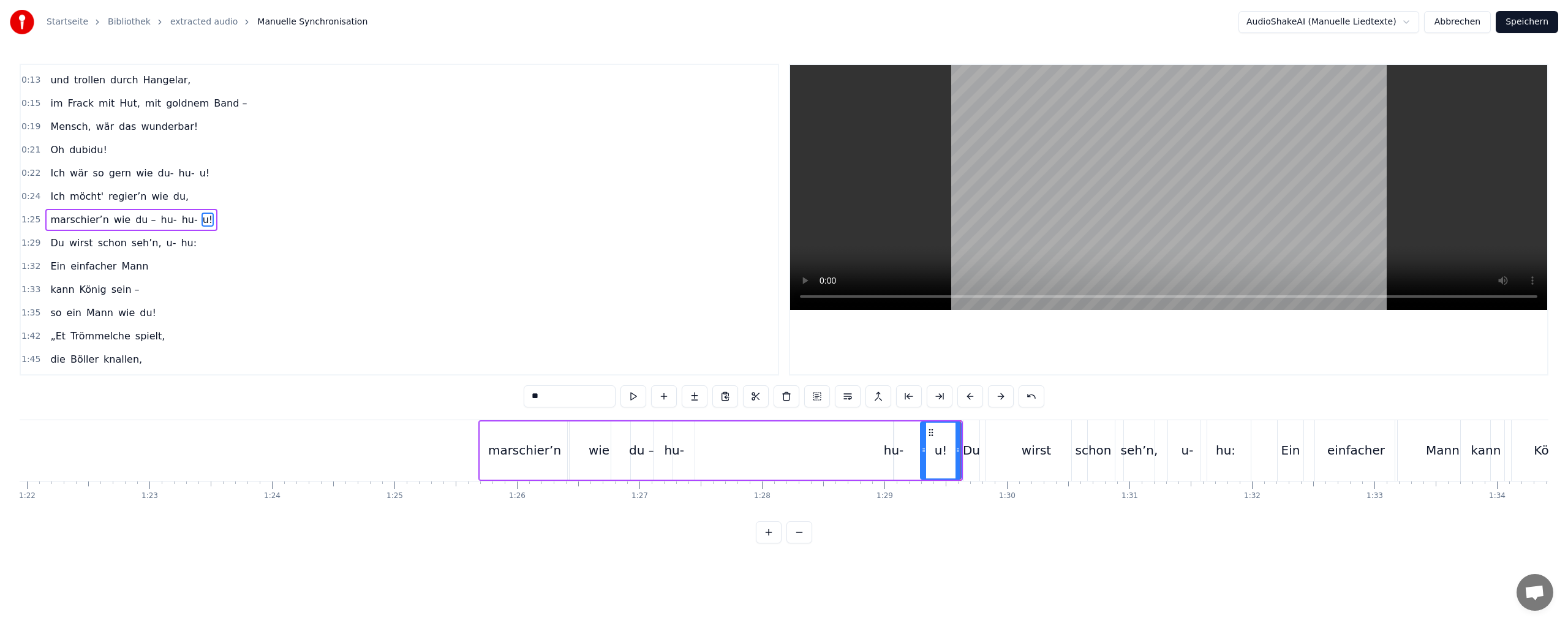
drag, startPoint x: 932, startPoint y: 450, endPoint x: 922, endPoint y: 450, distance: 10.0
click at [922, 450] on icon at bounding box center [923, 450] width 5 height 10
click at [953, 430] on div "u!" at bounding box center [940, 450] width 39 height 55
click at [962, 429] on div "marschier’n wie du – hu- hu- u!" at bounding box center [720, 451] width 484 height 61
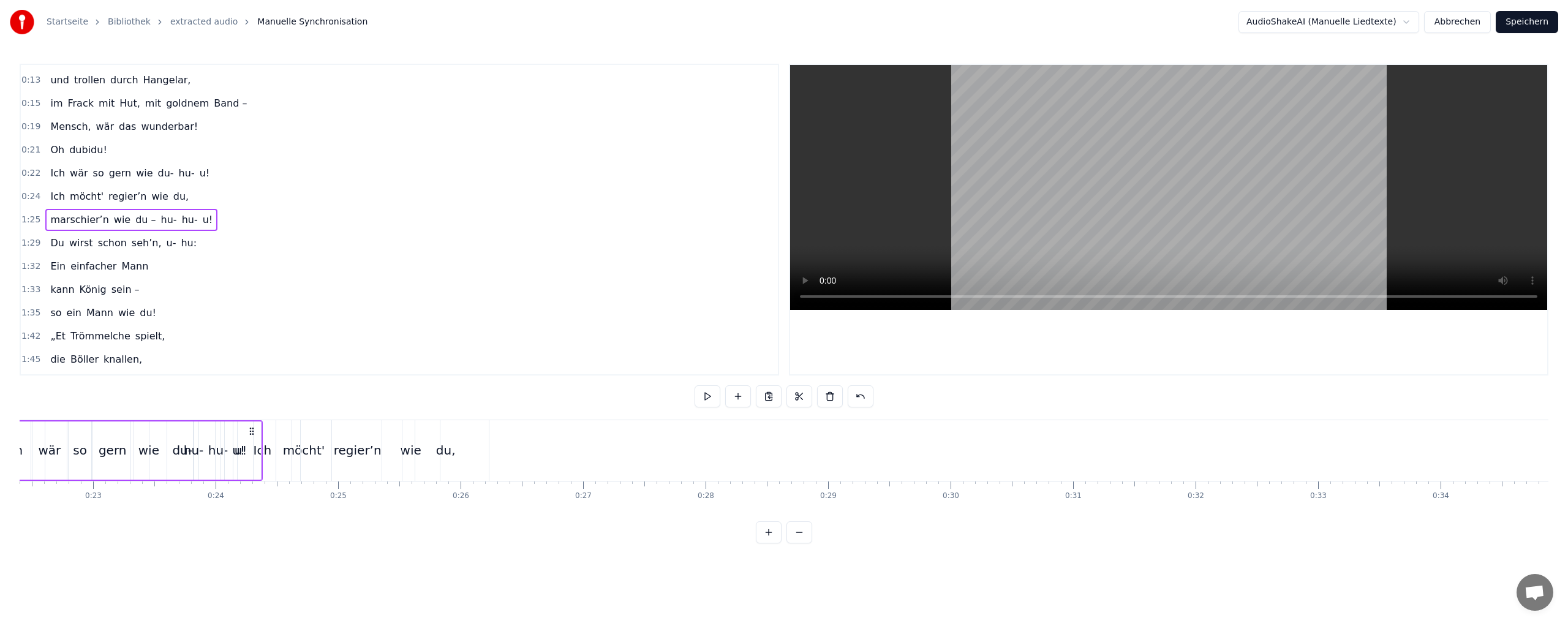
scroll to position [0, 2732]
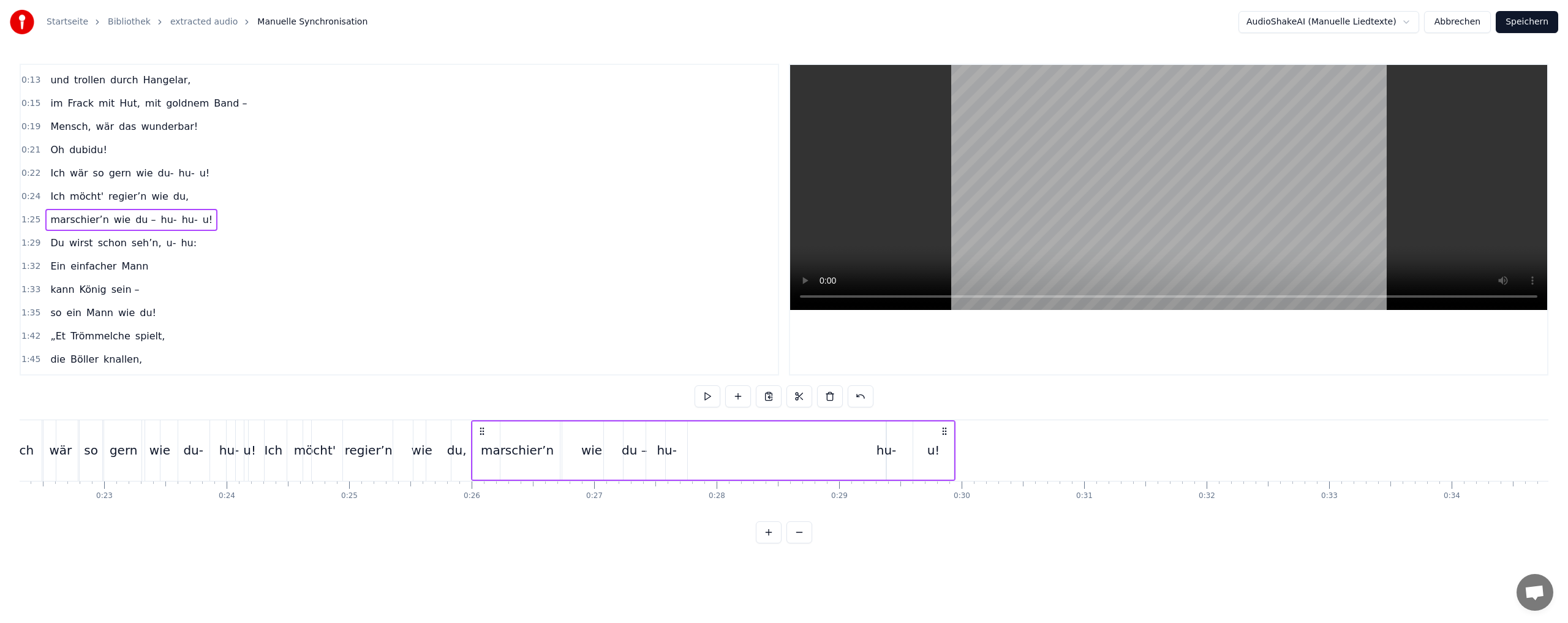
drag, startPoint x: 953, startPoint y: 430, endPoint x: 947, endPoint y: 457, distance: 27.7
click at [946, 457] on div "marschier’n wie du – hu- hu- u!" at bounding box center [713, 451] width 484 height 61
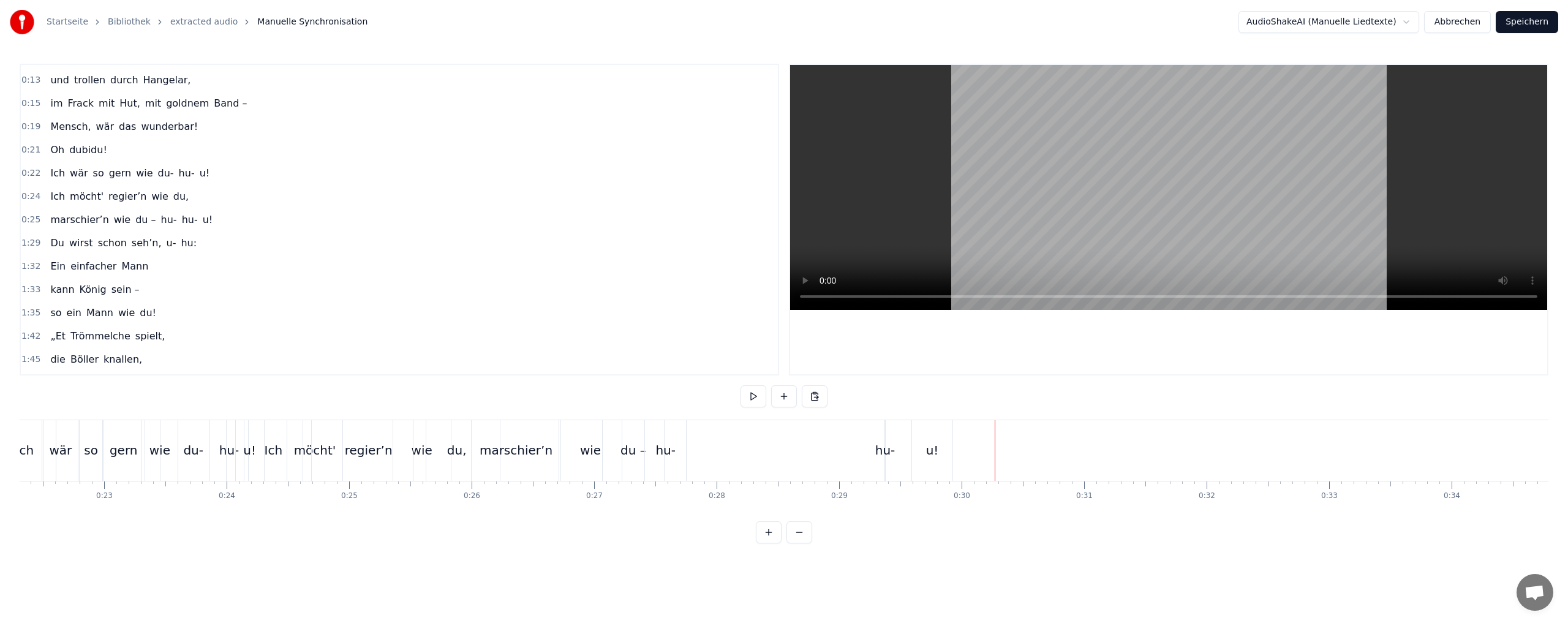
click at [884, 449] on div "hu-" at bounding box center [885, 450] width 20 height 18
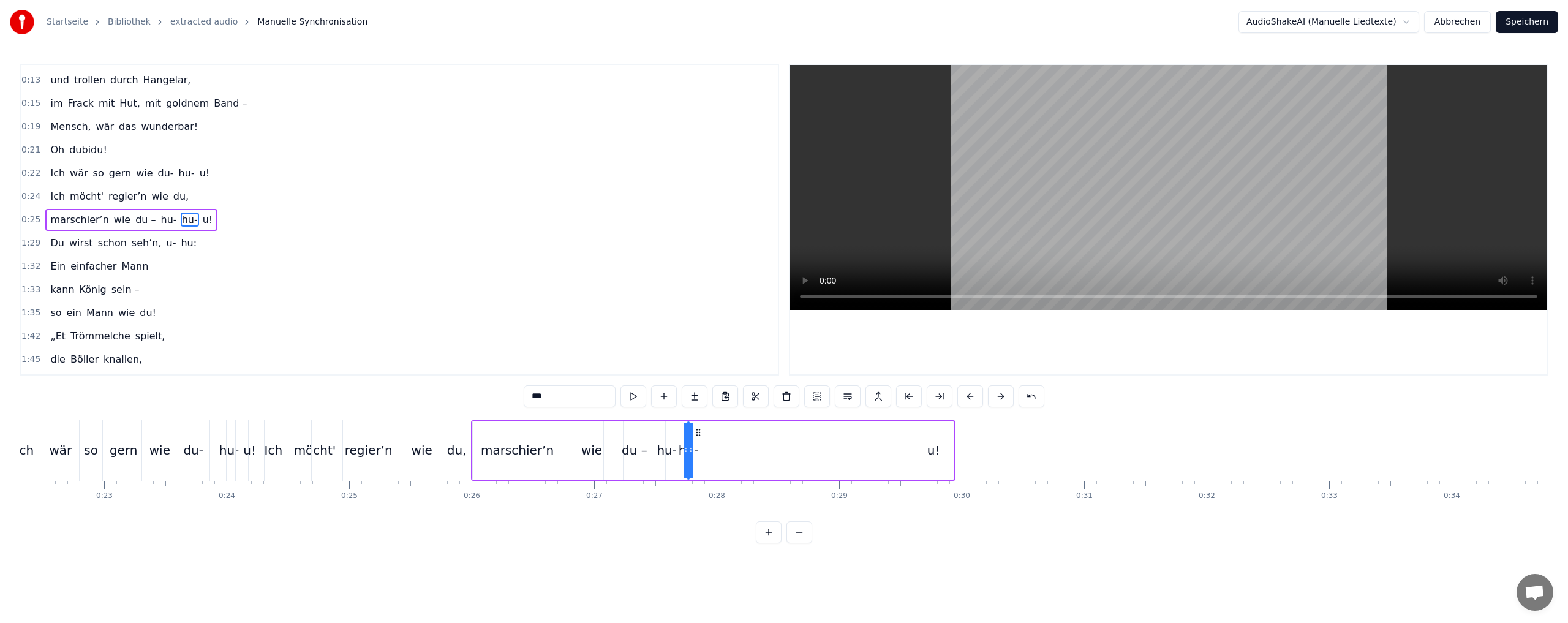
drag, startPoint x: 896, startPoint y: 431, endPoint x: 697, endPoint y: 436, distance: 199.1
click at [697, 436] on icon at bounding box center [697, 432] width 10 height 10
drag, startPoint x: 692, startPoint y: 441, endPoint x: 726, endPoint y: 437, distance: 34.2
click at [726, 437] on div "marschier’n wie du – hu- hu- u!" at bounding box center [713, 451] width 484 height 61
click at [688, 433] on div "hu-" at bounding box center [688, 451] width 1 height 58
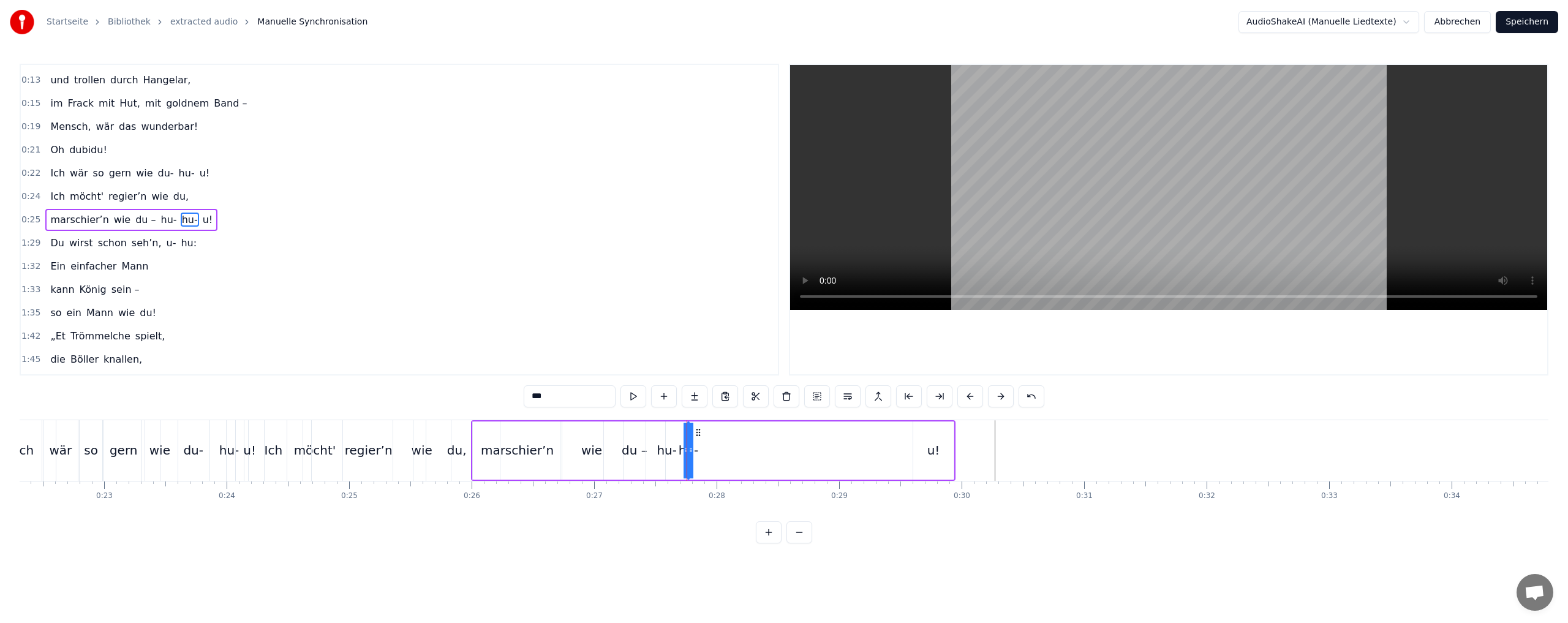
drag, startPoint x: 685, startPoint y: 433, endPoint x: 675, endPoint y: 434, distance: 10.0
click at [675, 434] on div "marschier’n wie du – hu- hu- u!" at bounding box center [713, 451] width 484 height 61
click at [690, 448] on div "hu-" at bounding box center [688, 450] width 20 height 18
drag, startPoint x: 698, startPoint y: 431, endPoint x: 749, endPoint y: 428, distance: 51.1
click at [749, 428] on icon at bounding box center [749, 432] width 10 height 10
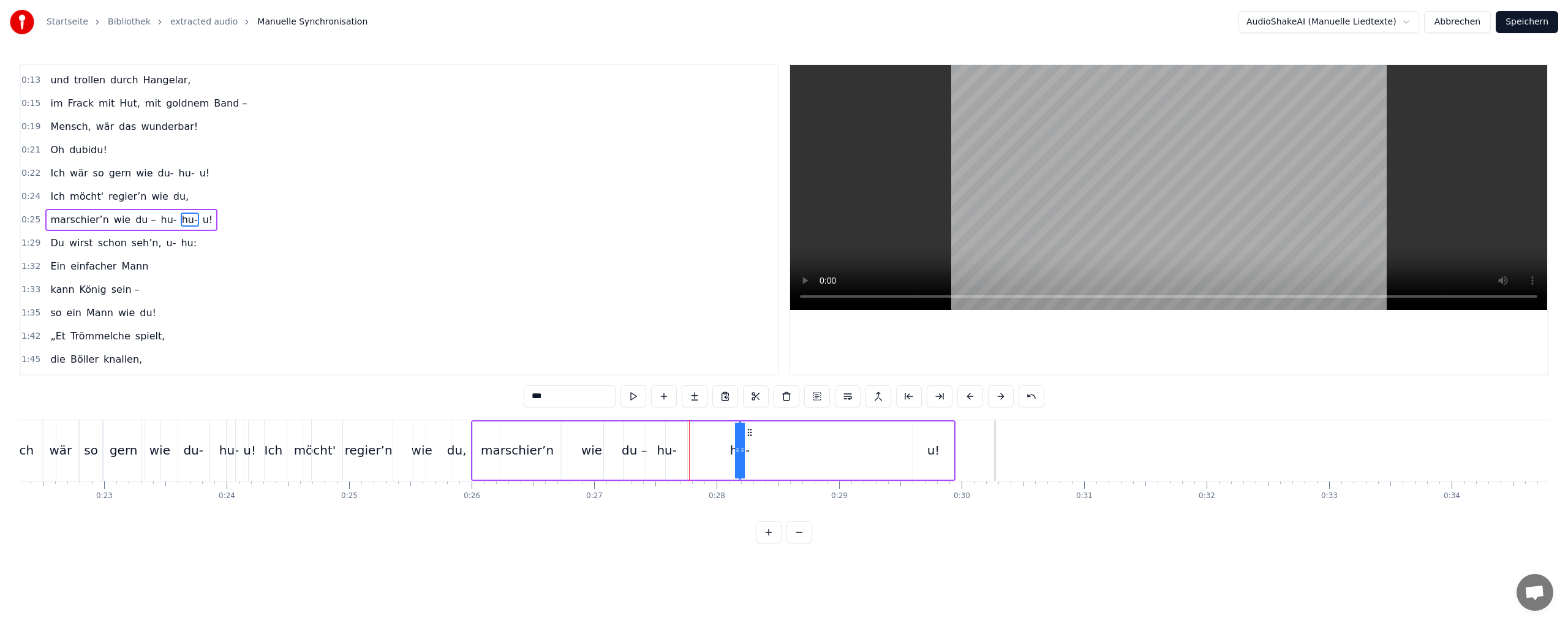
drag, startPoint x: 737, startPoint y: 437, endPoint x: 723, endPoint y: 437, distance: 14.0
click at [720, 437] on div "marschier’n wie du – hu- hu- u!" at bounding box center [713, 451] width 484 height 61
click at [738, 449] on div "hu-" at bounding box center [739, 450] width 20 height 18
click at [935, 453] on div "u!" at bounding box center [933, 450] width 13 height 18
type input "**"
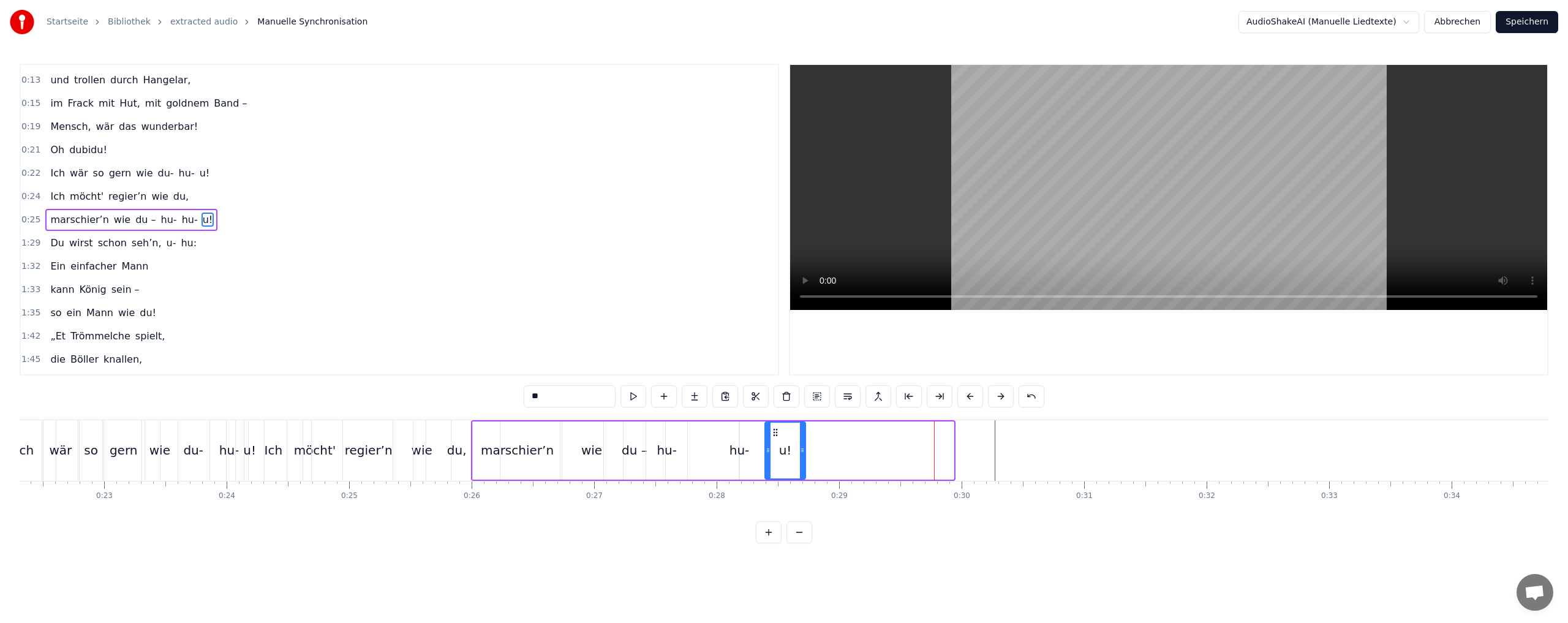
drag, startPoint x: 921, startPoint y: 431, endPoint x: 773, endPoint y: 433, distance: 148.0
click at [773, 433] on icon at bounding box center [775, 432] width 10 height 10
drag, startPoint x: 740, startPoint y: 462, endPoint x: 749, endPoint y: 461, distance: 9.1
click at [749, 461] on div "marschier’n wie du – hu- hu- u!" at bounding box center [639, 451] width 337 height 61
click at [741, 453] on div "hu-" at bounding box center [739, 450] width 20 height 18
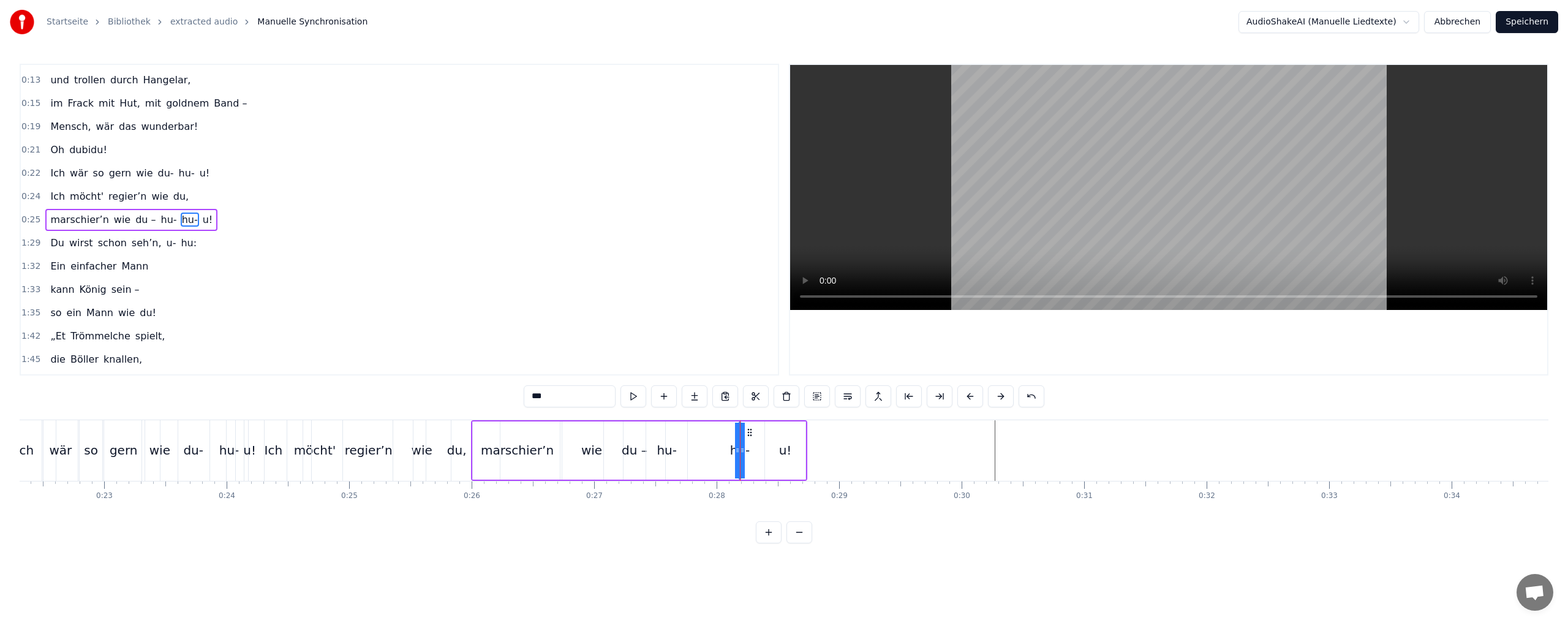
drag, startPoint x: 735, startPoint y: 471, endPoint x: 719, endPoint y: 468, distance: 16.3
click at [716, 471] on div "marschier’n wie du – hu- hu- u!" at bounding box center [639, 451] width 337 height 61
click at [739, 453] on div "hu-" at bounding box center [739, 450] width 20 height 18
click at [739, 453] on icon at bounding box center [737, 450] width 5 height 10
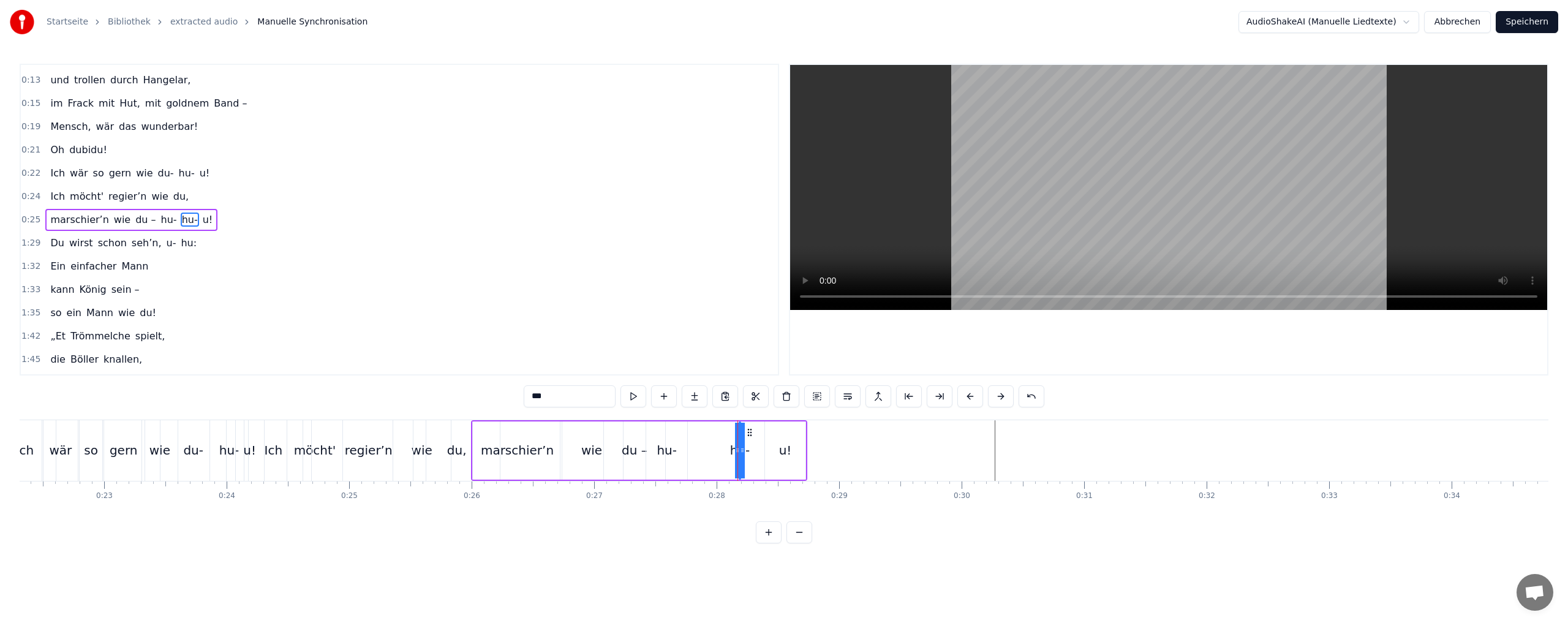
click at [481, 428] on div "marschier’n" at bounding box center [517, 451] width 89 height 58
click at [740, 448] on div "hu-" at bounding box center [739, 450] width 20 height 18
type input "***"
drag, startPoint x: 741, startPoint y: 448, endPoint x: 748, endPoint y: 447, distance: 7.1
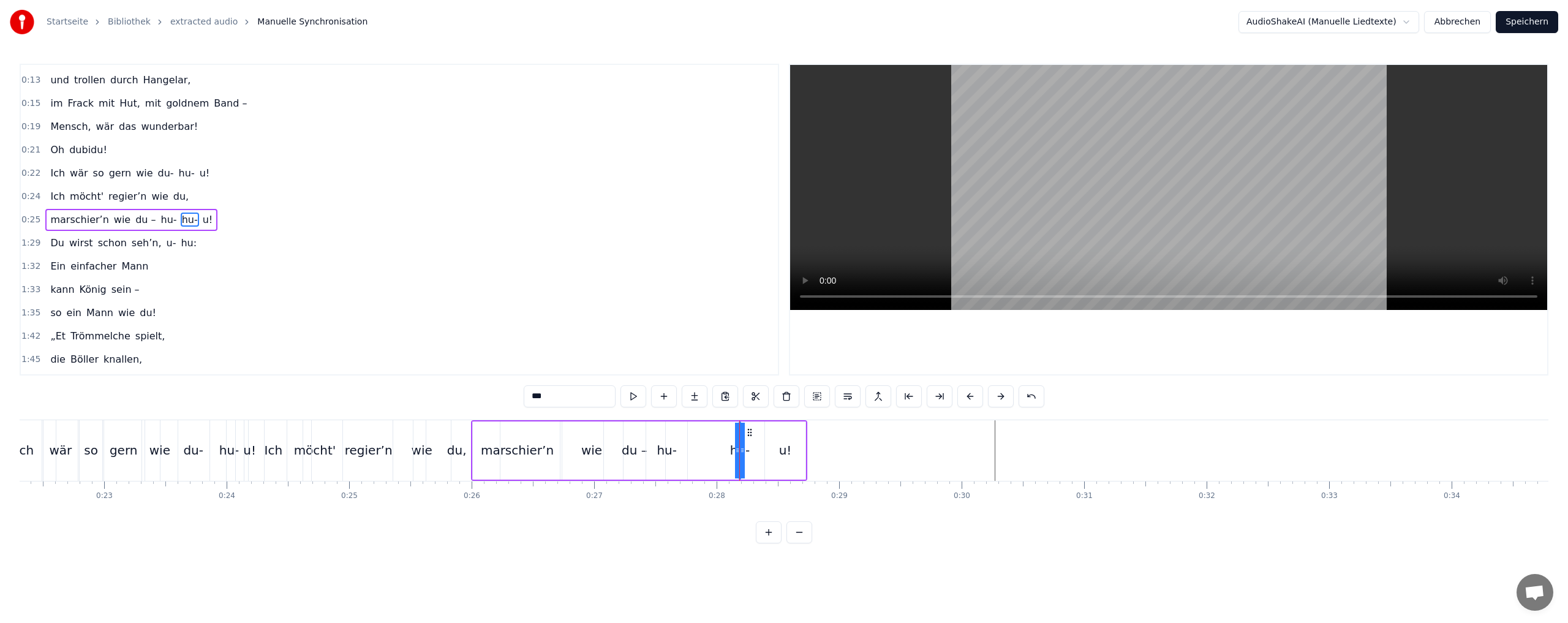
click at [740, 447] on div "hu-" at bounding box center [740, 450] width 0 height 55
drag, startPoint x: 736, startPoint y: 451, endPoint x: 720, endPoint y: 450, distance: 16.0
click at [717, 451] on div "marschier’n wie du – hu- hu- u!" at bounding box center [639, 451] width 337 height 61
click at [737, 448] on div "hu-" at bounding box center [739, 450] width 20 height 18
click at [788, 451] on div "u!" at bounding box center [785, 450] width 13 height 18
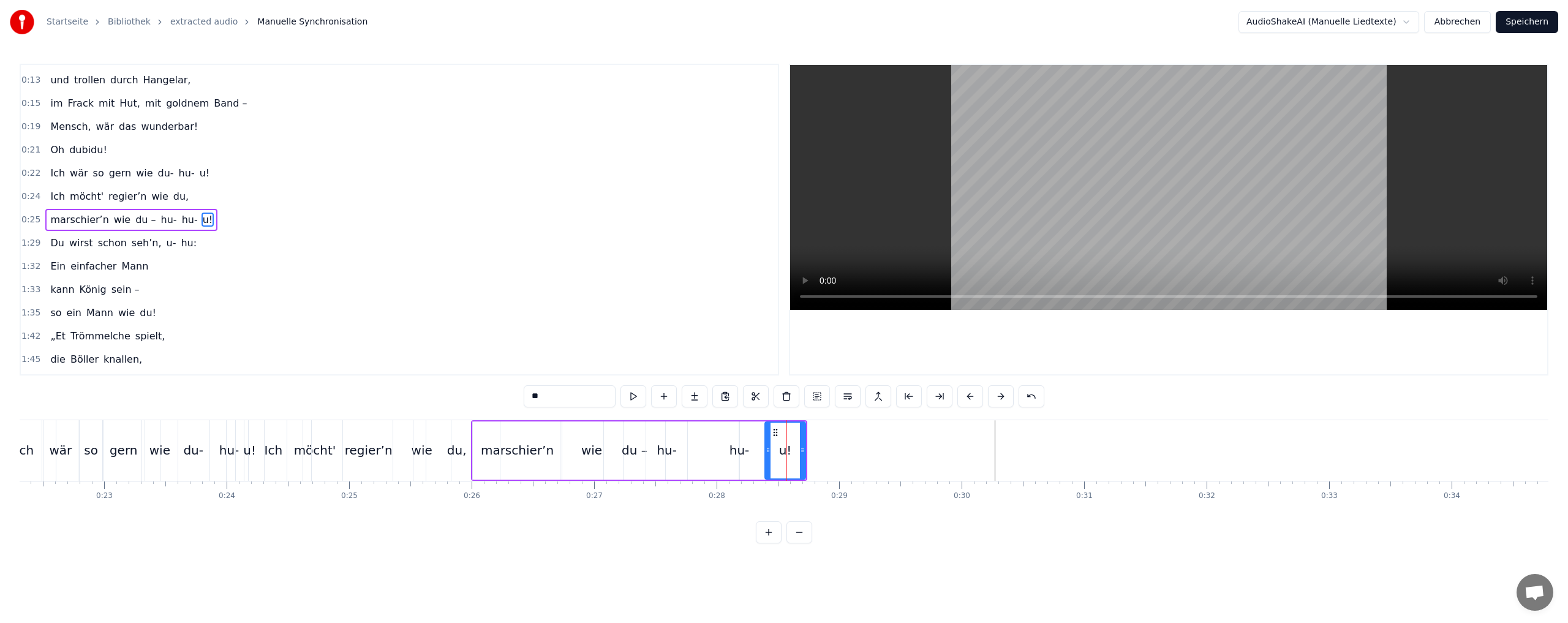
click at [741, 452] on div "hu-" at bounding box center [739, 450] width 20 height 18
type input "***"
drag, startPoint x: 743, startPoint y: 451, endPoint x: 760, endPoint y: 449, distance: 17.1
click at [760, 449] on div "marschier’n wie du – hu- hu- u!" at bounding box center [639, 451] width 337 height 61
click at [740, 452] on div "hu-" at bounding box center [739, 450] width 20 height 18
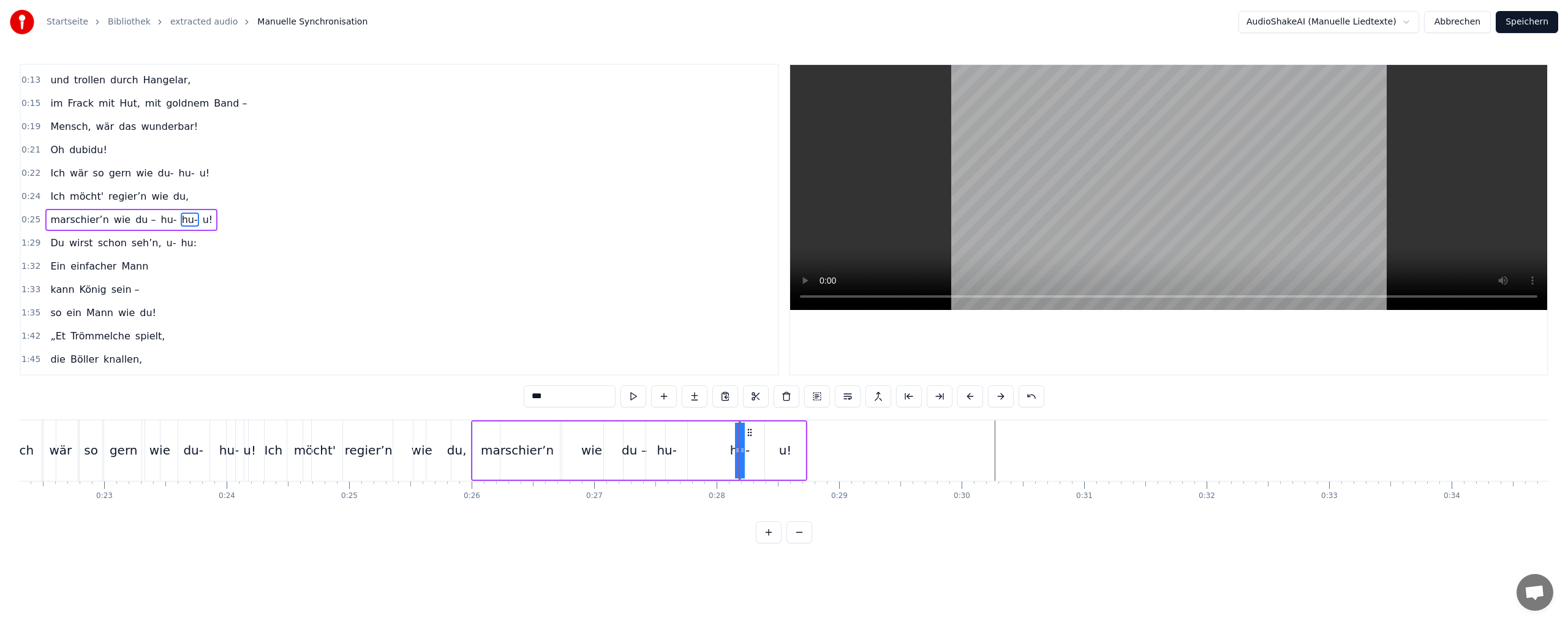
click at [1020, 529] on div "0:02 Du bist der Supertünnes im Schützenhaus, 0:05 der beste Schütze hier. 0:07…" at bounding box center [783, 303] width 1529 height 479
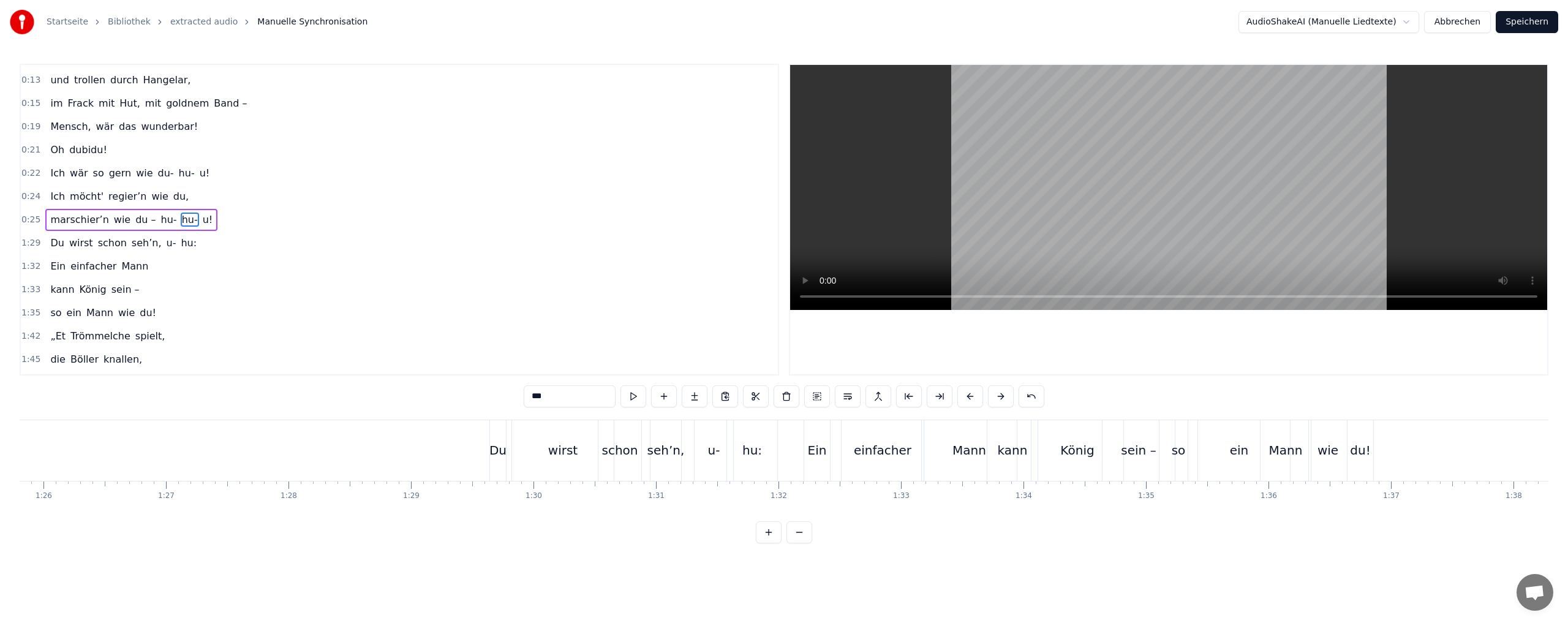
scroll to position [0, 10521]
click at [487, 452] on div "Du" at bounding box center [485, 450] width 17 height 18
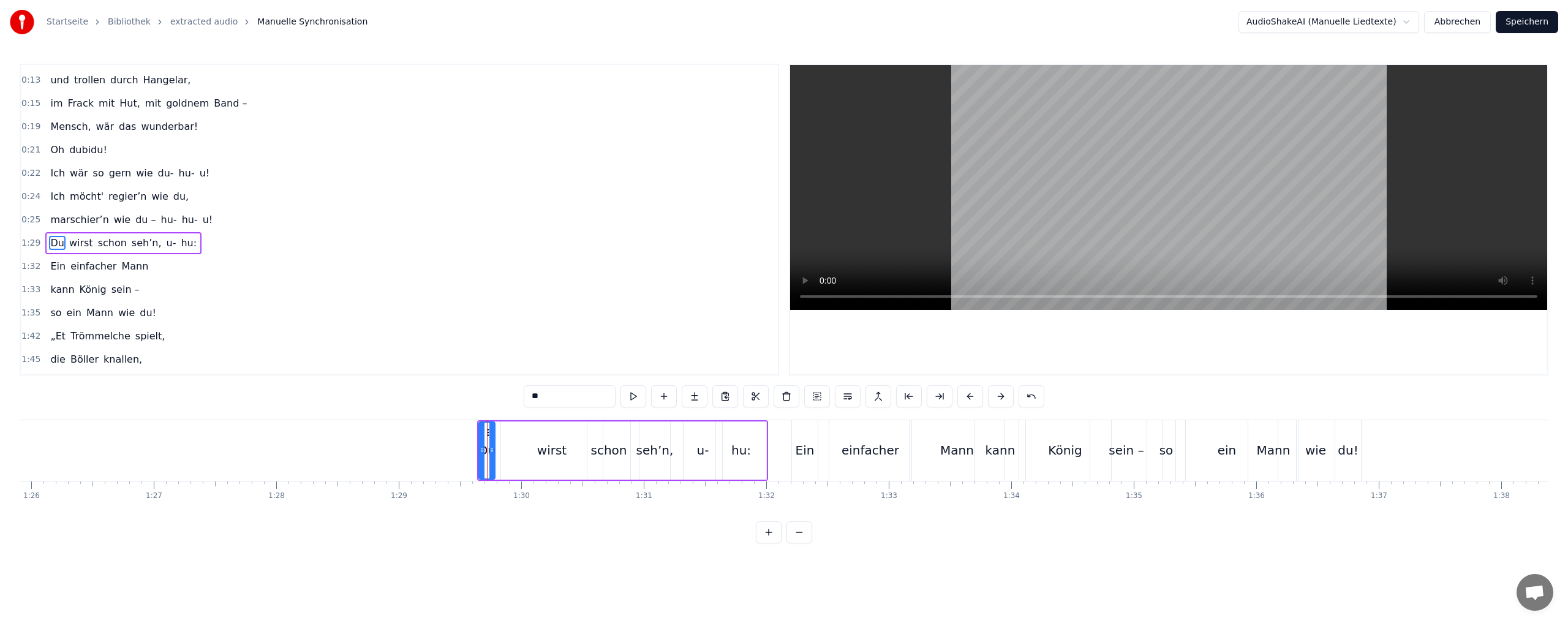
scroll to position [136, 0]
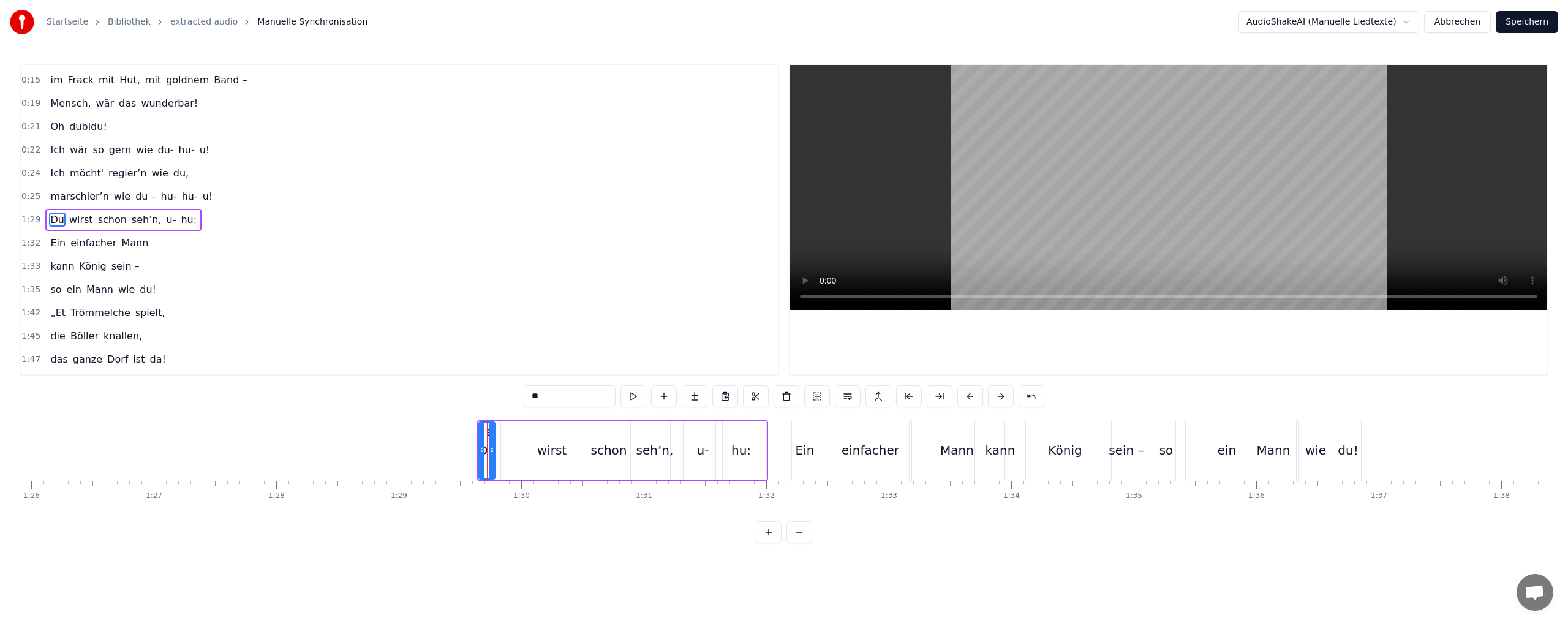
click at [1348, 451] on div "du!" at bounding box center [1347, 450] width 20 height 18
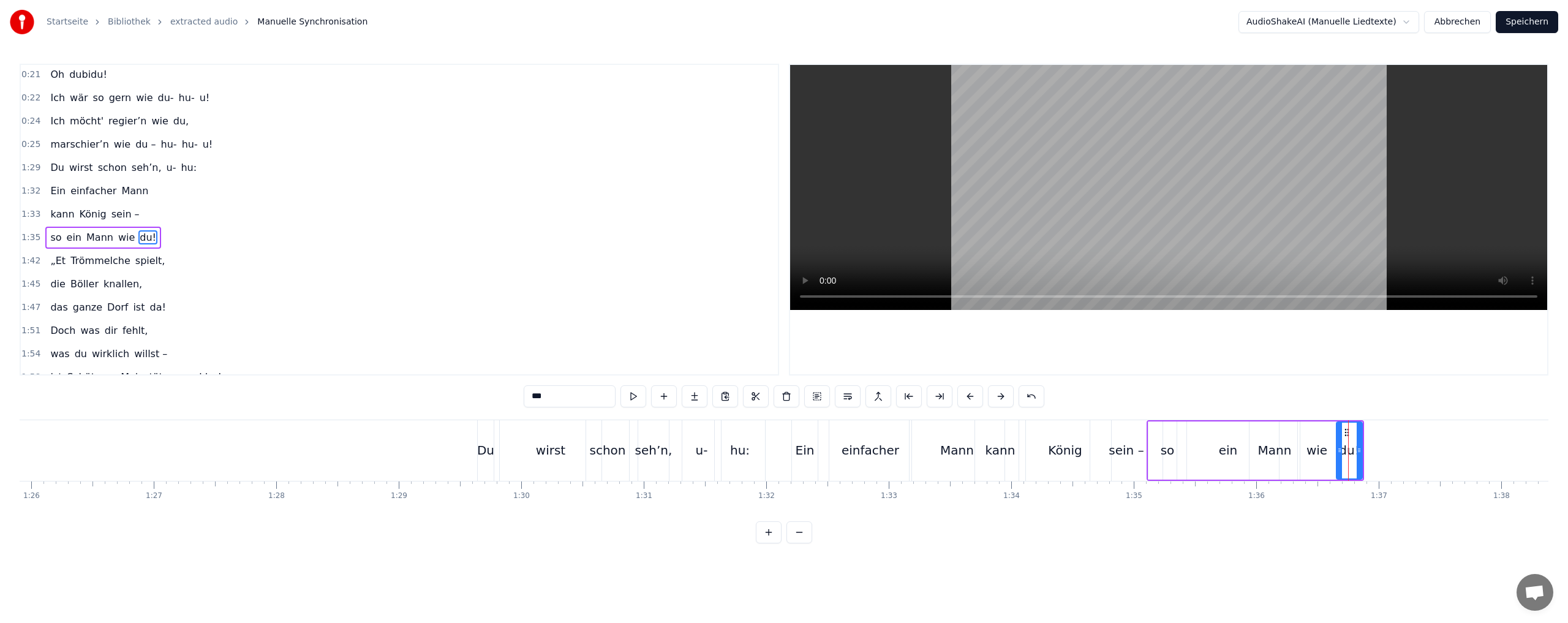
scroll to position [206, 0]
click at [482, 445] on div "Du" at bounding box center [485, 450] width 17 height 18
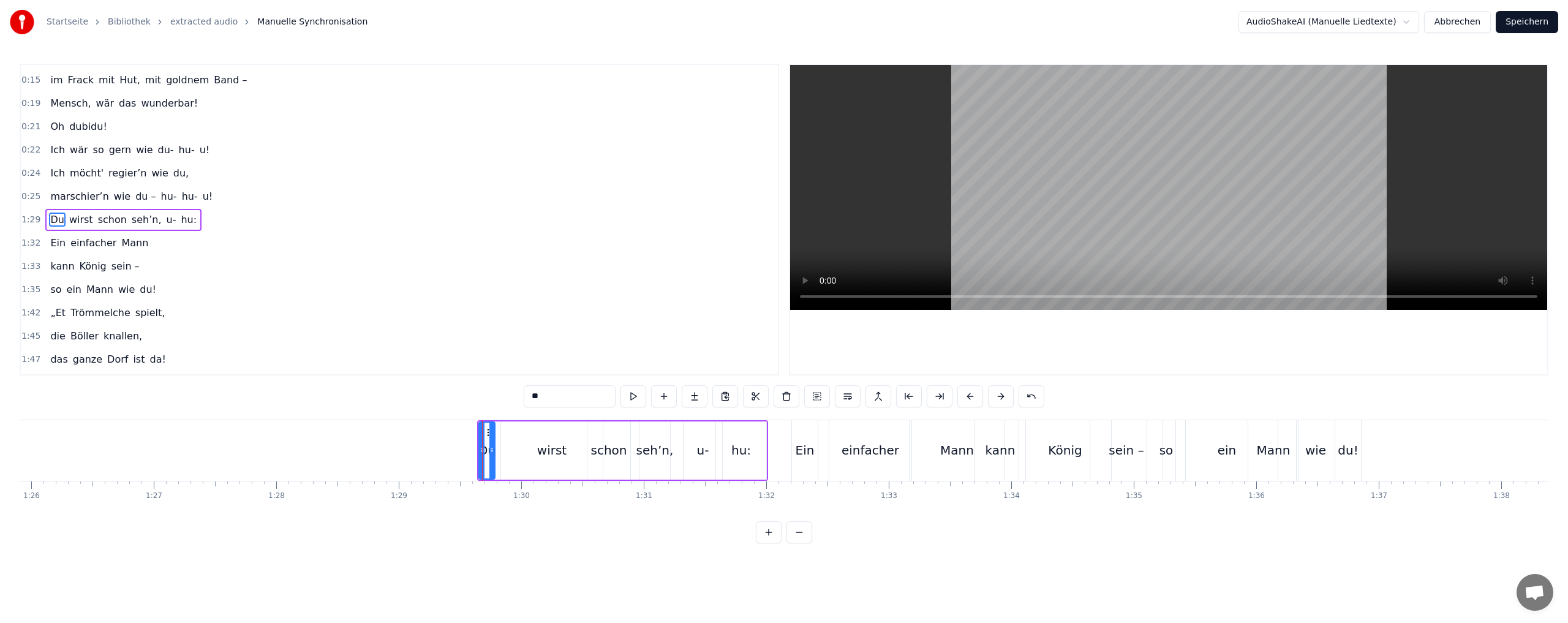
click at [753, 437] on div "hu:" at bounding box center [741, 451] width 50 height 58
click at [746, 433] on div "hu:" at bounding box center [741, 450] width 49 height 55
click at [753, 429] on div "hu:" at bounding box center [741, 450] width 49 height 55
click at [765, 428] on div at bounding box center [763, 450] width 5 height 55
click at [487, 437] on div "Du" at bounding box center [487, 451] width 16 height 58
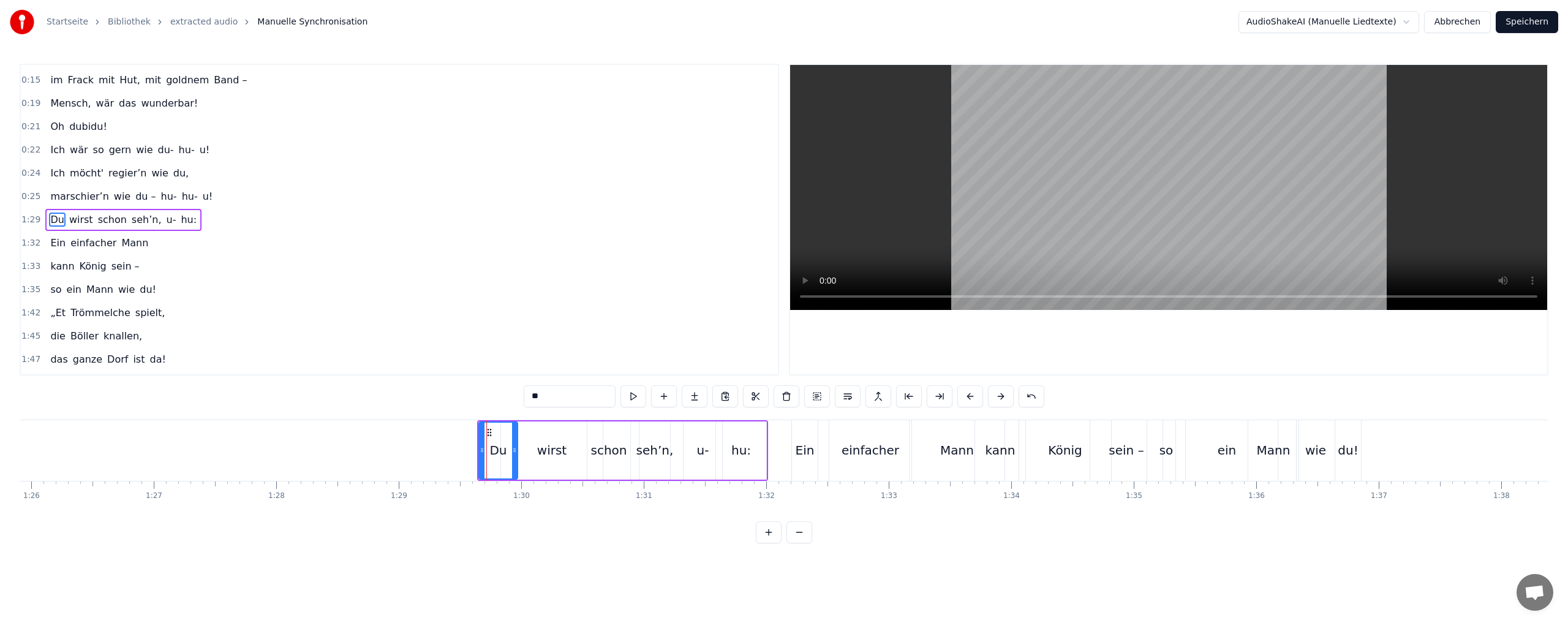
drag, startPoint x: 493, startPoint y: 451, endPoint x: 516, endPoint y: 450, distance: 23.0
click at [516, 450] on icon at bounding box center [514, 450] width 5 height 10
click at [760, 428] on div "hu:" at bounding box center [741, 451] width 50 height 58
click at [510, 425] on div "wirst" at bounding box center [551, 451] width 101 height 58
click at [763, 425] on div "hu:" at bounding box center [741, 451] width 50 height 58
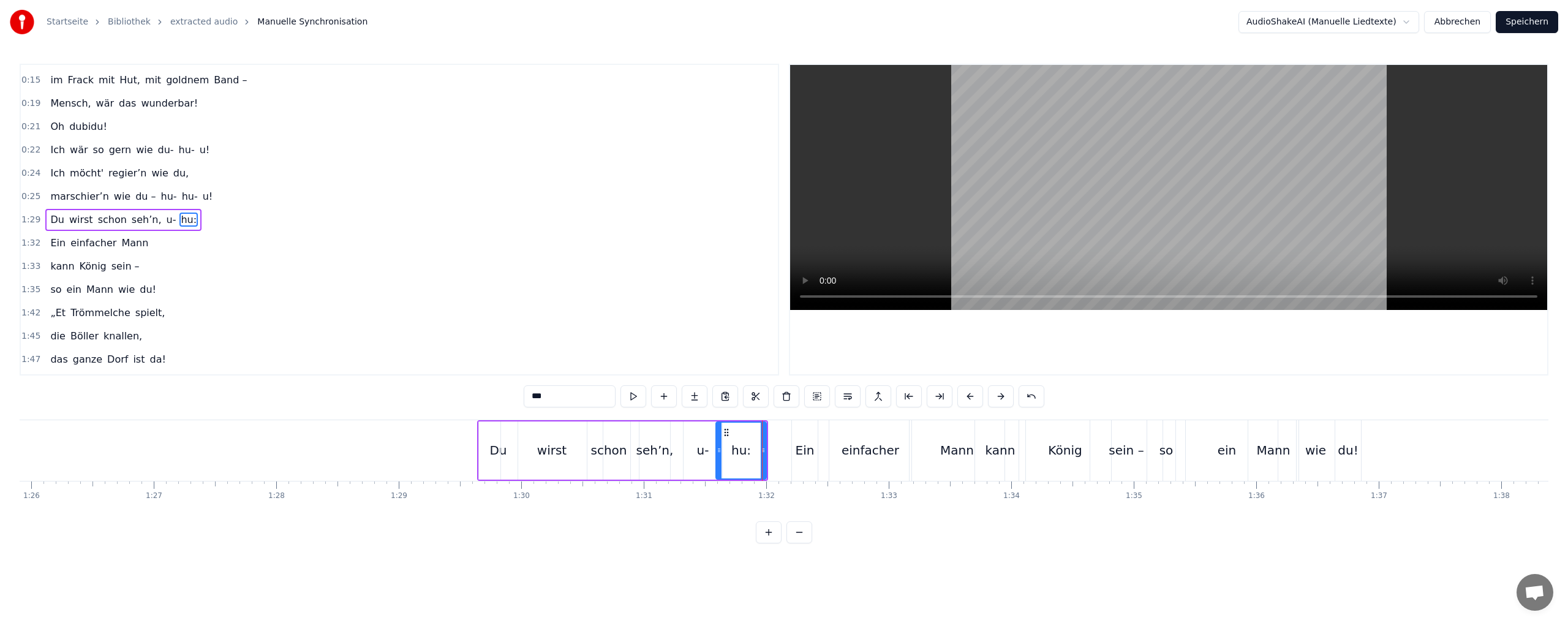
click at [486, 429] on div "Du" at bounding box center [498, 451] width 38 height 58
click at [547, 428] on div "wirst" at bounding box center [551, 451] width 101 height 58
click at [615, 430] on div "schon" at bounding box center [609, 451] width 43 height 58
drag, startPoint x: 641, startPoint y: 431, endPoint x: 659, endPoint y: 431, distance: 18.0
click at [643, 431] on div "seh’n," at bounding box center [654, 451] width 30 height 58
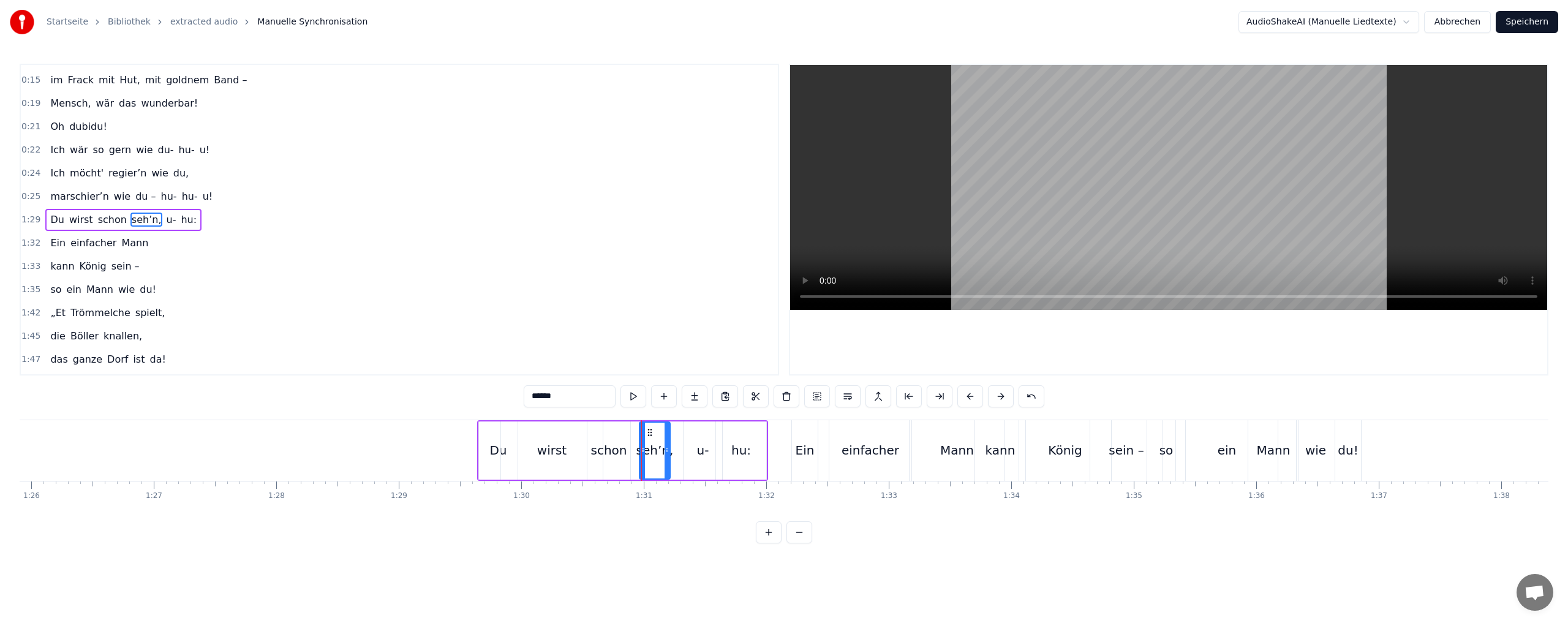
click at [683, 431] on div "u-" at bounding box center [703, 451] width 40 height 58
click at [738, 431] on div "hu:" at bounding box center [741, 451] width 50 height 58
click at [484, 433] on div "Du" at bounding box center [498, 451] width 38 height 58
type input "**"
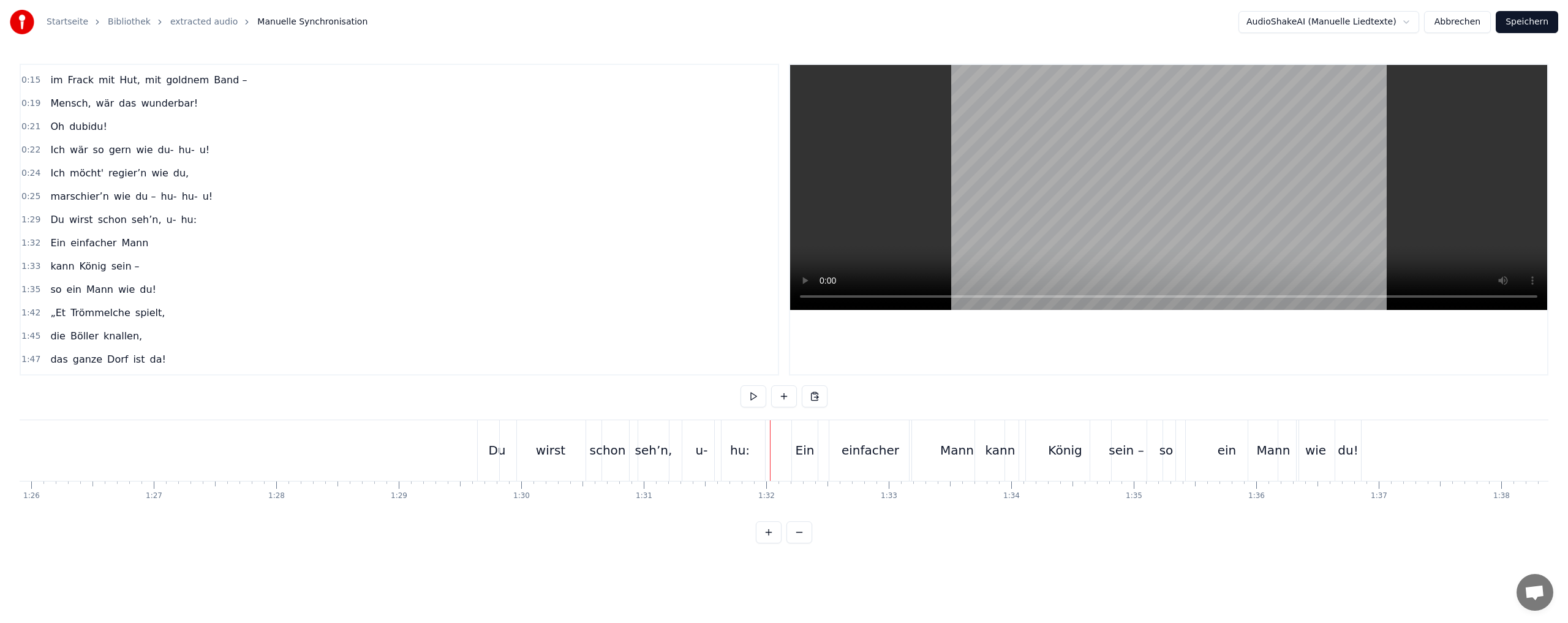
click at [749, 443] on div "hu:" at bounding box center [740, 451] width 50 height 61
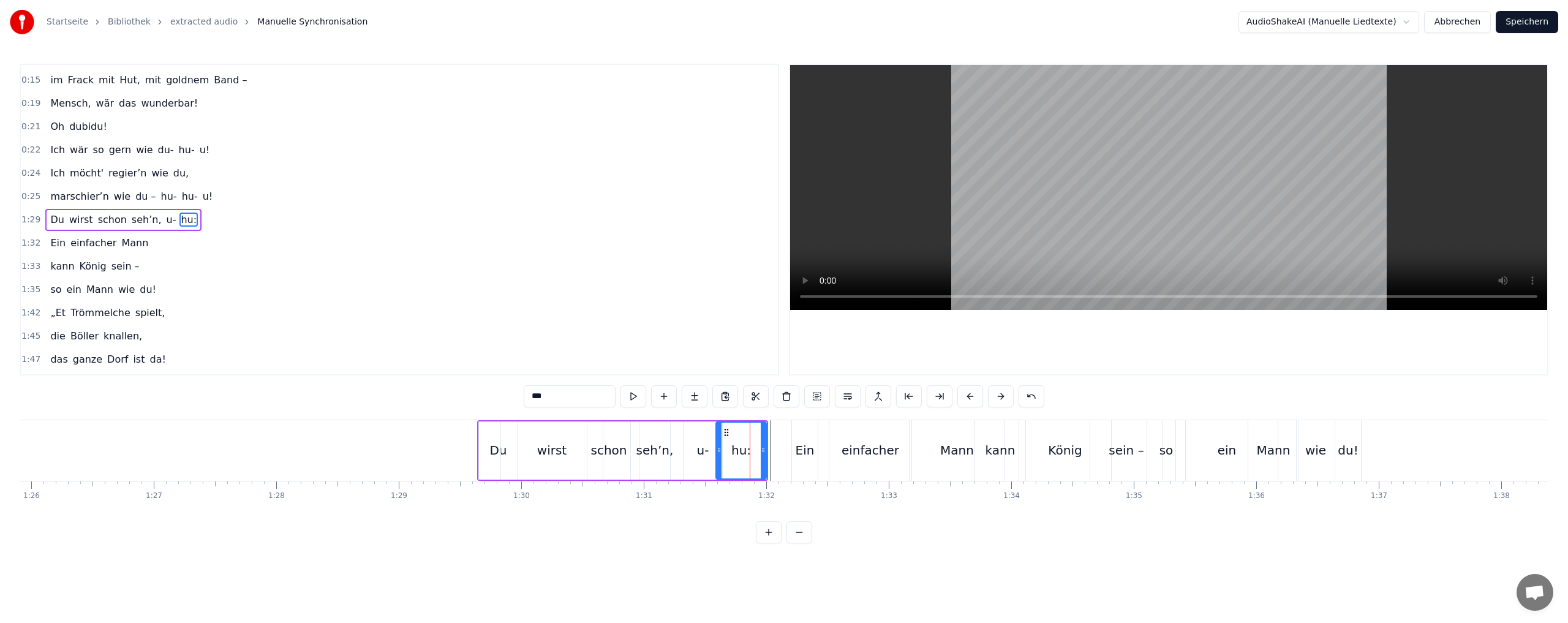
click at [763, 429] on div at bounding box center [763, 450] width 5 height 55
click at [757, 427] on div "hu:" at bounding box center [741, 450] width 49 height 55
click at [761, 426] on div at bounding box center [763, 450] width 5 height 55
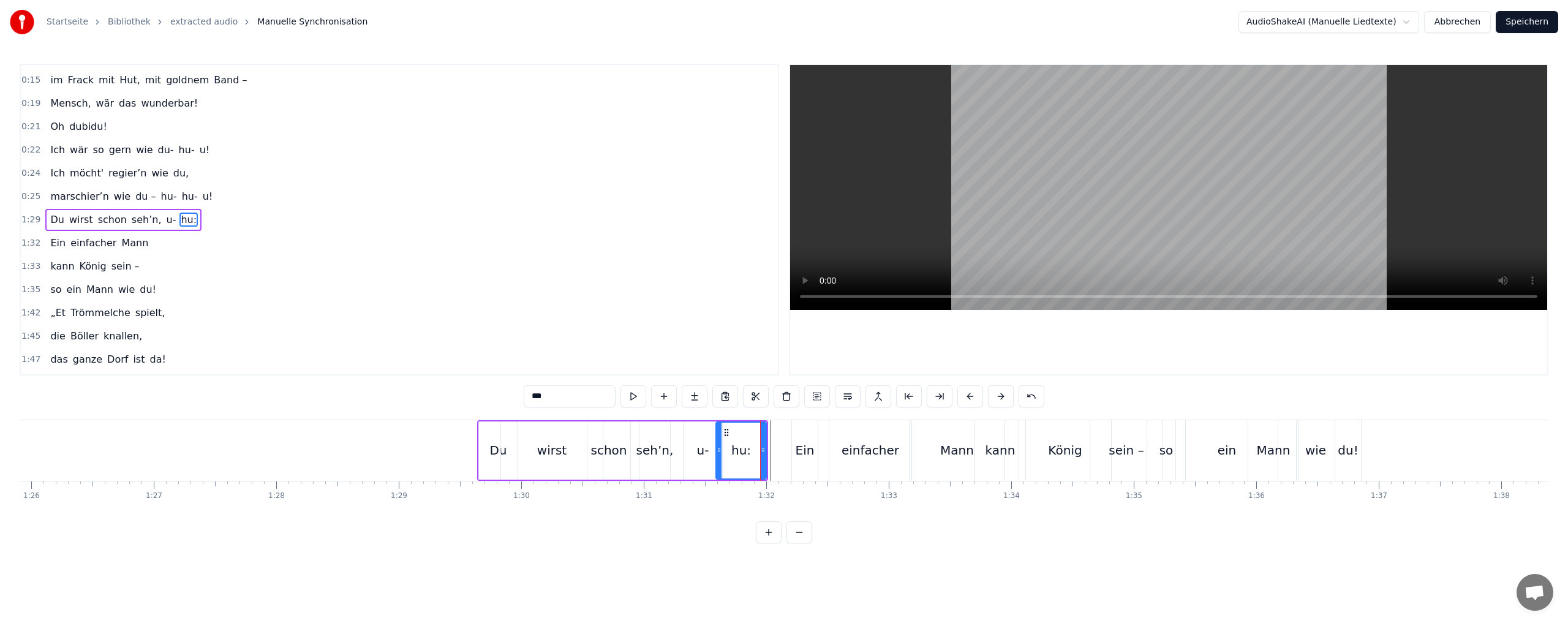
click at [764, 426] on div at bounding box center [763, 450] width 5 height 55
click at [764, 426] on html "Startseite Bibliothek extracted audio Manuelle Synchronisation AudioShakeAI (Ma…" at bounding box center [784, 281] width 1568 height 563
click at [763, 425] on html "Startseite Bibliothek extracted audio Manuelle Synchronisation AudioShakeAI (Ma…" at bounding box center [784, 281] width 1568 height 563
click at [487, 429] on div "Du" at bounding box center [498, 451] width 38 height 58
drag, startPoint x: 489, startPoint y: 432, endPoint x: 374, endPoint y: 434, distance: 115.0
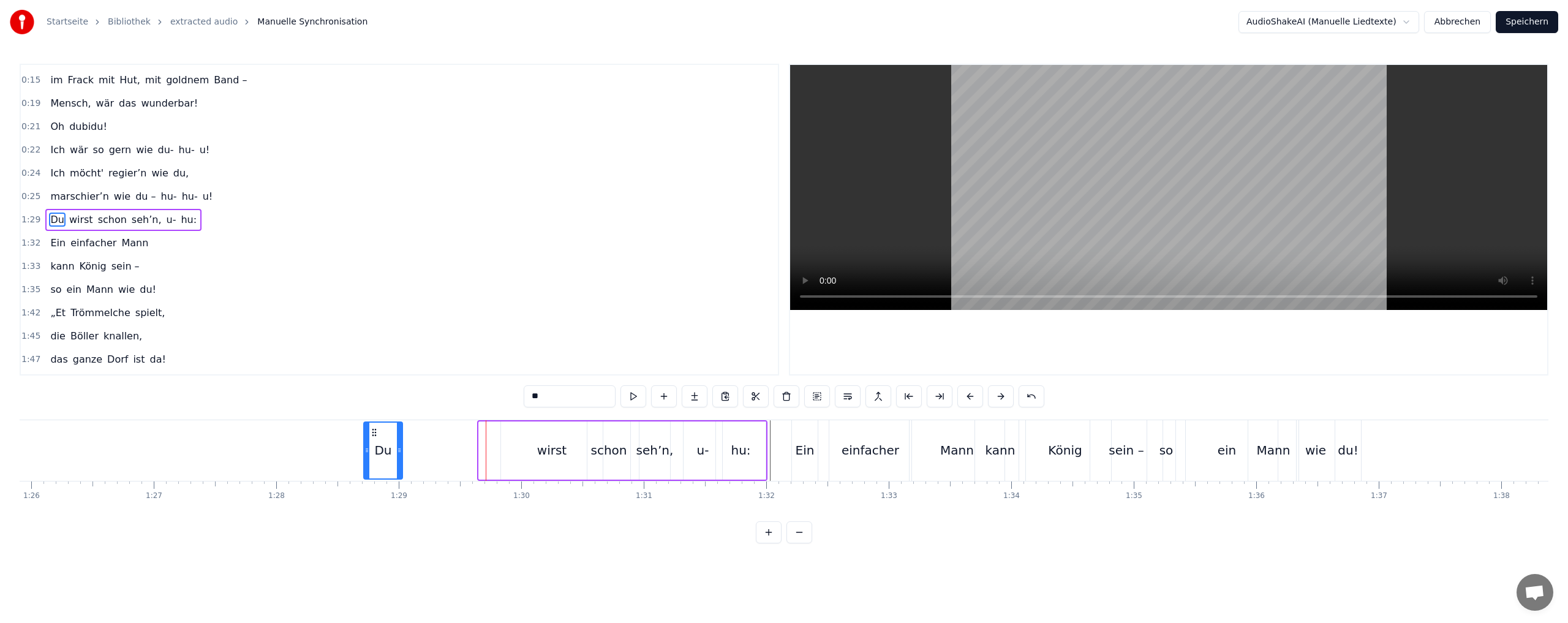
click at [374, 434] on icon at bounding box center [374, 432] width 10 height 10
click at [557, 457] on div "wirst" at bounding box center [552, 450] width 30 height 18
drag, startPoint x: 510, startPoint y: 433, endPoint x: 409, endPoint y: 433, distance: 101.0
click at [405, 434] on icon at bounding box center [406, 432] width 10 height 10
click at [611, 454] on div "schon" at bounding box center [608, 450] width 36 height 18
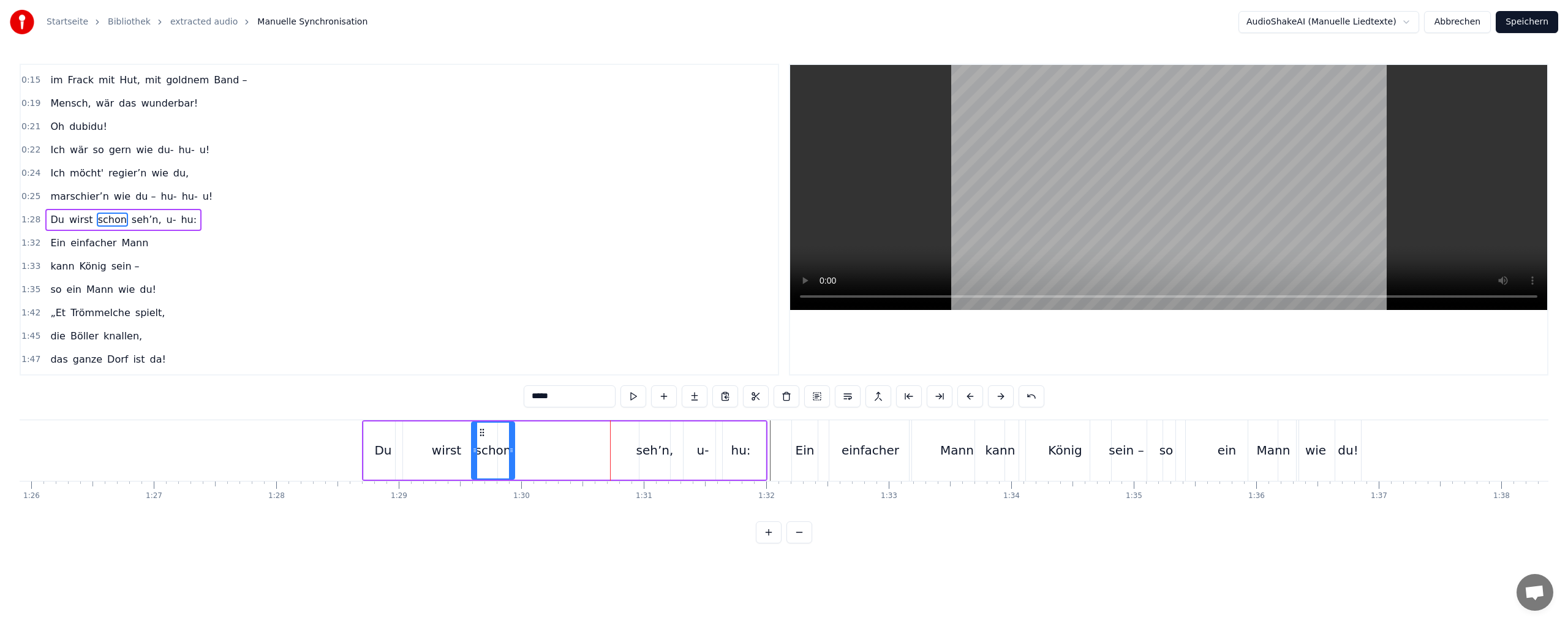
drag, startPoint x: 597, startPoint y: 431, endPoint x: 502, endPoint y: 429, distance: 95.0
click at [481, 429] on icon at bounding box center [481, 432] width 10 height 10
click at [642, 453] on div "seh’n," at bounding box center [655, 450] width 38 height 18
drag, startPoint x: 647, startPoint y: 431, endPoint x: 538, endPoint y: 435, distance: 109.1
click at [525, 437] on icon at bounding box center [527, 432] width 10 height 10
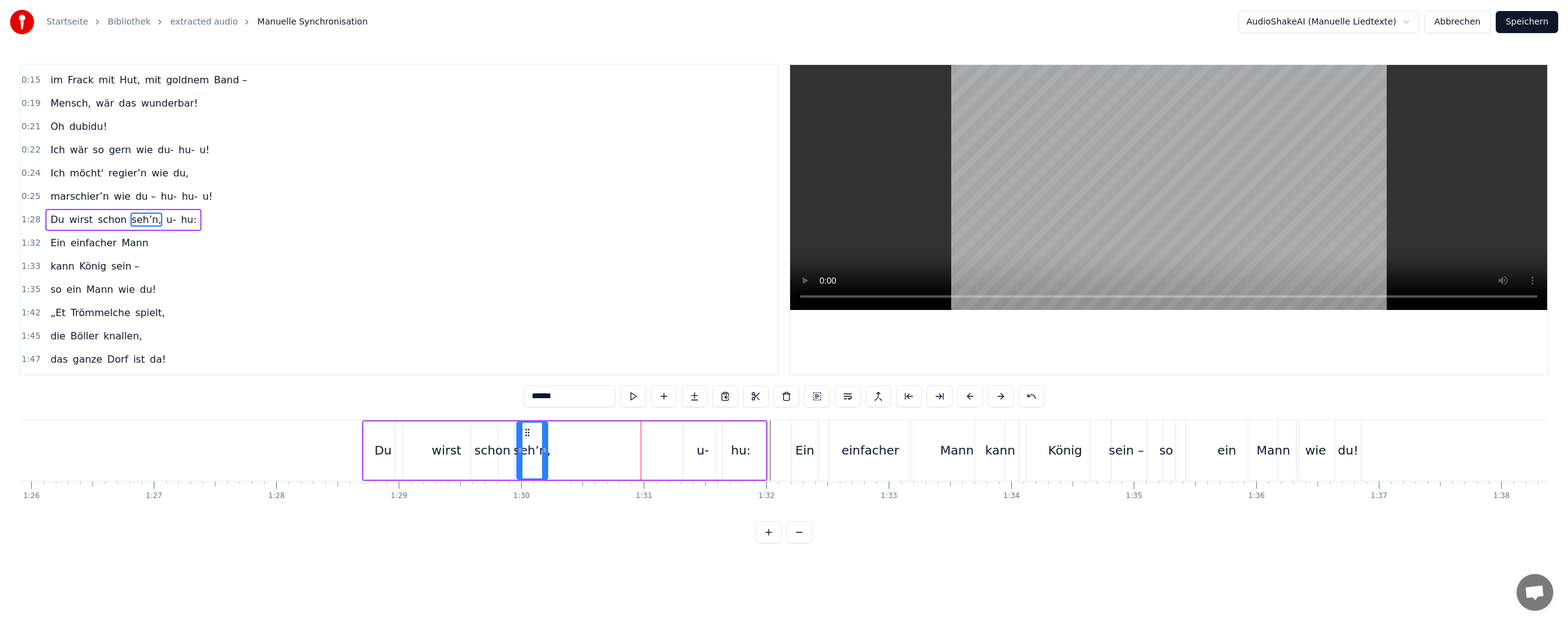
click at [692, 454] on div "u-" at bounding box center [703, 451] width 38 height 58
drag, startPoint x: 691, startPoint y: 432, endPoint x: 557, endPoint y: 430, distance: 134.0
click at [557, 430] on icon at bounding box center [556, 432] width 10 height 10
click at [731, 452] on div "hu:" at bounding box center [740, 451] width 50 height 58
type input "***"
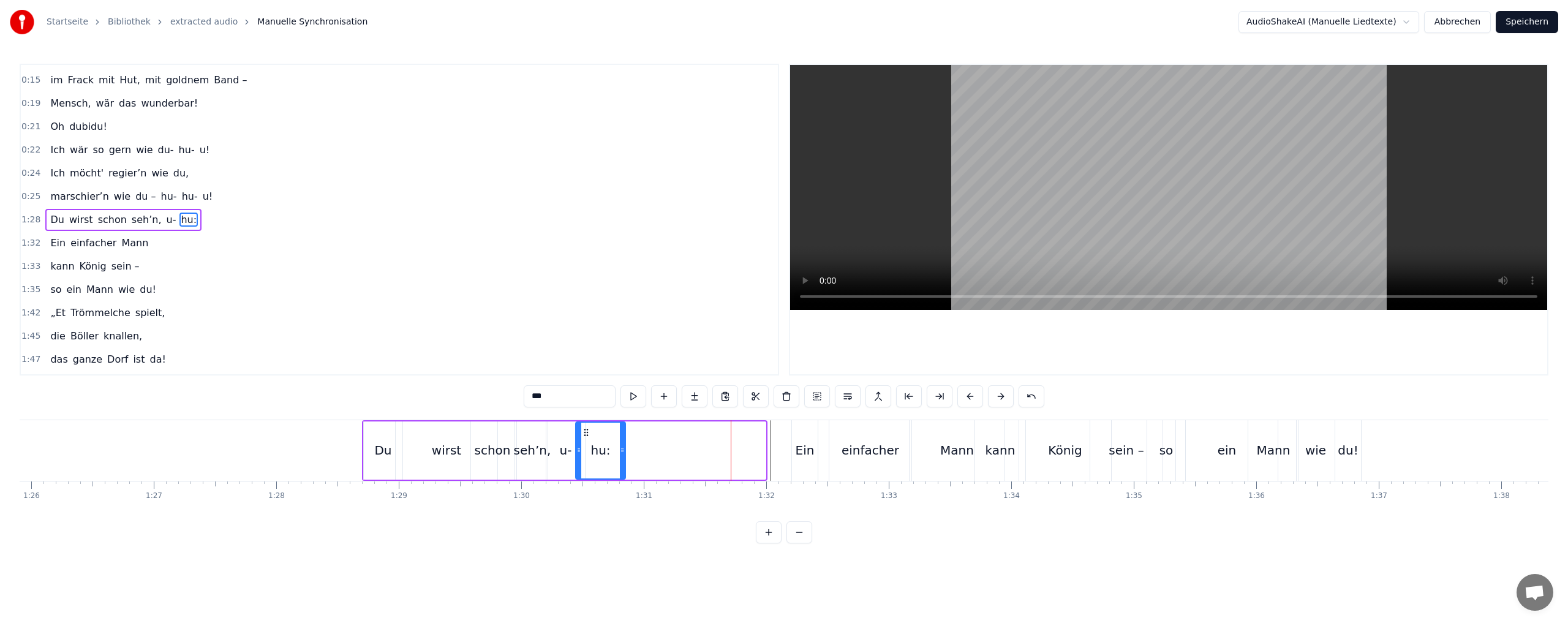
drag, startPoint x: 724, startPoint y: 431, endPoint x: 584, endPoint y: 431, distance: 140.0
click at [584, 431] on icon at bounding box center [586, 432] width 10 height 10
click at [625, 426] on div "hu:" at bounding box center [600, 451] width 51 height 58
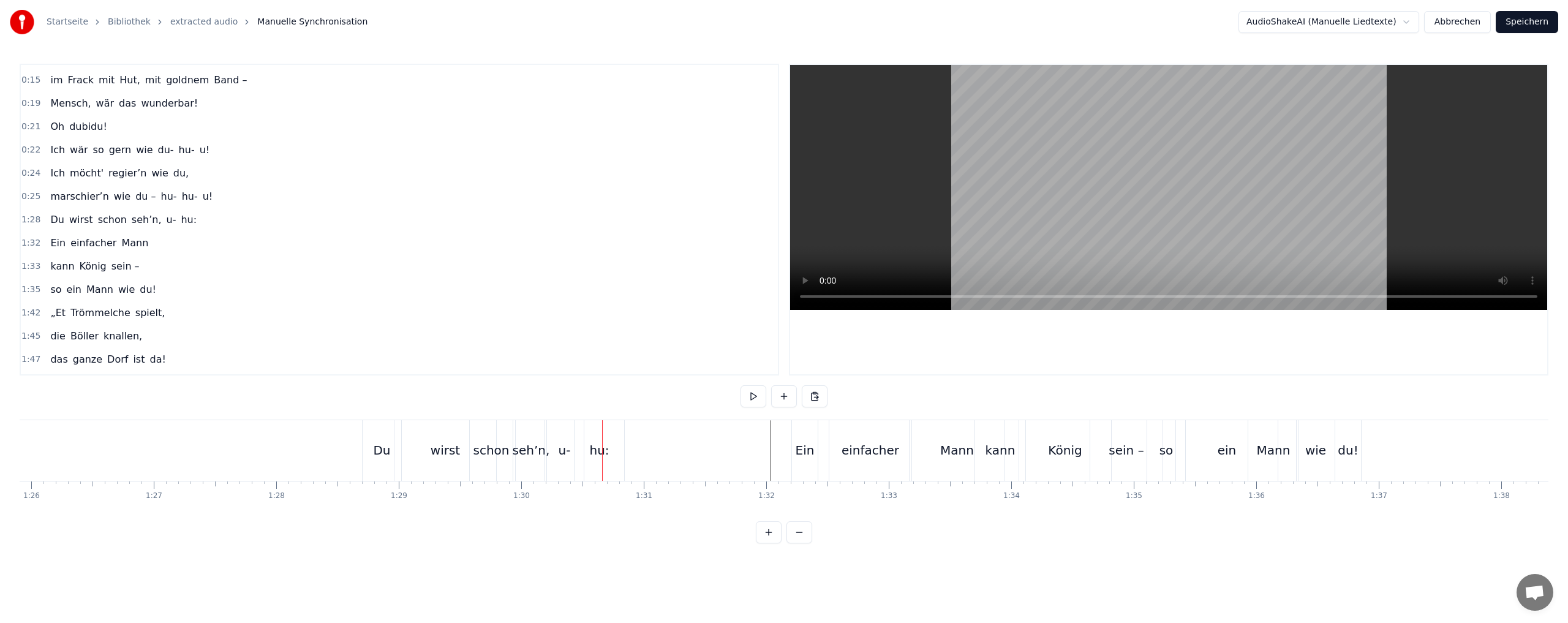
click at [390, 465] on div "Du" at bounding box center [382, 451] width 38 height 61
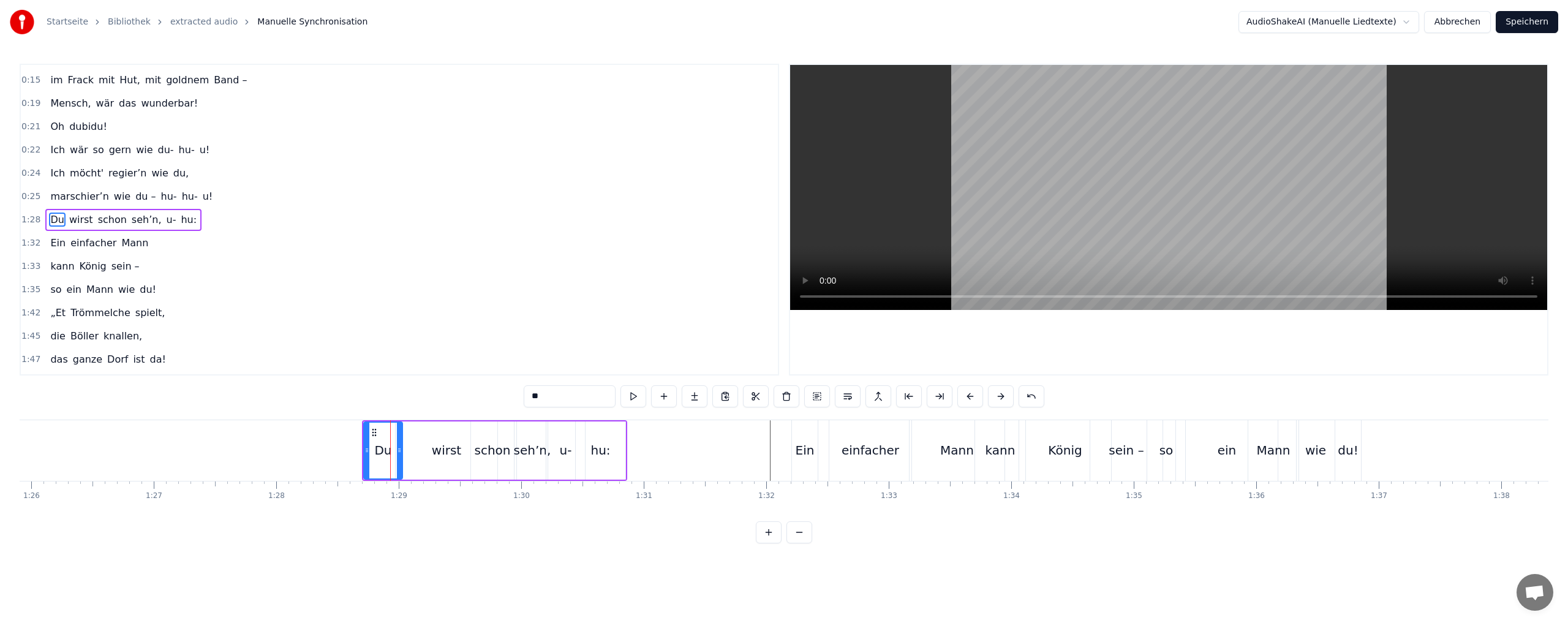
drag, startPoint x: 626, startPoint y: 479, endPoint x: 618, endPoint y: 486, distance: 10.6
click at [618, 486] on div "Du bist der Supertünnes im Schützenhaus, der beste Schütze hier. Schießt ohne H…" at bounding box center [783, 465] width 1529 height 92
click at [608, 432] on div "hu:" at bounding box center [600, 451] width 50 height 58
click at [564, 434] on div "u-" at bounding box center [566, 451] width 38 height 58
click at [427, 433] on div "wirst" at bounding box center [446, 451] width 101 height 58
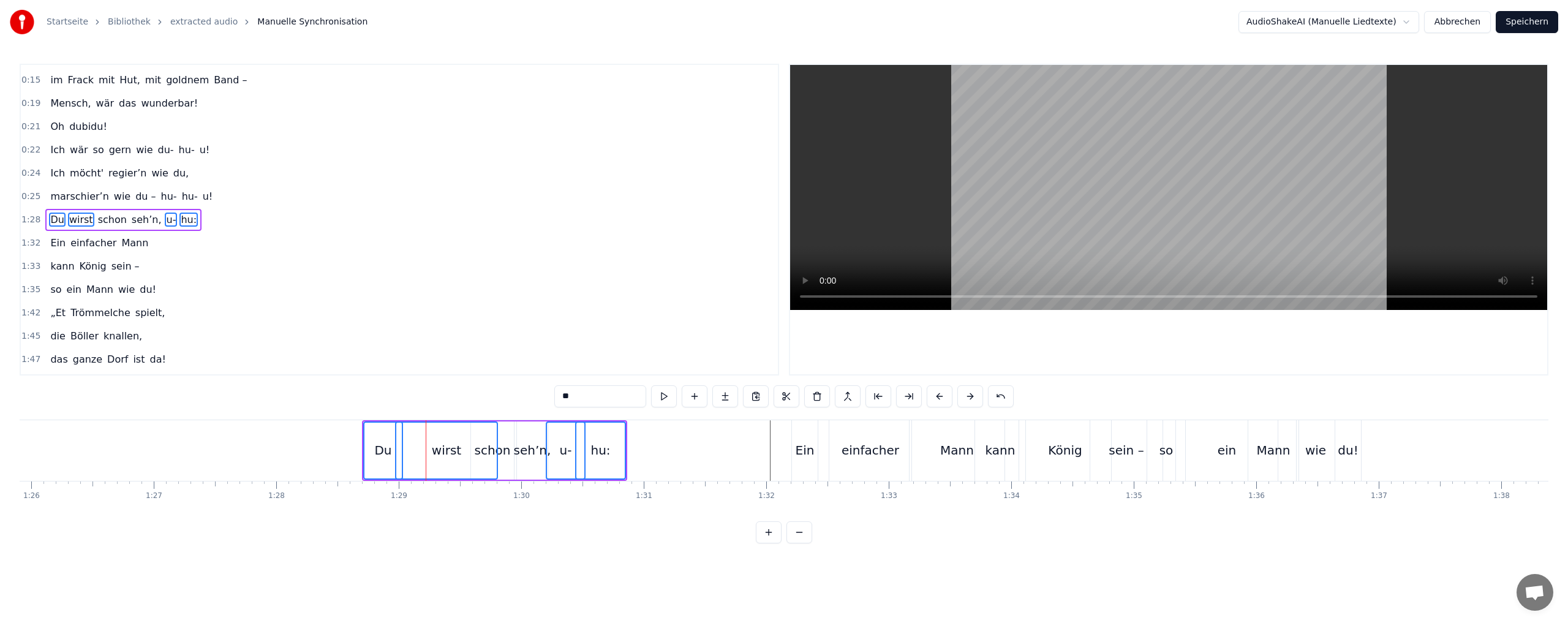
click at [521, 430] on div "seh’n," at bounding box center [532, 451] width 30 height 58
click at [507, 434] on div "schon" at bounding box center [493, 451] width 43 height 58
click at [624, 425] on div "hu:" at bounding box center [600, 450] width 48 height 55
type input "***"
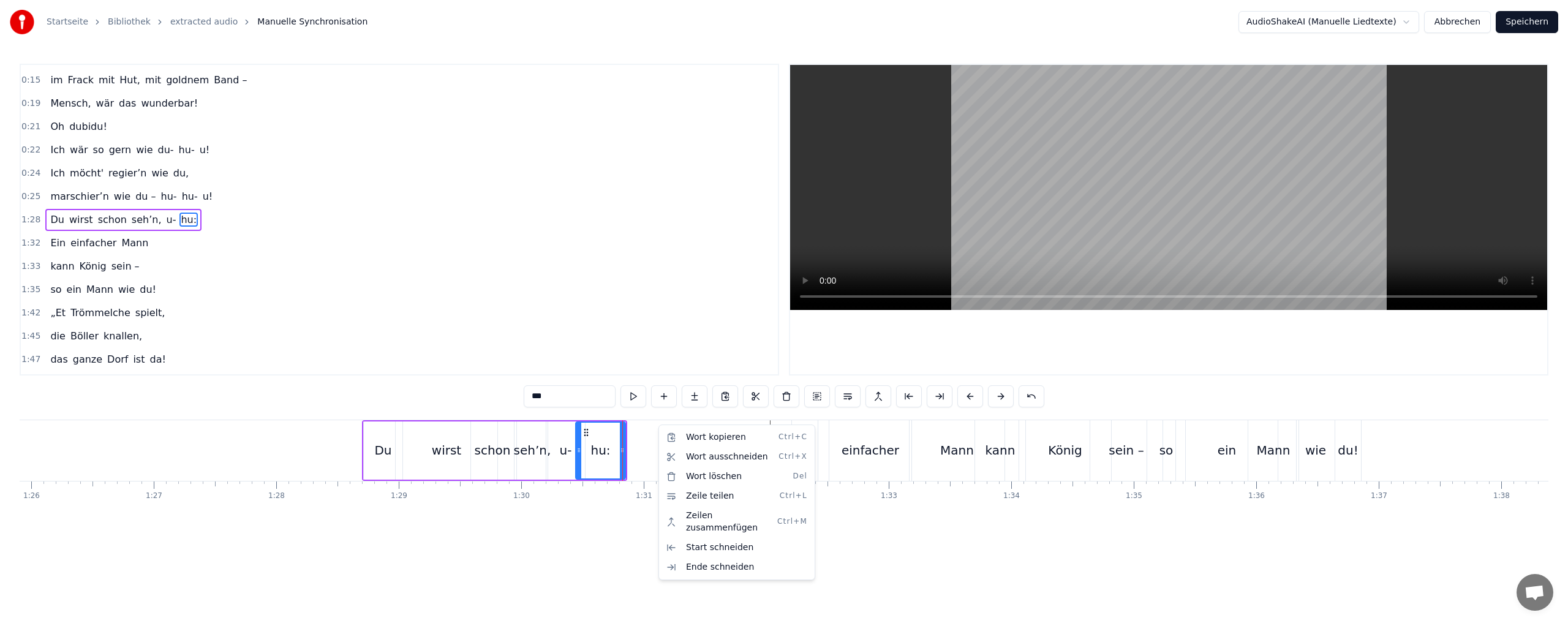
click at [658, 425] on html "Startseite Bibliothek extracted audio Manuelle Synchronisation AudioShakeAI (Ma…" at bounding box center [784, 281] width 1568 height 563
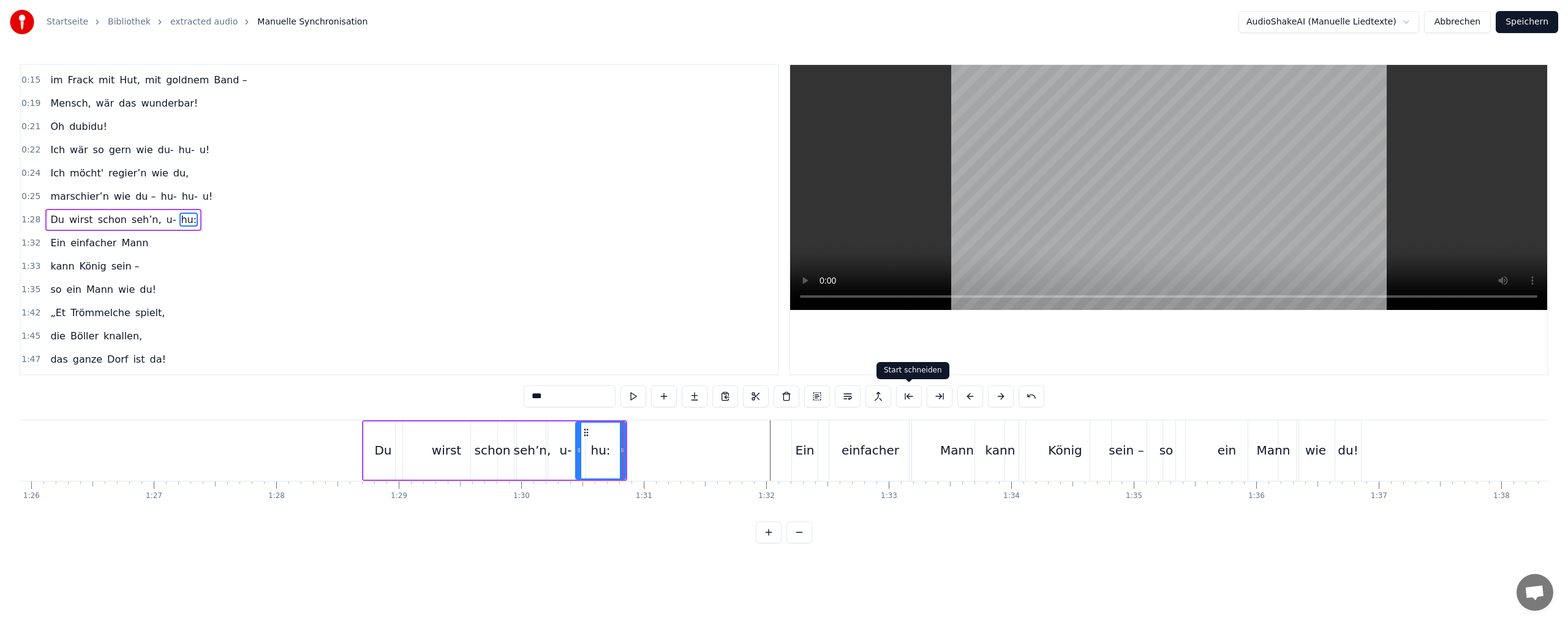
click at [906, 394] on button at bounding box center [908, 397] width 26 height 22
click at [939, 394] on button at bounding box center [939, 397] width 26 height 22
click at [910, 394] on button at bounding box center [908, 397] width 26 height 22
drag, startPoint x: 620, startPoint y: 445, endPoint x: 589, endPoint y: 440, distance: 31.4
click at [589, 442] on div "Du wirst schon seh’n, u- hu:" at bounding box center [493, 451] width 263 height 61
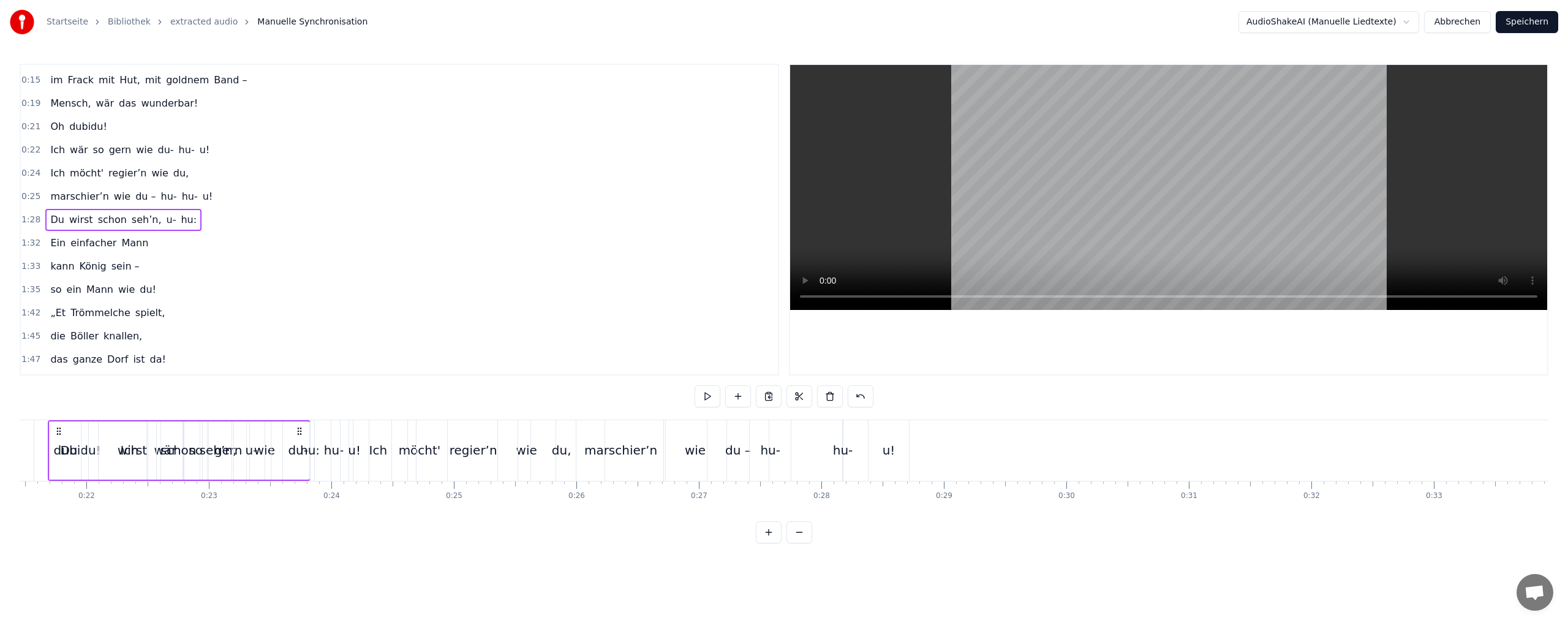
scroll to position [0, 2626]
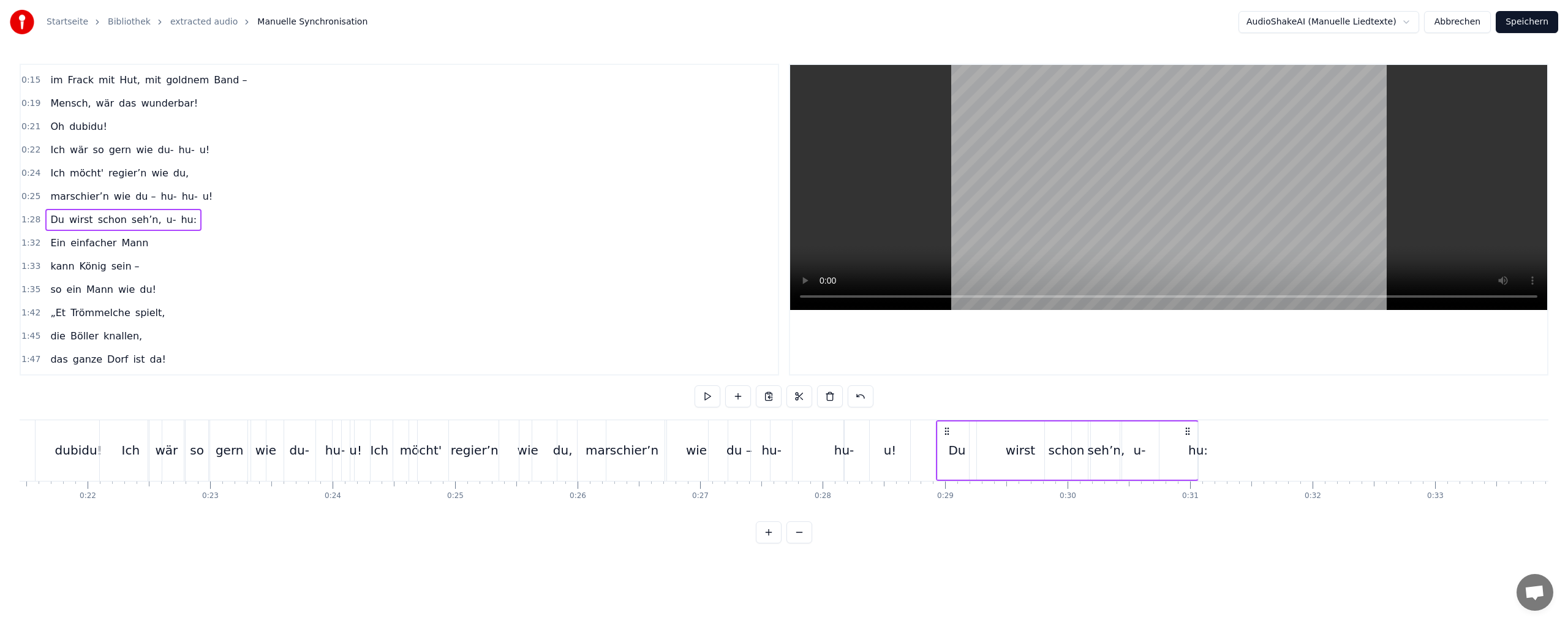
drag, startPoint x: 614, startPoint y: 429, endPoint x: 1187, endPoint y: 427, distance: 573.0
click at [1187, 427] on icon at bounding box center [1187, 431] width 10 height 10
drag, startPoint x: 1198, startPoint y: 464, endPoint x: 1228, endPoint y: 456, distance: 31.0
click at [1194, 448] on div "hu:" at bounding box center [1197, 450] width 19 height 18
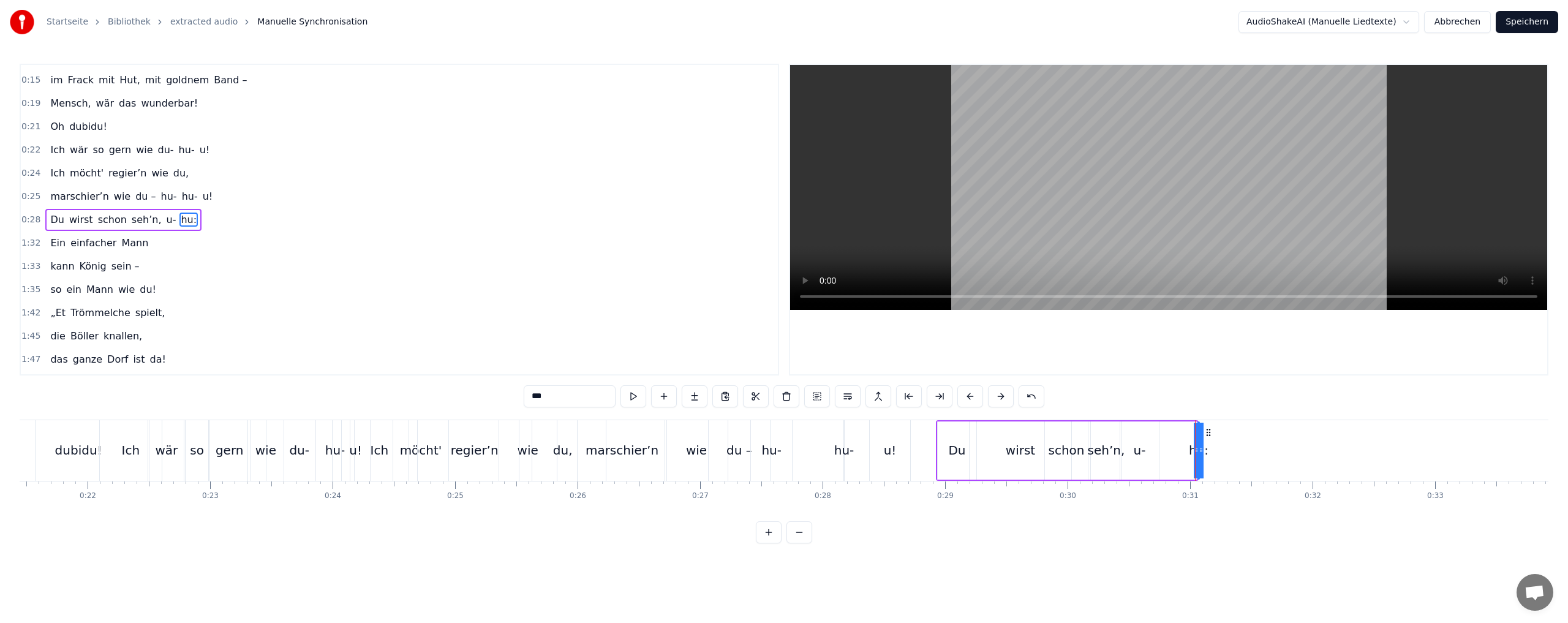
click at [1194, 448] on div at bounding box center [1194, 451] width 1 height 61
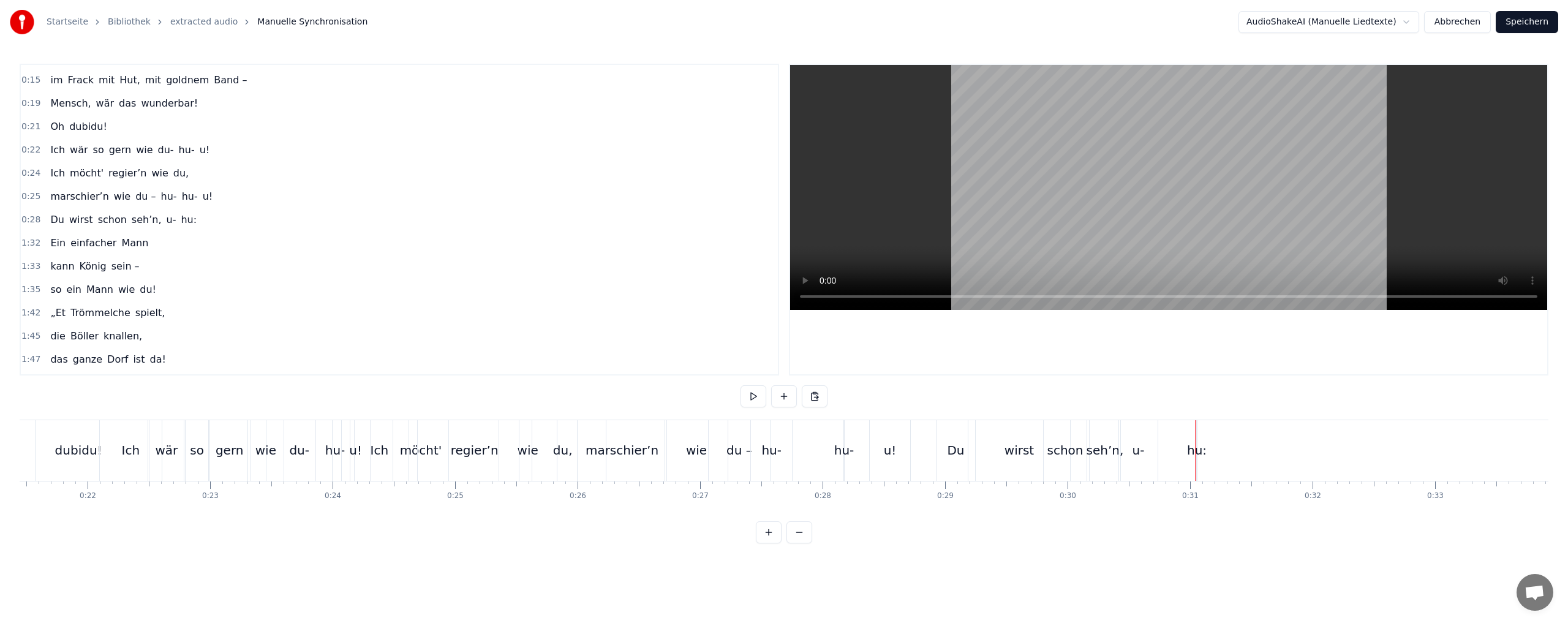
click at [1194, 447] on div at bounding box center [1194, 451] width 1 height 61
click at [1198, 450] on div "hu:" at bounding box center [1197, 450] width 19 height 18
click at [1195, 450] on div at bounding box center [1194, 451] width 1 height 61
click at [1198, 450] on div "hu:" at bounding box center [1197, 450] width 19 height 18
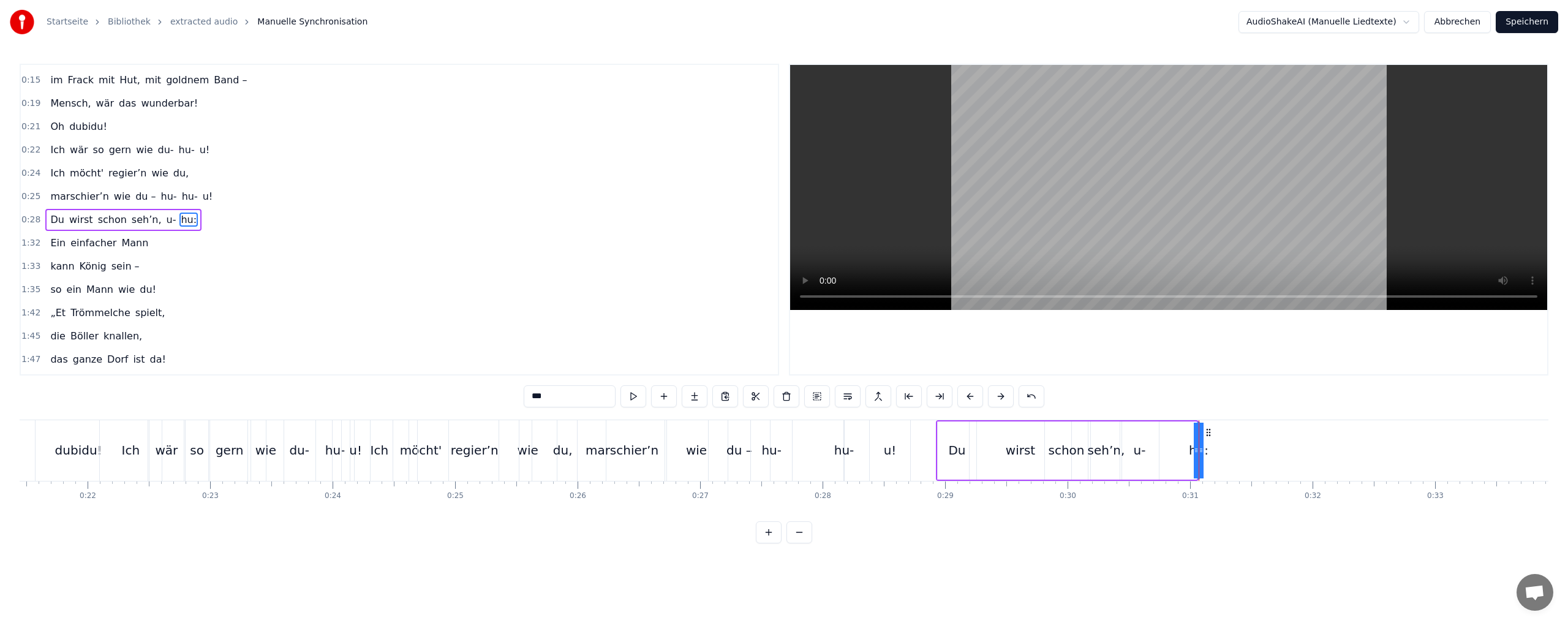
click at [1199, 450] on div at bounding box center [1198, 451] width 1 height 61
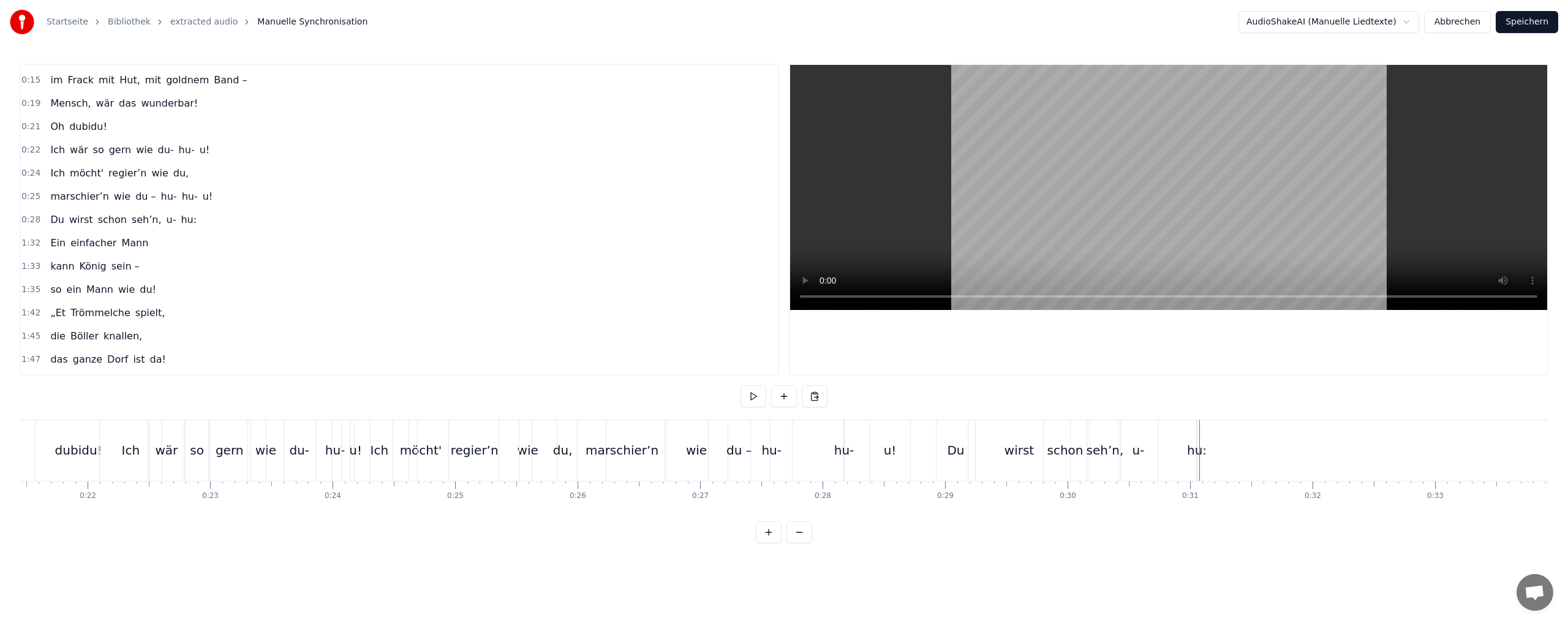
click at [1200, 449] on div "hu:" at bounding box center [1197, 450] width 19 height 18
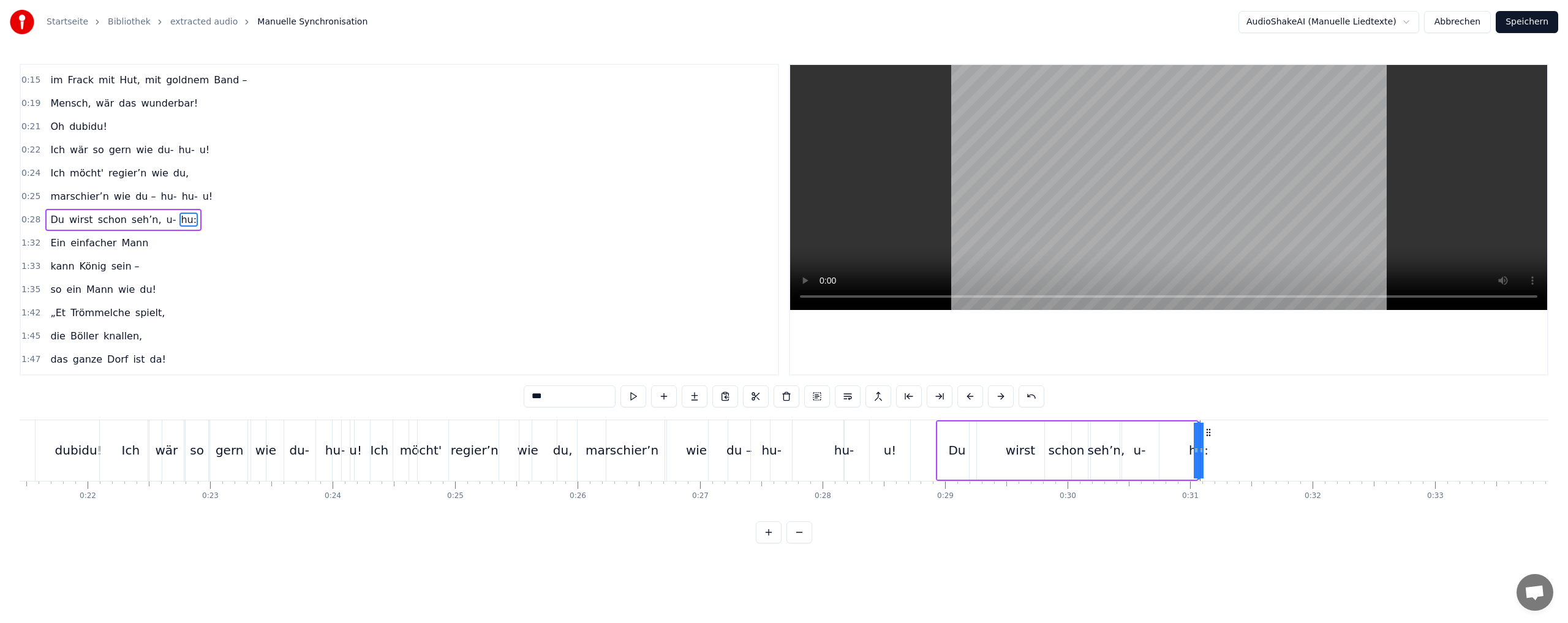
drag, startPoint x: 1194, startPoint y: 446, endPoint x: 1159, endPoint y: 441, distance: 35.4
click at [1158, 443] on div "Du wirst schon seh’n, u- hu:" at bounding box center [1067, 451] width 263 height 61
click at [1198, 447] on div "hu:" at bounding box center [1197, 450] width 19 height 18
click at [974, 397] on button at bounding box center [970, 397] width 26 height 22
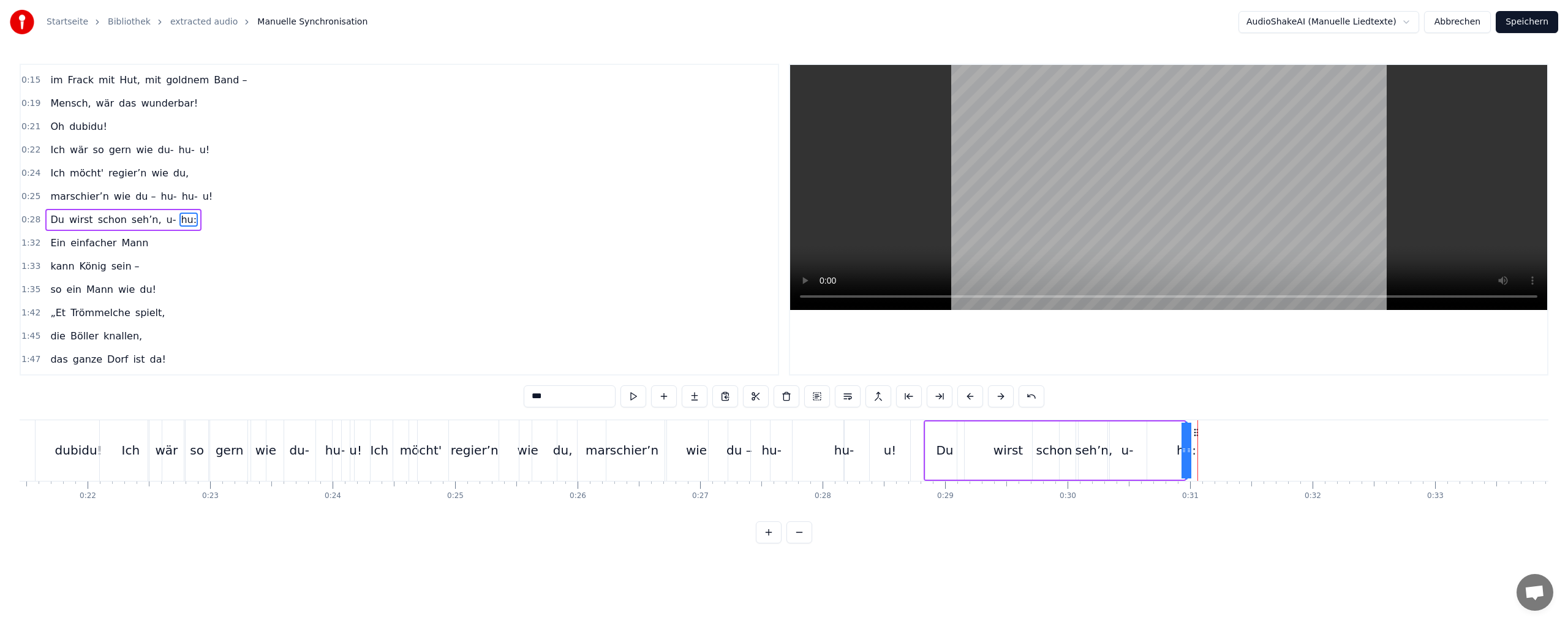
click at [973, 397] on button at bounding box center [970, 397] width 26 height 22
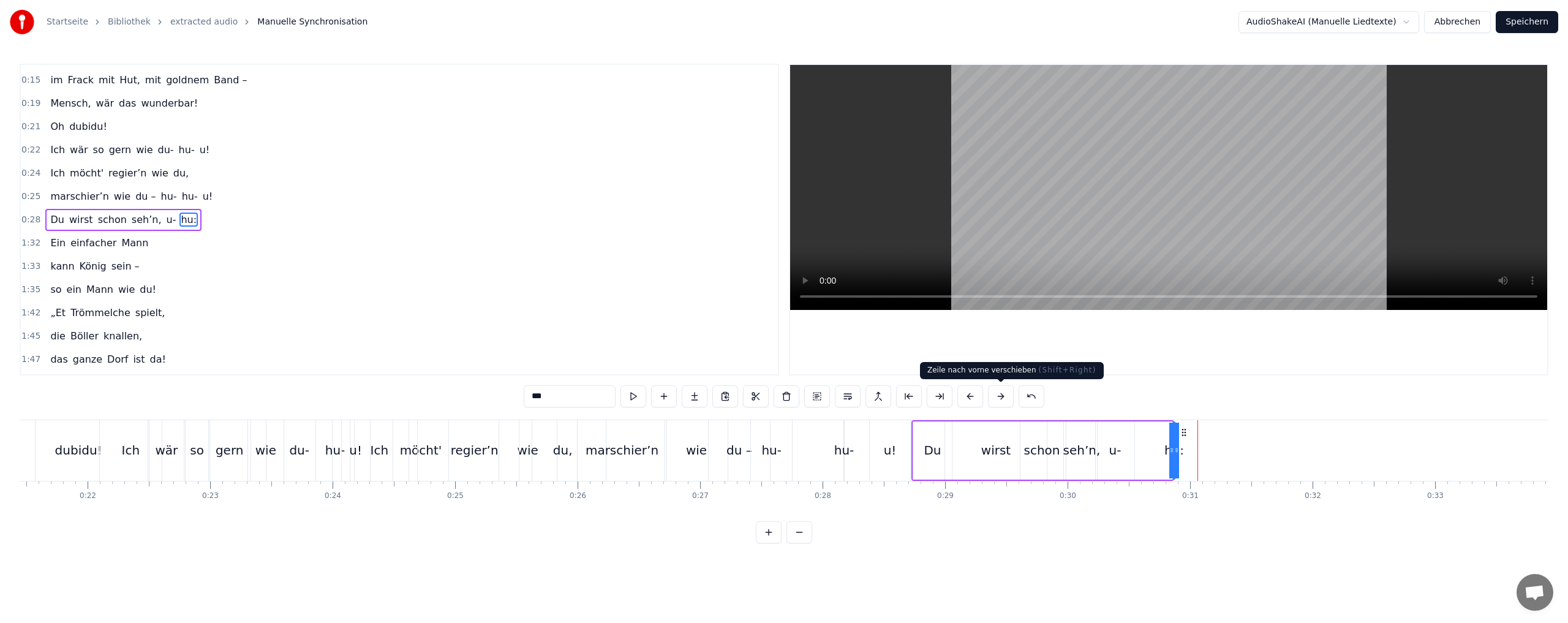
click at [1002, 397] on button at bounding box center [1001, 397] width 26 height 22
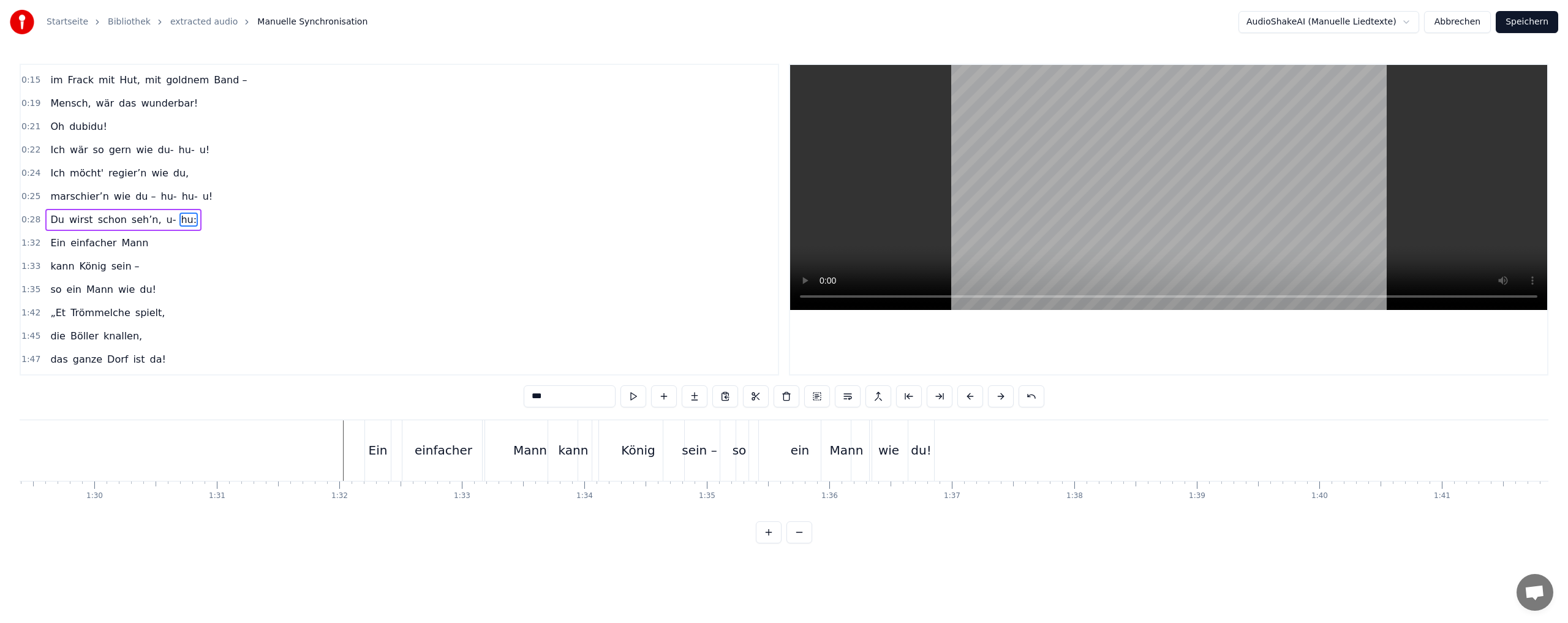
scroll to position [0, 10926]
click at [398, 440] on div "Ein" at bounding box center [400, 451] width 26 height 61
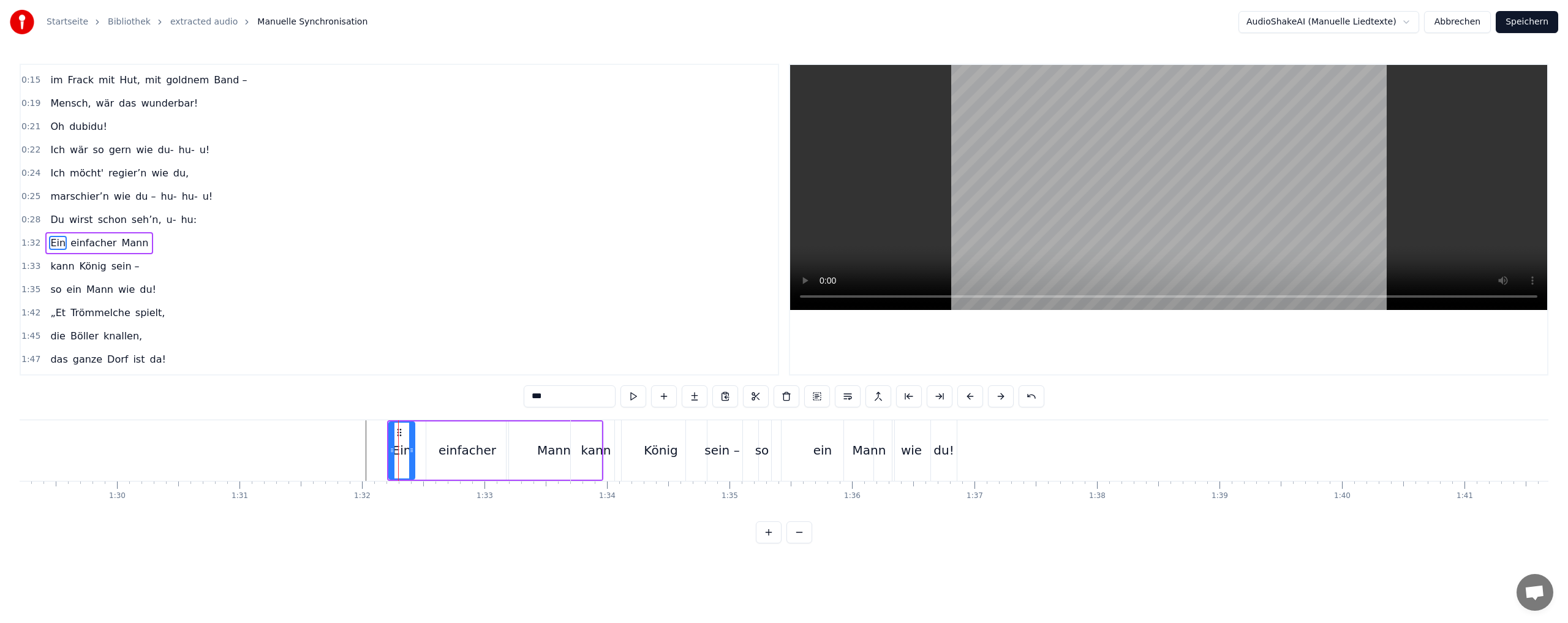
scroll to position [159, 0]
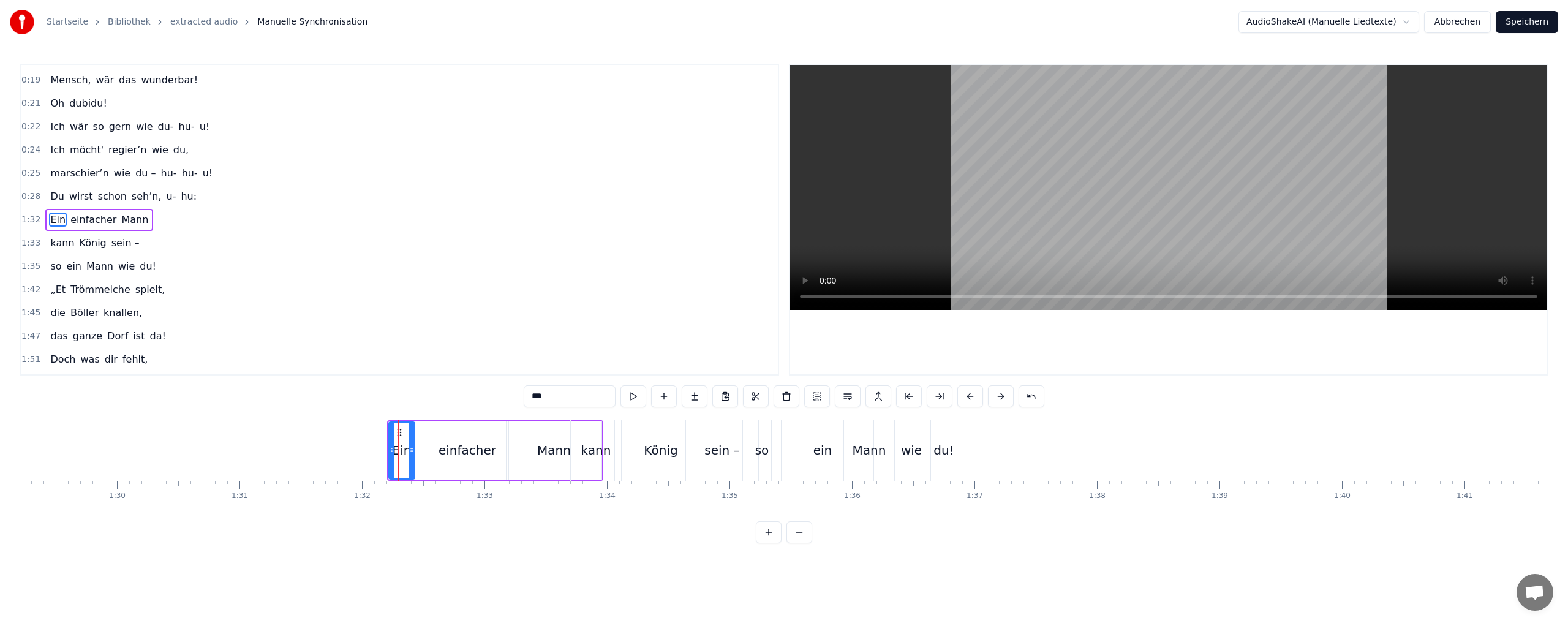
click at [671, 451] on div "König" at bounding box center [660, 450] width 34 height 18
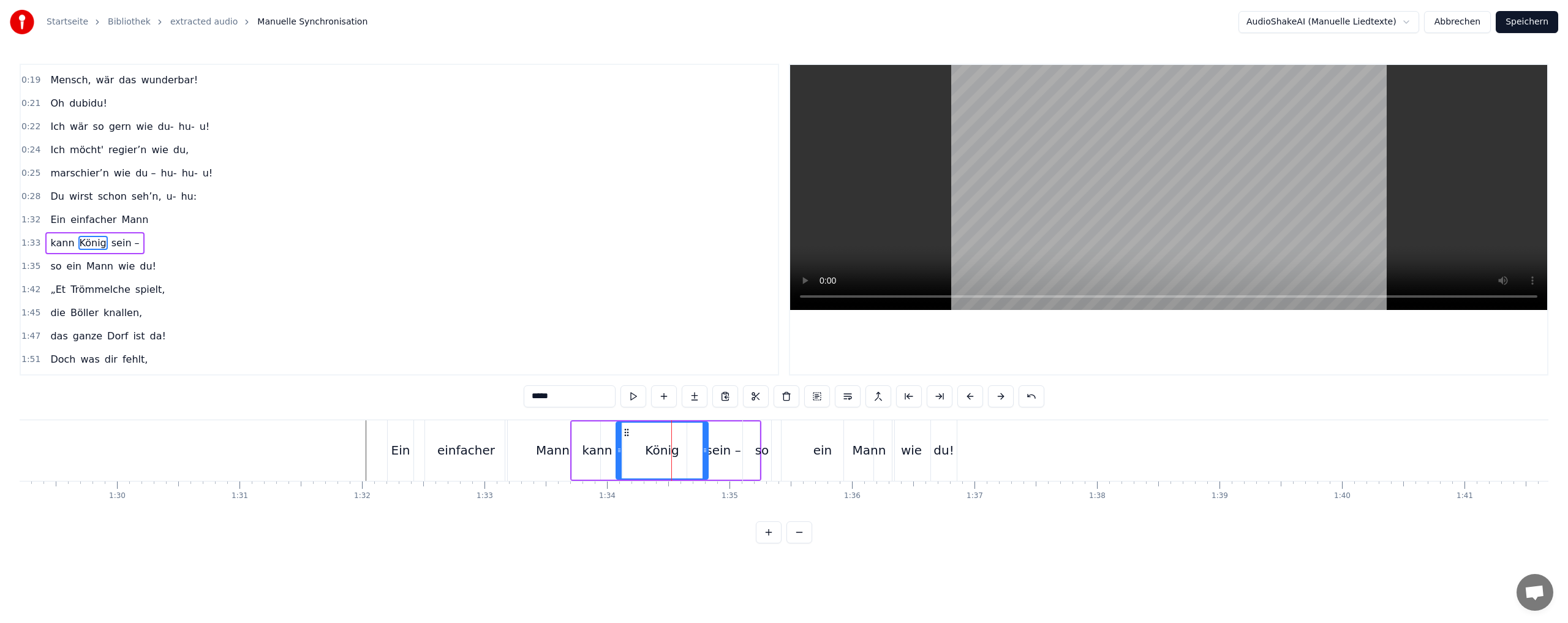
scroll to position [183, 0]
click at [400, 437] on div "Ein" at bounding box center [400, 451] width 26 height 61
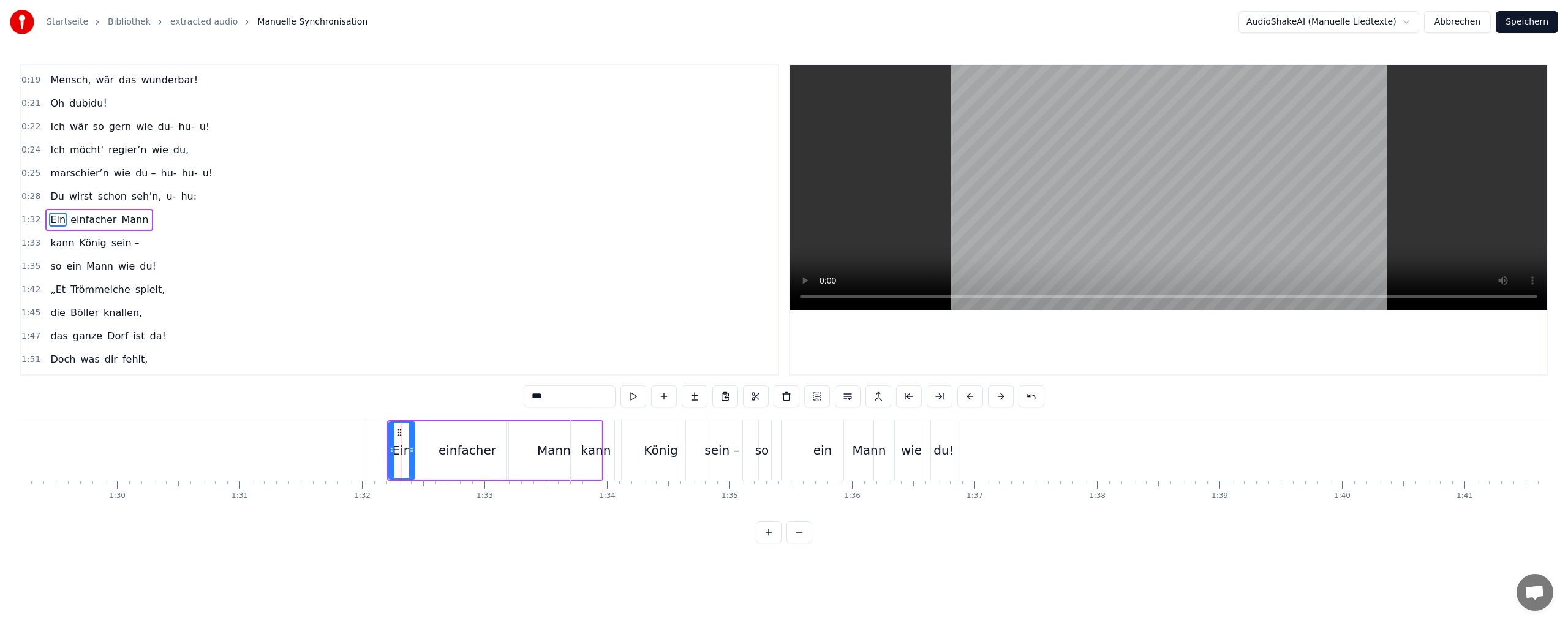
click at [453, 440] on div "einfacher" at bounding box center [467, 451] width 82 height 58
click at [565, 444] on div "Mann" at bounding box center [554, 450] width 34 height 18
click at [609, 438] on div "kann" at bounding box center [596, 451] width 50 height 61
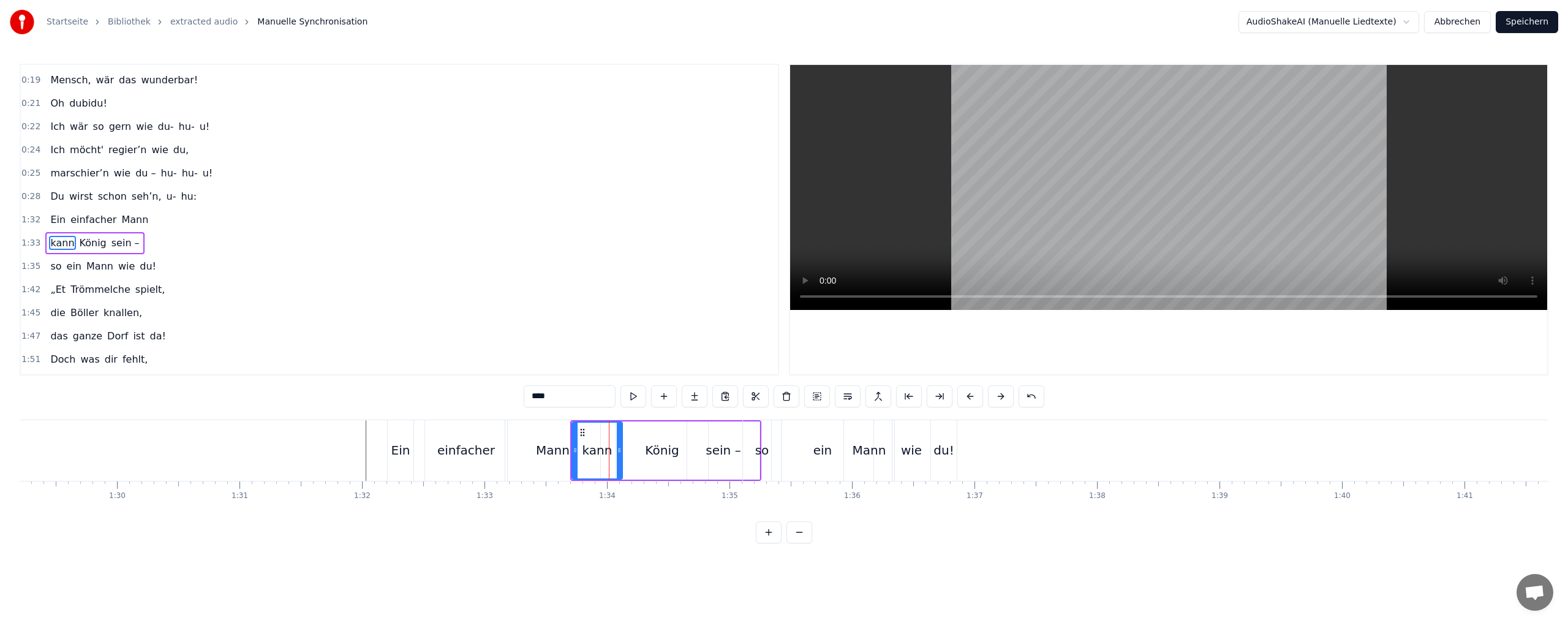
scroll to position [183, 0]
click at [649, 438] on div "König" at bounding box center [662, 451] width 92 height 58
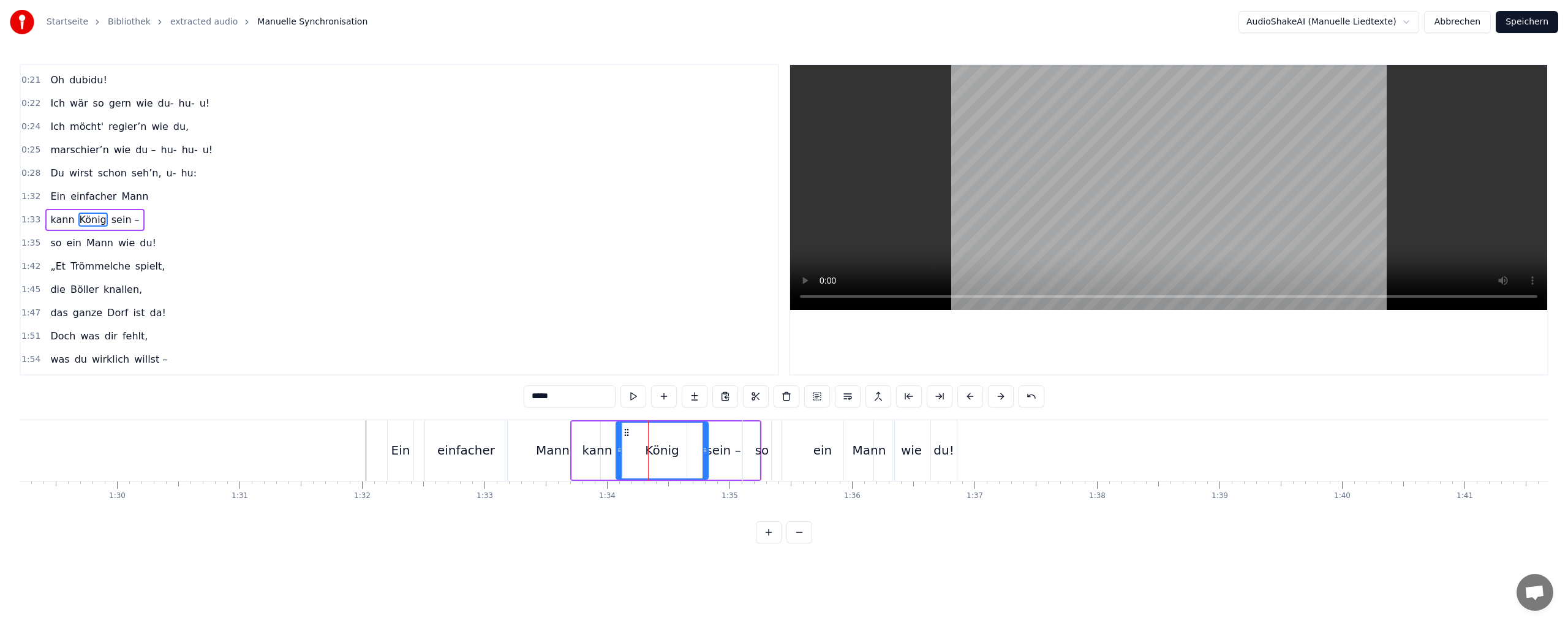
click at [723, 439] on div "sein –" at bounding box center [723, 451] width 72 height 58
click at [766, 440] on div "so" at bounding box center [761, 451] width 38 height 61
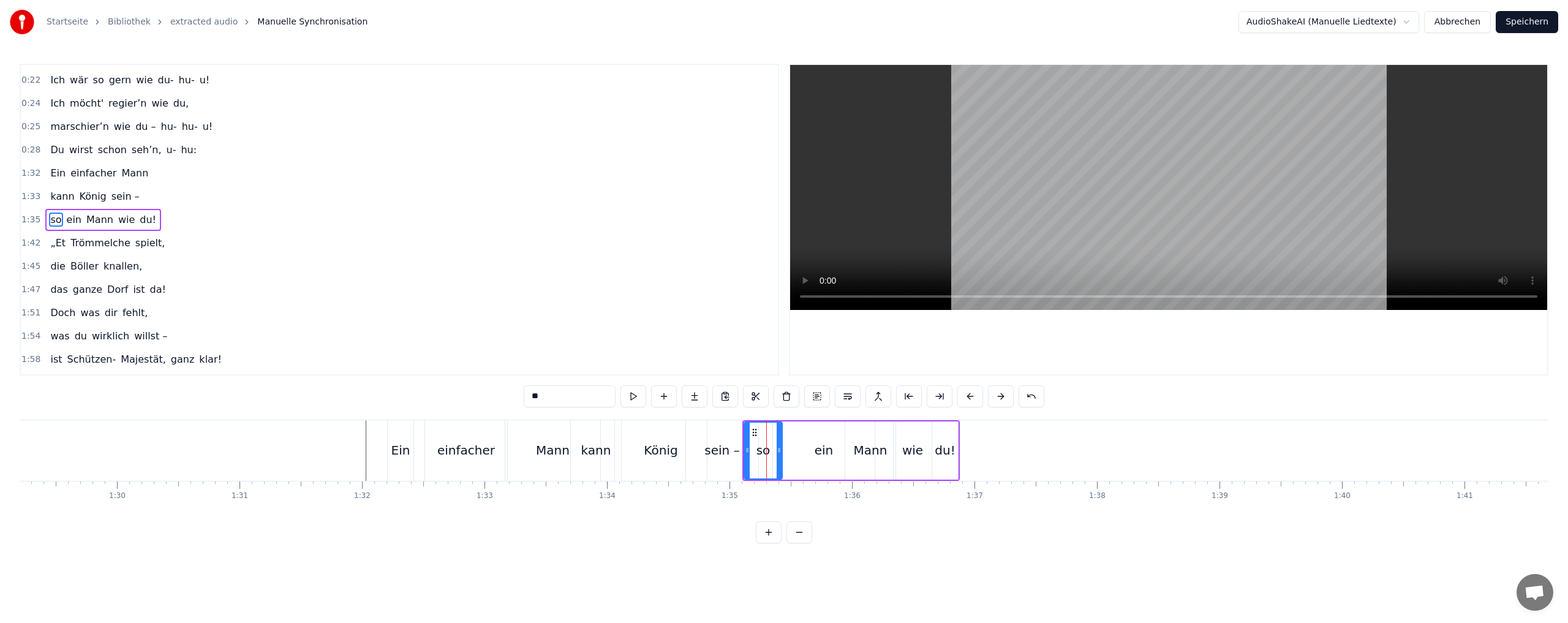
click at [397, 427] on div "Ein" at bounding box center [400, 451] width 26 height 61
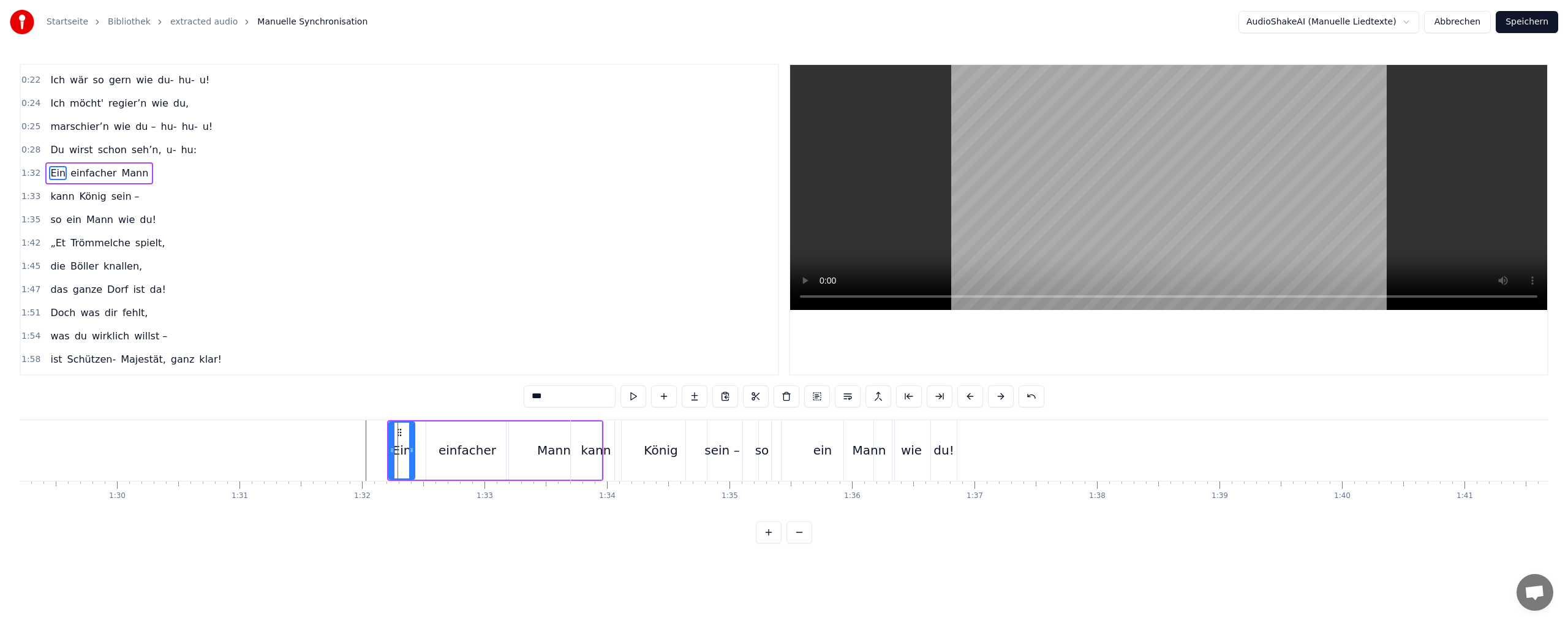
scroll to position [159, 0]
click at [968, 397] on button at bounding box center [970, 397] width 26 height 22
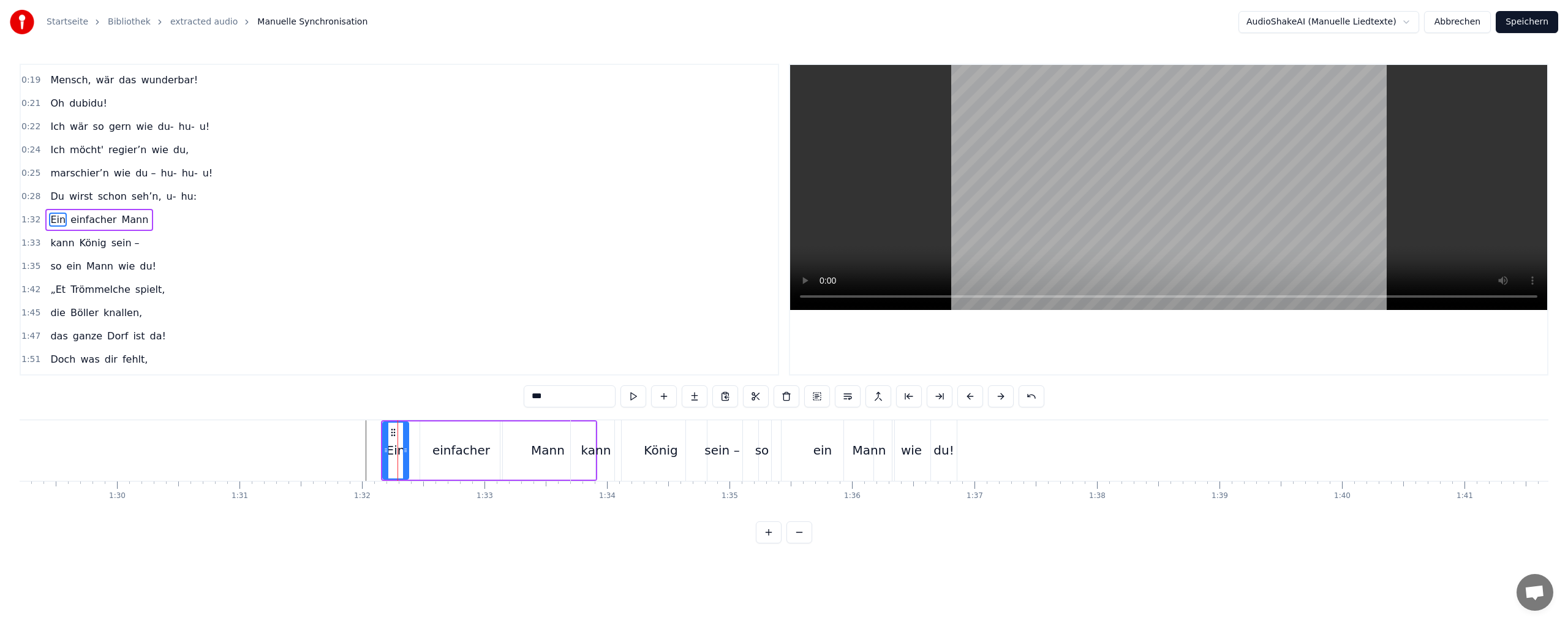
click at [968, 397] on button at bounding box center [970, 397] width 26 height 22
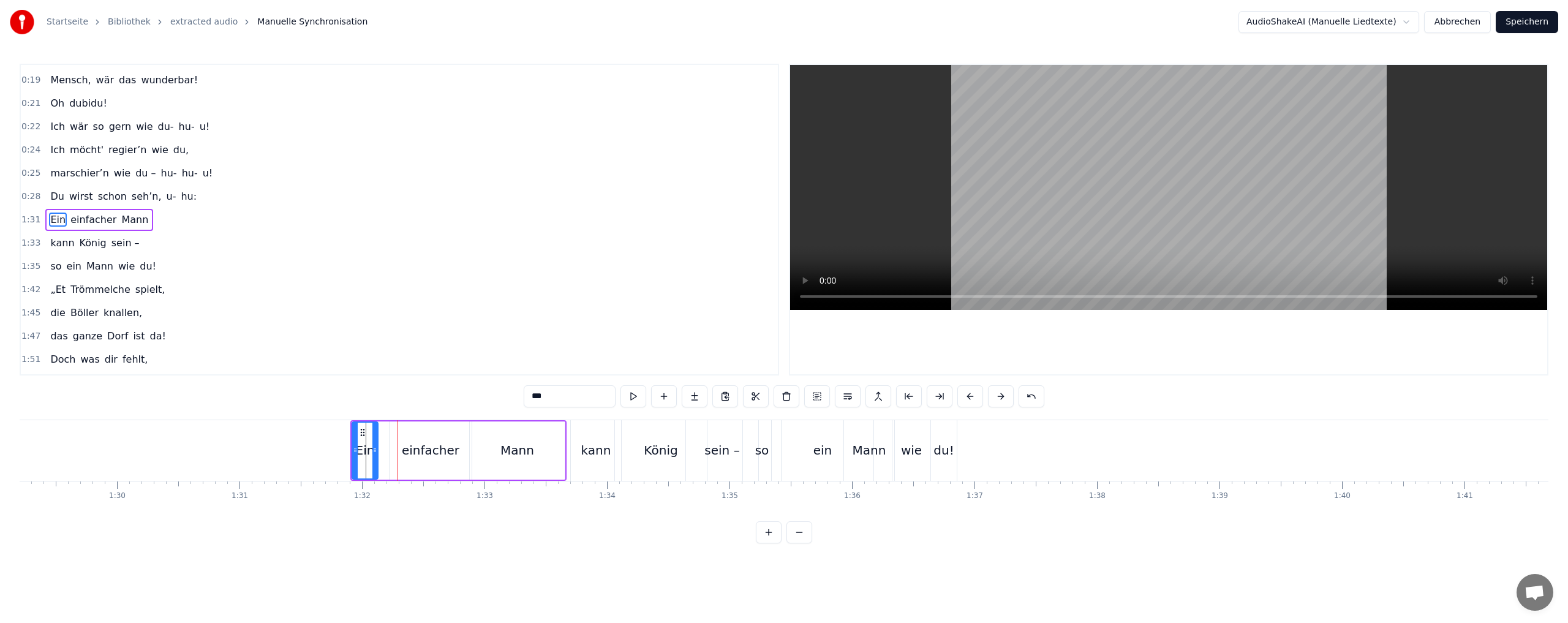
click at [968, 397] on button at bounding box center [970, 397] width 26 height 22
click at [970, 396] on button at bounding box center [970, 397] width 26 height 22
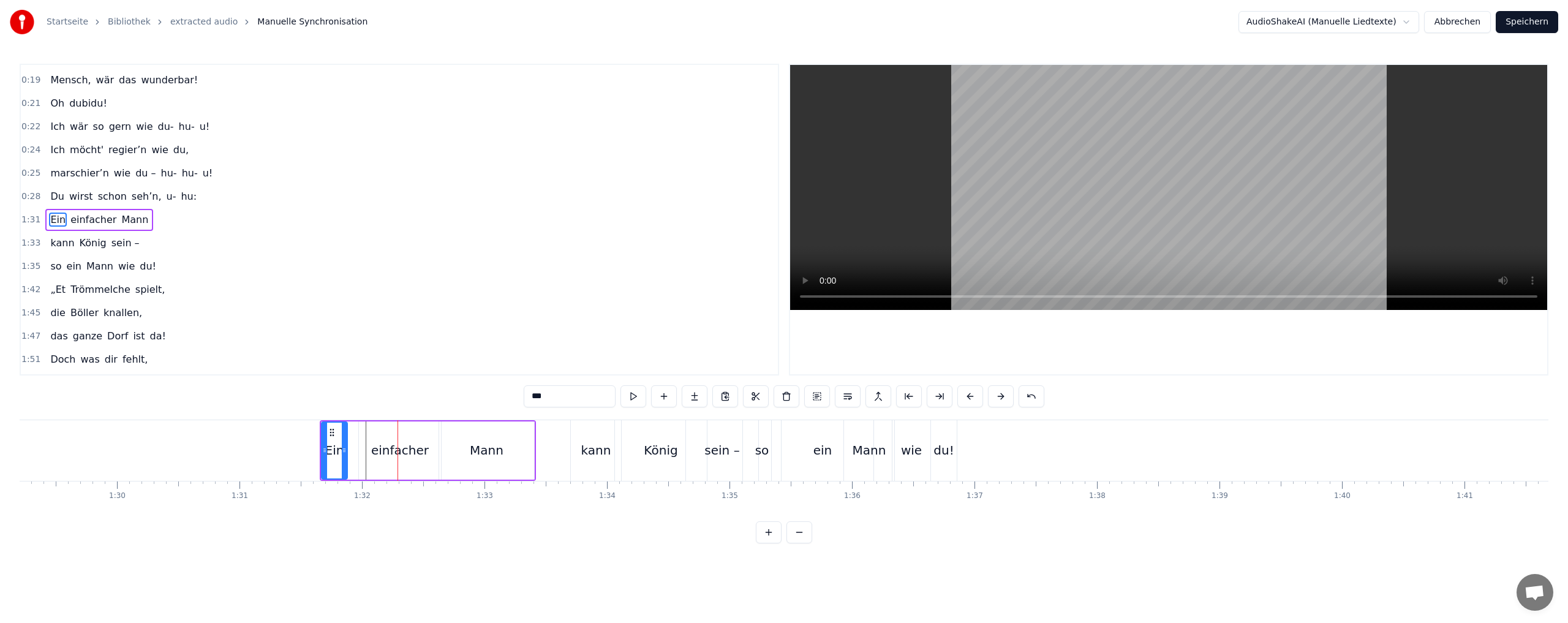
click at [970, 396] on button at bounding box center [970, 397] width 26 height 22
click at [969, 396] on button at bounding box center [970, 397] width 26 height 22
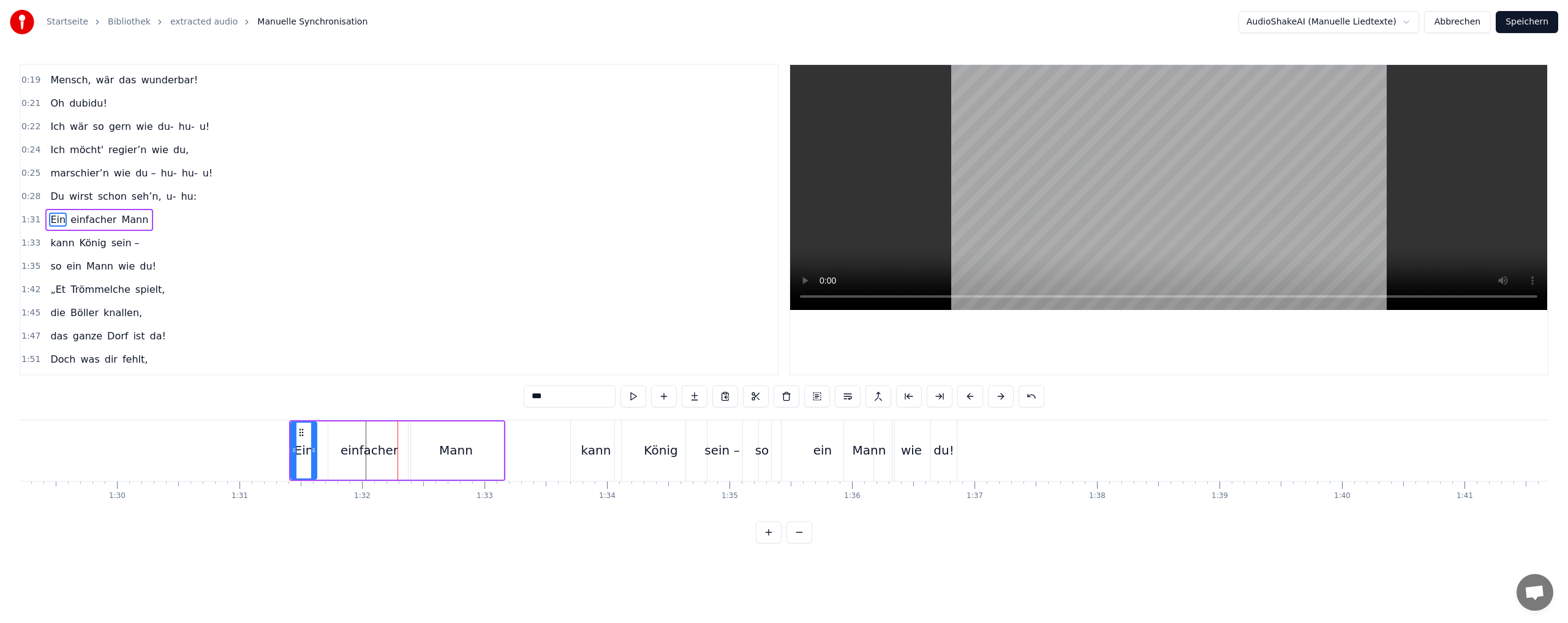
click at [969, 396] on button at bounding box center [970, 397] width 26 height 22
click at [968, 396] on button at bounding box center [970, 397] width 26 height 22
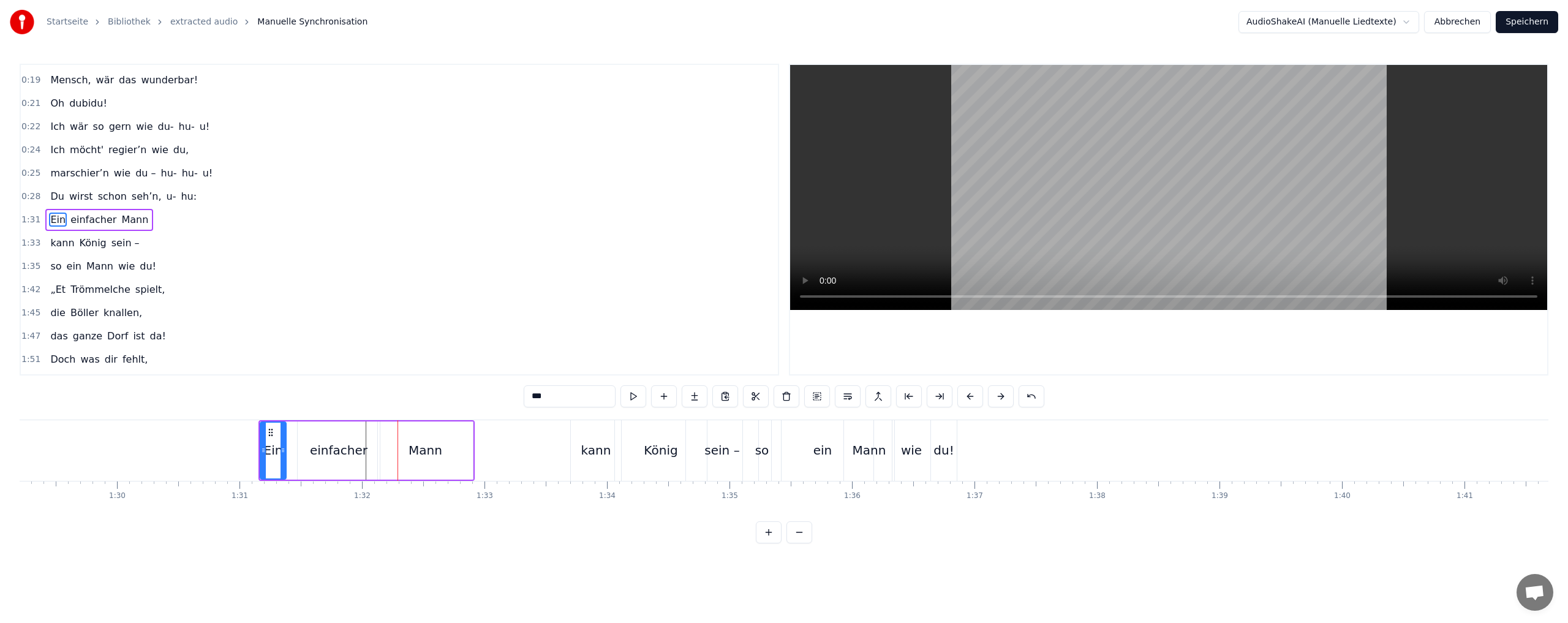
click at [968, 396] on button at bounding box center [970, 397] width 26 height 22
click at [967, 396] on button at bounding box center [970, 397] width 26 height 22
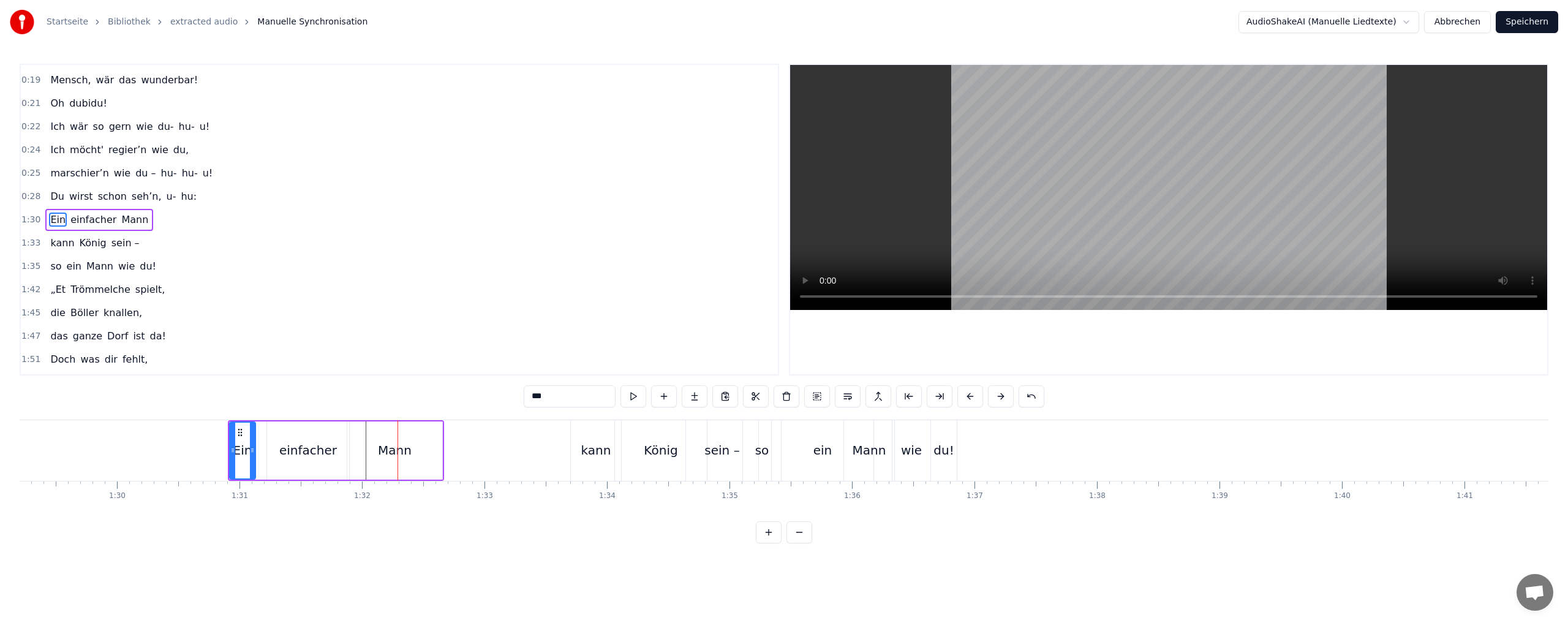
click at [967, 396] on button at bounding box center [970, 397] width 26 height 22
click at [967, 396] on button at bounding box center [970, 397] width 26 height 22
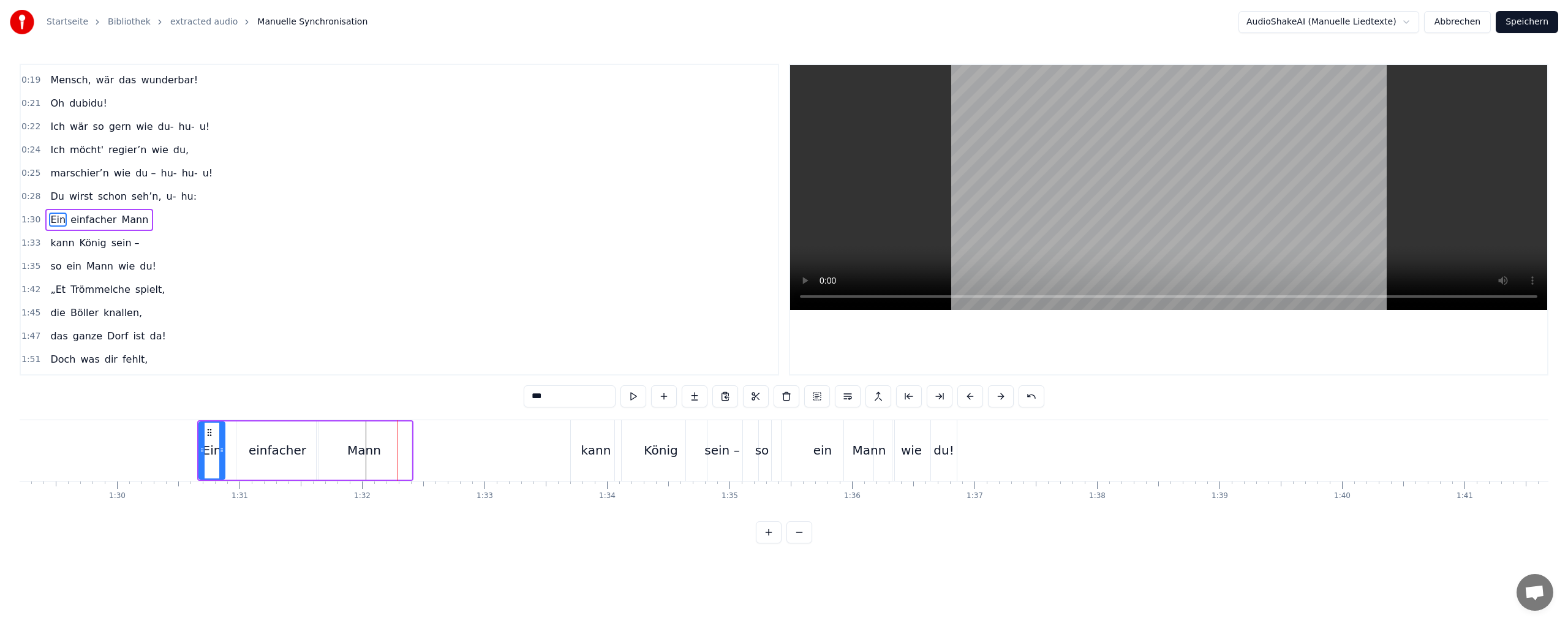
click at [967, 396] on button at bounding box center [970, 397] width 26 height 22
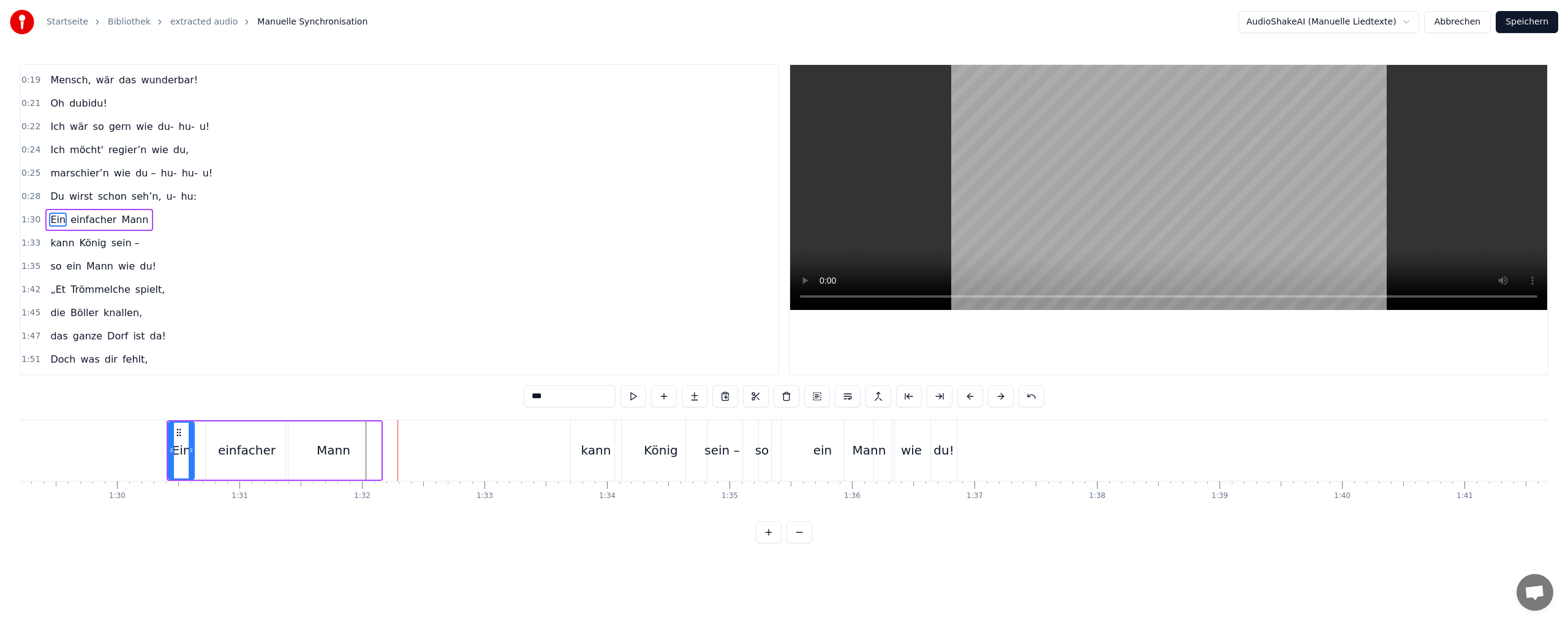
click at [967, 396] on button at bounding box center [970, 397] width 26 height 22
click at [966, 396] on button at bounding box center [970, 397] width 26 height 22
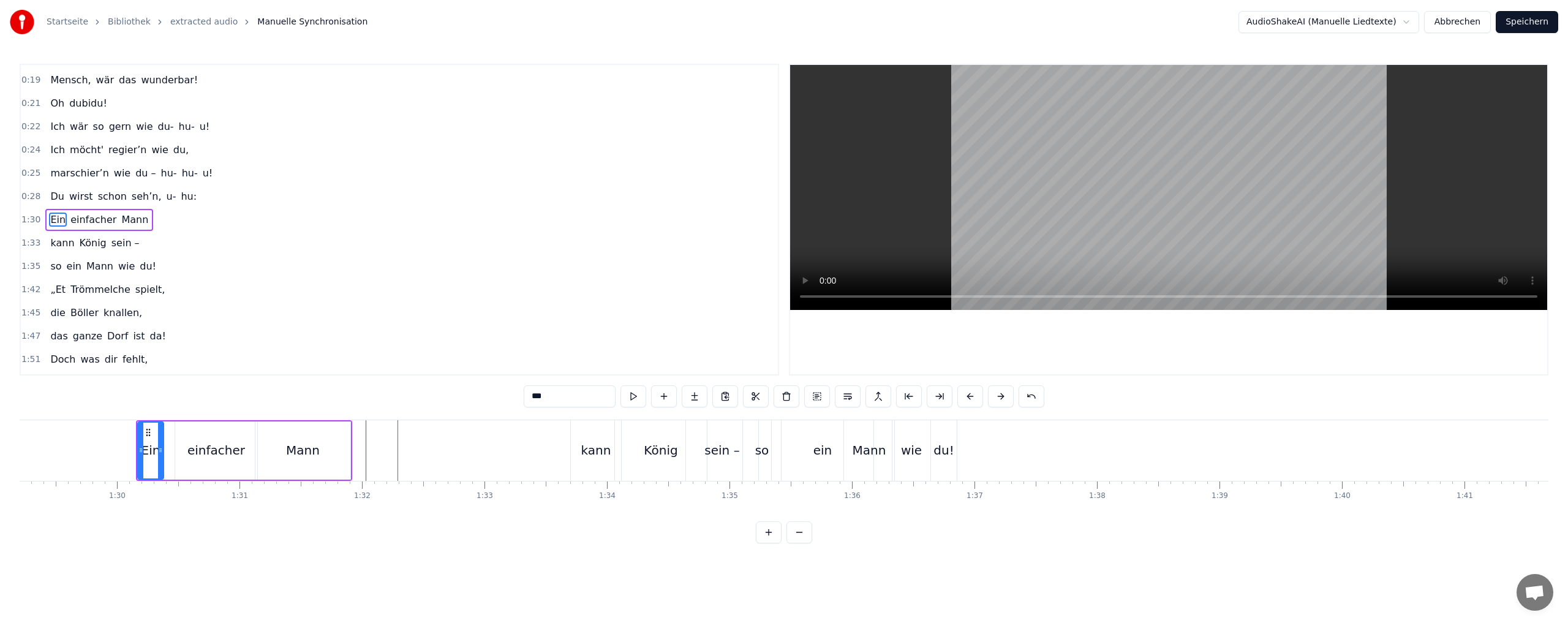
click at [966, 396] on button at bounding box center [970, 397] width 26 height 22
click at [581, 449] on div "kann" at bounding box center [596, 451] width 50 height 61
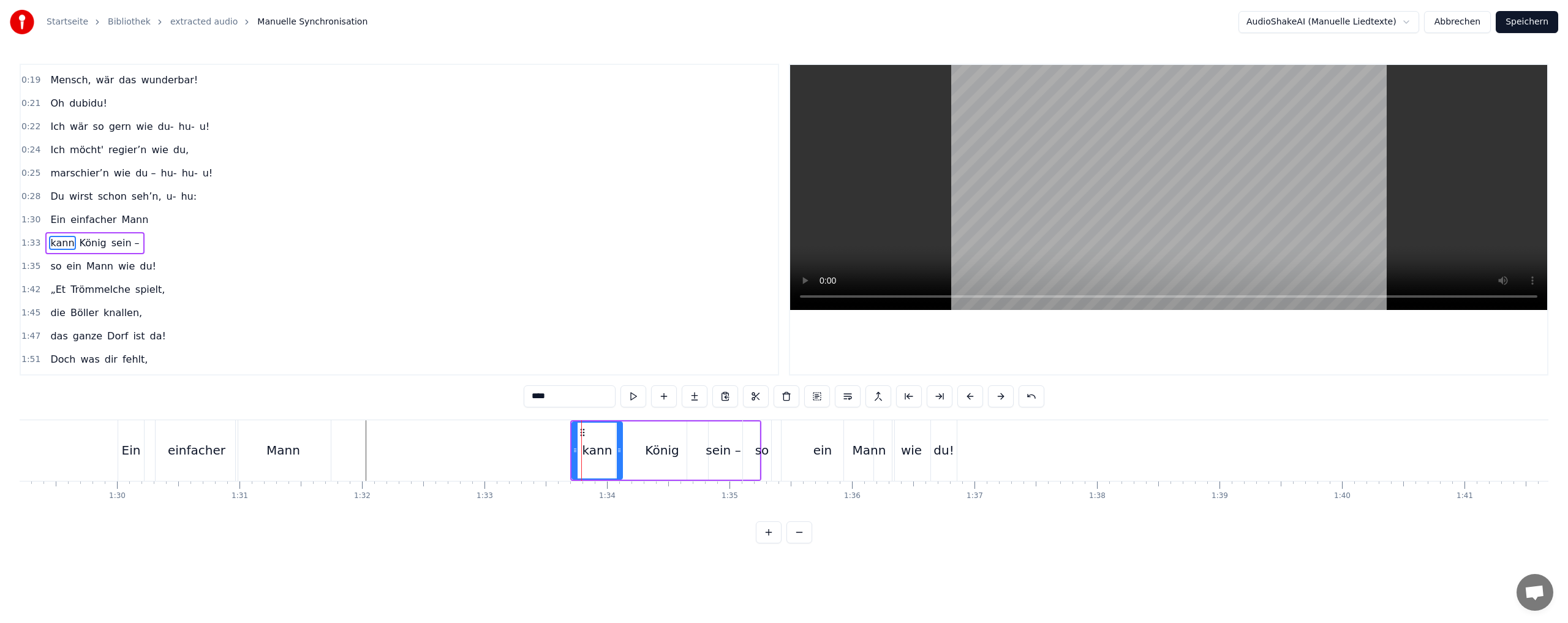
scroll to position [183, 0]
click at [966, 394] on button at bounding box center [970, 397] width 26 height 22
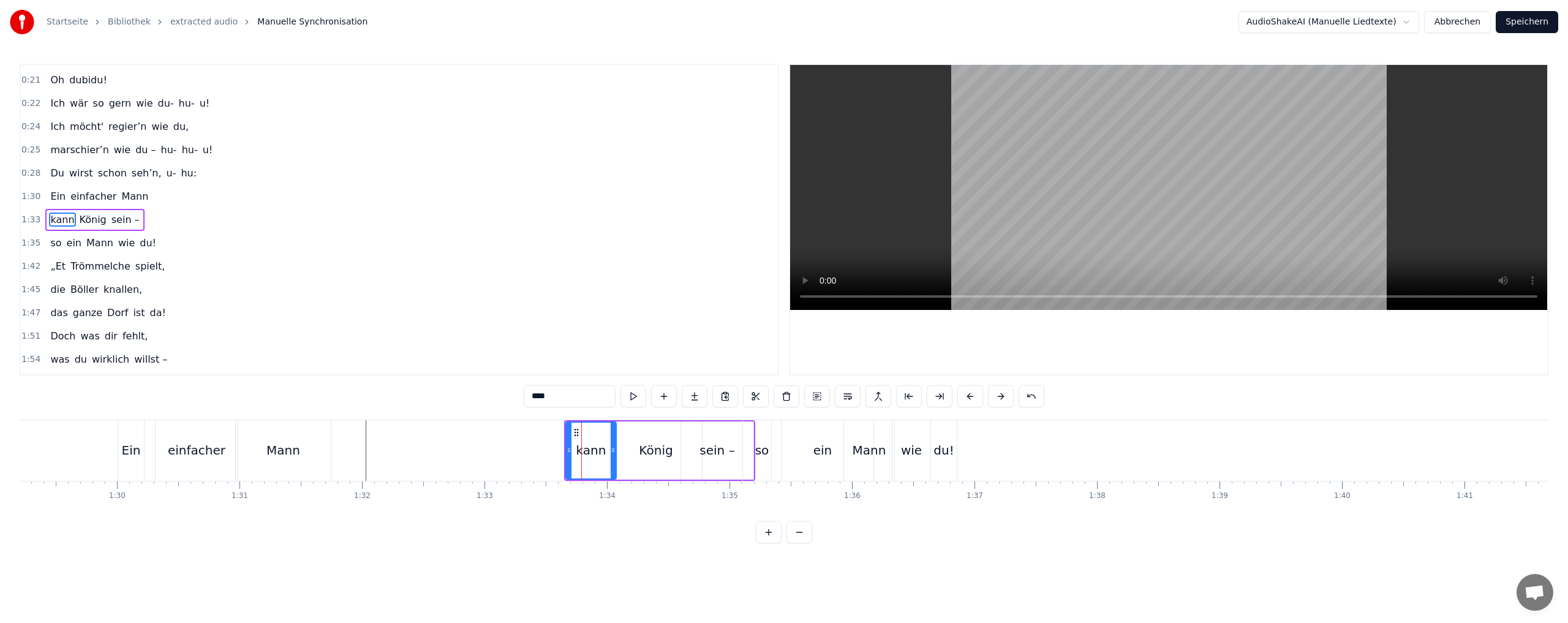
click at [966, 394] on button at bounding box center [970, 397] width 26 height 22
click at [965, 394] on button at bounding box center [970, 397] width 26 height 22
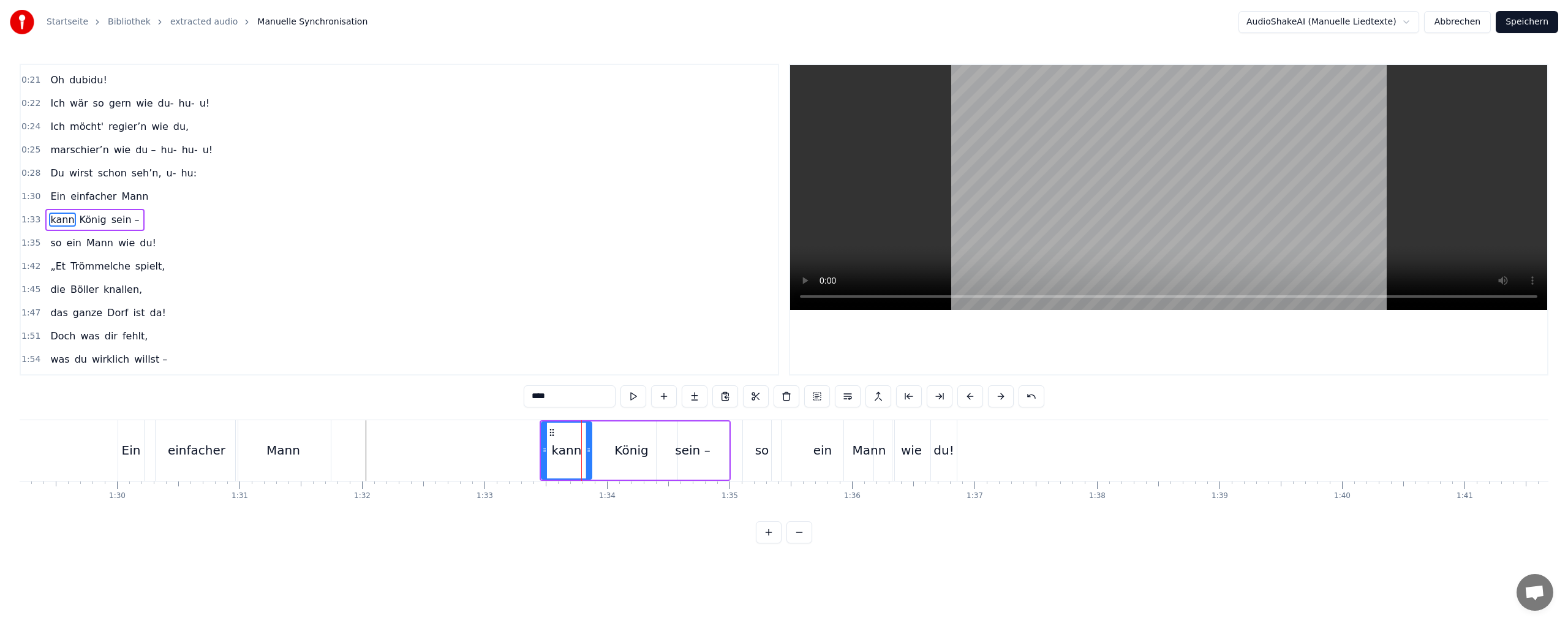
click at [965, 394] on button at bounding box center [970, 397] width 26 height 22
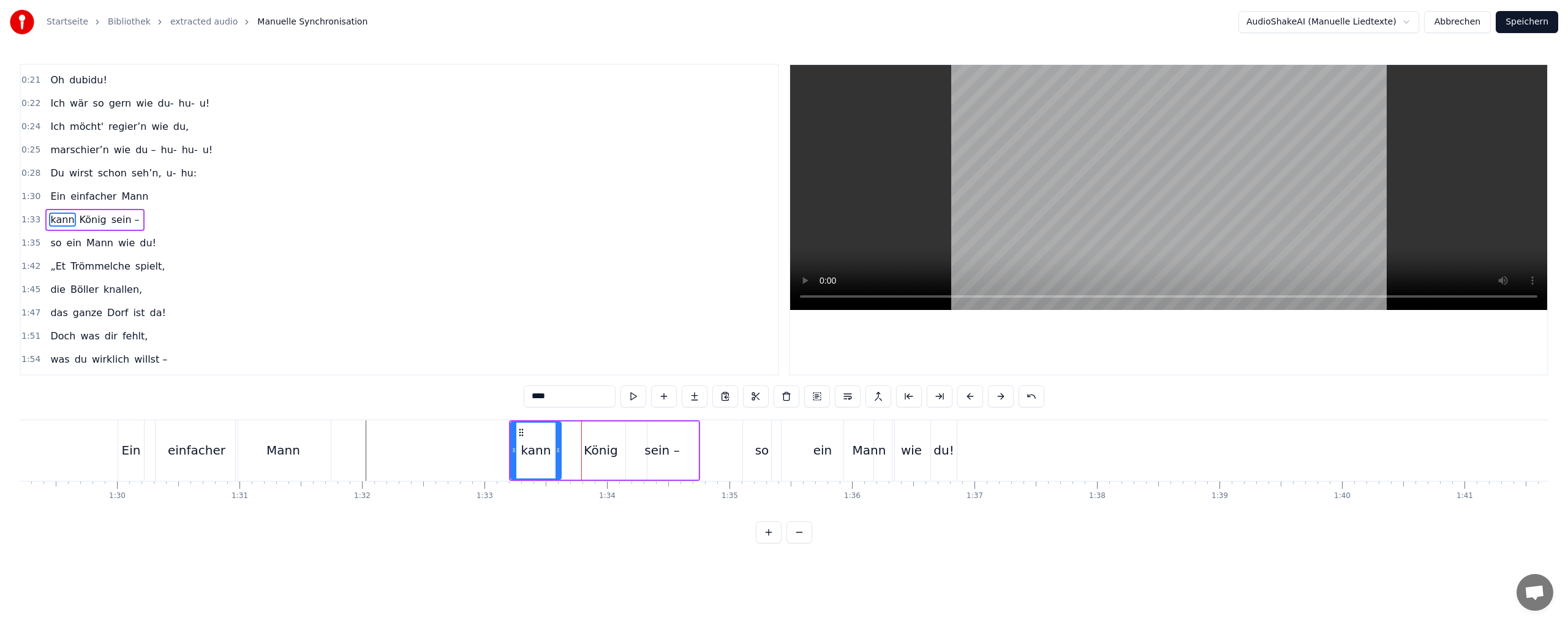
click at [965, 394] on button at bounding box center [970, 397] width 26 height 22
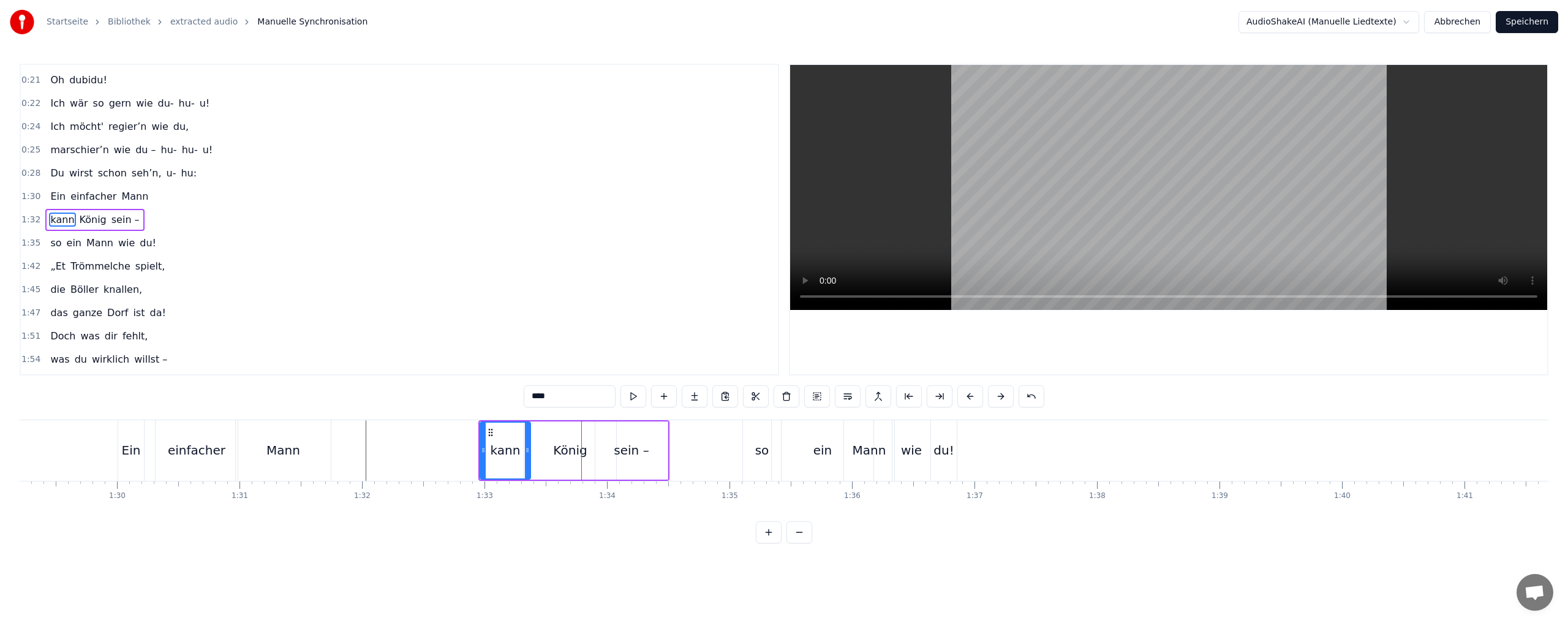
click at [965, 394] on button at bounding box center [970, 397] width 26 height 22
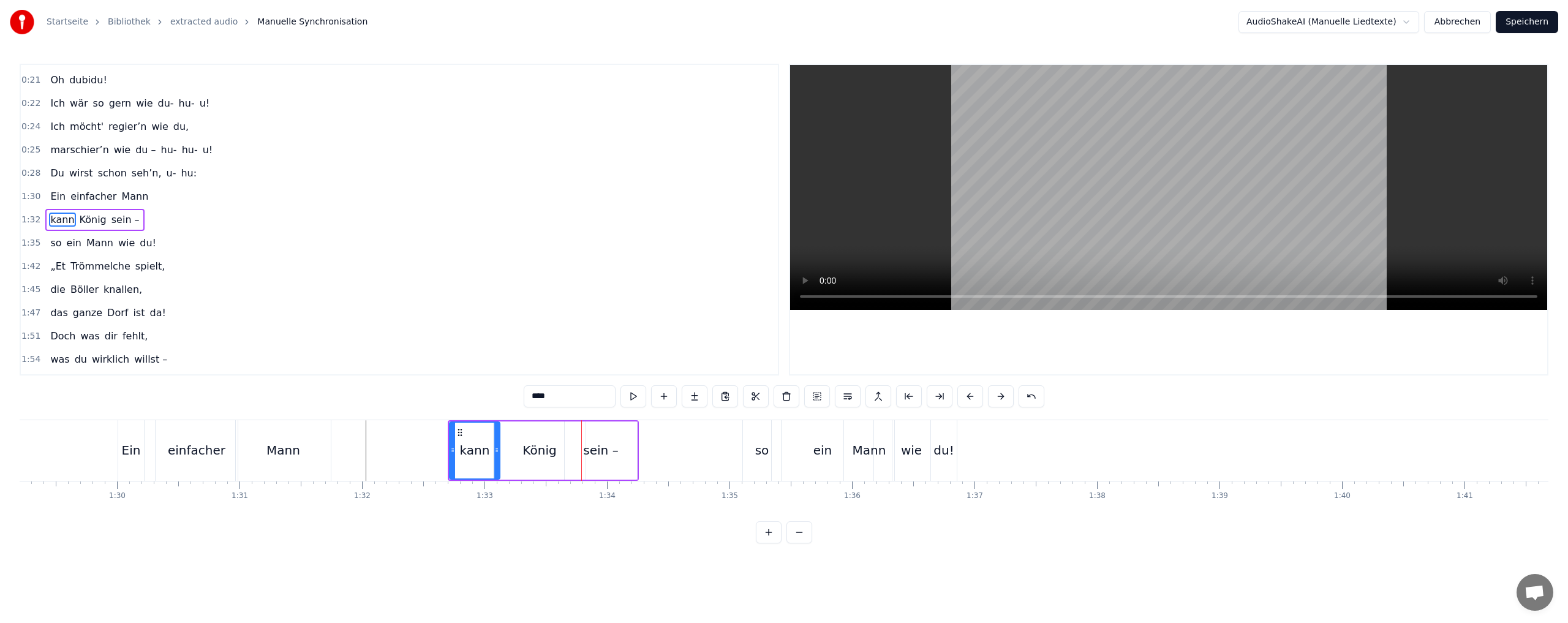
click at [965, 394] on button at bounding box center [970, 397] width 26 height 22
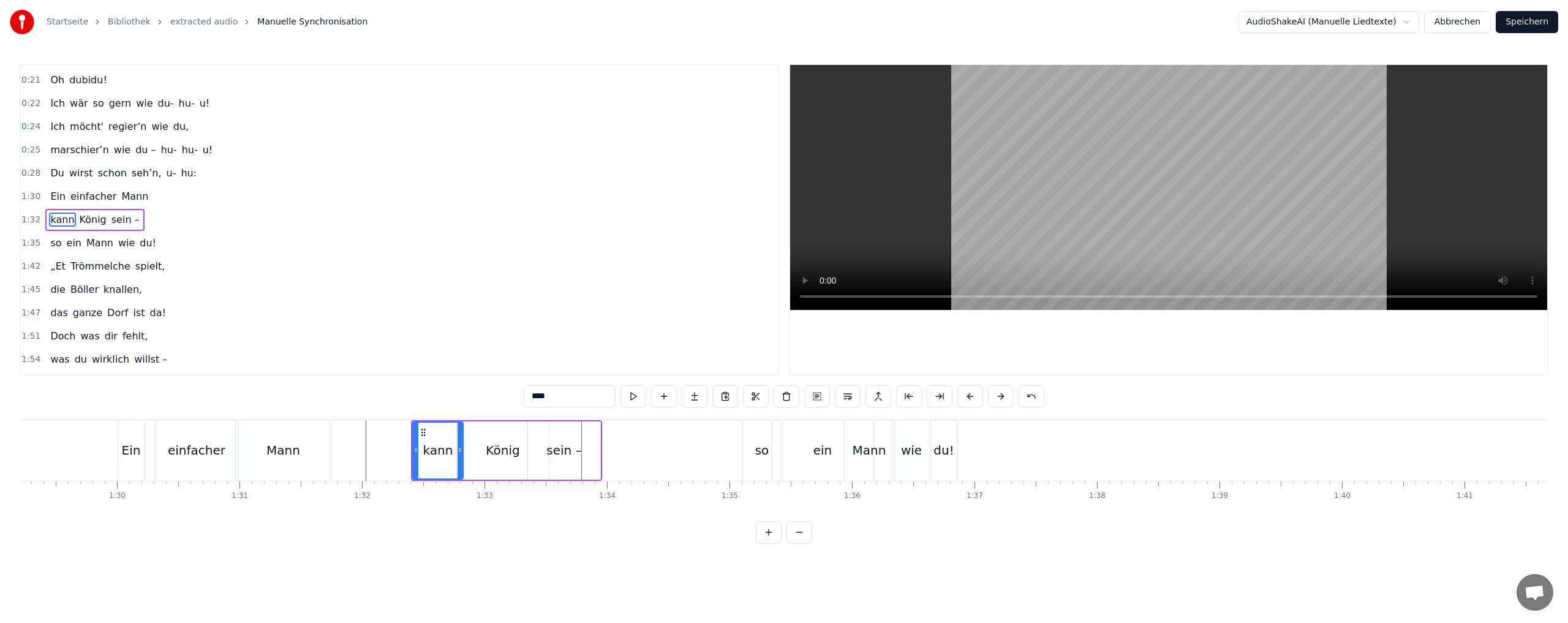
click at [965, 394] on button at bounding box center [970, 397] width 26 height 22
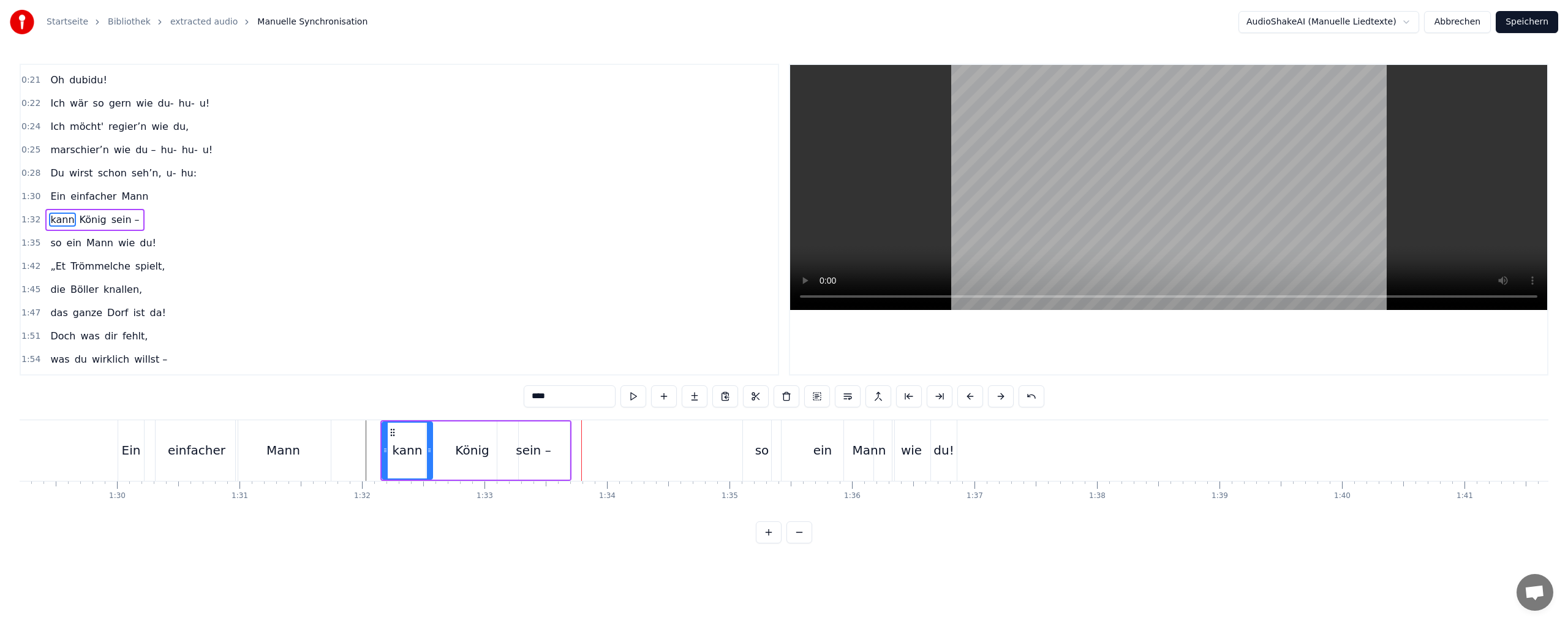
click at [965, 393] on button at bounding box center [970, 397] width 26 height 22
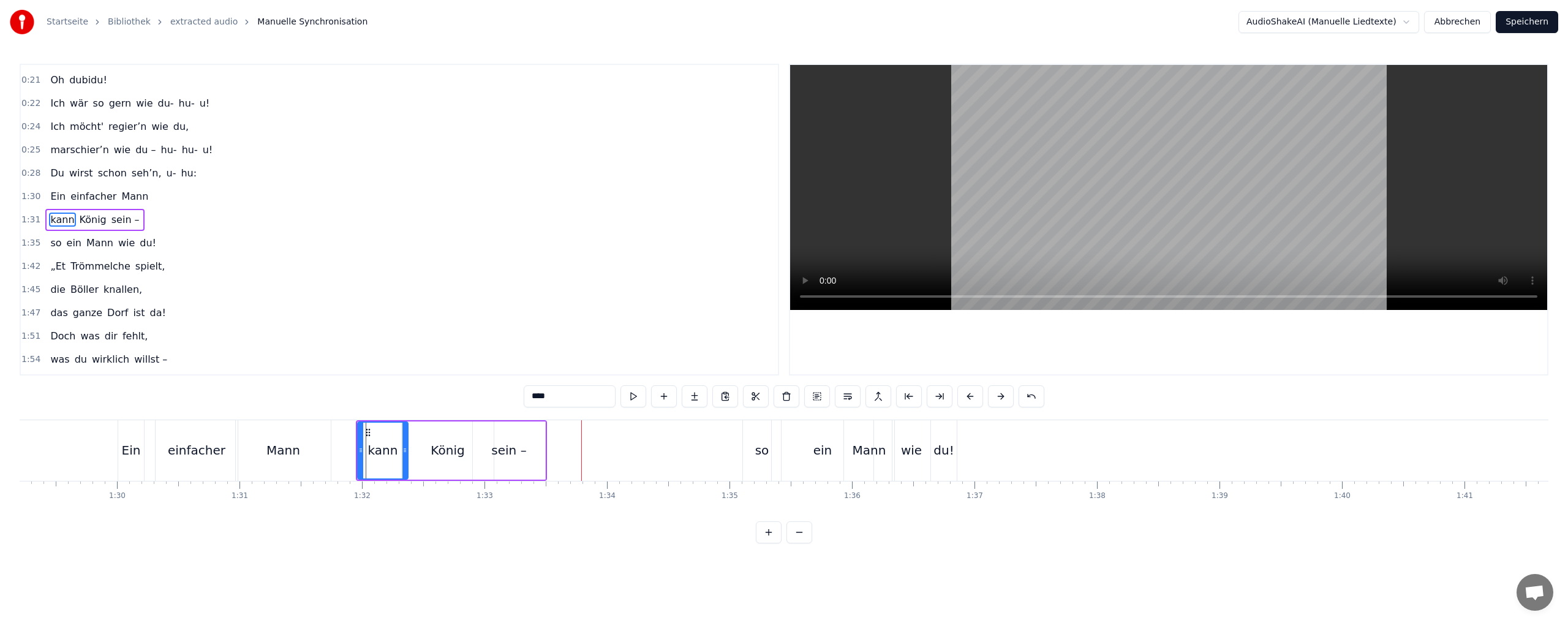
click at [965, 393] on button at bounding box center [970, 397] width 26 height 22
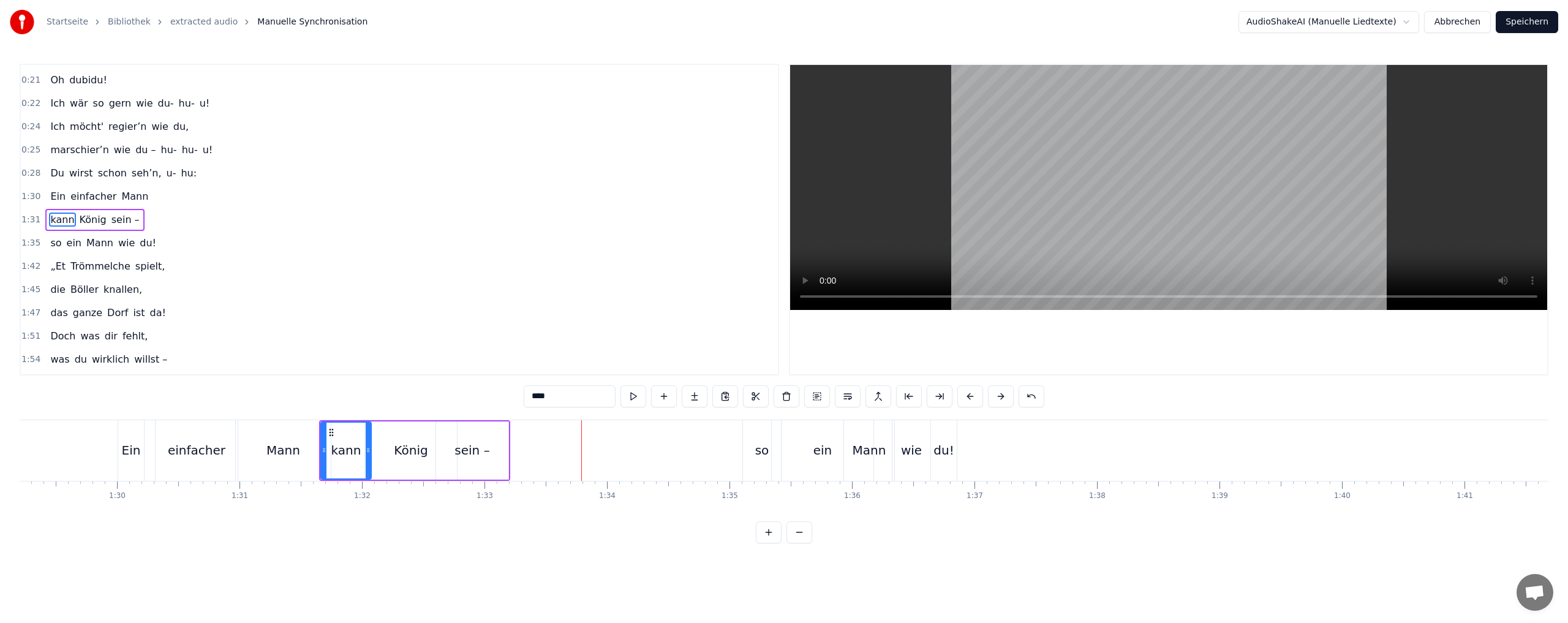
click at [965, 393] on button at bounding box center [970, 397] width 26 height 22
click at [757, 452] on div "so" at bounding box center [762, 450] width 14 height 18
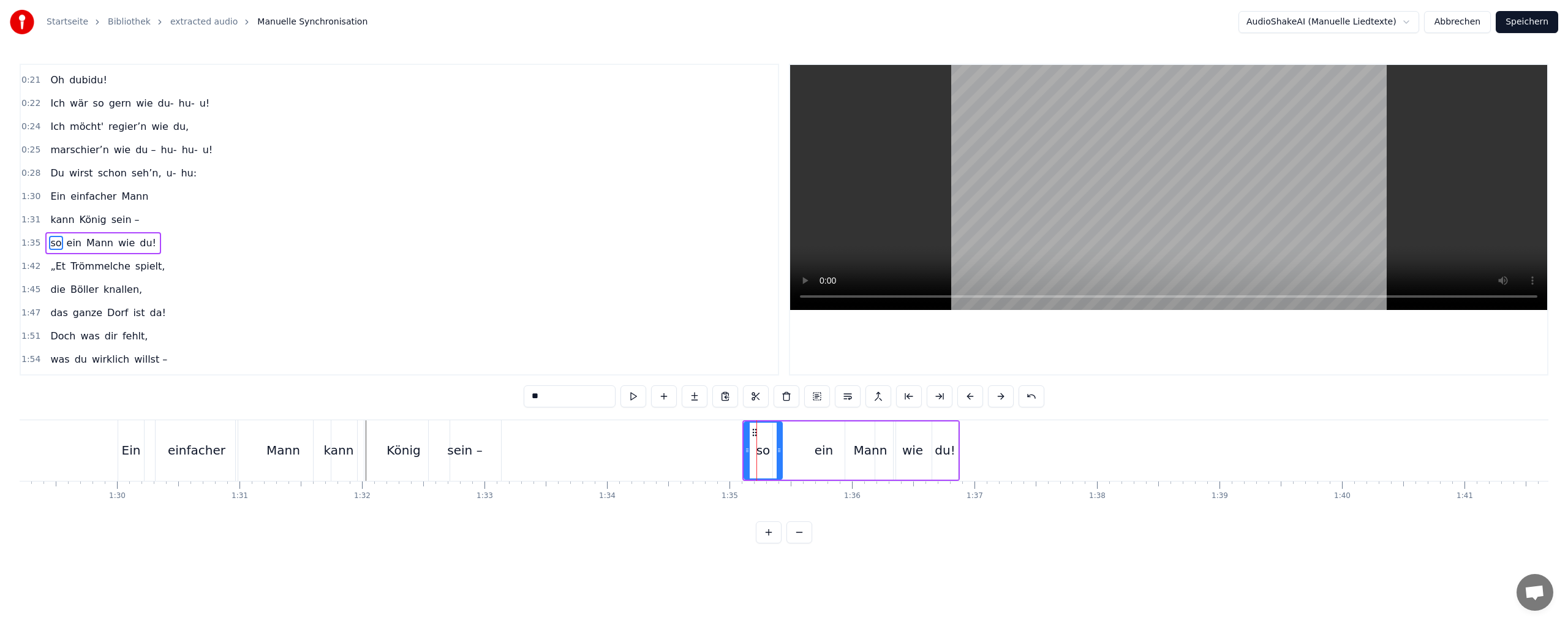
scroll to position [206, 0]
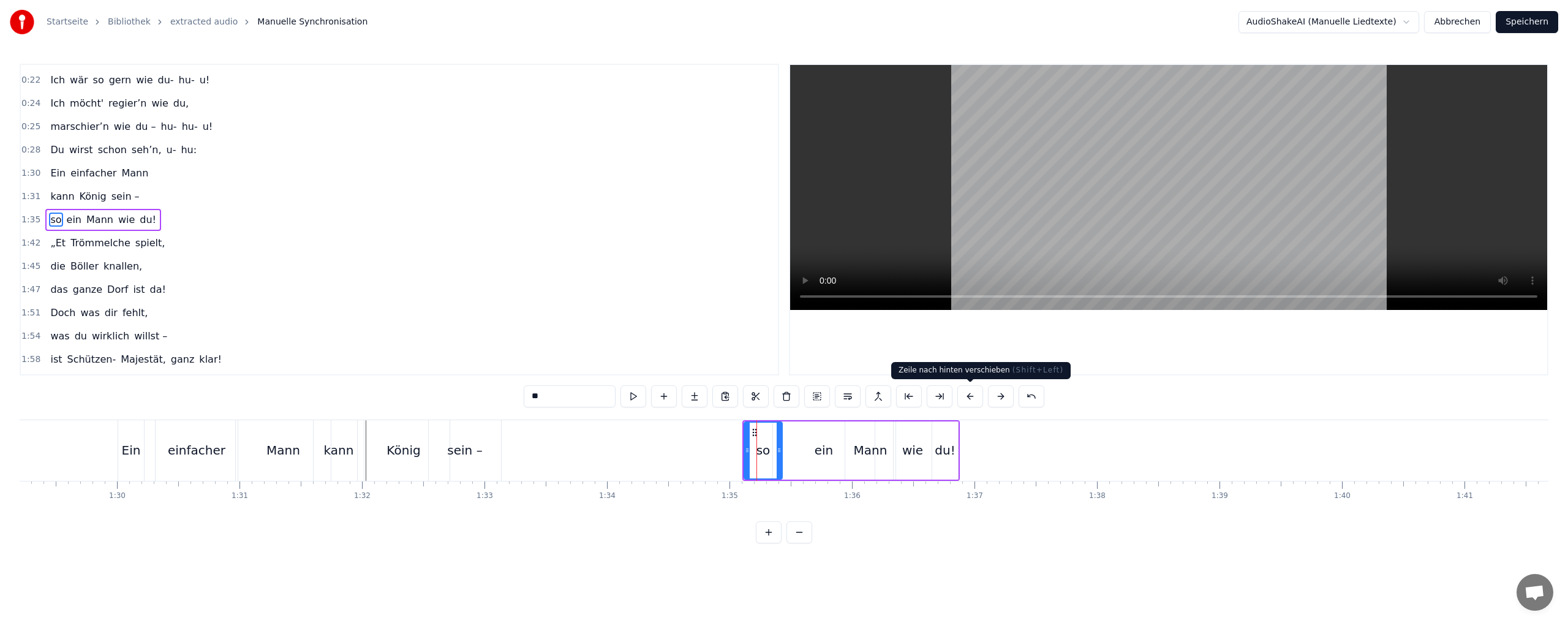
click at [968, 395] on button at bounding box center [970, 397] width 26 height 22
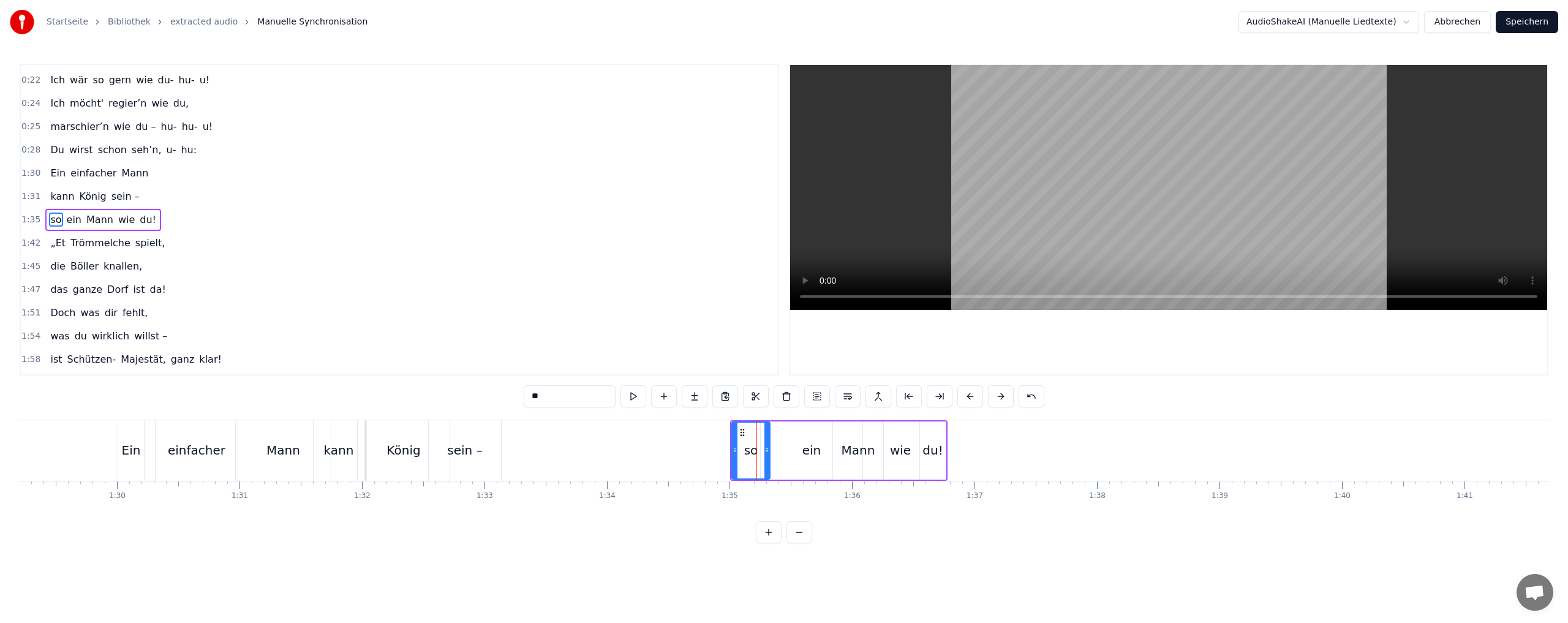
click at [968, 395] on button at bounding box center [970, 397] width 26 height 22
click at [967, 395] on button at bounding box center [970, 397] width 26 height 22
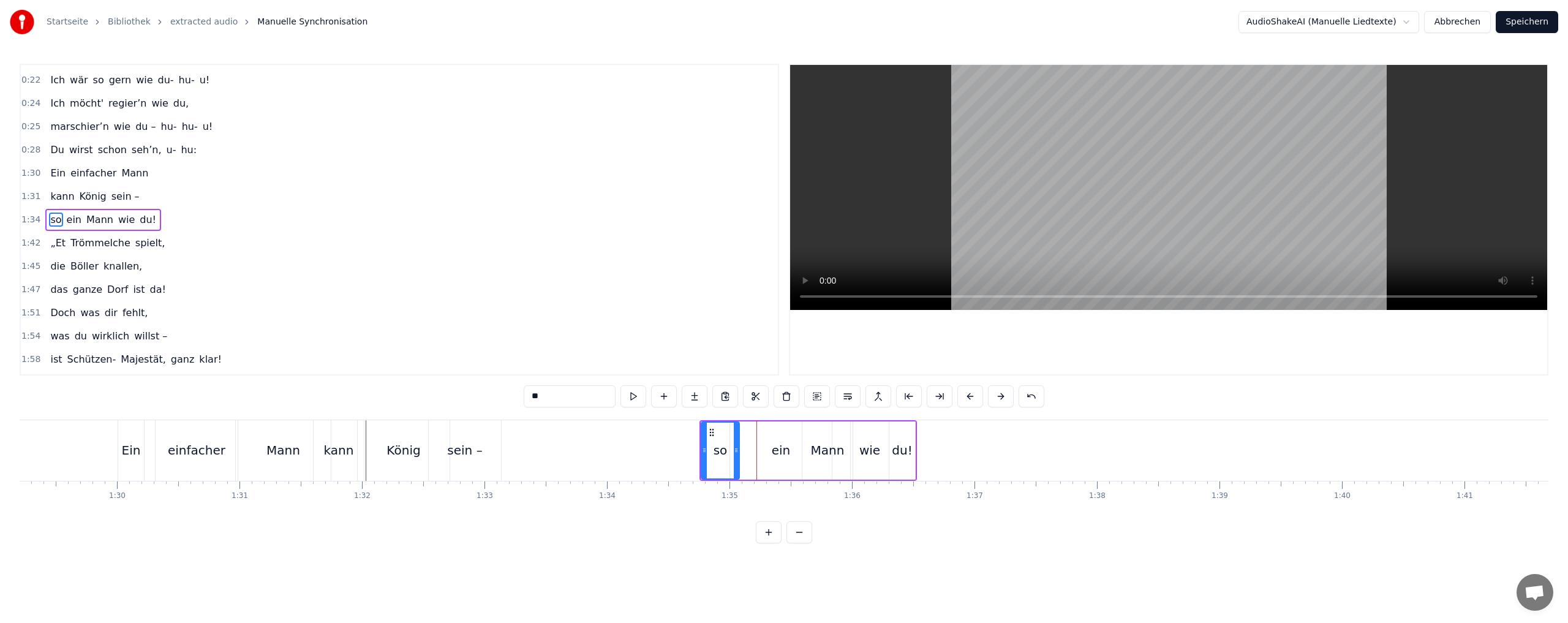
click at [967, 395] on button at bounding box center [970, 397] width 26 height 22
click at [967, 394] on button at bounding box center [970, 397] width 26 height 22
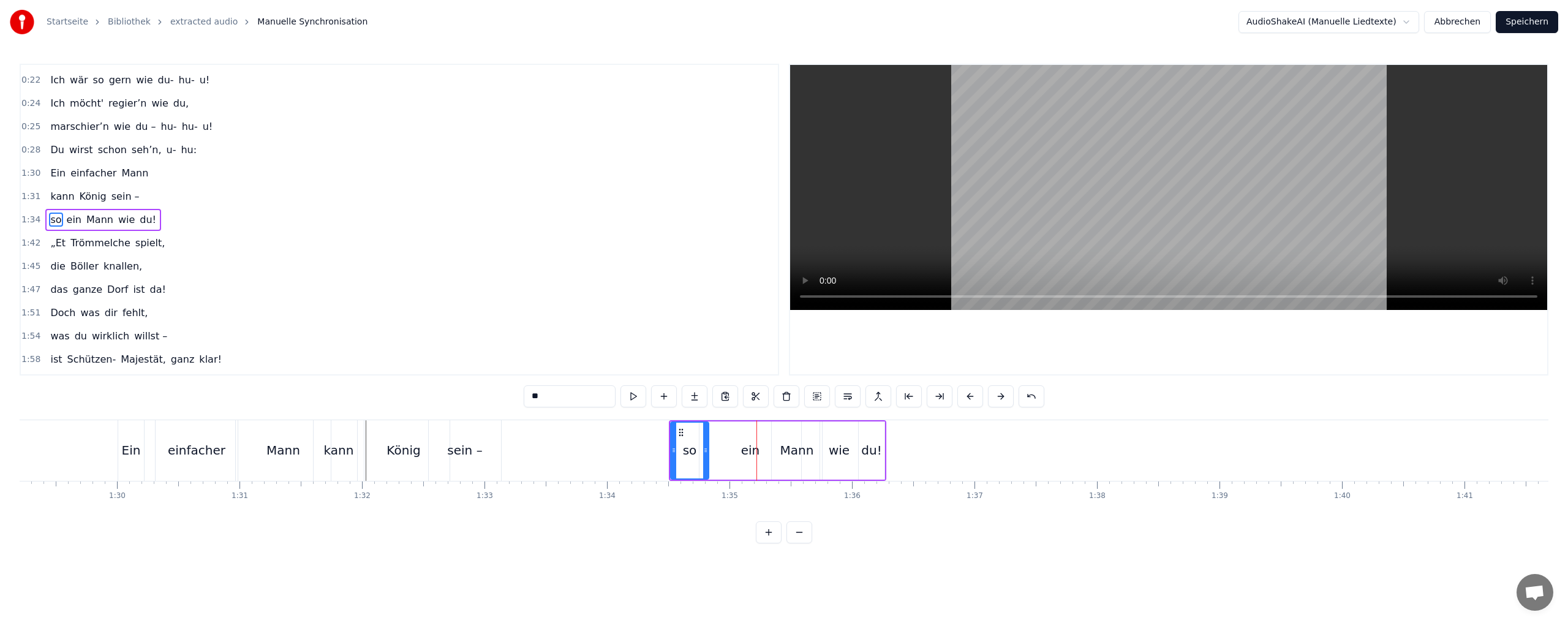
click at [967, 394] on button at bounding box center [970, 397] width 26 height 22
click at [966, 394] on button at bounding box center [970, 397] width 26 height 22
click at [965, 394] on button at bounding box center [970, 397] width 26 height 22
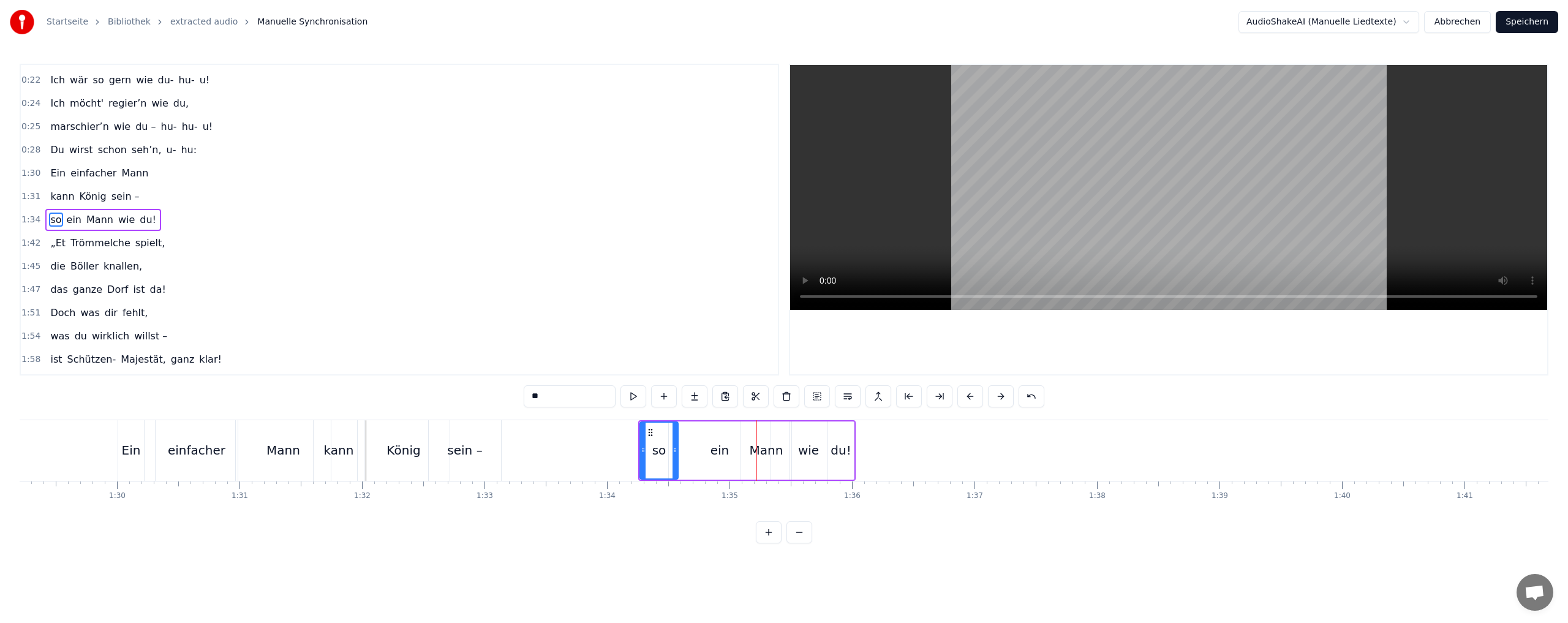
click at [965, 394] on button at bounding box center [970, 397] width 26 height 22
click at [965, 393] on button at bounding box center [970, 397] width 26 height 22
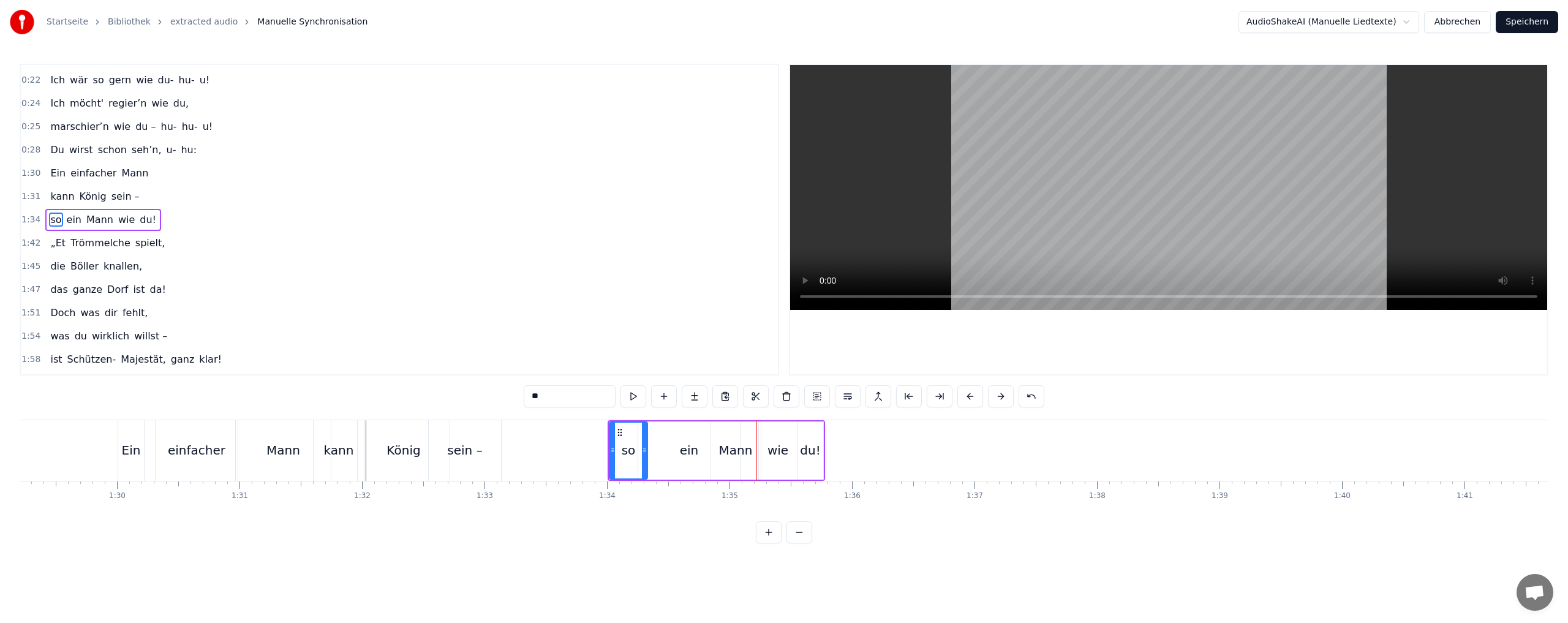
click at [965, 393] on button at bounding box center [970, 397] width 26 height 22
click at [966, 392] on button at bounding box center [970, 397] width 26 height 22
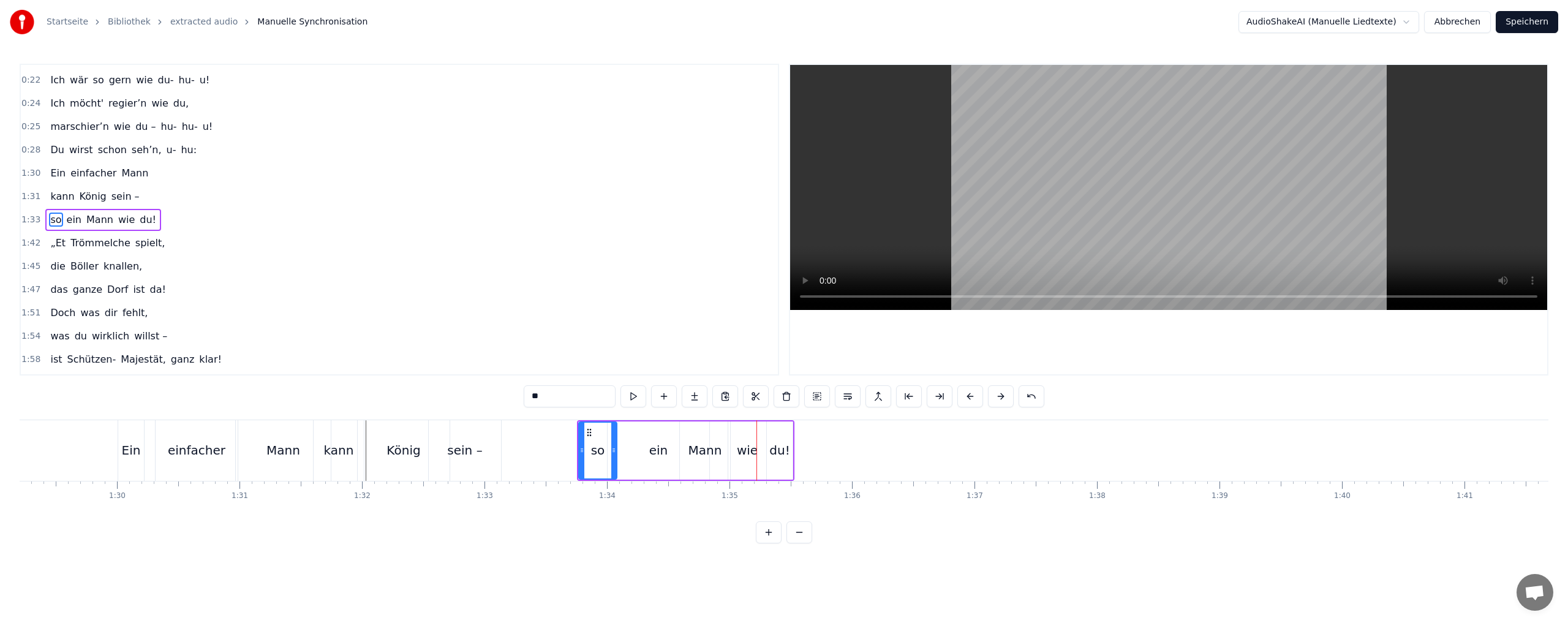
click at [966, 392] on button at bounding box center [970, 397] width 26 height 22
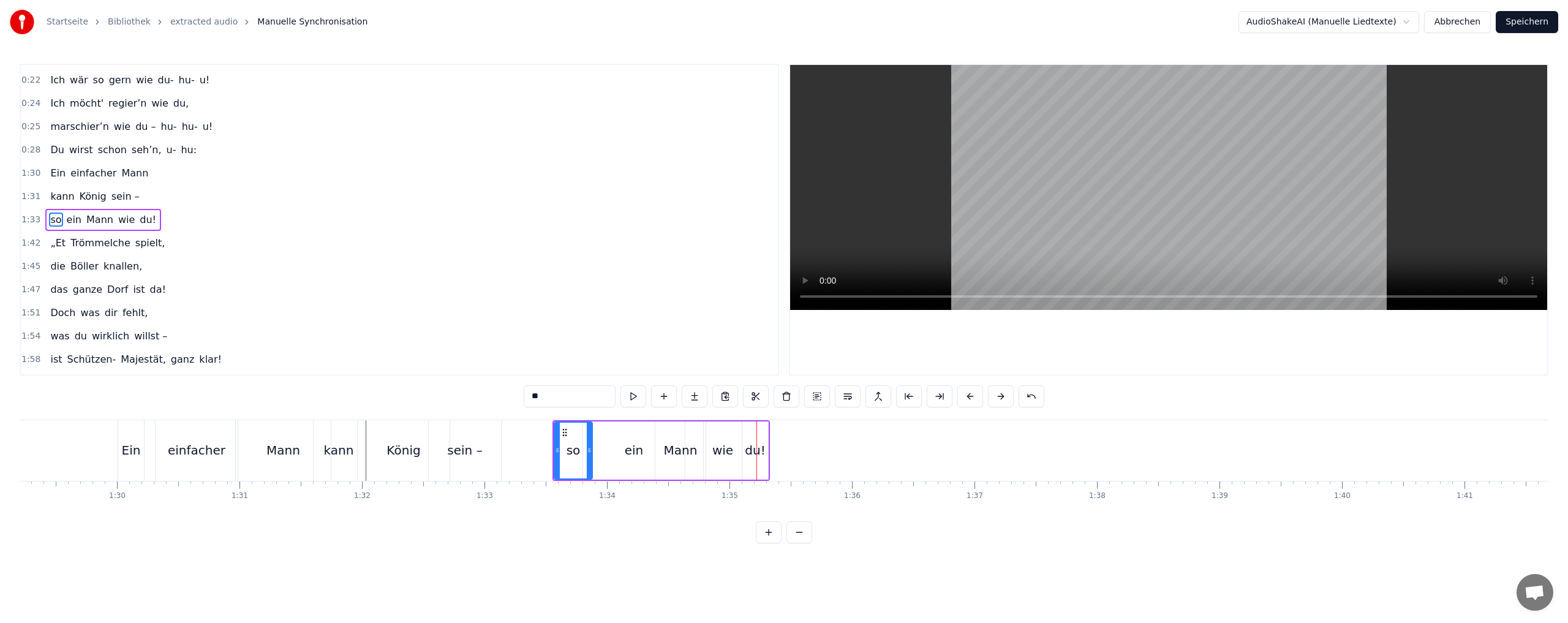
click at [966, 392] on button at bounding box center [970, 397] width 26 height 22
click at [965, 392] on button at bounding box center [970, 397] width 26 height 22
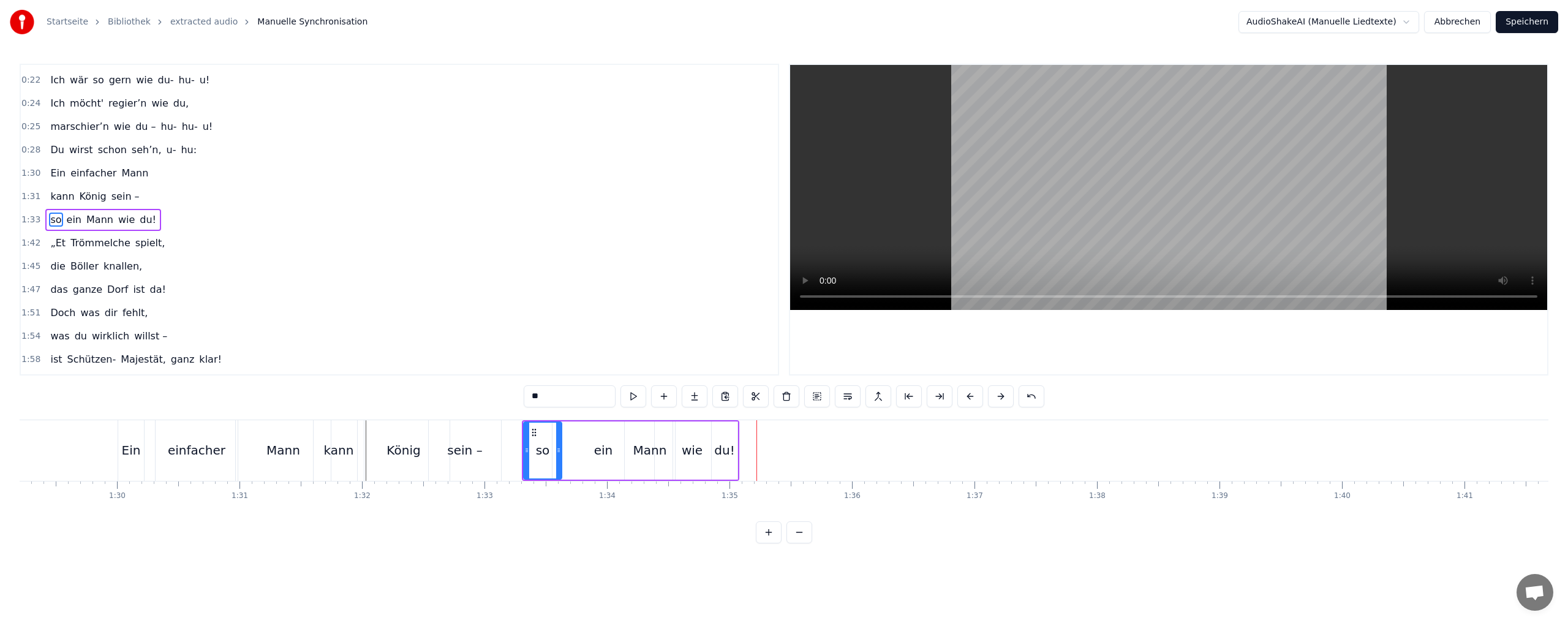
click at [965, 391] on button at bounding box center [970, 397] width 26 height 22
click at [969, 395] on button at bounding box center [970, 397] width 26 height 22
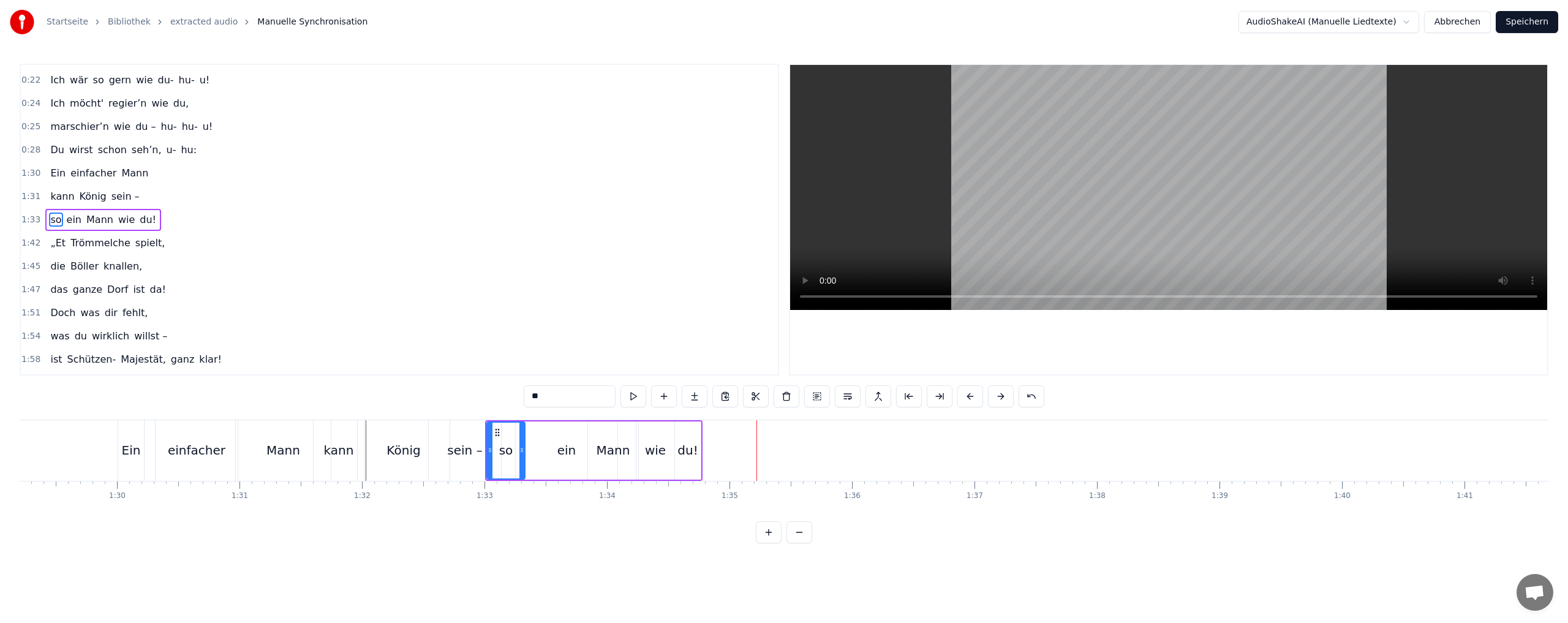
click at [139, 451] on div "Ein" at bounding box center [132, 450] width 19 height 18
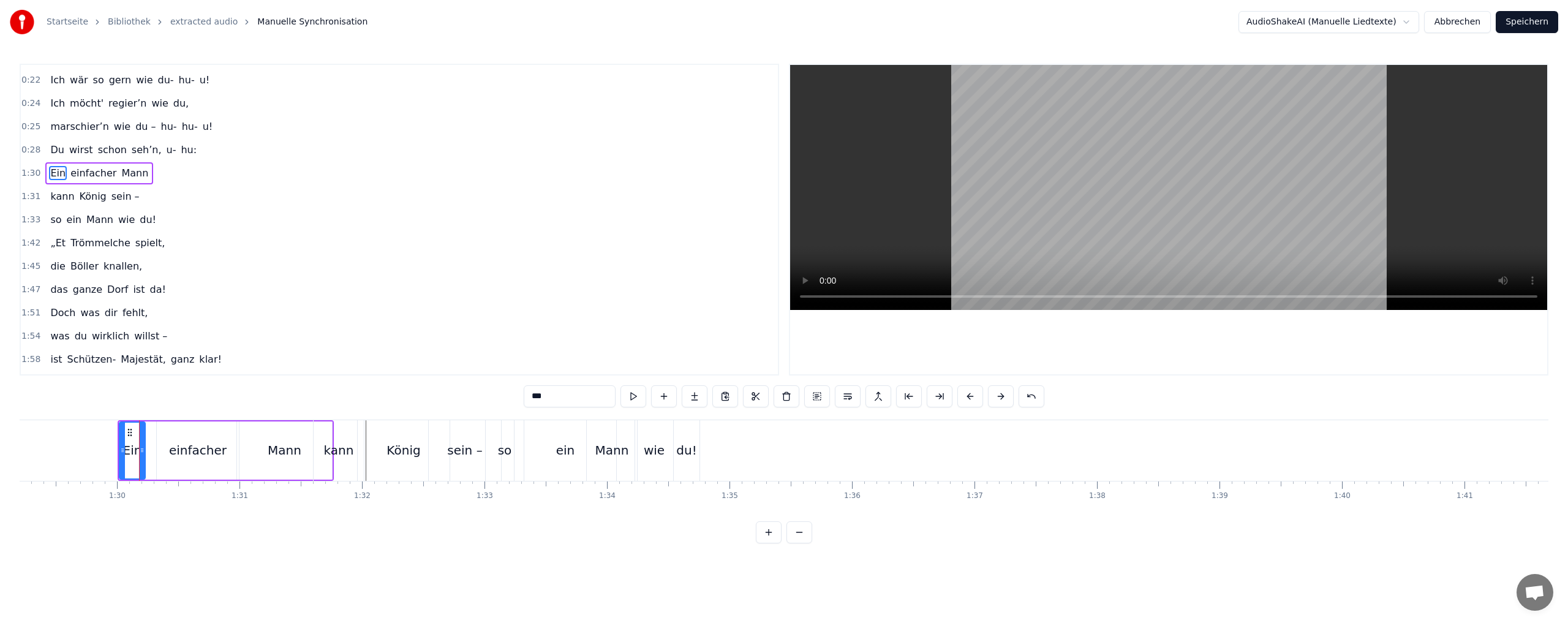
scroll to position [159, 0]
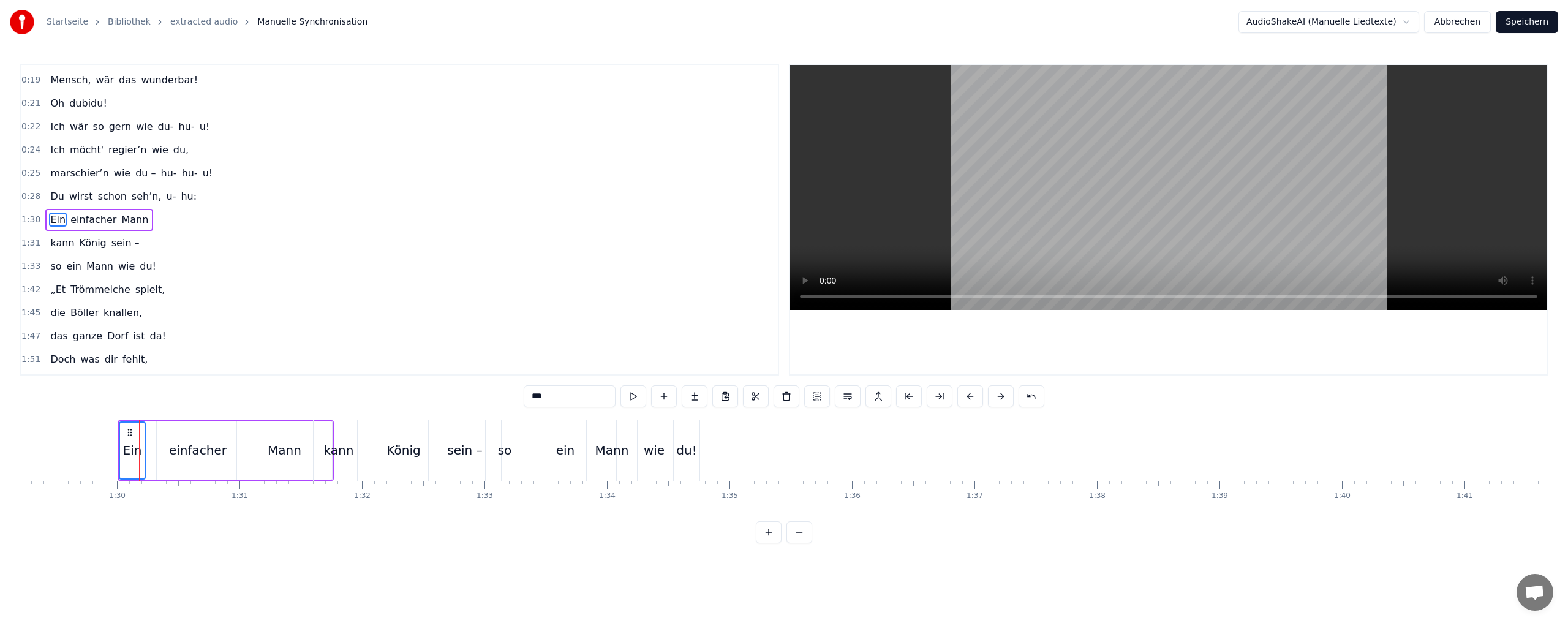
click at [403, 445] on div "König" at bounding box center [403, 450] width 34 height 18
click at [547, 455] on div "ein" at bounding box center [565, 451] width 101 height 61
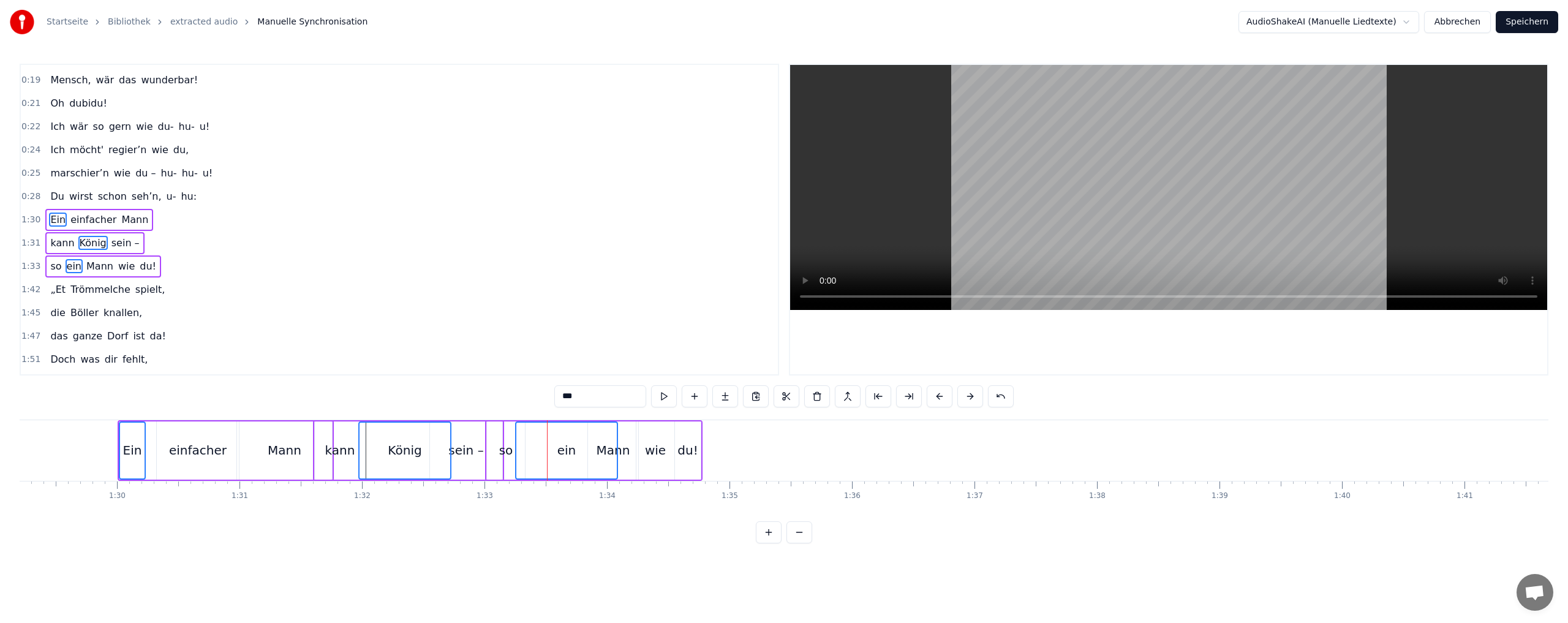
click at [942, 397] on button at bounding box center [939, 397] width 26 height 22
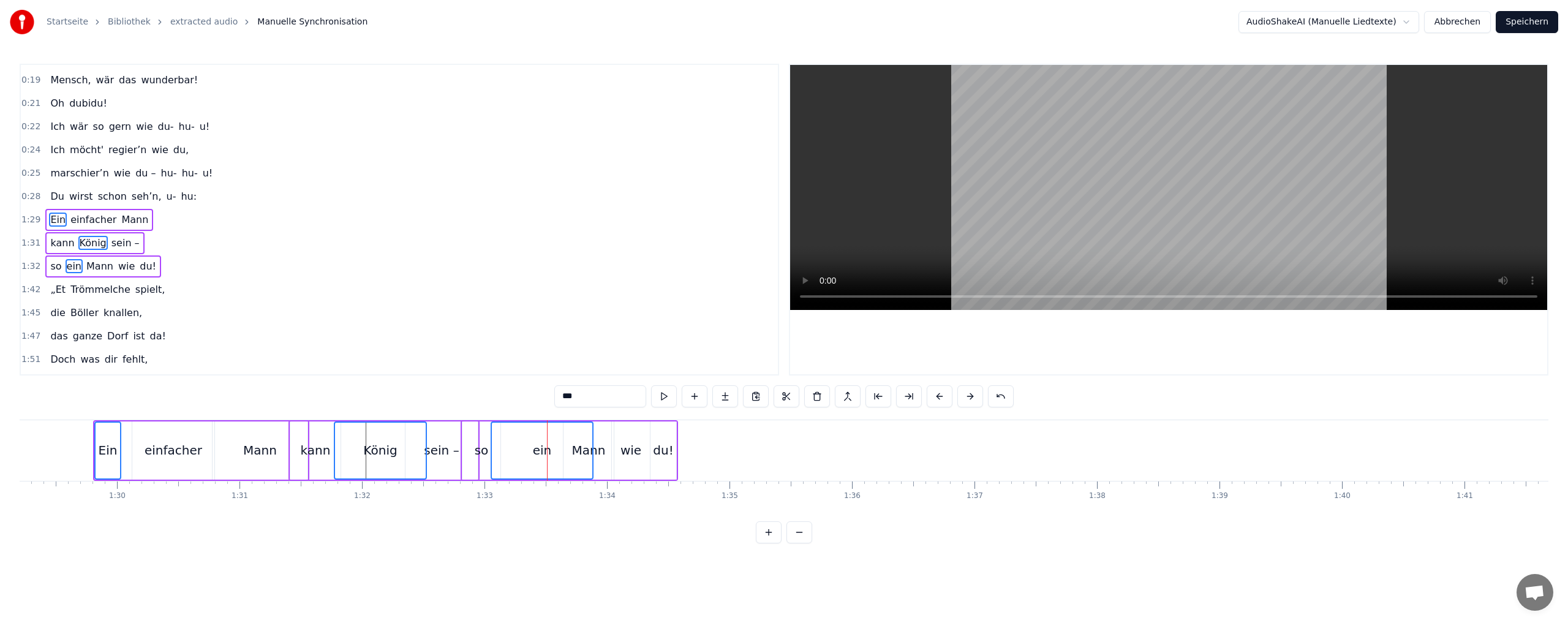
click at [942, 397] on button at bounding box center [939, 397] width 26 height 22
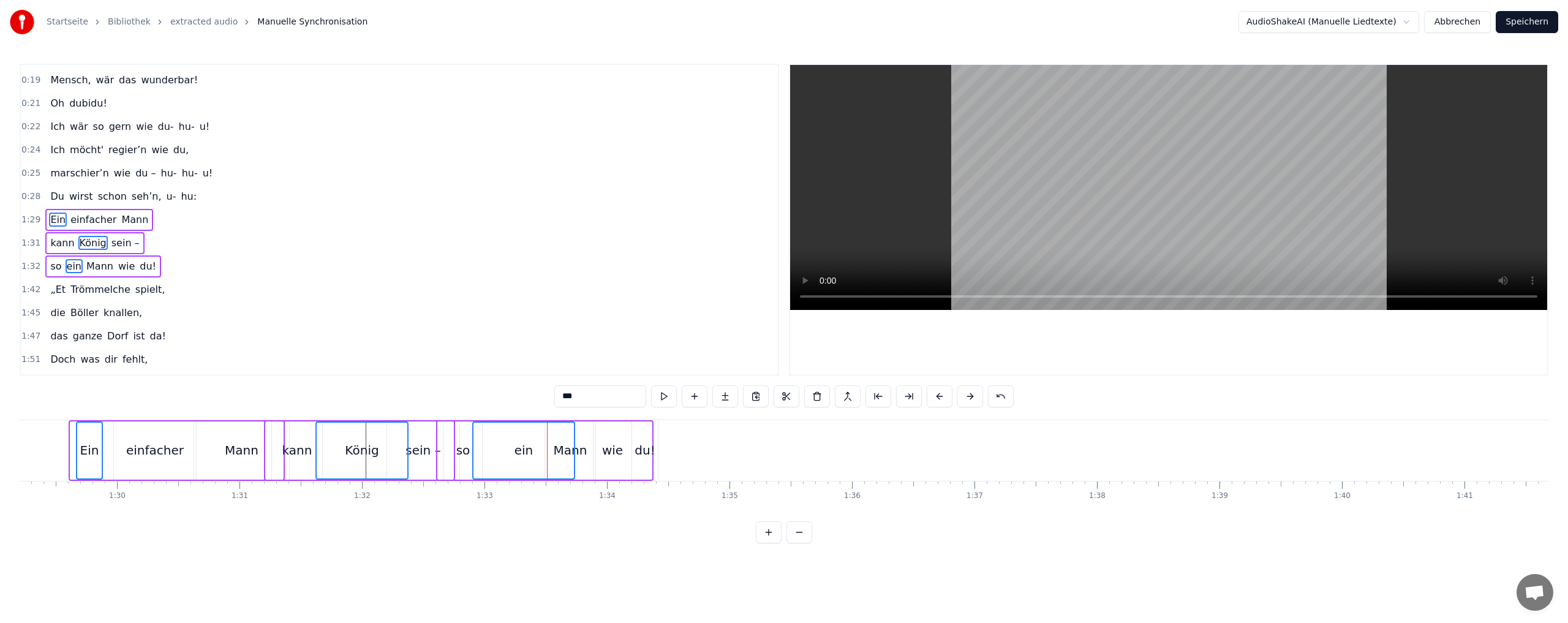
click at [942, 397] on button at bounding box center [939, 397] width 26 height 22
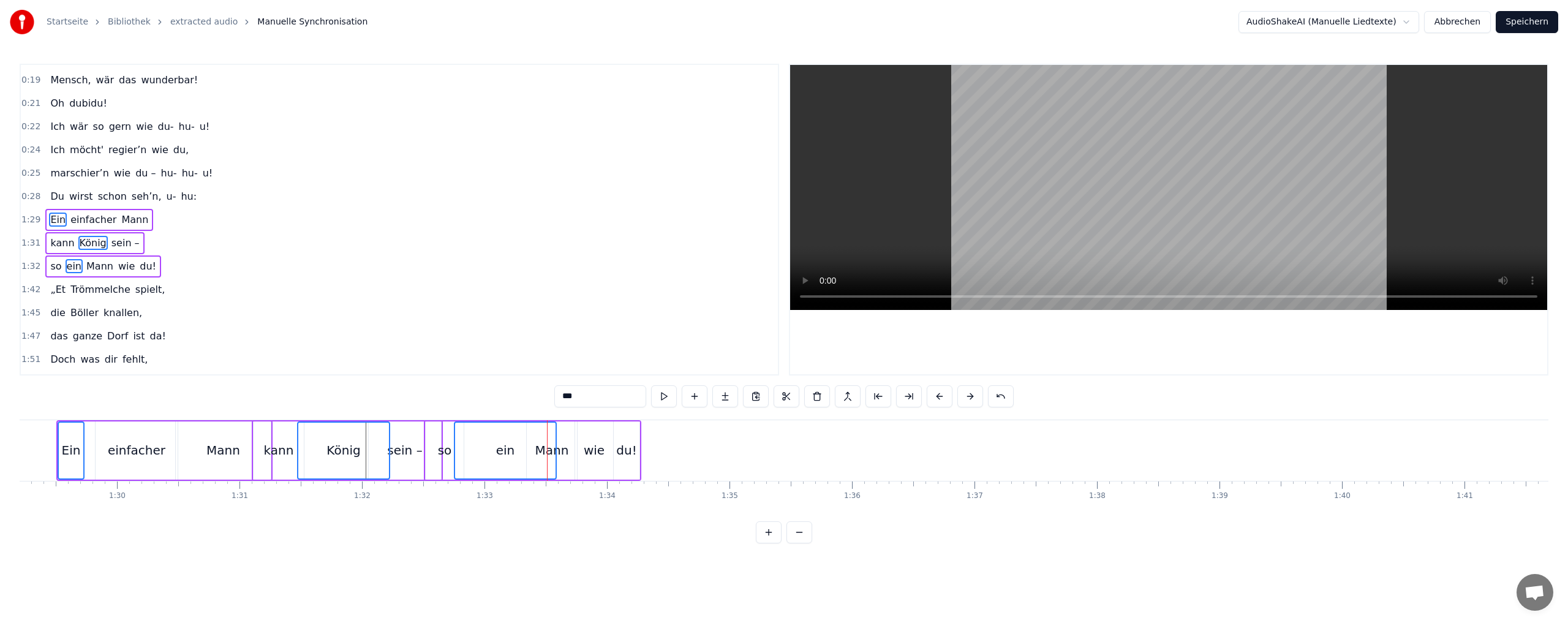
click at [942, 397] on button at bounding box center [939, 397] width 26 height 22
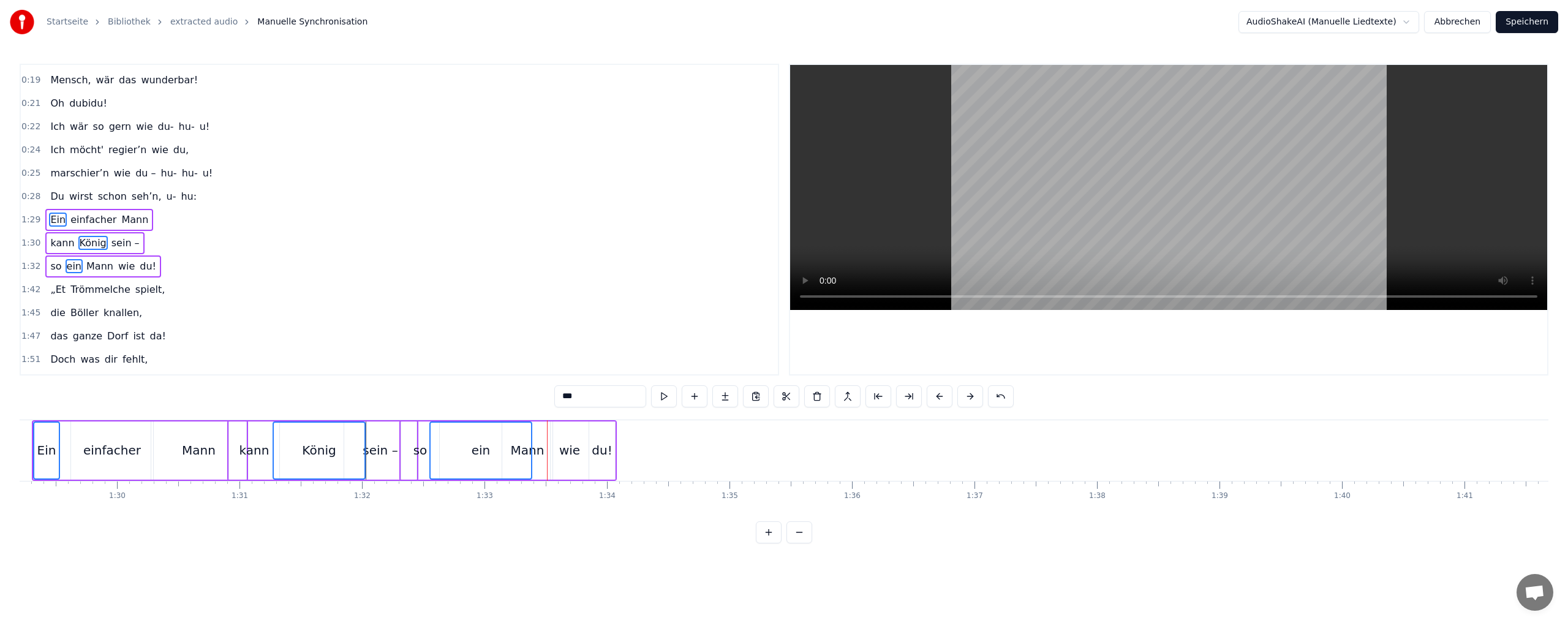
click at [942, 397] on button at bounding box center [939, 397] width 26 height 22
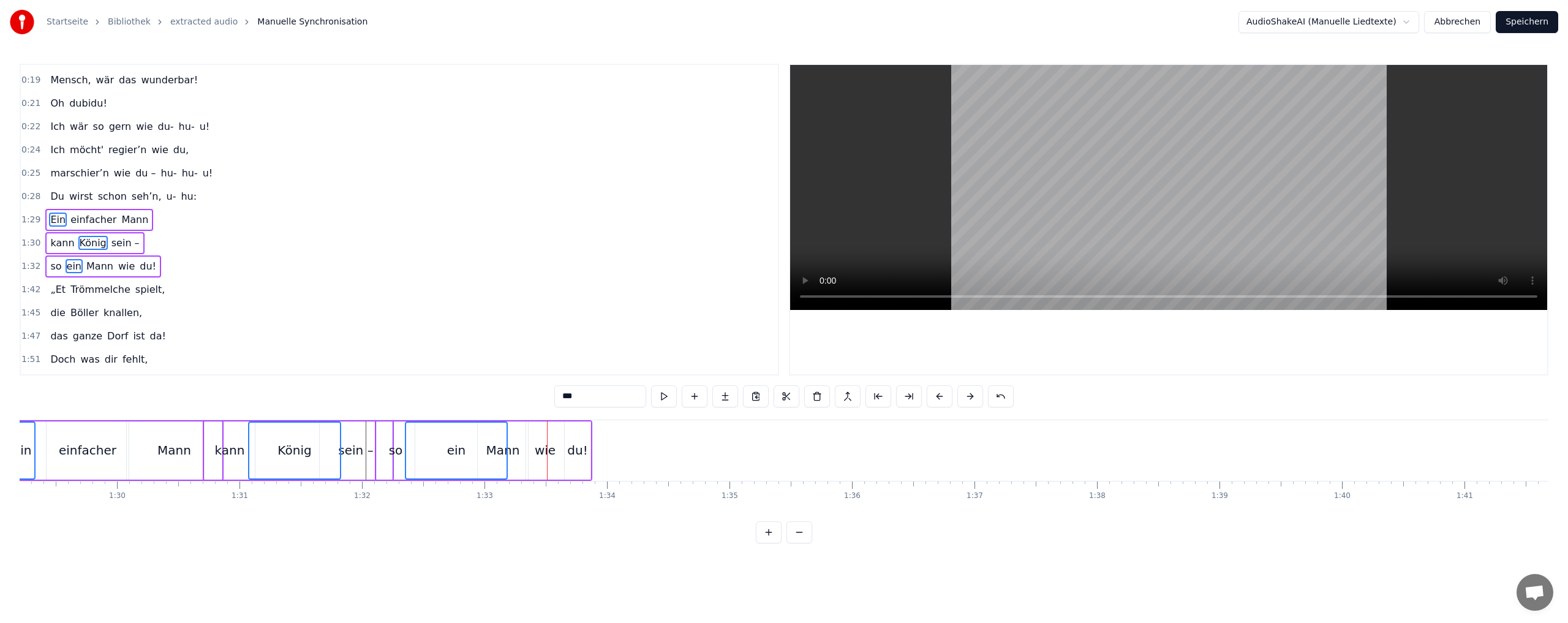
click at [941, 397] on button at bounding box center [939, 397] width 26 height 22
click at [939, 400] on button at bounding box center [939, 397] width 26 height 22
click at [939, 397] on button at bounding box center [939, 397] width 26 height 22
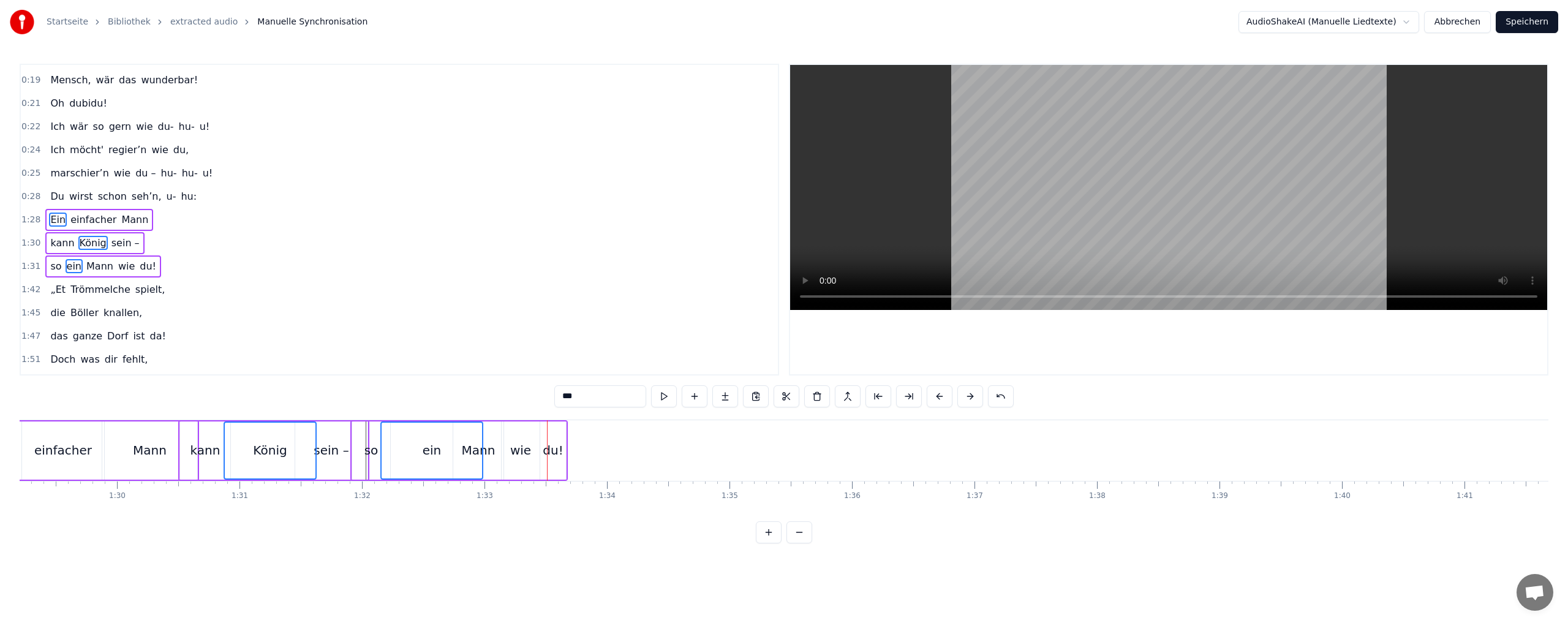
click at [939, 394] on button at bounding box center [939, 397] width 26 height 22
click at [940, 394] on button at bounding box center [939, 397] width 26 height 22
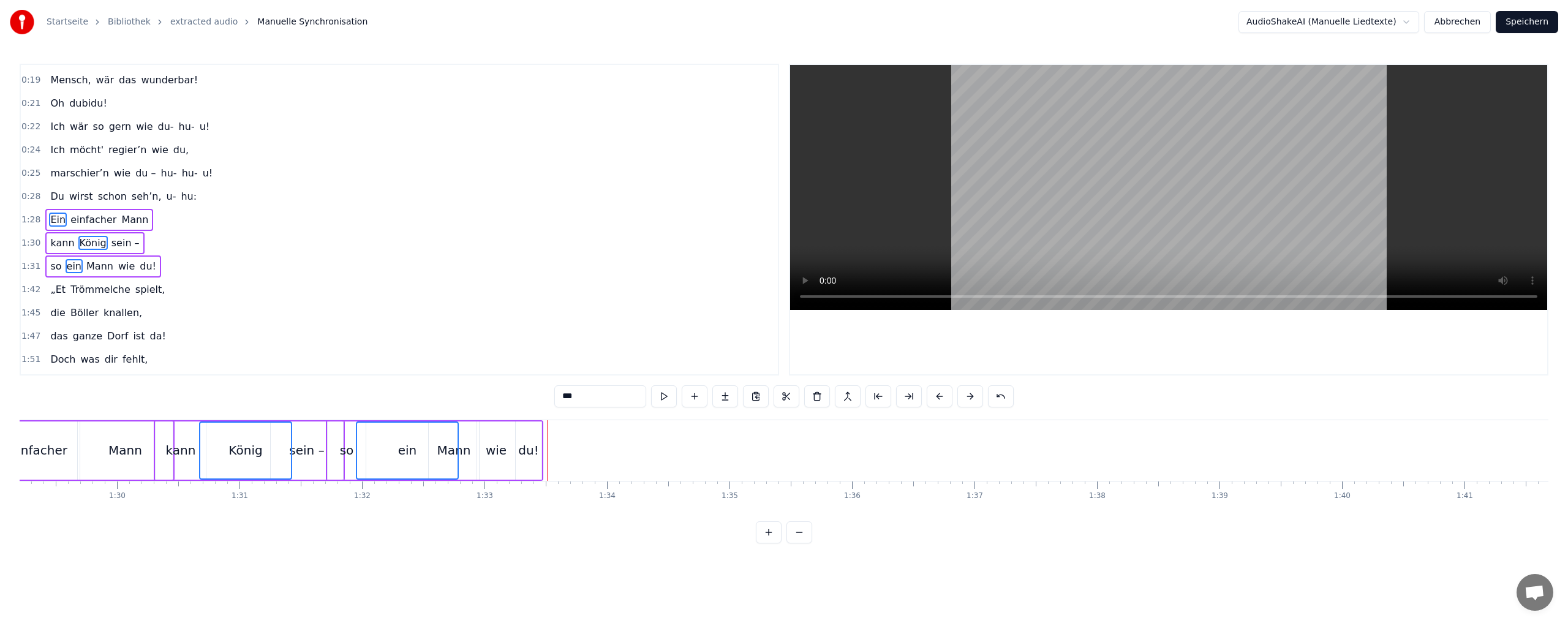
click at [940, 393] on button at bounding box center [939, 397] width 26 height 22
click at [940, 392] on button at bounding box center [939, 397] width 26 height 22
click at [941, 391] on button at bounding box center [939, 397] width 26 height 22
click at [941, 390] on button at bounding box center [939, 397] width 26 height 22
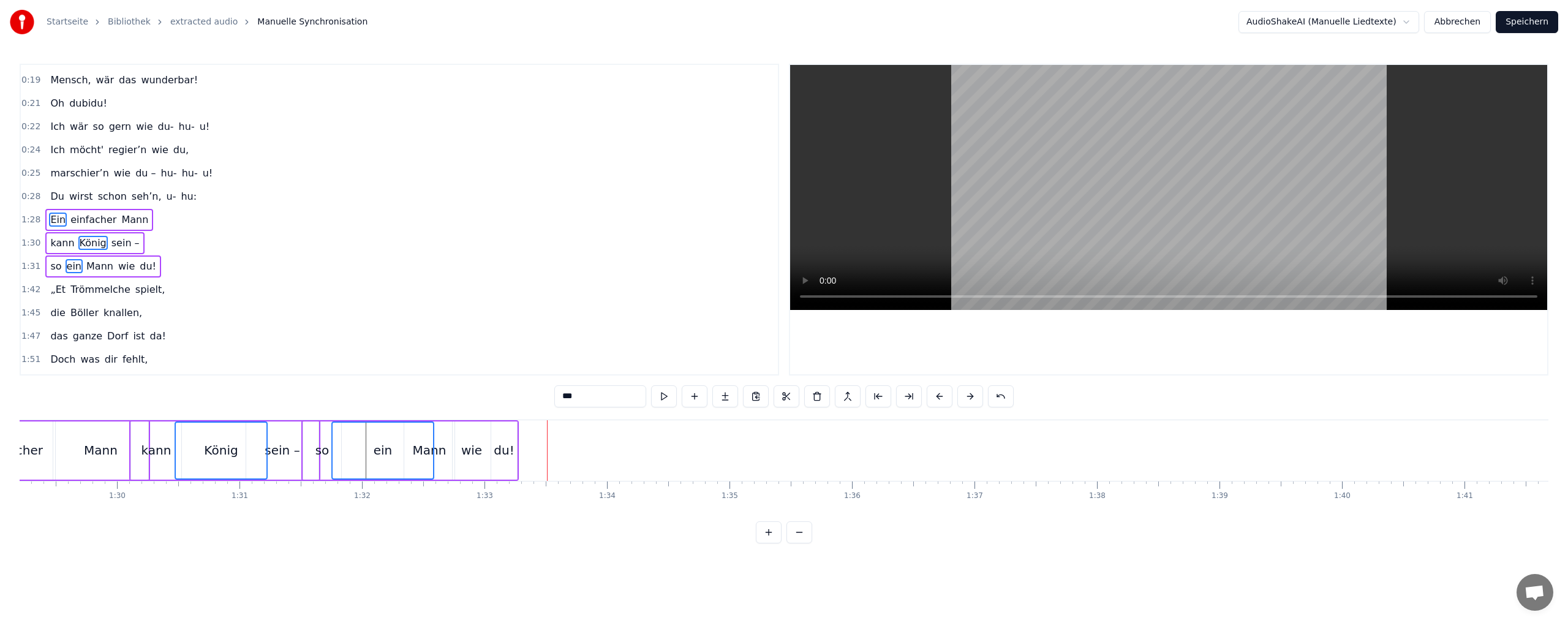
click at [942, 390] on button at bounding box center [939, 397] width 26 height 22
click at [942, 391] on button at bounding box center [939, 397] width 26 height 22
click at [940, 394] on button at bounding box center [939, 397] width 26 height 22
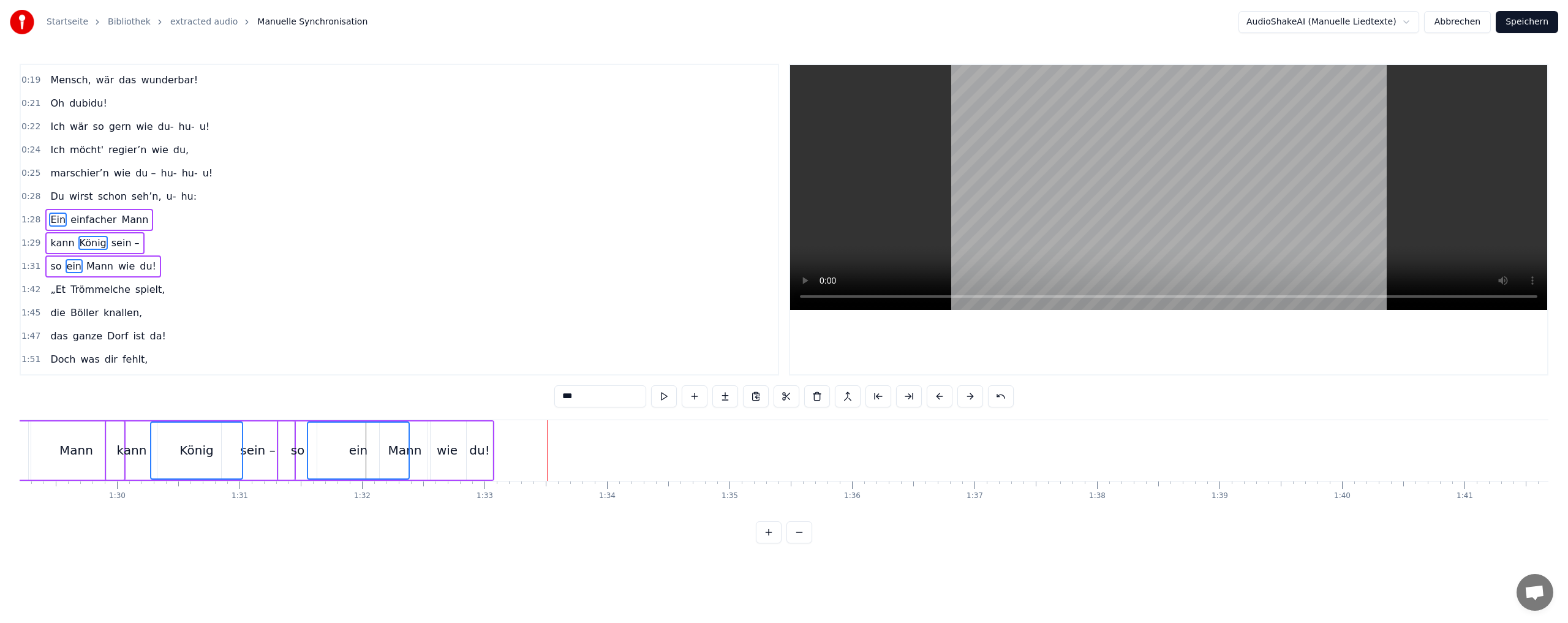
click at [940, 397] on button at bounding box center [939, 397] width 26 height 22
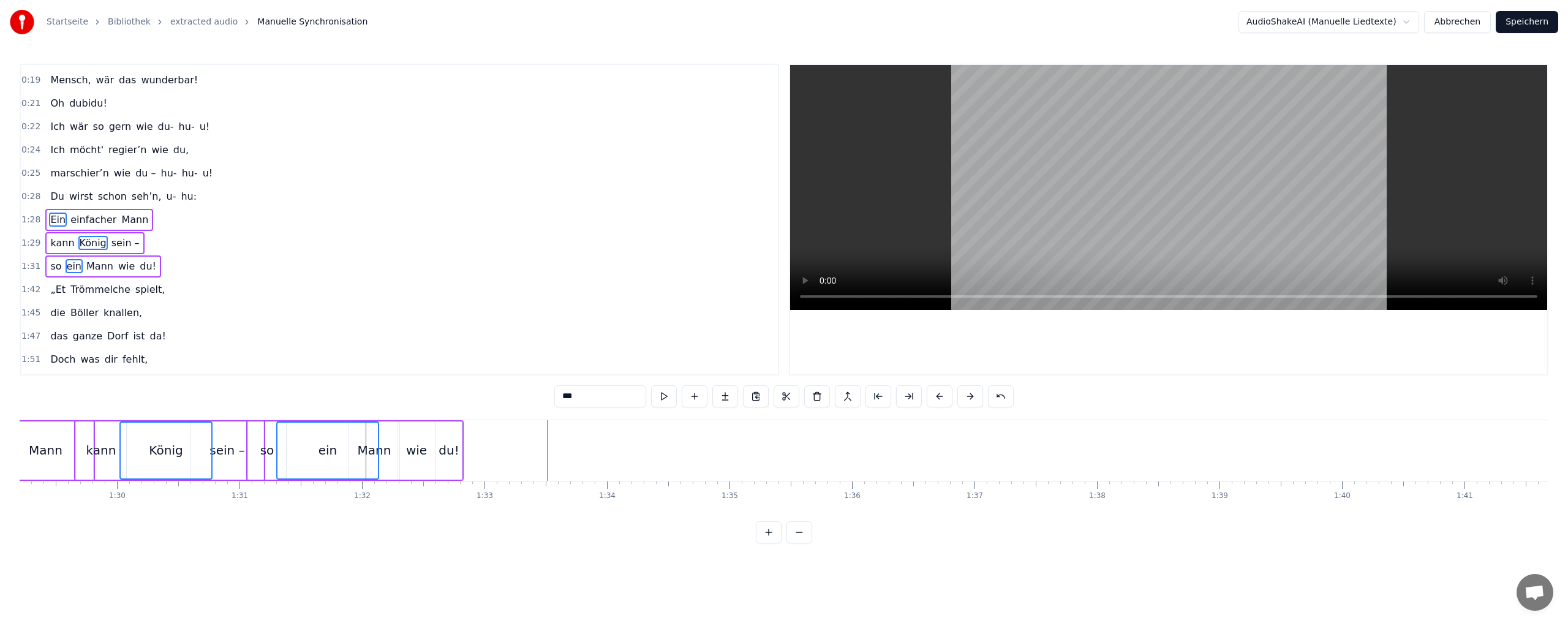
click at [940, 397] on button at bounding box center [939, 397] width 26 height 22
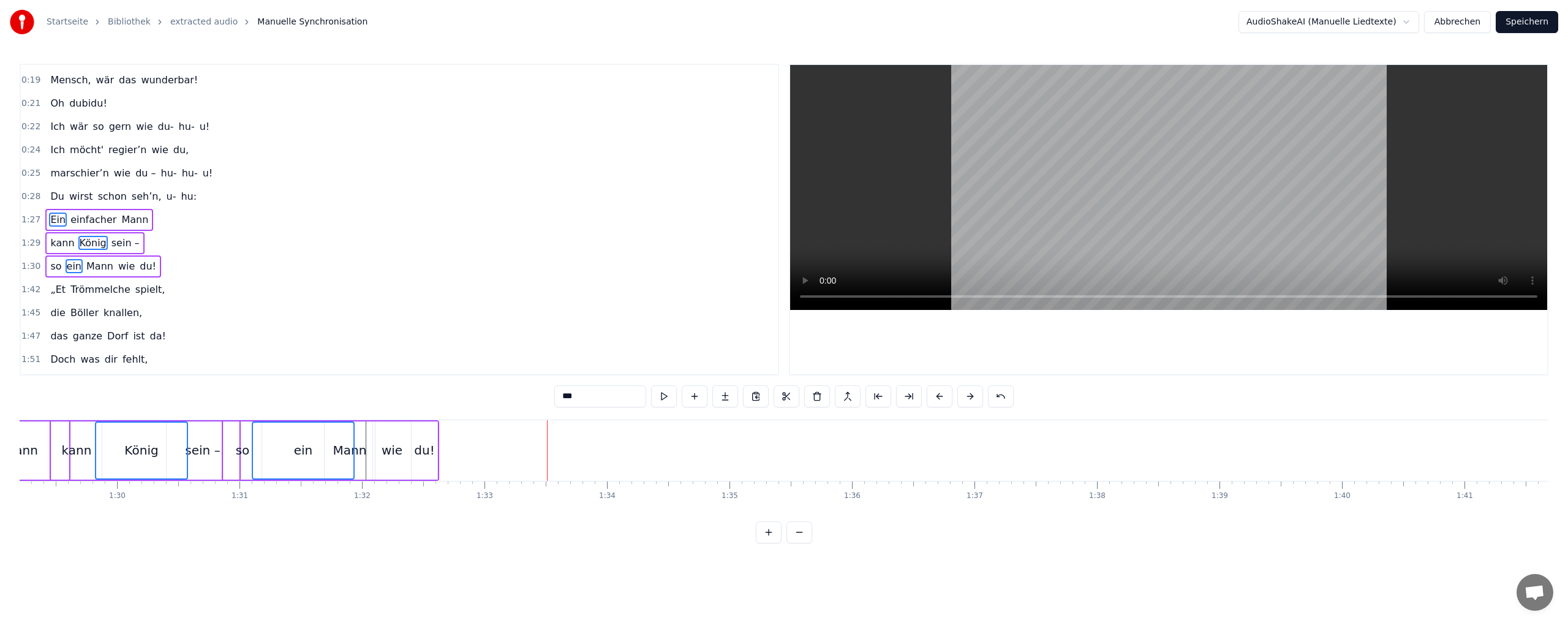
click at [940, 397] on button at bounding box center [939, 397] width 26 height 22
click at [940, 396] on button at bounding box center [939, 397] width 26 height 22
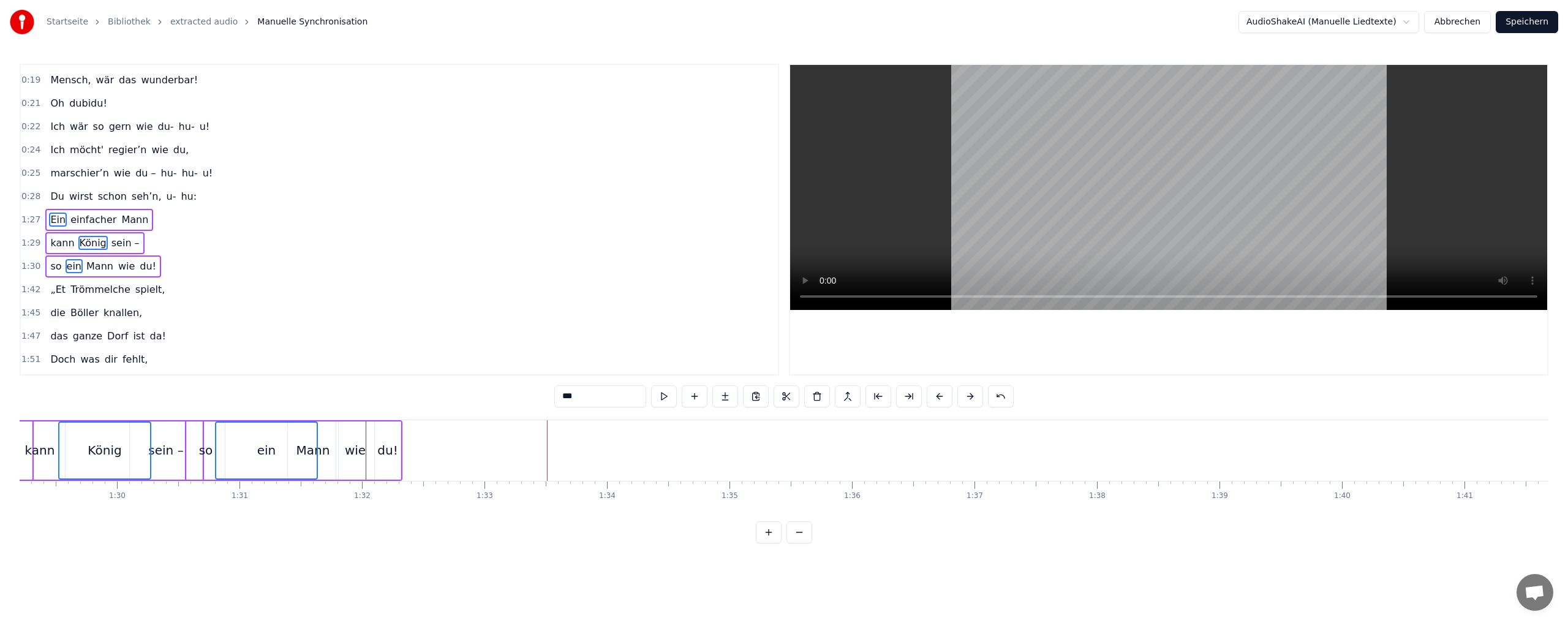
click at [940, 396] on button at bounding box center [939, 397] width 26 height 22
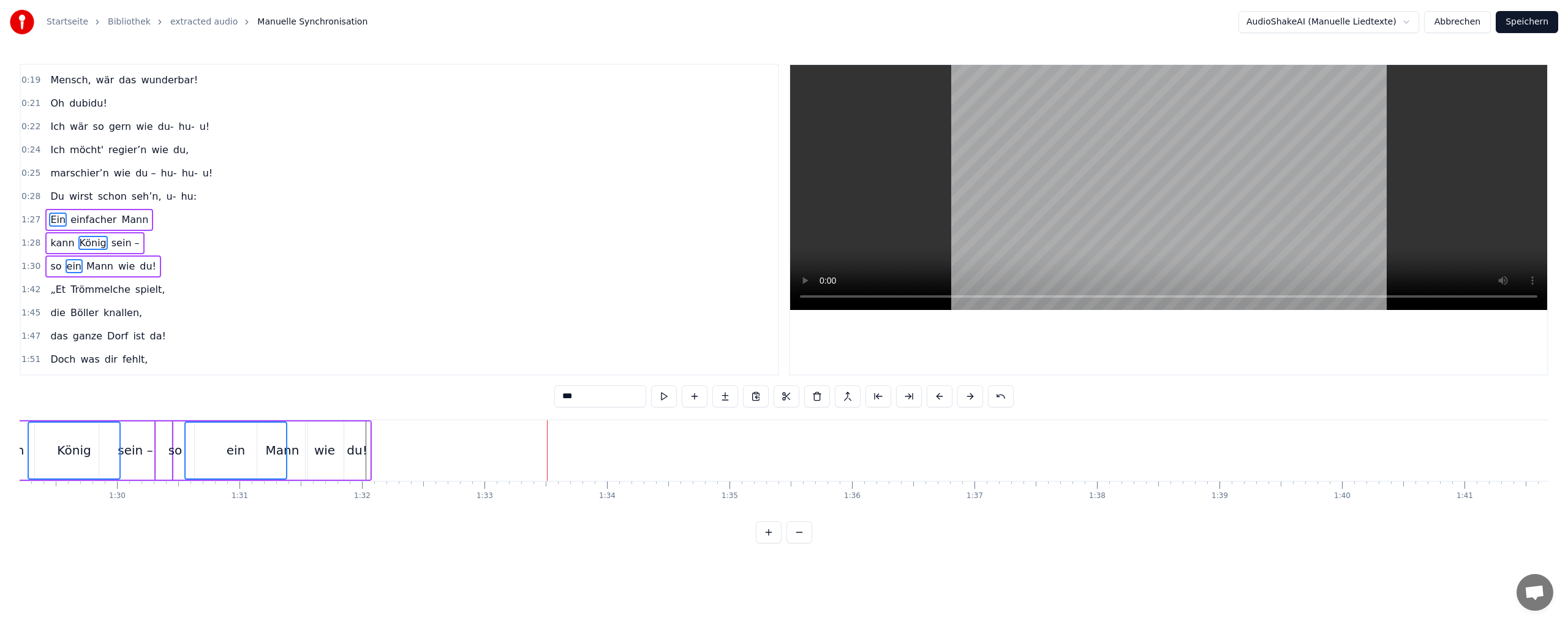
click at [940, 396] on button at bounding box center [939, 397] width 26 height 22
click at [940, 394] on button at bounding box center [939, 397] width 26 height 22
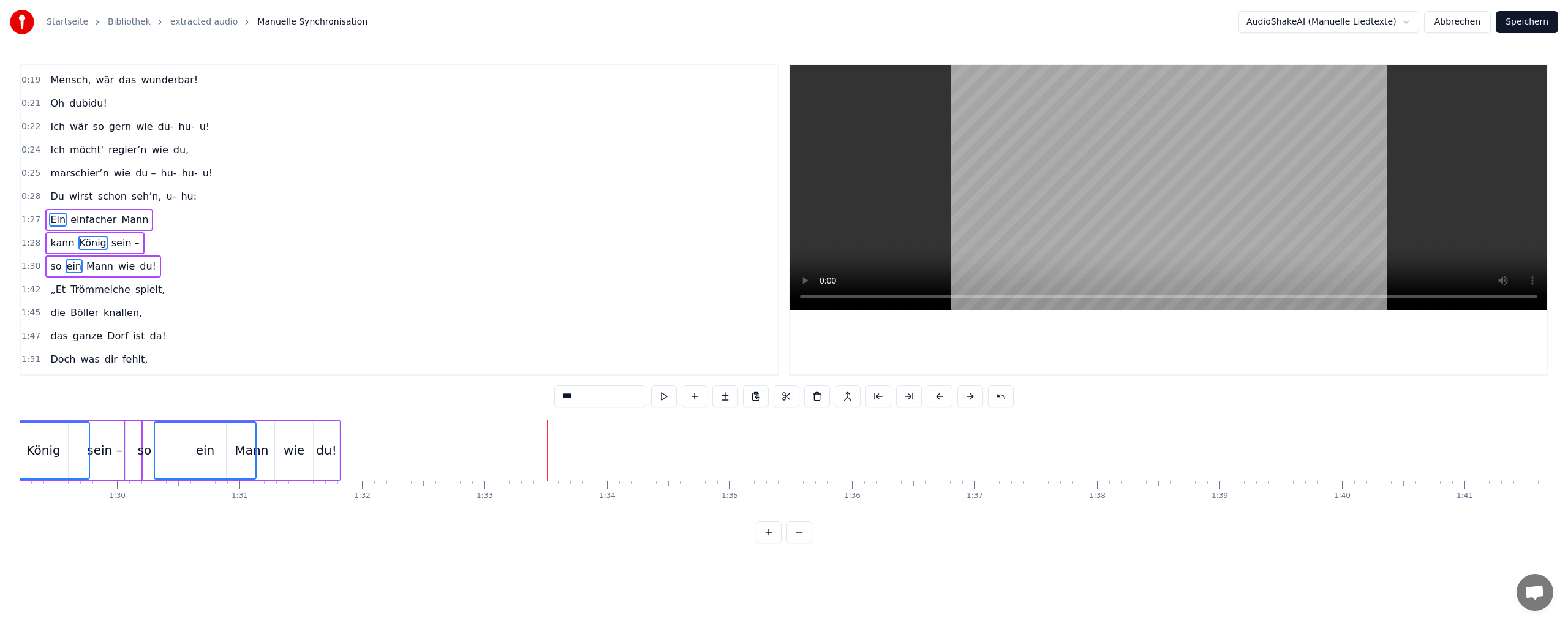
click at [940, 394] on button at bounding box center [939, 397] width 26 height 22
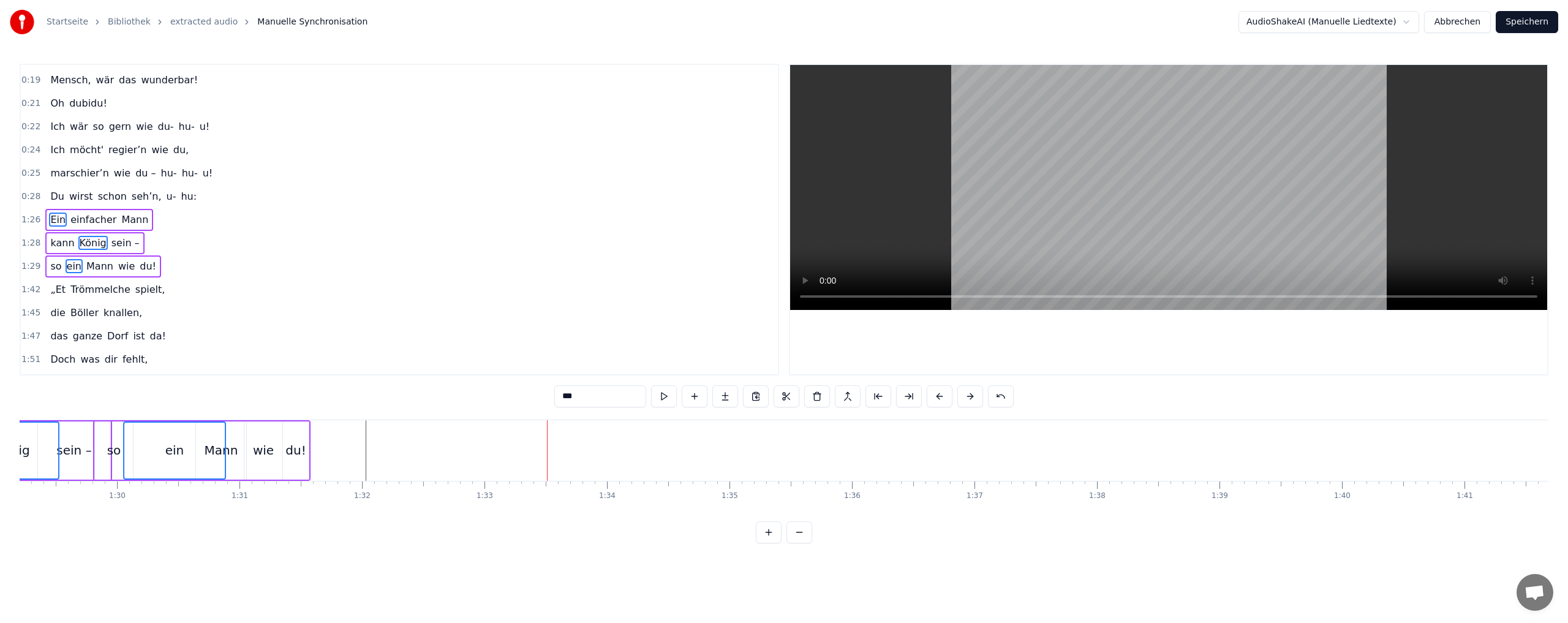
click at [940, 394] on button at bounding box center [939, 397] width 26 height 22
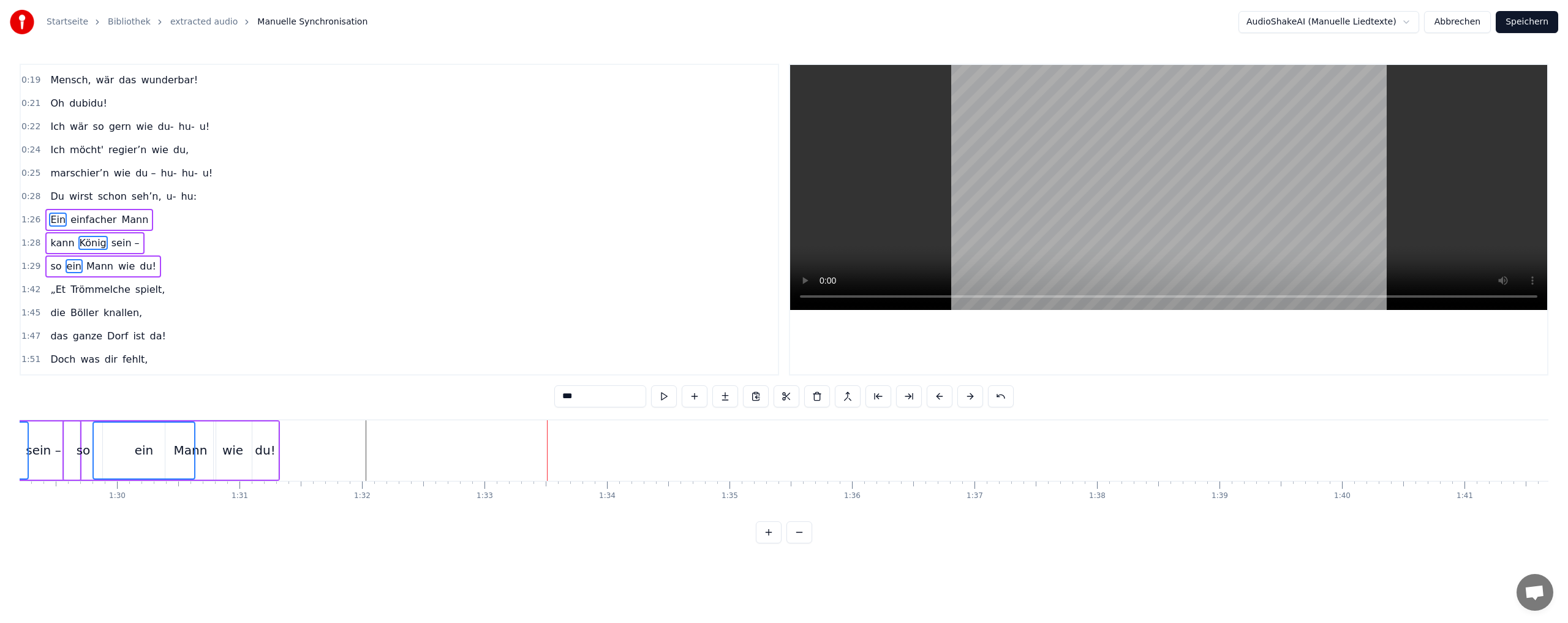
click at [940, 394] on button at bounding box center [939, 397] width 26 height 22
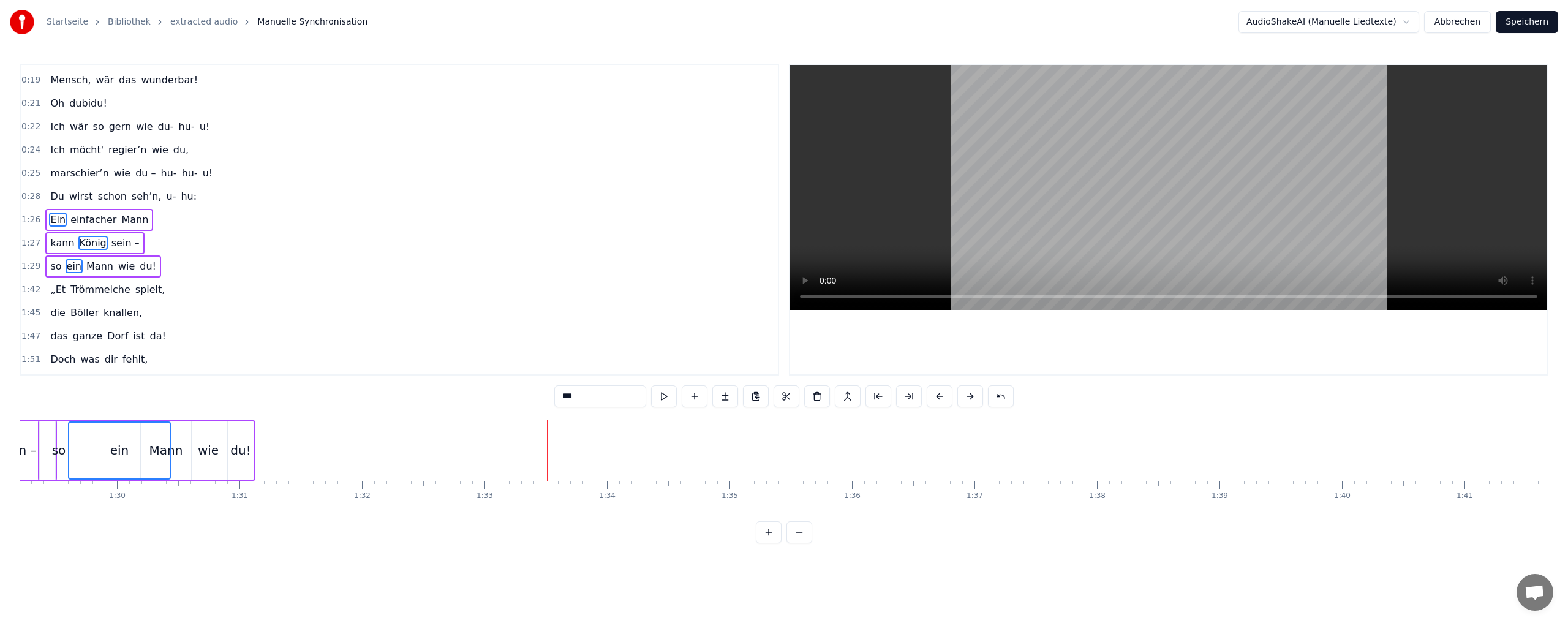
click at [940, 394] on button at bounding box center [939, 397] width 26 height 22
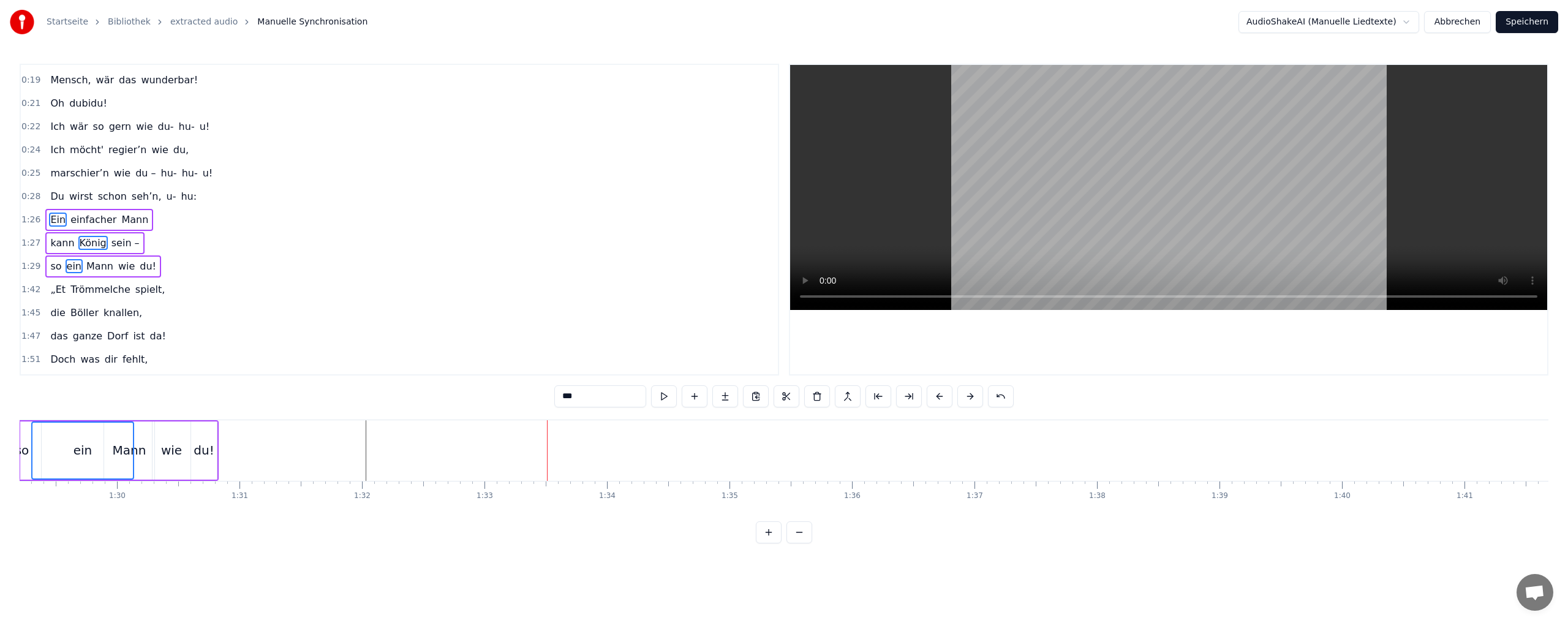
click at [940, 394] on button at bounding box center [939, 397] width 26 height 22
click at [940, 393] on button at bounding box center [939, 397] width 26 height 22
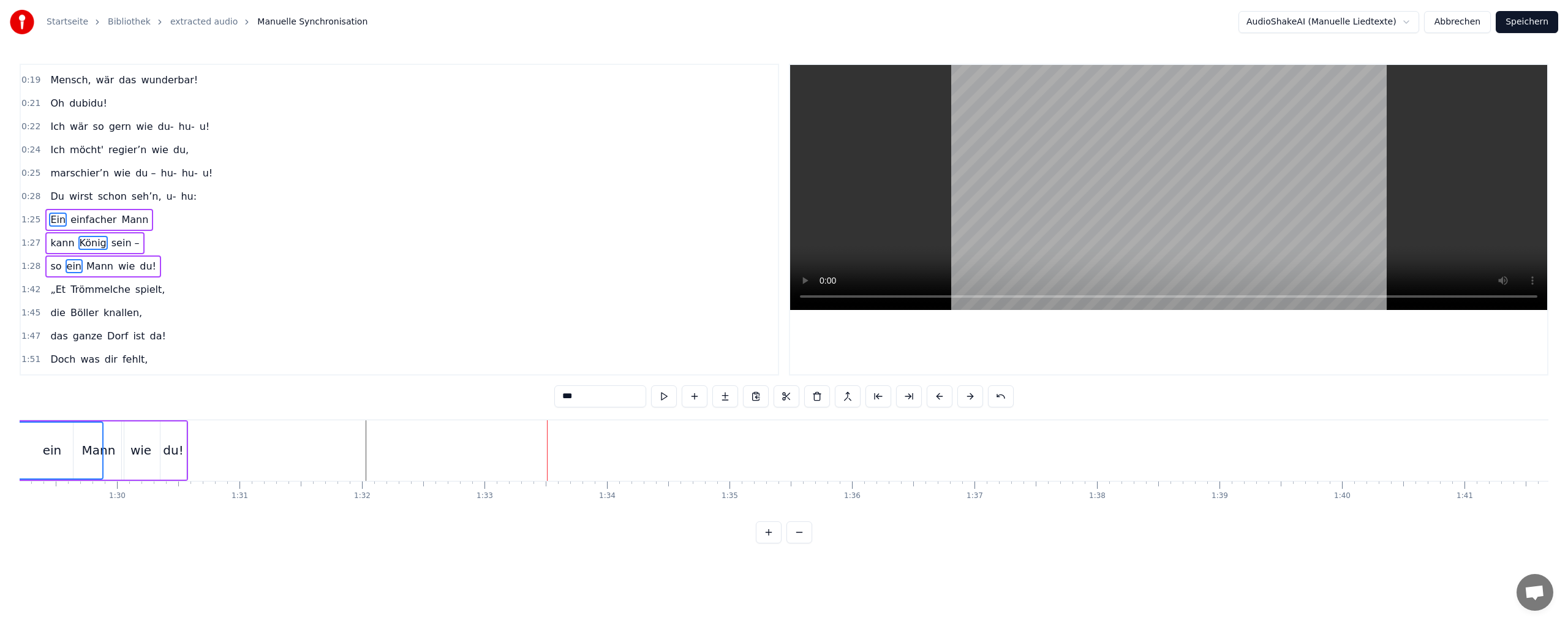
click at [942, 392] on button at bounding box center [939, 397] width 26 height 22
click at [942, 398] on button at bounding box center [939, 397] width 26 height 22
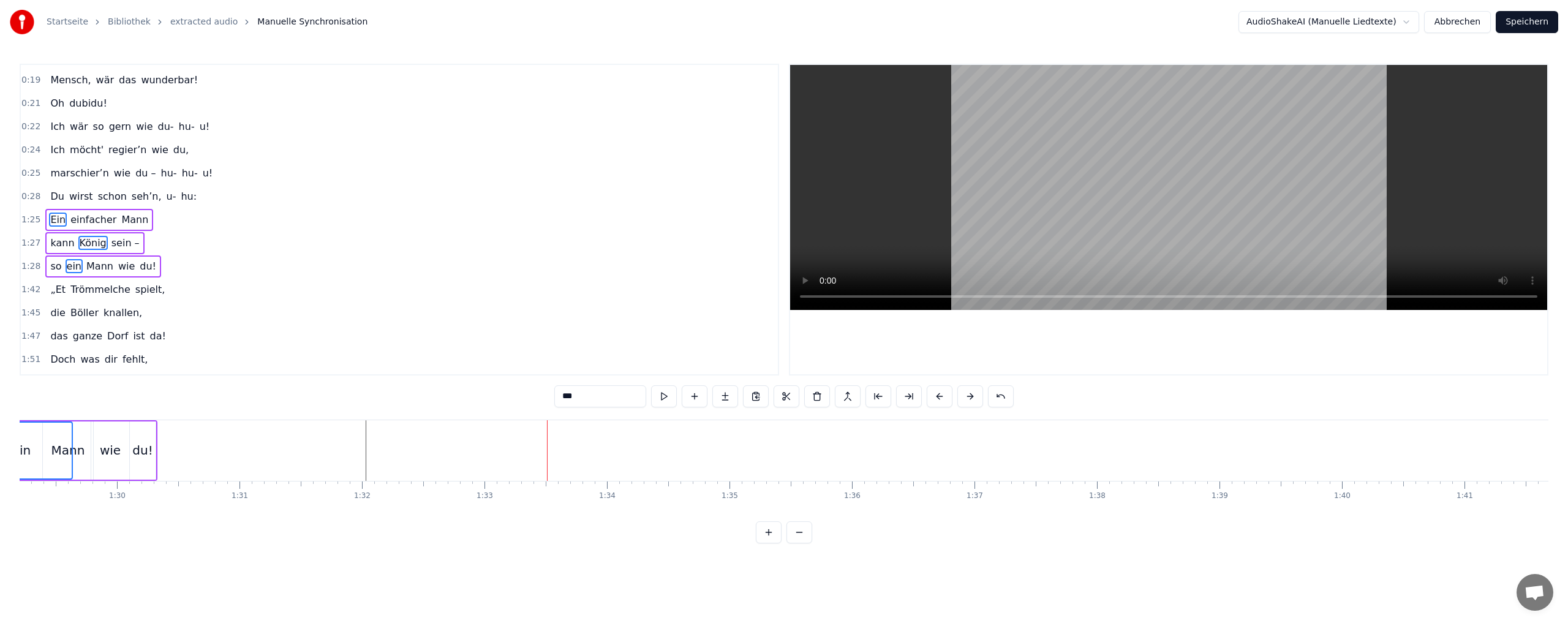
click at [942, 396] on button at bounding box center [939, 397] width 26 height 22
click at [942, 394] on button at bounding box center [939, 397] width 26 height 22
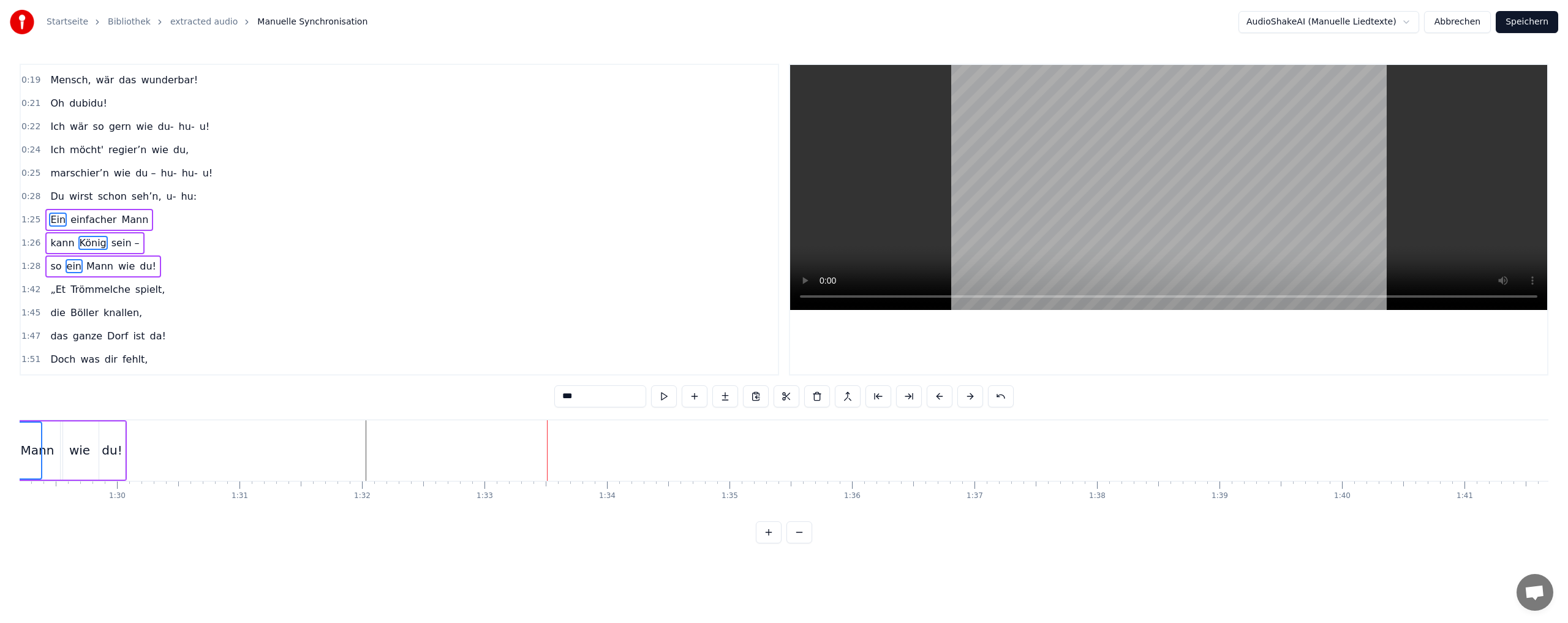
click at [942, 394] on button at bounding box center [939, 397] width 26 height 22
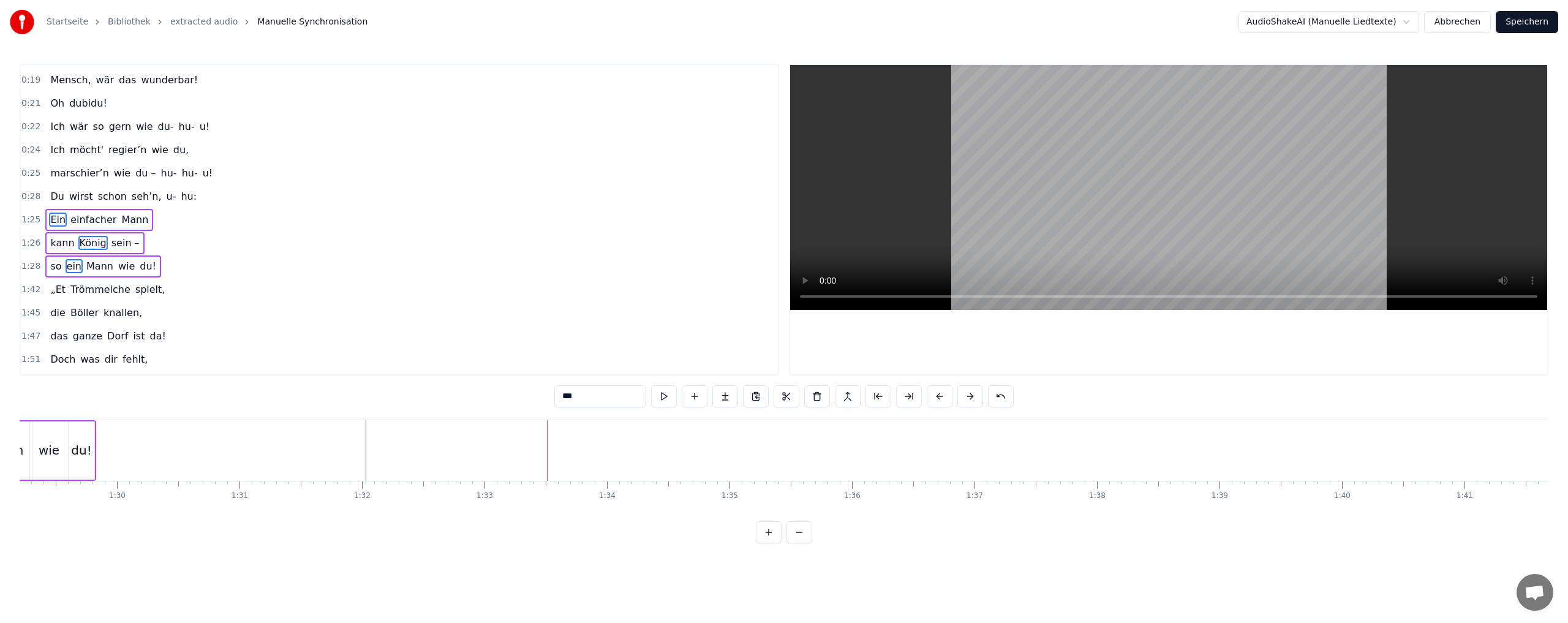
click at [942, 394] on button at bounding box center [939, 397] width 26 height 22
click at [940, 393] on button at bounding box center [939, 397] width 26 height 22
click at [939, 394] on button at bounding box center [939, 397] width 26 height 22
click at [938, 394] on button at bounding box center [939, 397] width 26 height 22
click at [938, 394] on button at bounding box center [939, 397] width 26 height 22
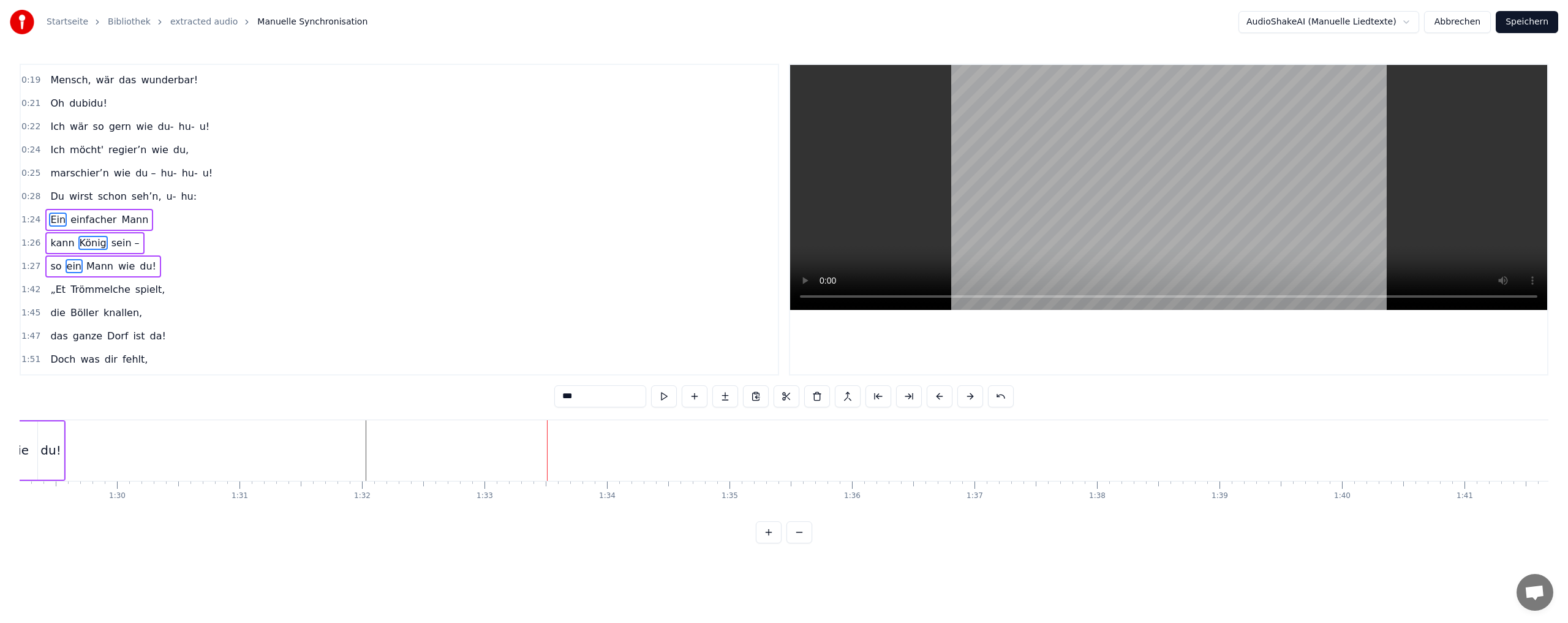
click at [938, 394] on button at bounding box center [939, 397] width 26 height 22
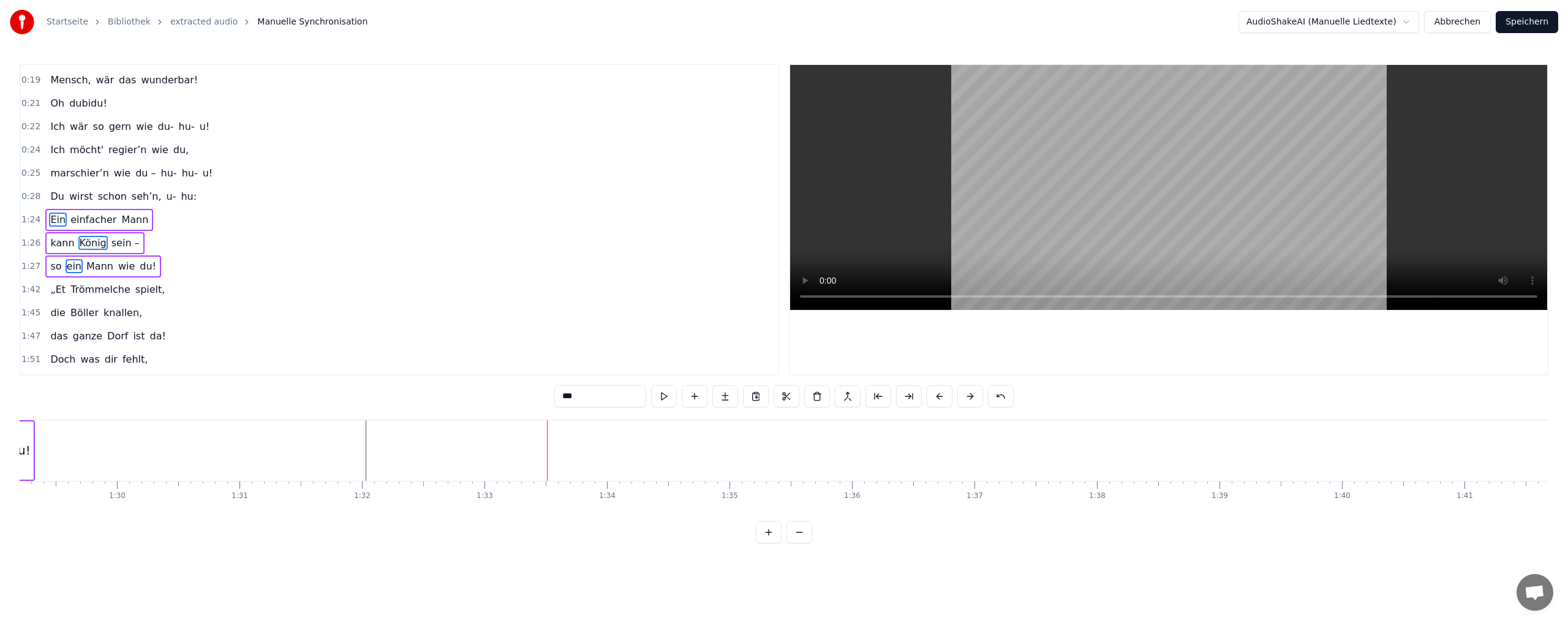
click at [938, 394] on button at bounding box center [939, 397] width 26 height 22
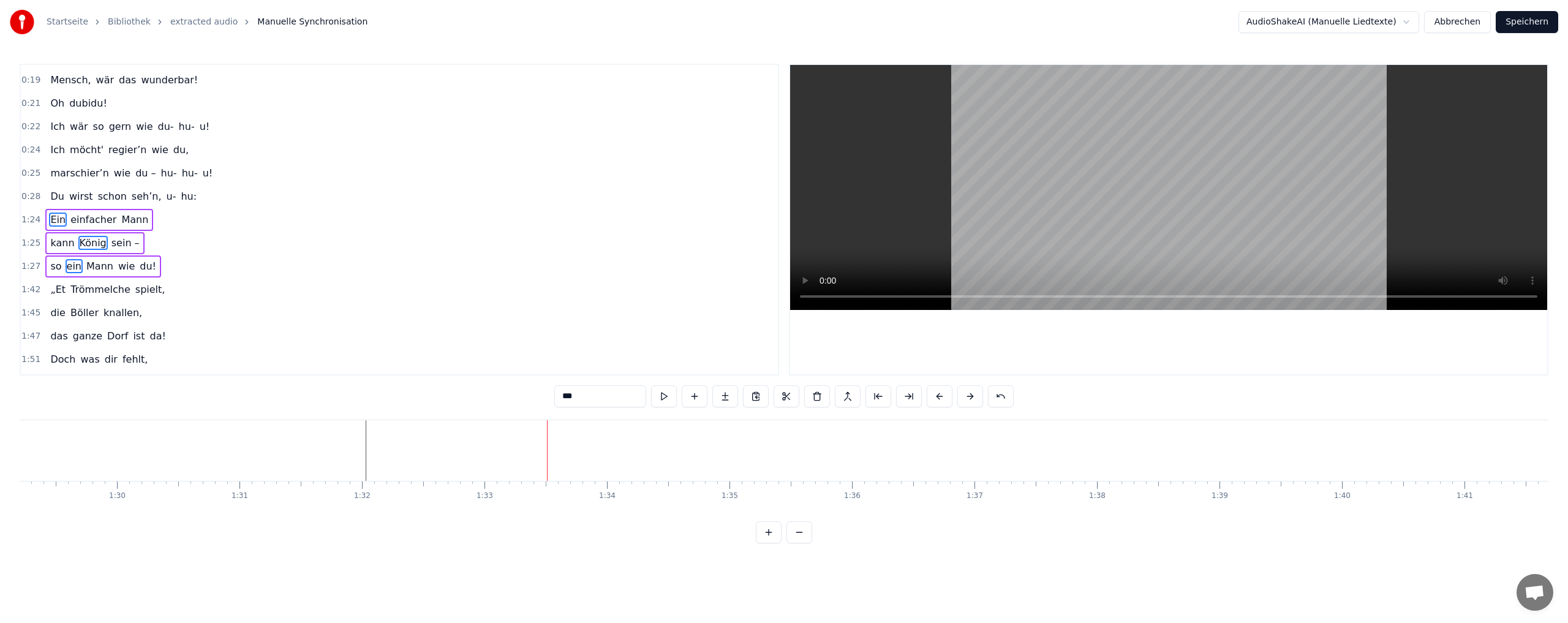
click at [938, 394] on button at bounding box center [939, 397] width 26 height 22
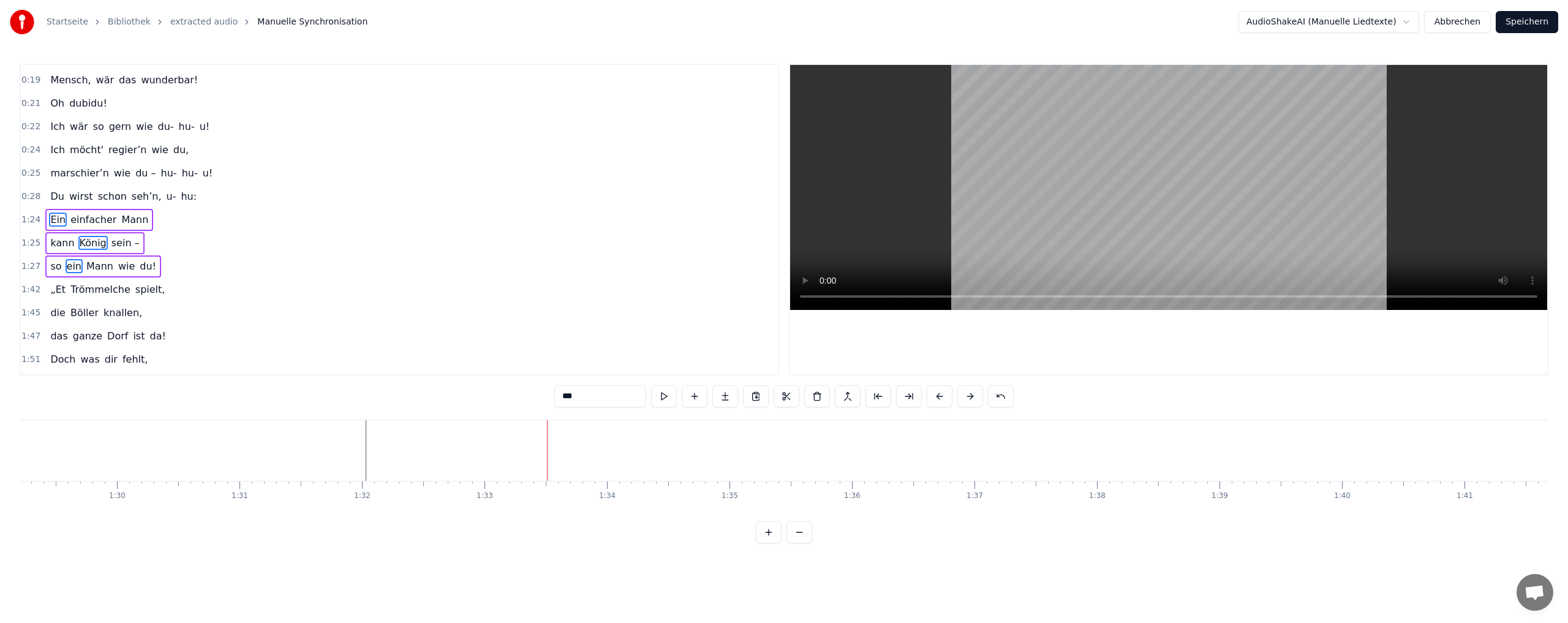
drag, startPoint x: 938, startPoint y: 394, endPoint x: 924, endPoint y: 405, distance: 17.8
click at [936, 395] on button at bounding box center [939, 397] width 26 height 22
click at [939, 394] on button at bounding box center [939, 397] width 26 height 22
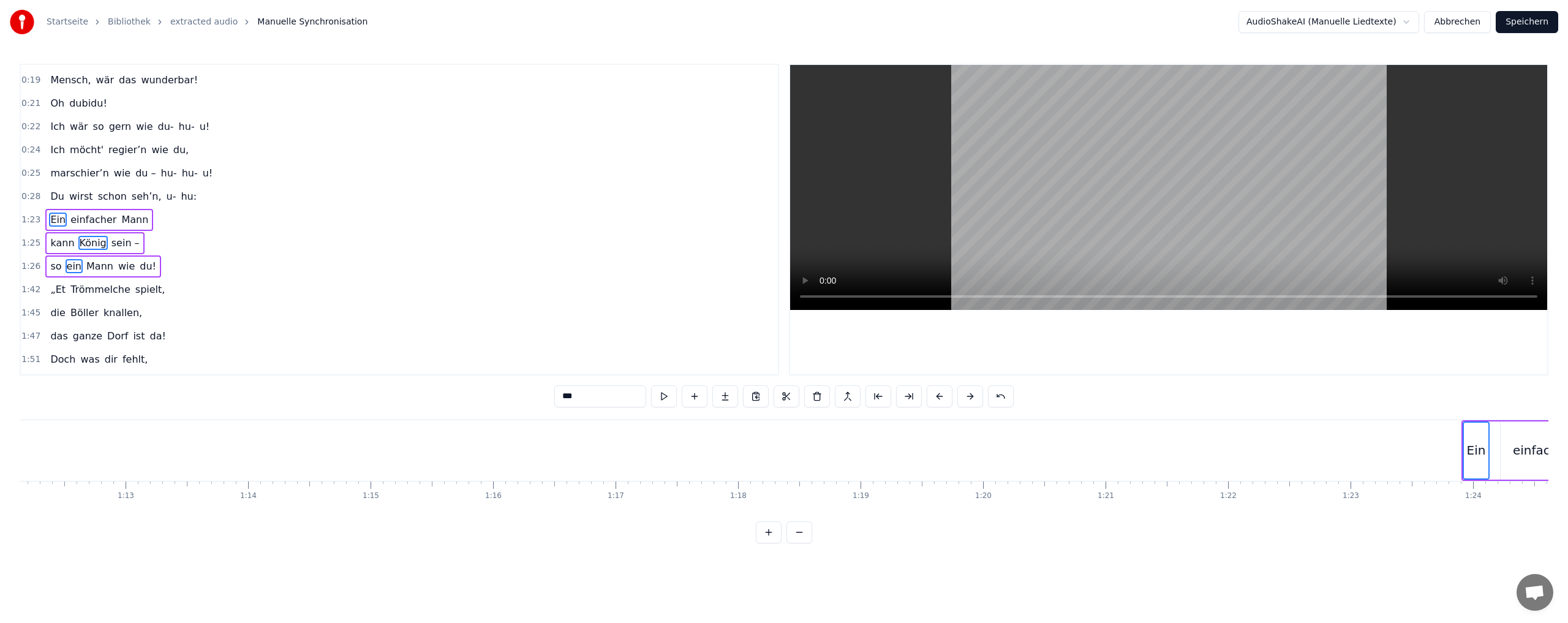
click at [939, 394] on button at bounding box center [939, 397] width 26 height 22
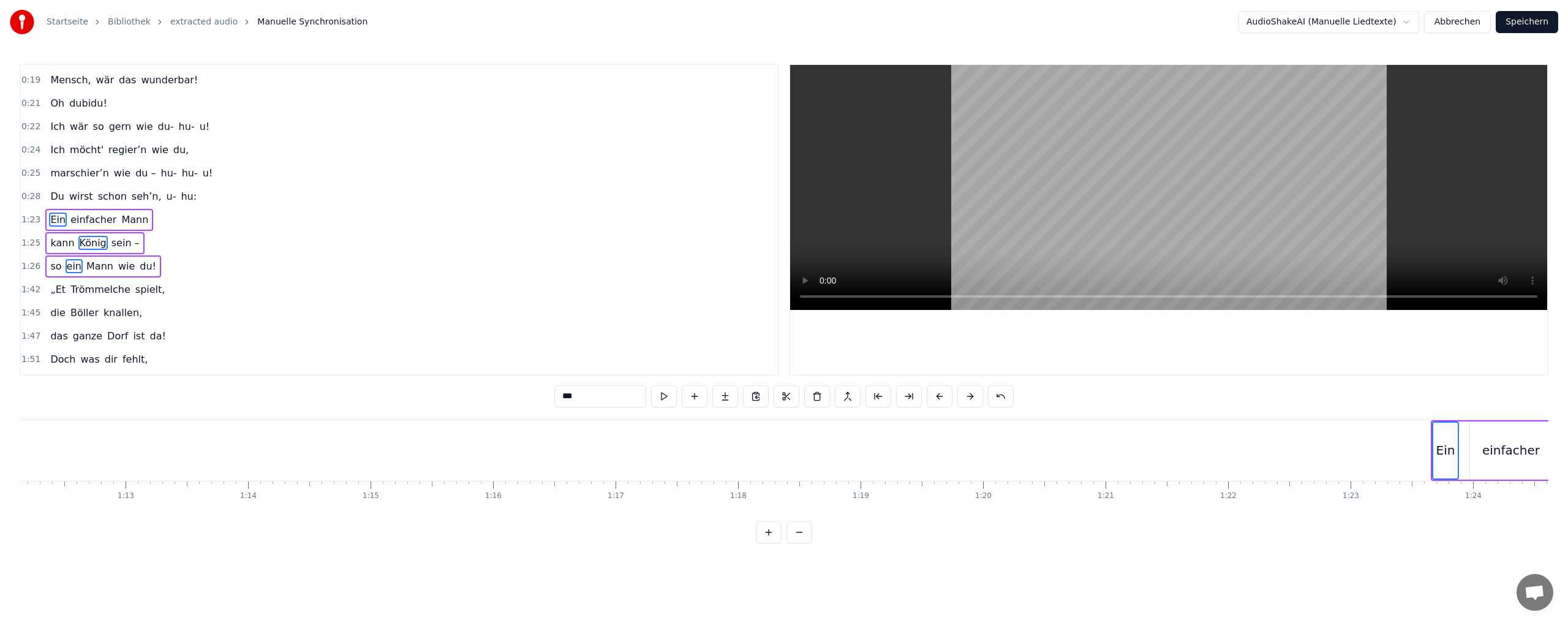
click at [939, 394] on button at bounding box center [939, 397] width 26 height 22
click at [938, 394] on button at bounding box center [939, 397] width 26 height 22
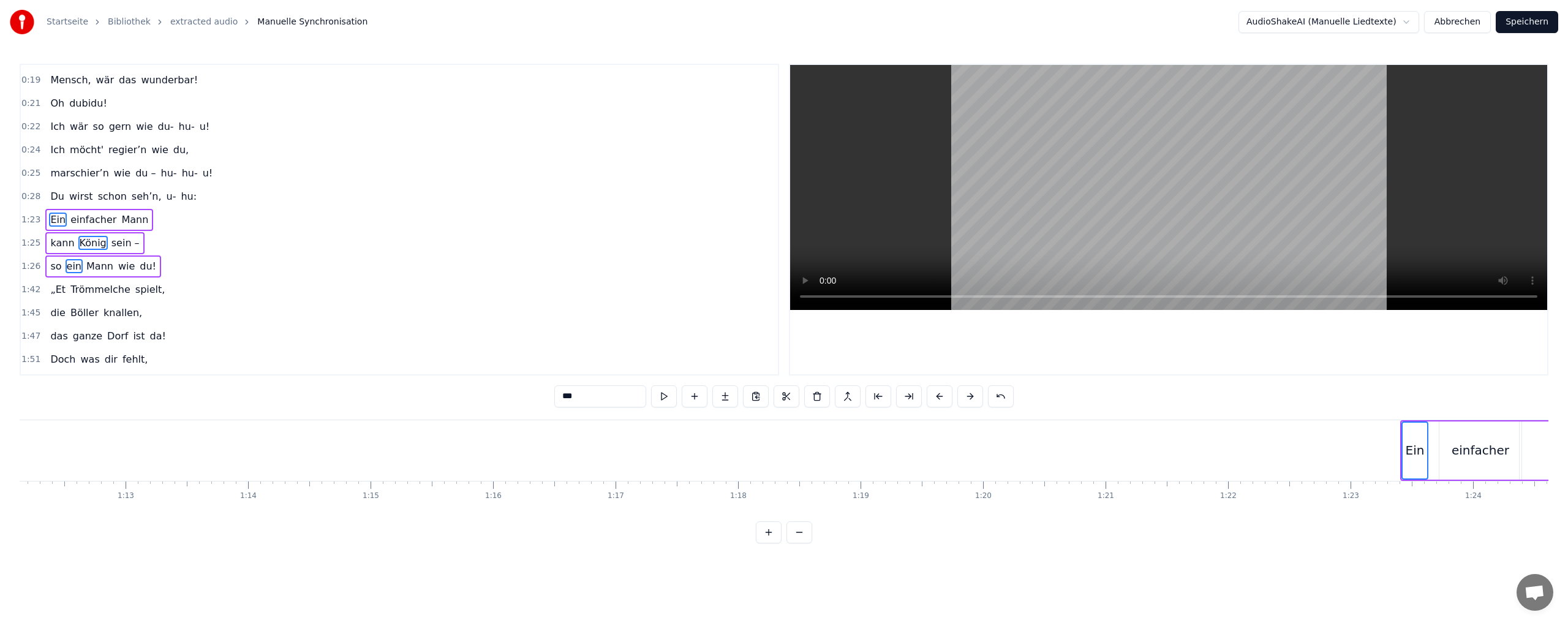
click at [938, 394] on button at bounding box center [939, 397] width 26 height 22
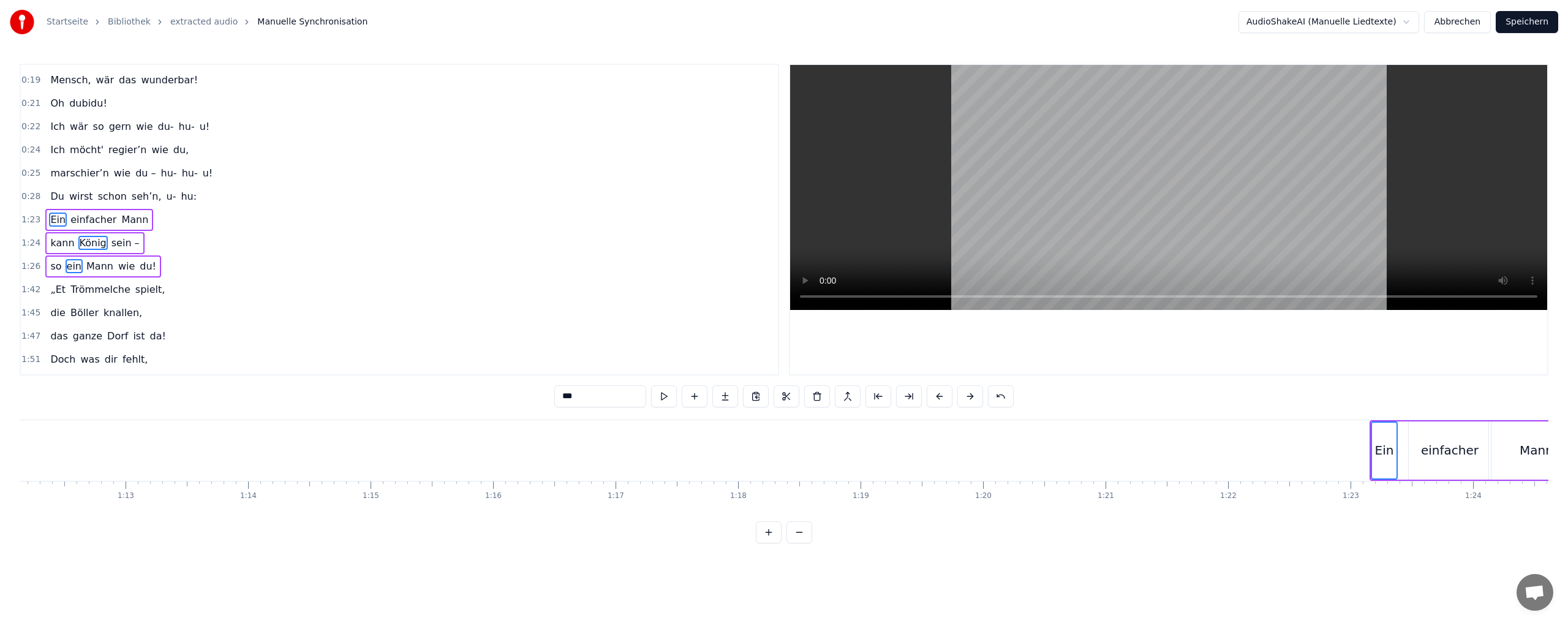
click at [938, 394] on button at bounding box center [939, 397] width 26 height 22
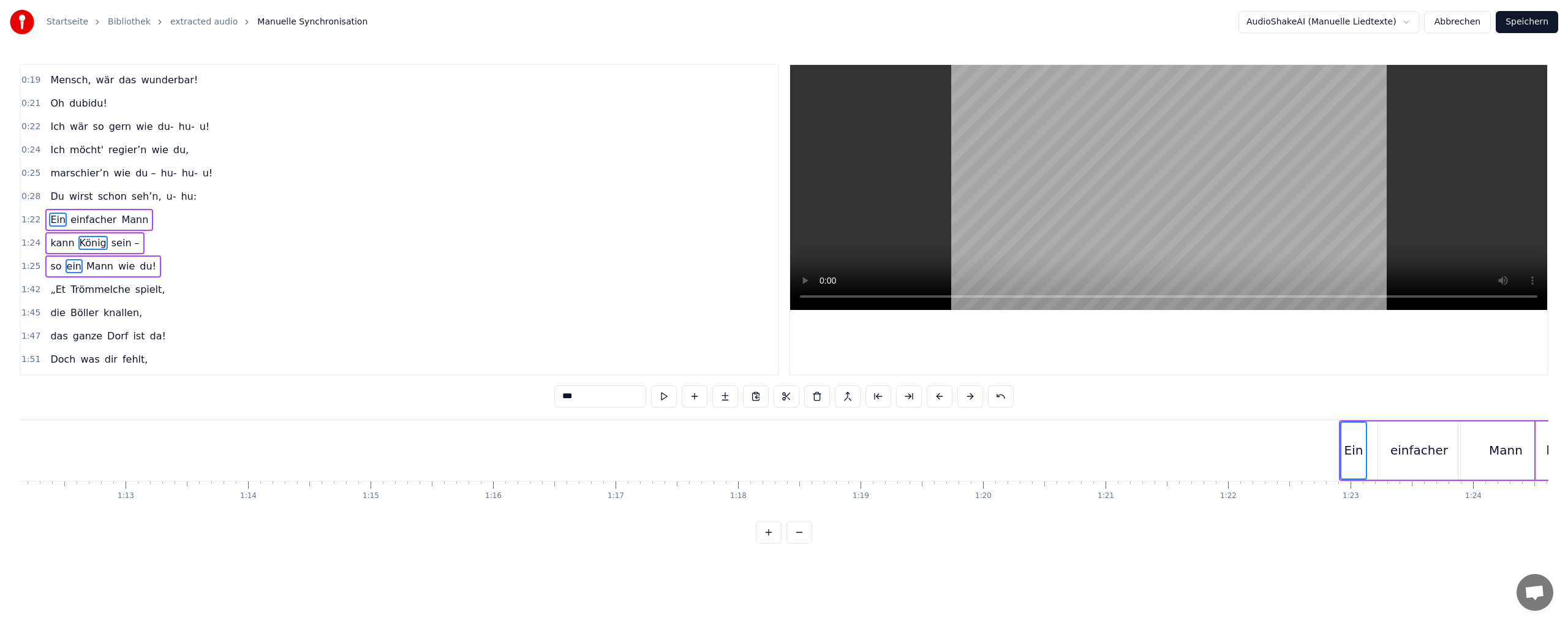
click at [938, 394] on button at bounding box center [939, 397] width 26 height 22
click at [937, 394] on button at bounding box center [939, 397] width 26 height 22
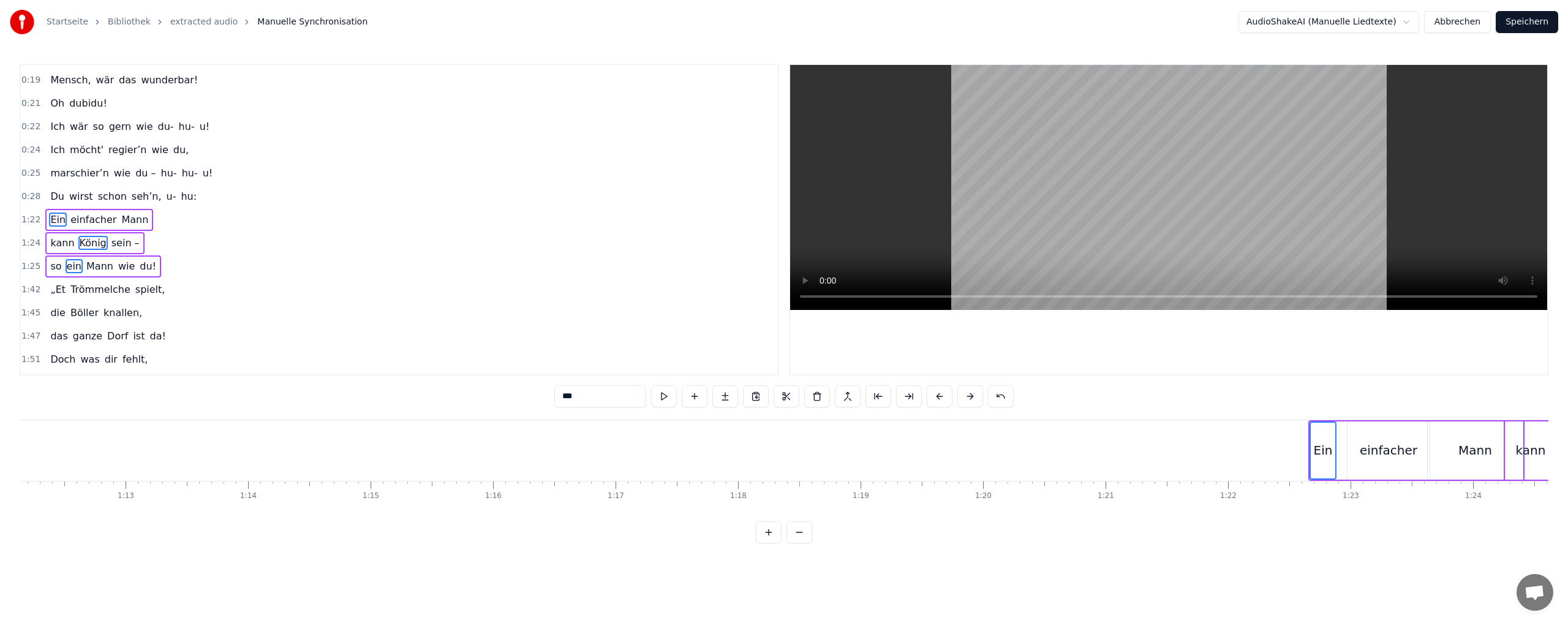
click at [936, 394] on button at bounding box center [939, 397] width 26 height 22
click at [936, 394] on button at bounding box center [939, 397] width 26 height 22
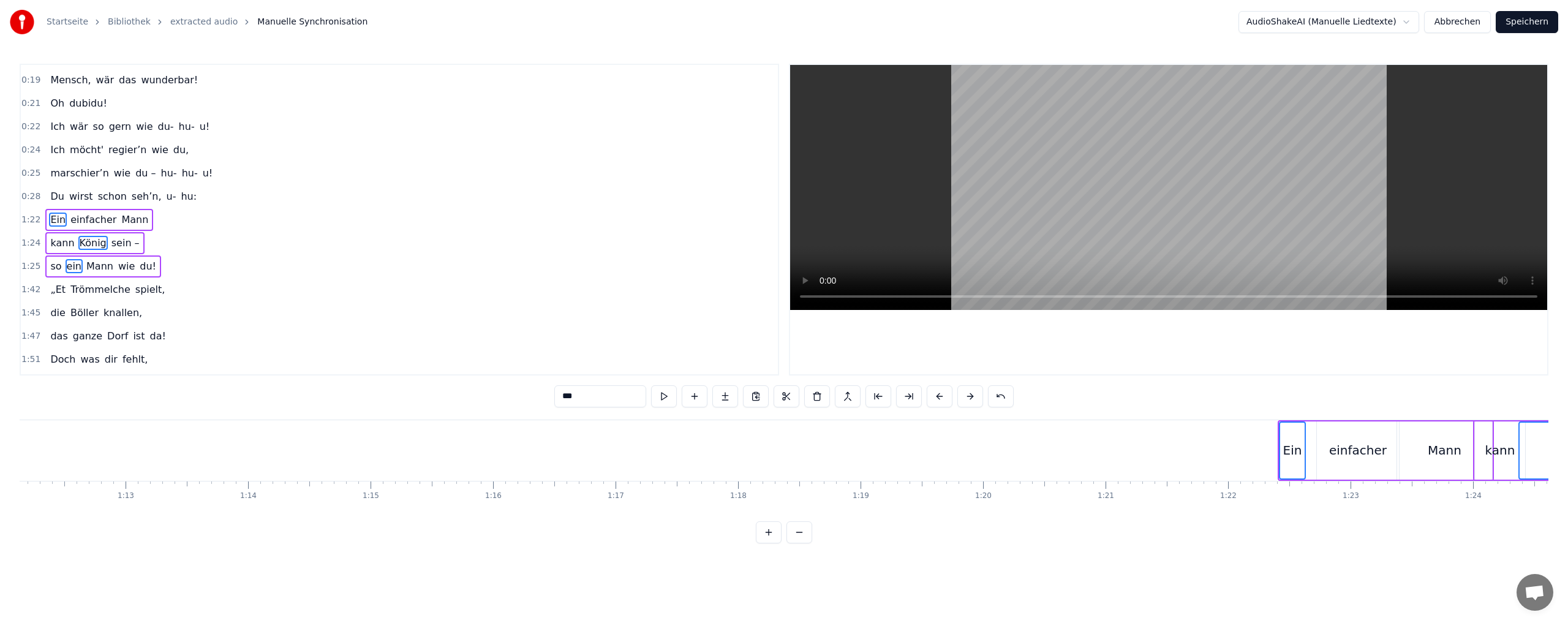
click at [935, 394] on button at bounding box center [939, 397] width 26 height 22
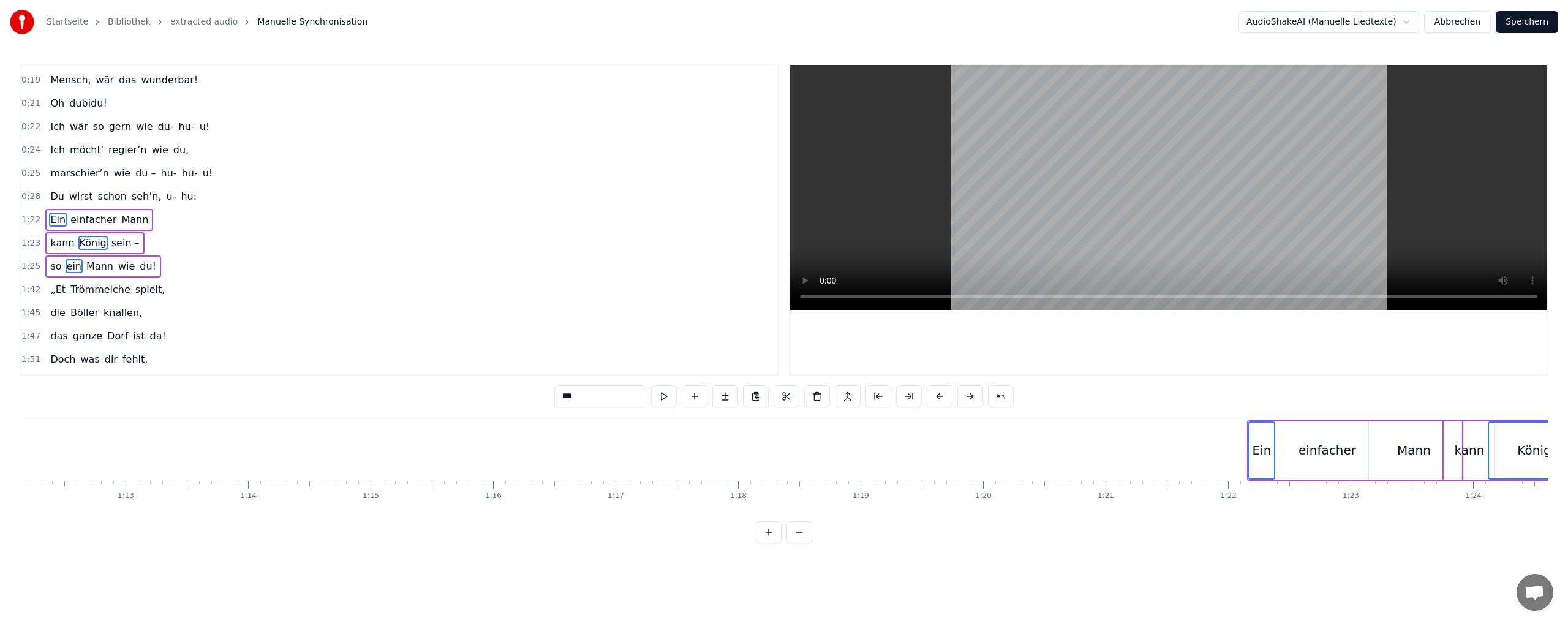
click at [935, 394] on button at bounding box center [939, 397] width 26 height 22
click at [936, 394] on button at bounding box center [939, 397] width 26 height 22
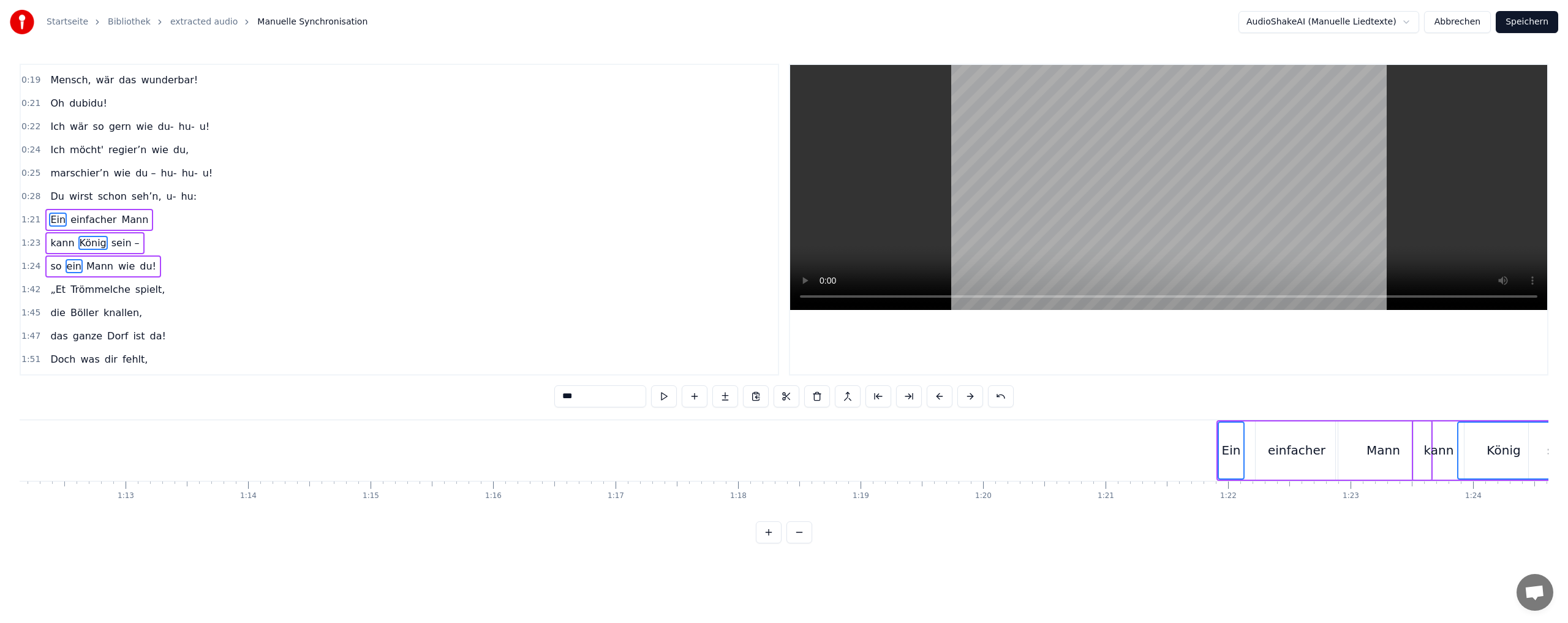
click at [936, 394] on button at bounding box center [939, 397] width 26 height 22
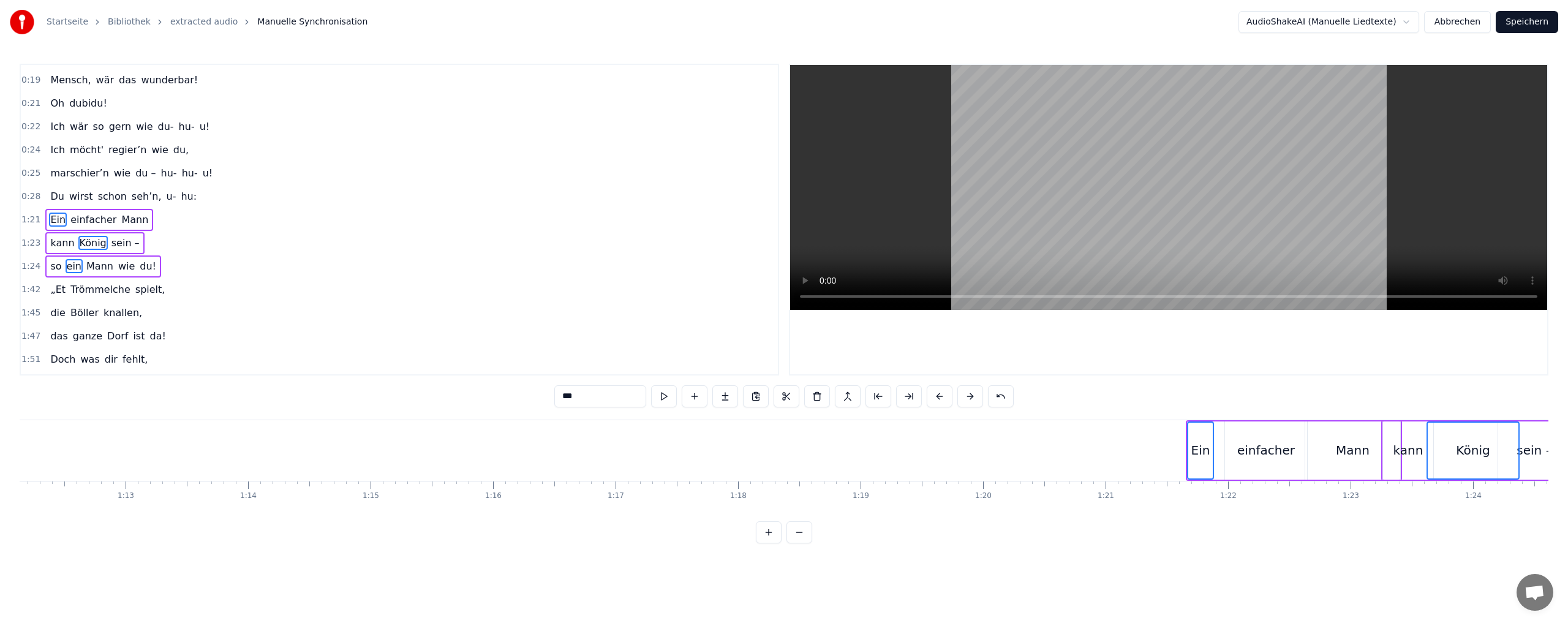
click at [936, 394] on button at bounding box center [939, 397] width 26 height 22
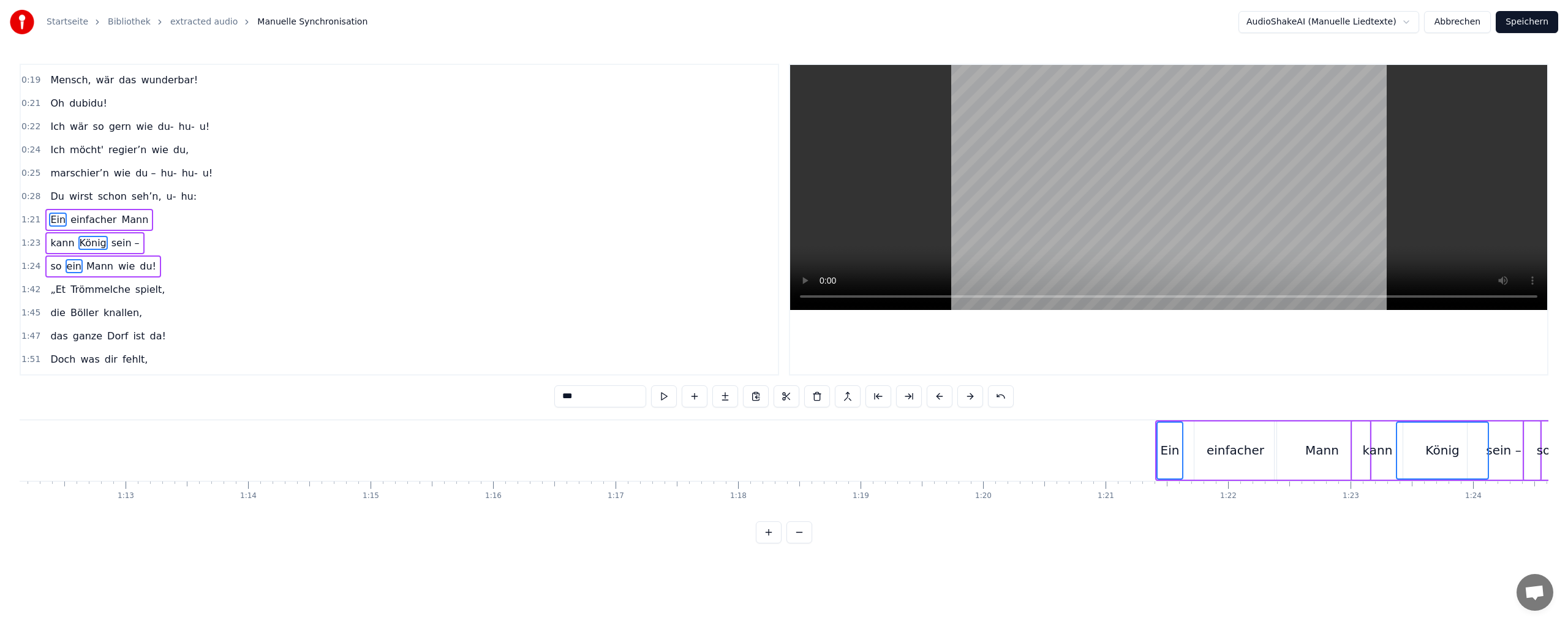
click at [936, 394] on button at bounding box center [939, 397] width 26 height 22
click at [937, 393] on button at bounding box center [939, 397] width 26 height 22
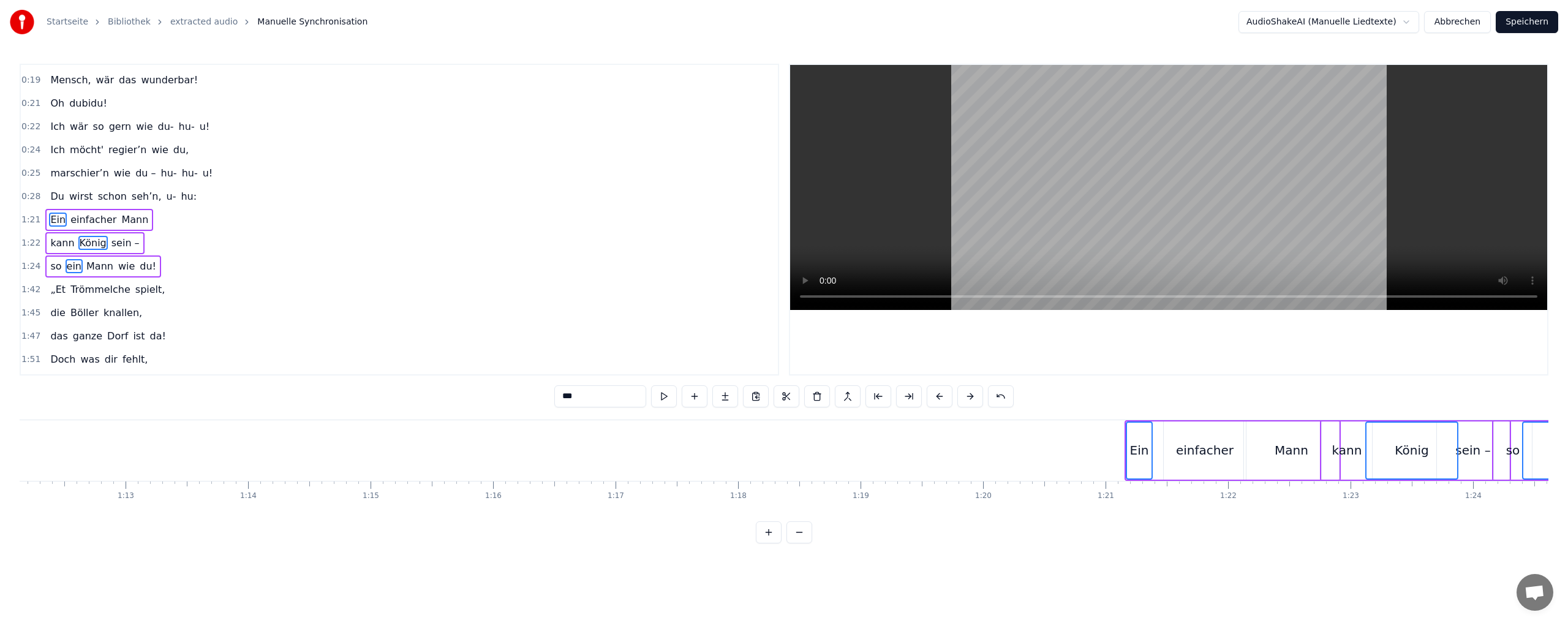
click at [937, 393] on button at bounding box center [939, 397] width 26 height 22
click at [938, 393] on button at bounding box center [939, 397] width 26 height 22
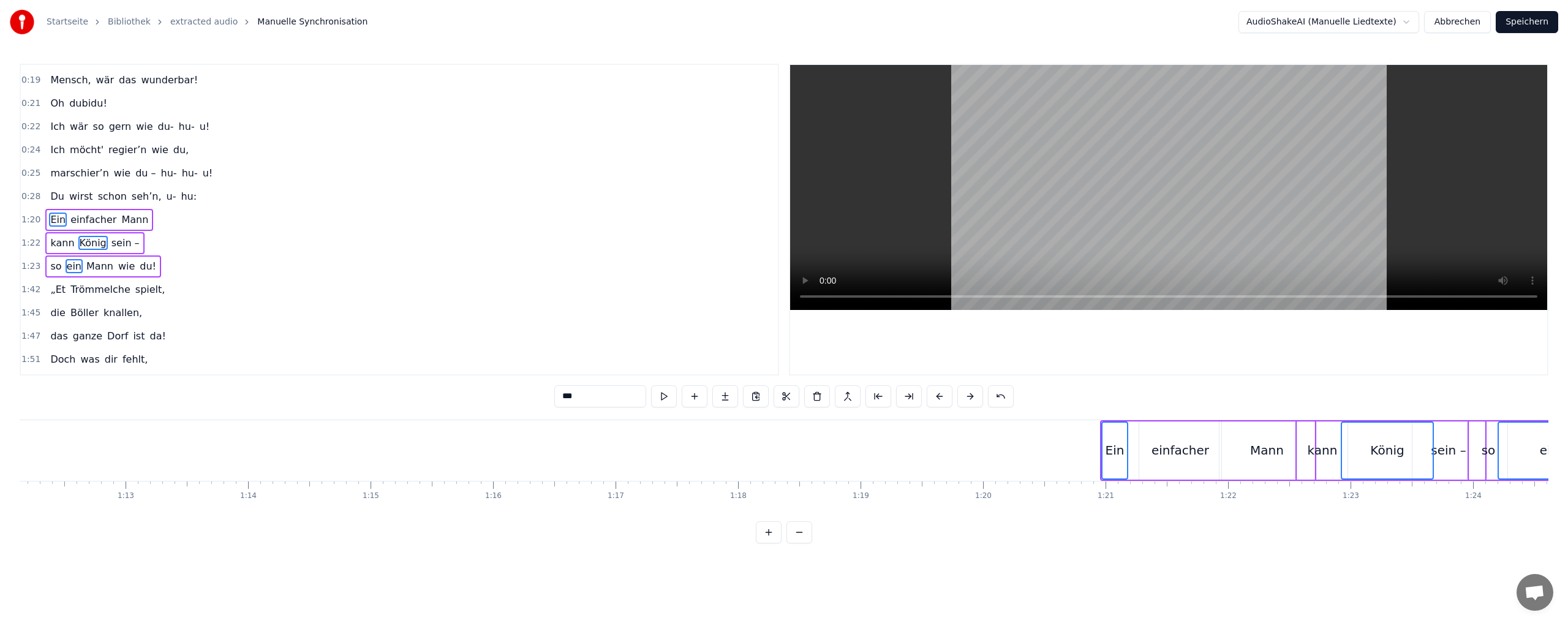
click at [938, 393] on button at bounding box center [939, 397] width 26 height 22
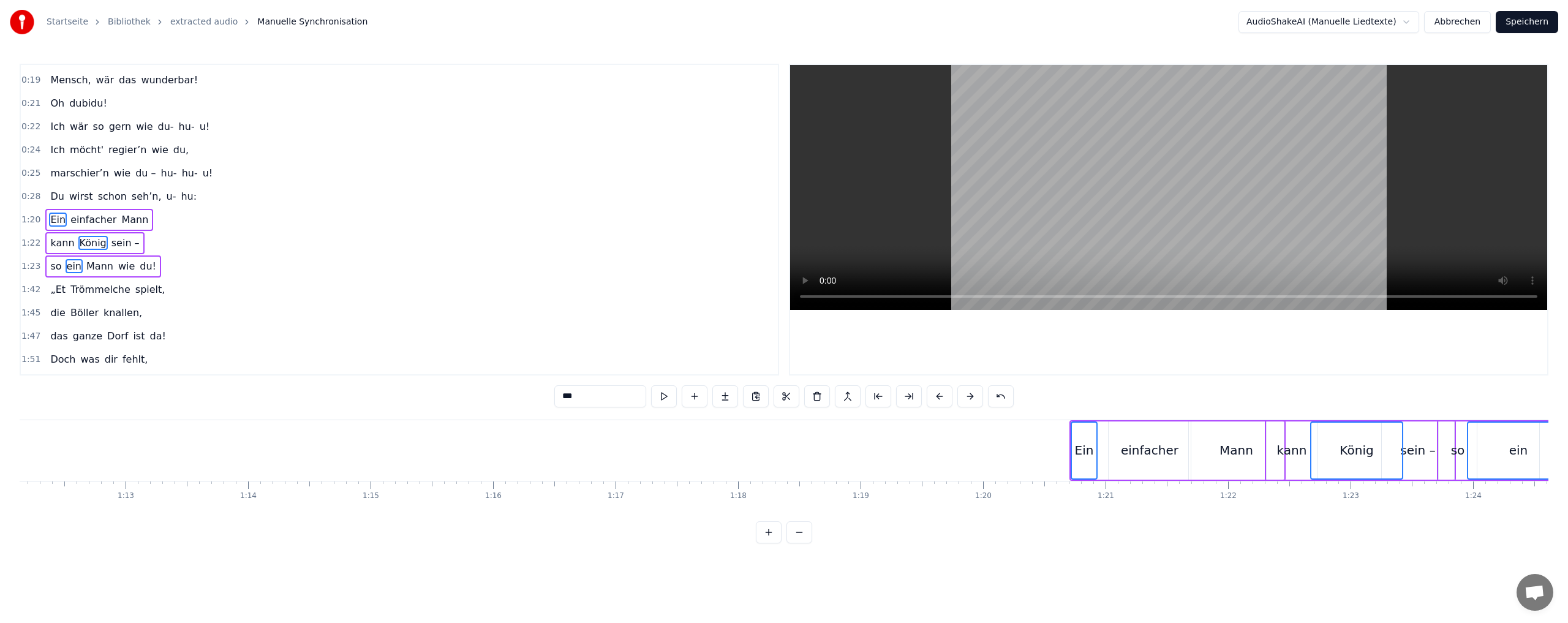
click at [939, 393] on button at bounding box center [939, 397] width 26 height 22
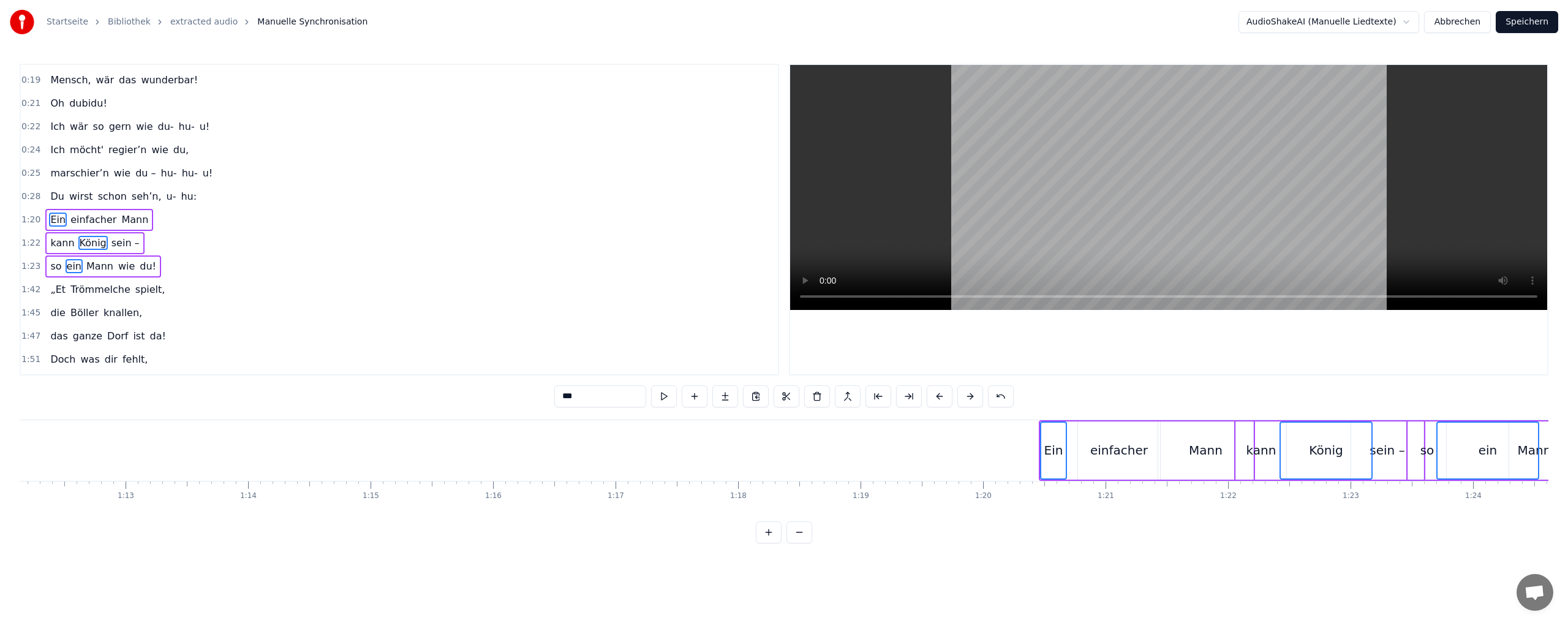
click at [939, 393] on button at bounding box center [939, 397] width 26 height 22
click at [938, 393] on button at bounding box center [939, 397] width 26 height 22
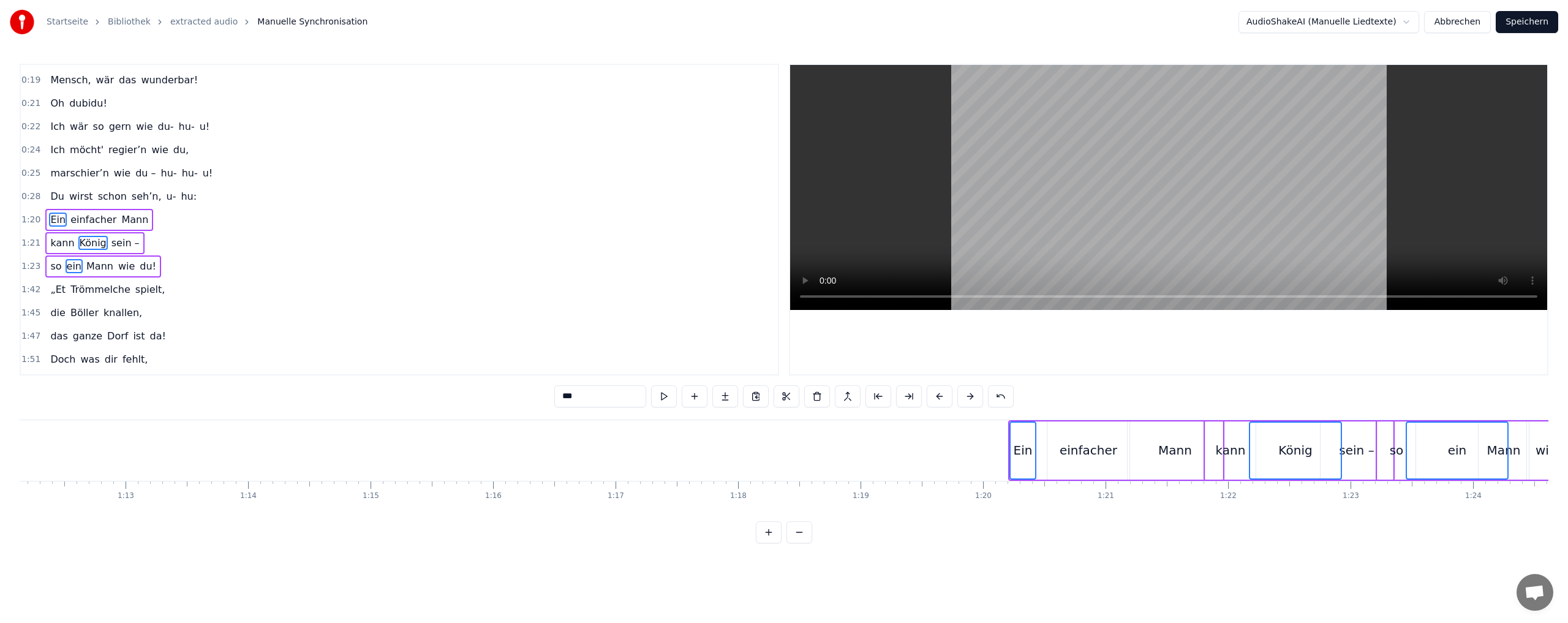
click at [938, 393] on button at bounding box center [939, 397] width 26 height 22
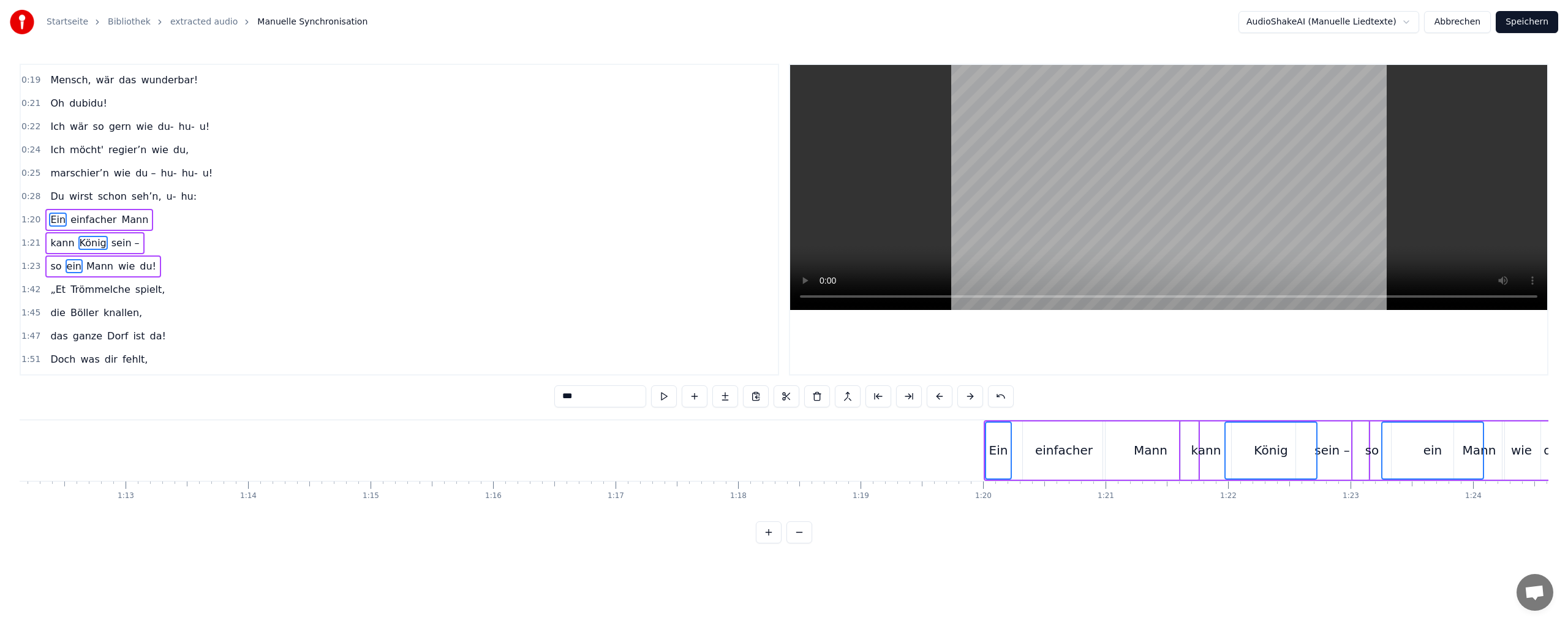
click at [938, 393] on button at bounding box center [939, 397] width 26 height 22
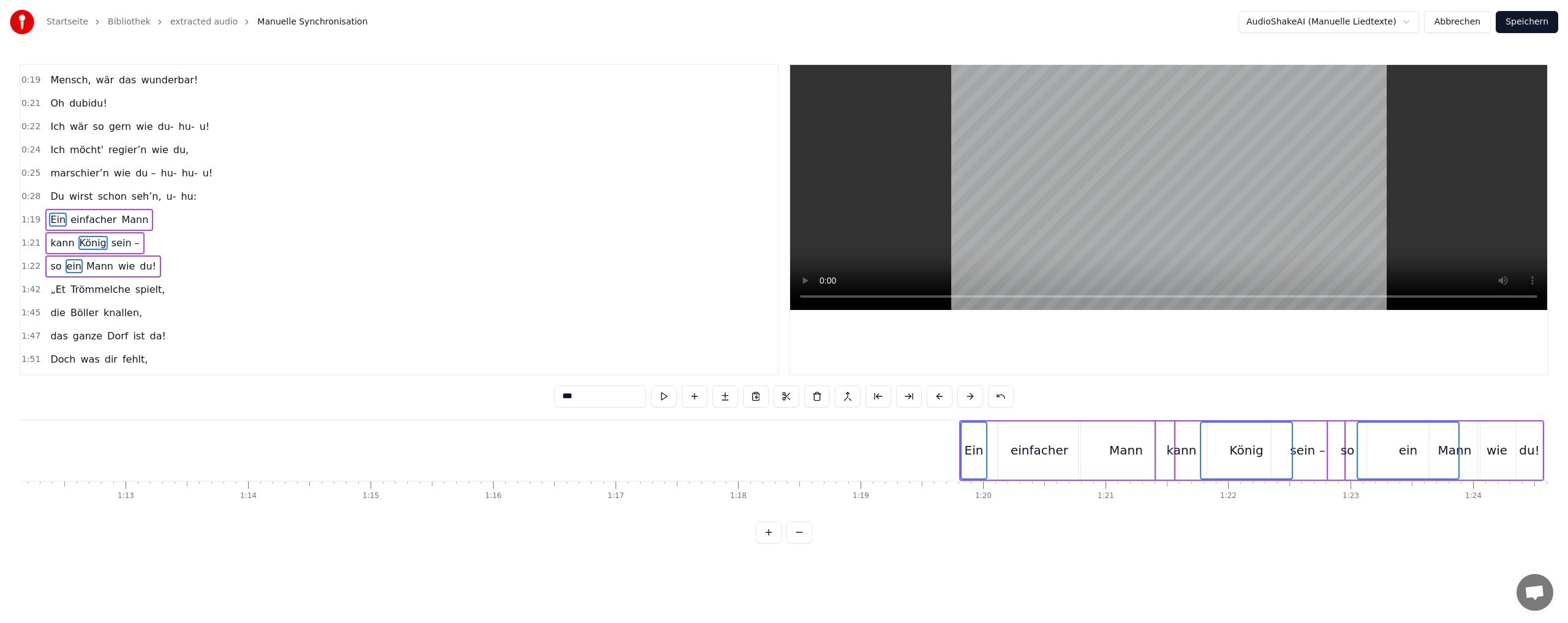
click at [938, 393] on button at bounding box center [939, 397] width 26 height 22
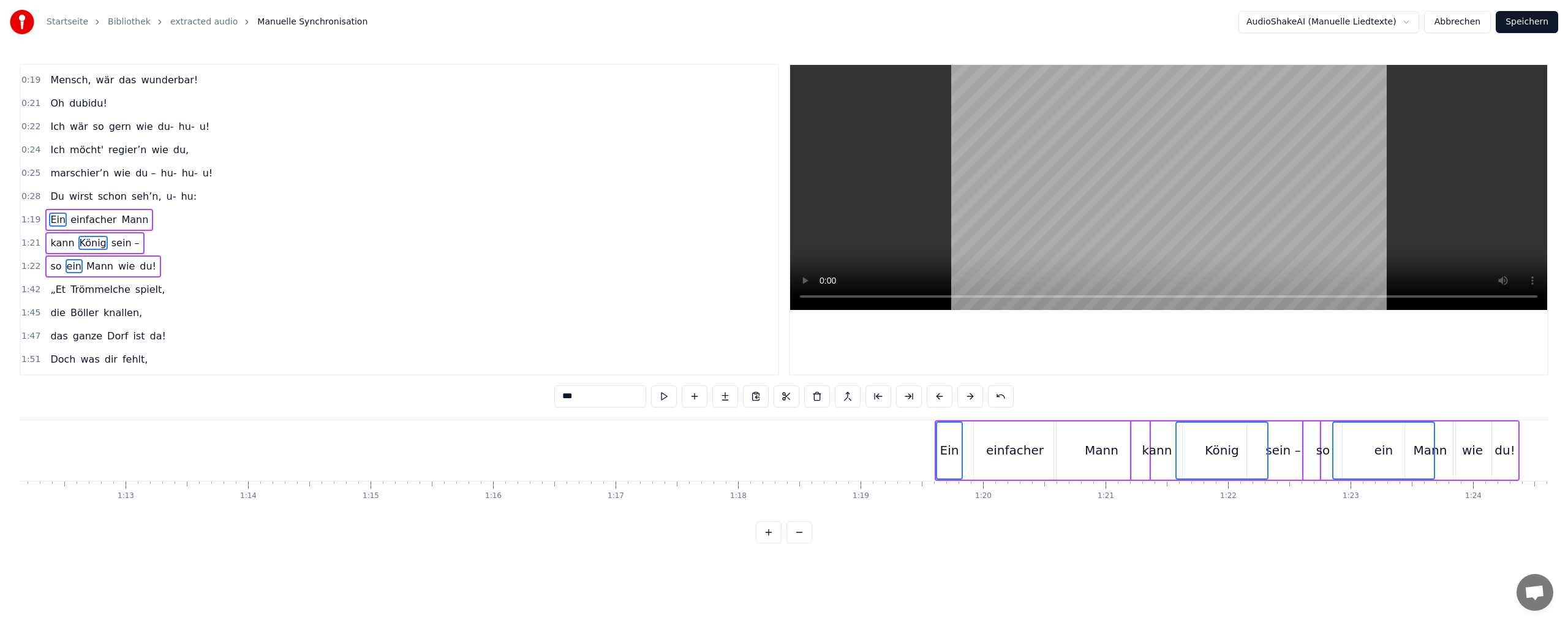
click at [938, 393] on button at bounding box center [939, 397] width 26 height 22
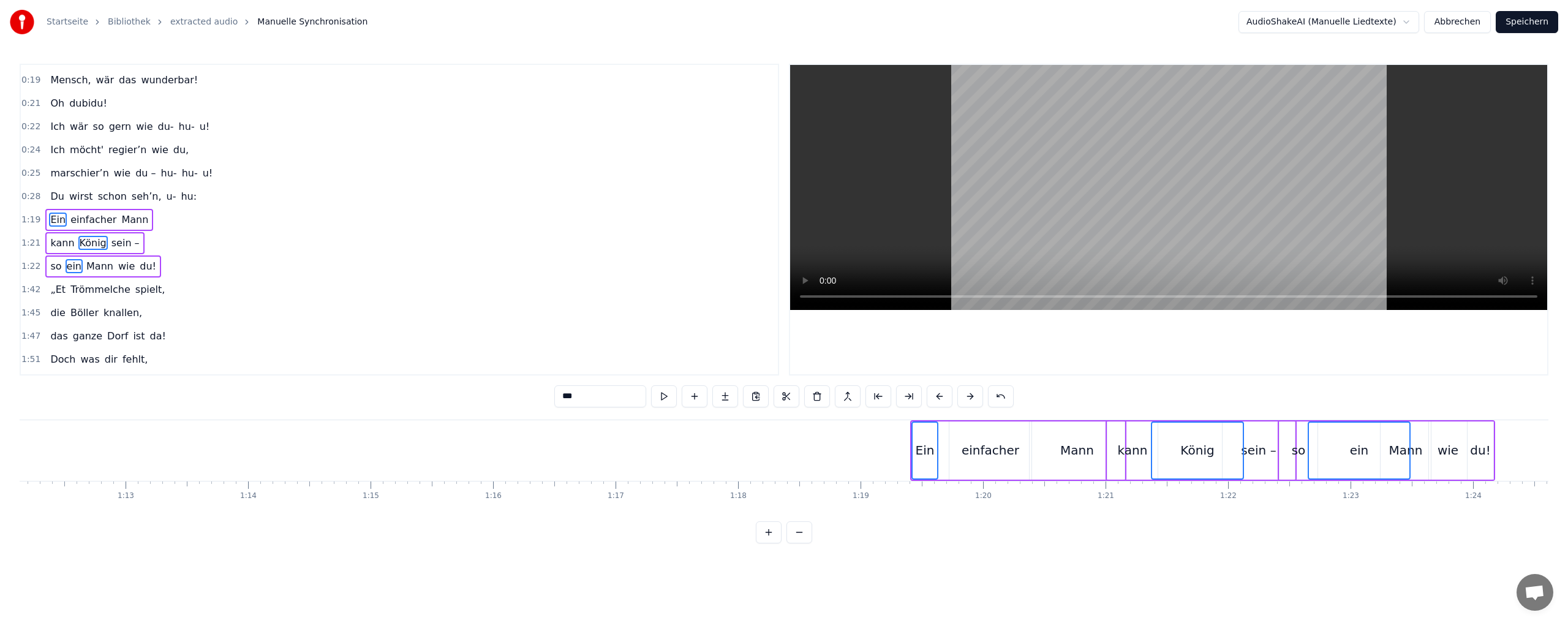
click at [938, 393] on button at bounding box center [939, 397] width 26 height 22
click at [937, 393] on button at bounding box center [939, 397] width 26 height 22
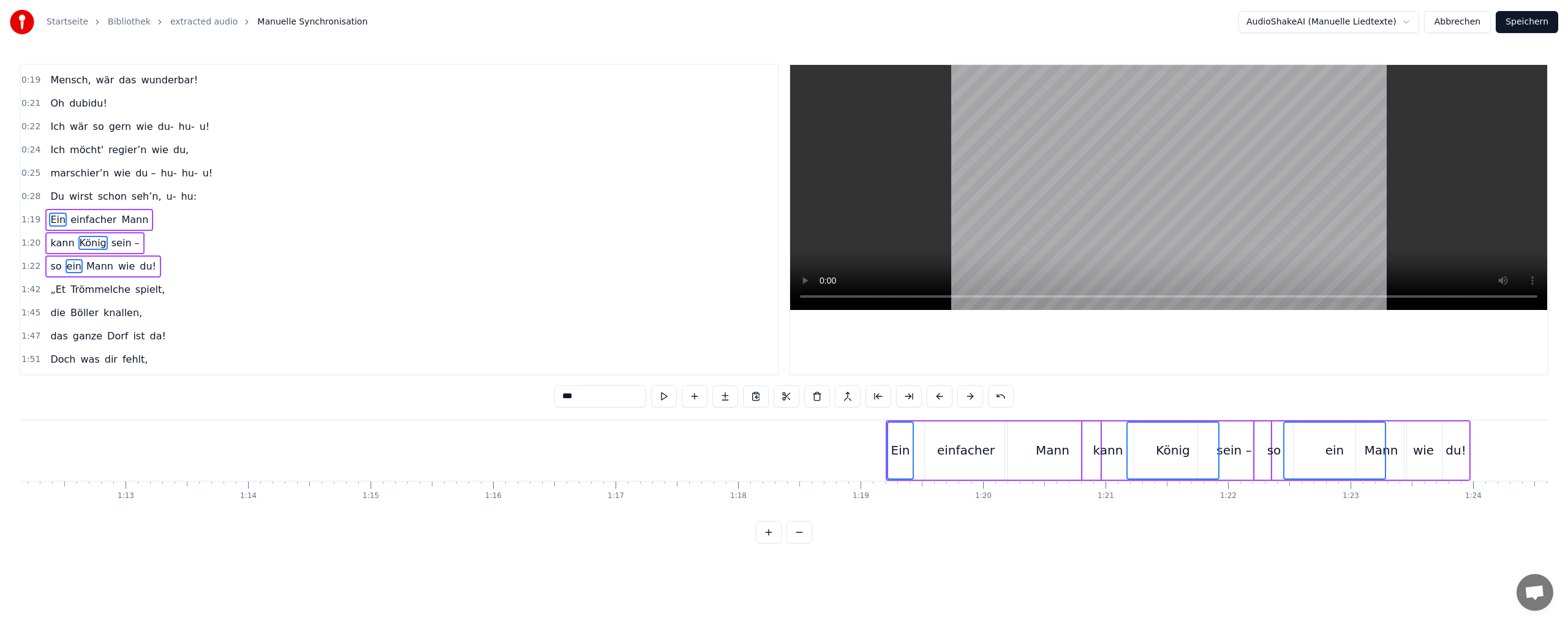
click at [937, 393] on button at bounding box center [939, 397] width 26 height 22
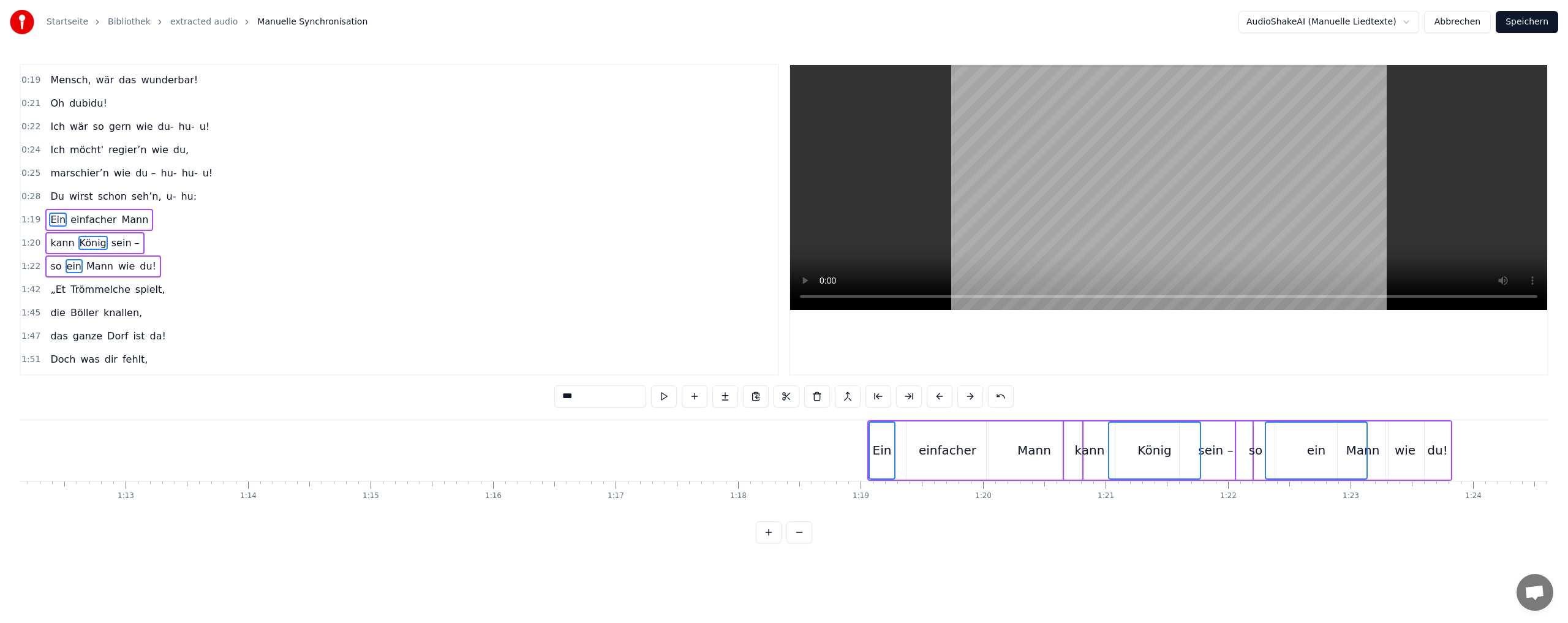
click at [937, 393] on button at bounding box center [939, 397] width 26 height 22
click at [936, 393] on button at bounding box center [939, 397] width 26 height 22
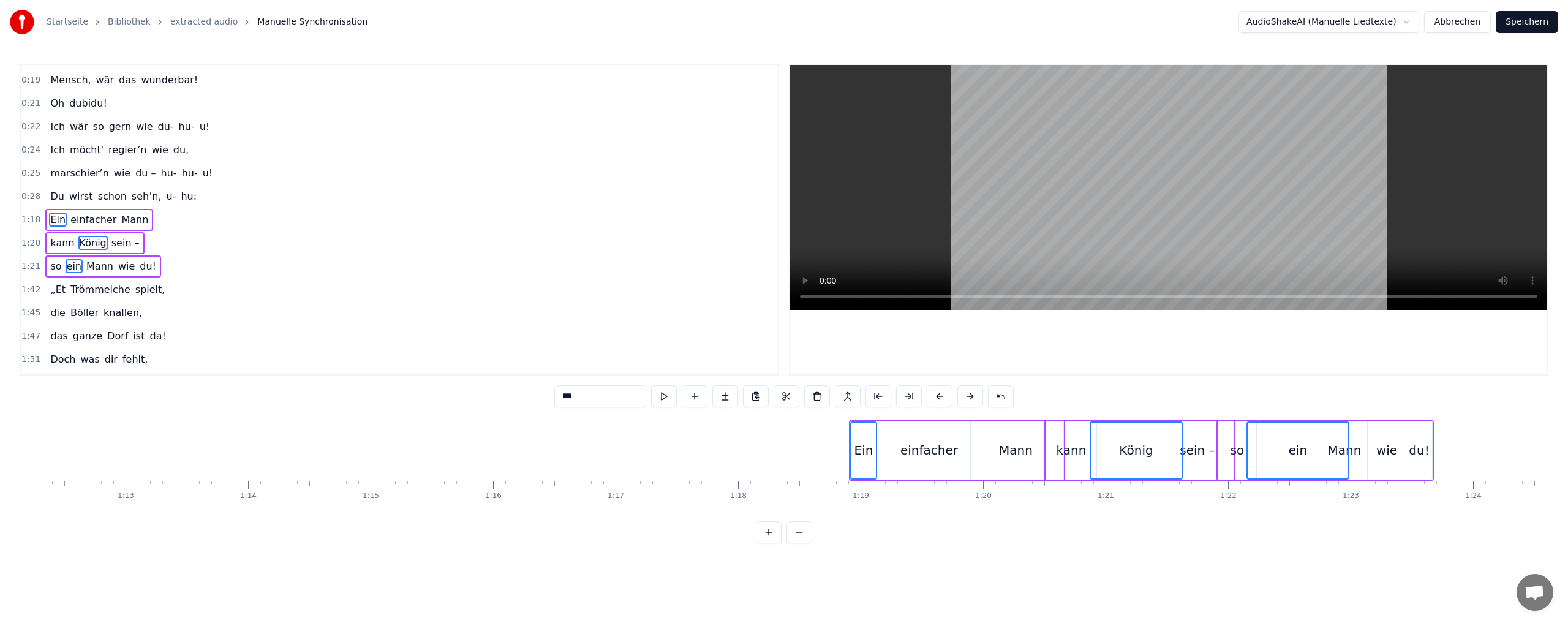
click at [1425, 423] on div "du!" at bounding box center [1419, 451] width 26 height 58
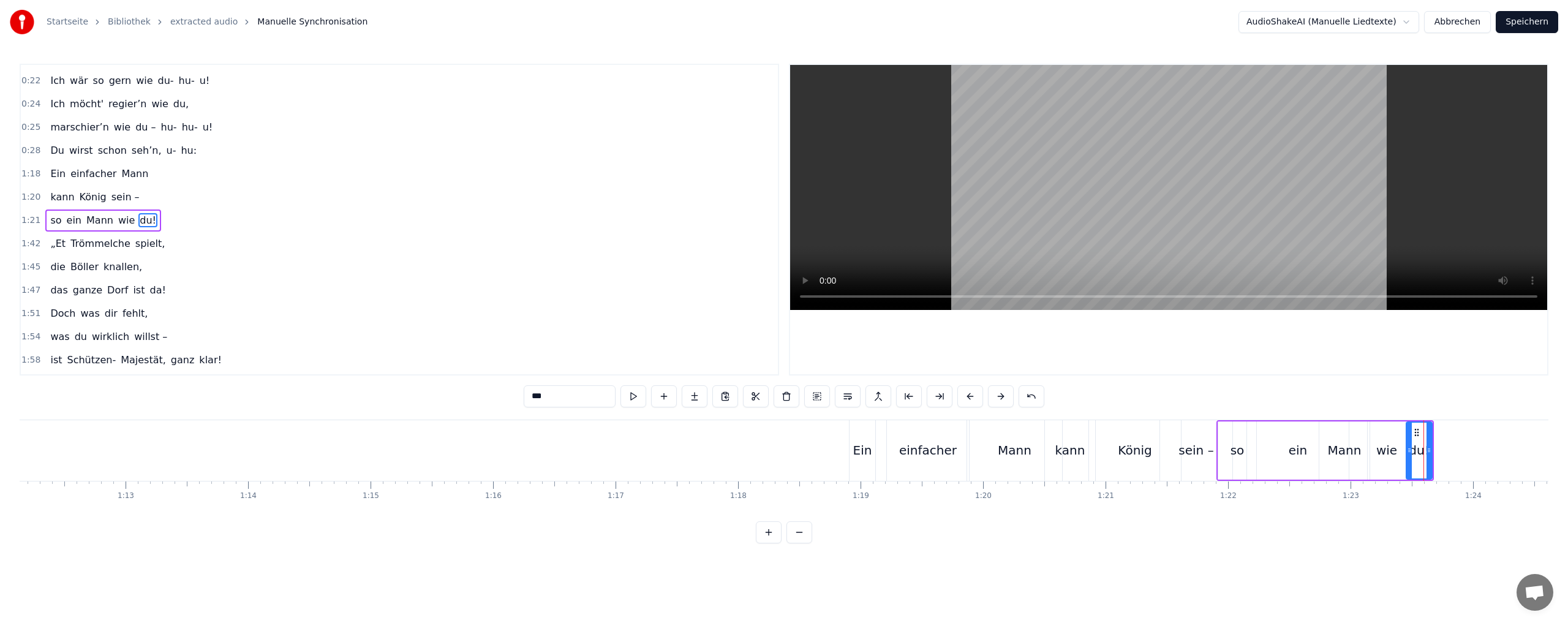
scroll to position [206, 0]
click at [859, 451] on div "Ein" at bounding box center [862, 450] width 19 height 18
type input "***"
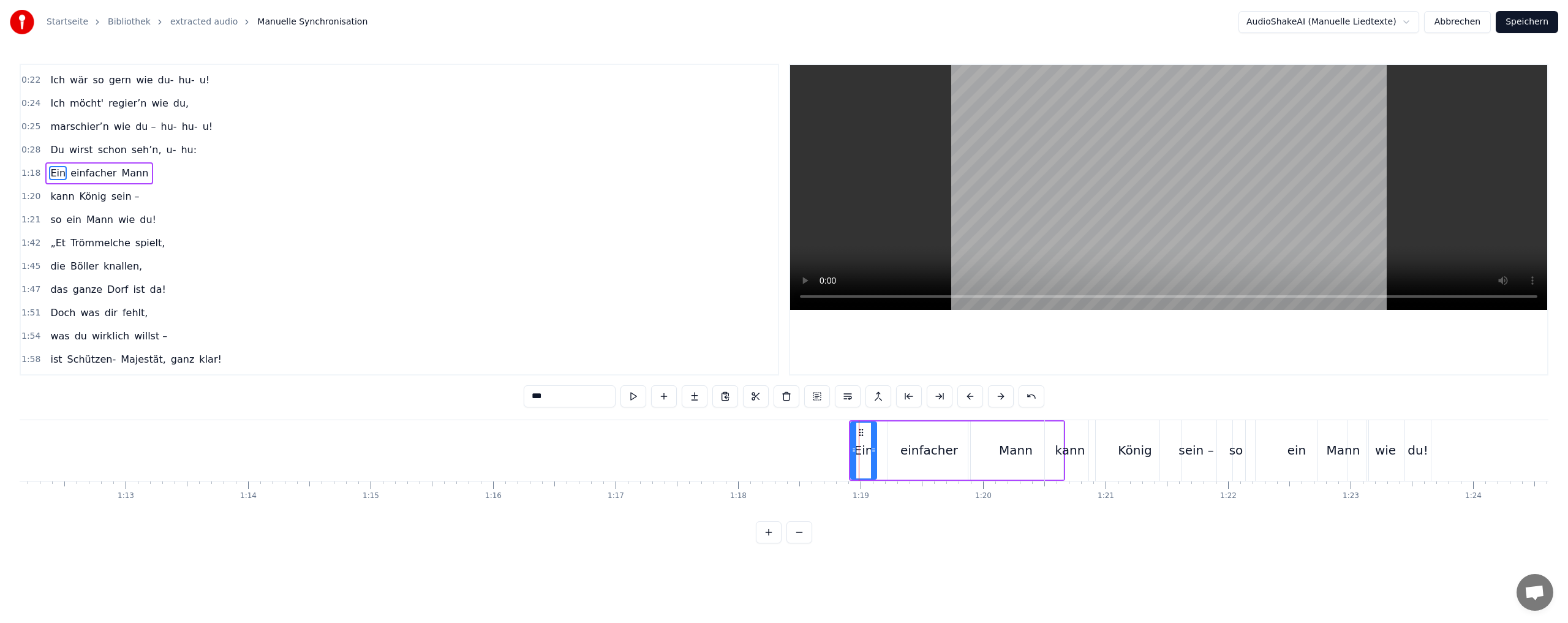
scroll to position [159, 0]
click at [967, 397] on button at bounding box center [970, 397] width 26 height 22
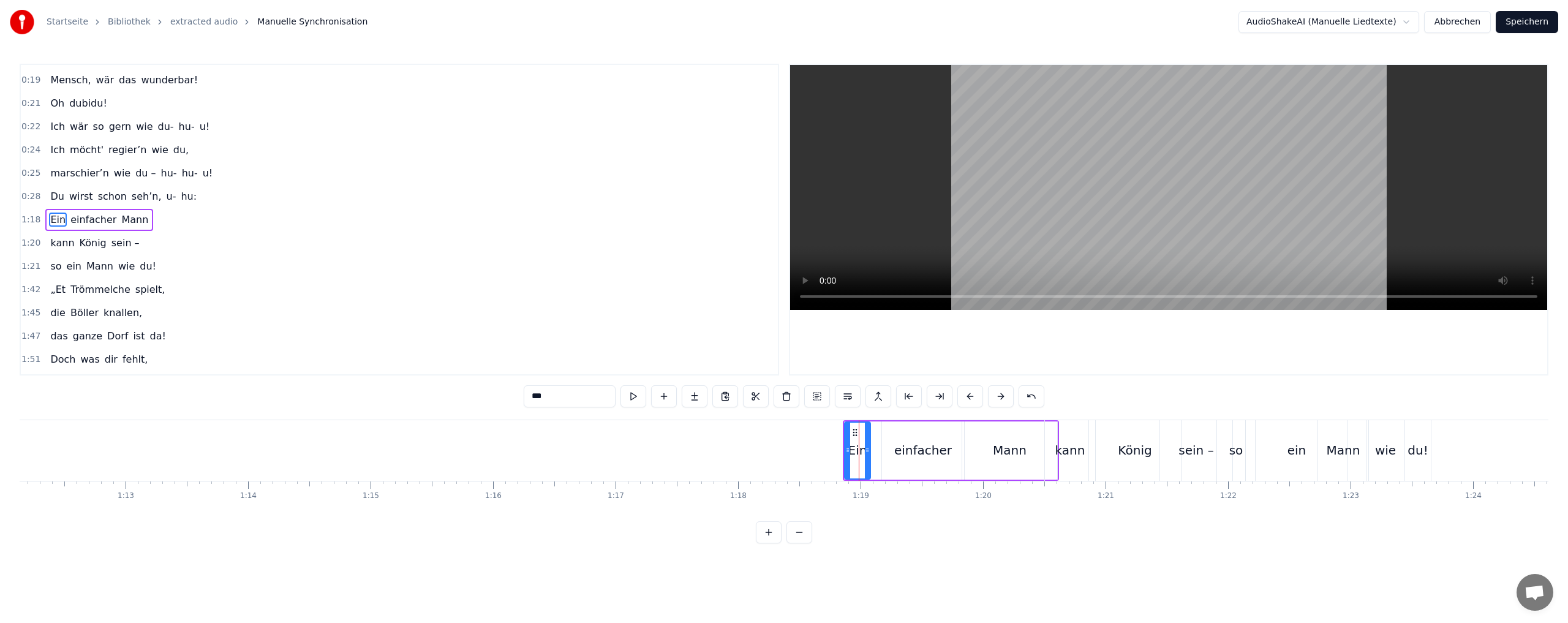
click at [967, 397] on button at bounding box center [970, 397] width 26 height 22
click at [1074, 447] on div "kann" at bounding box center [1070, 450] width 30 height 18
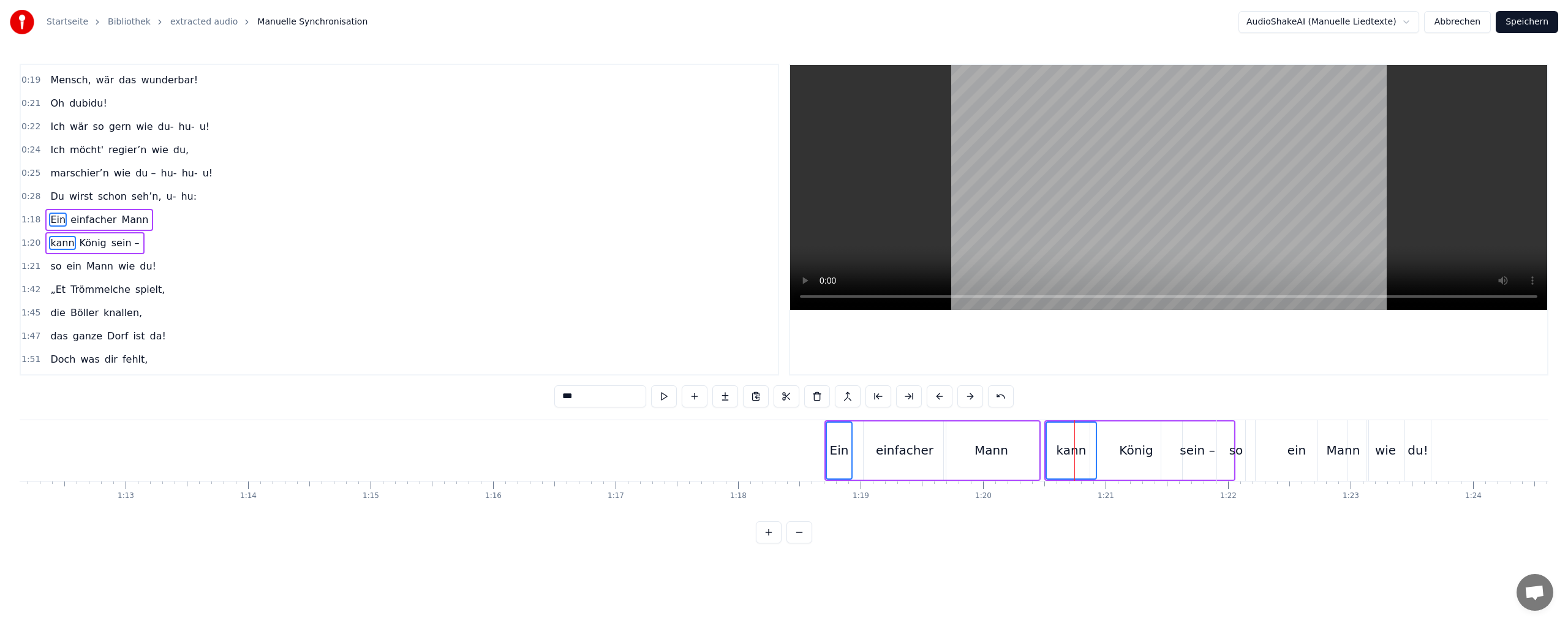
click at [1290, 451] on div "ein" at bounding box center [1297, 450] width 19 height 18
drag, startPoint x: 996, startPoint y: 396, endPoint x: 1014, endPoint y: 349, distance: 50.3
click at [1014, 349] on div "0:02 Du bist der Supertünnes im Schützenhaus, 0:05 der beste Schütze hier. 0:07…" at bounding box center [783, 303] width 1529 height 479
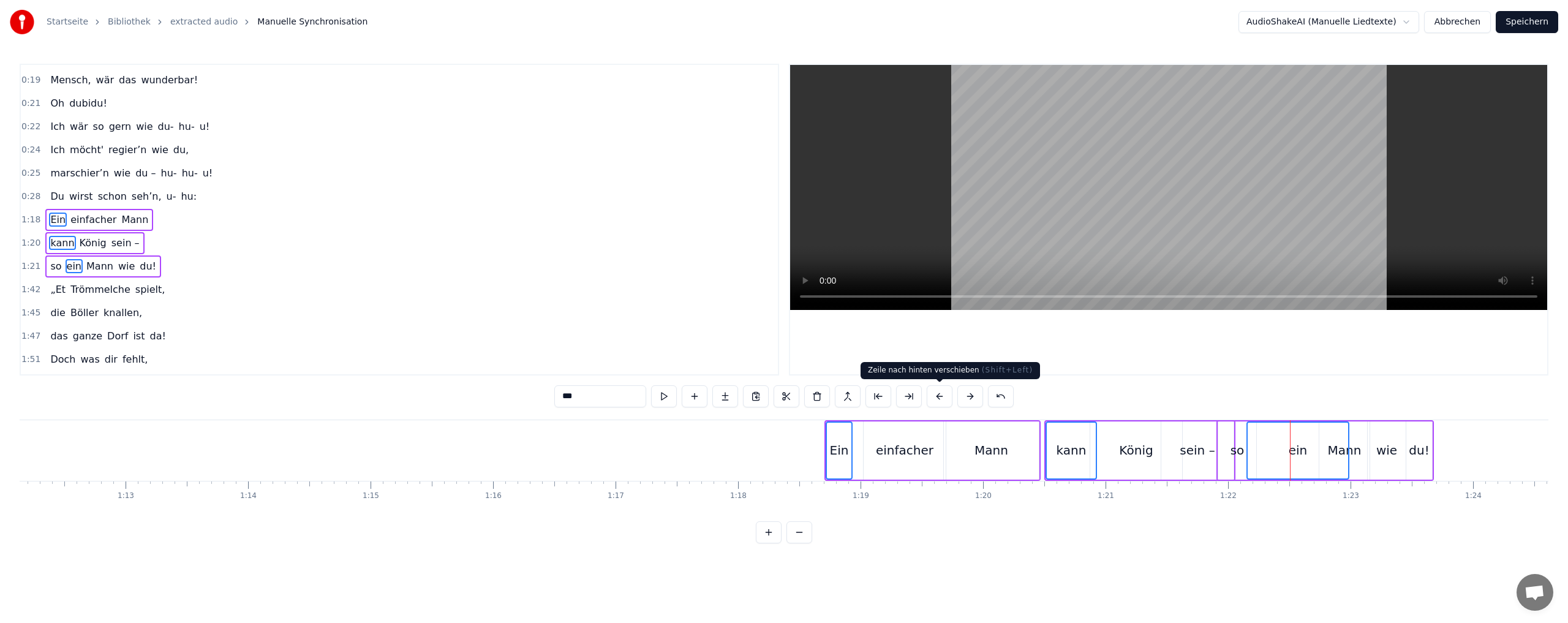
click at [935, 392] on button at bounding box center [939, 397] width 26 height 22
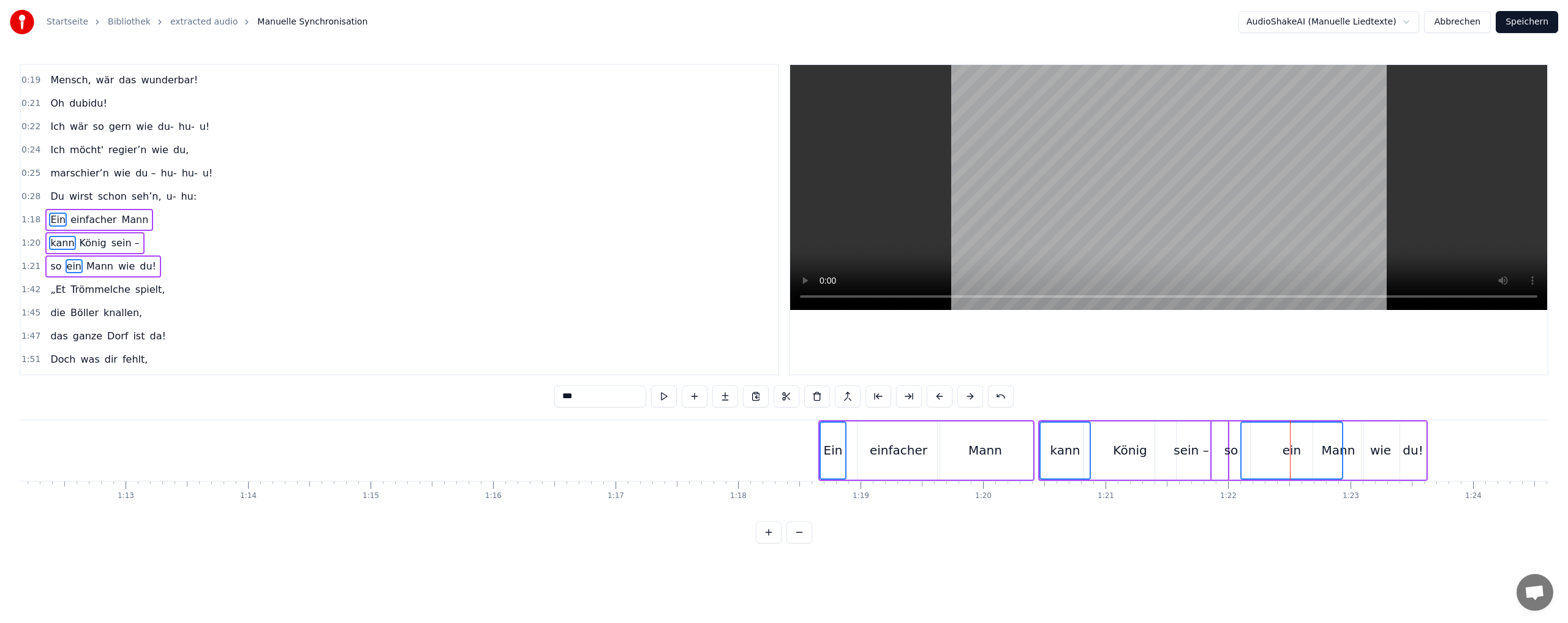
click at [935, 392] on button at bounding box center [939, 397] width 26 height 22
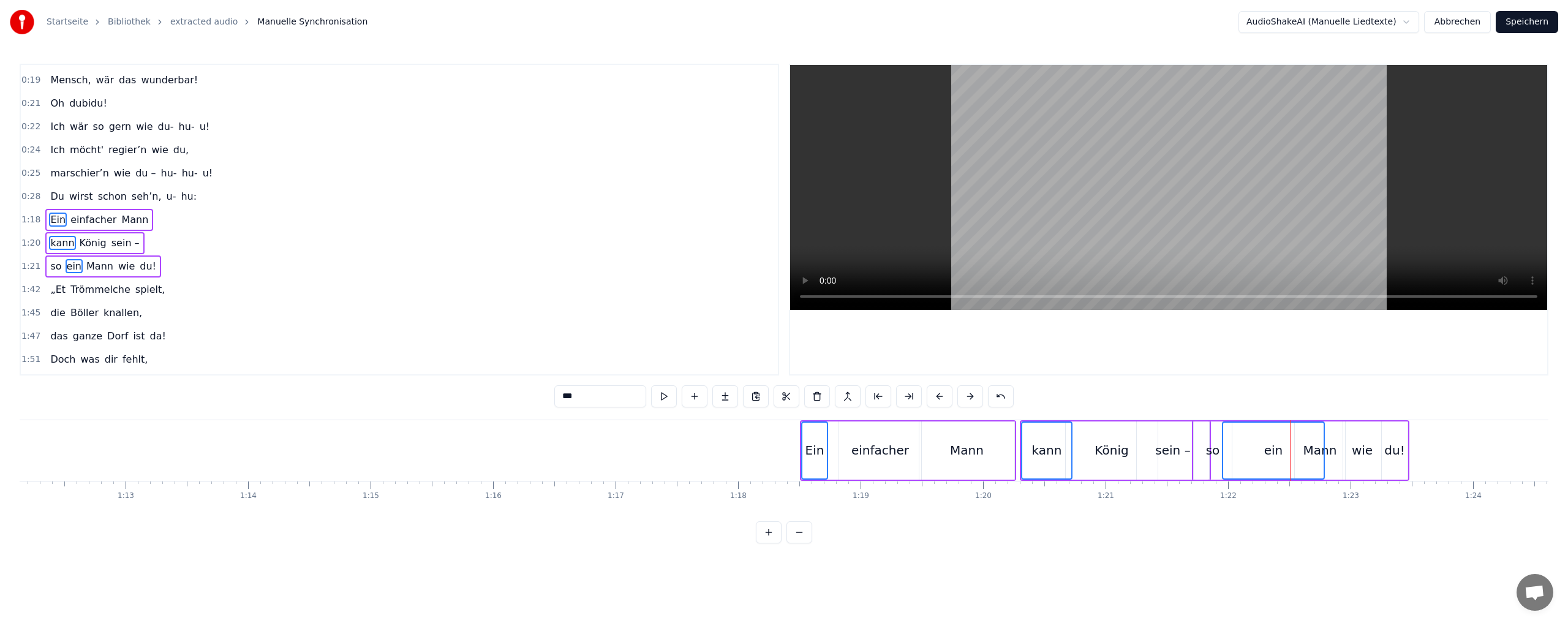
click at [935, 392] on button at bounding box center [939, 397] width 26 height 22
click at [938, 393] on button at bounding box center [939, 397] width 26 height 22
click at [938, 394] on button at bounding box center [939, 397] width 26 height 22
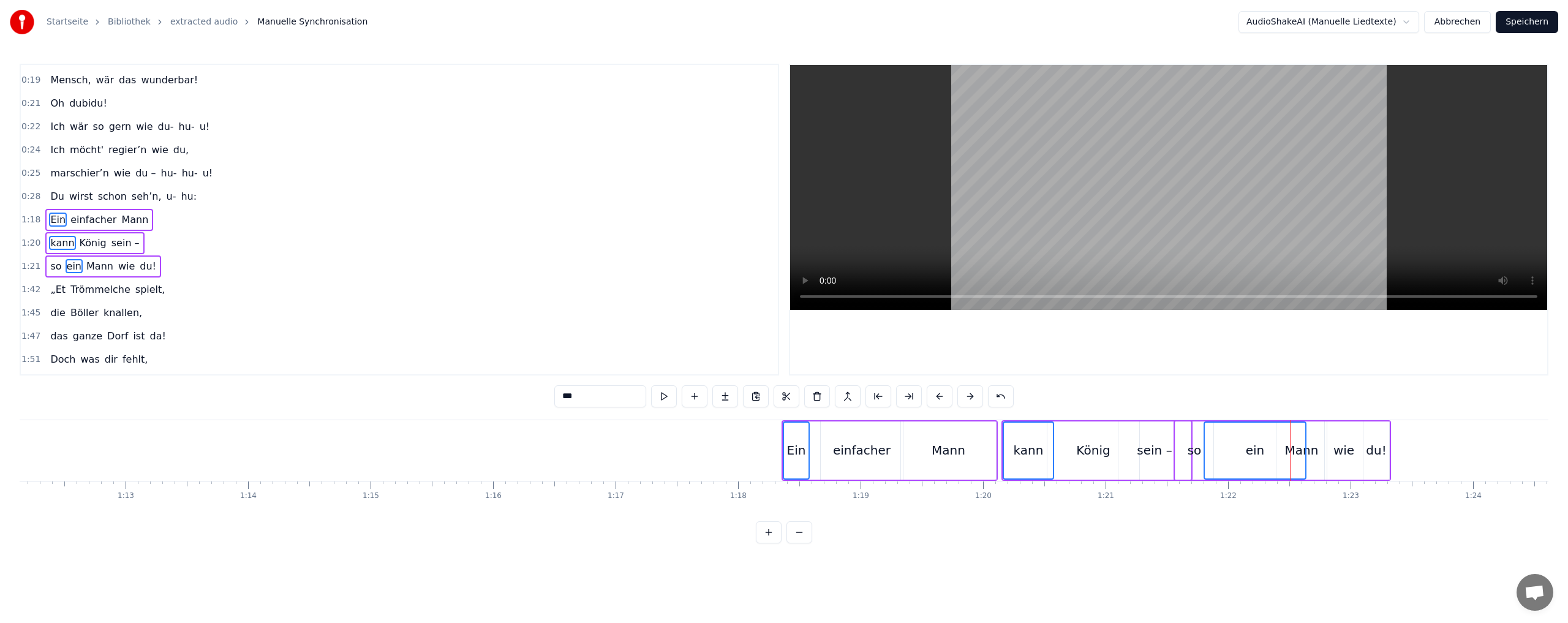
click at [938, 394] on button at bounding box center [939, 397] width 26 height 22
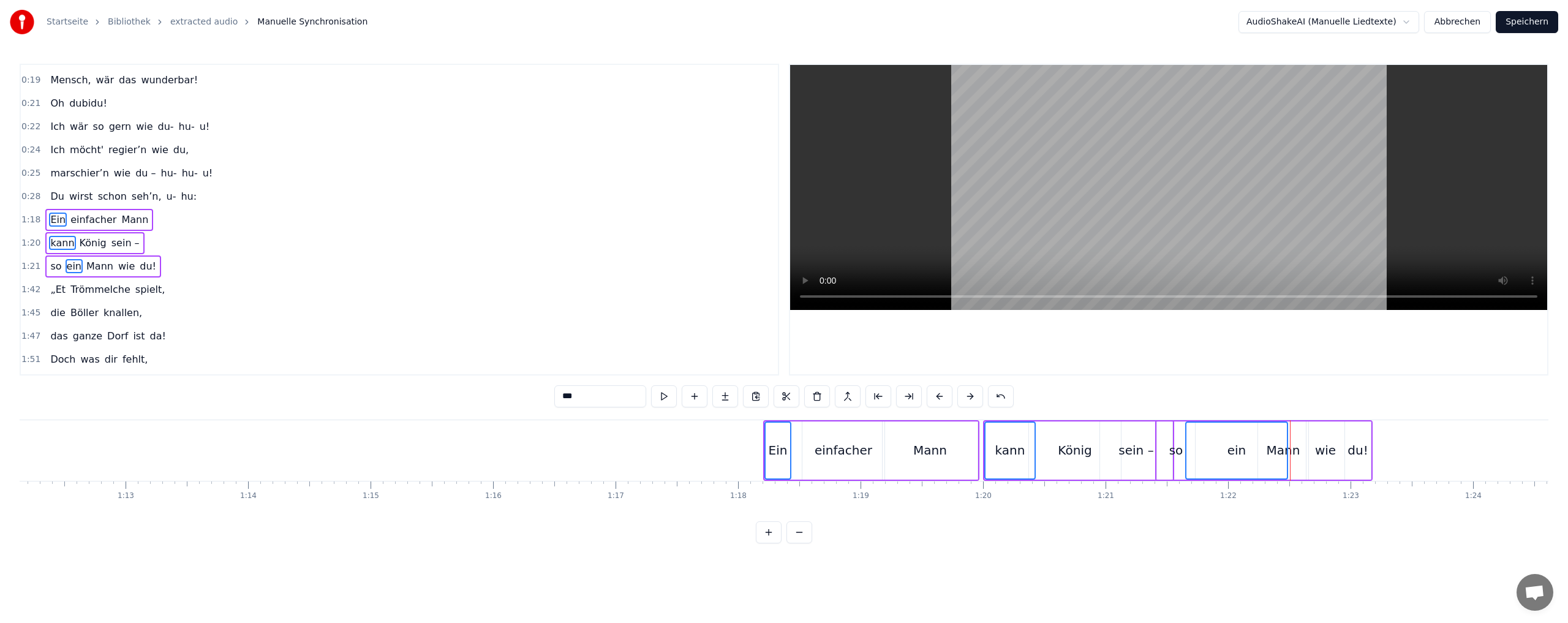
click at [938, 394] on button at bounding box center [939, 397] width 26 height 22
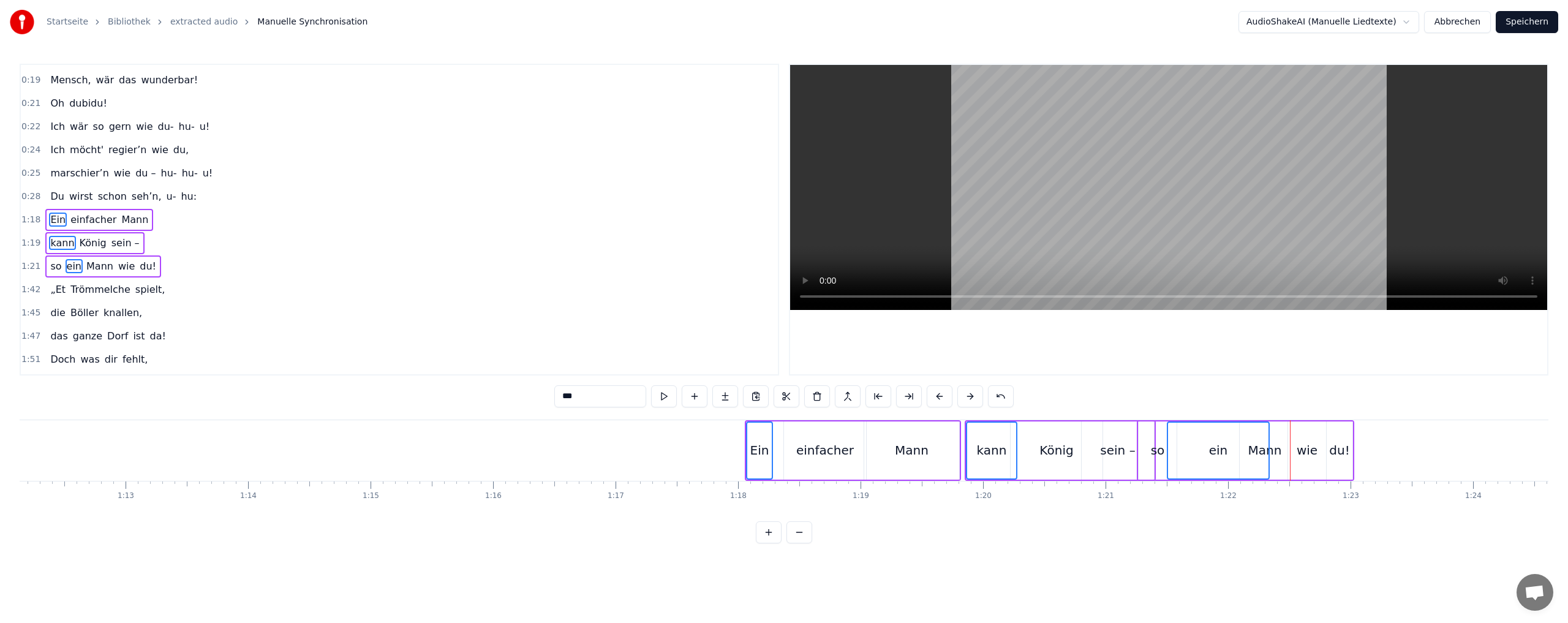
click at [938, 394] on button at bounding box center [939, 397] width 26 height 22
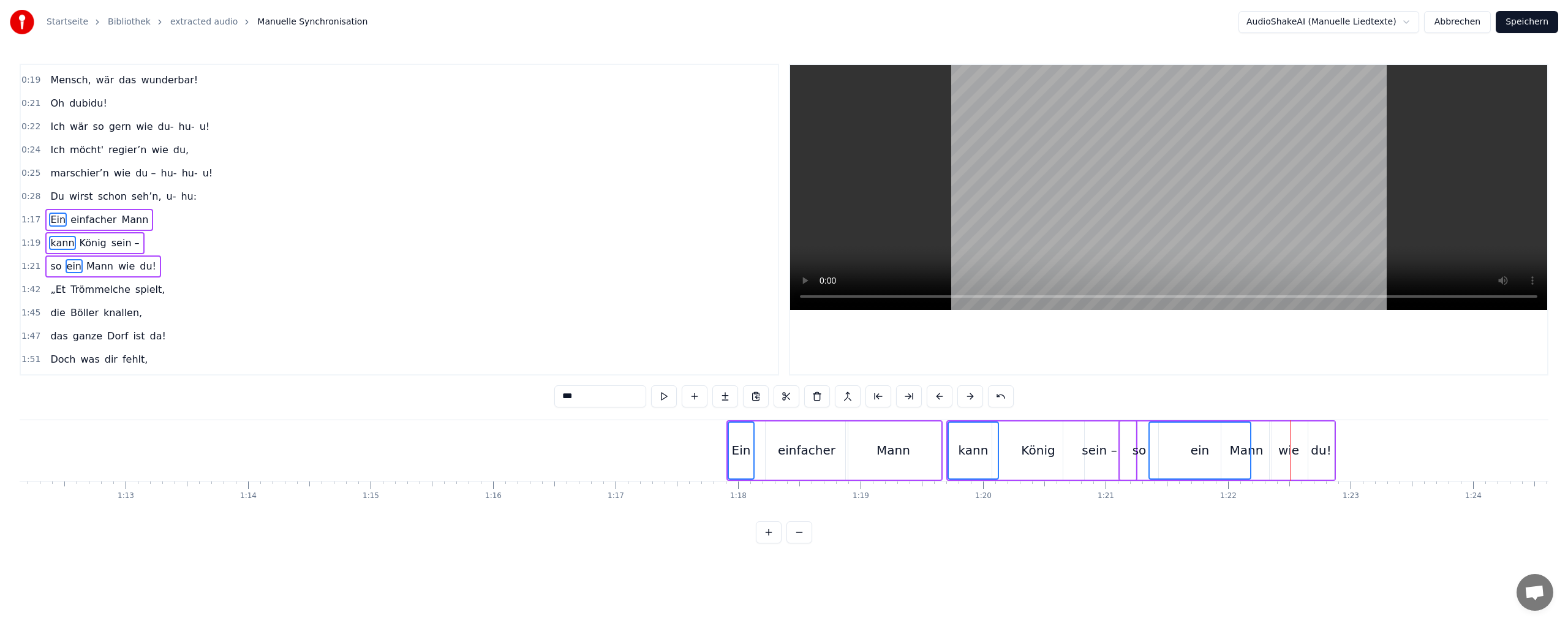
click at [938, 394] on button at bounding box center [939, 397] width 26 height 22
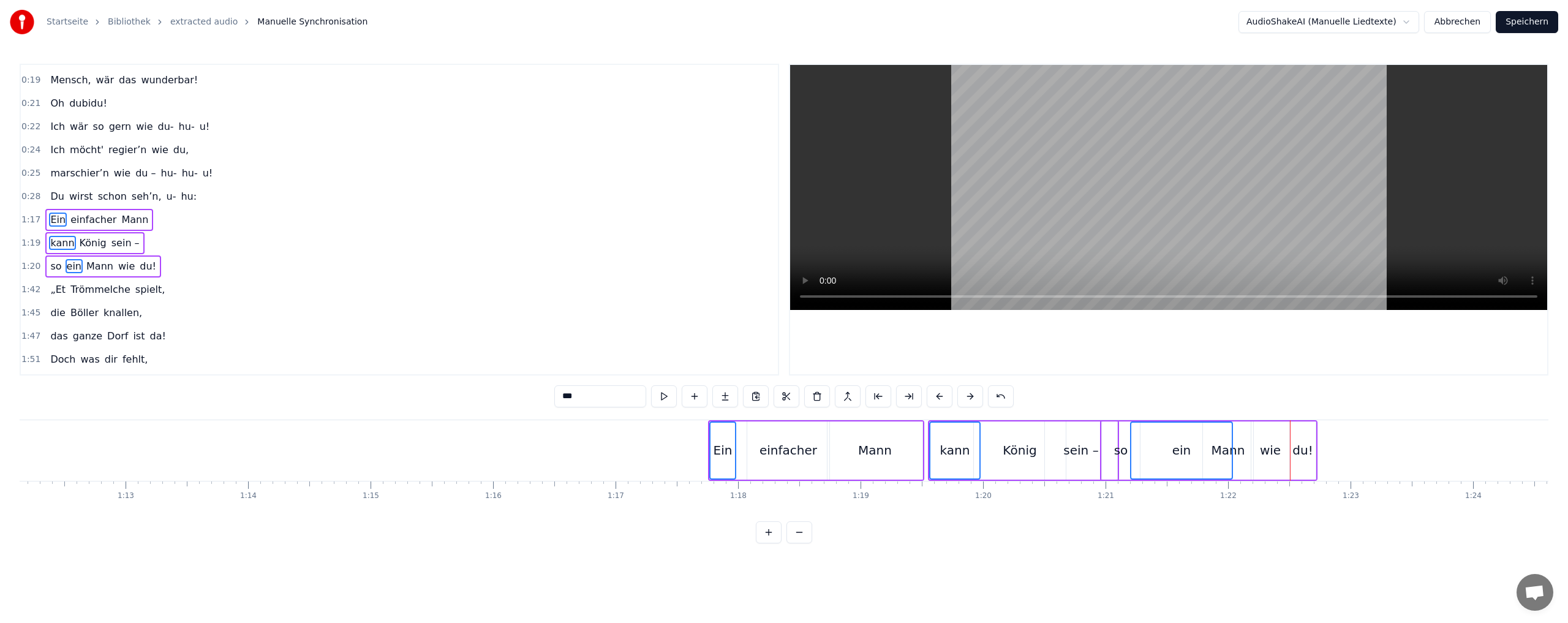
click at [938, 394] on button at bounding box center [939, 397] width 26 height 22
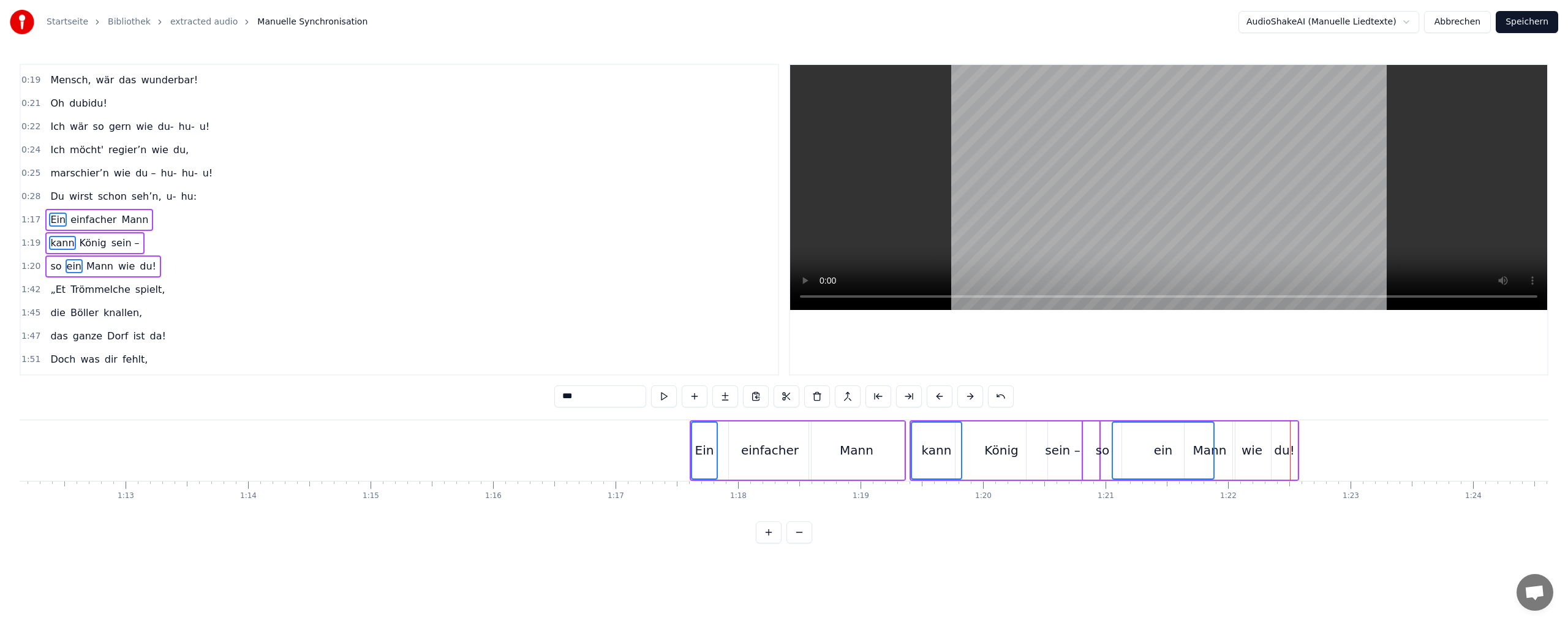
click at [938, 394] on button at bounding box center [939, 397] width 26 height 22
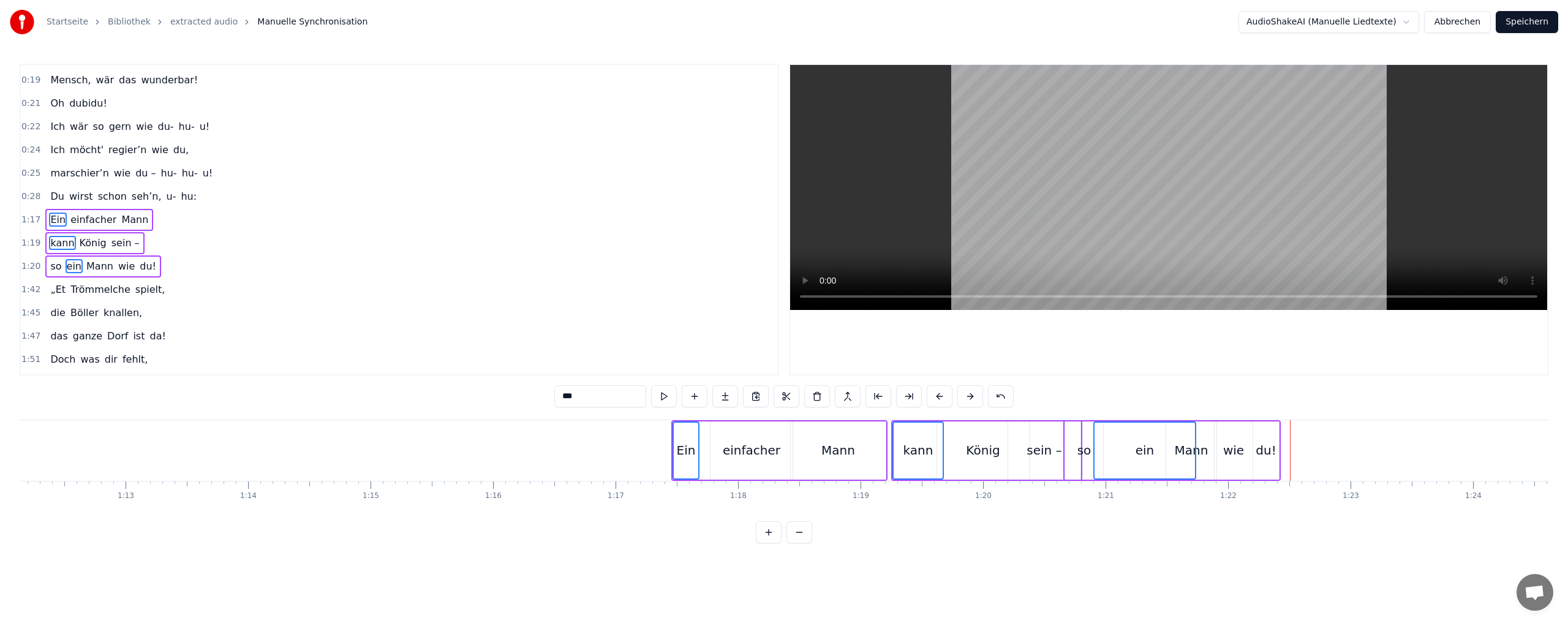
click at [938, 394] on button at bounding box center [939, 397] width 26 height 22
click
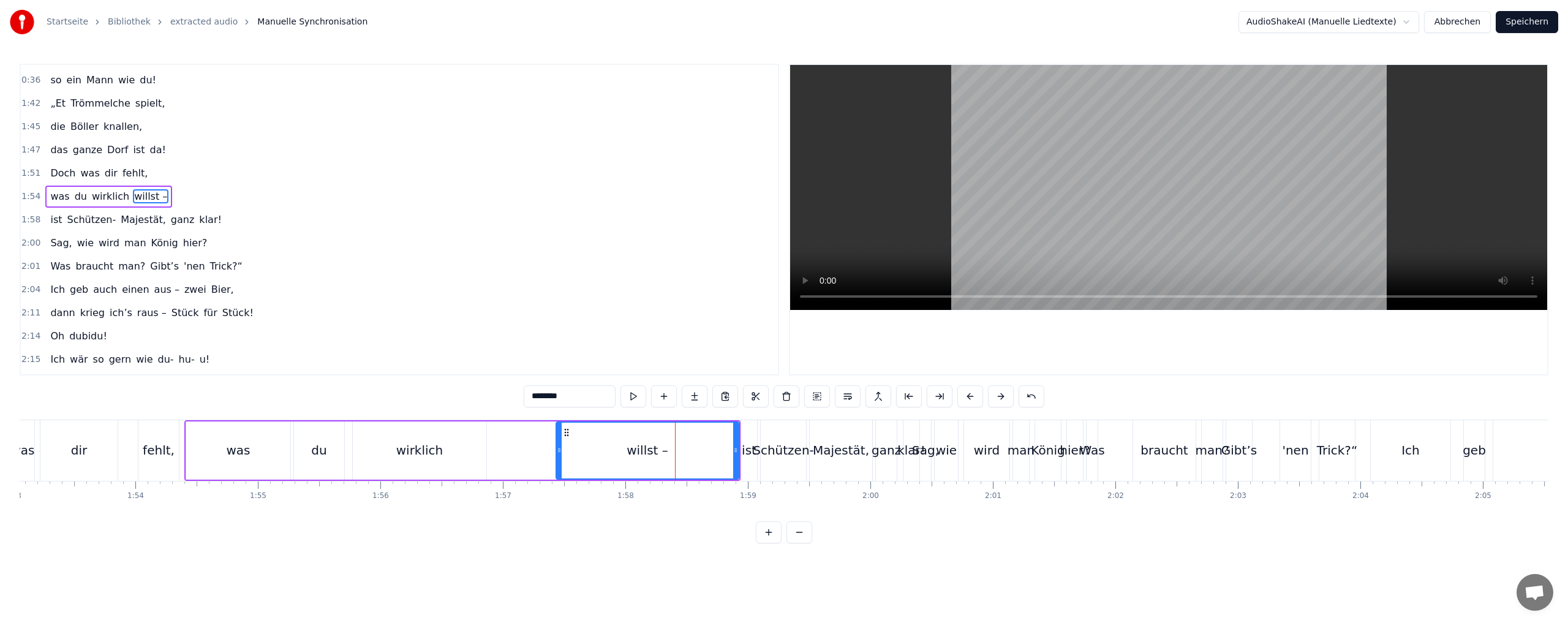
scroll to position [323, 0]
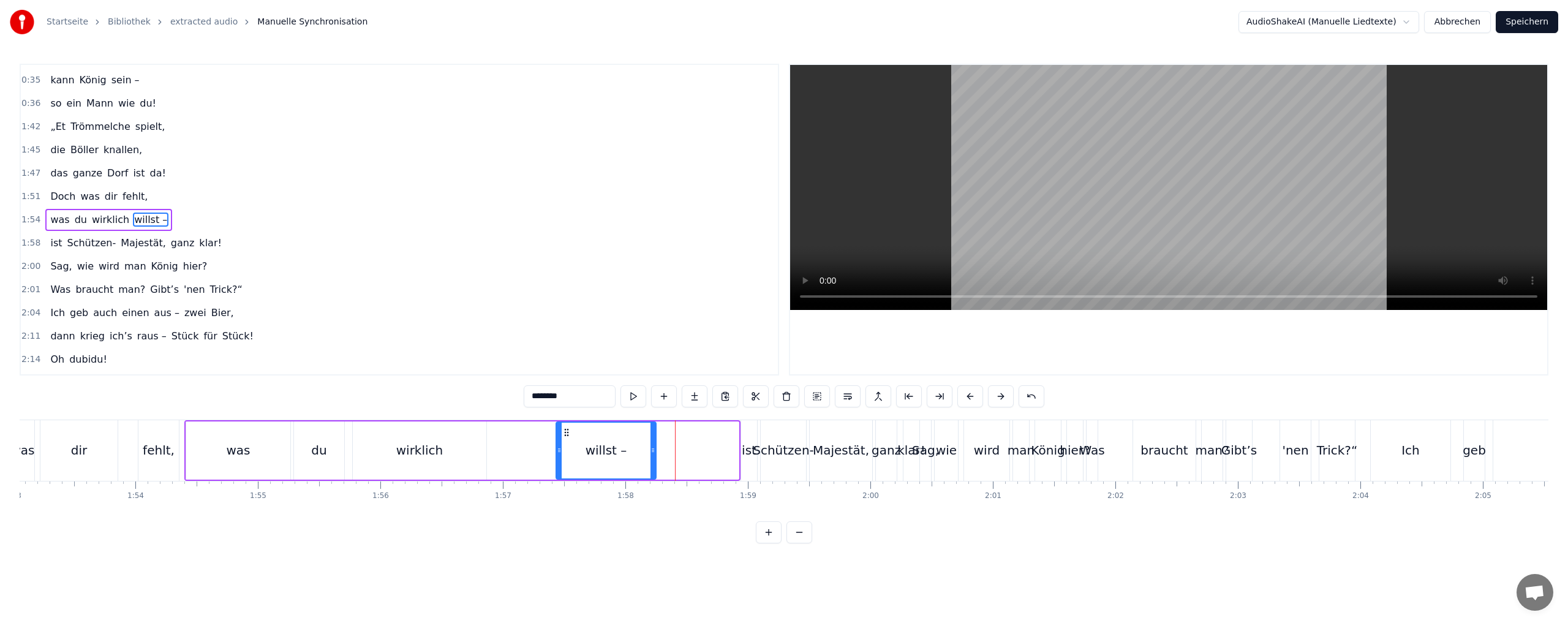
drag, startPoint x: 736, startPoint y: 449, endPoint x: 650, endPoint y: 448, distance: 86.0
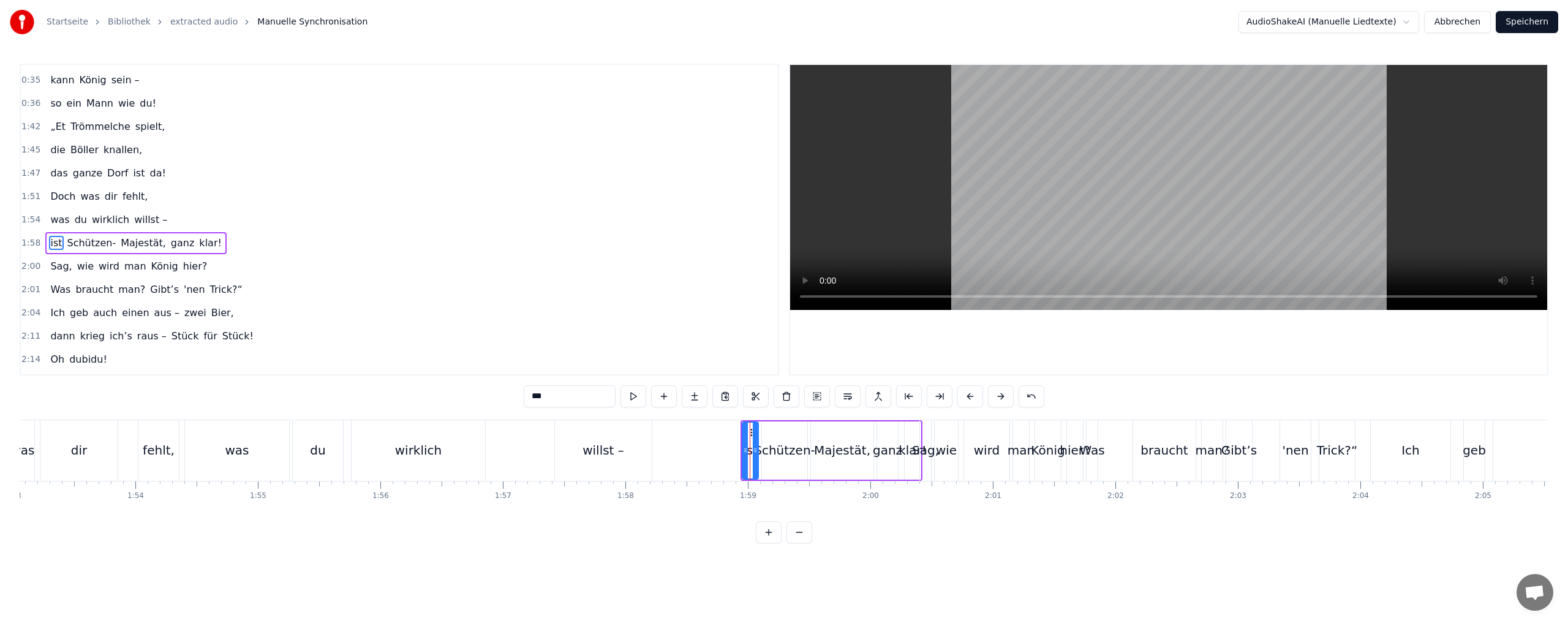
scroll to position [346, 0]
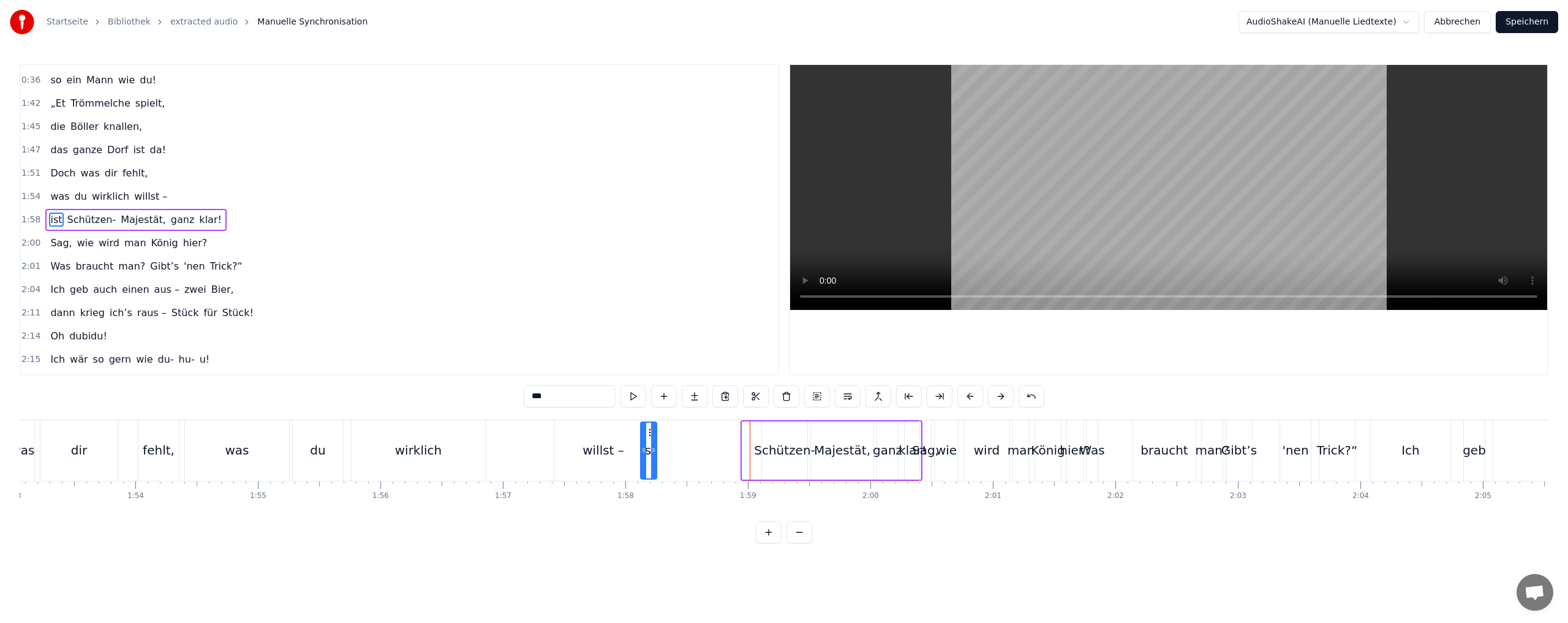
drag, startPoint x: 751, startPoint y: 432, endPoint x: 649, endPoint y: 434, distance: 102.0
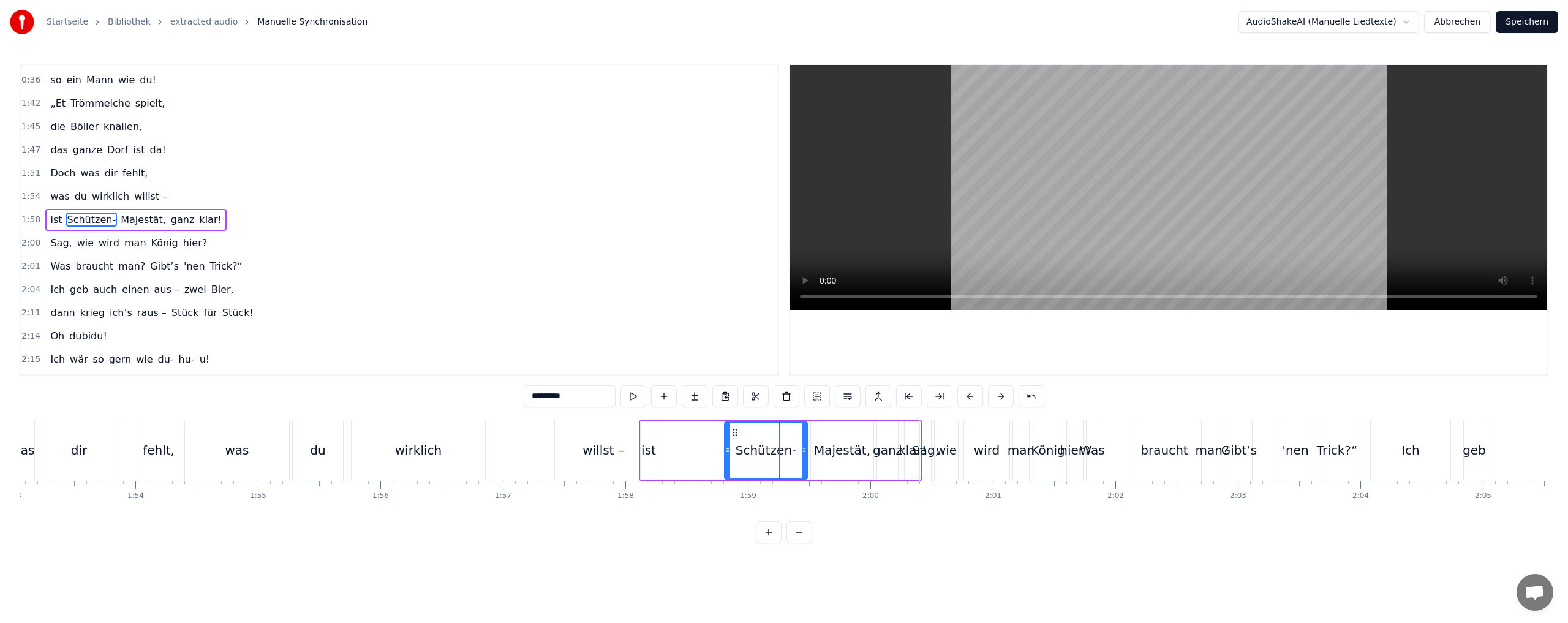
drag, startPoint x: 763, startPoint y: 440, endPoint x: 726, endPoint y: 440, distance: 37.0
drag, startPoint x: 734, startPoint y: 431, endPoint x: 694, endPoint y: 433, distance: 40.0
drag, startPoint x: 817, startPoint y: 431, endPoint x: 744, endPoint y: 433, distance: 73.0
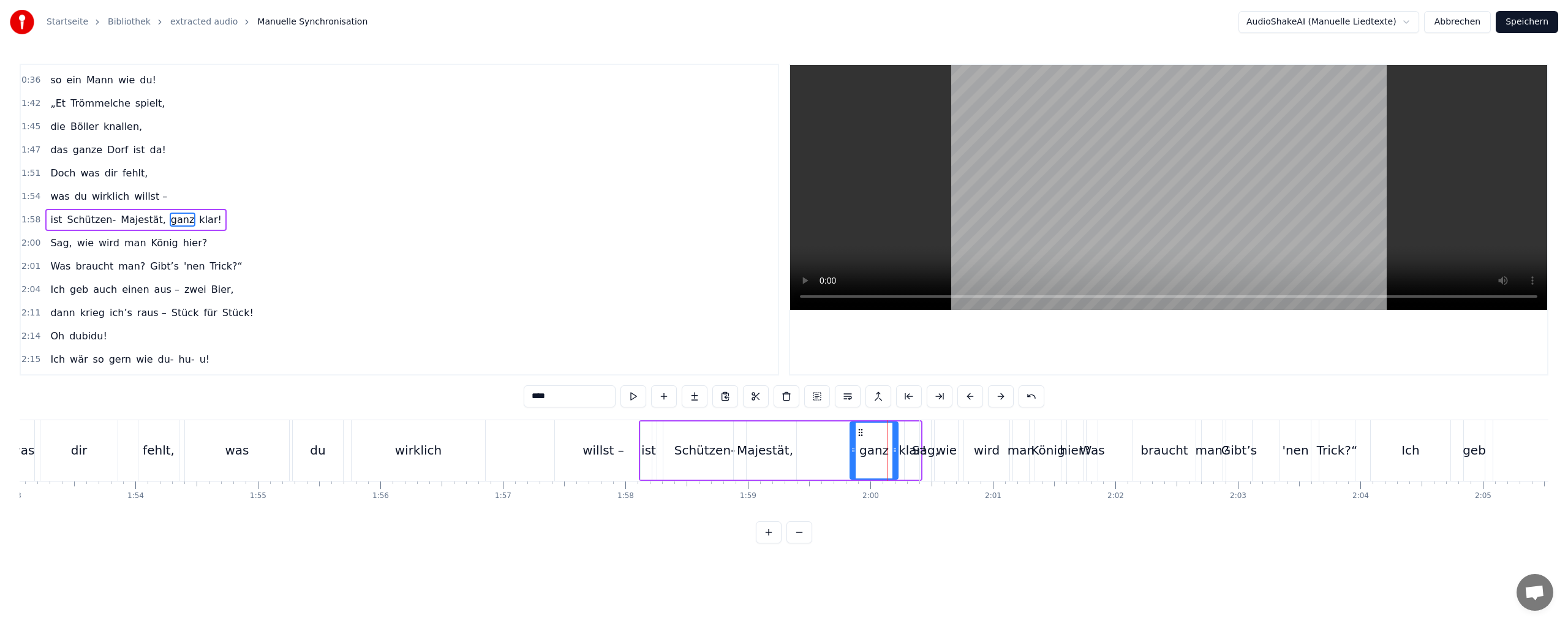
drag, startPoint x: 877, startPoint y: 440, endPoint x: 851, endPoint y: 440, distance: 26.0
drag, startPoint x: 856, startPoint y: 433, endPoint x: 803, endPoint y: 437, distance: 53.2
type input "*****"
drag, startPoint x: 905, startPoint y: 438, endPoint x: 879, endPoint y: 439, distance: 26.0
drag, startPoint x: 907, startPoint y: 443, endPoint x: 879, endPoint y: 443, distance: 28.0
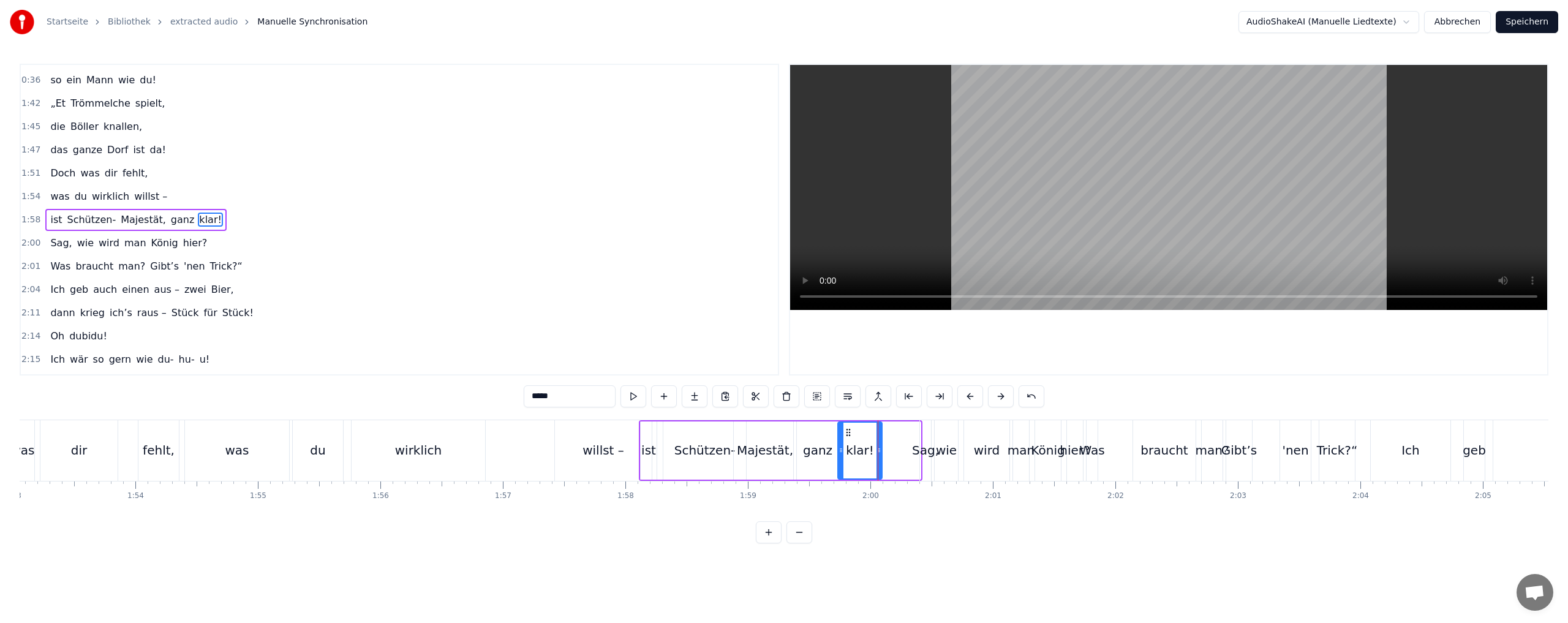
drag, startPoint x: 881, startPoint y: 435, endPoint x: 845, endPoint y: 439, distance: 36.2
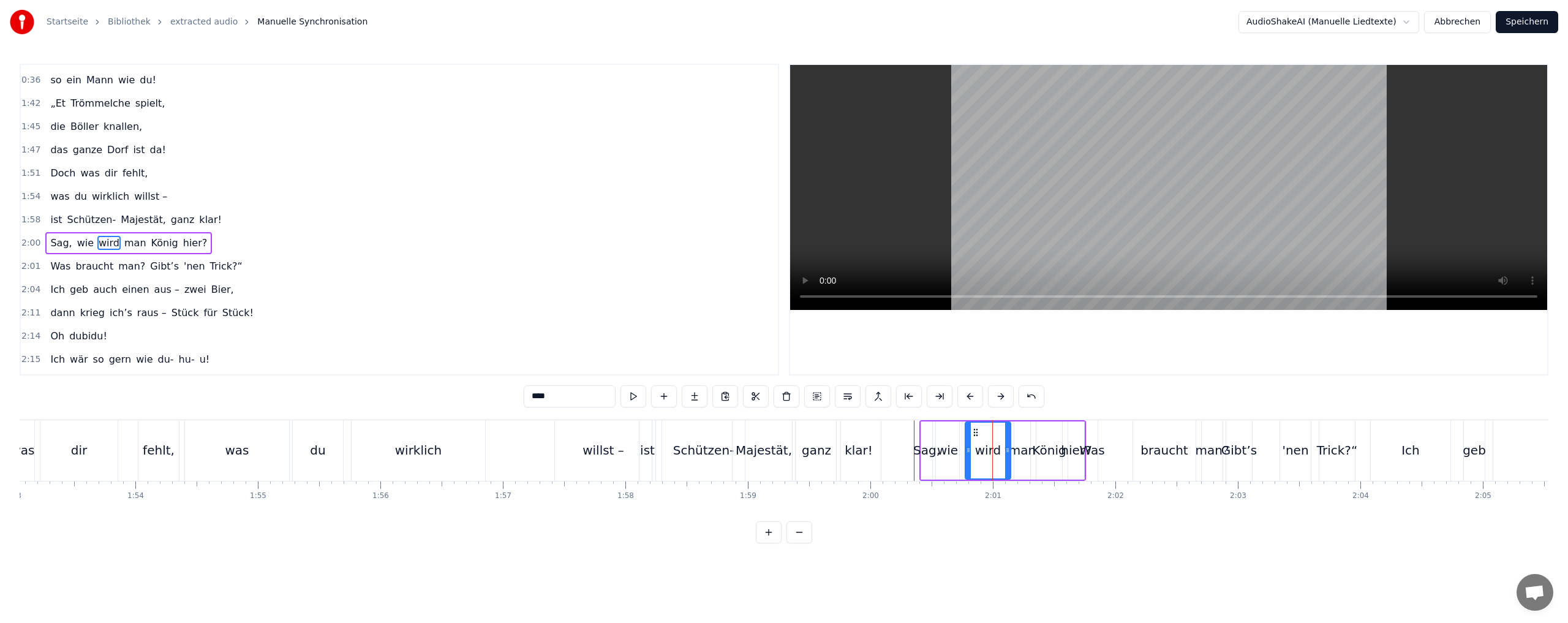
scroll to position [368, 0]
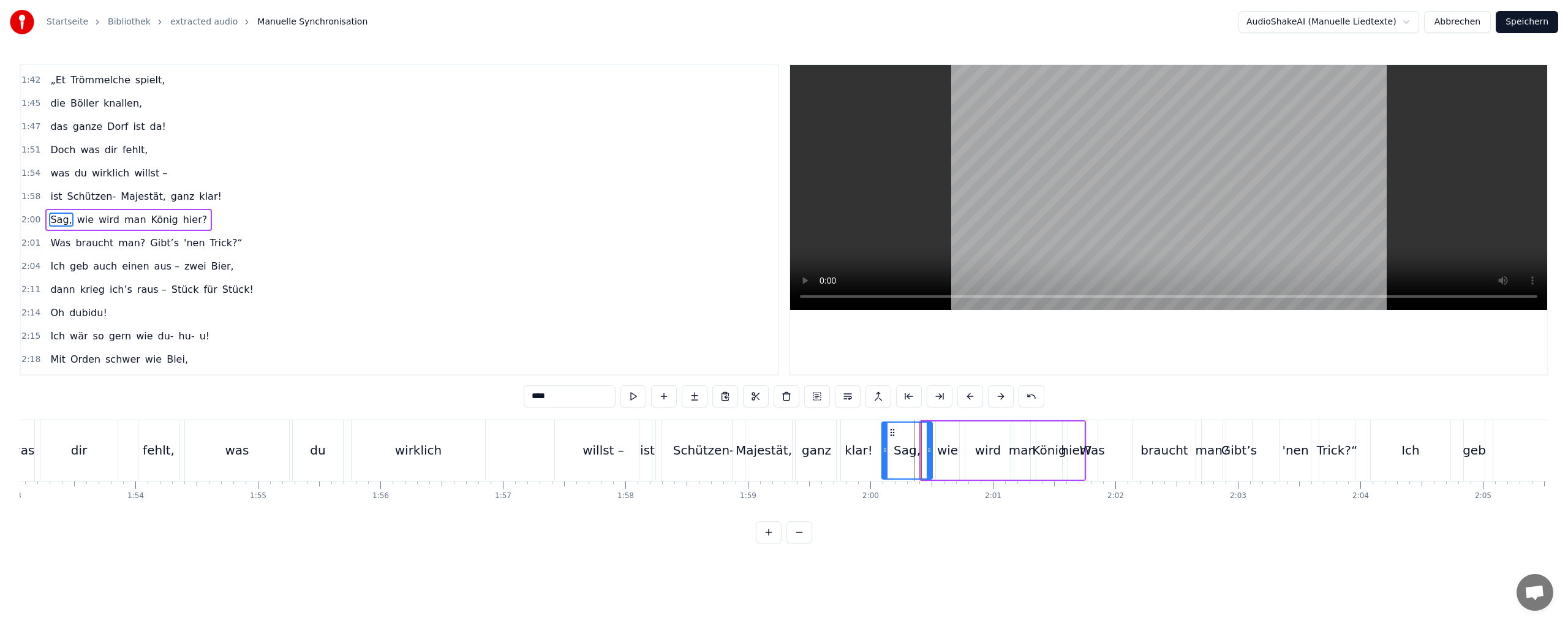
drag, startPoint x: 922, startPoint y: 431, endPoint x: 883, endPoint y: 435, distance: 39.2
drag, startPoint x: 1007, startPoint y: 448, endPoint x: 1001, endPoint y: 447, distance: 6.1
drag, startPoint x: 945, startPoint y: 431, endPoint x: 931, endPoint y: 432, distance: 14.0
drag, startPoint x: 944, startPoint y: 448, endPoint x: 956, endPoint y: 445, distance: 12.4
drag, startPoint x: 974, startPoint y: 430, endPoint x: 962, endPoint y: 431, distance: 12.0
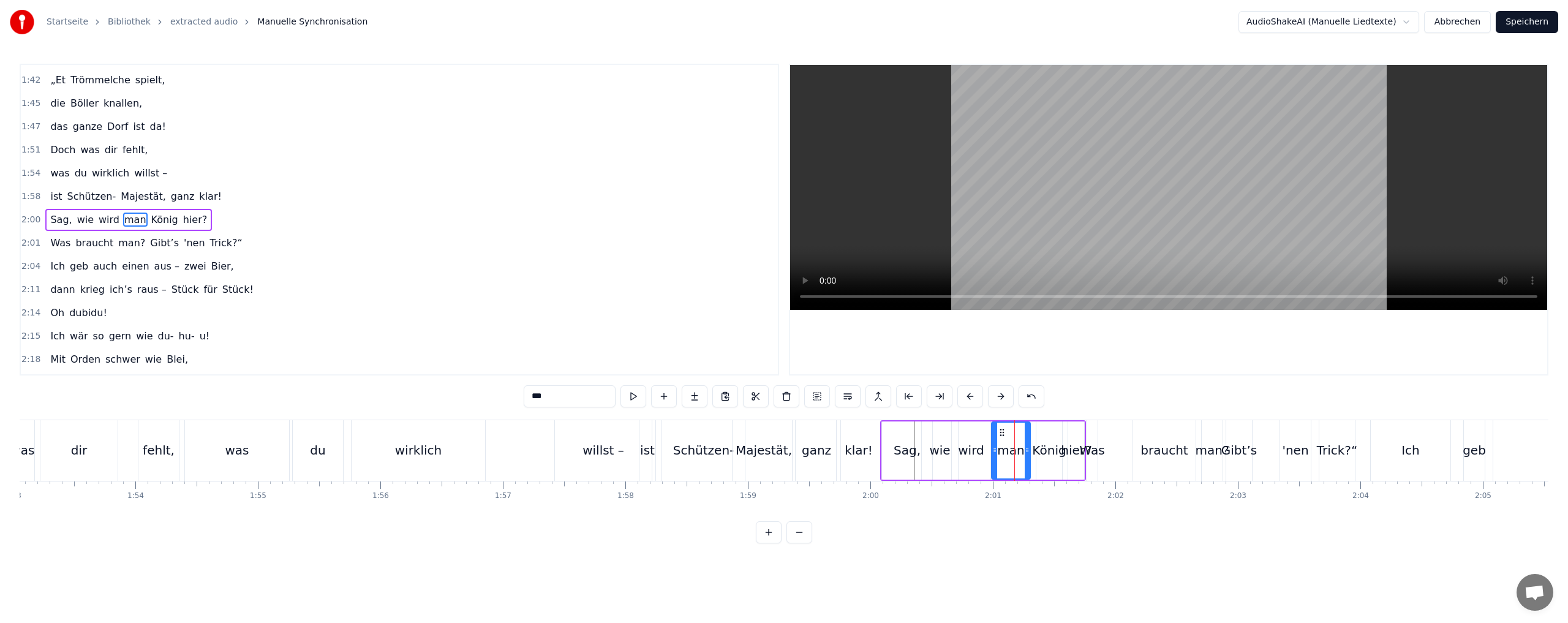
drag, startPoint x: 1015, startPoint y: 440, endPoint x: 992, endPoint y: 440, distance: 23.0
drag, startPoint x: 1037, startPoint y: 451, endPoint x: 1017, endPoint y: 451, distance: 20.0
type input "*****"
drag, startPoint x: 1081, startPoint y: 430, endPoint x: 1104, endPoint y: 429, distance: 23.0
type input "*****"
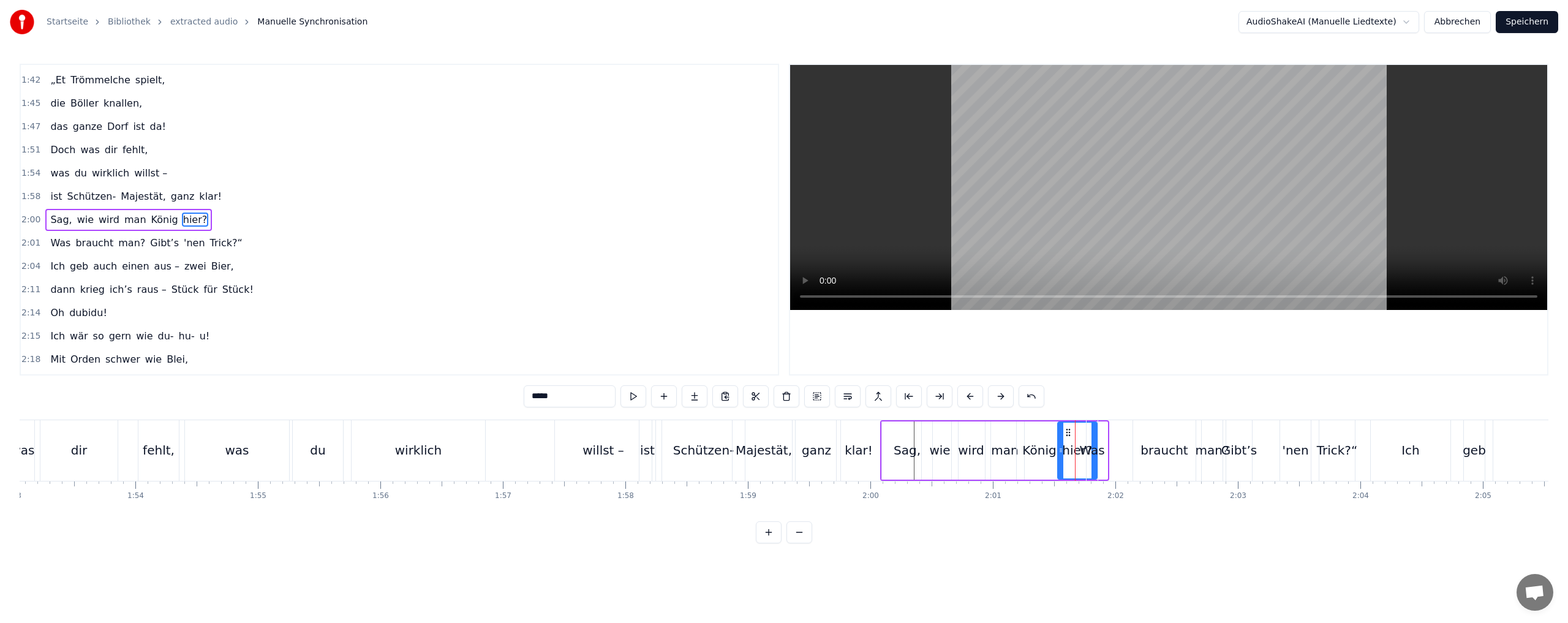
drag, startPoint x: 1076, startPoint y: 430, endPoint x: 1066, endPoint y: 430, distance: 10.0
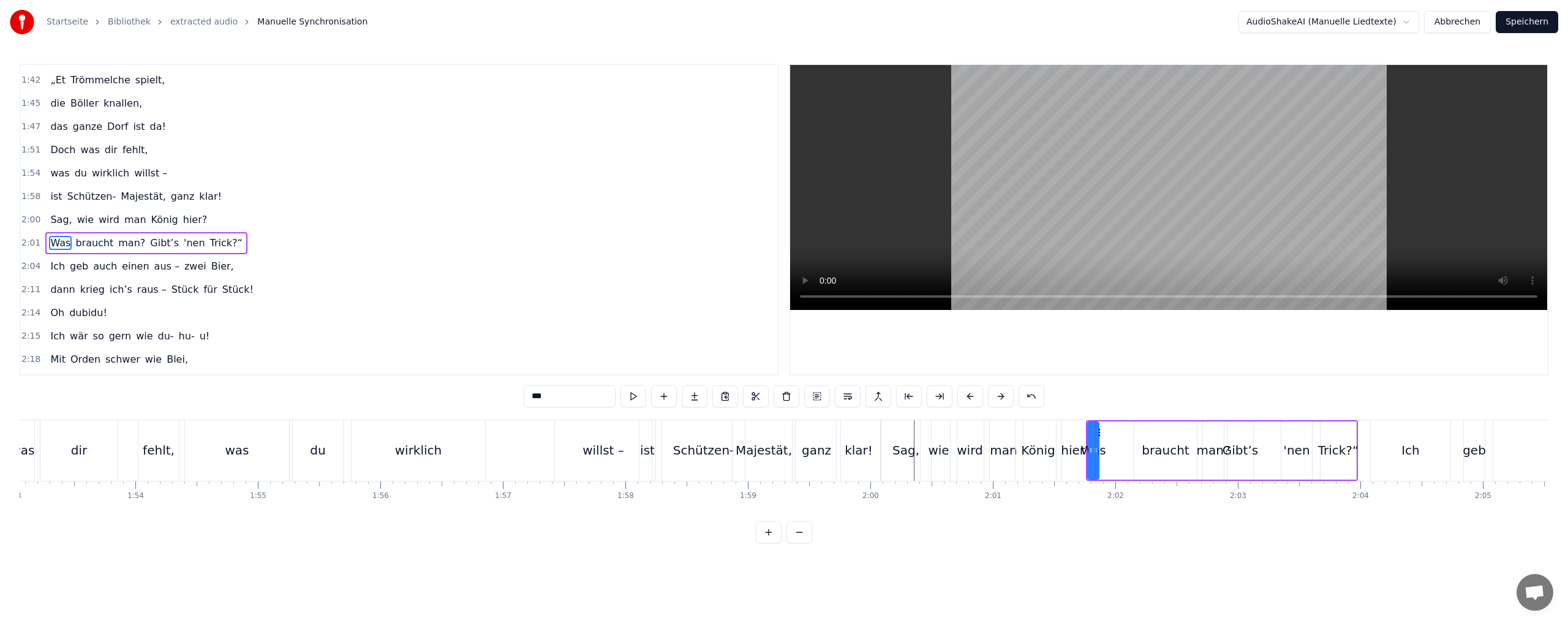
scroll to position [392, 0]
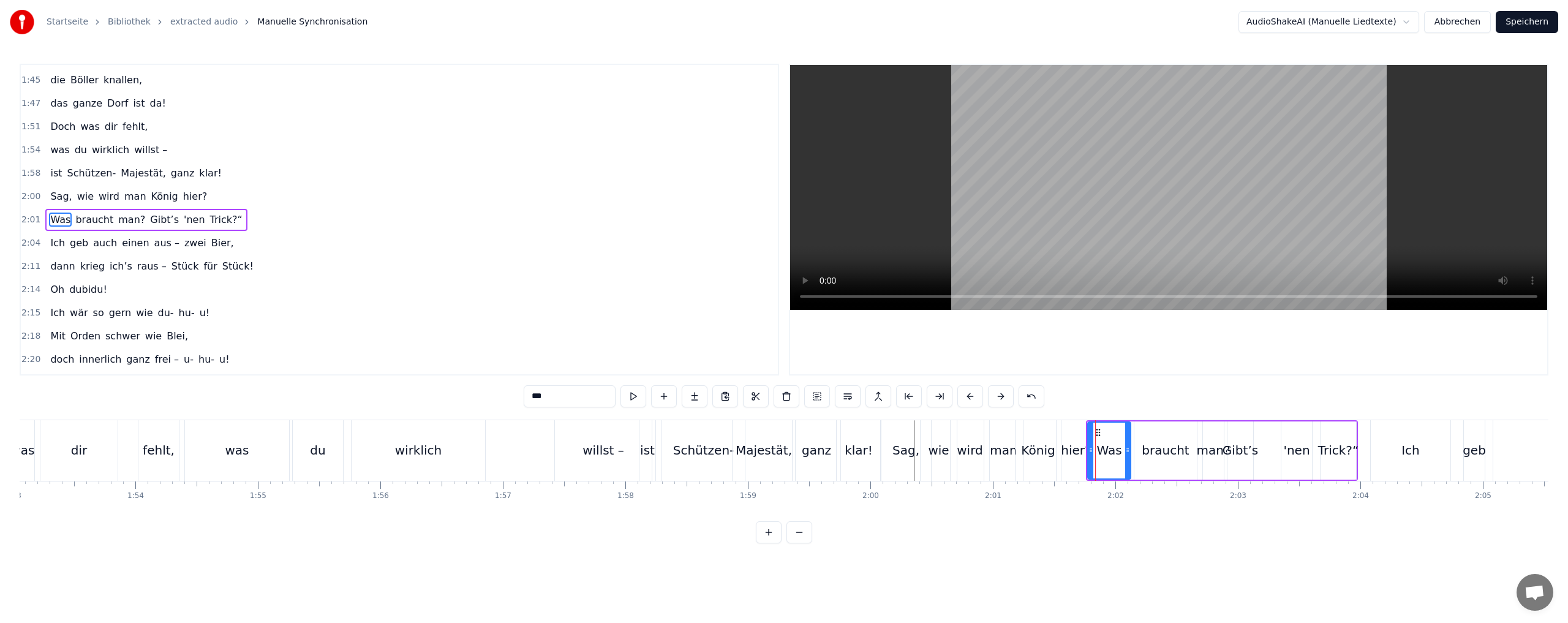
drag, startPoint x: 1095, startPoint y: 451, endPoint x: 1127, endPoint y: 449, distance: 32.1
drag, startPoint x: 1095, startPoint y: 433, endPoint x: 1105, endPoint y: 433, distance: 10.0
drag, startPoint x: 1205, startPoint y: 435, endPoint x: 1192, endPoint y: 437, distance: 13.2
type input "******"
drag, startPoint x: 1251, startPoint y: 436, endPoint x: 1276, endPoint y: 435, distance: 25.0
